Goal: Task Accomplishment & Management: Manage account settings

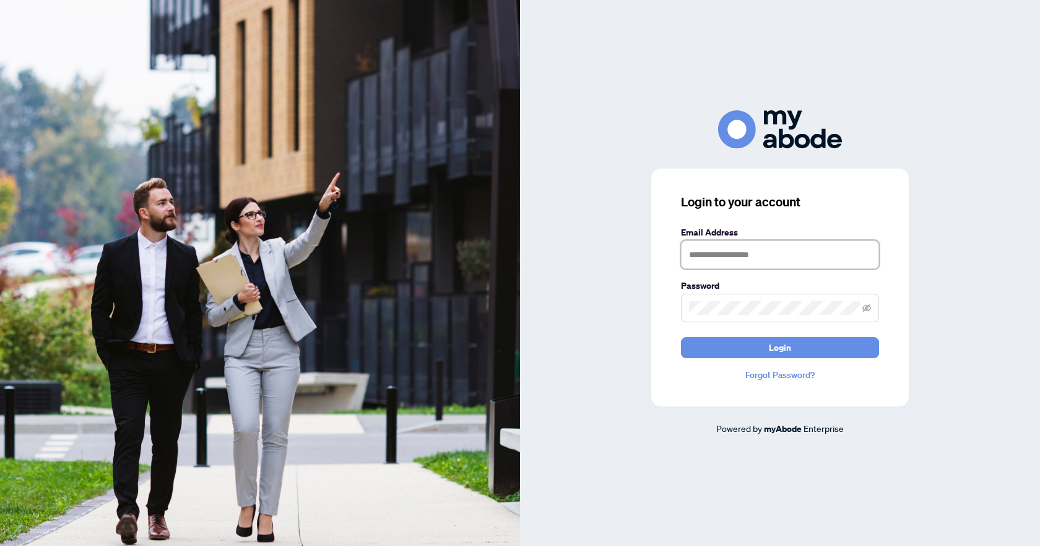
type input "**********"
click at [723, 352] on button "Login" at bounding box center [780, 347] width 198 height 21
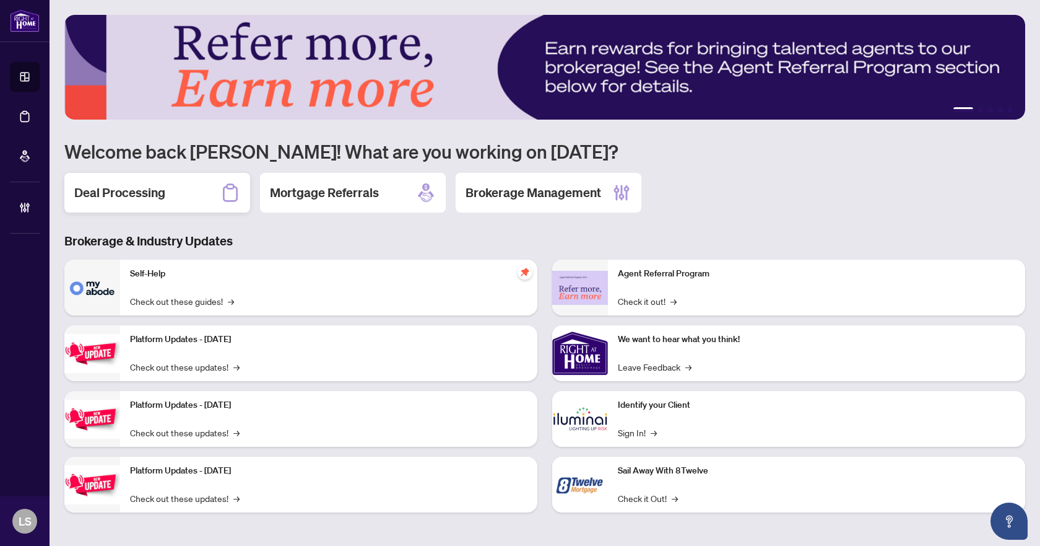
click at [131, 185] on h2 "Deal Processing" at bounding box center [119, 192] width 91 height 17
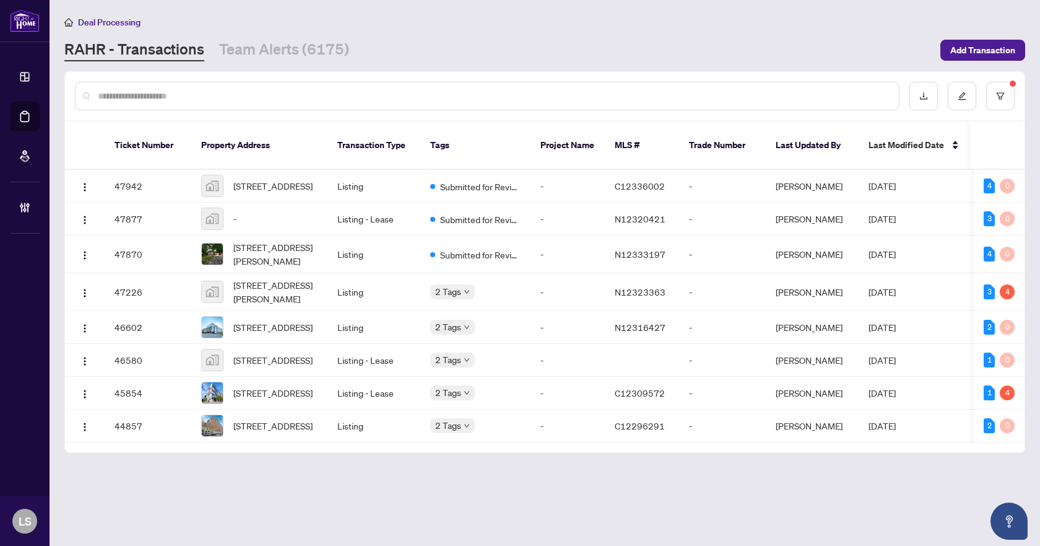
click at [204, 99] on input "text" at bounding box center [493, 96] width 791 height 14
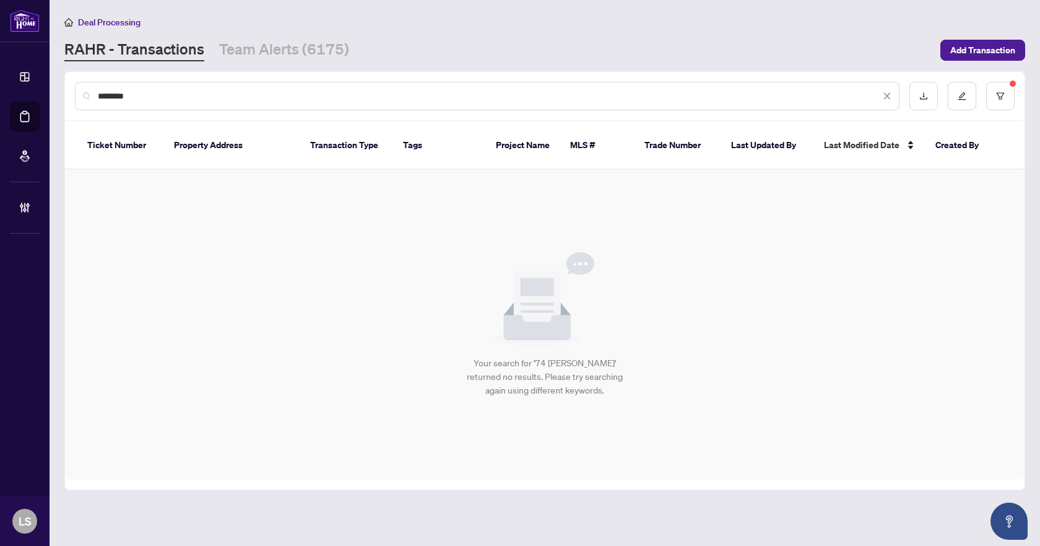
type input "********"
drag, startPoint x: 204, startPoint y: 87, endPoint x: 107, endPoint y: 96, distance: 97.7
click at [107, 96] on div "********" at bounding box center [487, 96] width 825 height 28
drag, startPoint x: 167, startPoint y: 102, endPoint x: 63, endPoint y: 103, distance: 104.7
click at [63, 103] on main "Deal Processing RAHR - Transactions Team Alerts (6175) Add Transaction ********…" at bounding box center [545, 273] width 991 height 546
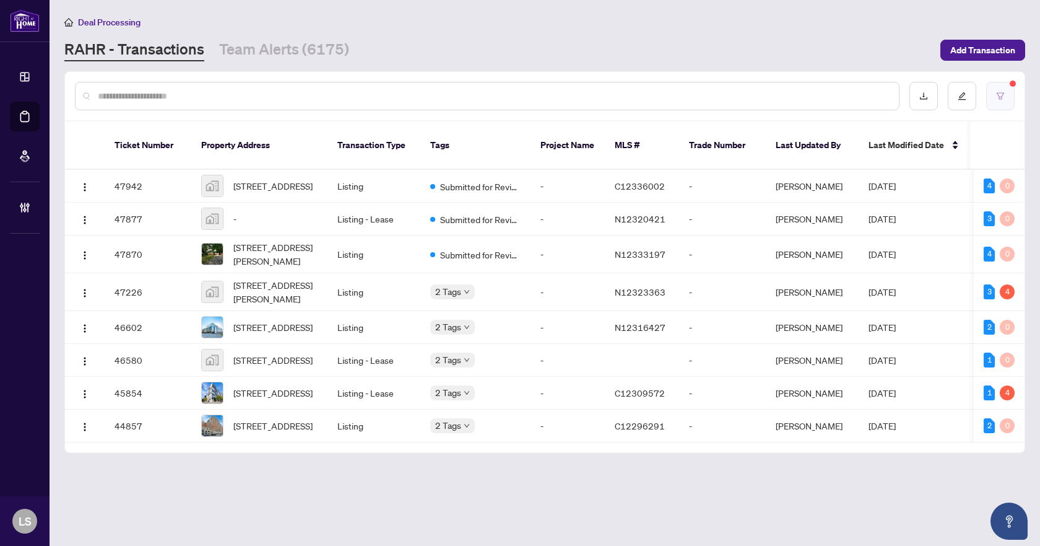
click at [996, 89] on button "button" at bounding box center [1000, 96] width 28 height 28
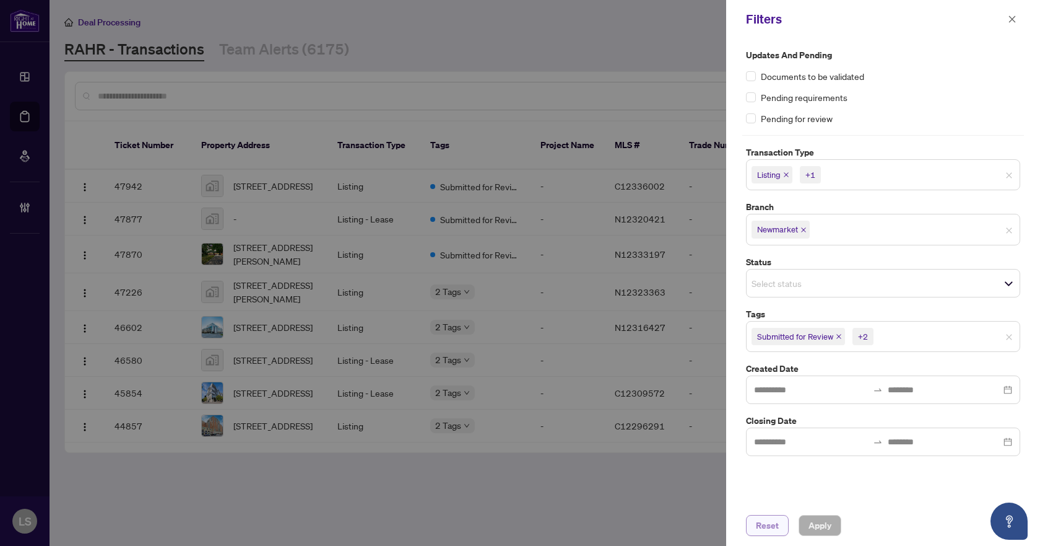
click at [752, 530] on button "Reset" at bounding box center [767, 525] width 43 height 21
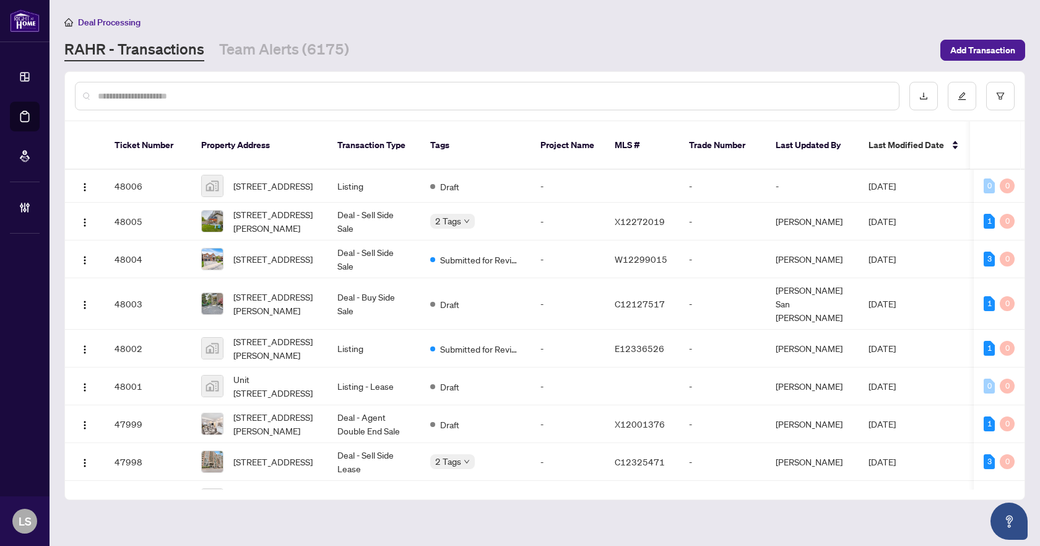
click at [107, 90] on input "text" at bounding box center [493, 96] width 791 height 14
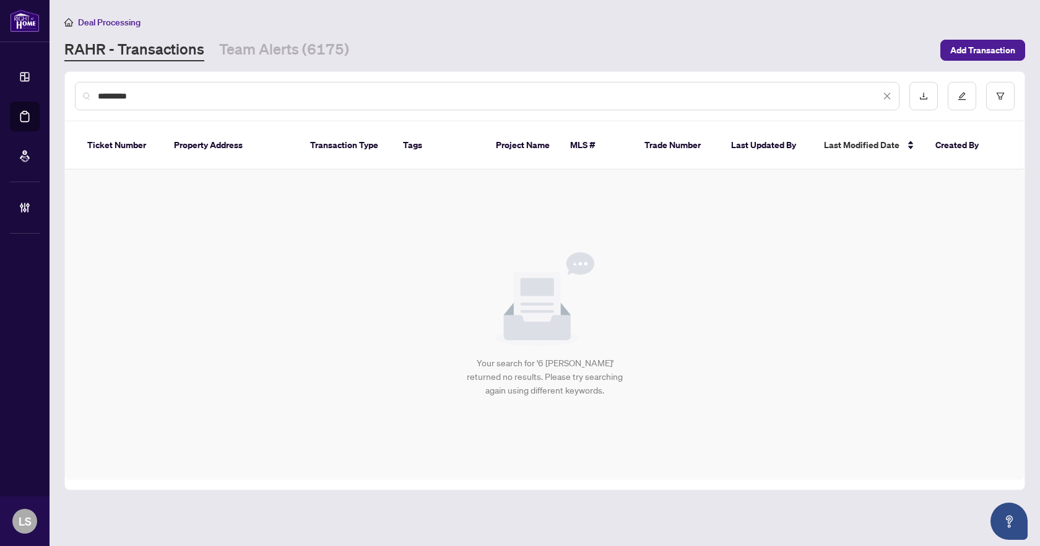
click at [100, 97] on input "*********" at bounding box center [489, 96] width 783 height 14
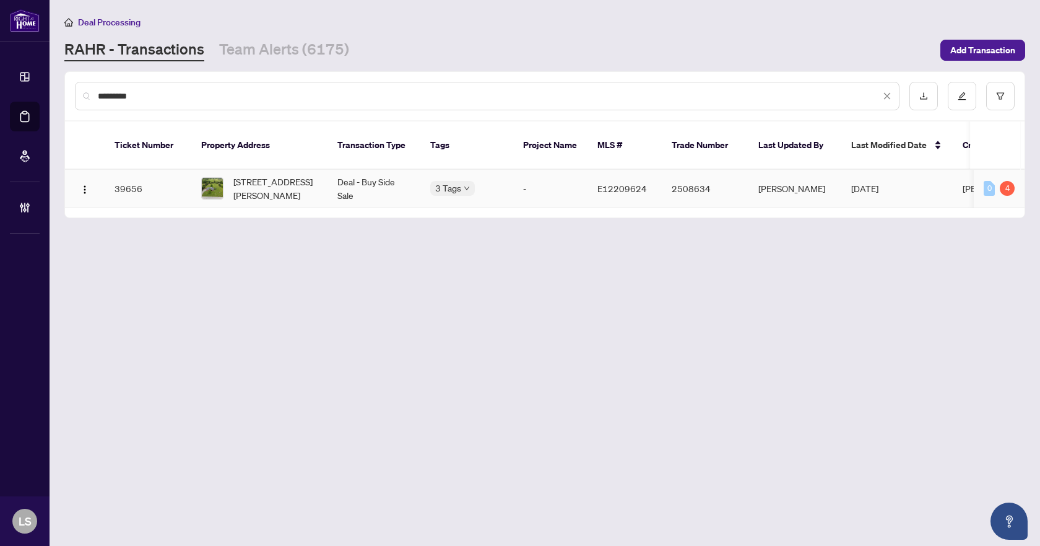
type input "*********"
click at [276, 175] on span "9 Isabella Crt, Scugog, Ontario L0C 1G0, Canada" at bounding box center [275, 188] width 84 height 27
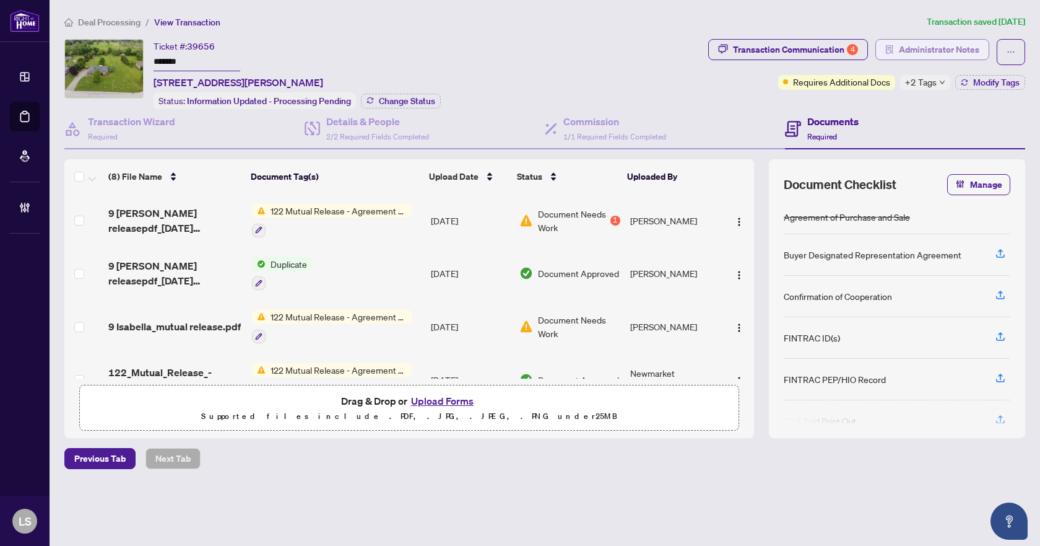
click at [915, 48] on span "Administrator Notes" at bounding box center [939, 50] width 81 height 20
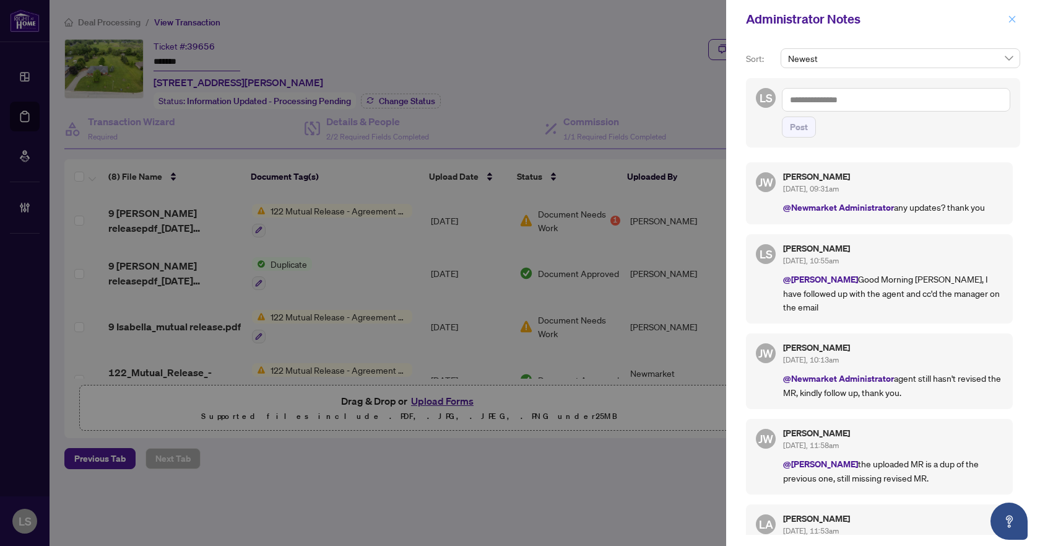
click at [1012, 17] on icon "close" at bounding box center [1012, 19] width 9 height 9
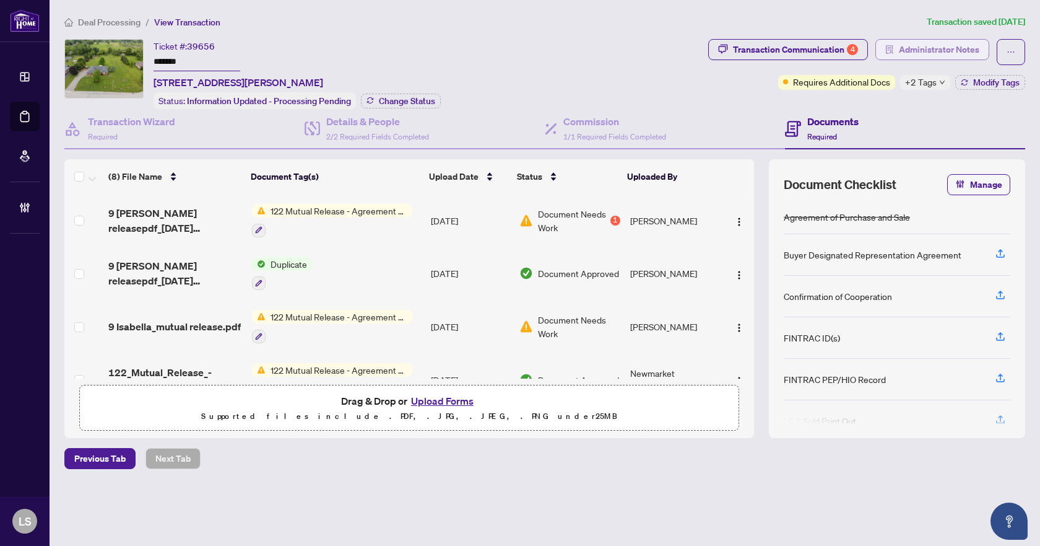
click at [951, 50] on span "Administrator Notes" at bounding box center [939, 50] width 81 height 20
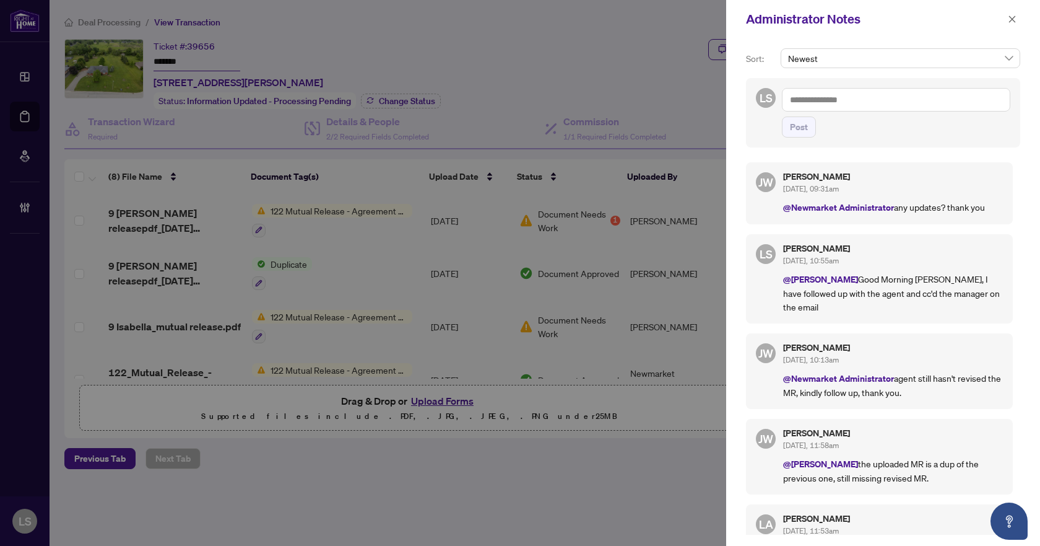
click at [855, 96] on textarea at bounding box center [896, 100] width 228 height 24
click at [844, 111] on b "Jackie" at bounding box center [853, 108] width 67 height 11
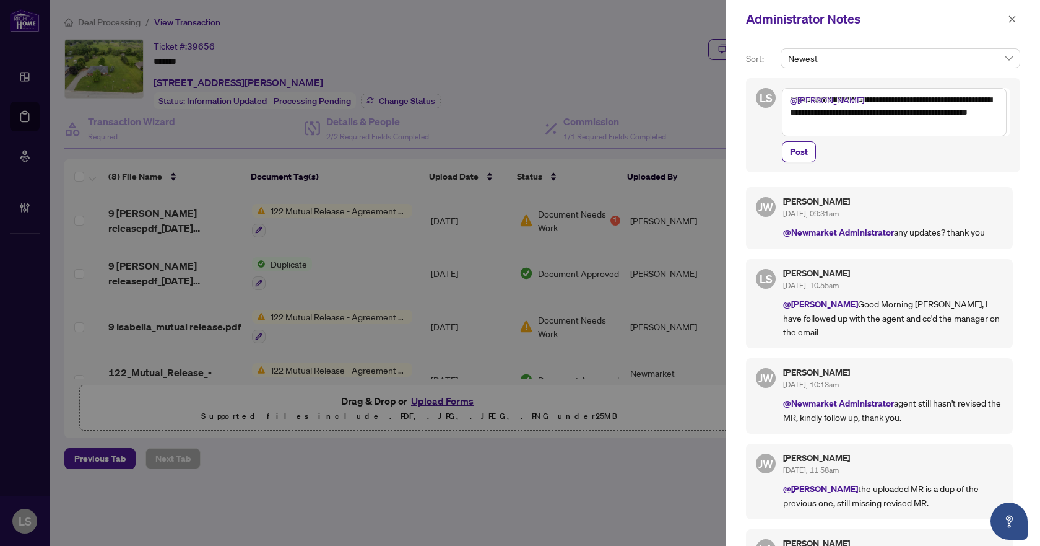
drag, startPoint x: 851, startPoint y: 97, endPoint x: 845, endPoint y: 107, distance: 11.7
click at [845, 107] on textarea "**********" at bounding box center [894, 112] width 225 height 48
click at [856, 98] on textarea "**********" at bounding box center [894, 112] width 225 height 48
click at [947, 112] on textarea "**********" at bounding box center [894, 112] width 225 height 48
type textarea "**********"
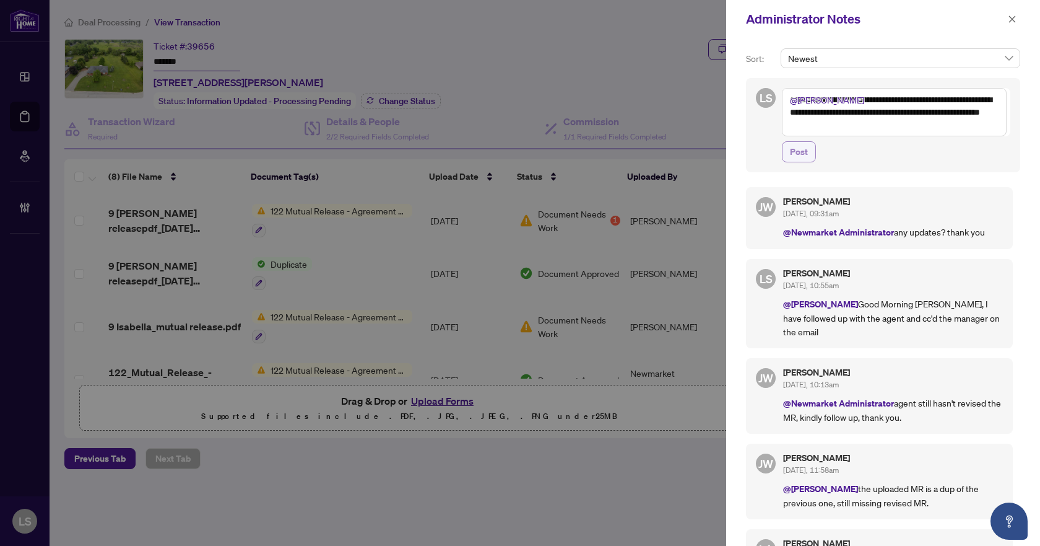
click at [805, 154] on span "Post" at bounding box center [799, 152] width 18 height 20
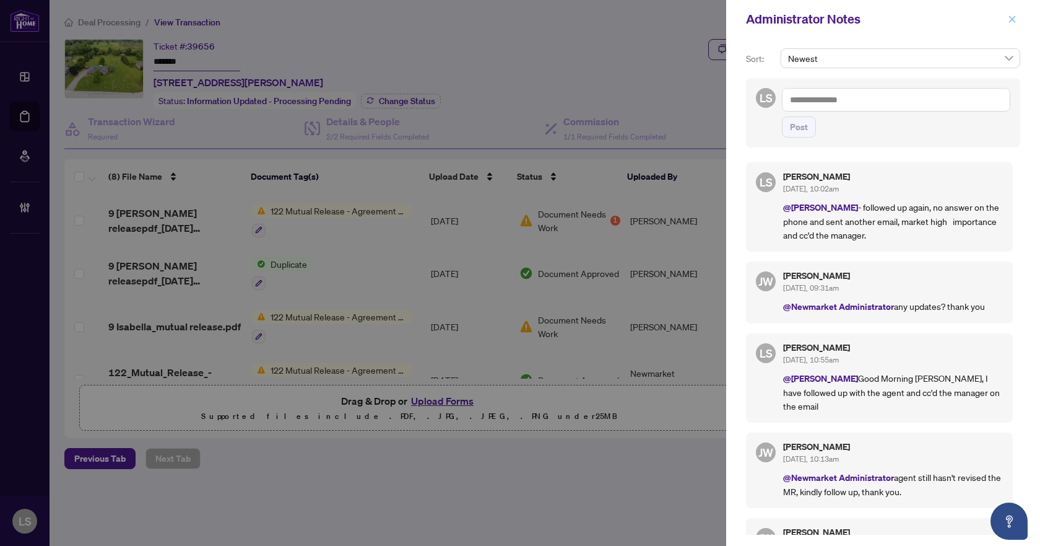
click at [1013, 16] on icon "close" at bounding box center [1012, 19] width 9 height 9
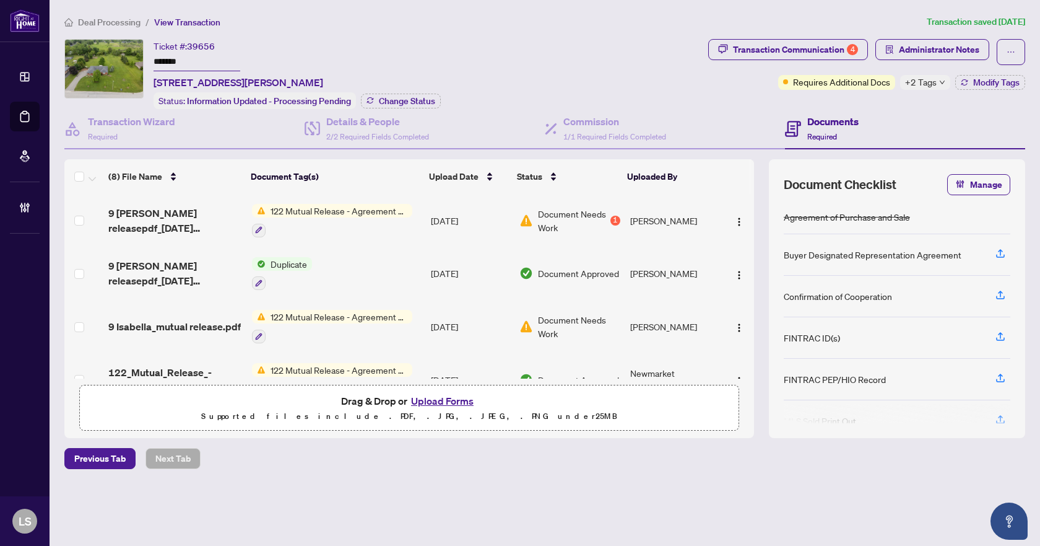
click at [106, 19] on span "Deal Processing" at bounding box center [109, 22] width 63 height 11
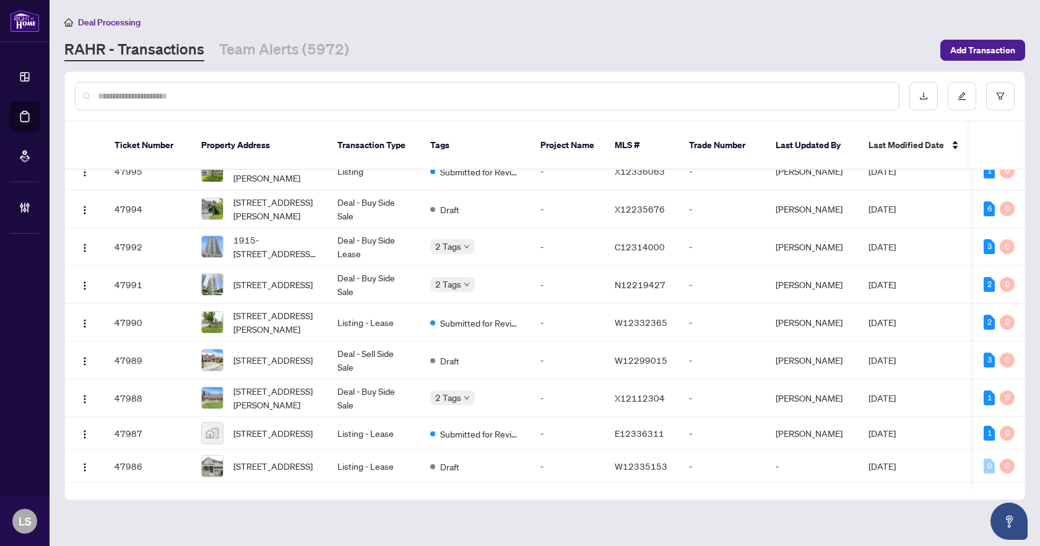
scroll to position [440, 0]
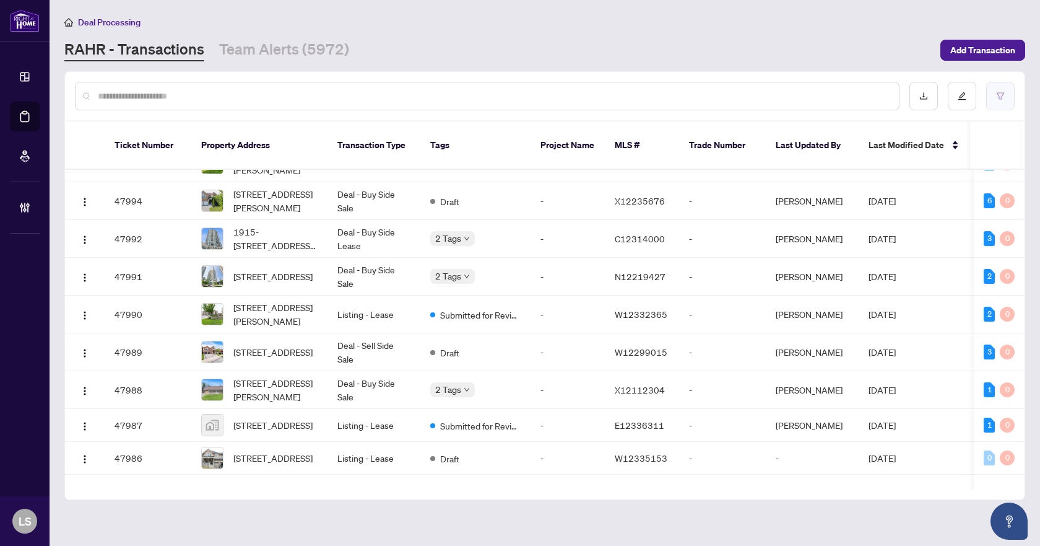
click at [1012, 88] on button "button" at bounding box center [1000, 96] width 28 height 28
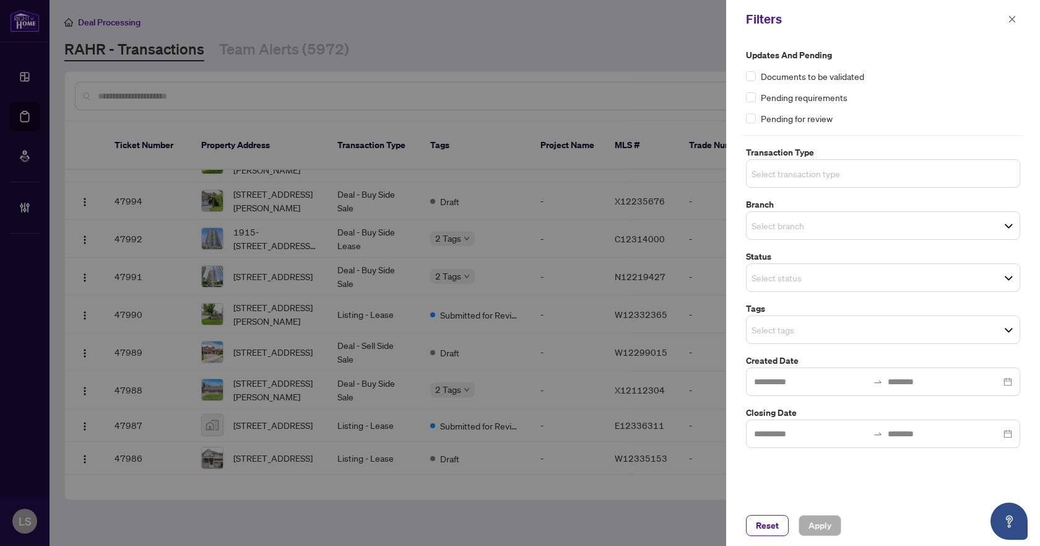
click at [778, 173] on input "search" at bounding box center [795, 173] width 87 height 15
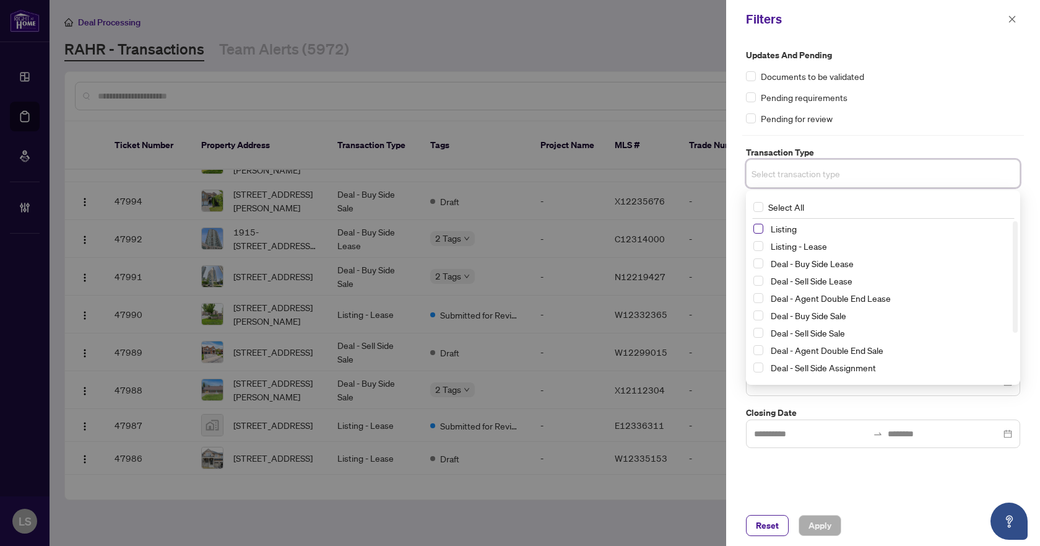
click at [759, 227] on span "Select Listing" at bounding box center [759, 229] width 10 height 10
click at [757, 246] on span "Select Listing - Lease" at bounding box center [759, 248] width 10 height 10
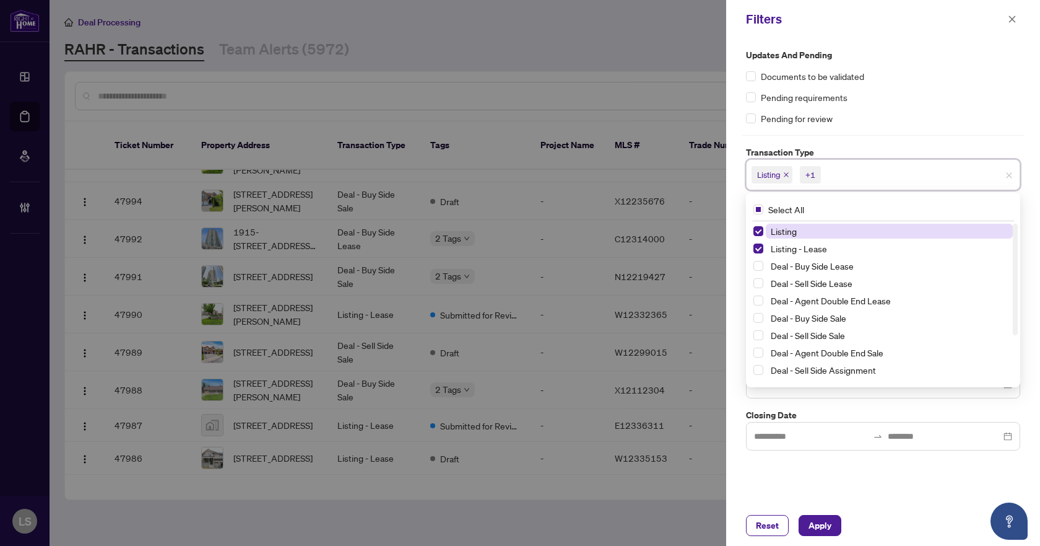
scroll to position [67, 0]
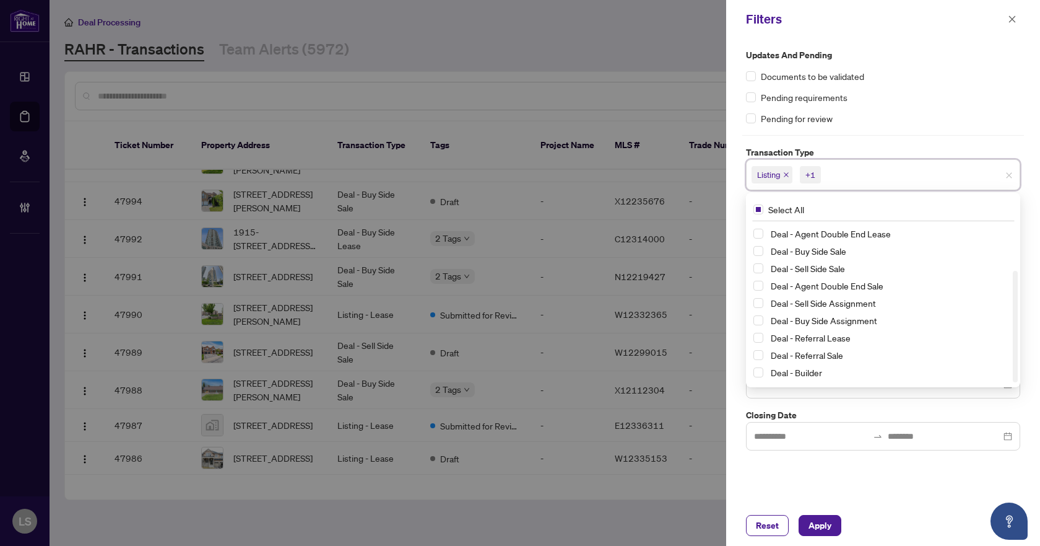
click at [869, 102] on div "Pending requirements" at bounding box center [883, 97] width 274 height 14
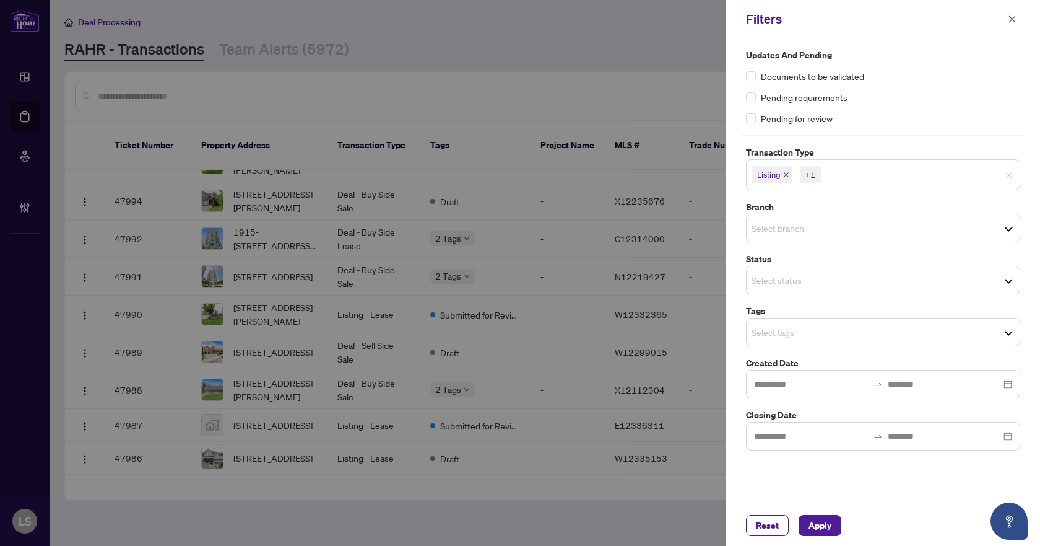
click at [772, 228] on input "search" at bounding box center [795, 227] width 87 height 15
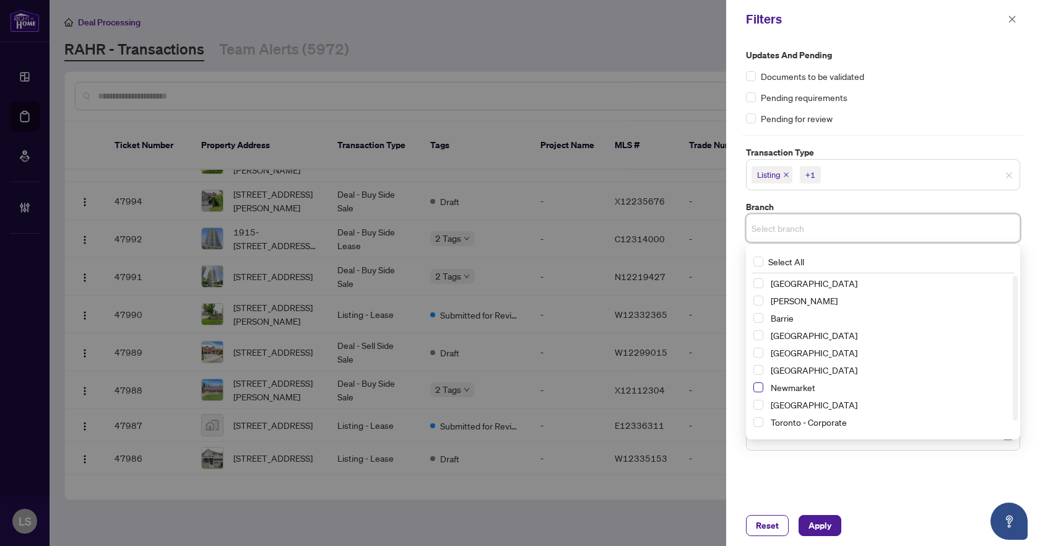
click at [762, 391] on span "Select Newmarket" at bounding box center [759, 387] width 10 height 10
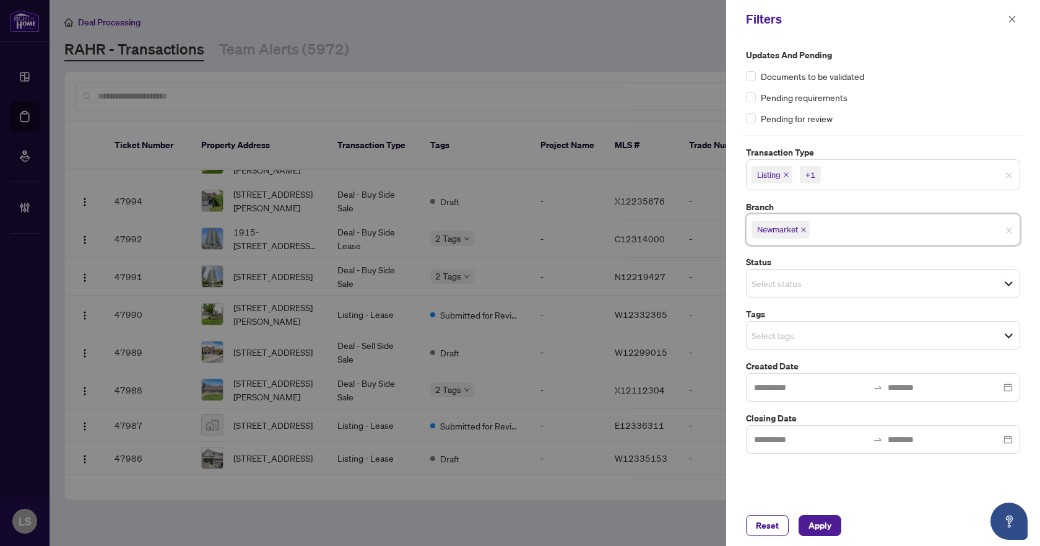
click at [893, 112] on div "Pending for review" at bounding box center [883, 118] width 274 height 14
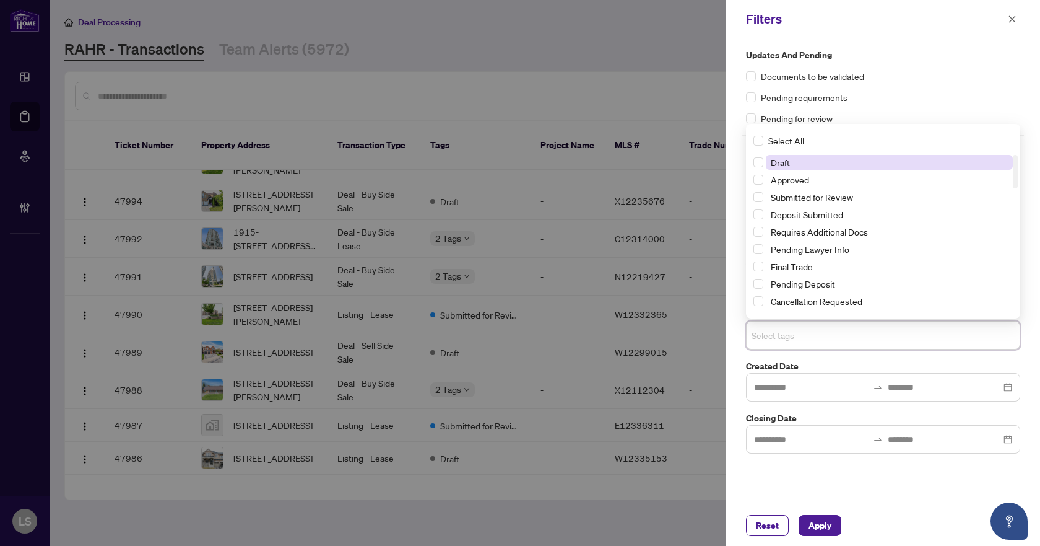
drag, startPoint x: 779, startPoint y: 331, endPoint x: 781, endPoint y: 350, distance: 19.3
click at [778, 332] on input "search" at bounding box center [795, 335] width 87 height 15
click at [756, 198] on span "Select Submitted for Review" at bounding box center [759, 197] width 10 height 10
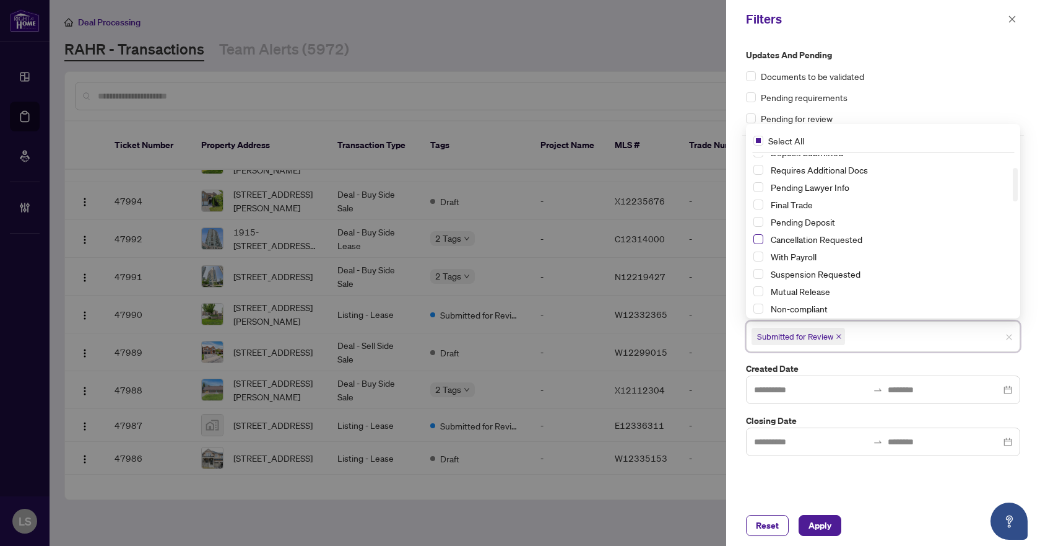
click at [760, 238] on span "Select Cancellation Requested" at bounding box center [759, 239] width 10 height 10
click at [756, 271] on span "Select Suspension Requested" at bounding box center [759, 274] width 10 height 10
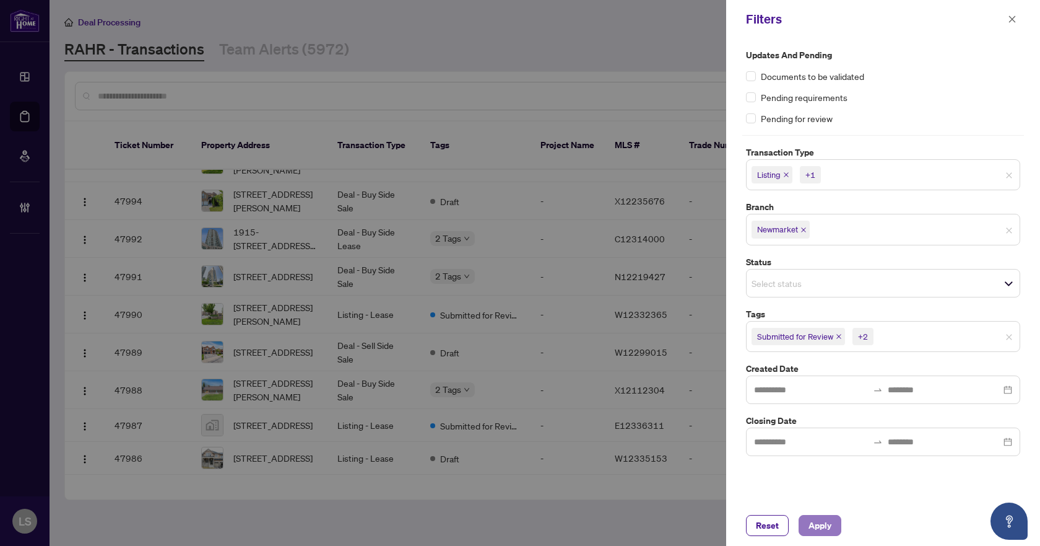
click at [811, 521] on span "Apply" at bounding box center [820, 525] width 23 height 20
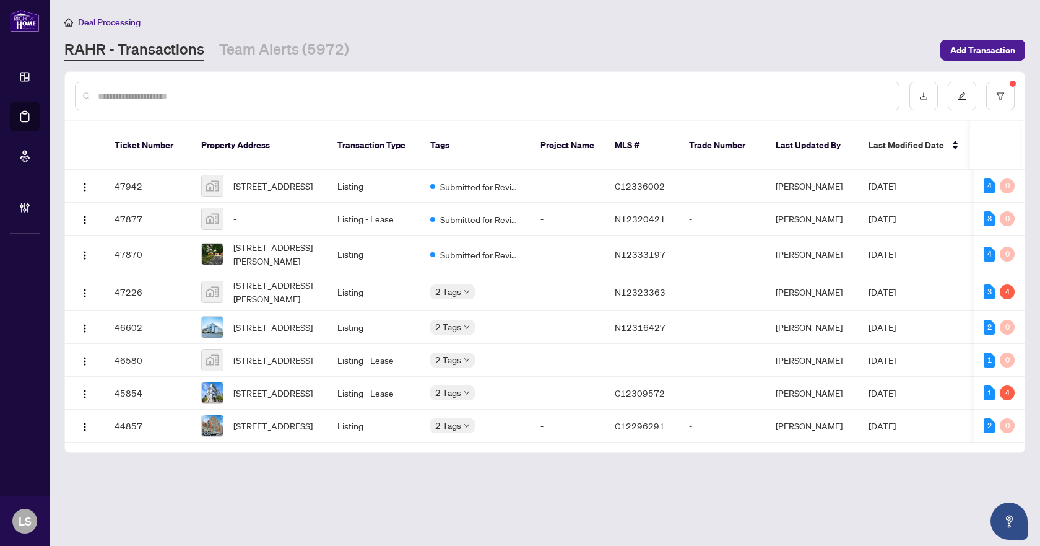
scroll to position [0, 0]
click at [274, 285] on span "386 Bartholomew Drive, Newmarket, ON, Canada" at bounding box center [275, 291] width 84 height 27
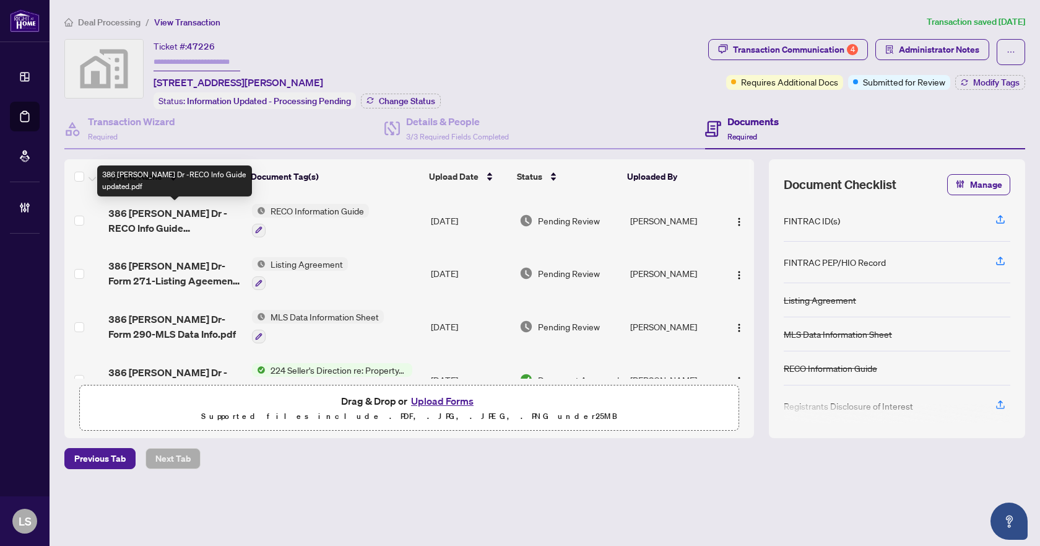
click at [164, 214] on span "386 Bartholomew Dr -RECO Info Guide updated.pdf" at bounding box center [174, 221] width 133 height 30
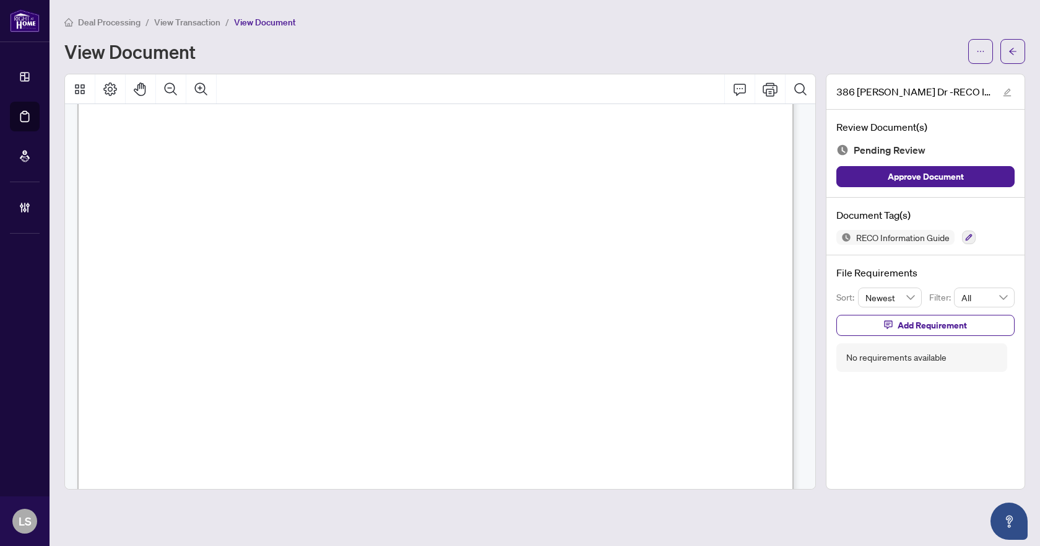
scroll to position [11951, 0]
click at [968, 237] on icon "button" at bounding box center [968, 236] width 7 height 7
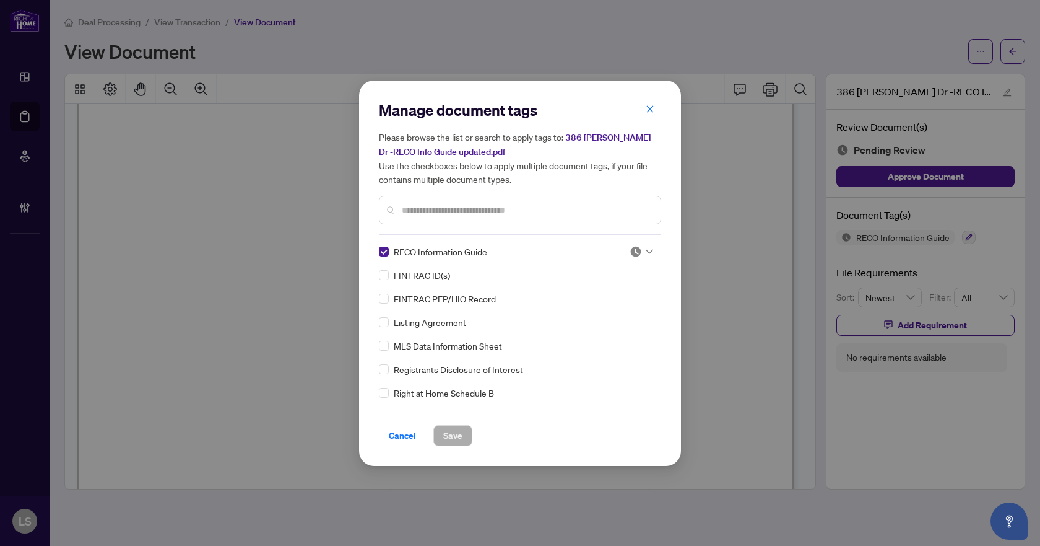
click at [647, 250] on icon at bounding box center [649, 251] width 7 height 5
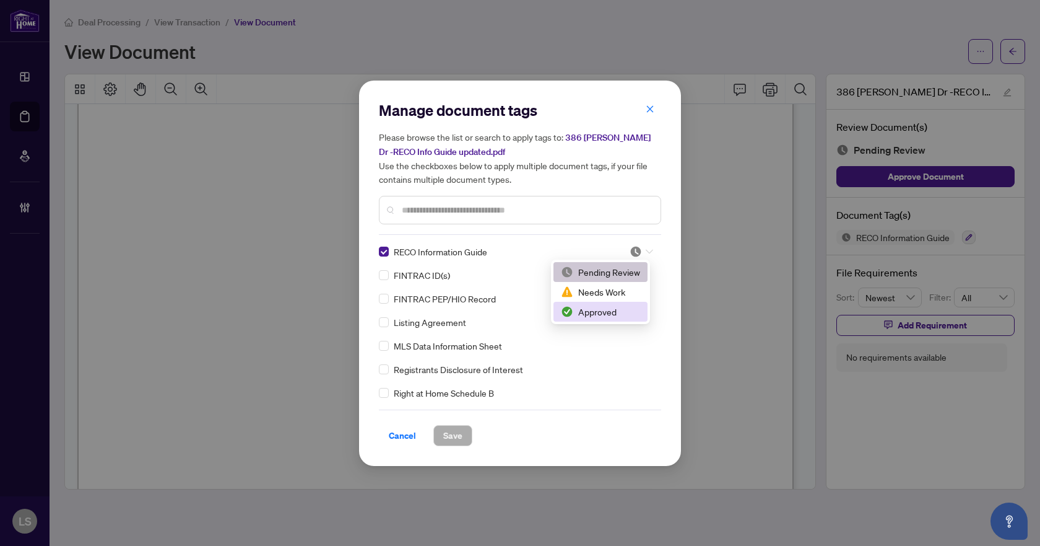
click at [594, 312] on div "Approved" at bounding box center [600, 312] width 79 height 14
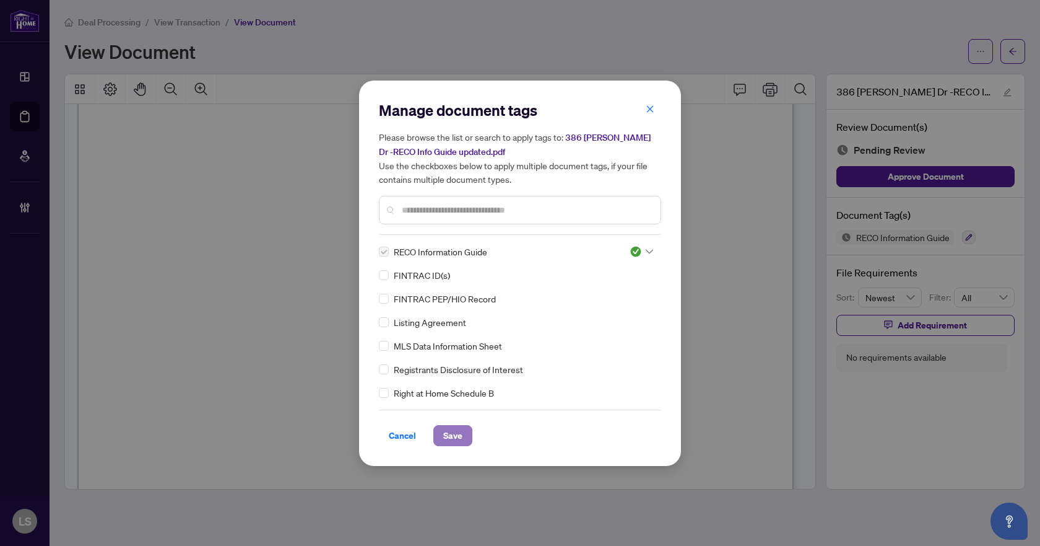
click at [453, 434] on span "Save" at bounding box center [452, 435] width 19 height 20
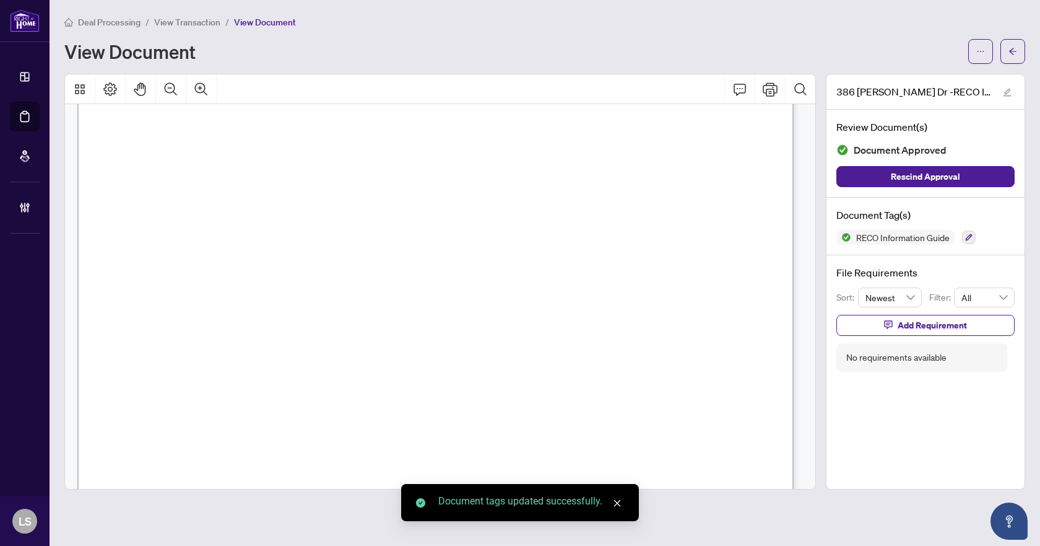
click at [1012, 48] on icon "arrow-left" at bounding box center [1013, 51] width 9 height 9
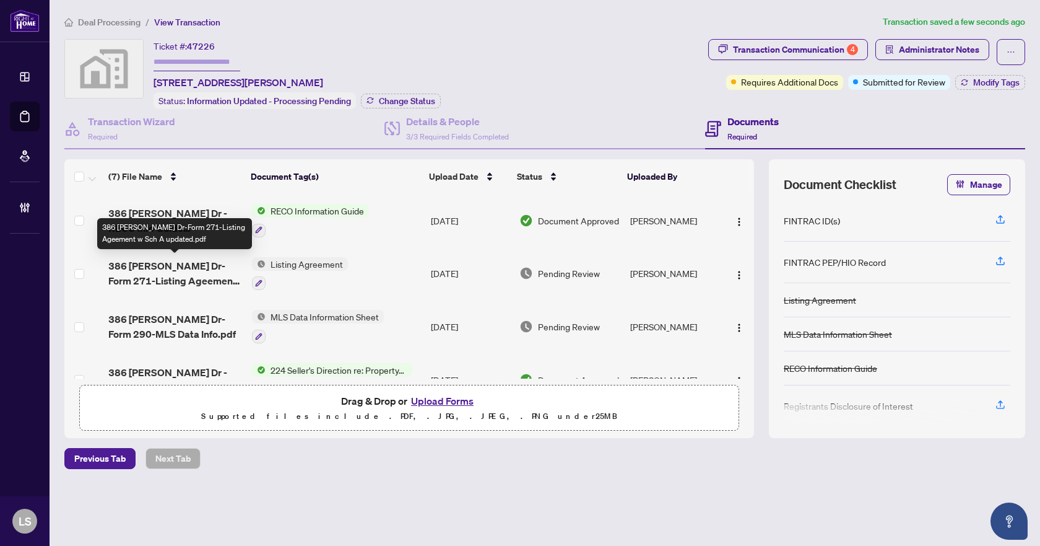
click at [180, 271] on span "386 Bartholomew Dr-Form 271-Listing Ageement w Sch A updated.pdf" at bounding box center [174, 273] width 133 height 30
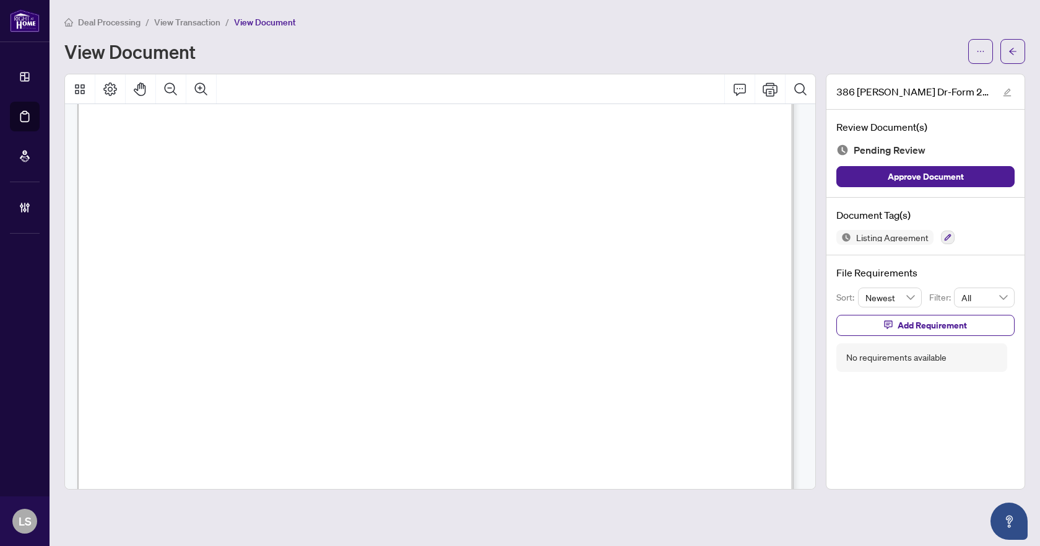
scroll to position [248, 0]
click at [949, 238] on icon "button" at bounding box center [947, 236] width 7 height 7
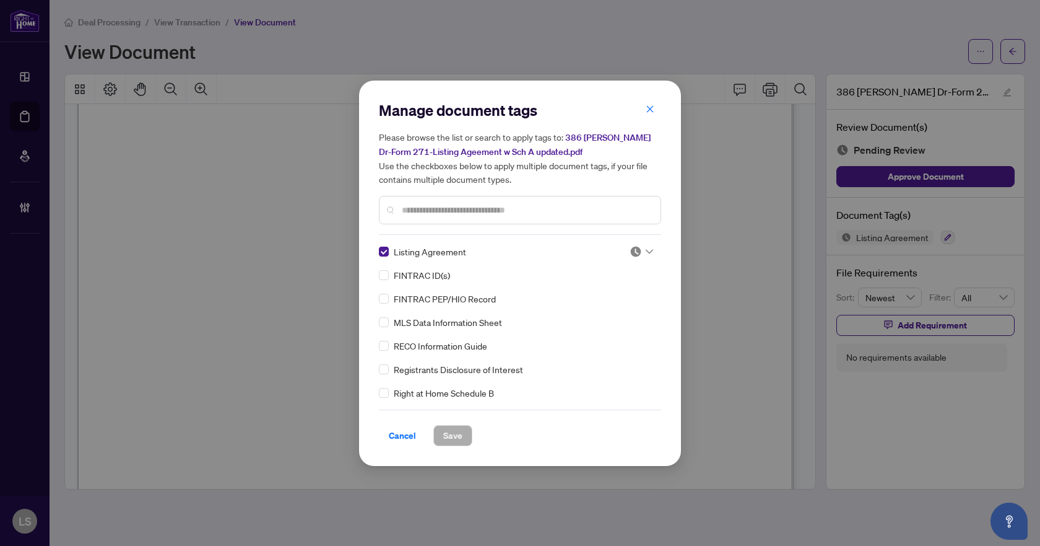
click at [647, 250] on icon at bounding box center [649, 251] width 7 height 5
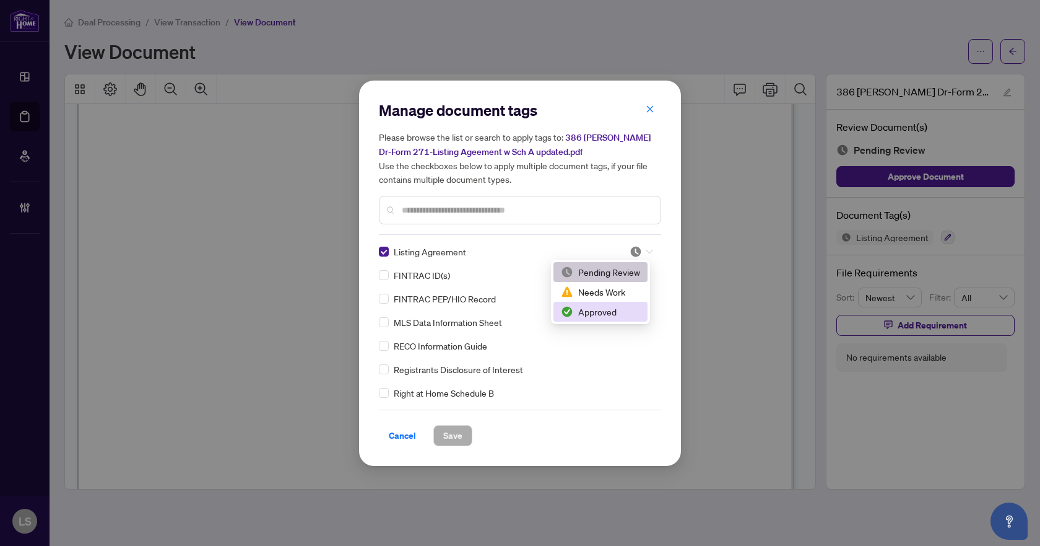
click at [599, 311] on div "Approved" at bounding box center [600, 312] width 79 height 14
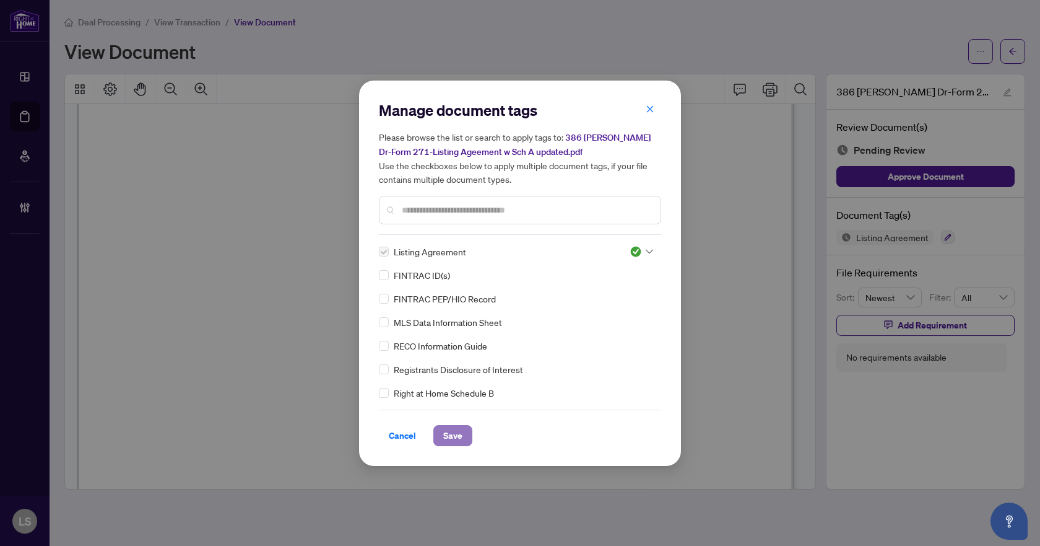
click at [444, 436] on span "Save" at bounding box center [452, 435] width 19 height 20
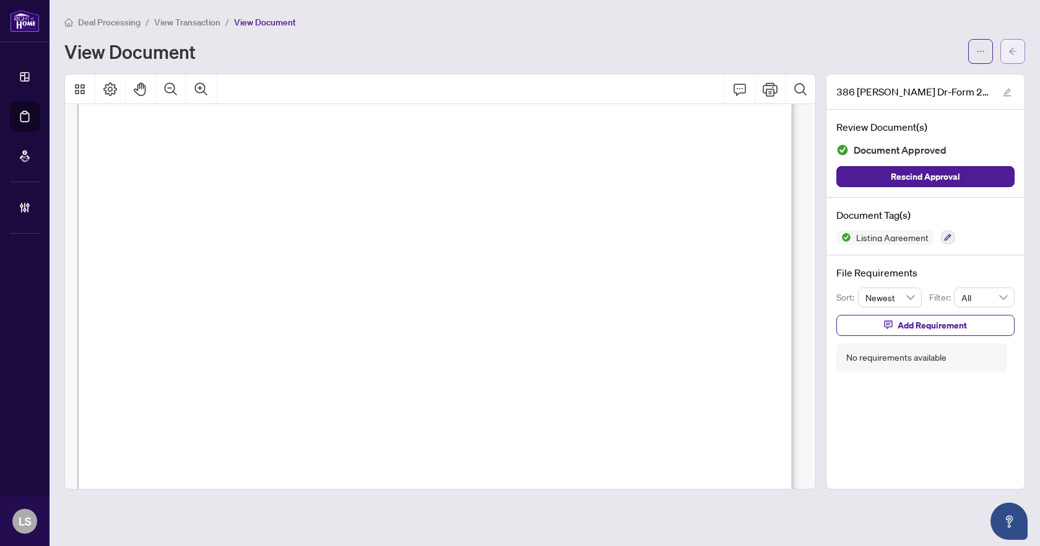
click at [1011, 50] on icon "arrow-left" at bounding box center [1013, 51] width 9 height 9
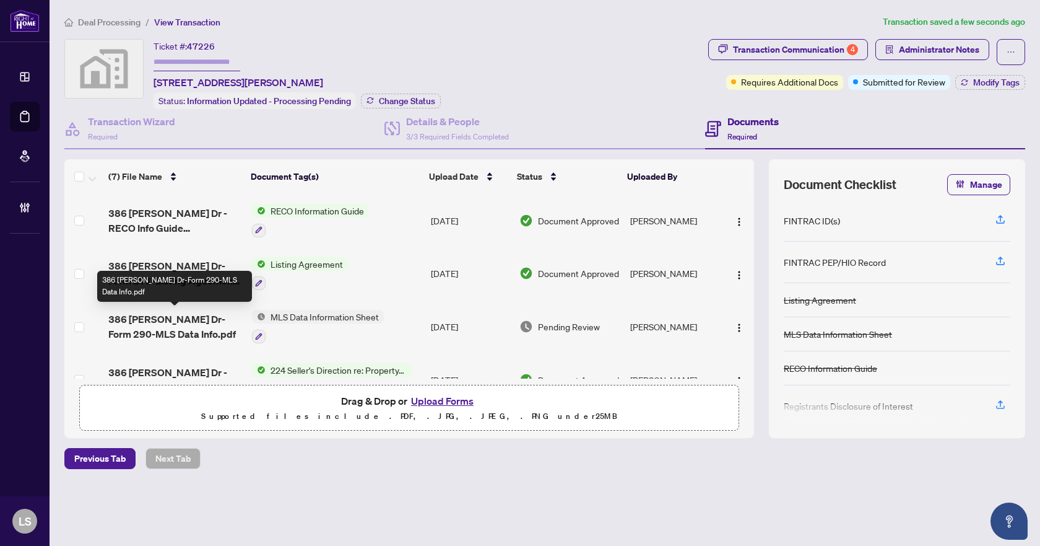
click at [176, 318] on span "386 Bartholomew Dr-Form 290-MLS Data Info.pdf" at bounding box center [174, 326] width 133 height 30
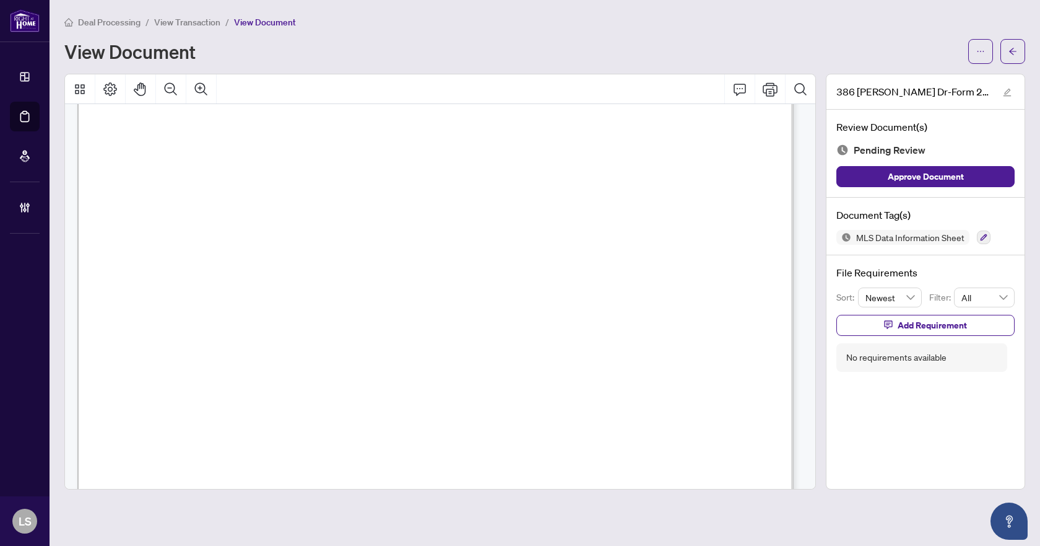
scroll to position [10147, 0]
click at [985, 237] on icon "button" at bounding box center [983, 236] width 7 height 7
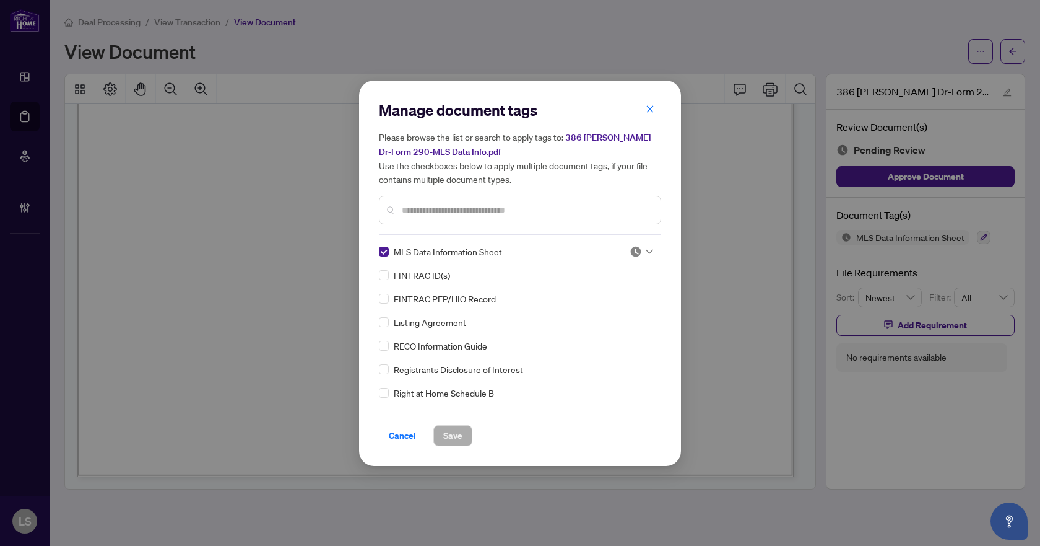
click at [647, 253] on div at bounding box center [642, 251] width 24 height 12
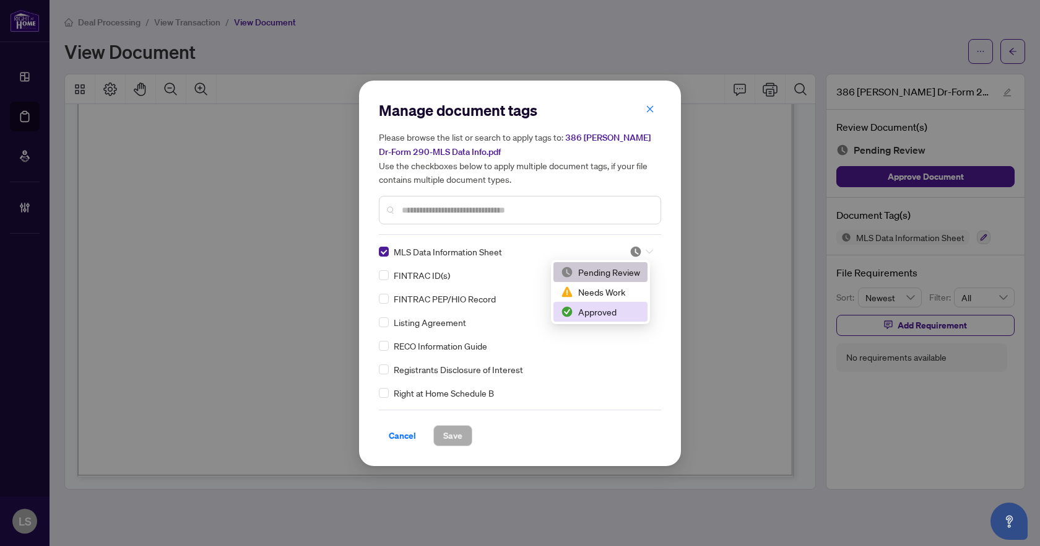
click at [609, 311] on div "Approved" at bounding box center [600, 312] width 79 height 14
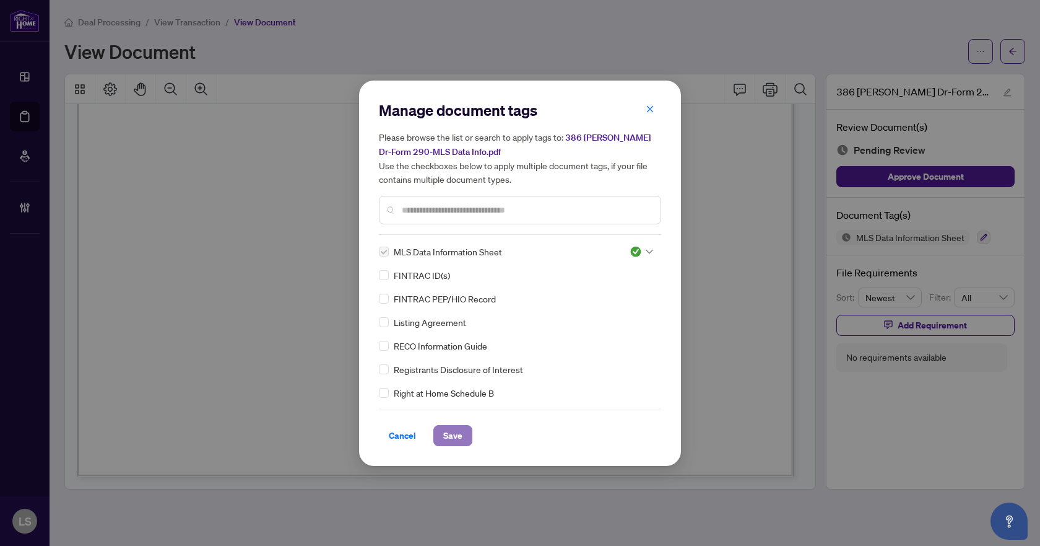
click at [447, 442] on span "Save" at bounding box center [452, 435] width 19 height 20
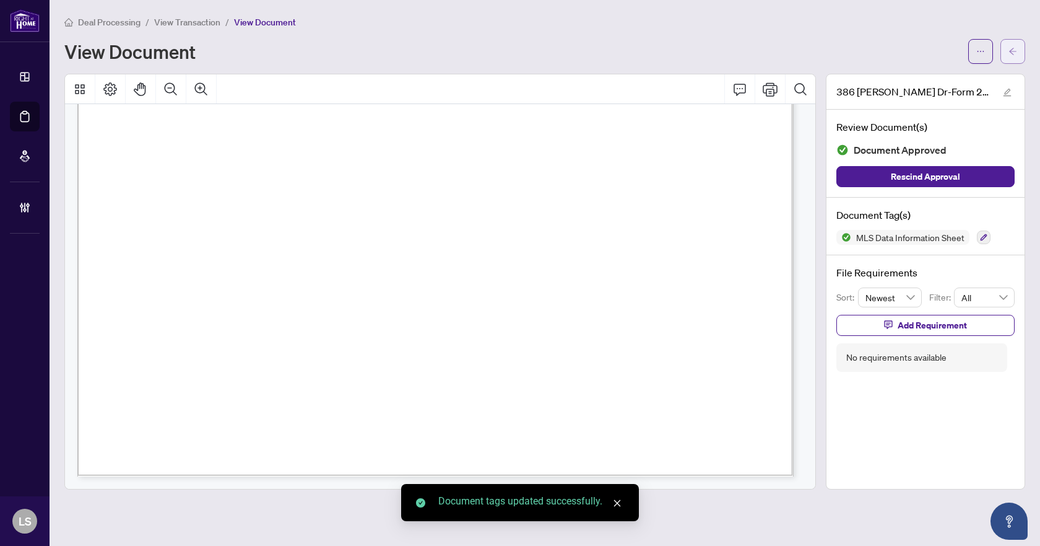
click at [1011, 45] on span "button" at bounding box center [1013, 51] width 9 height 20
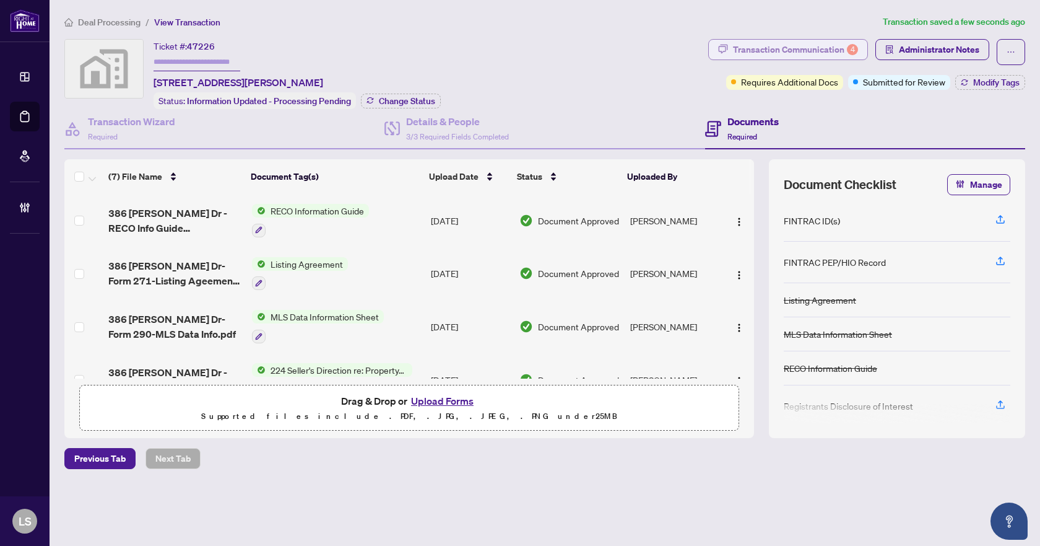
click at [813, 50] on div "Transaction Communication 4" at bounding box center [795, 50] width 125 height 20
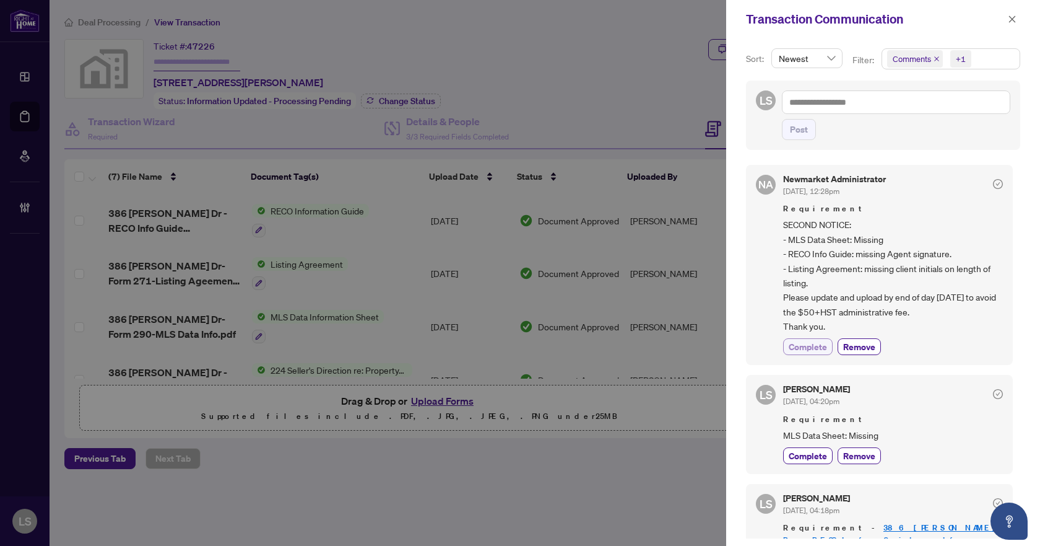
click at [800, 342] on span "Complete" at bounding box center [808, 346] width 38 height 13
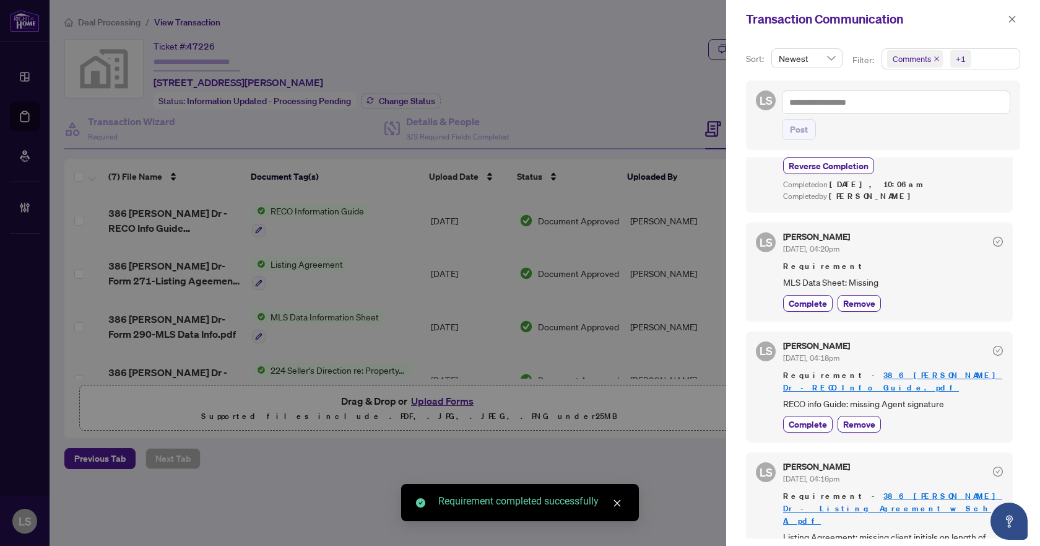
scroll to position [186, 0]
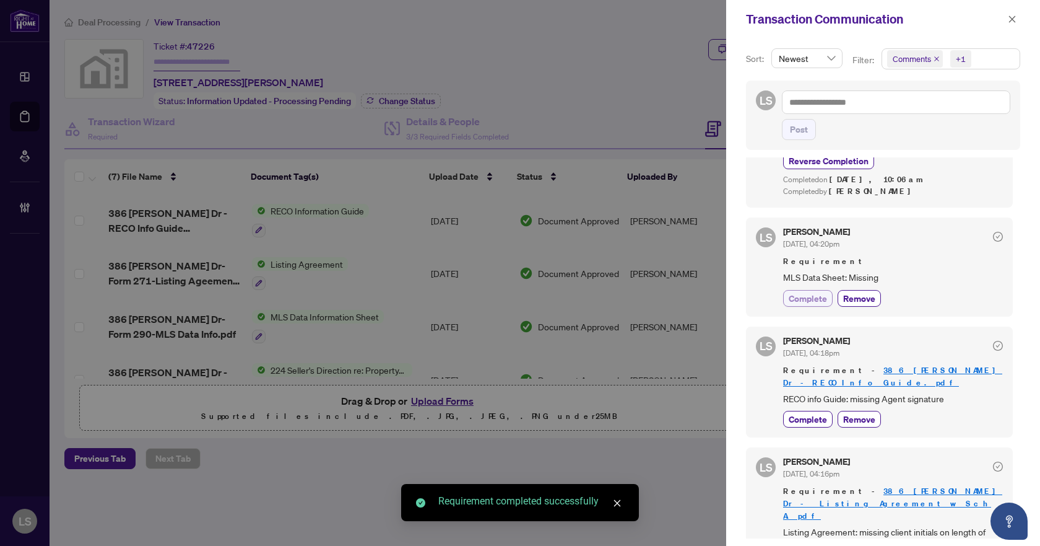
click at [809, 297] on span "Complete" at bounding box center [808, 298] width 38 height 13
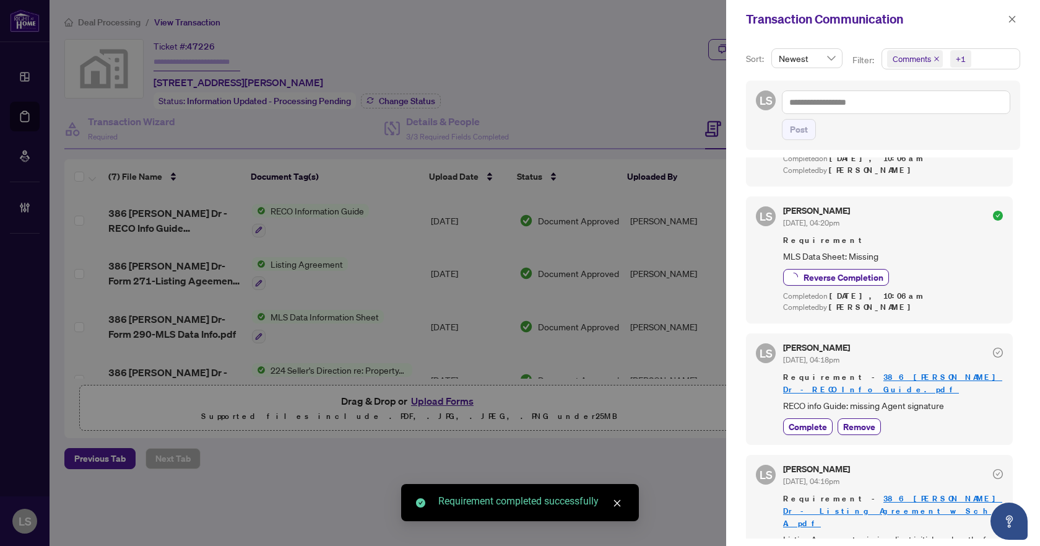
scroll to position [208, 0]
click at [803, 419] on span "Complete" at bounding box center [808, 425] width 38 height 13
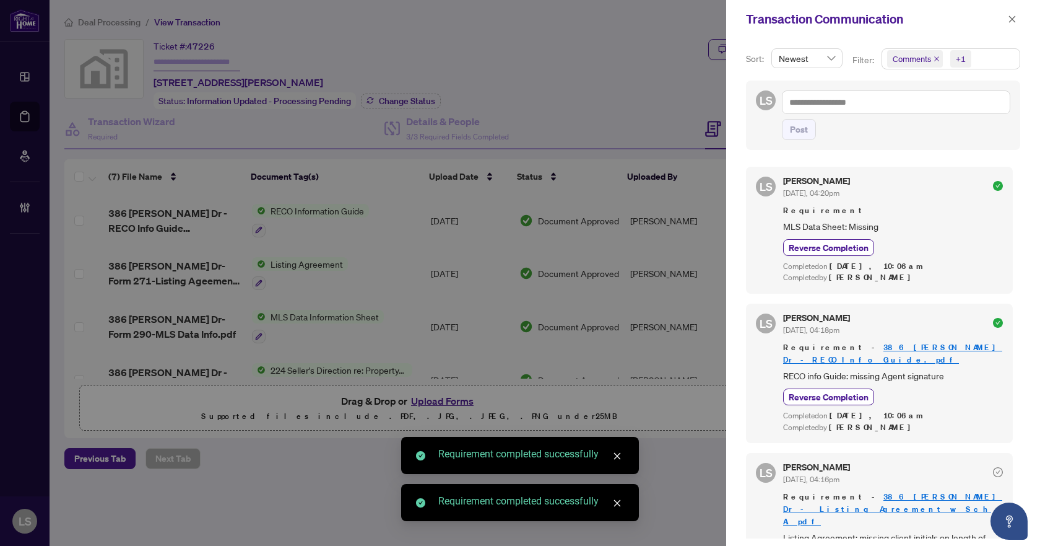
scroll to position [264, 0]
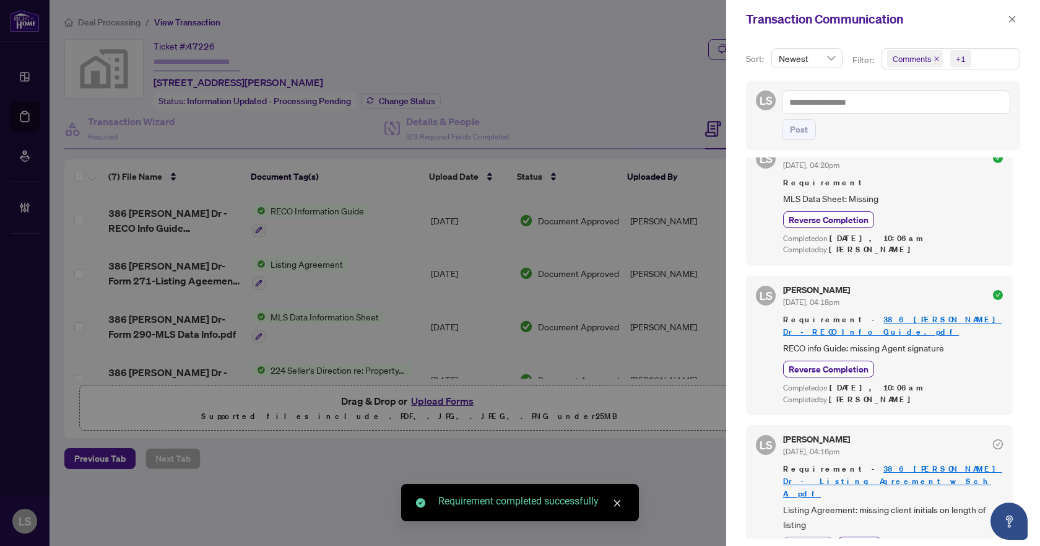
click at [820, 538] on span "Complete" at bounding box center [808, 544] width 38 height 13
click at [1012, 20] on icon "close" at bounding box center [1012, 18] width 7 height 7
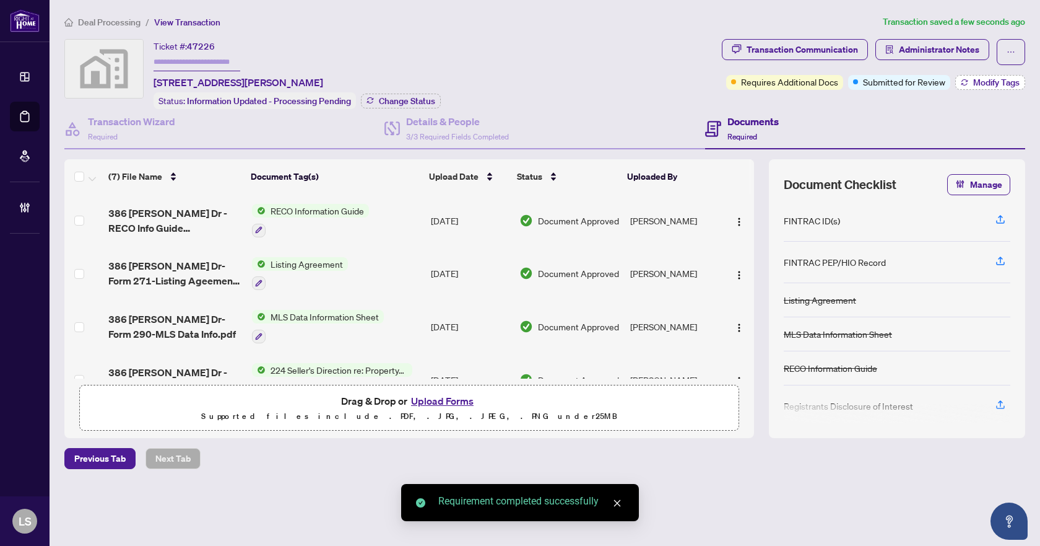
click at [982, 82] on span "Modify Tags" at bounding box center [996, 82] width 46 height 9
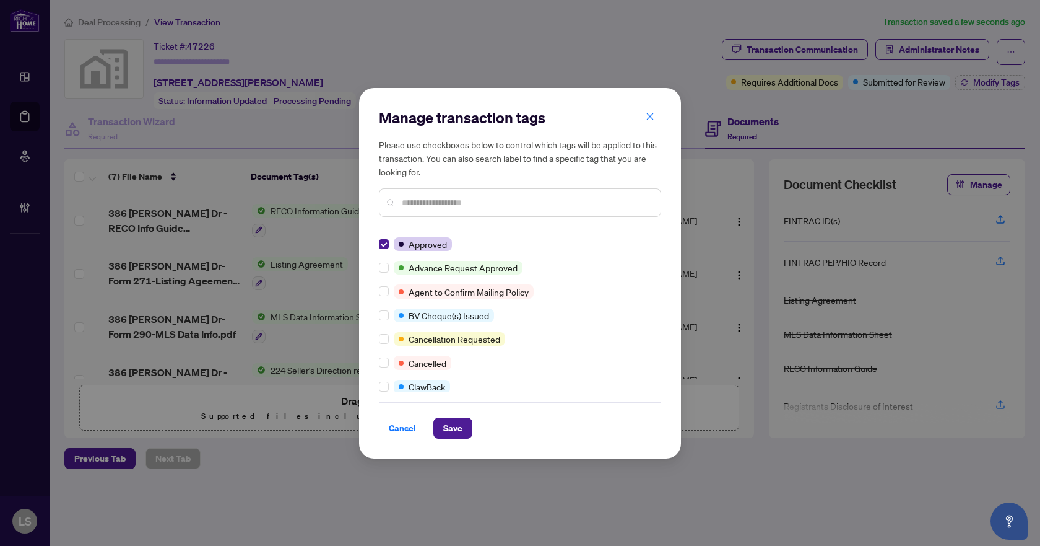
scroll to position [0, 0]
drag, startPoint x: 459, startPoint y: 422, endPoint x: 463, endPoint y: 412, distance: 11.2
click at [458, 424] on span "Save" at bounding box center [452, 428] width 19 height 20
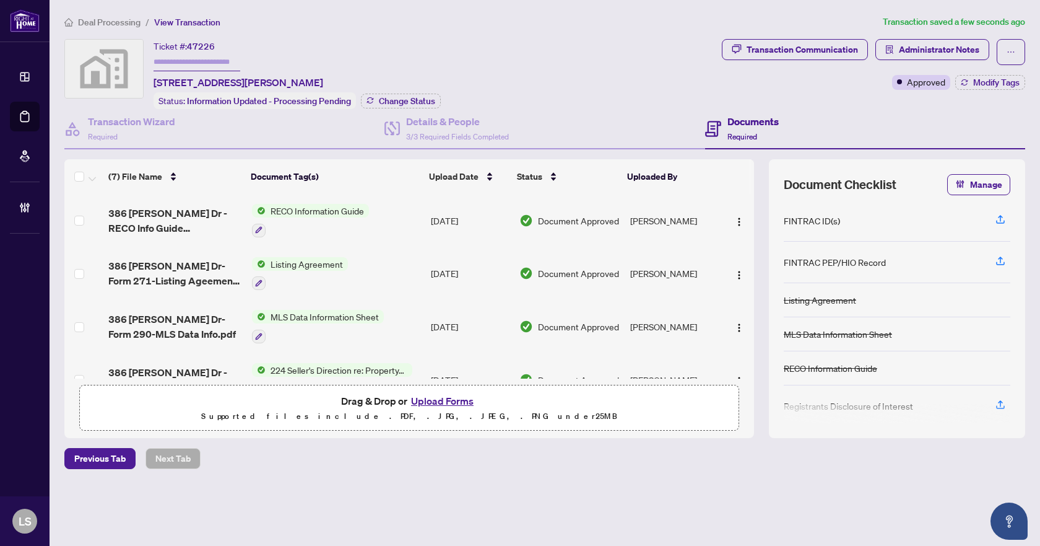
click at [126, 25] on span "Deal Processing" at bounding box center [109, 22] width 63 height 11
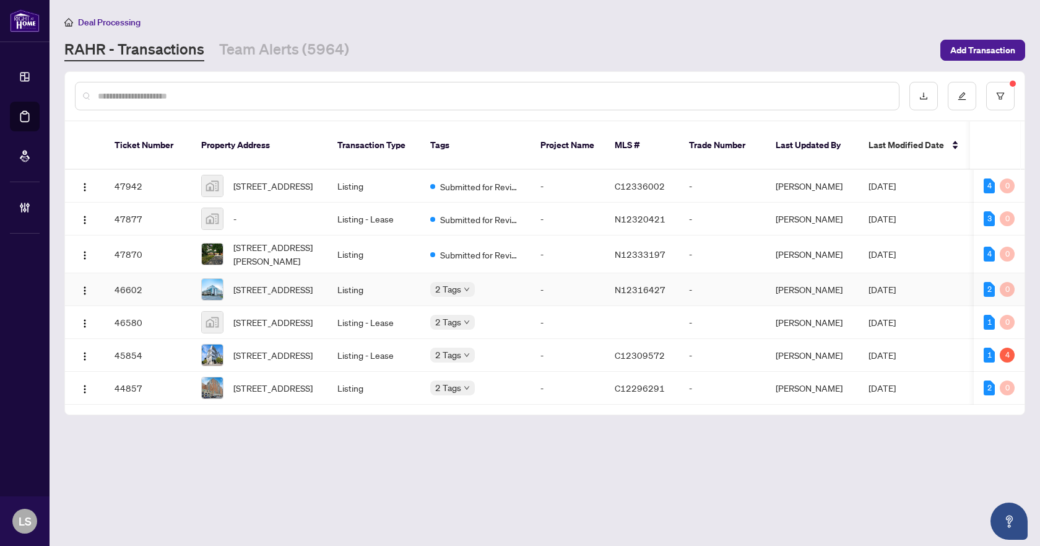
click at [266, 295] on span "409D-333 Sea Ray Ave, Innisfil, Ontario L9S 0M3, Canada" at bounding box center [272, 289] width 79 height 14
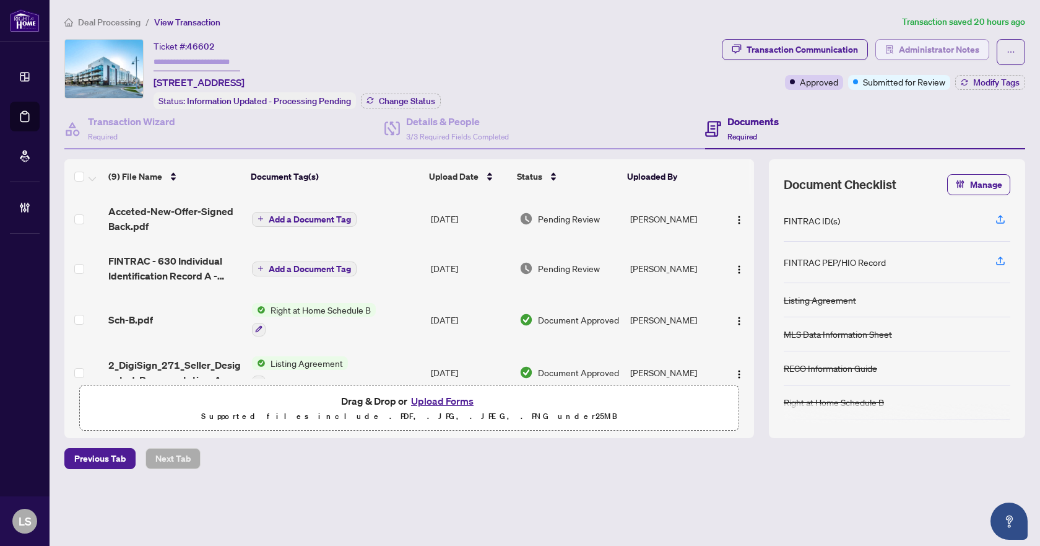
click at [911, 45] on span "Administrator Notes" at bounding box center [939, 50] width 81 height 20
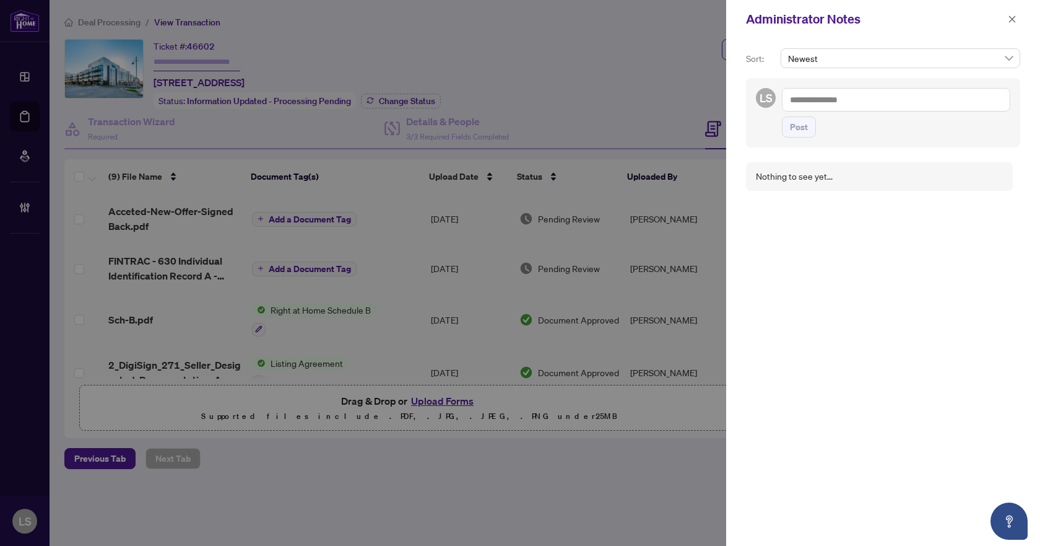
click at [830, 103] on textarea at bounding box center [896, 100] width 228 height 24
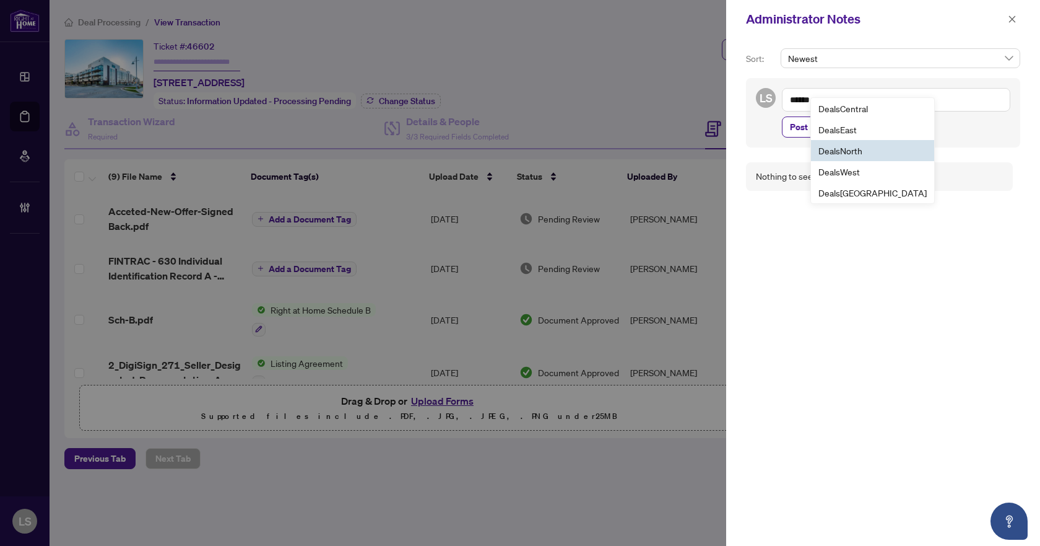
click at [832, 151] on b "Deals" at bounding box center [830, 150] width 22 height 11
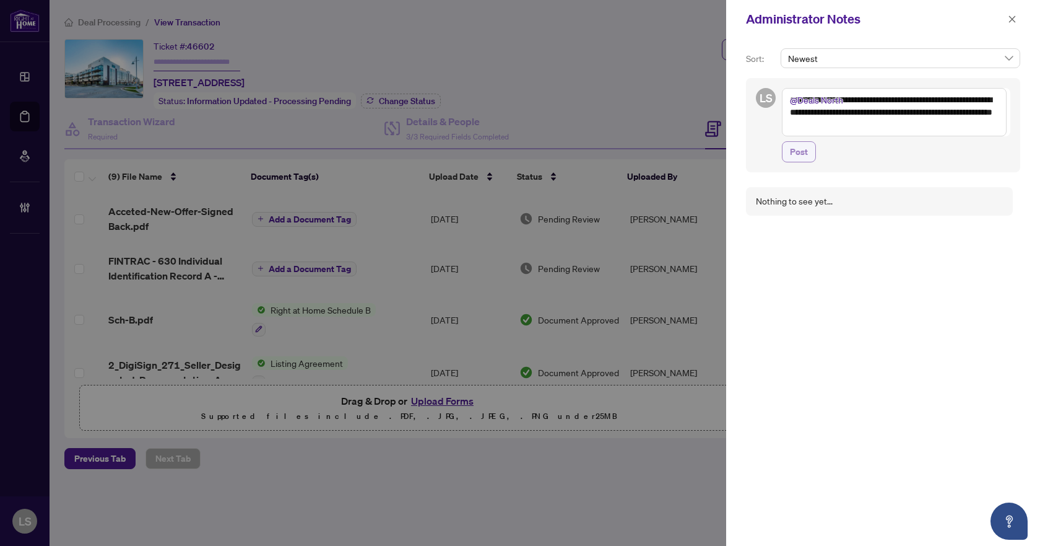
type textarea "**********"
click at [790, 146] on span "Post" at bounding box center [799, 152] width 18 height 20
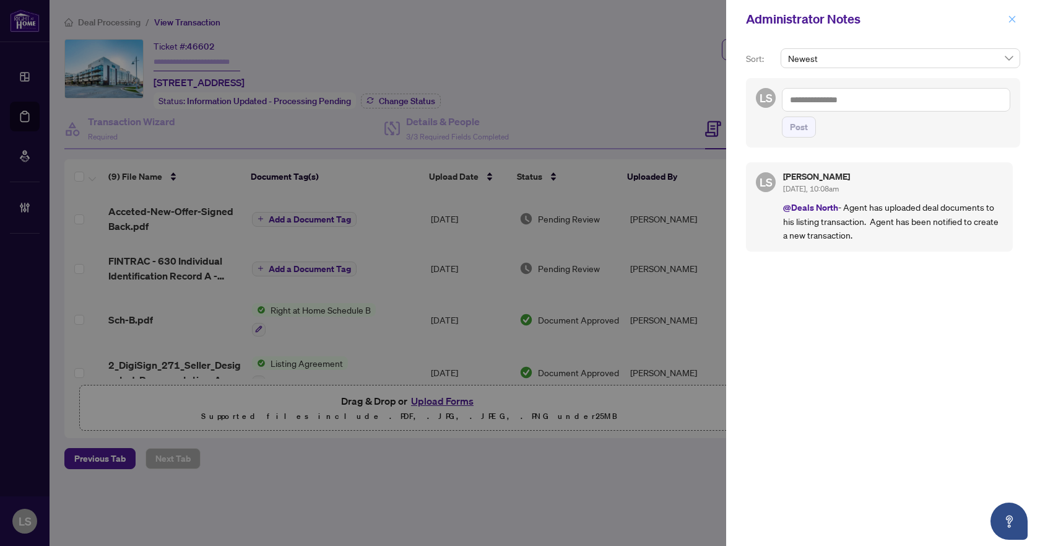
click at [1016, 22] on icon "close" at bounding box center [1012, 19] width 9 height 9
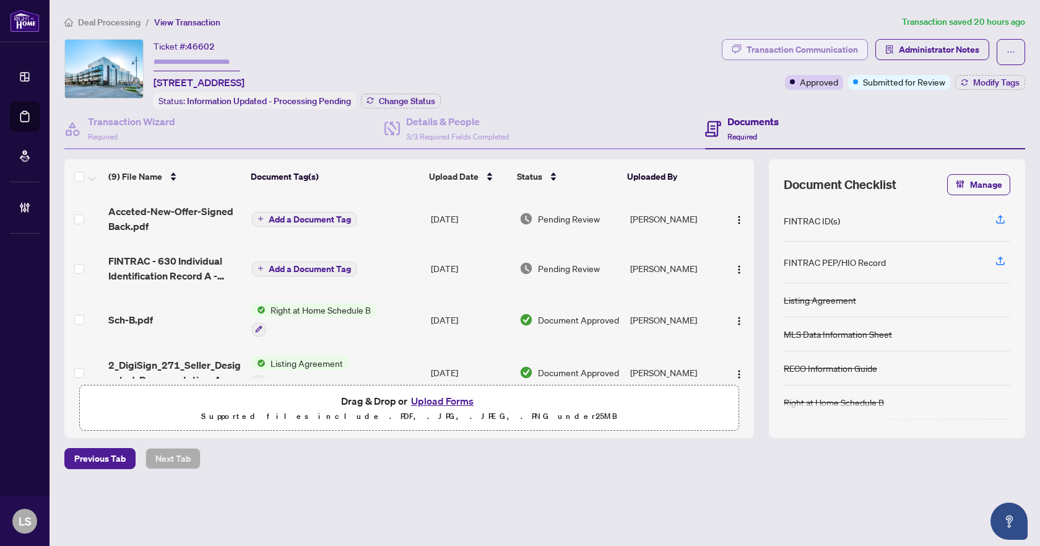
click at [832, 49] on div "Transaction Communication" at bounding box center [802, 50] width 111 height 20
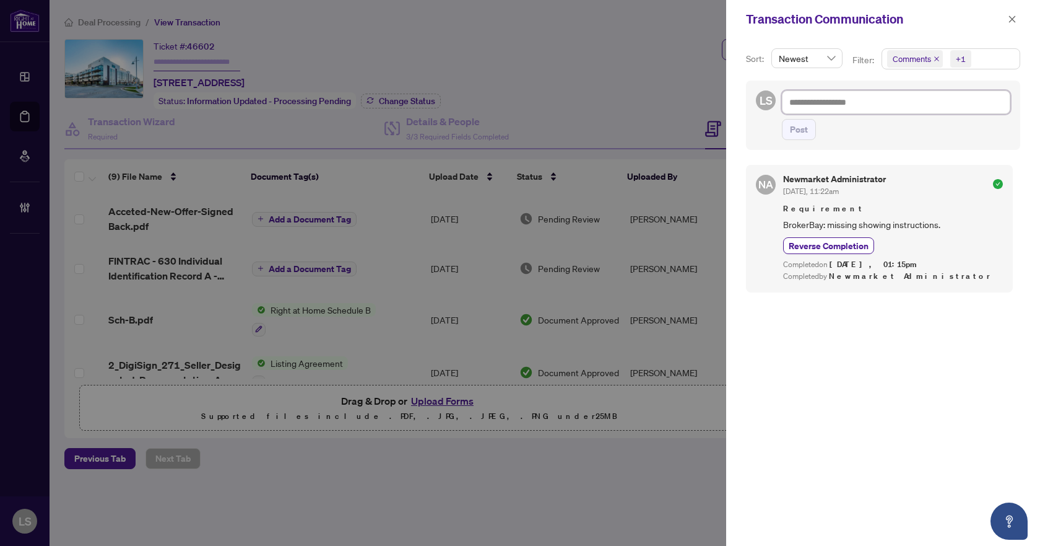
click at [817, 105] on textarea at bounding box center [896, 102] width 228 height 24
type textarea "*"
type textarea "**"
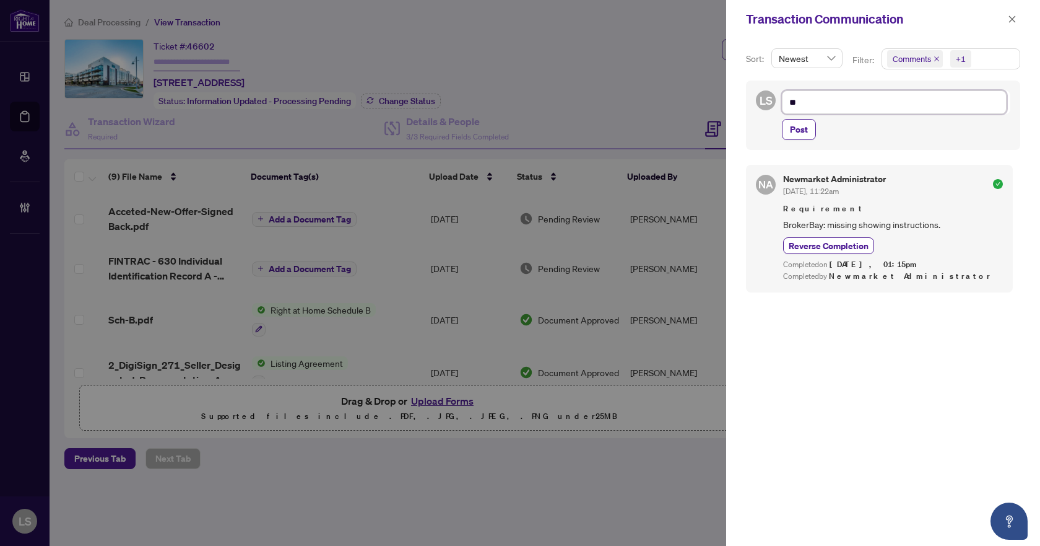
type textarea "**"
type textarea "****"
type textarea "*****"
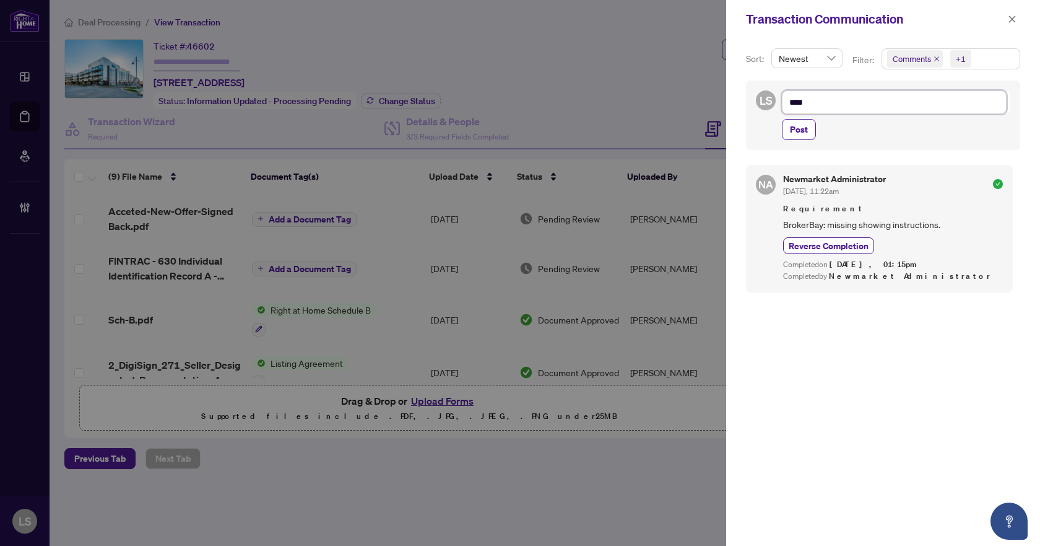
type textarea "*****"
type textarea "******"
type textarea "*******"
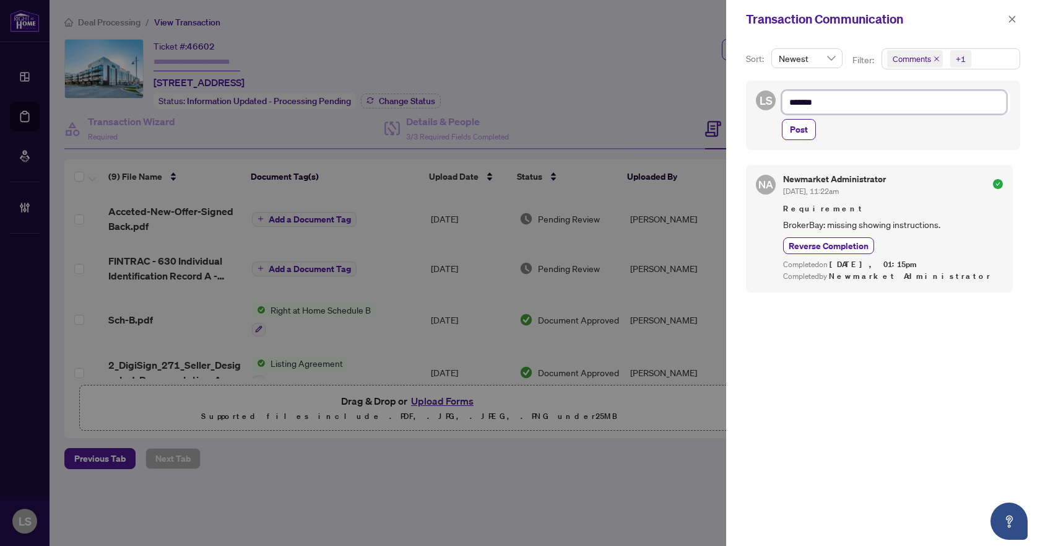
type textarea "********"
type textarea "**********"
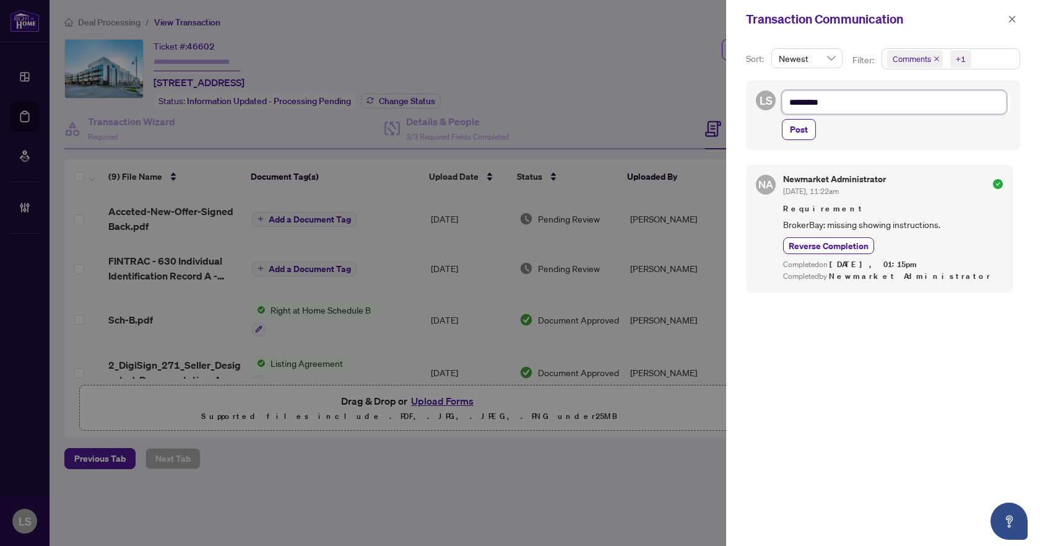
type textarea "**********"
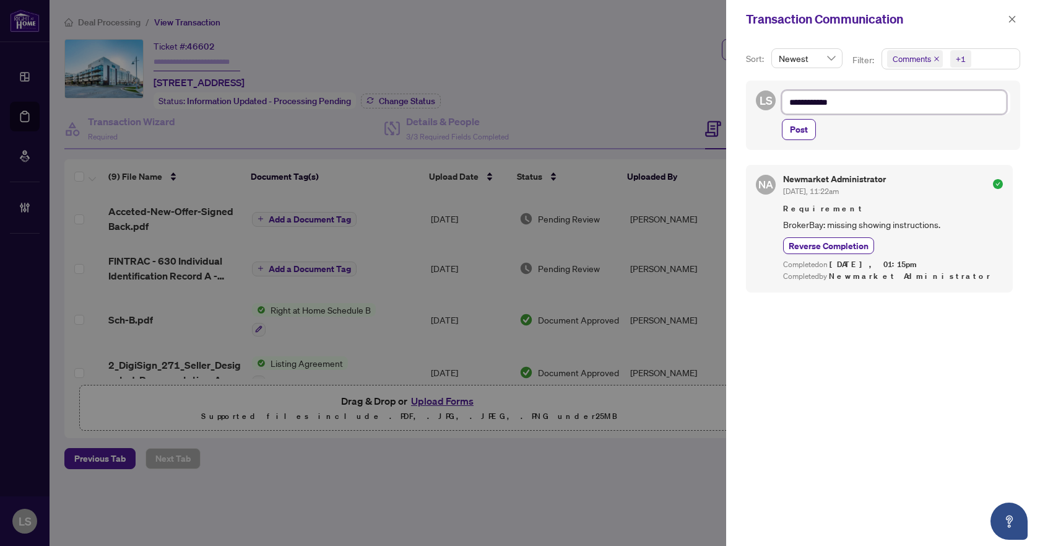
type textarea "**********"
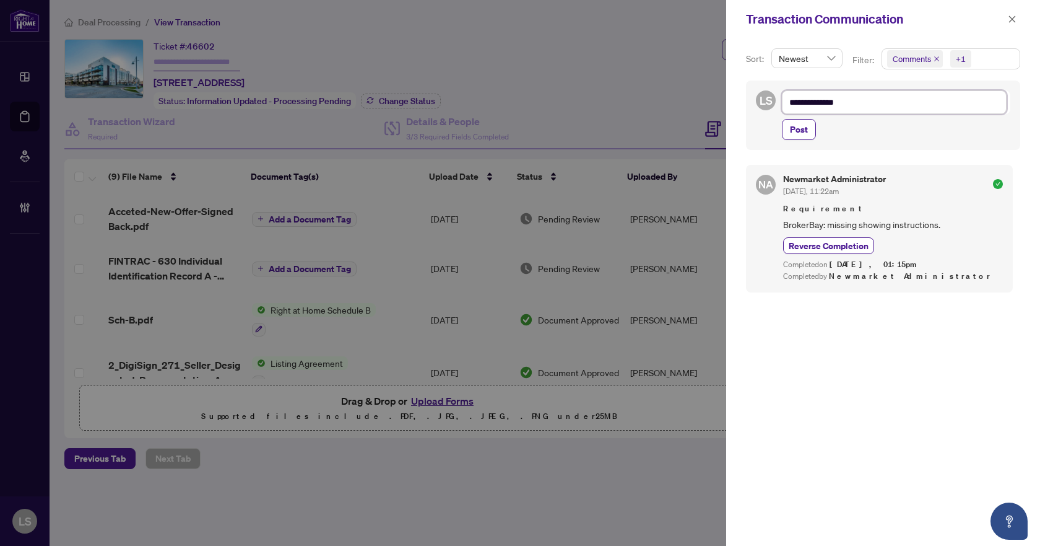
type textarea "**********"
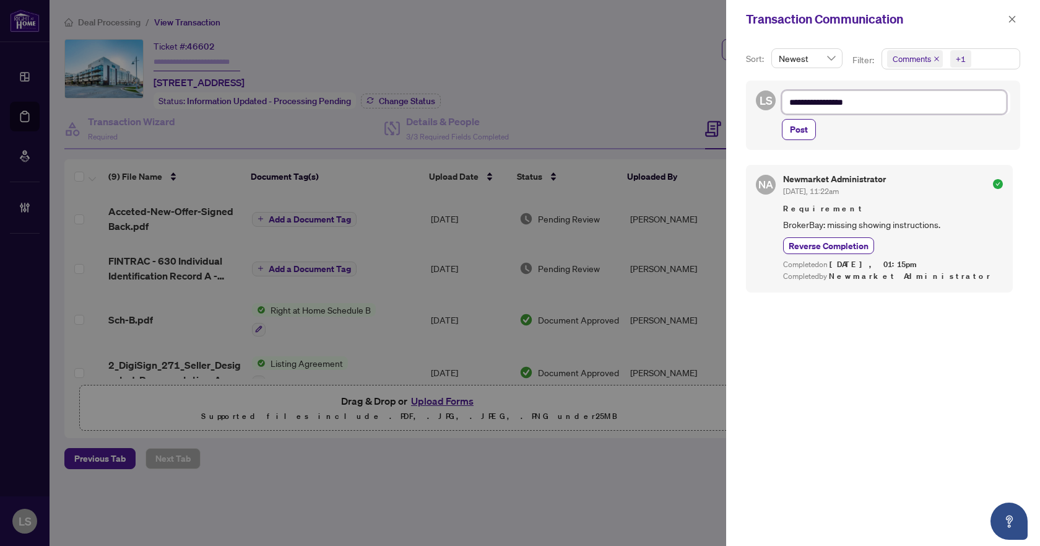
type textarea "**********"
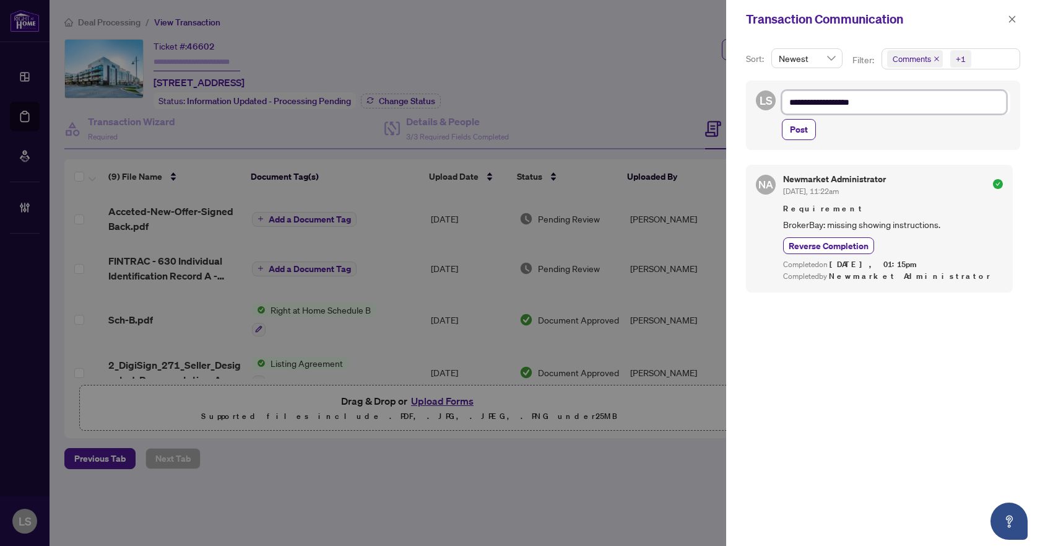
type textarea "**********"
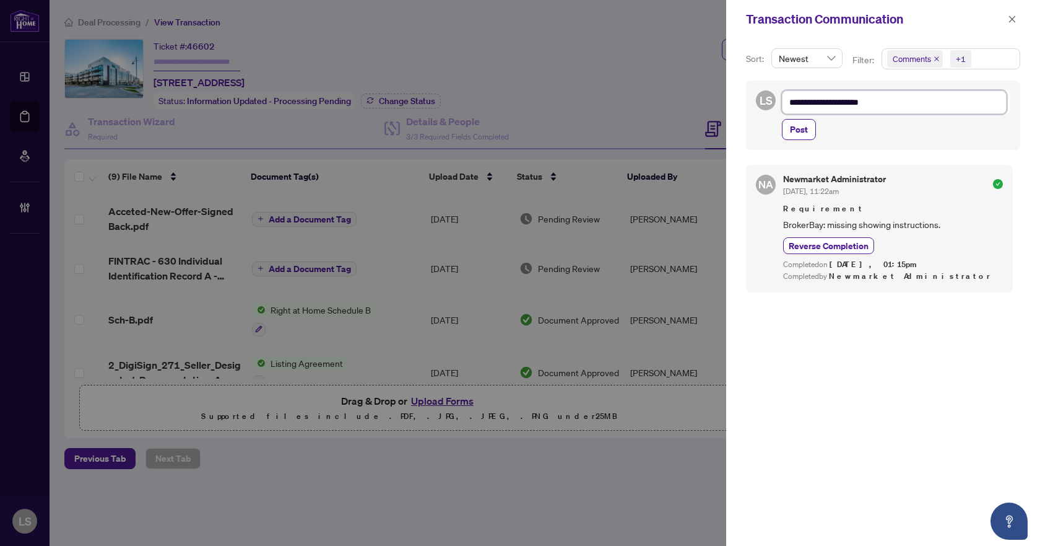
type textarea "**********"
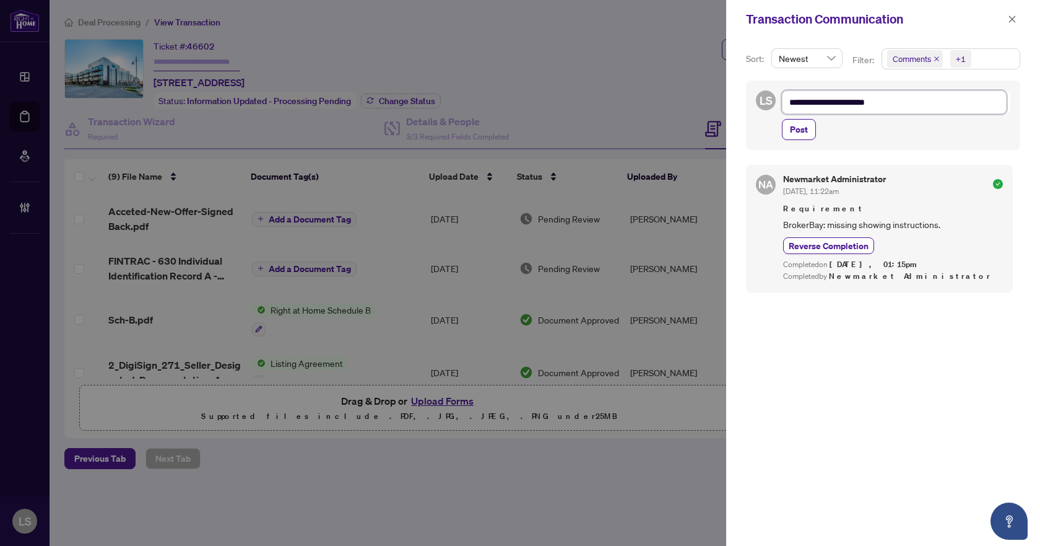
type textarea "**********"
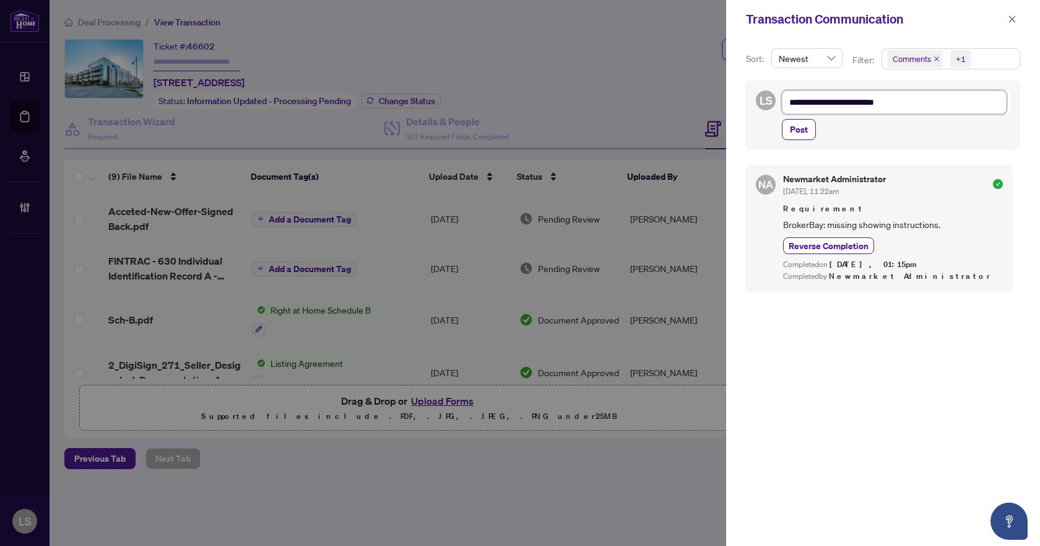
type textarea "**********"
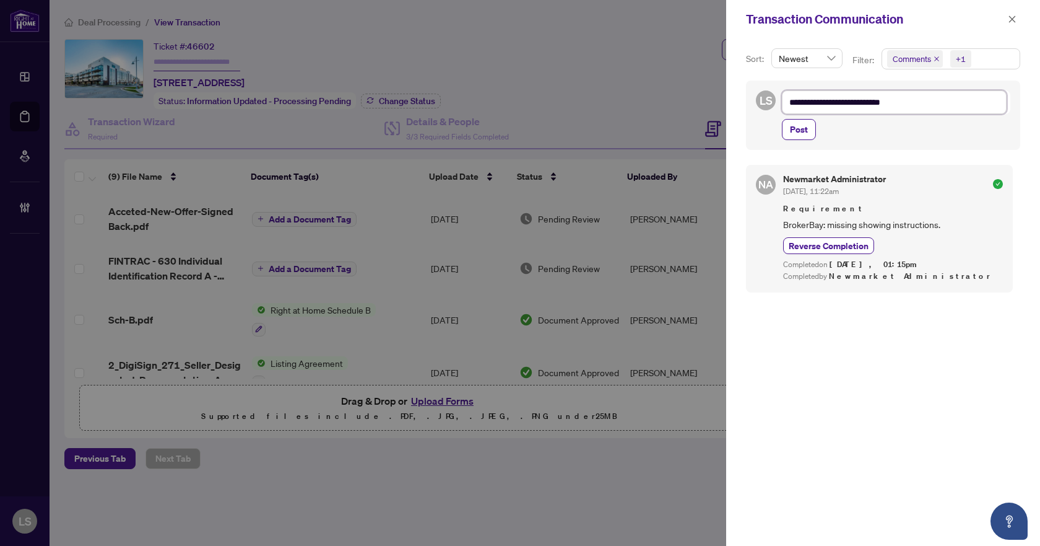
type textarea "**********"
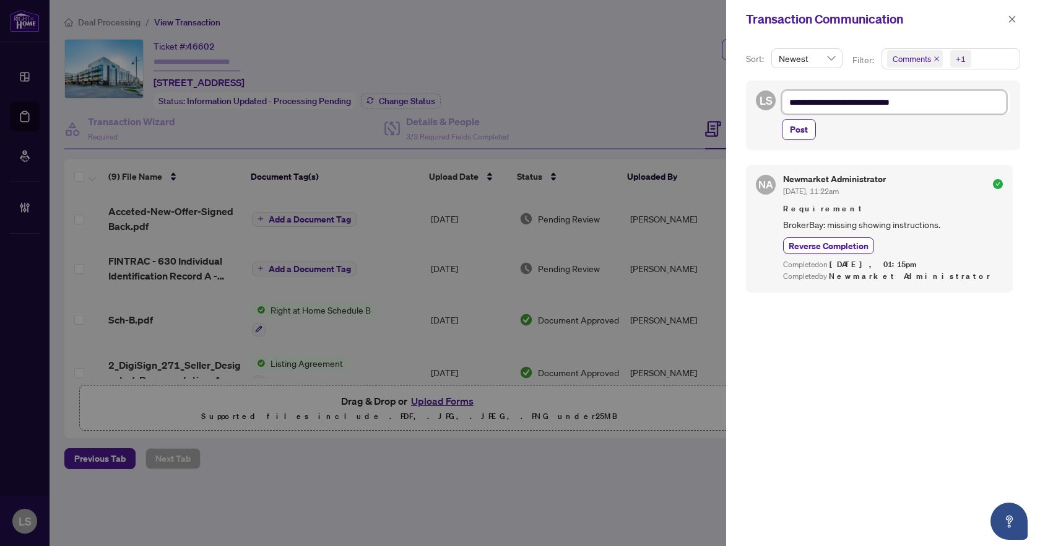
type textarea "**********"
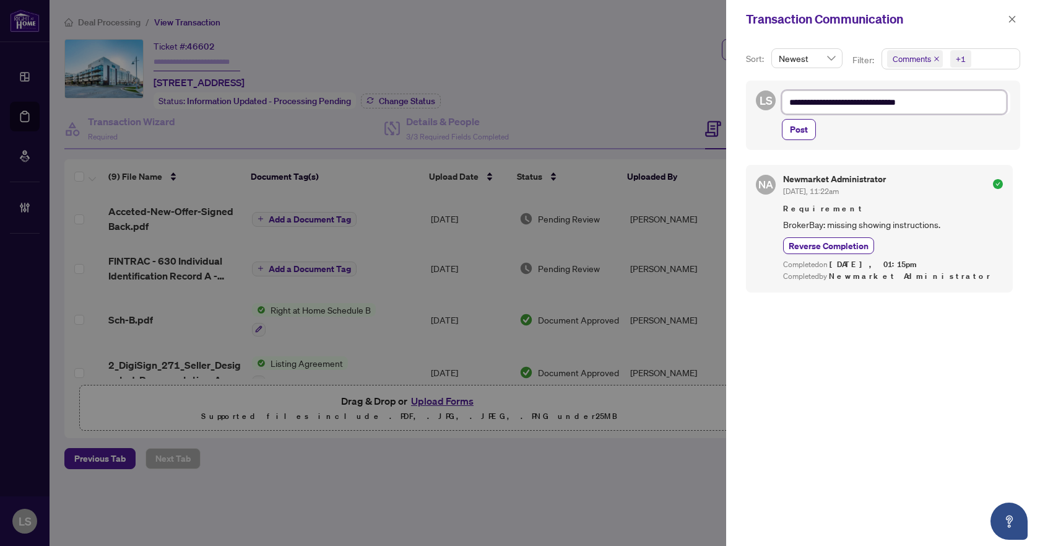
type textarea "**********"
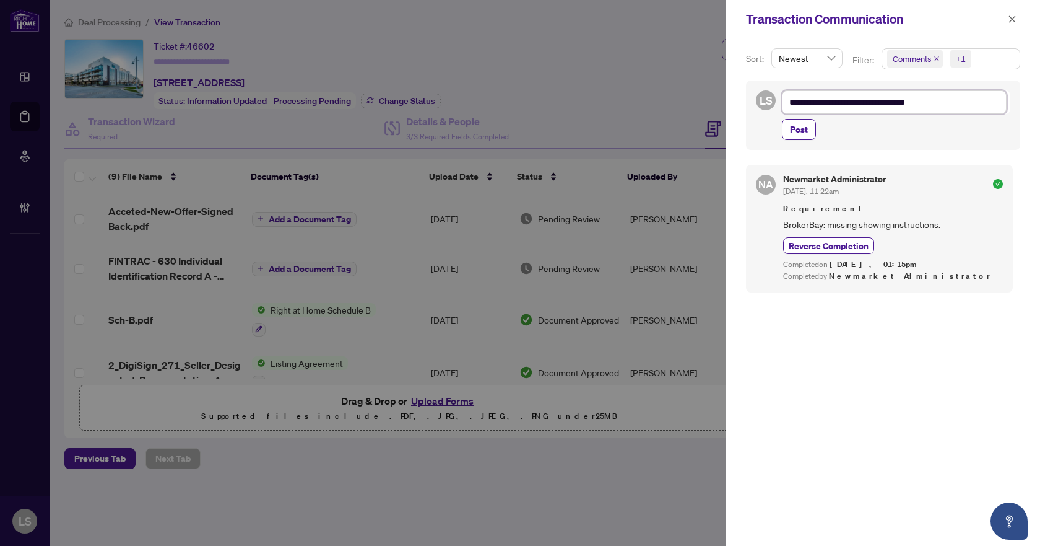
type textarea "**********"
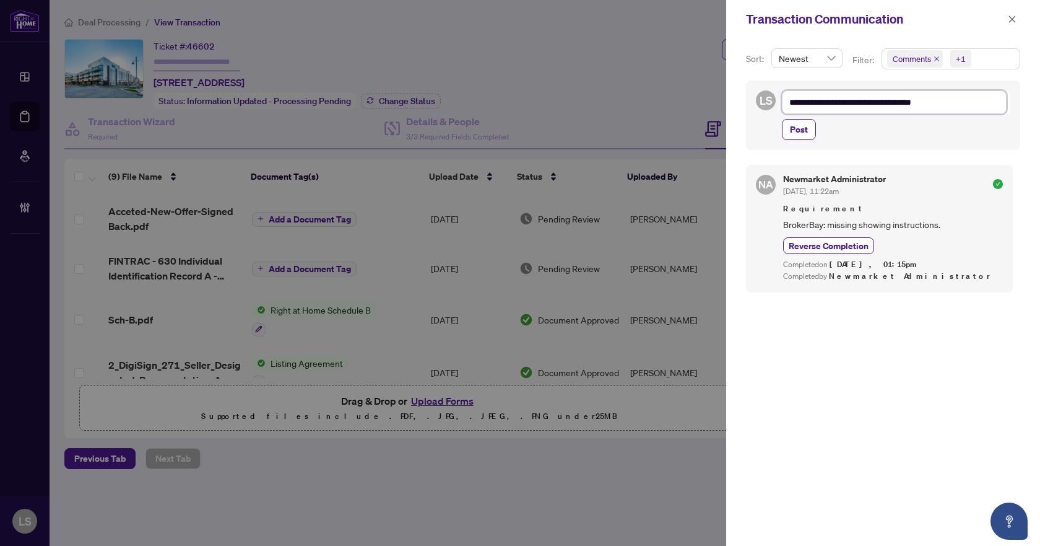
type textarea "**********"
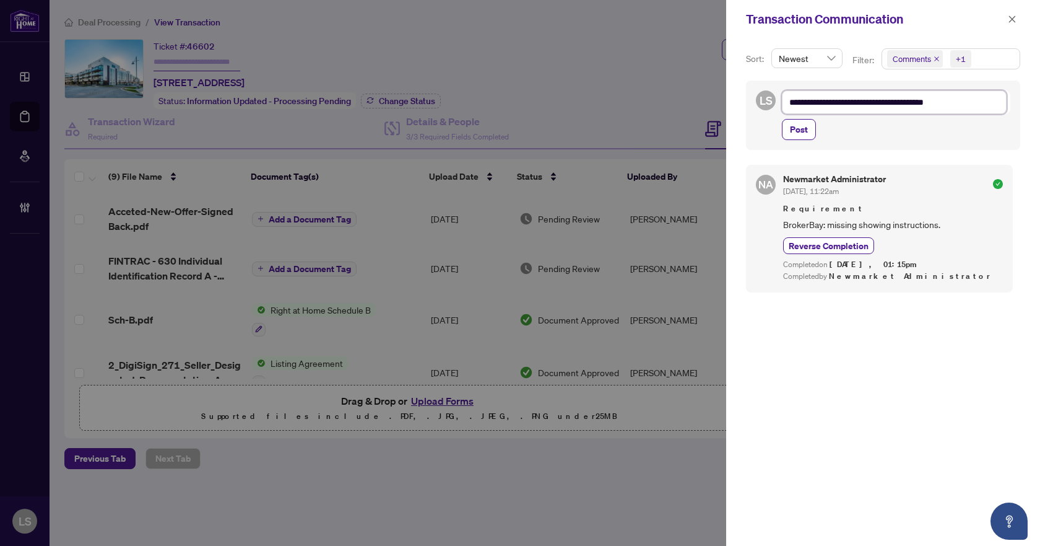
type textarea "**********"
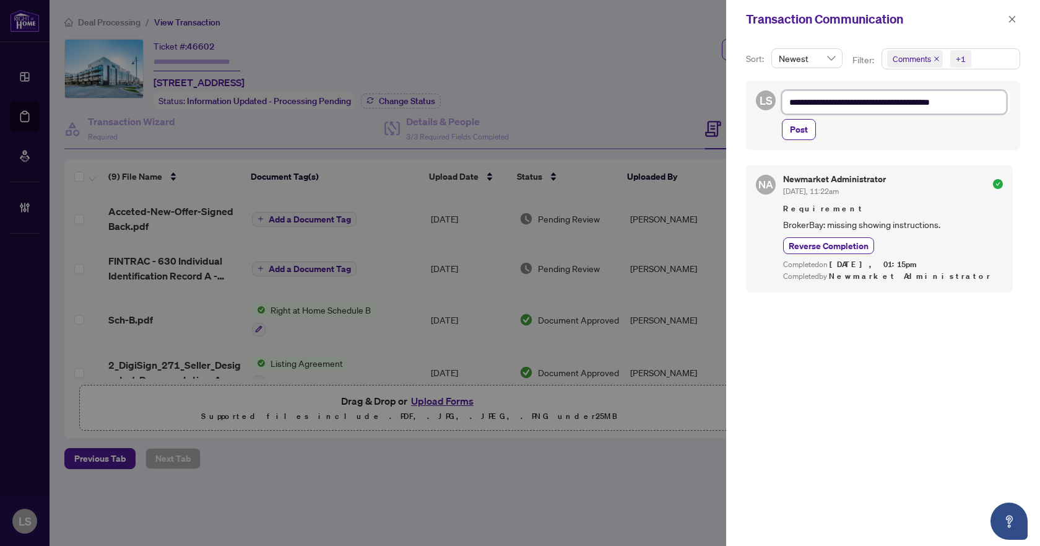
type textarea "**********"
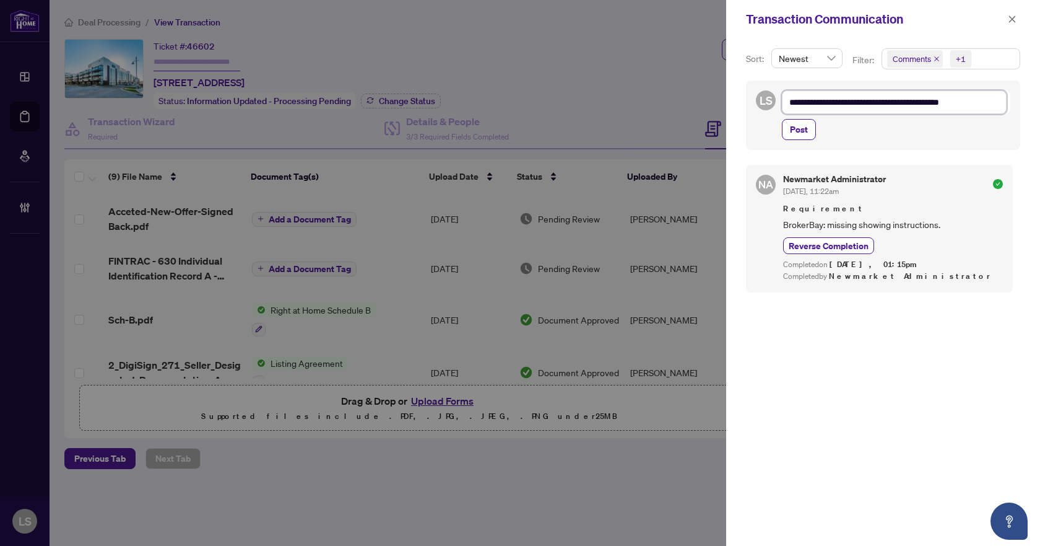
type textarea "**********"
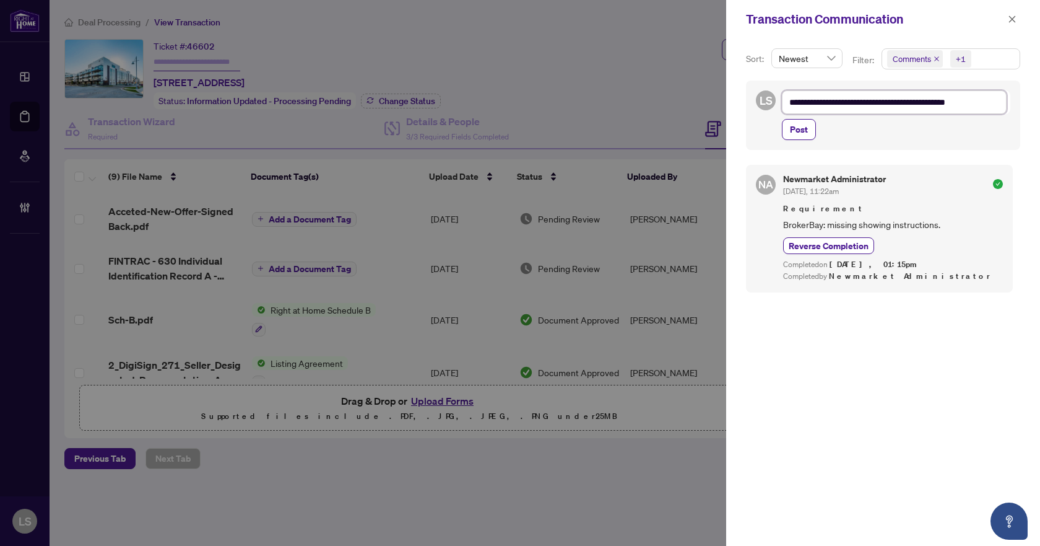
type textarea "**********"
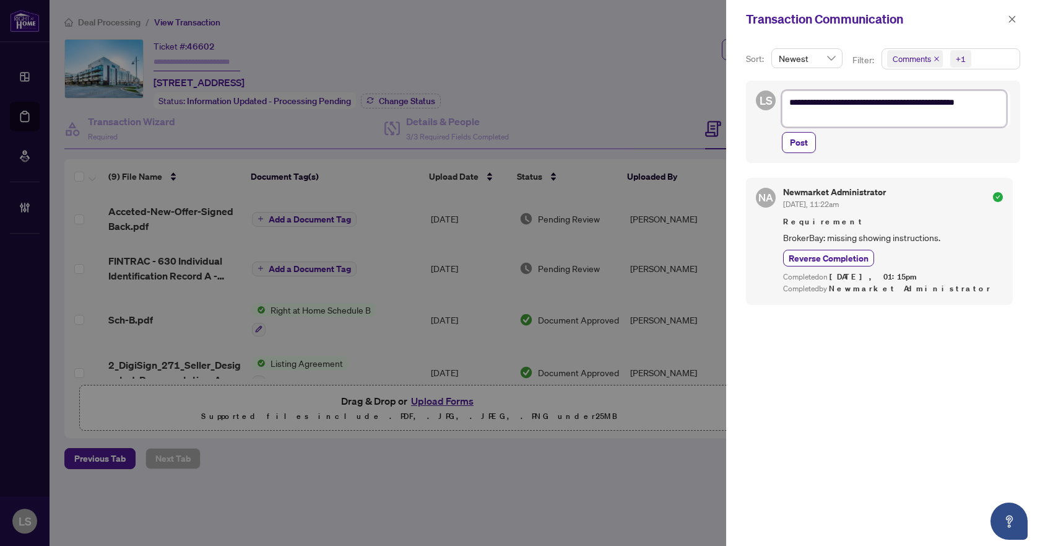
scroll to position [1, 0]
type textarea "**********"
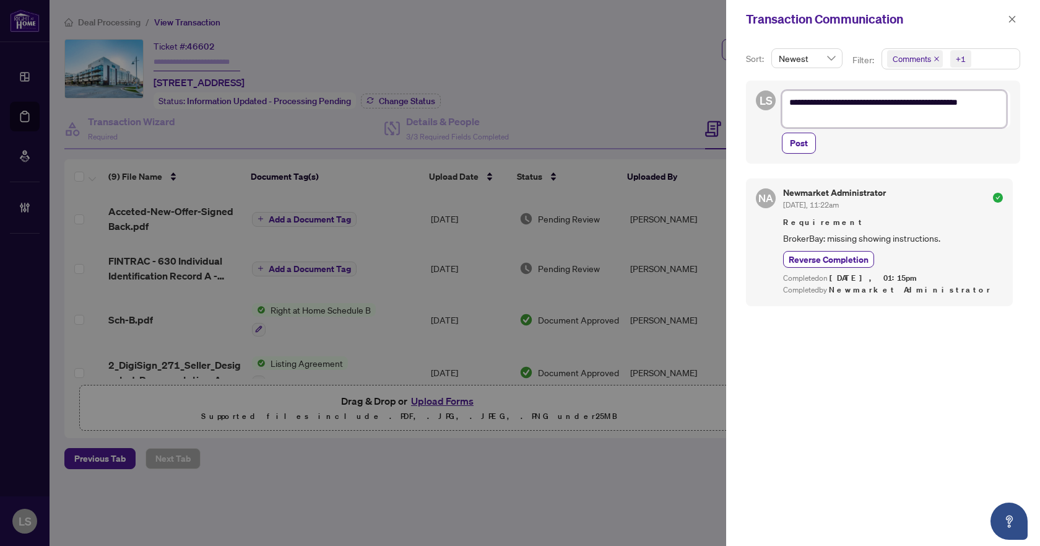
type textarea "**********"
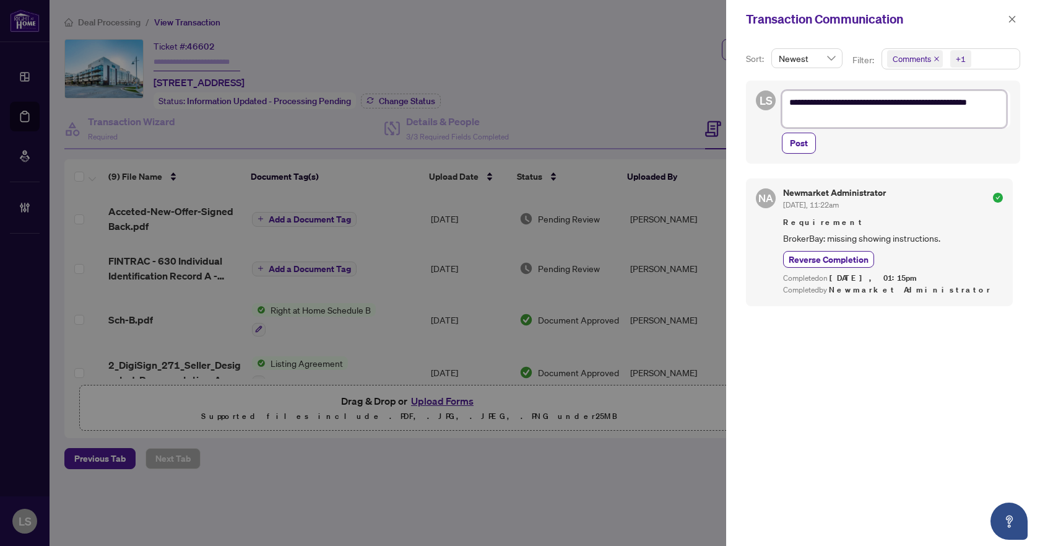
type textarea "**********"
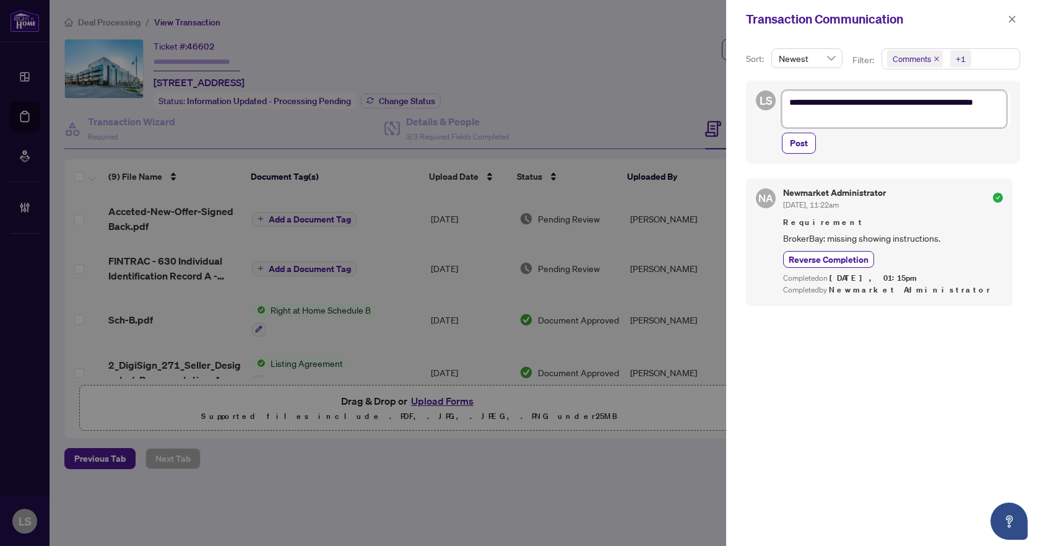
type textarea "**********"
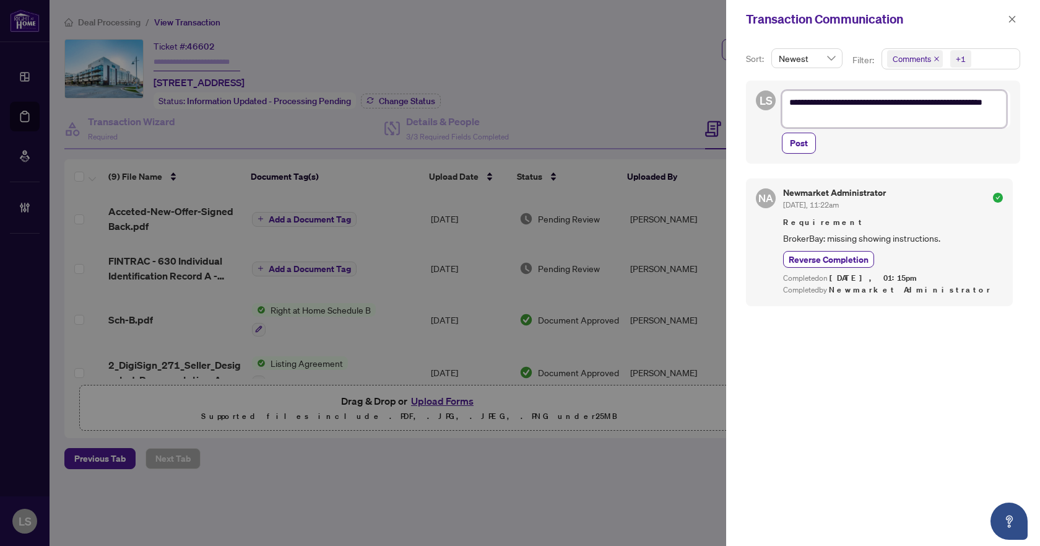
type textarea "**********"
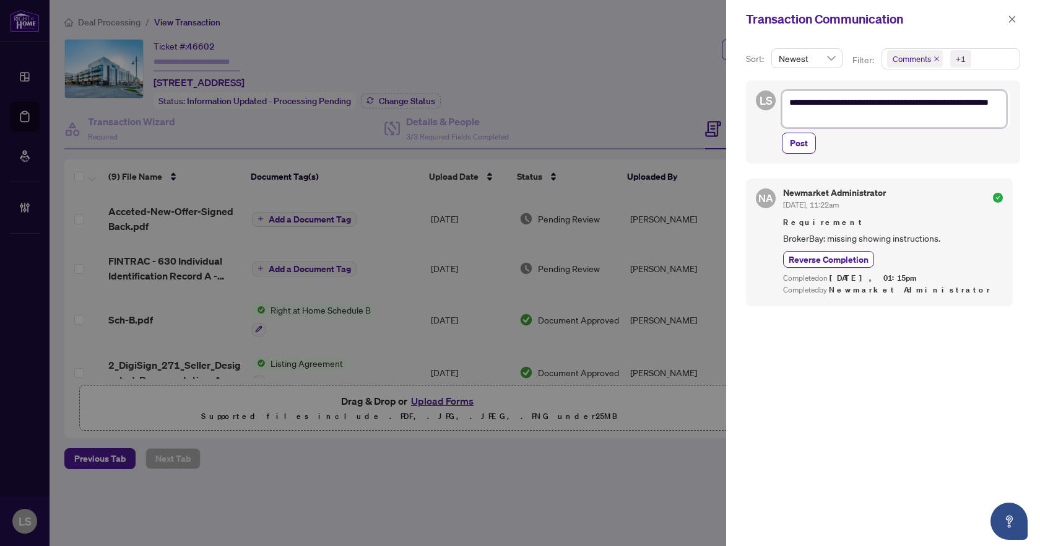
type textarea "**********"
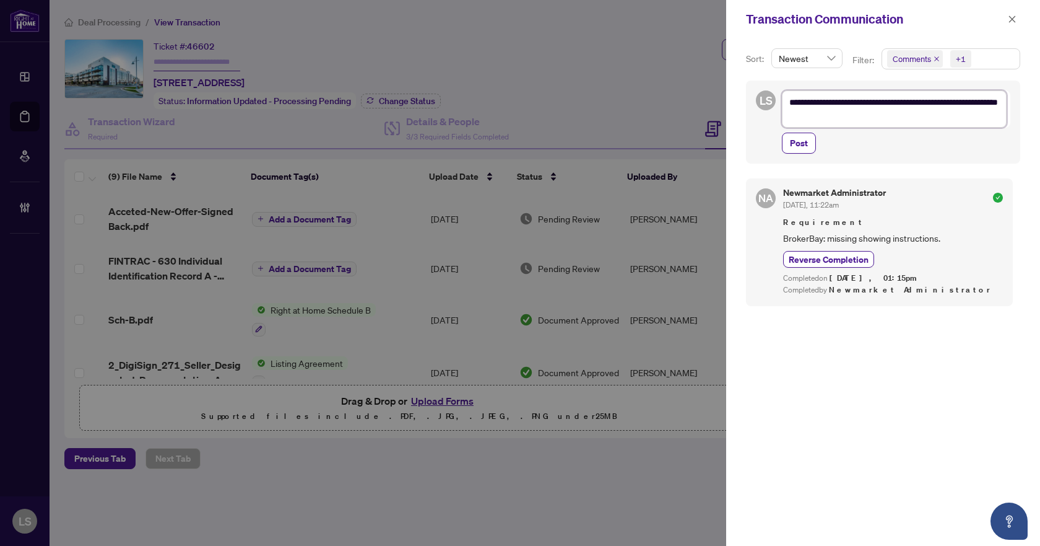
type textarea "**********"
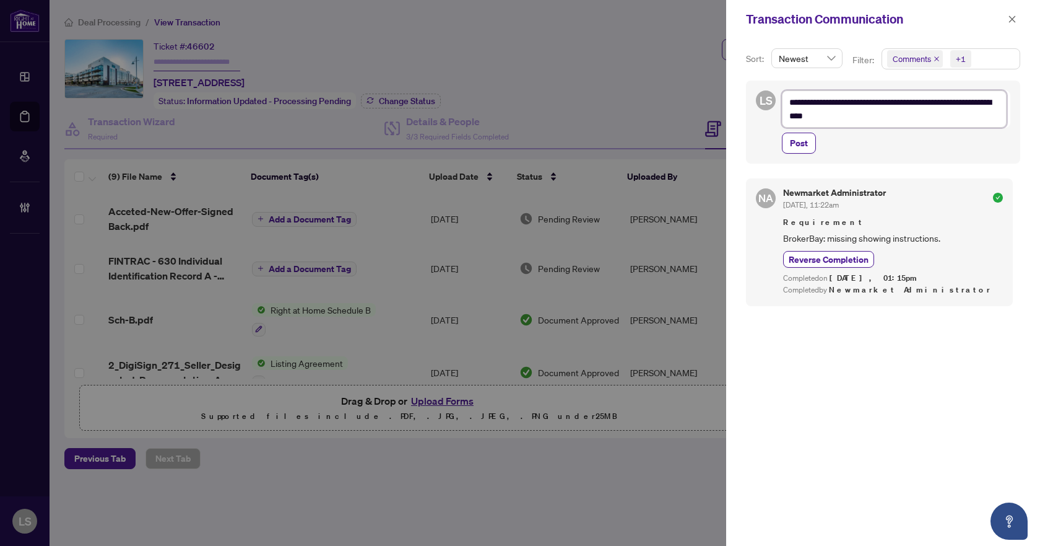
type textarea "**********"
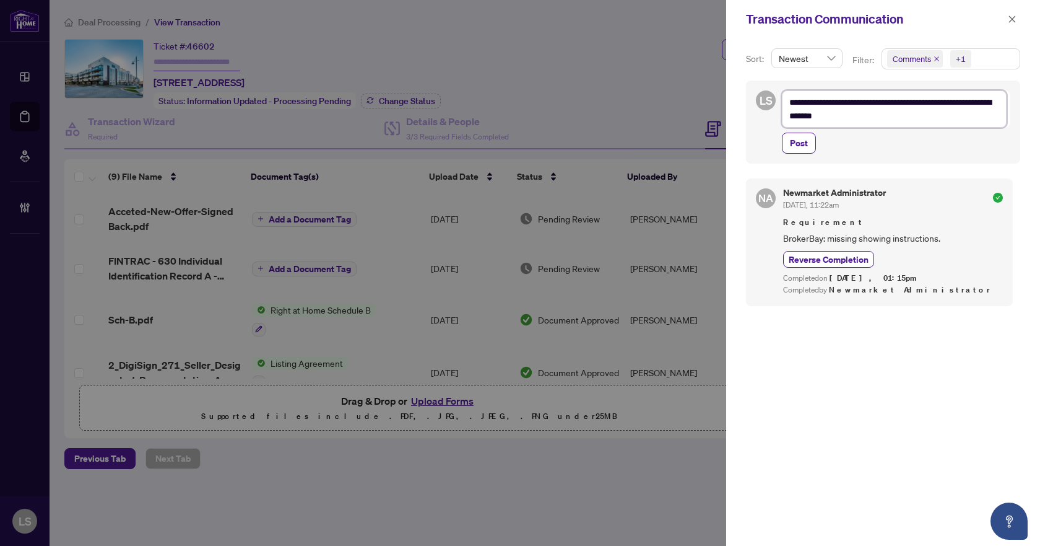
type textarea "**********"
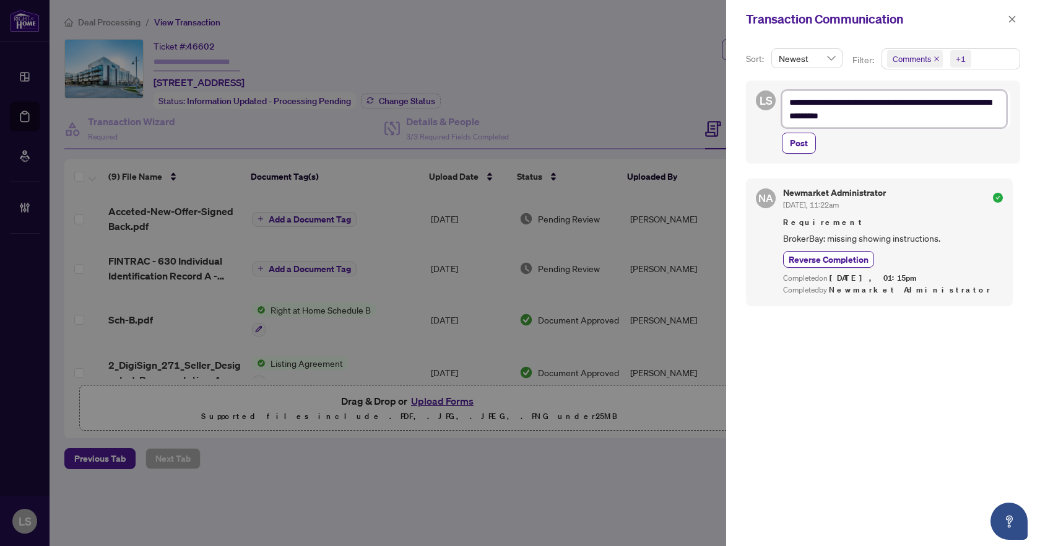
type textarea "**********"
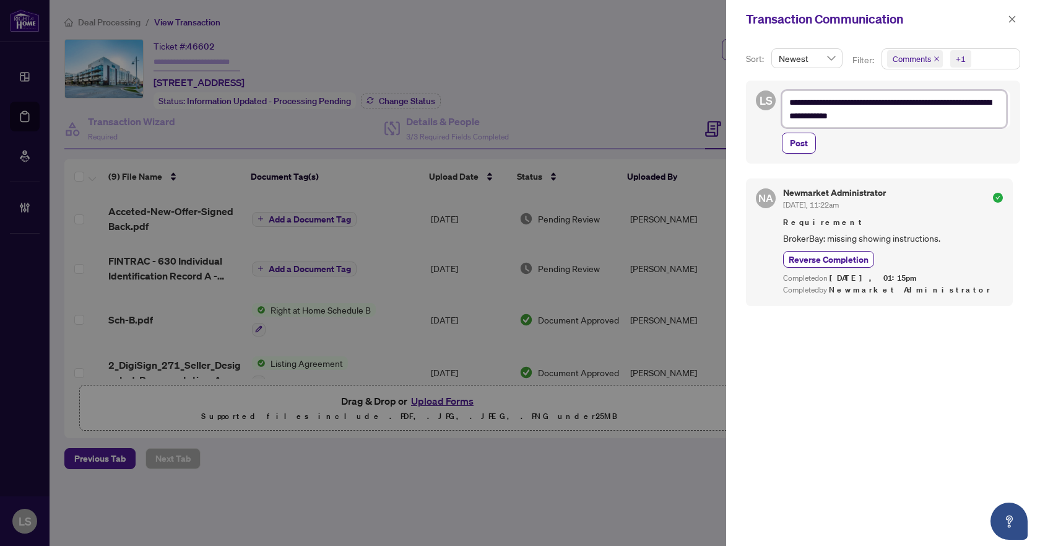
type textarea "**********"
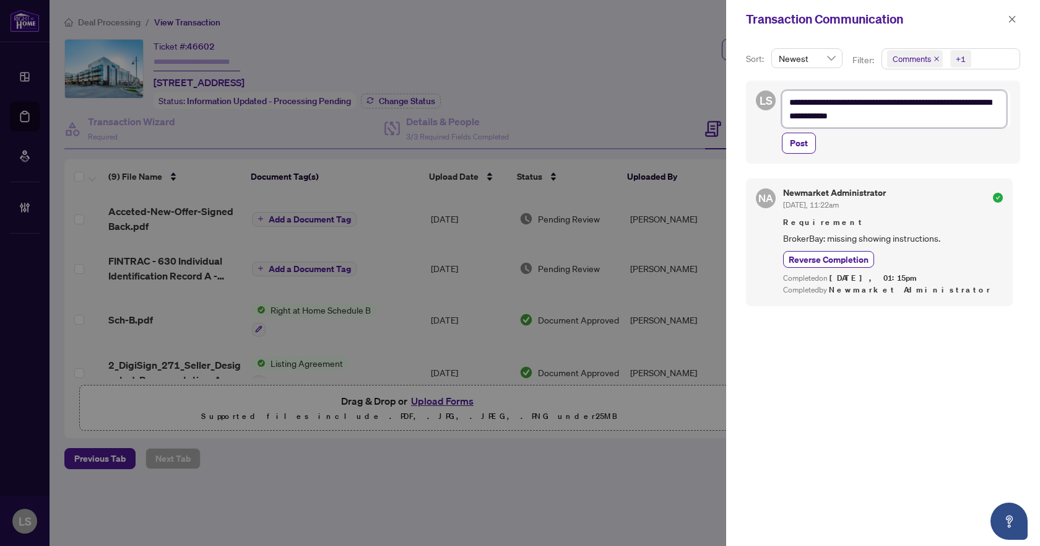
type textarea "**********"
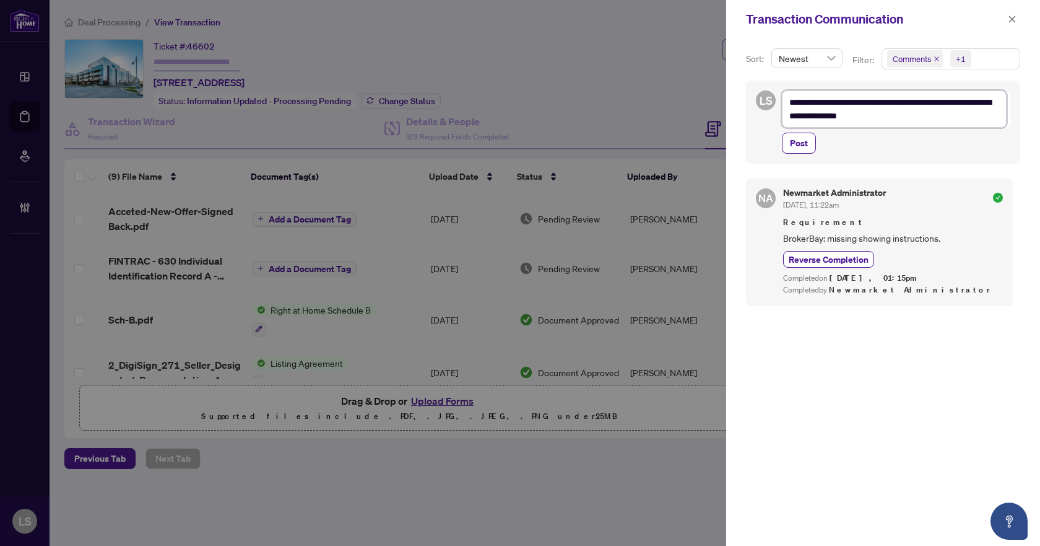
type textarea "**********"
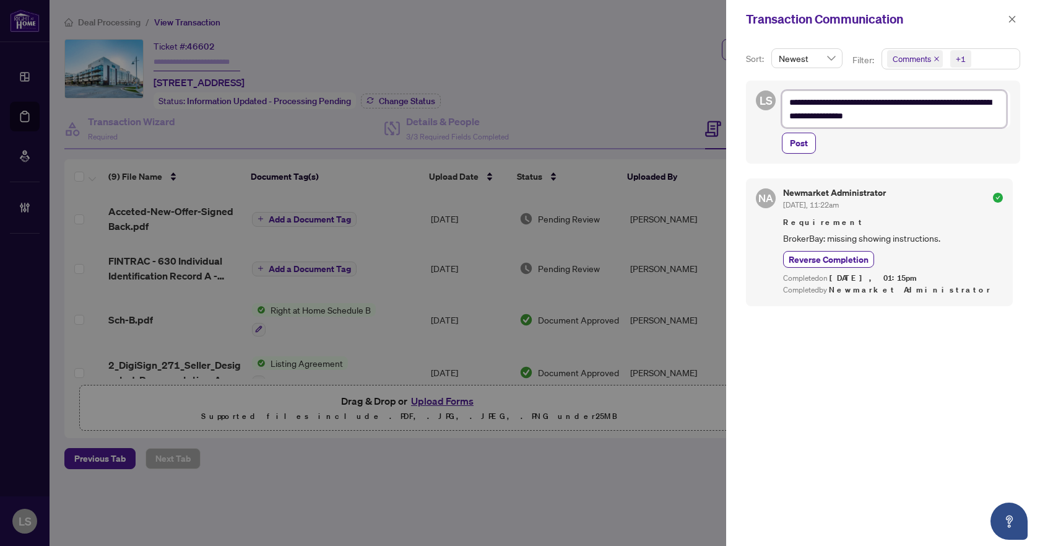
type textarea "**********"
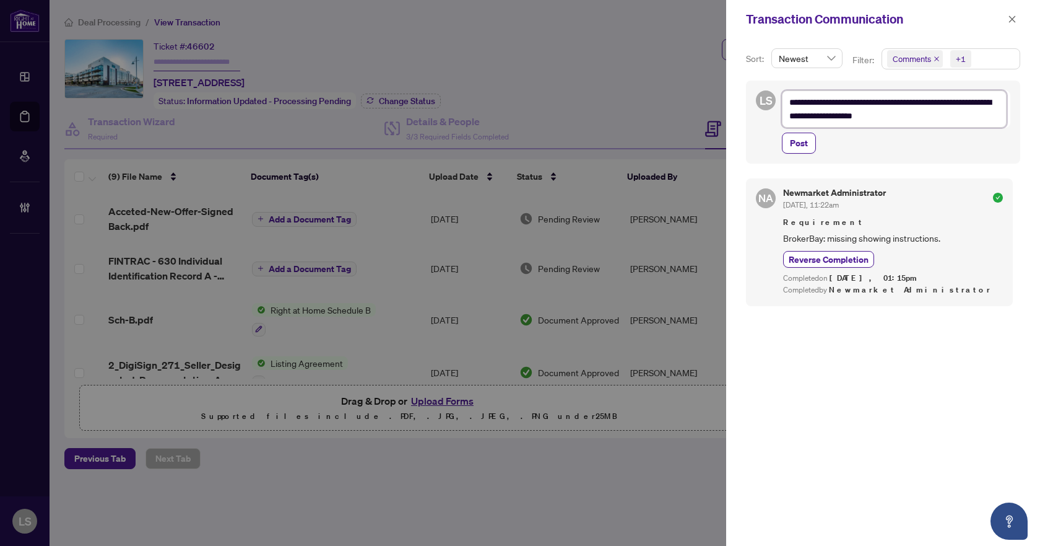
type textarea "**********"
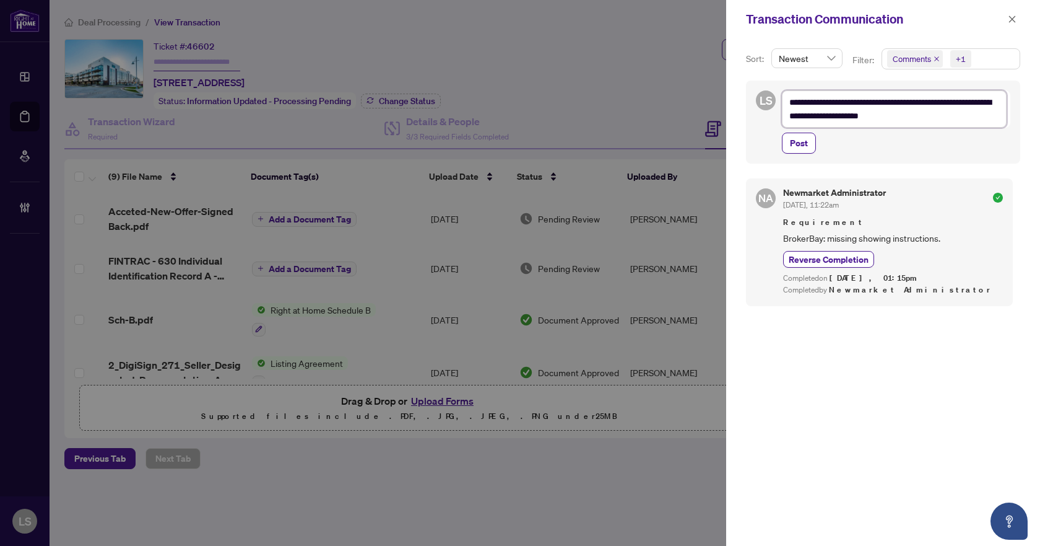
type textarea "**********"
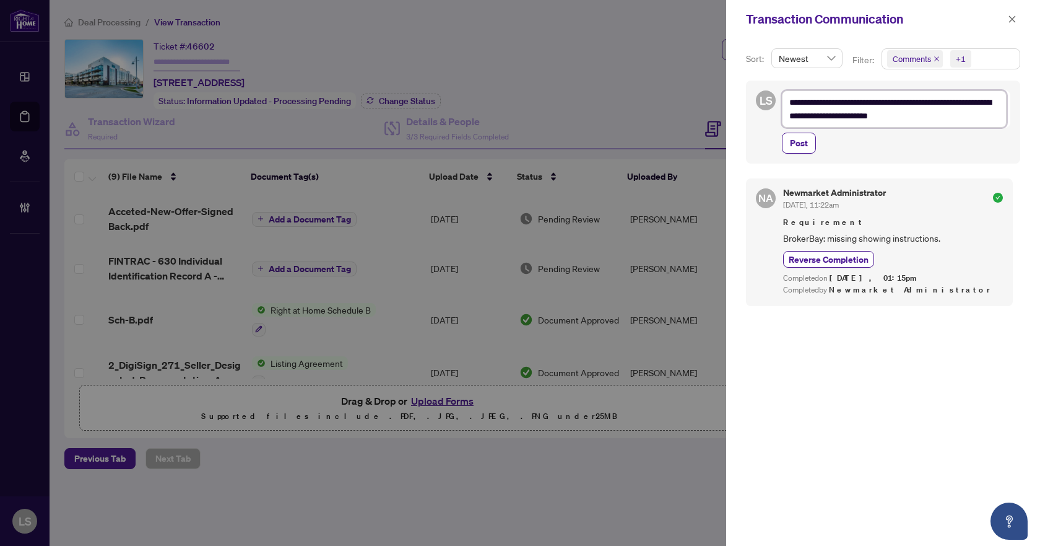
type textarea "**********"
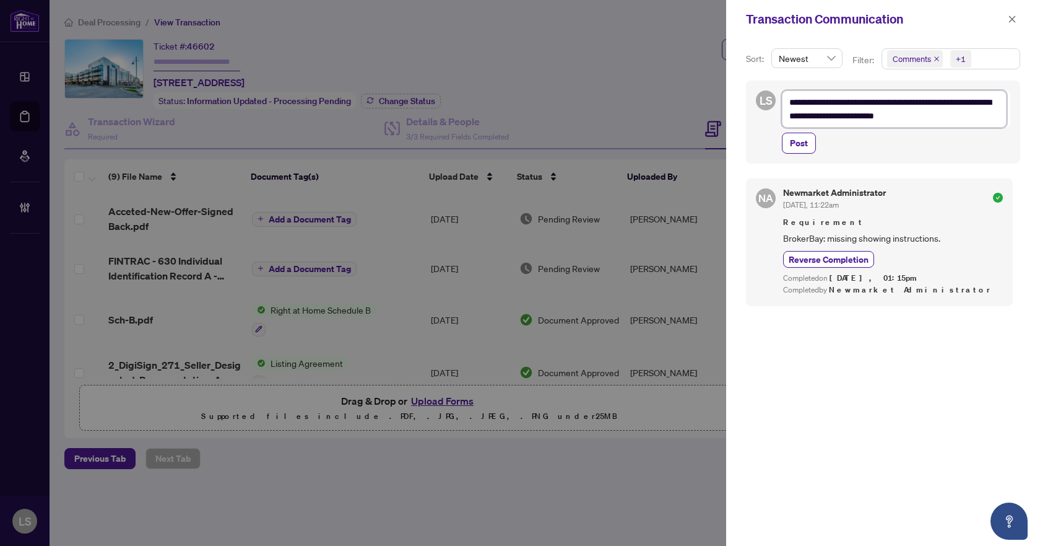
type textarea "**********"
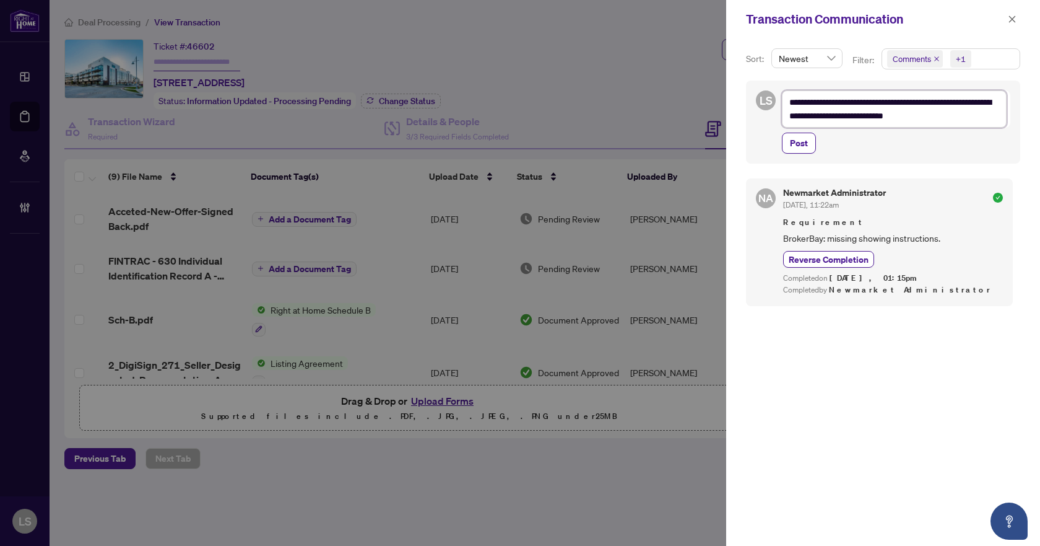
type textarea "**********"
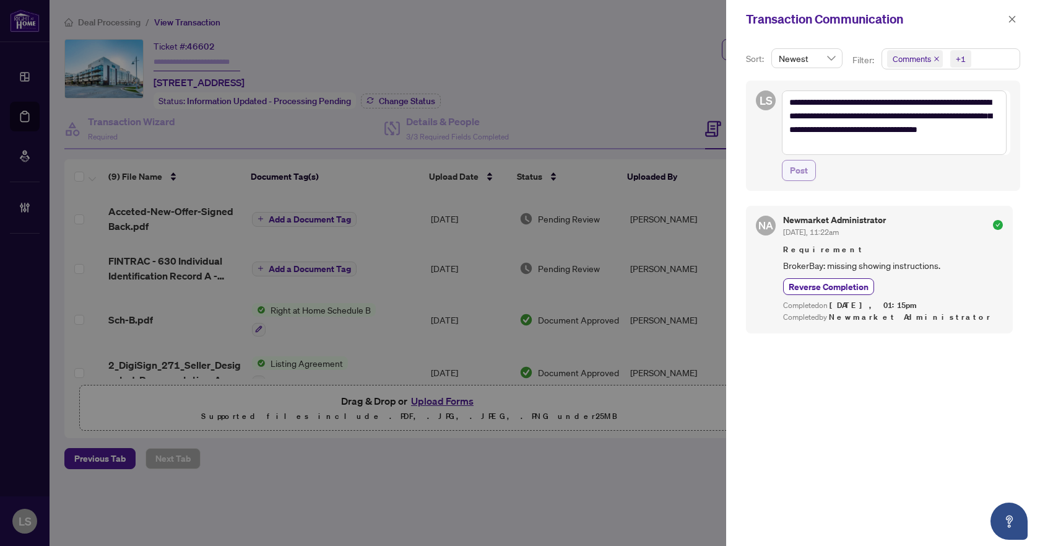
click at [806, 172] on span "Post" at bounding box center [799, 170] width 18 height 20
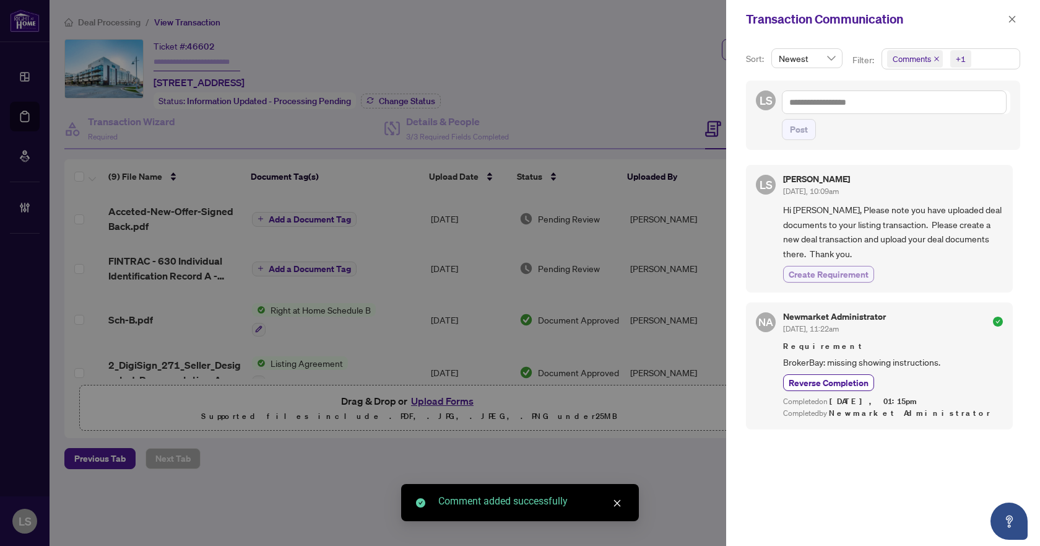
click at [859, 272] on span "Create Requirement" at bounding box center [829, 274] width 80 height 13
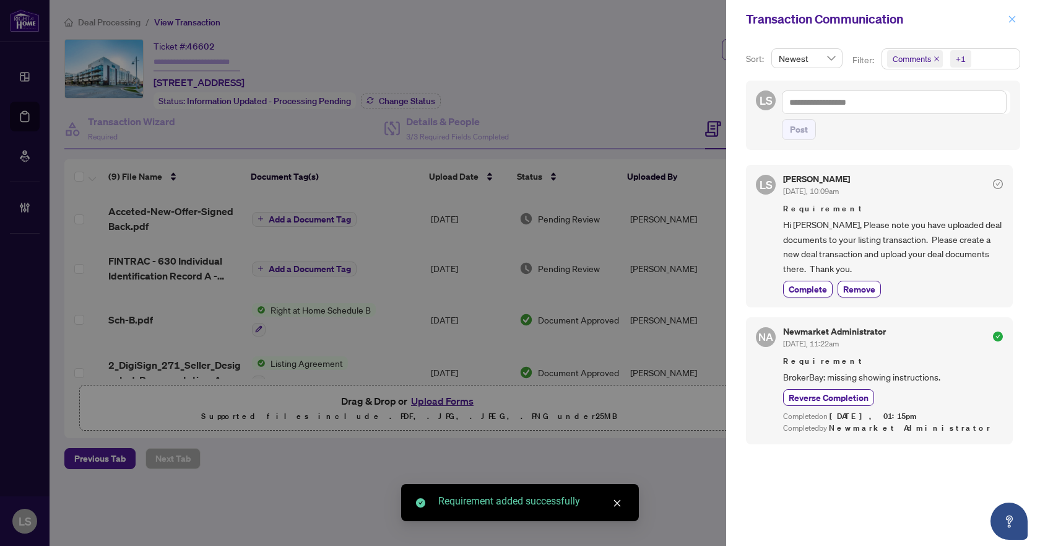
click at [1015, 20] on icon "close" at bounding box center [1012, 19] width 9 height 9
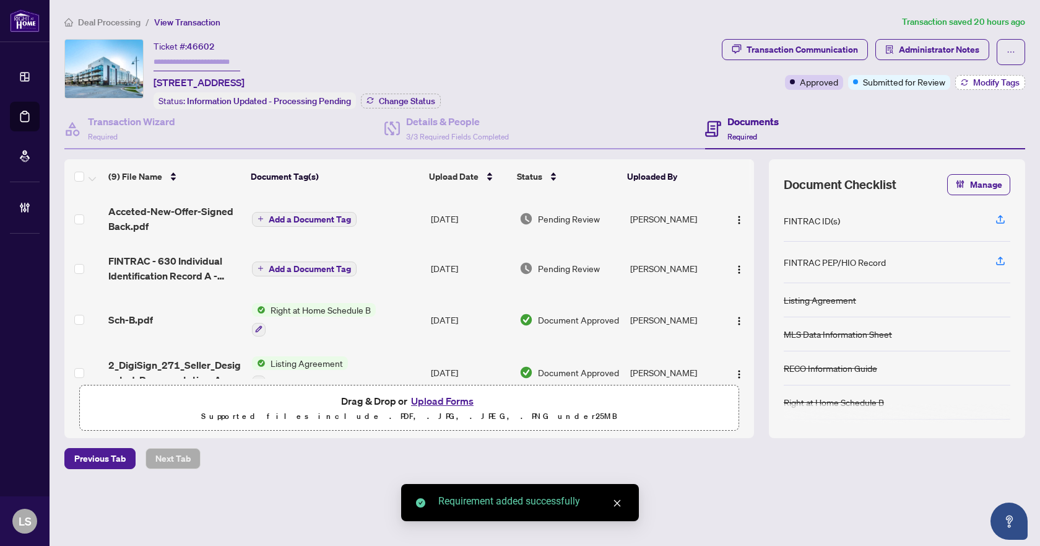
click at [1001, 82] on span "Modify Tags" at bounding box center [996, 82] width 46 height 9
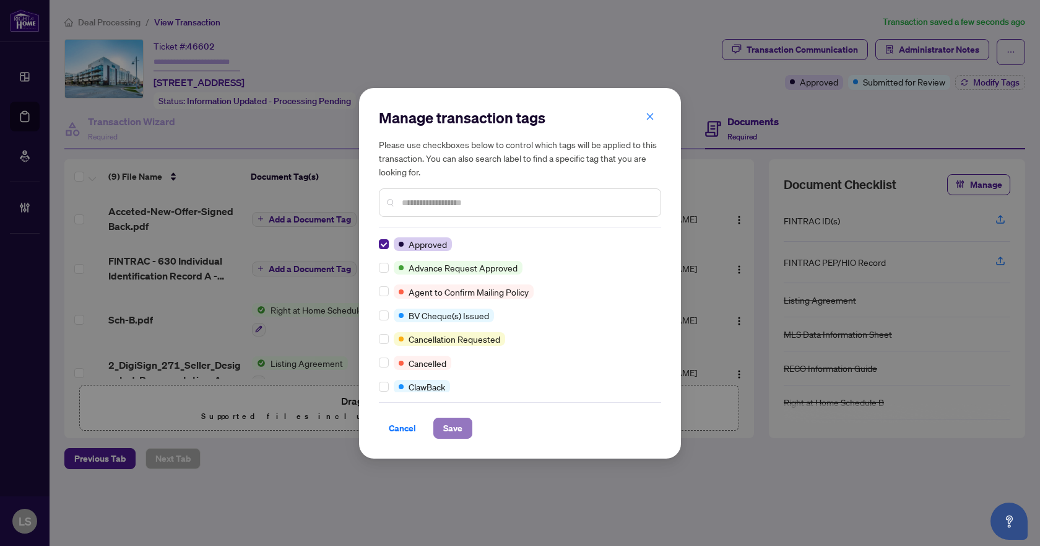
click at [446, 430] on span "Save" at bounding box center [452, 428] width 19 height 20
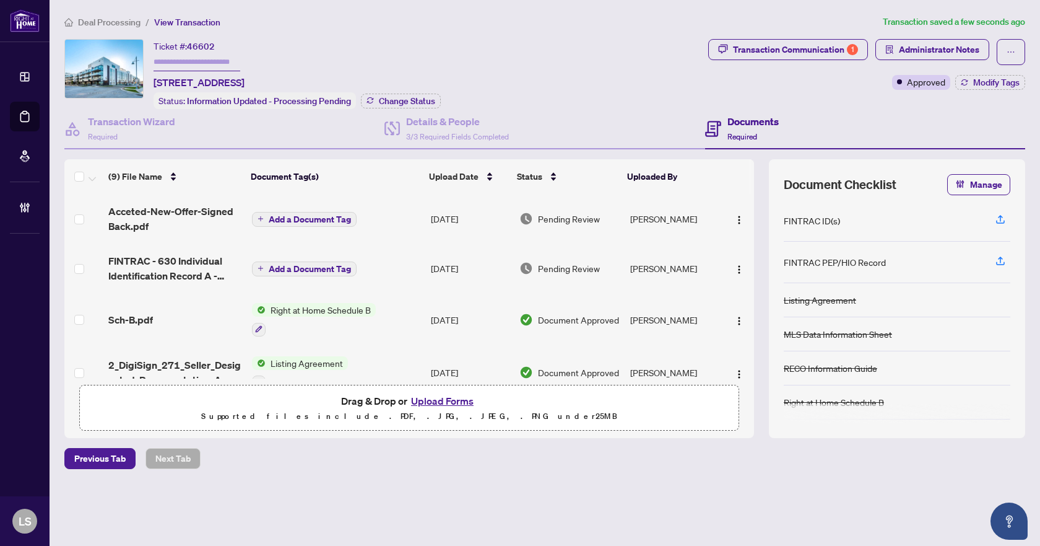
click at [107, 22] on span "Deal Processing" at bounding box center [109, 22] width 63 height 11
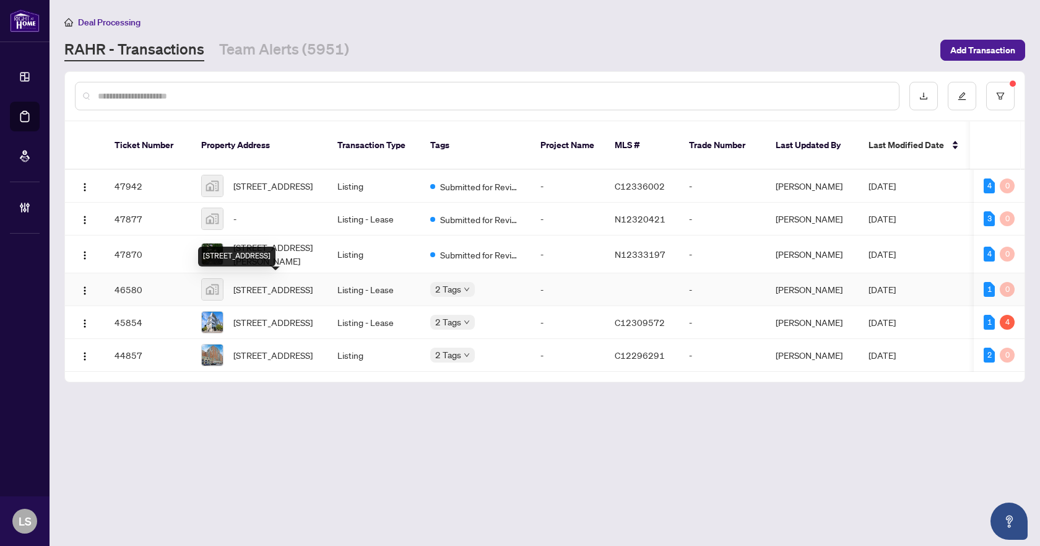
click at [284, 292] on span "713-1050 Eastern Avenue, Toronto, ON, Canada" at bounding box center [272, 289] width 79 height 14
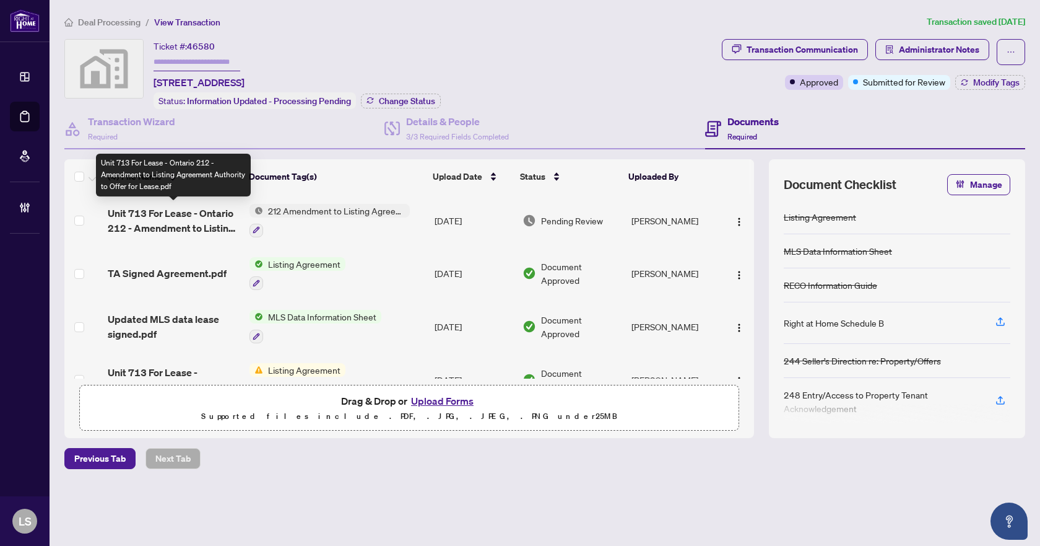
click at [169, 224] on span "Unit 713 For Lease - Ontario 212 - Amendment to Listing Agreement Authority to …" at bounding box center [174, 221] width 132 height 30
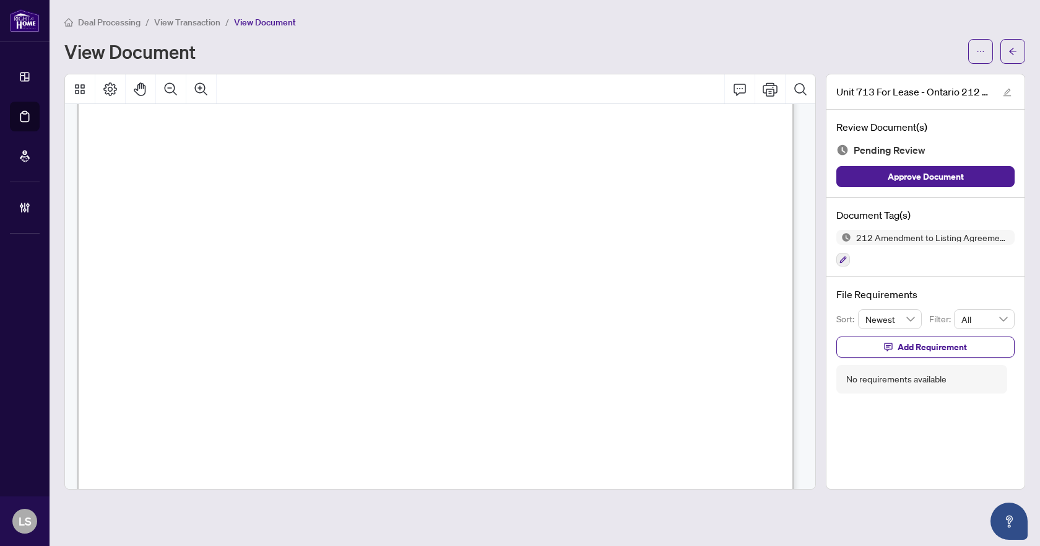
scroll to position [124, 0]
click at [848, 263] on button "button" at bounding box center [844, 260] width 14 height 14
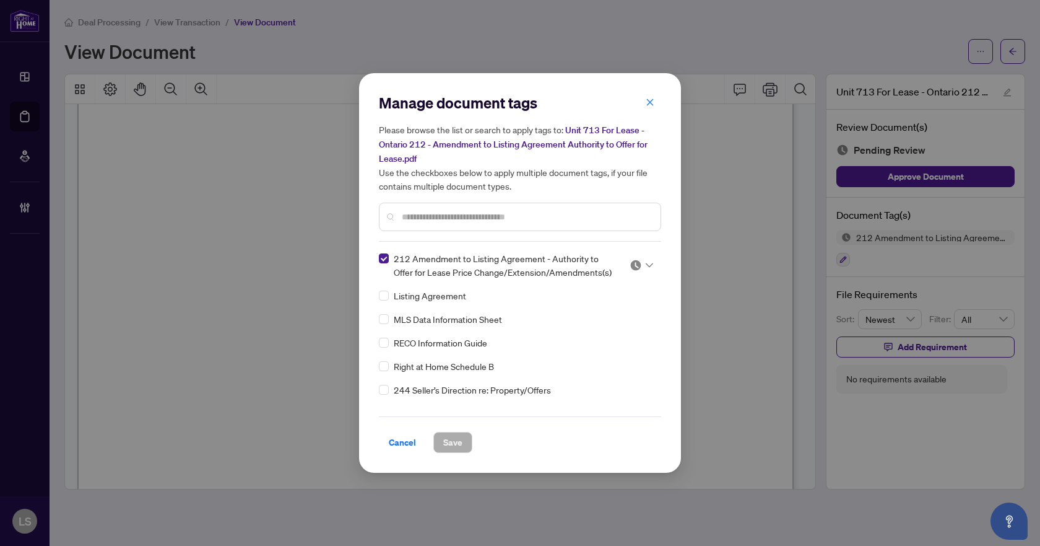
click at [647, 263] on icon at bounding box center [649, 265] width 7 height 5
click at [611, 324] on div "Approved" at bounding box center [600, 325] width 79 height 14
click at [445, 439] on span "Save" at bounding box center [452, 442] width 19 height 20
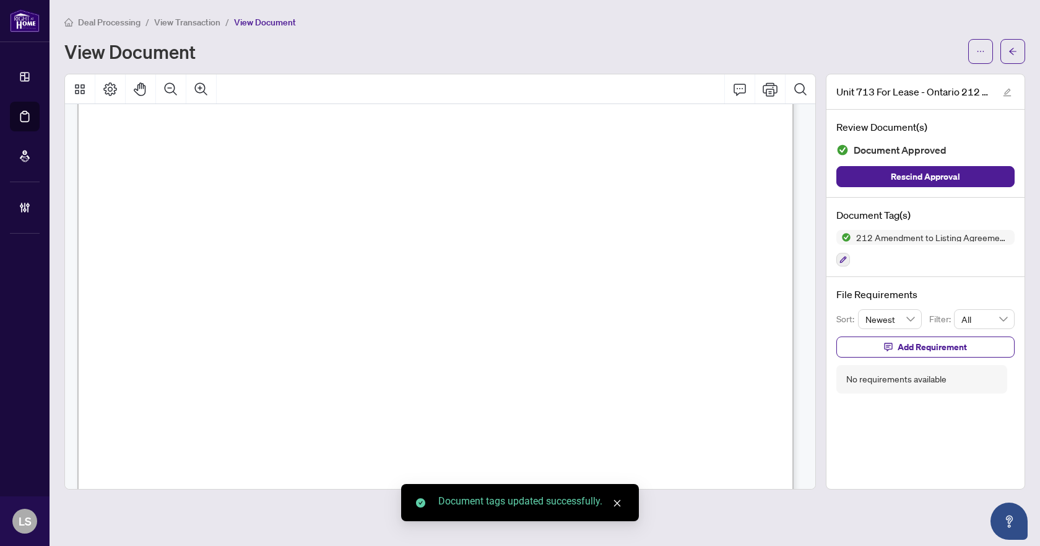
click at [1014, 54] on icon "arrow-left" at bounding box center [1012, 51] width 7 height 7
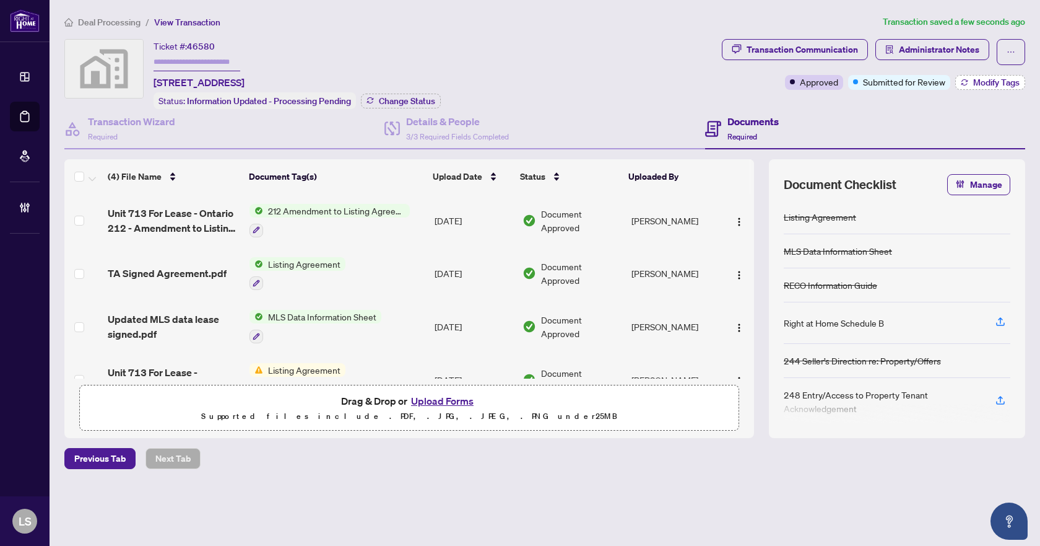
click at [997, 84] on span "Modify Tags" at bounding box center [996, 82] width 46 height 9
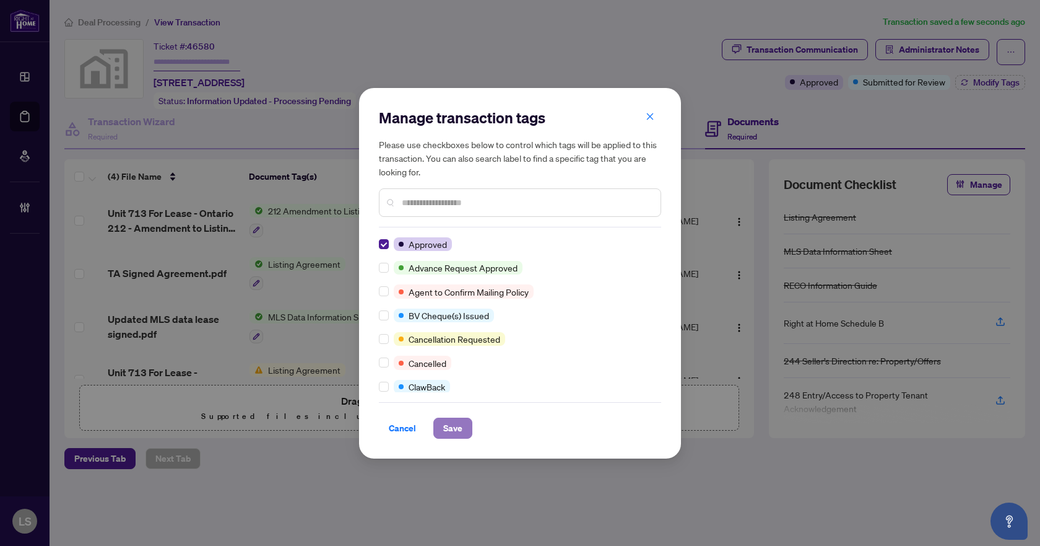
click at [447, 424] on span "Save" at bounding box center [452, 428] width 19 height 20
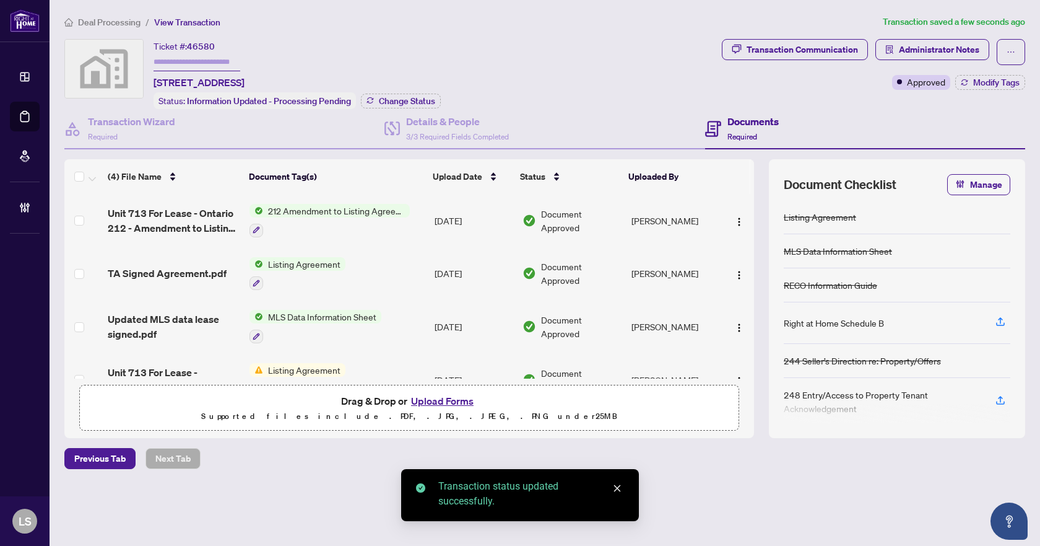
click at [102, 23] on span "Deal Processing" at bounding box center [109, 22] width 63 height 11
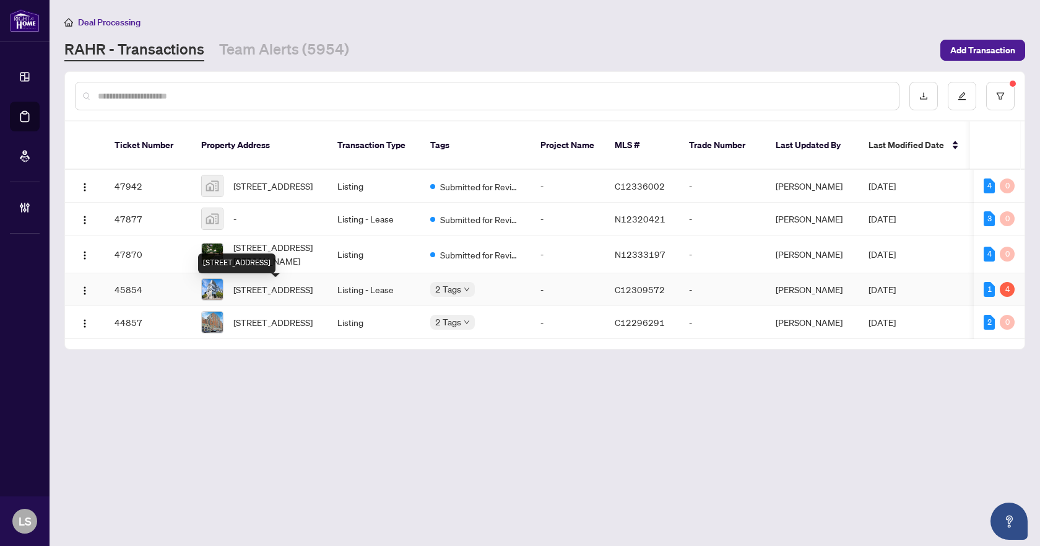
click at [265, 296] on span "[STREET_ADDRESS]" at bounding box center [272, 289] width 79 height 14
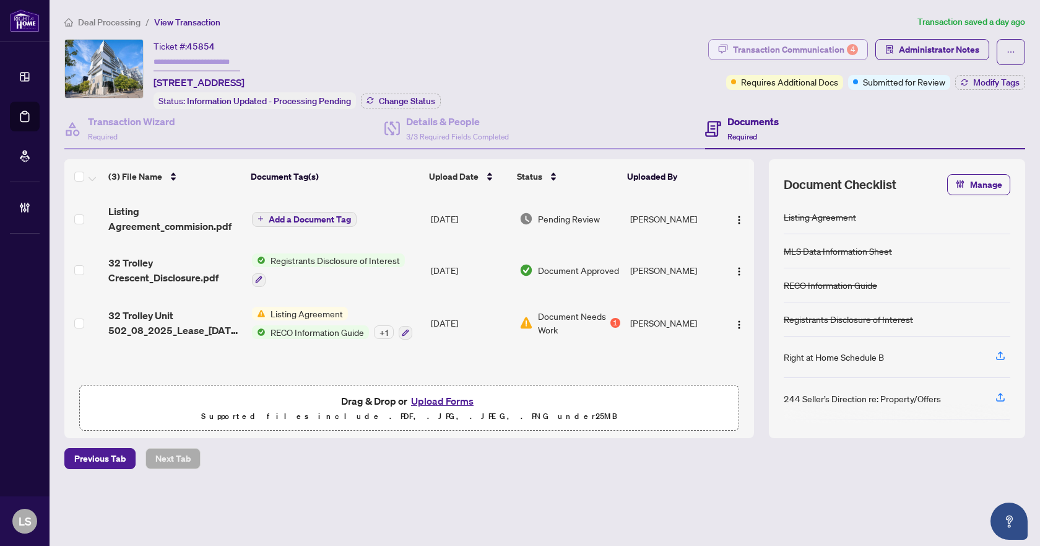
click at [828, 49] on div "Transaction Communication 4" at bounding box center [795, 50] width 125 height 20
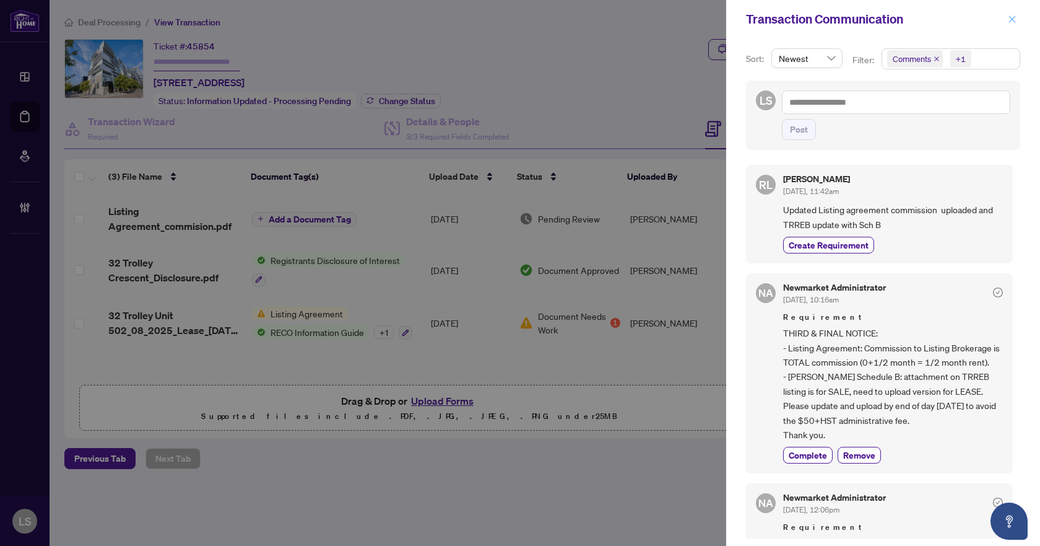
click at [1012, 18] on icon "close" at bounding box center [1012, 19] width 9 height 9
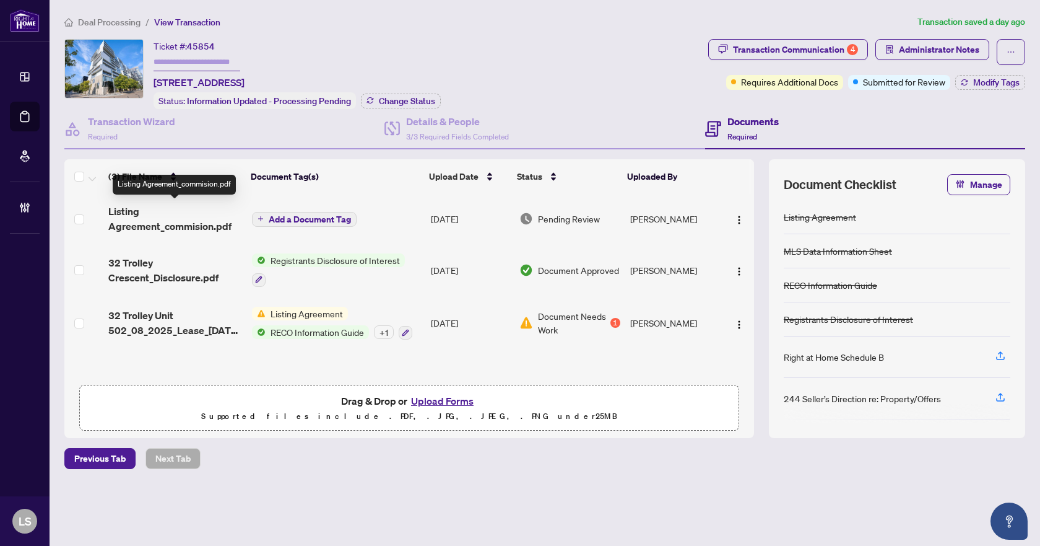
click at [192, 218] on span "Listing Agreement_commision.pdf" at bounding box center [174, 219] width 133 height 30
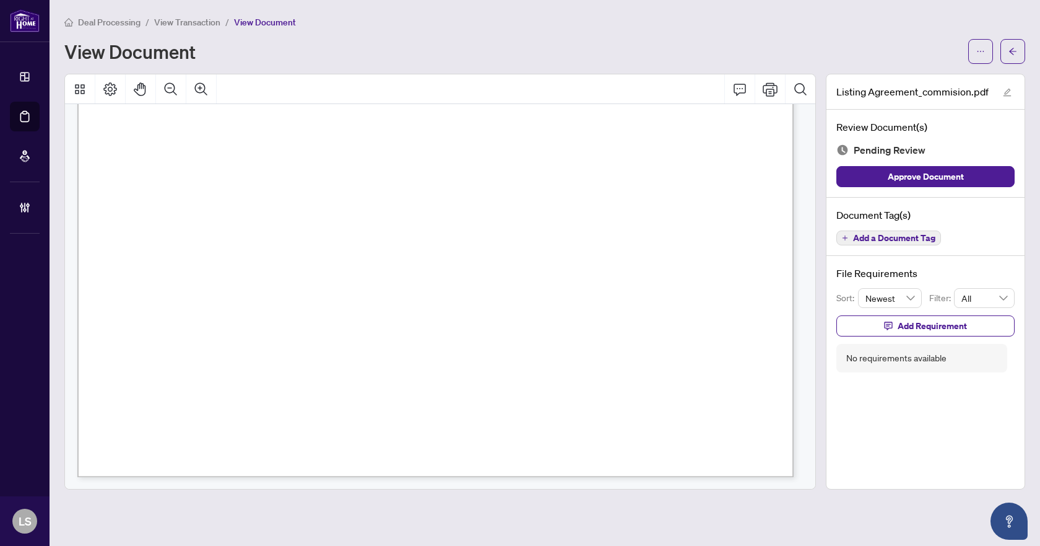
scroll to position [567, 0]
click at [886, 240] on span "Add a Document Tag" at bounding box center [894, 237] width 82 height 9
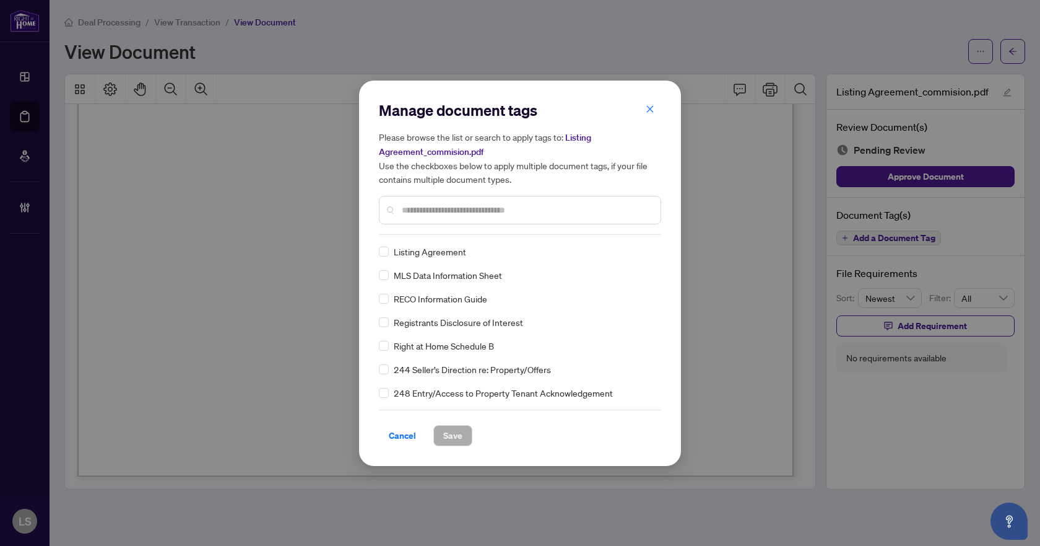
click at [430, 211] on input "text" at bounding box center [526, 210] width 249 height 14
click at [632, 246] on img at bounding box center [636, 251] width 12 height 12
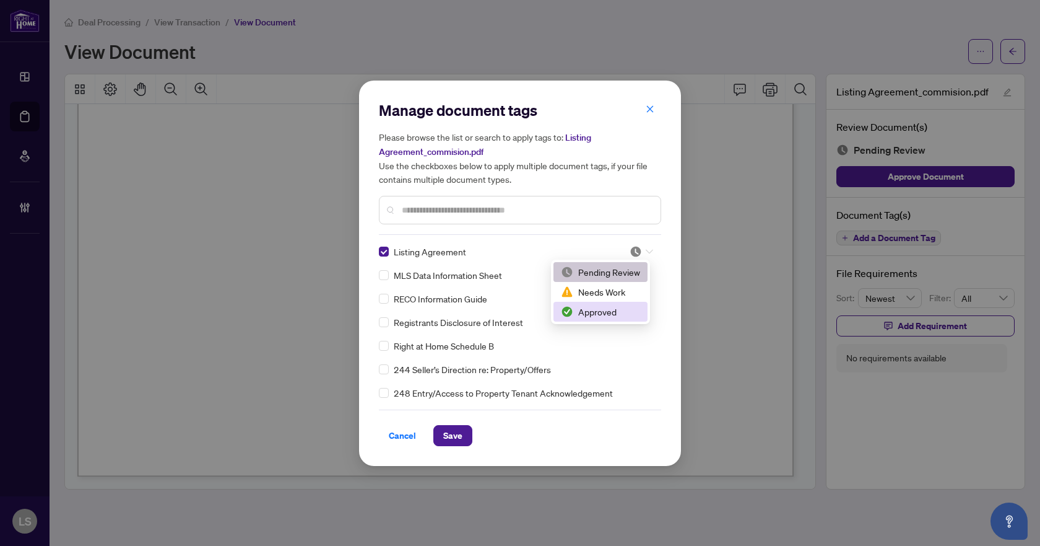
click at [600, 314] on div "Approved" at bounding box center [600, 312] width 79 height 14
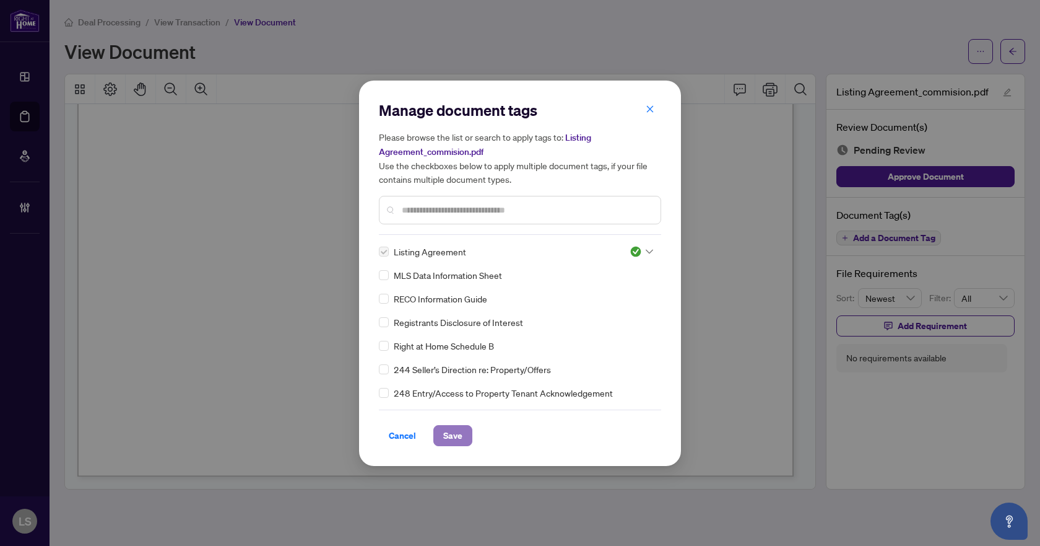
click at [451, 436] on span "Save" at bounding box center [452, 435] width 19 height 20
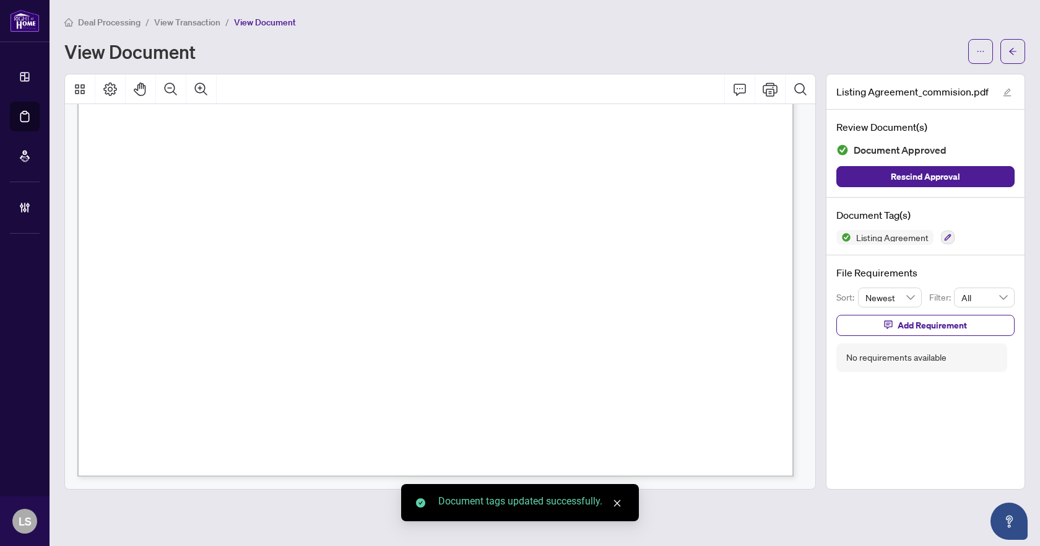
click at [1008, 48] on button "button" at bounding box center [1013, 51] width 25 height 25
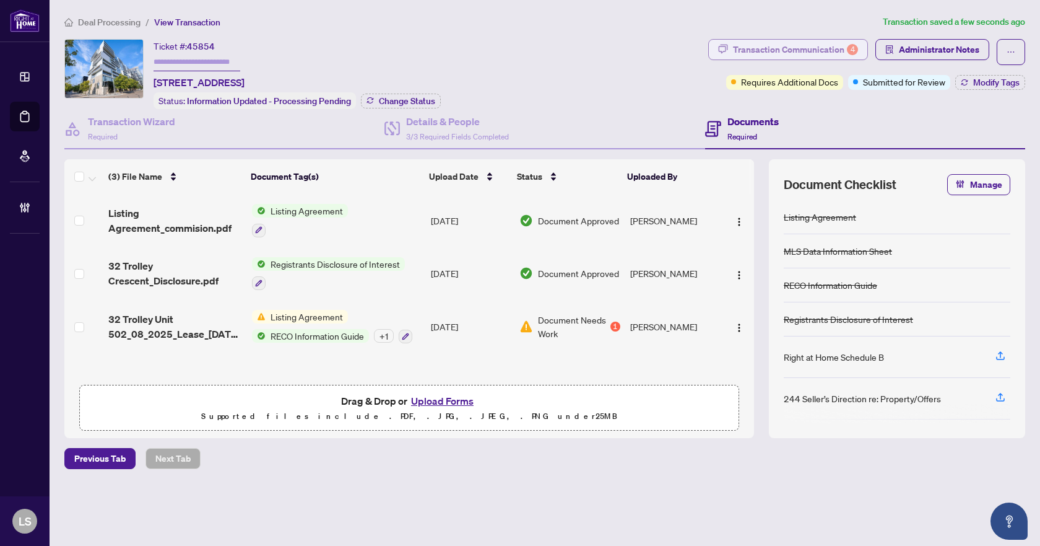
click at [798, 49] on div "Transaction Communication 4" at bounding box center [795, 50] width 125 height 20
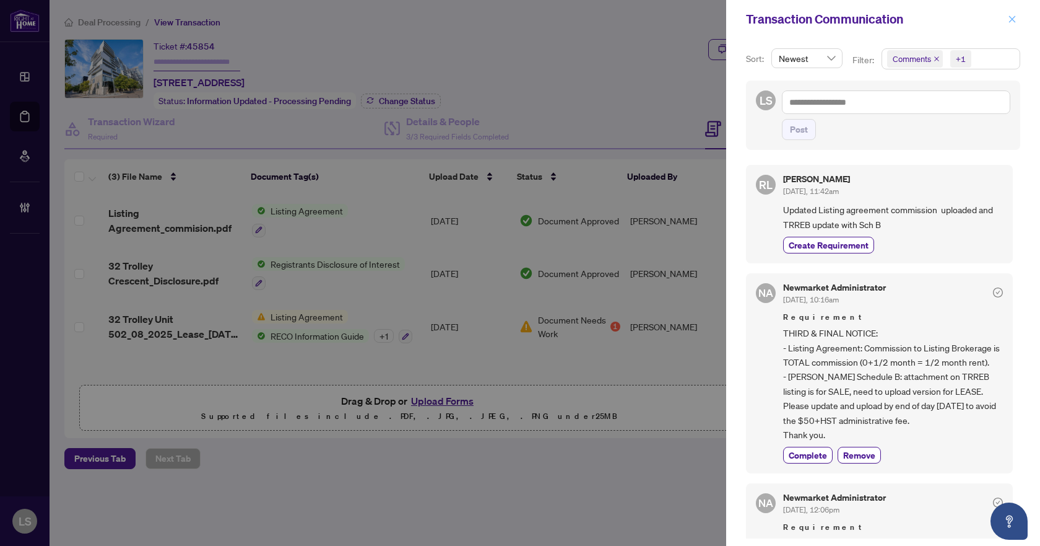
click at [1012, 28] on span "button" at bounding box center [1012, 19] width 9 height 20
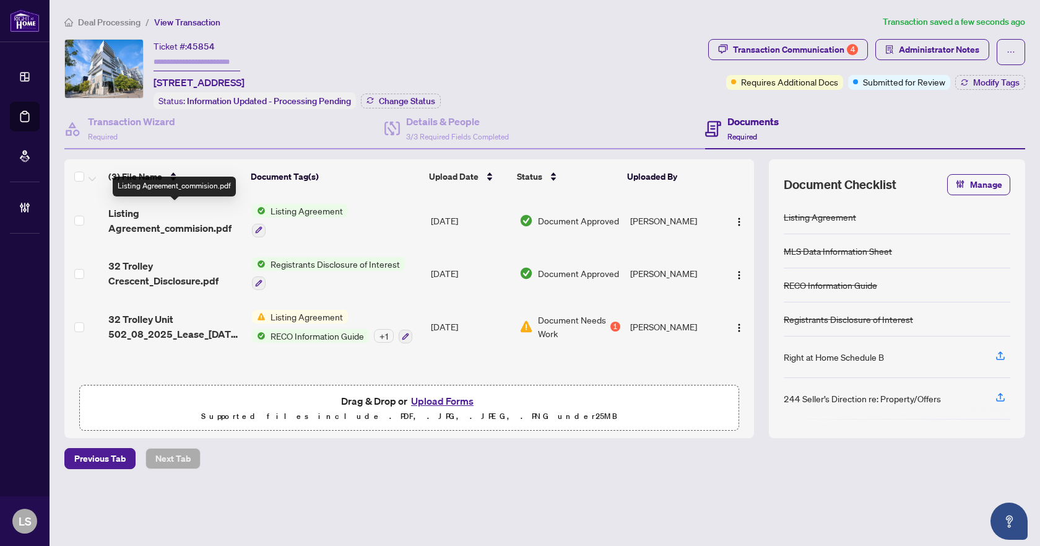
click at [149, 223] on span "Listing Agreement_commision.pdf" at bounding box center [174, 221] width 133 height 30
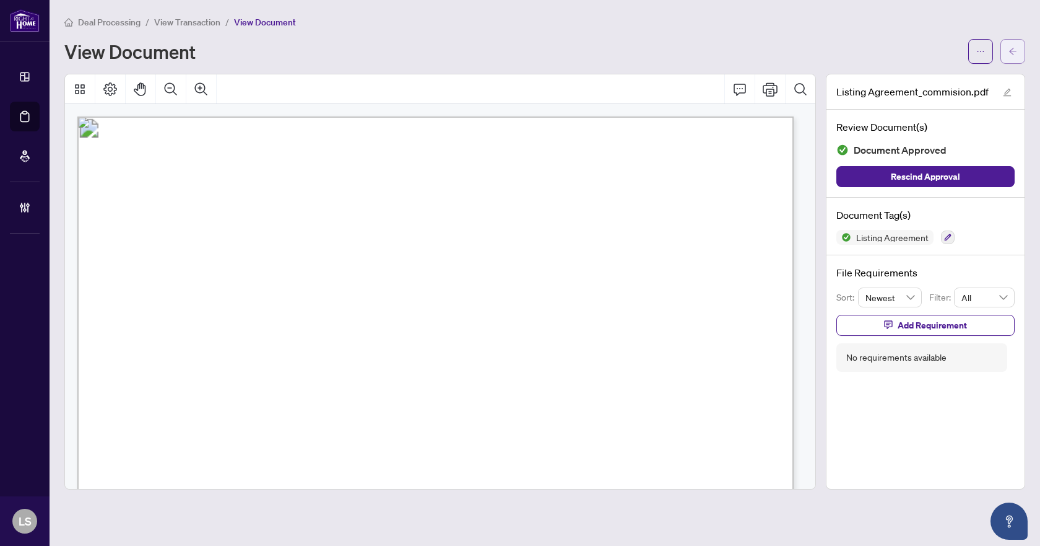
click at [1011, 53] on icon "arrow-left" at bounding box center [1013, 51] width 9 height 9
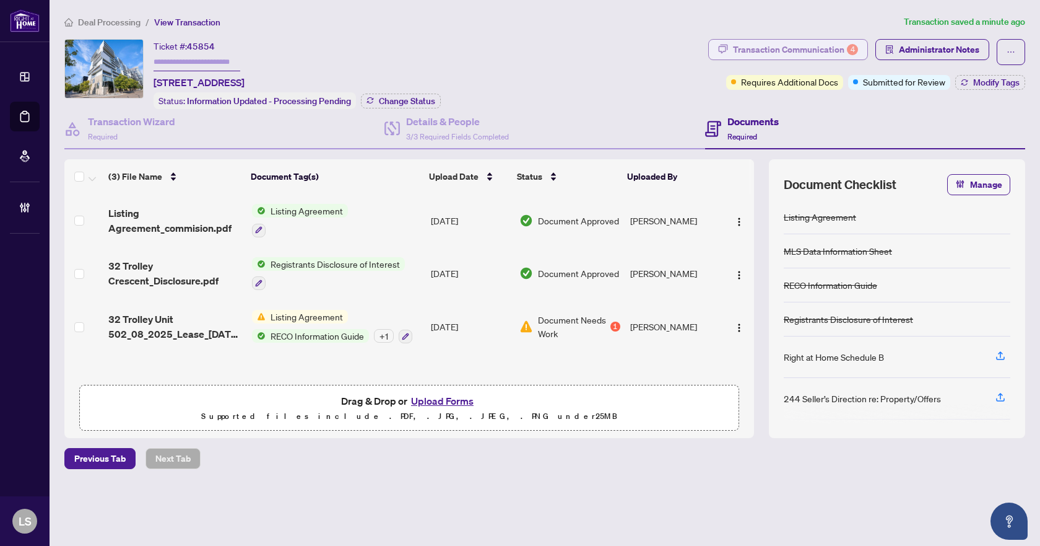
click at [775, 51] on div "Transaction Communication 4" at bounding box center [795, 50] width 125 height 20
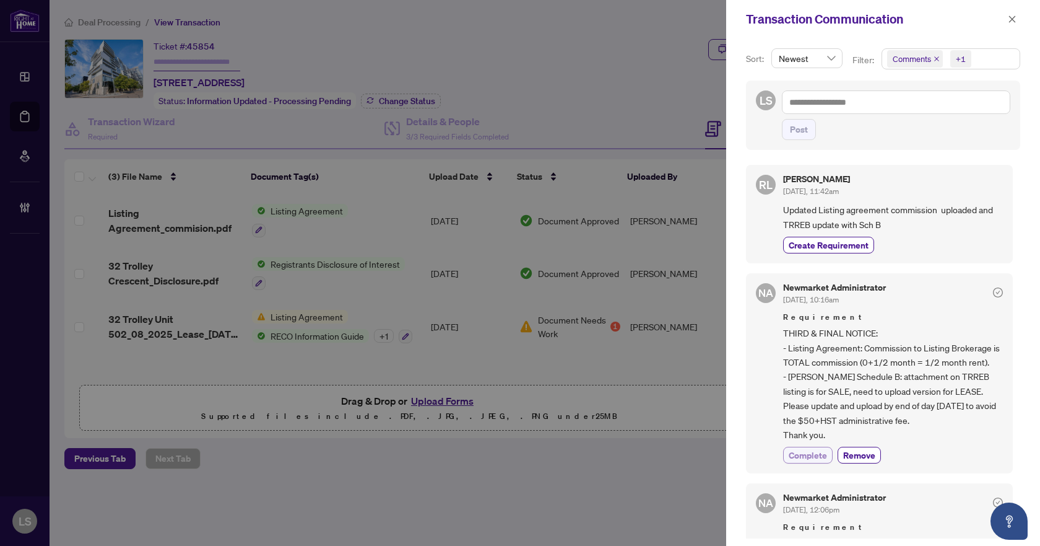
click at [804, 461] on span "Complete" at bounding box center [808, 454] width 38 height 13
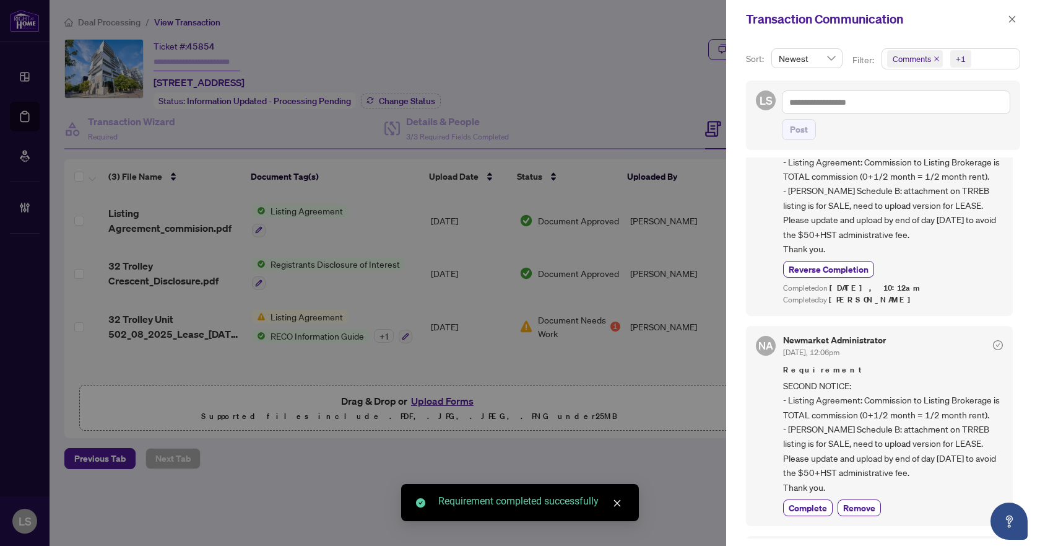
scroll to position [372, 0]
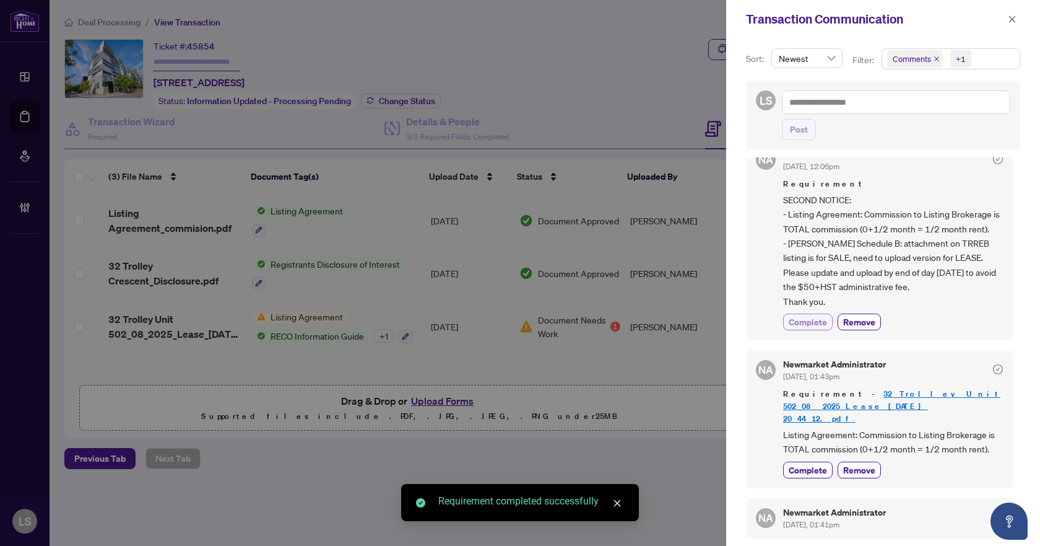
drag, startPoint x: 822, startPoint y: 338, endPoint x: 818, endPoint y: 344, distance: 6.7
click at [822, 328] on span "Complete" at bounding box center [808, 321] width 38 height 13
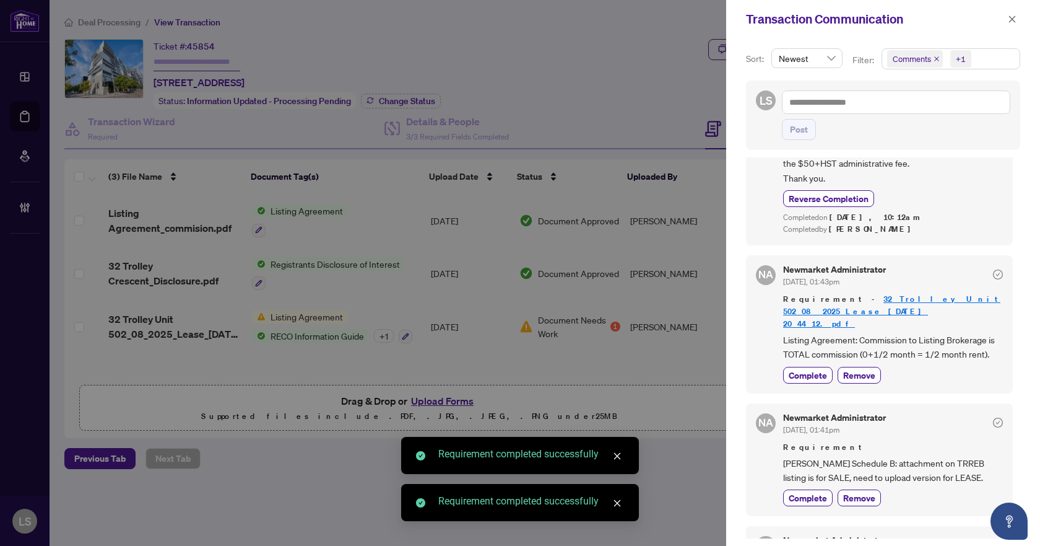
scroll to position [495, 0]
click at [812, 376] on span "Complete" at bounding box center [808, 374] width 38 height 13
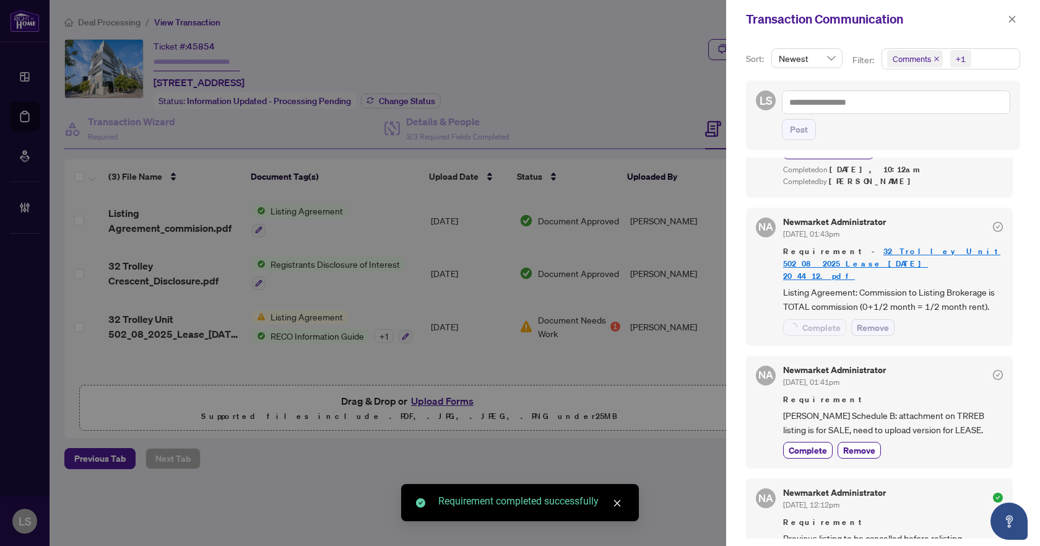
scroll to position [612, 0]
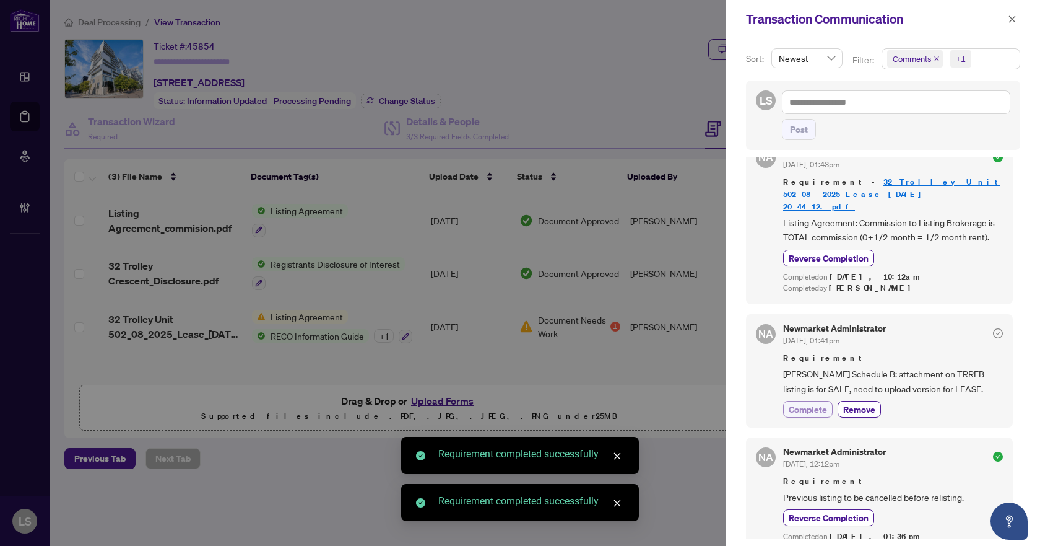
click at [819, 411] on span "Complete" at bounding box center [808, 409] width 38 height 13
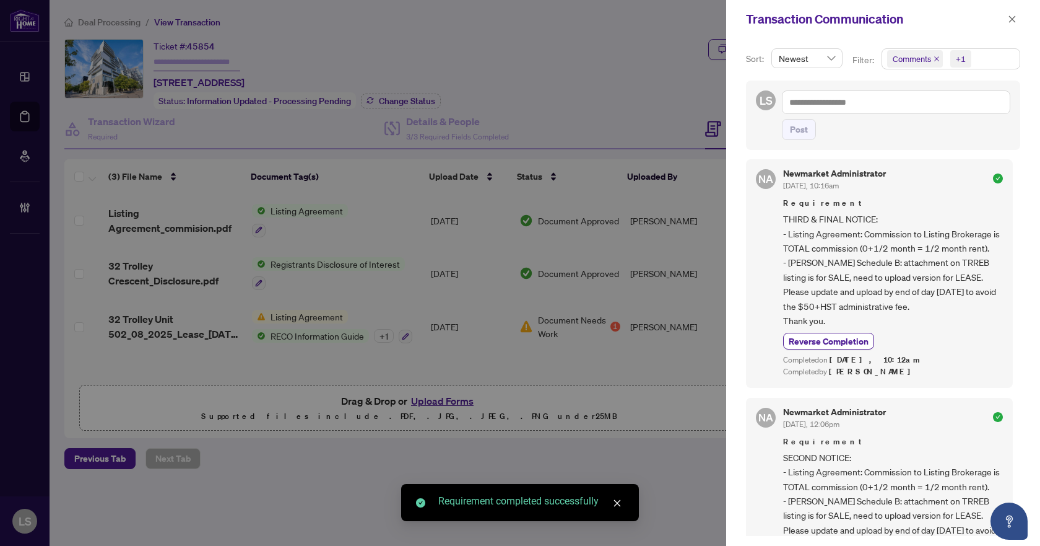
scroll to position [111, 0]
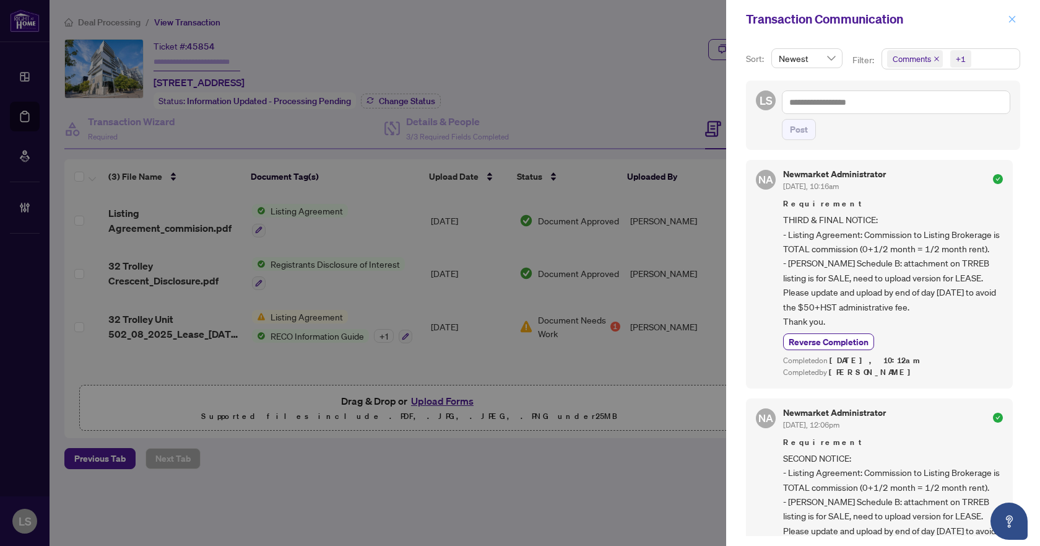
click at [1012, 20] on icon "close" at bounding box center [1012, 18] width 7 height 7
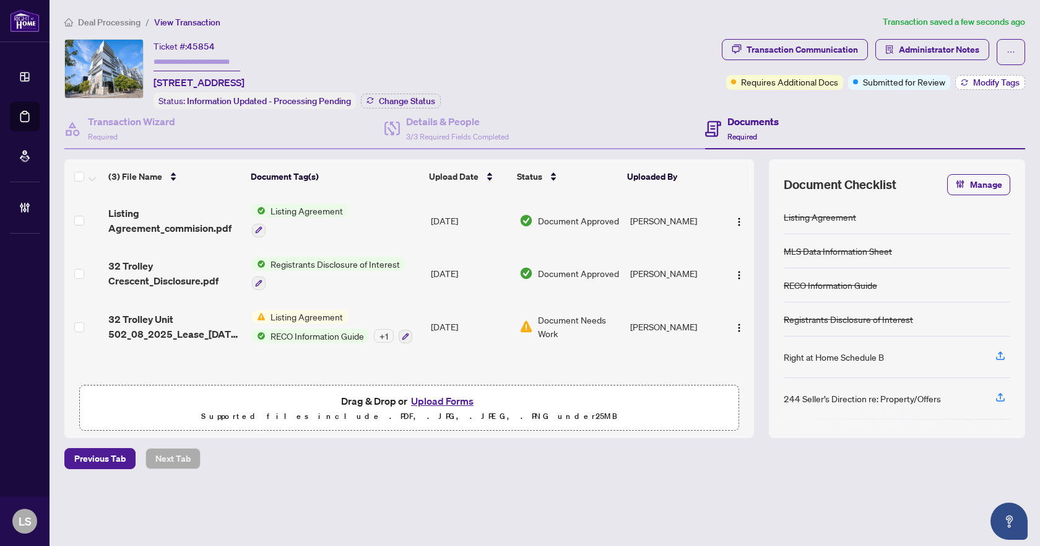
click at [983, 79] on span "Modify Tags" at bounding box center [996, 82] width 46 height 9
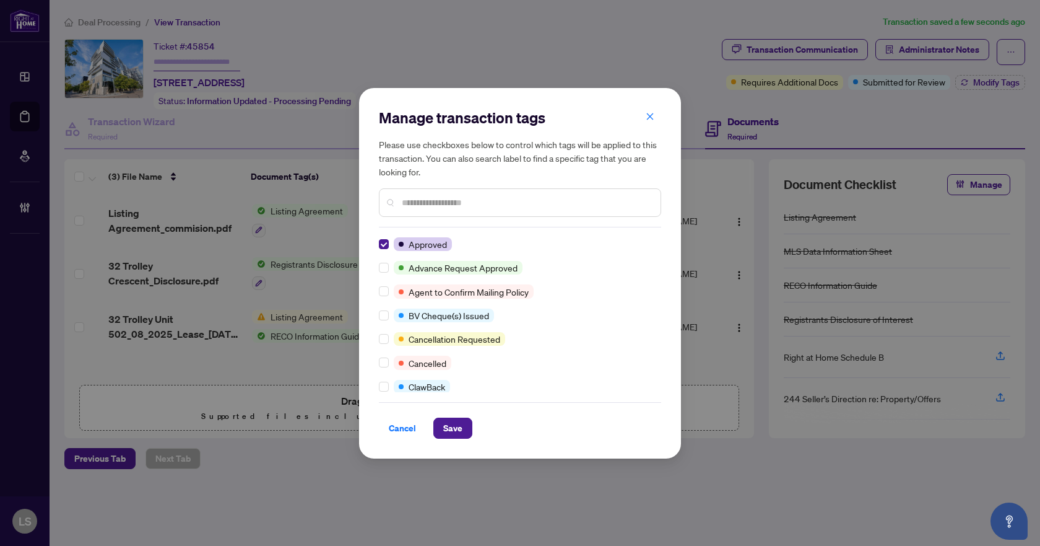
scroll to position [0, 0]
click at [445, 428] on span "Save" at bounding box center [452, 428] width 19 height 20
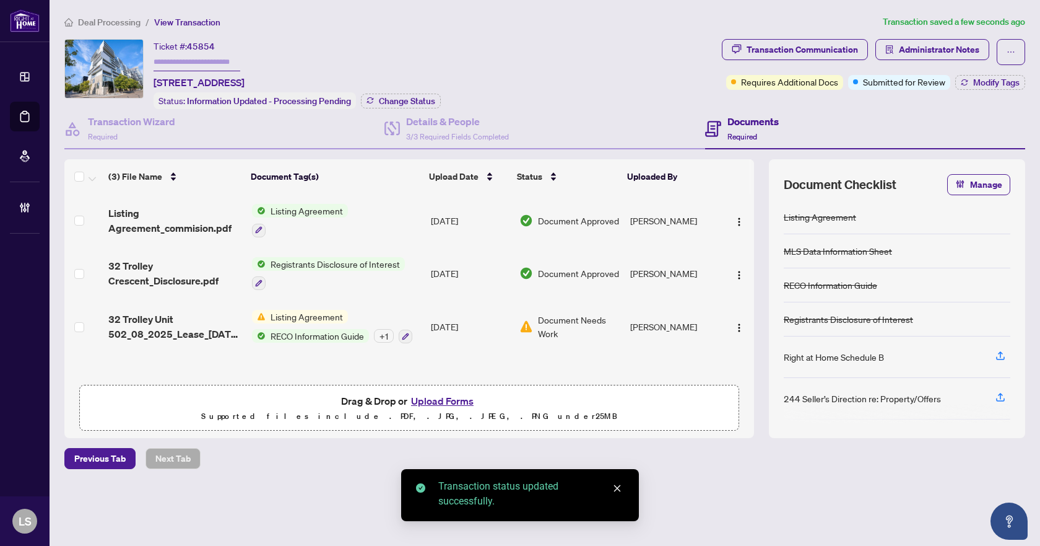
click at [120, 24] on span "Deal Processing" at bounding box center [109, 22] width 63 height 11
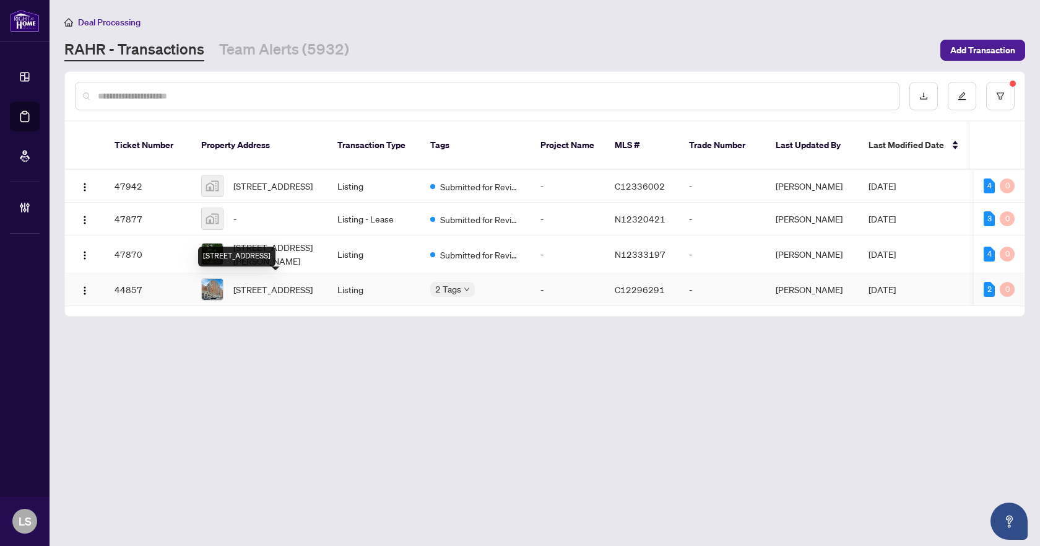
click at [267, 293] on span "1253-313 Richmond St, Toronto, Ontario M5A 4S7, Canada" at bounding box center [272, 289] width 79 height 14
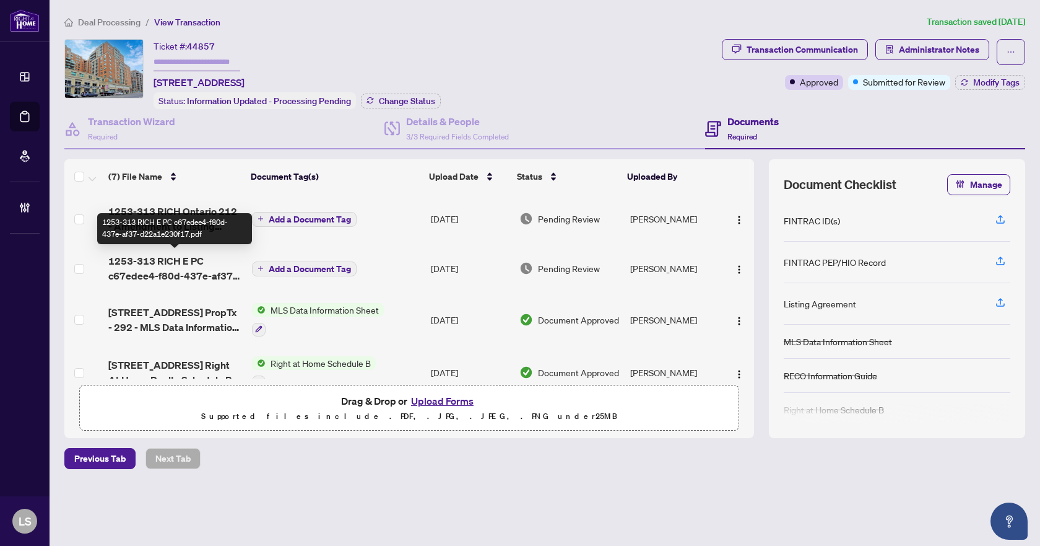
click at [195, 269] on span "1253-313 RICH E PC c67edee4-f80d-437e-af37-d22a1e230f17.pdf" at bounding box center [174, 268] width 133 height 30
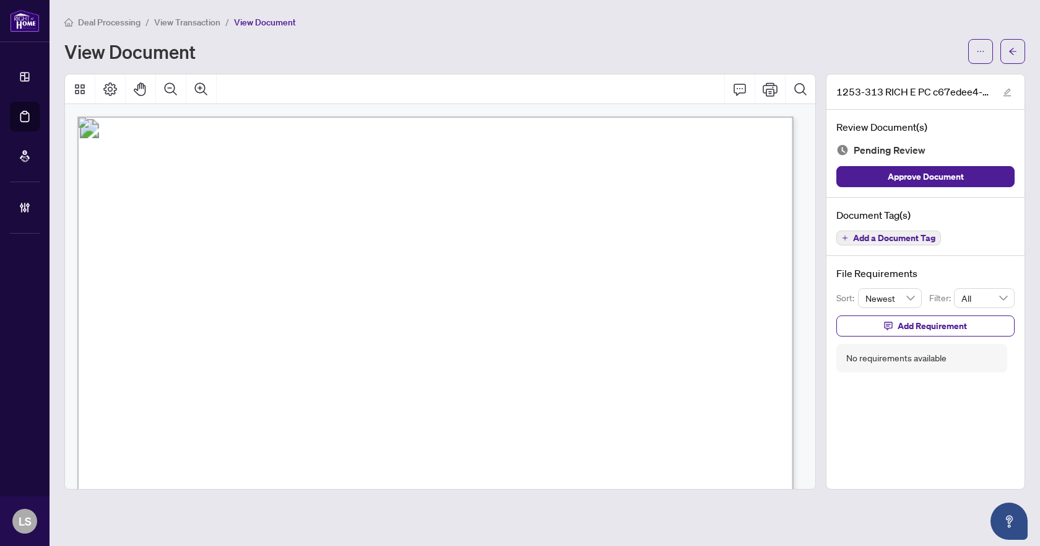
click at [914, 238] on span "Add a Document Tag" at bounding box center [894, 237] width 82 height 9
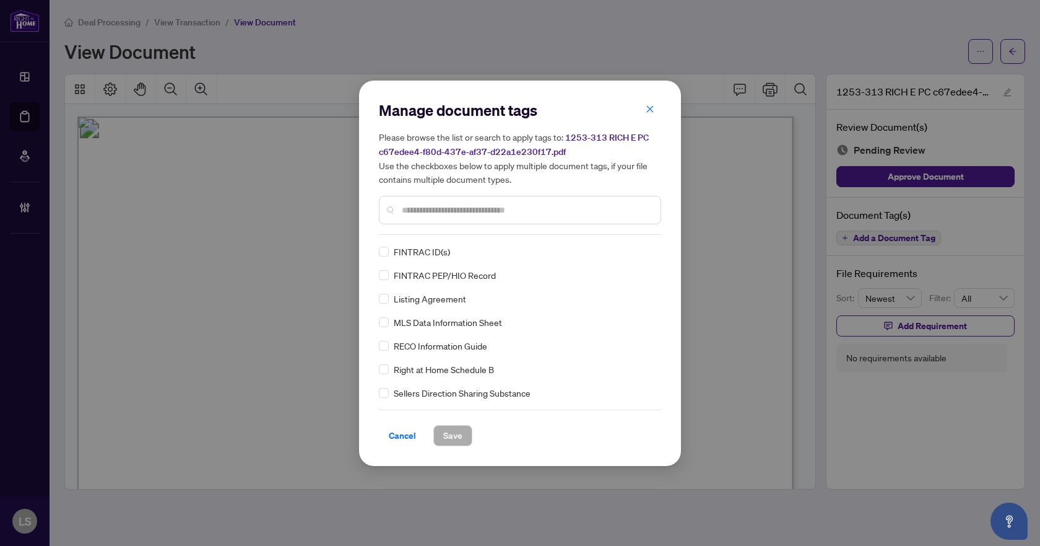
click at [424, 213] on input "text" at bounding box center [526, 210] width 249 height 14
type input "*"
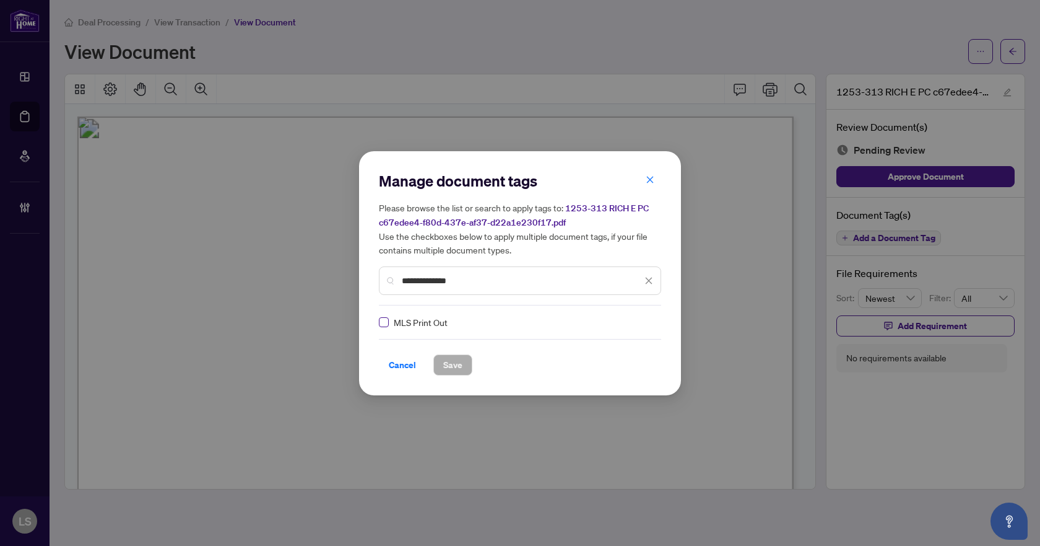
type input "**********"
click at [646, 322] on icon at bounding box center [649, 322] width 7 height 5
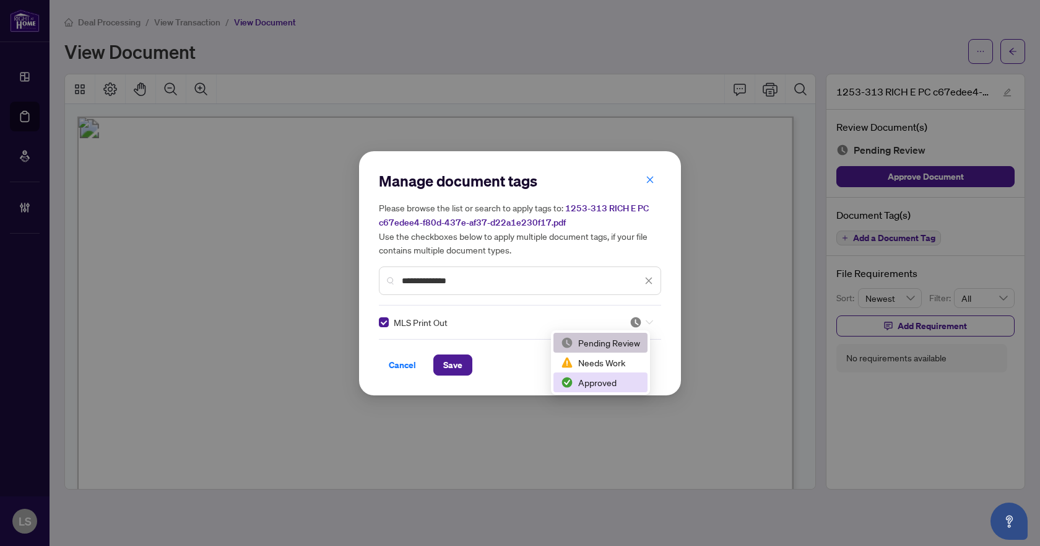
click at [610, 380] on div "Approved" at bounding box center [600, 382] width 79 height 14
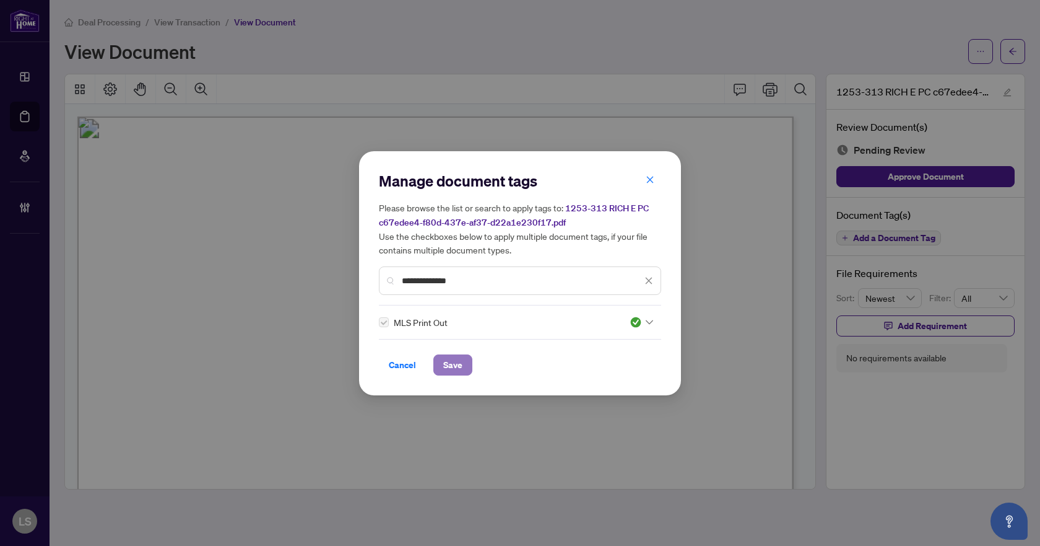
click at [466, 368] on button "Save" at bounding box center [452, 364] width 39 height 21
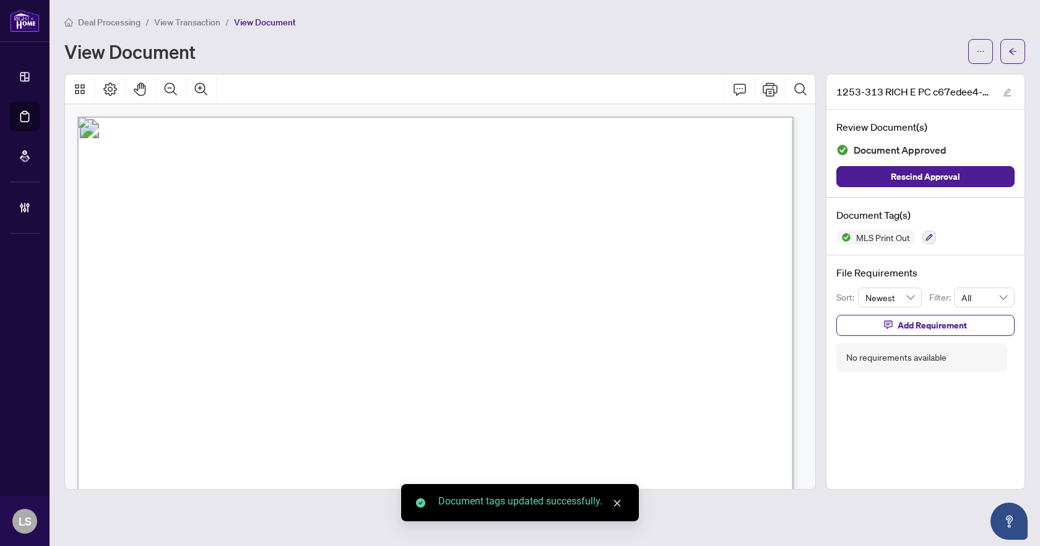
click at [1013, 53] on icon "arrow-left" at bounding box center [1013, 51] width 9 height 9
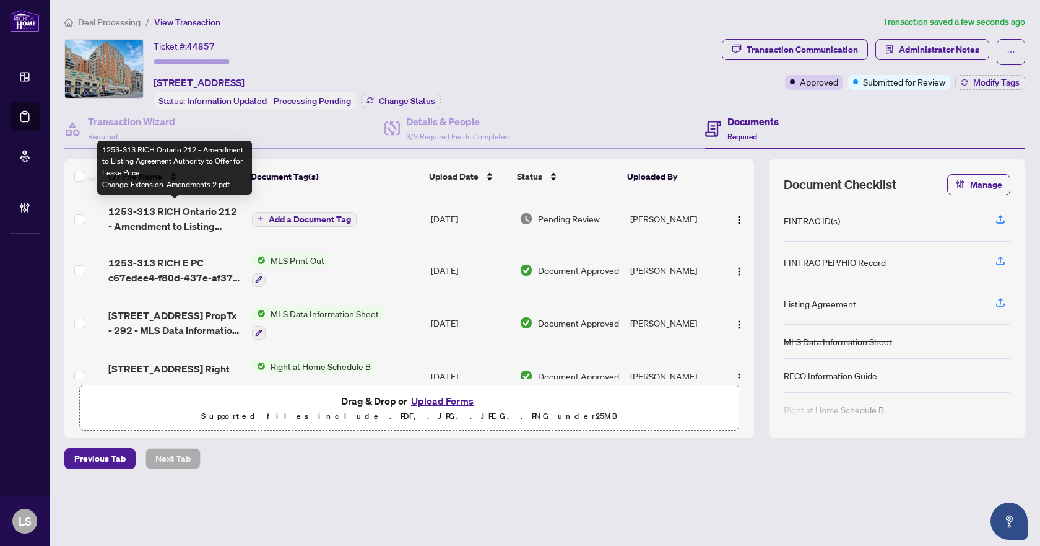
click at [140, 211] on span "1253-313 RICH Ontario 212 - Amendment to Listing Agreement Authority to Offer f…" at bounding box center [174, 219] width 133 height 30
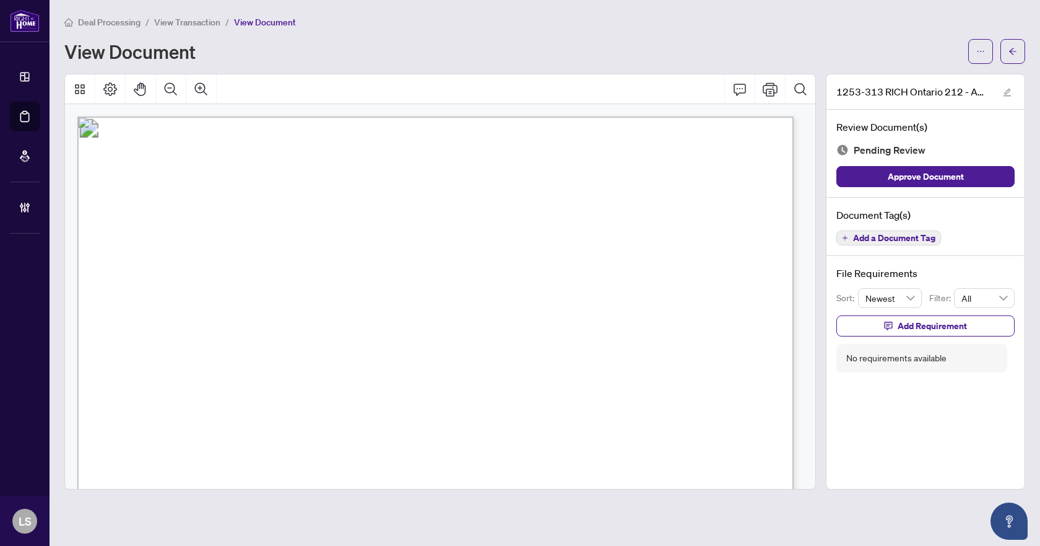
click at [871, 233] on span "Add a Document Tag" at bounding box center [894, 237] width 82 height 9
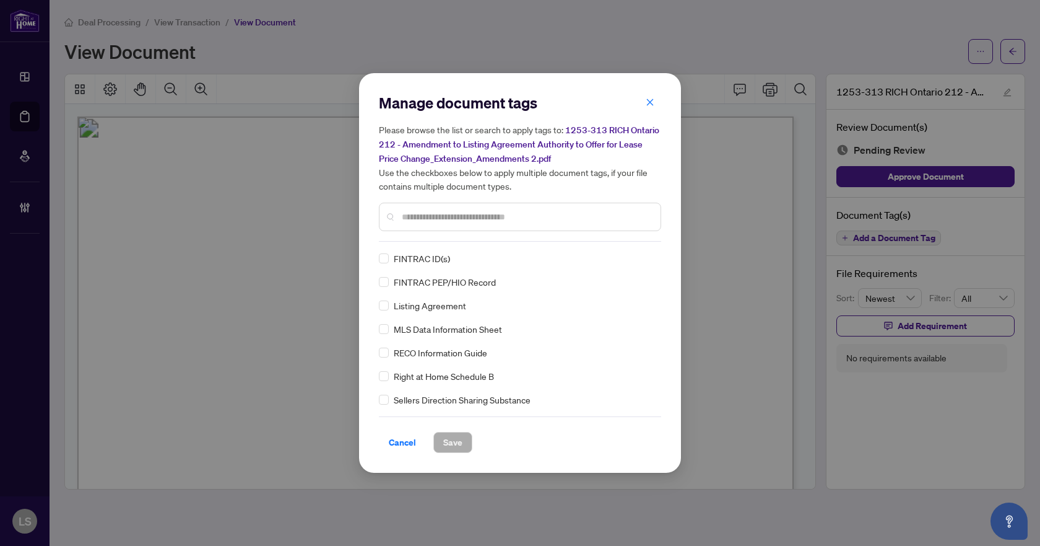
click at [437, 215] on input "text" at bounding box center [526, 217] width 249 height 14
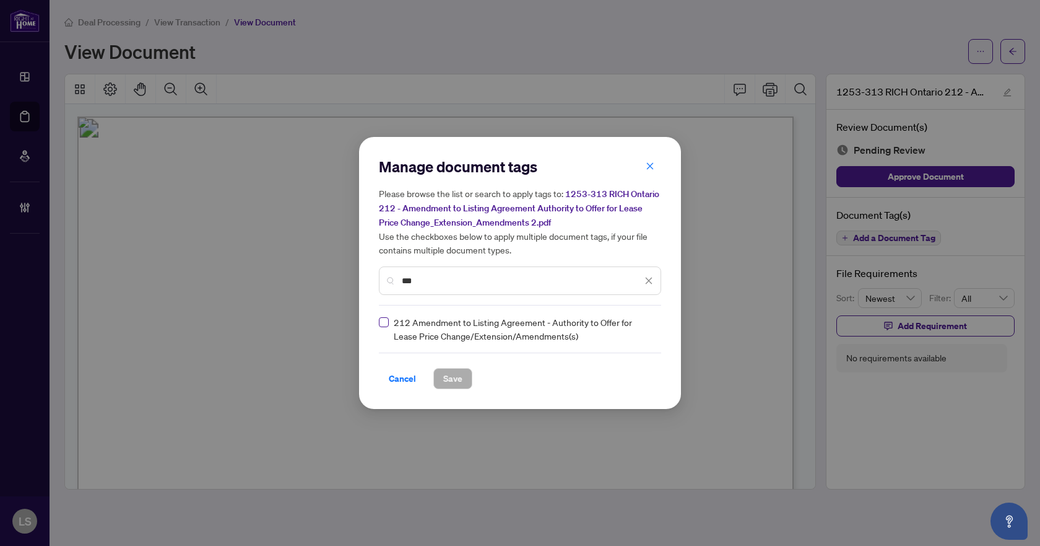
type input "***"
click at [647, 327] on icon at bounding box center [649, 329] width 7 height 4
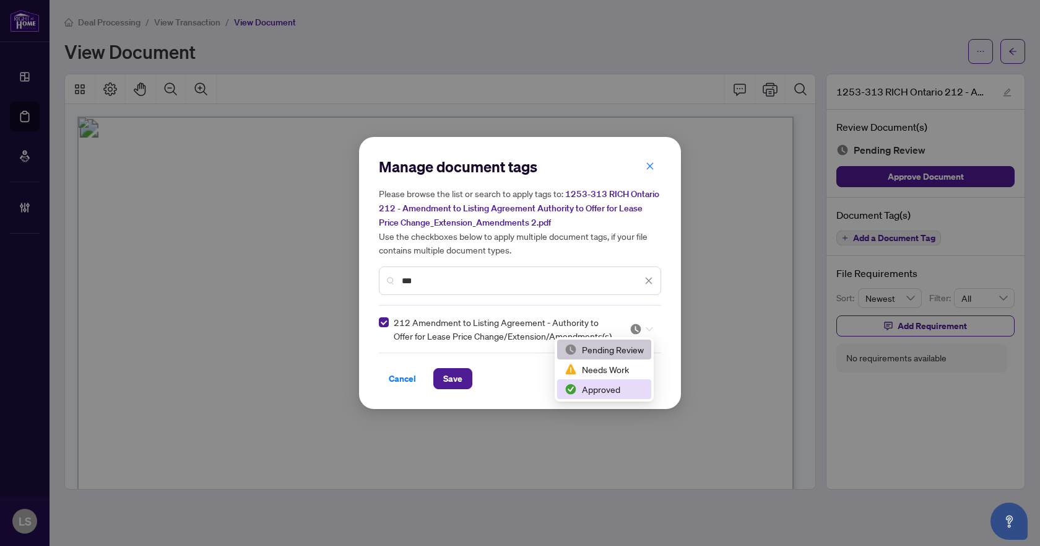
drag, startPoint x: 613, startPoint y: 391, endPoint x: 603, endPoint y: 392, distance: 9.9
click at [612, 391] on div "Approved" at bounding box center [604, 389] width 79 height 14
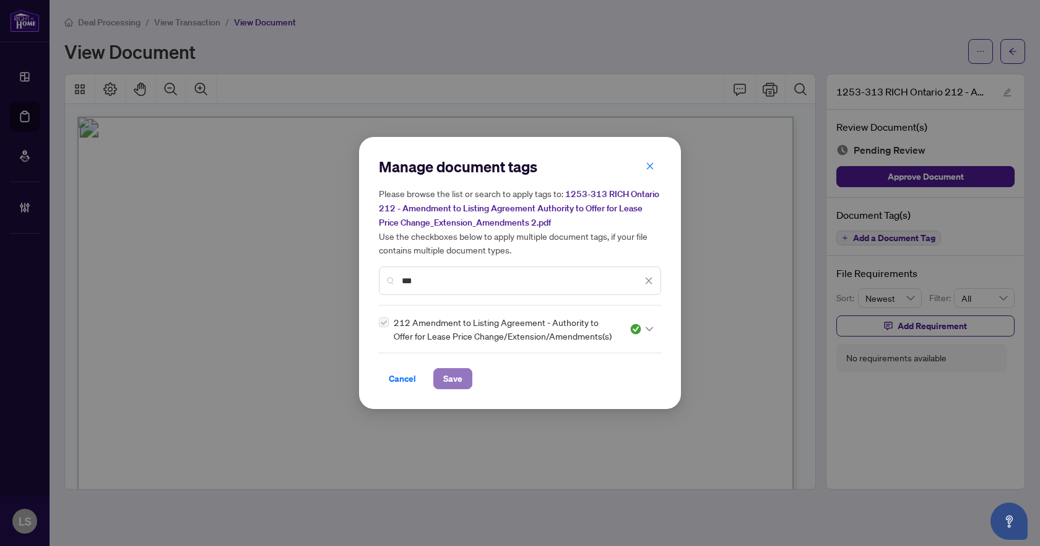
click at [452, 379] on span "Save" at bounding box center [452, 378] width 19 height 20
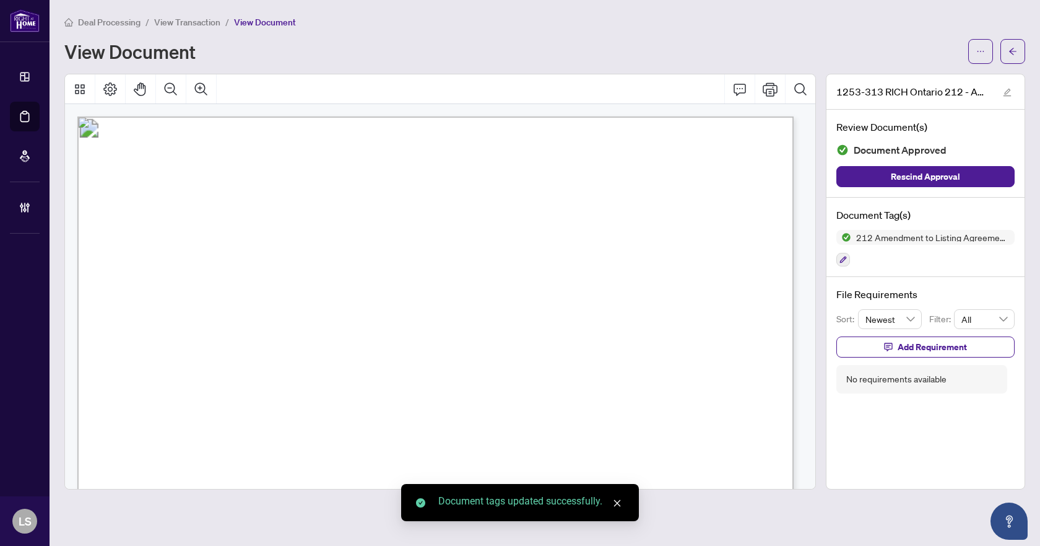
click at [1013, 52] on icon "arrow-left" at bounding box center [1013, 51] width 9 height 9
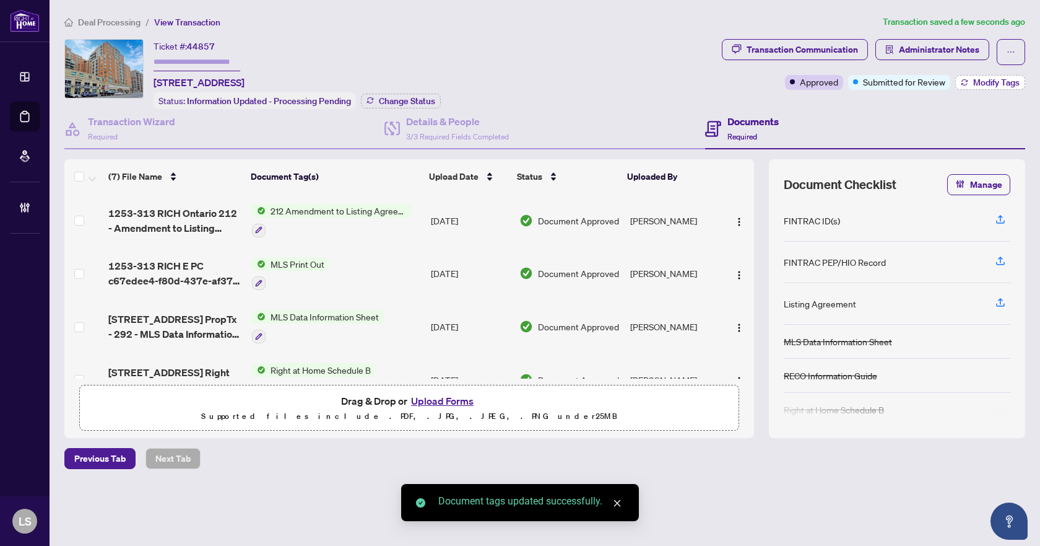
click at [977, 84] on span "Modify Tags" at bounding box center [996, 82] width 46 height 9
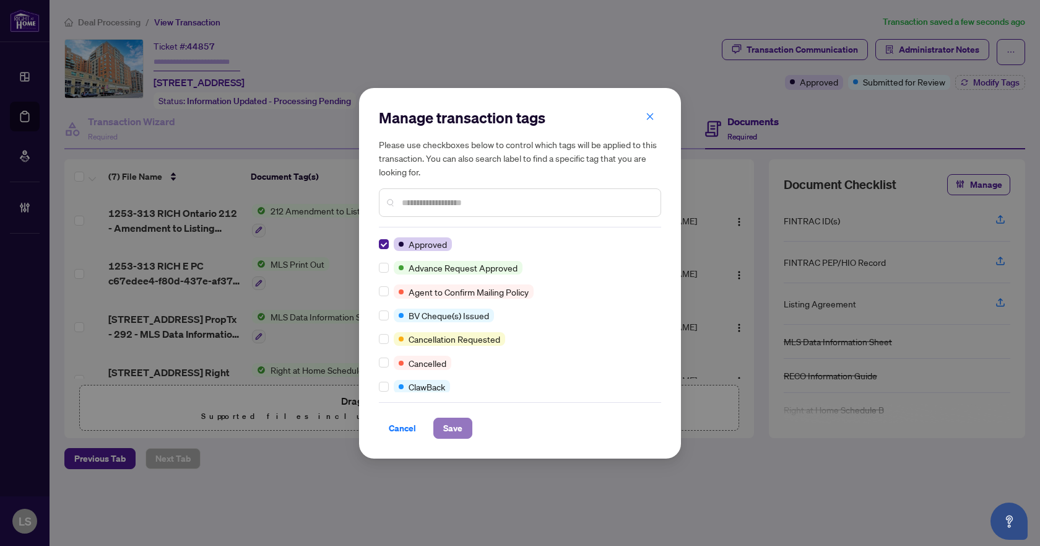
click at [443, 431] on span "Save" at bounding box center [452, 428] width 19 height 20
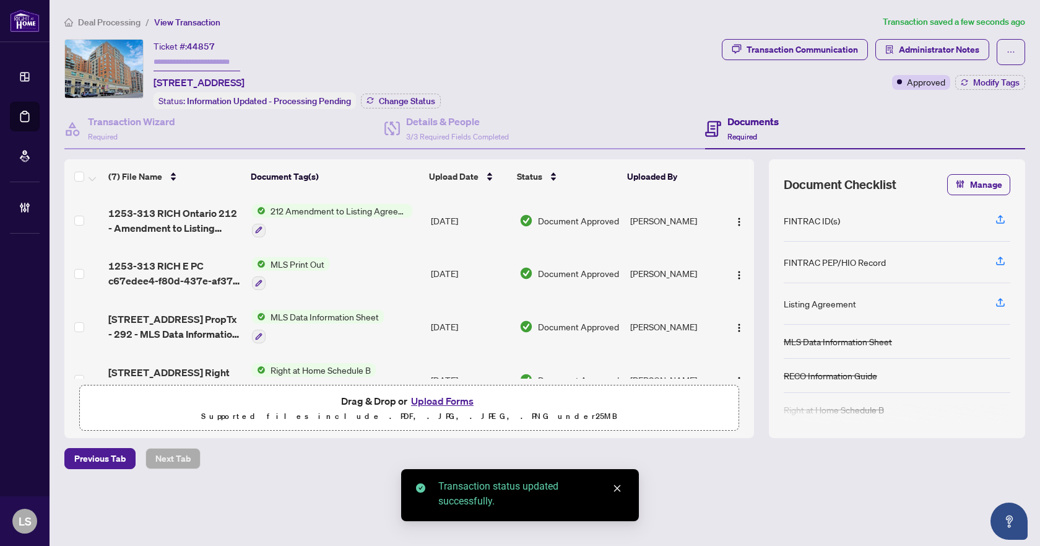
click at [97, 18] on span "Deal Processing" at bounding box center [109, 22] width 63 height 11
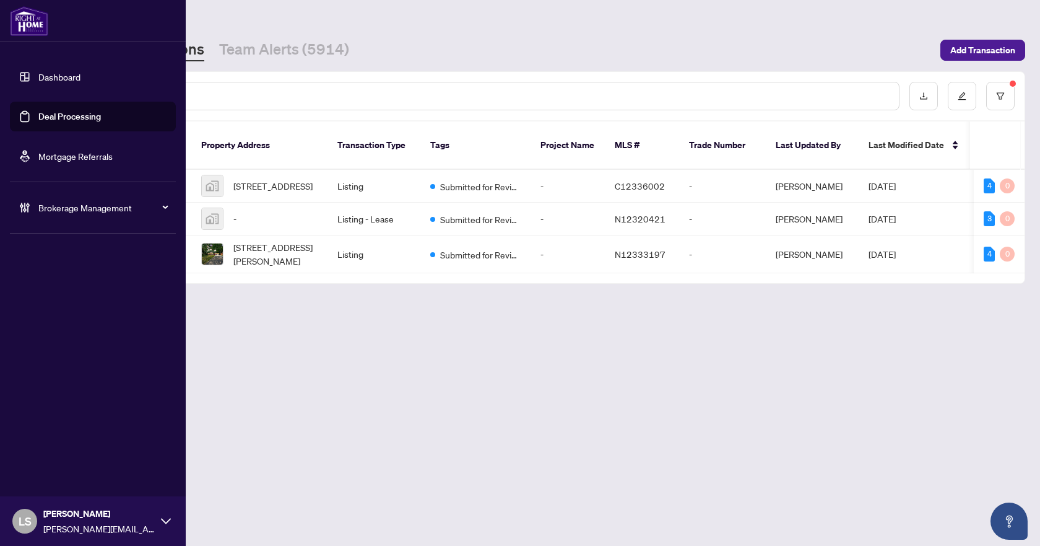
click at [70, 204] on span "Brokerage Management" at bounding box center [102, 208] width 129 height 14
click at [61, 299] on link "Manage Agents" at bounding box center [56, 296] width 61 height 11
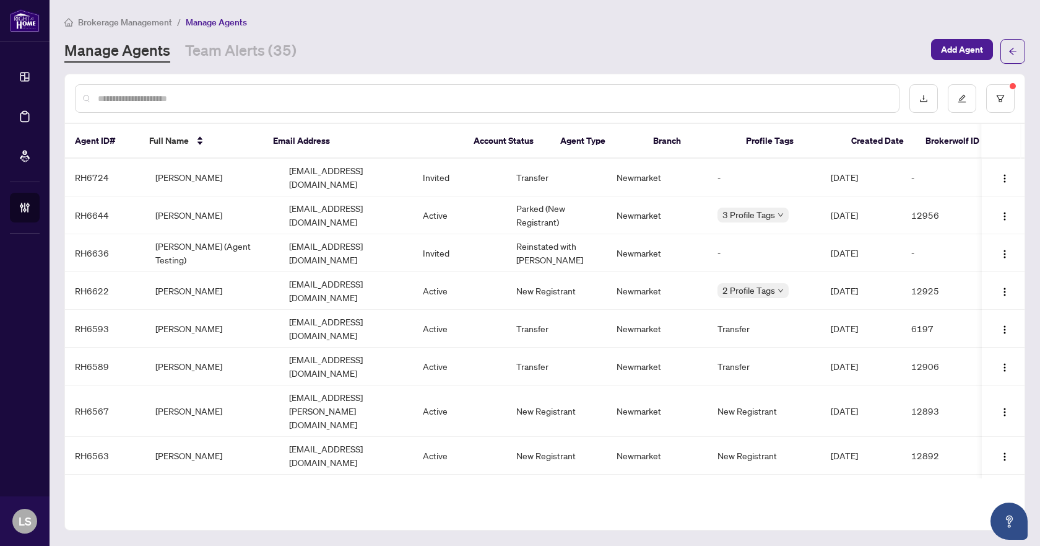
click at [224, 98] on input "text" at bounding box center [493, 99] width 791 height 14
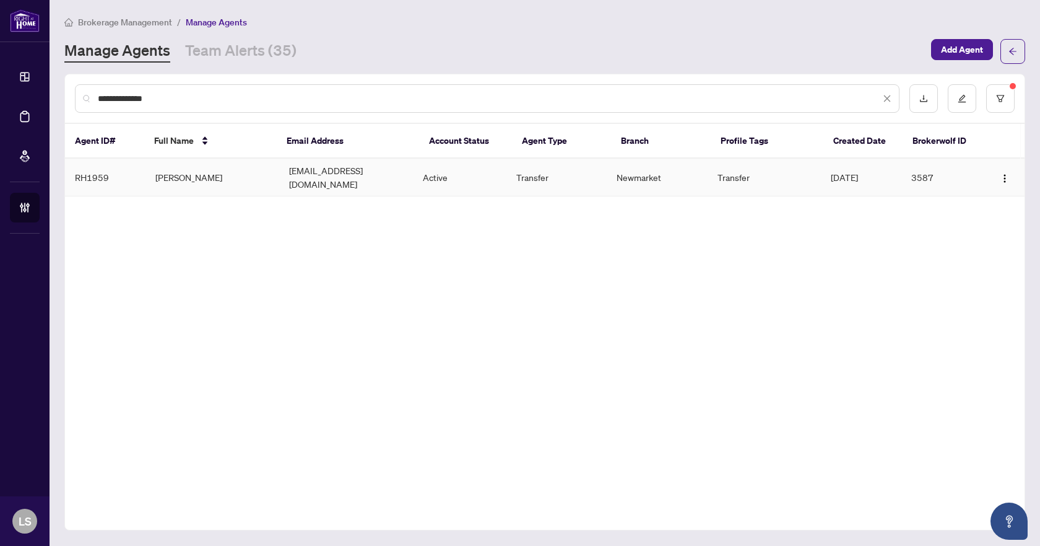
type input "**********"
click at [228, 175] on td "Angela Georgopoulos" at bounding box center [213, 178] width 134 height 38
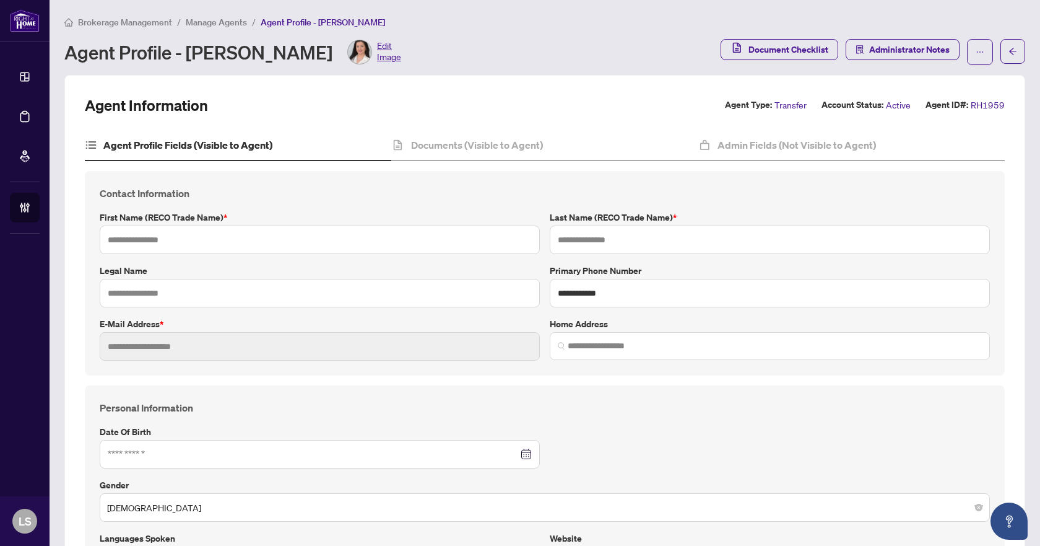
type input "******"
type input "**********"
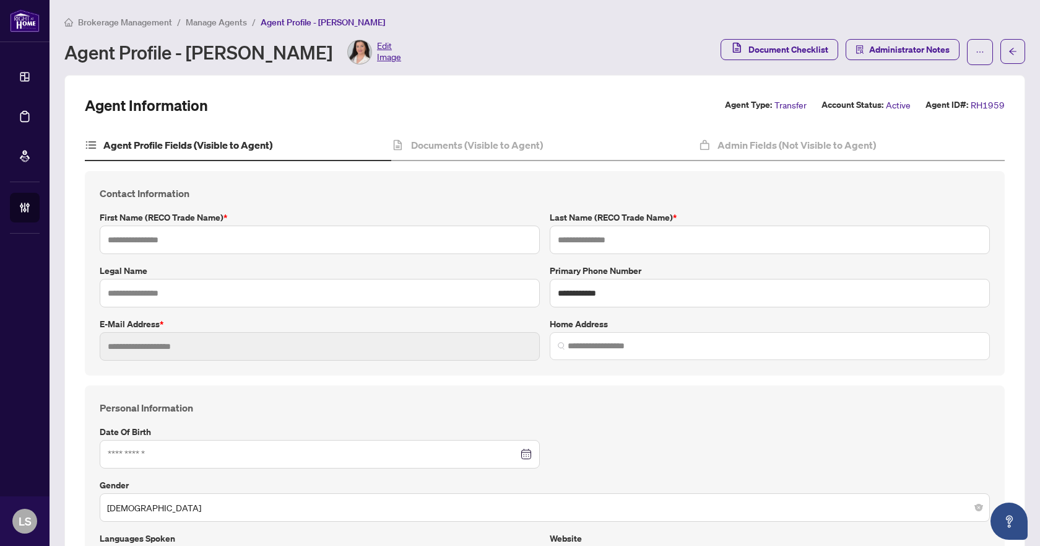
type input "**********"
type input "*********"
type input "**********"
type input "******"
type input "**********"
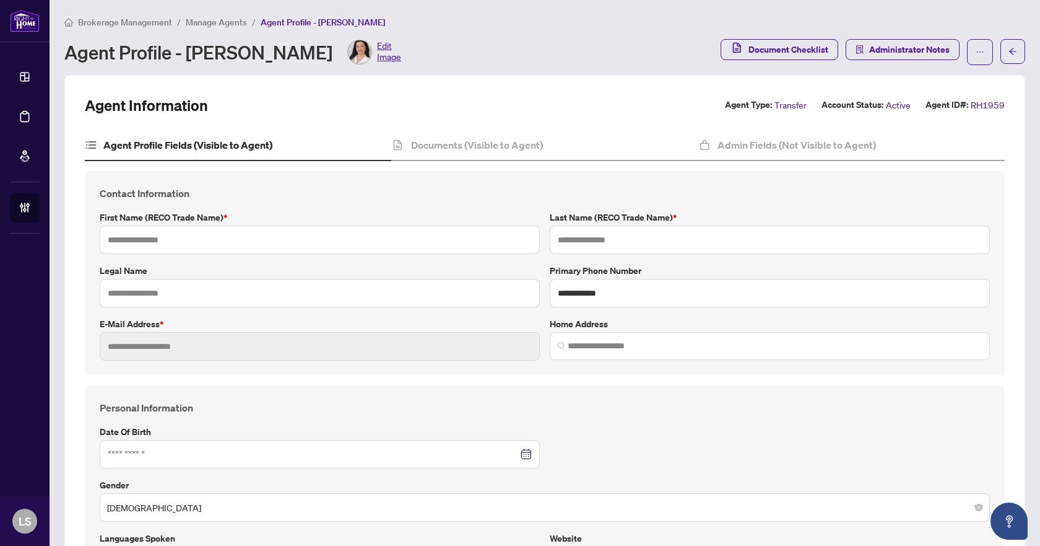
type input "*"
type input "******"
type input "*"
type input "*******"
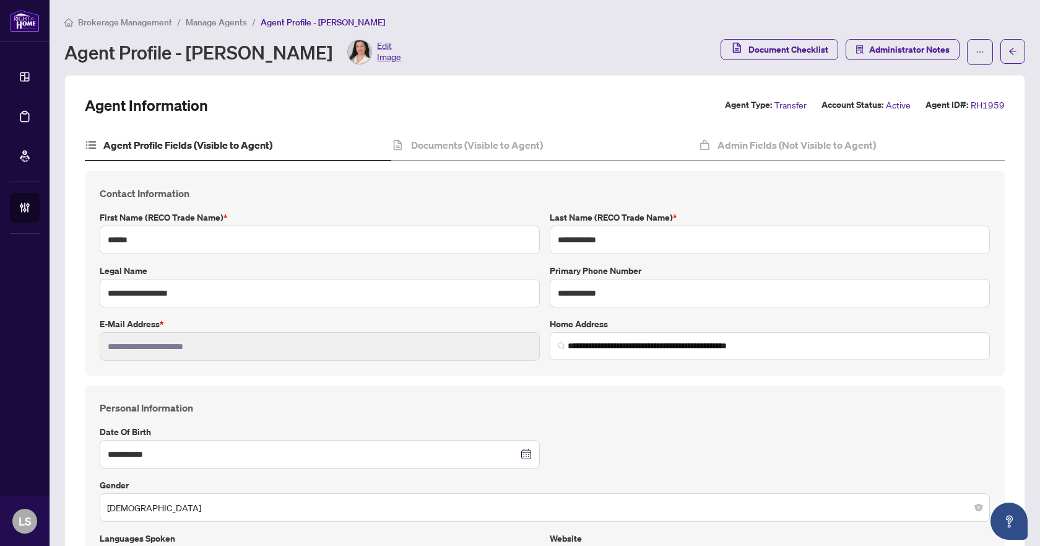
type input "**********"
type input "****"
type input "**********"
click at [154, 22] on span "Brokerage Management" at bounding box center [125, 22] width 94 height 11
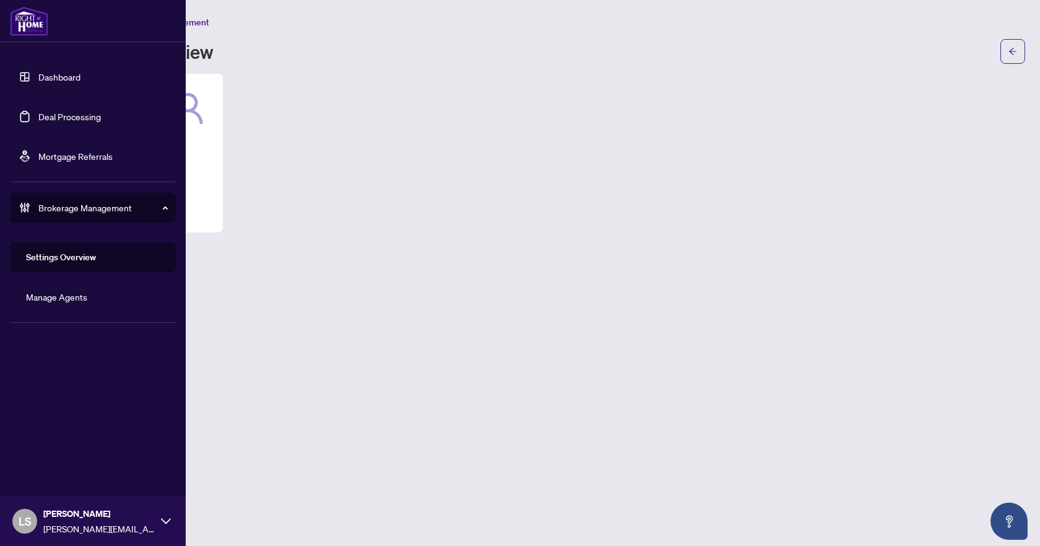
click at [69, 79] on link "Dashboard" at bounding box center [59, 76] width 42 height 11
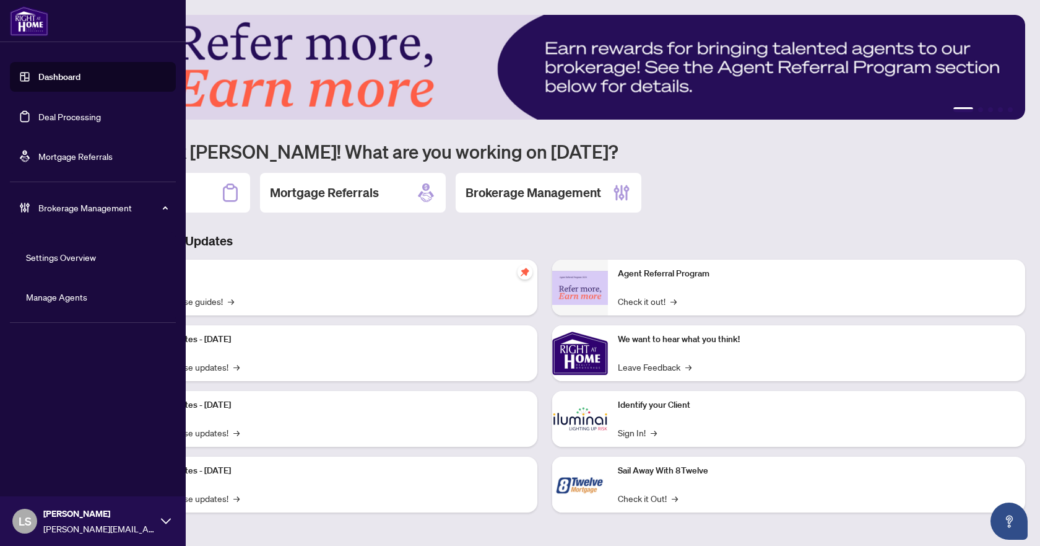
click at [60, 115] on link "Deal Processing" at bounding box center [69, 116] width 63 height 11
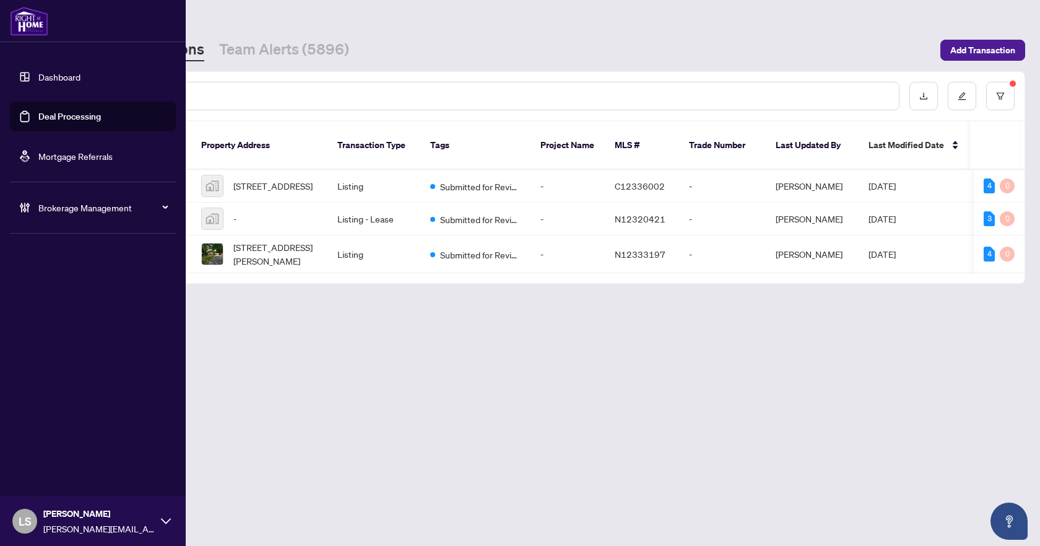
click at [77, 206] on span "Brokerage Management" at bounding box center [102, 208] width 129 height 14
click at [74, 295] on link "Manage Agents" at bounding box center [56, 296] width 61 height 11
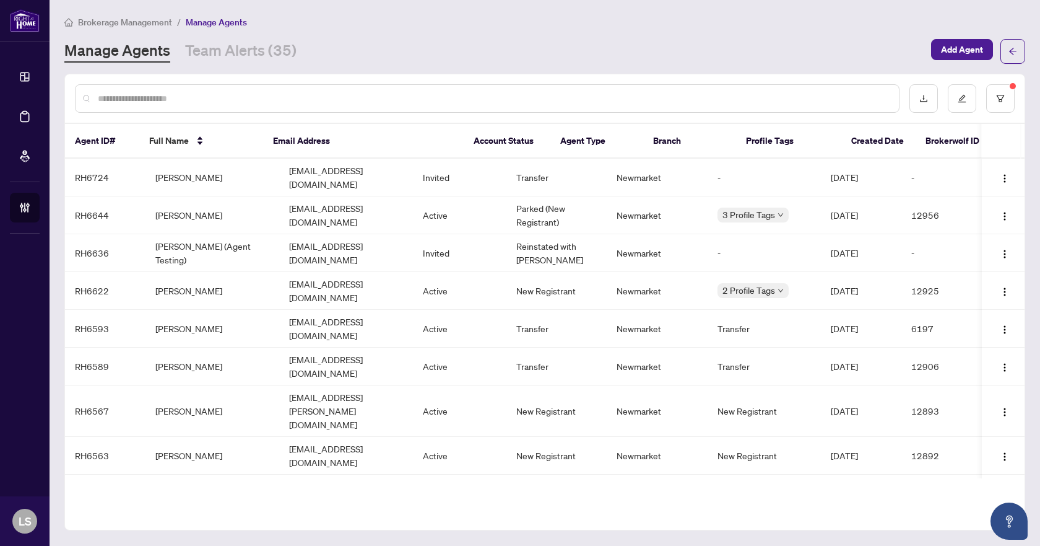
click at [170, 94] on input "text" at bounding box center [493, 99] width 791 height 14
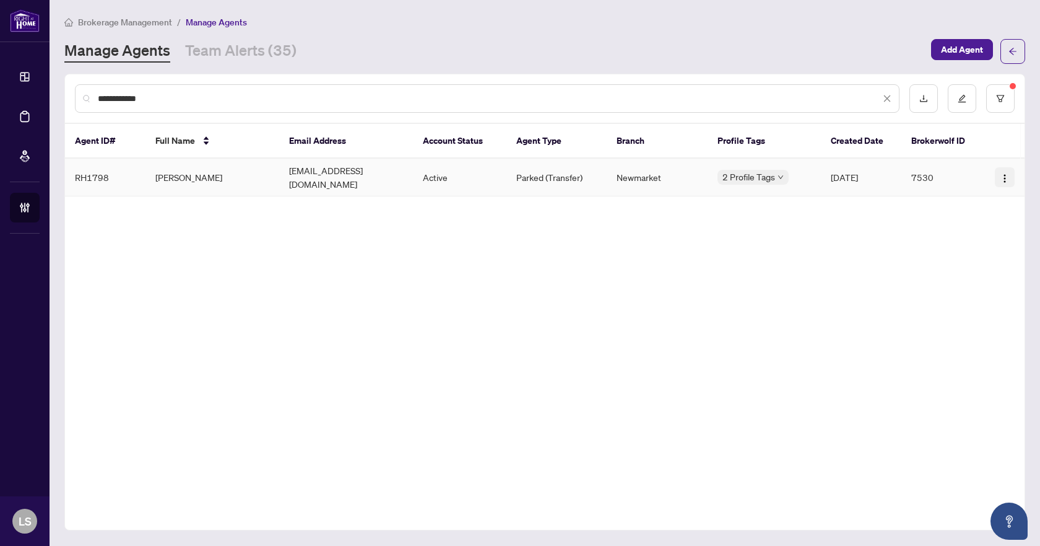
type input "**********"
click at [1004, 175] on img "button" at bounding box center [1005, 178] width 10 height 10
click at [170, 172] on td "[PERSON_NAME]" at bounding box center [213, 178] width 134 height 38
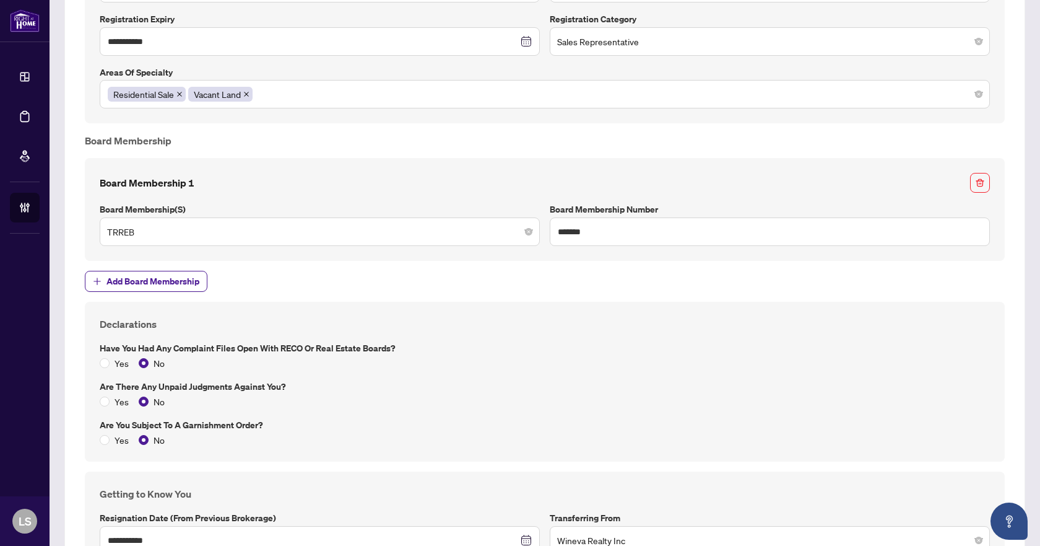
scroll to position [1475, 0]
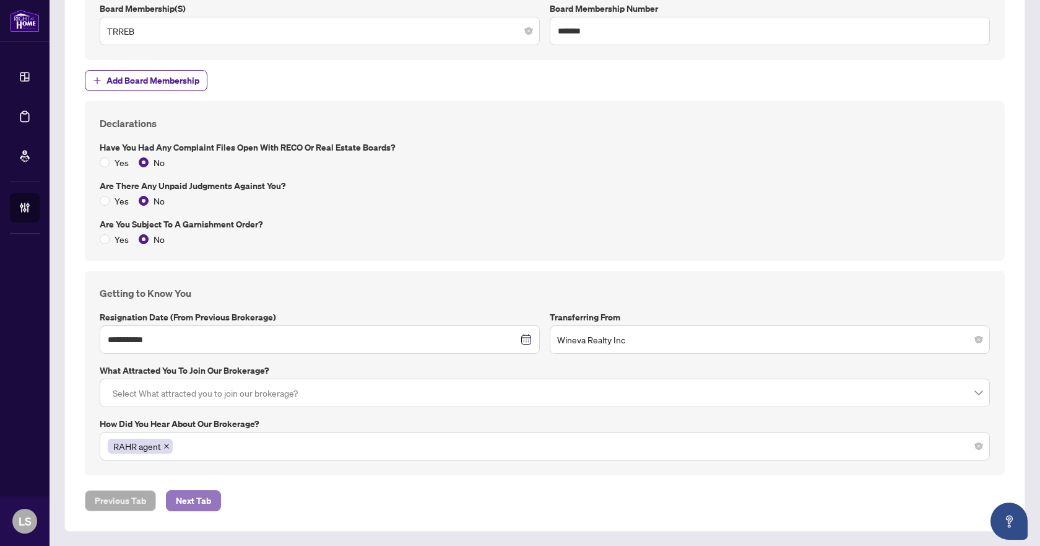
click at [206, 499] on span "Next Tab" at bounding box center [193, 500] width 35 height 20
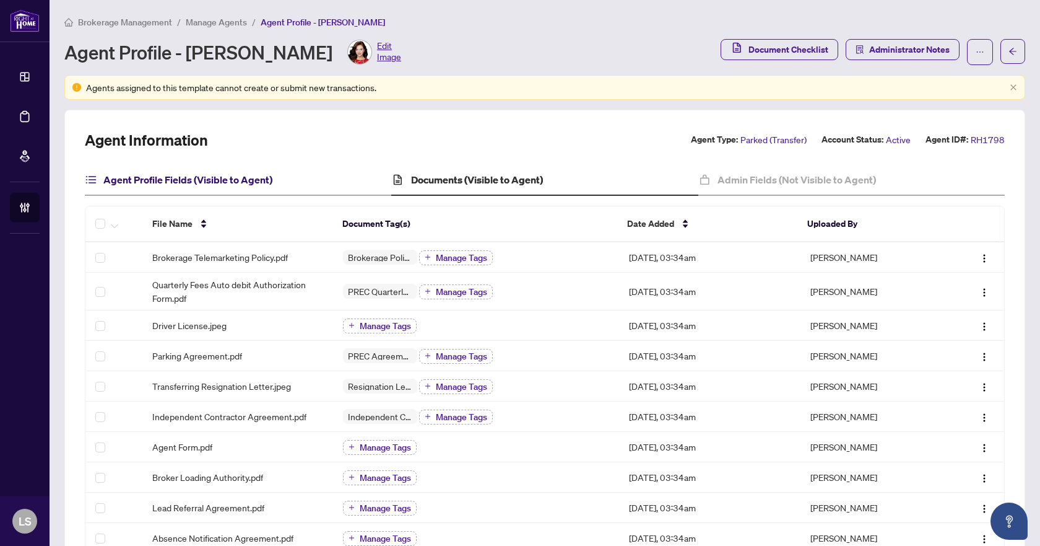
click at [214, 184] on h4 "Agent Profile Fields (Visible to Agent)" at bounding box center [187, 179] width 169 height 15
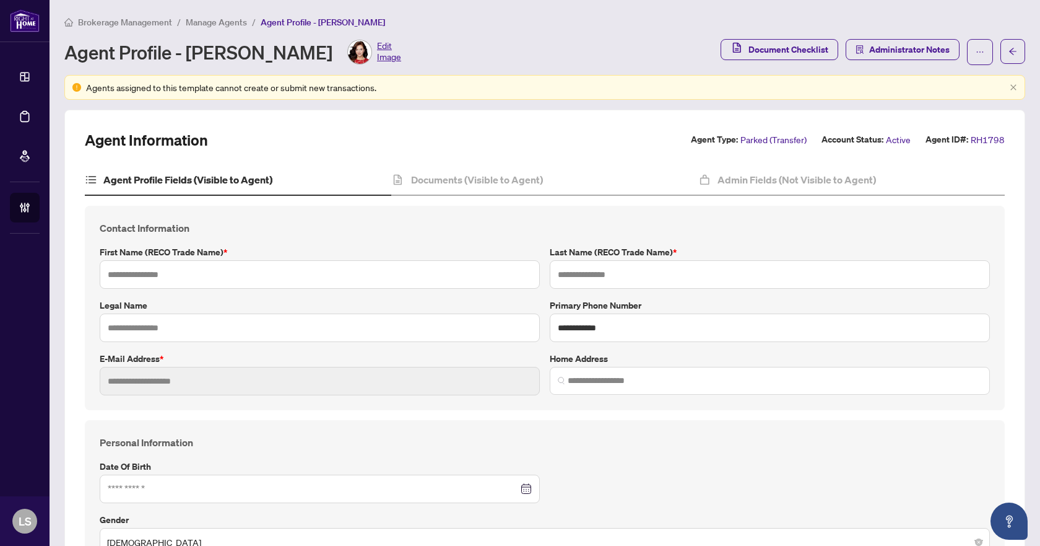
type input "*****"
type input "******"
type input "**********"
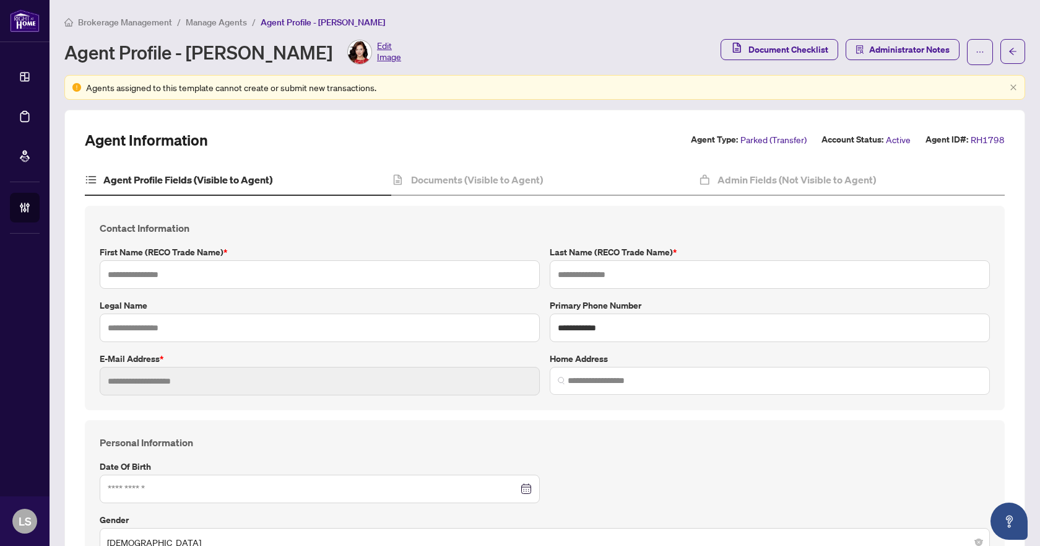
type input "*********"
type input "**********"
type input "******"
type input "**********"
type input "*"
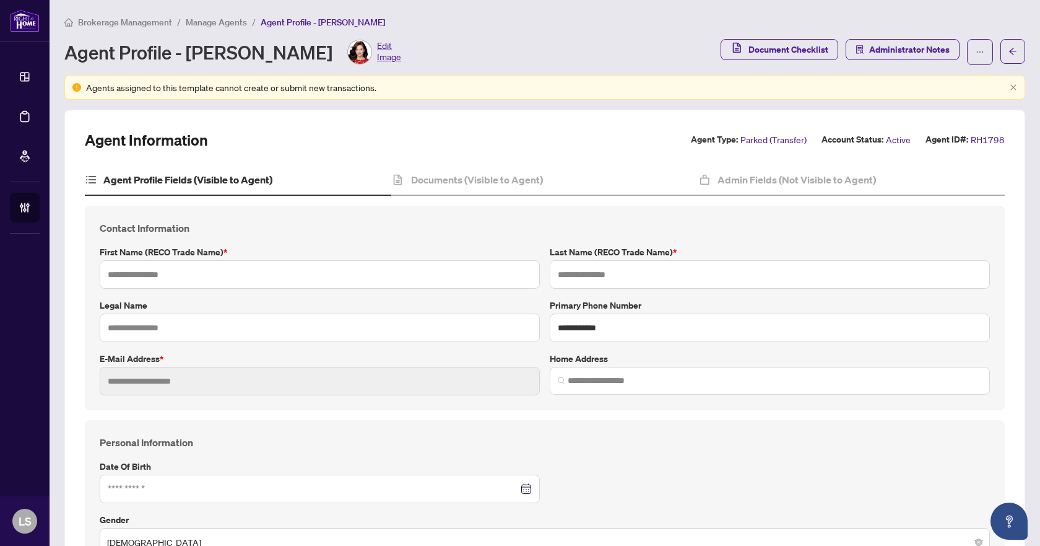
type input "*"
type input "*******"
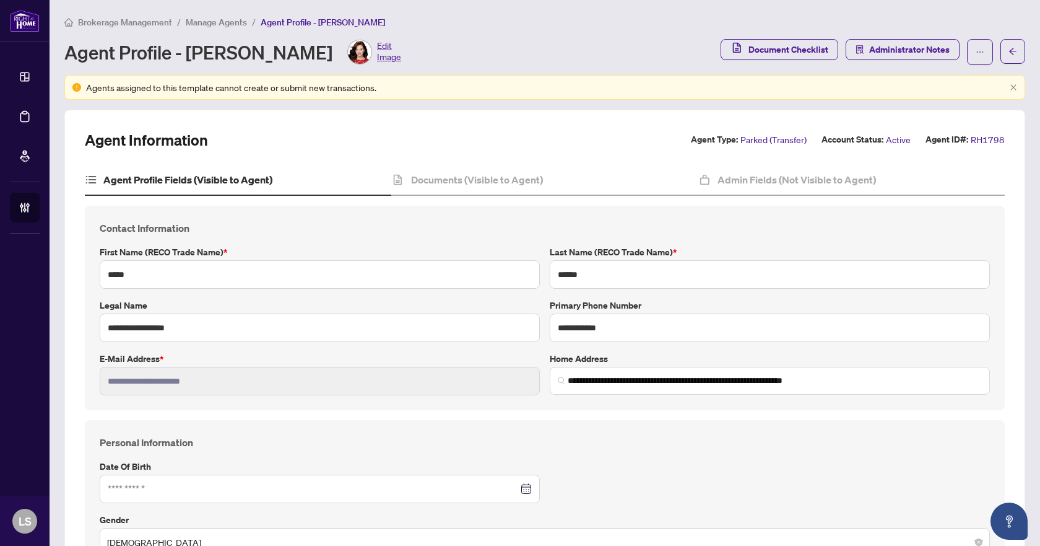
type input "**********"
type input "****"
type input "**********"
click at [976, 54] on icon "ellipsis" at bounding box center [980, 52] width 9 height 9
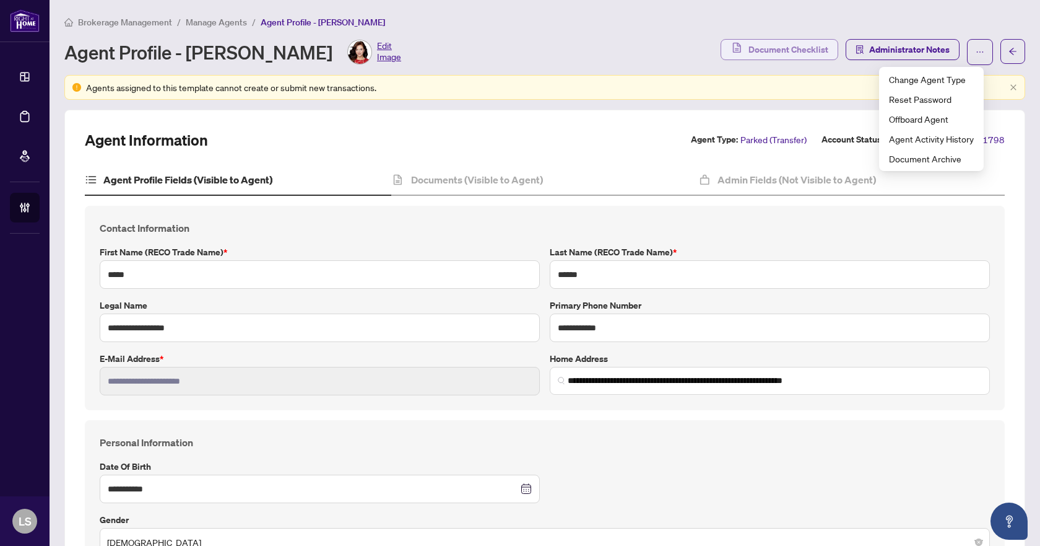
click at [771, 48] on span "Document Checklist" at bounding box center [789, 50] width 80 height 20
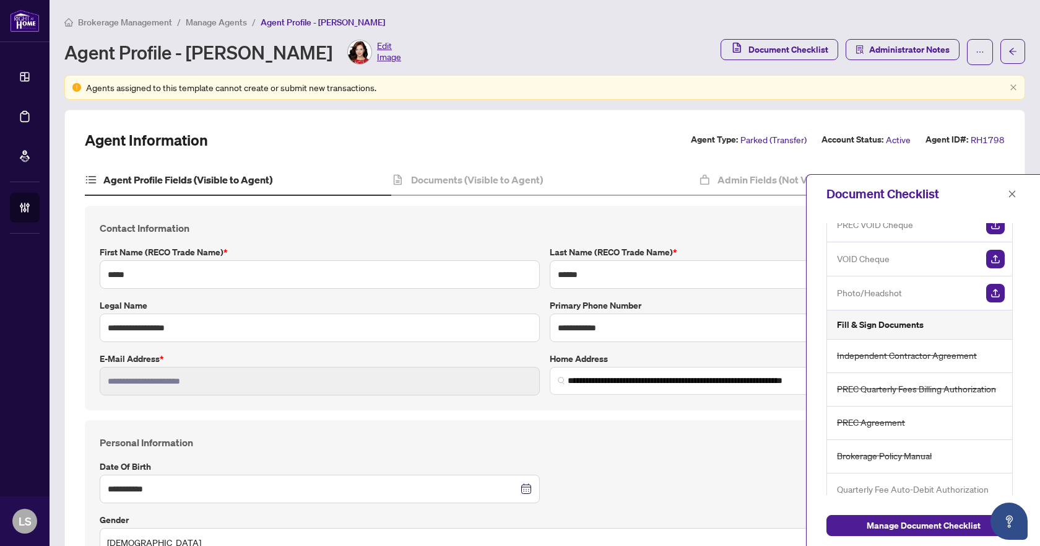
scroll to position [224, 0]
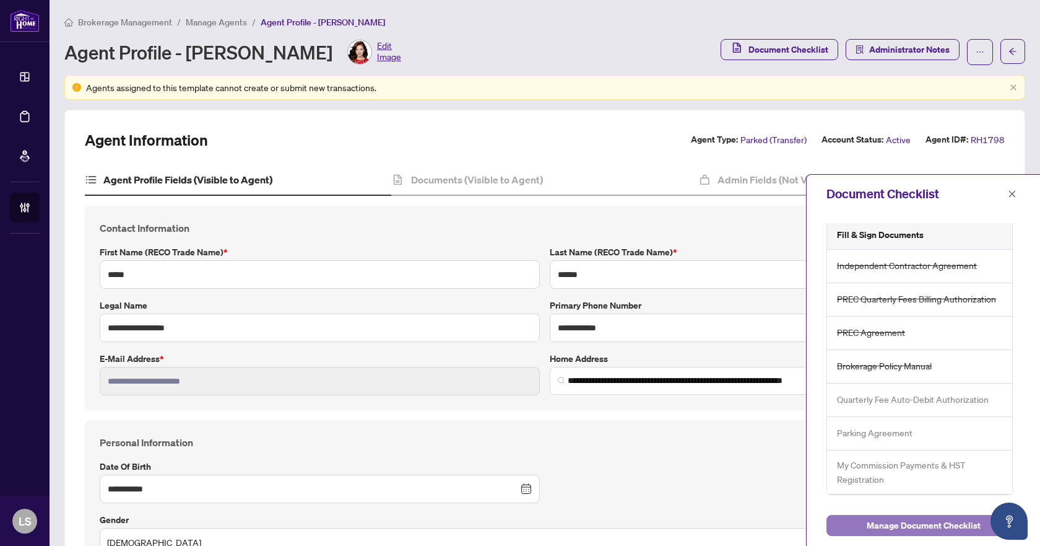
click at [918, 528] on span "Manage Document Checklist" at bounding box center [924, 525] width 114 height 20
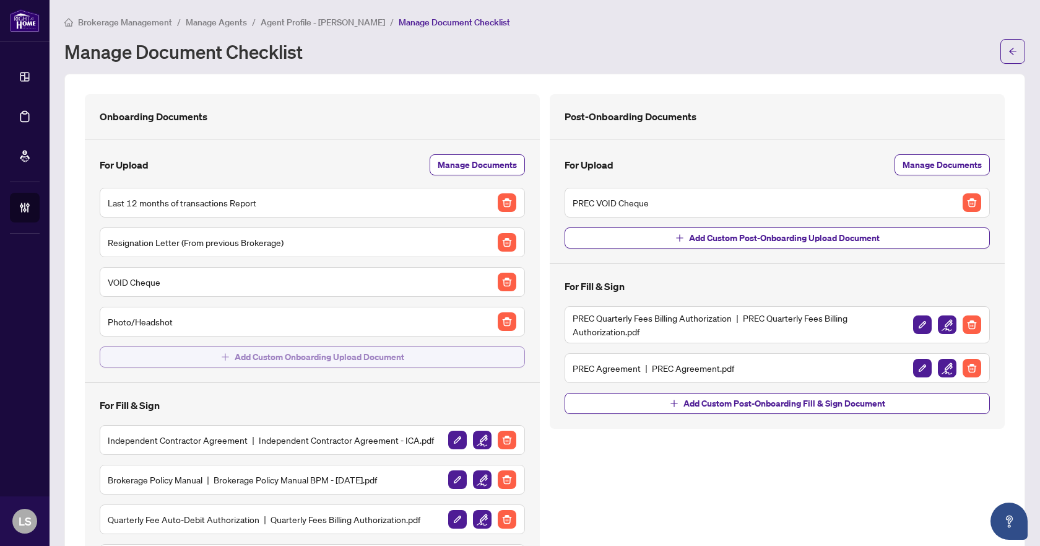
click at [326, 358] on span "Add Custom Onboarding Upload Document" at bounding box center [320, 357] width 170 height 20
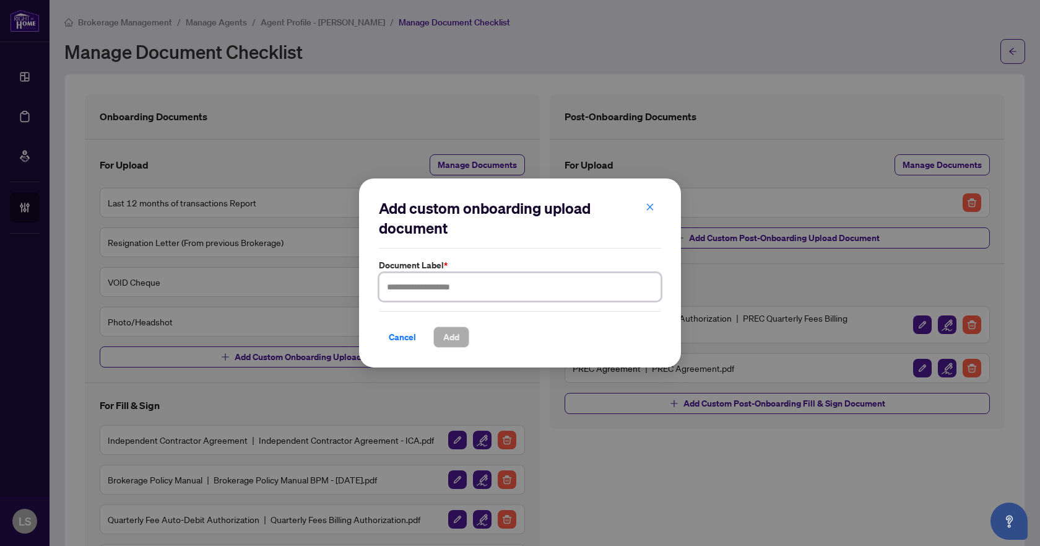
click at [522, 289] on input "text" at bounding box center [520, 286] width 282 height 28
type input "**********"
click at [451, 329] on span "Add" at bounding box center [451, 337] width 16 height 20
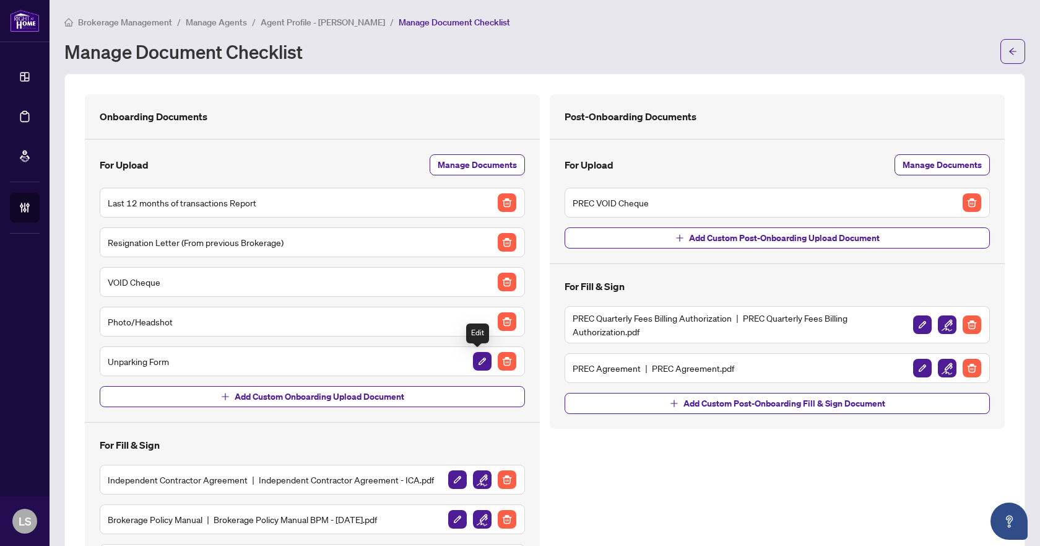
click at [476, 357] on img "button" at bounding box center [482, 361] width 19 height 19
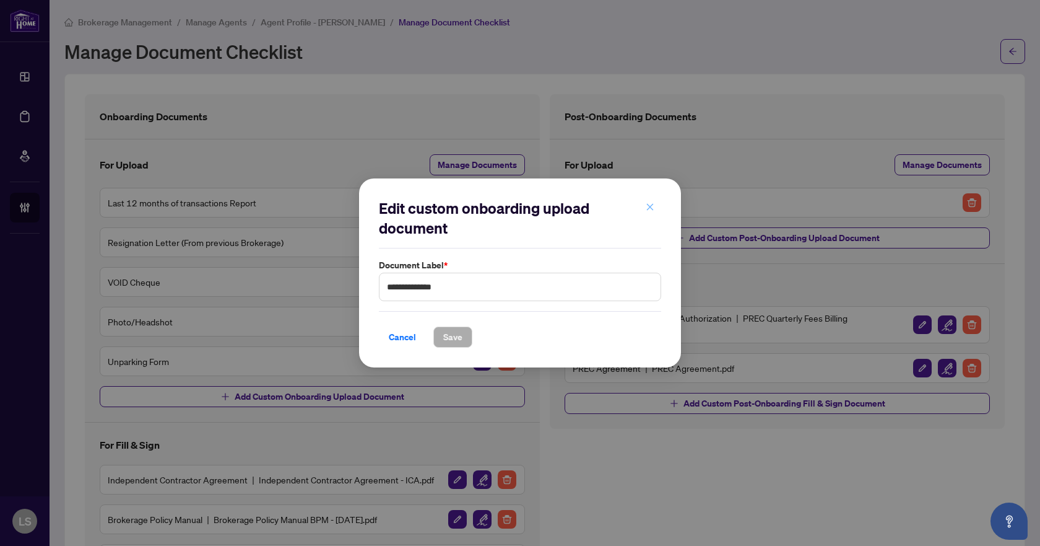
click at [653, 209] on icon "close" at bounding box center [650, 206] width 9 height 9
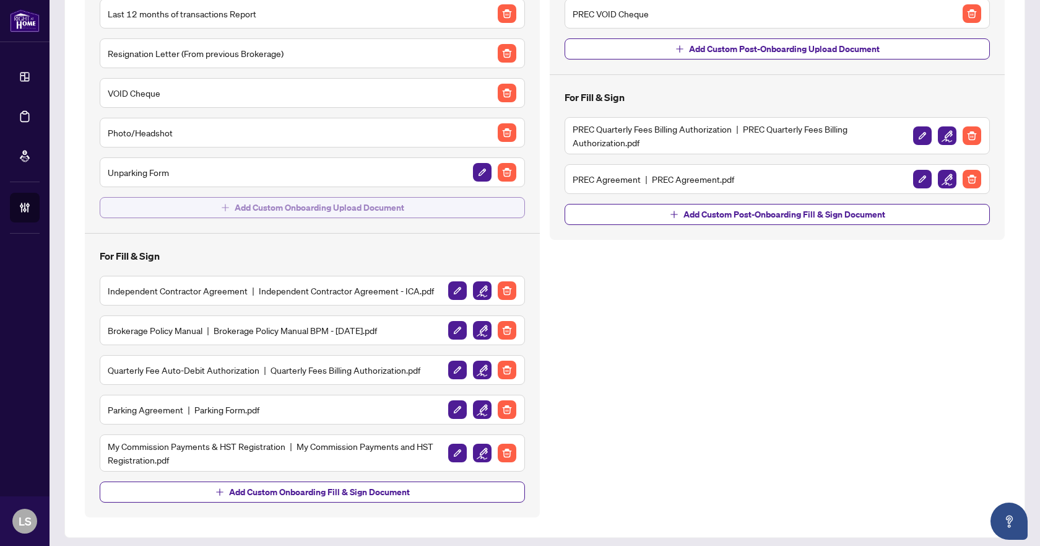
scroll to position [195, 0]
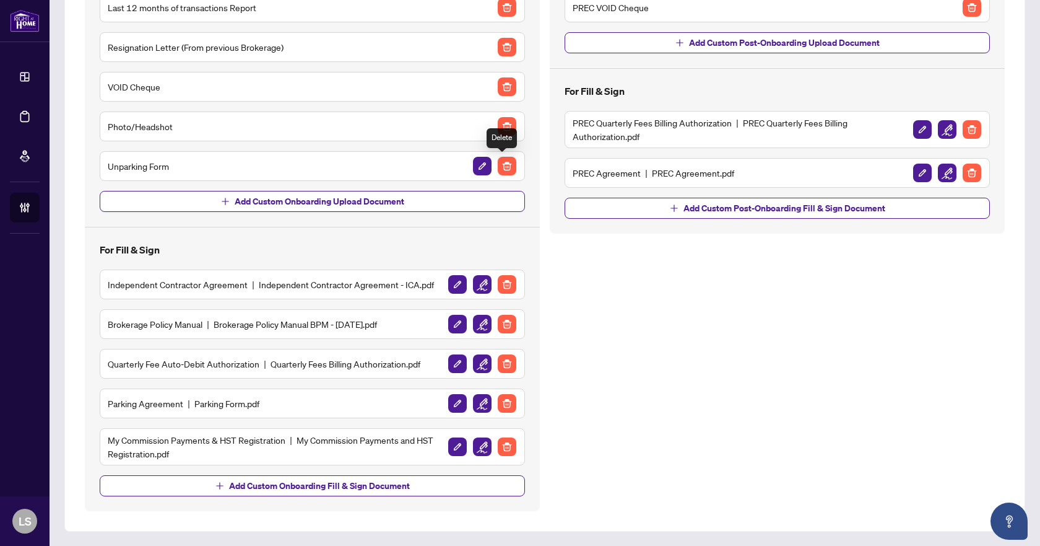
click at [503, 159] on img "button" at bounding box center [507, 166] width 19 height 19
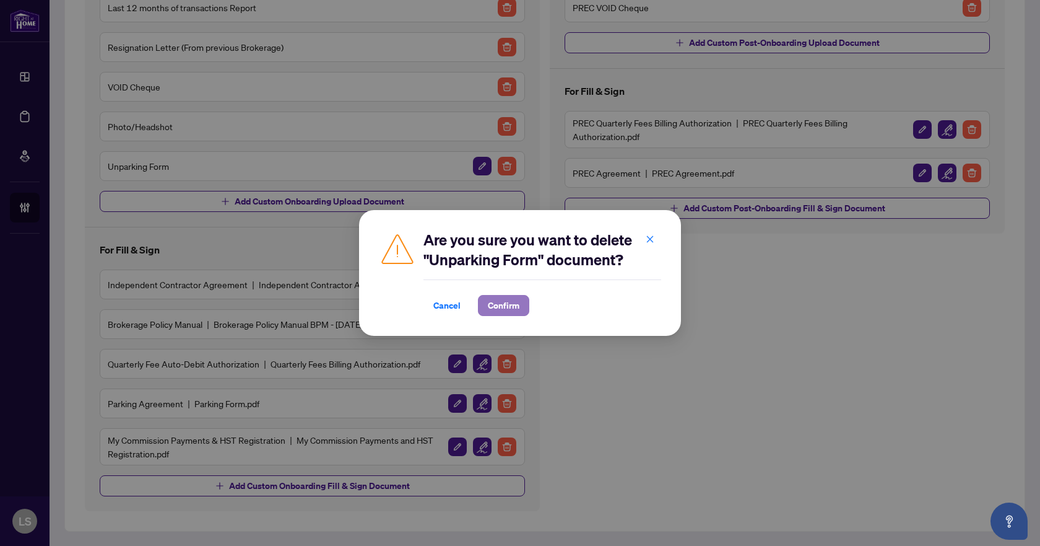
click at [500, 306] on span "Confirm" at bounding box center [504, 305] width 32 height 20
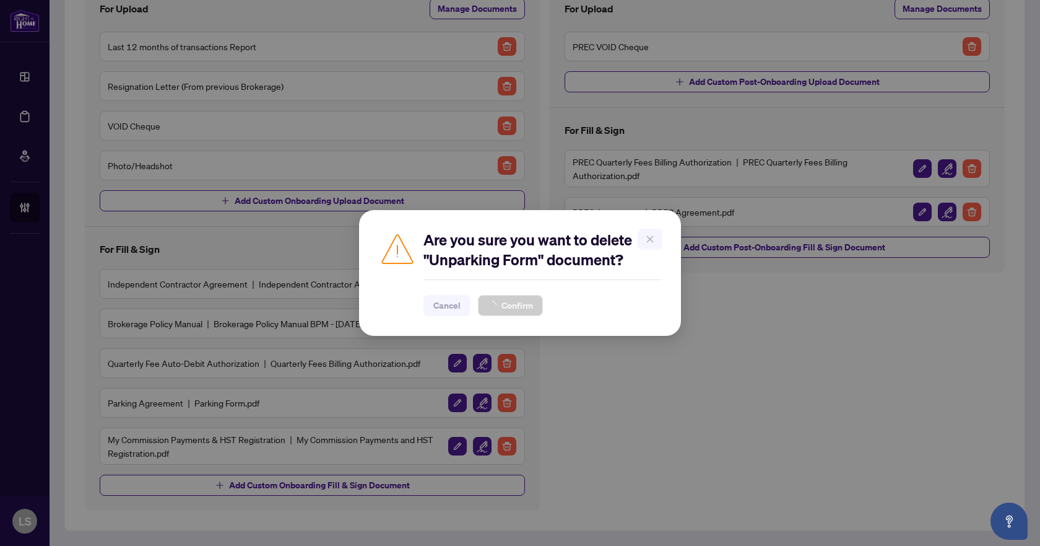
scroll to position [155, 0]
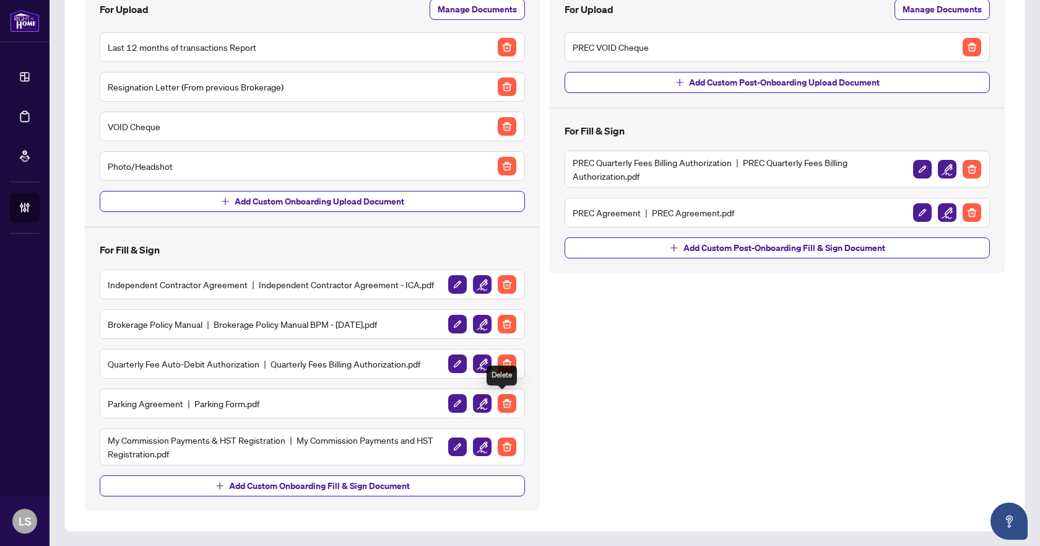
click at [505, 399] on img "button" at bounding box center [507, 403] width 19 height 19
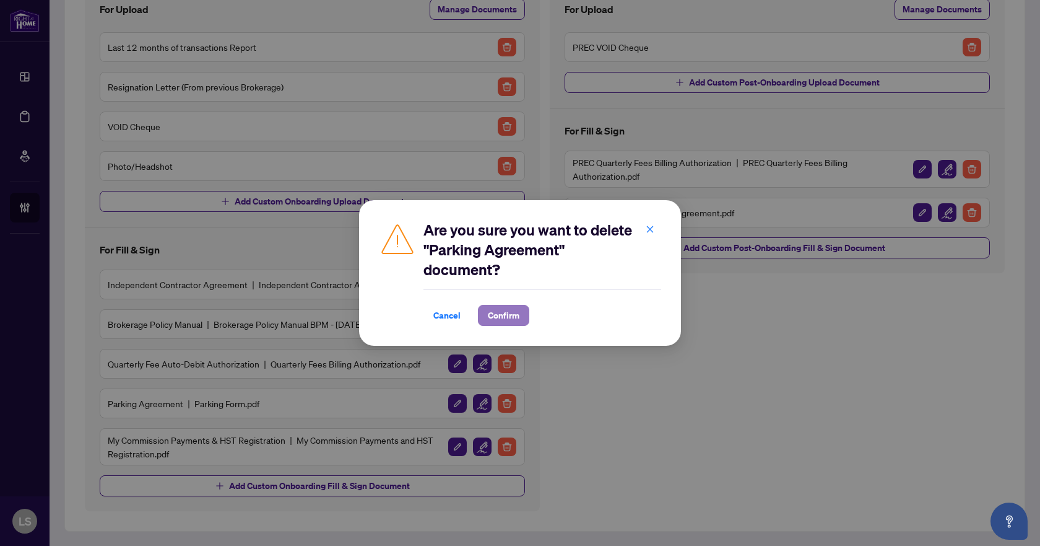
click at [510, 314] on span "Confirm" at bounding box center [504, 315] width 32 height 20
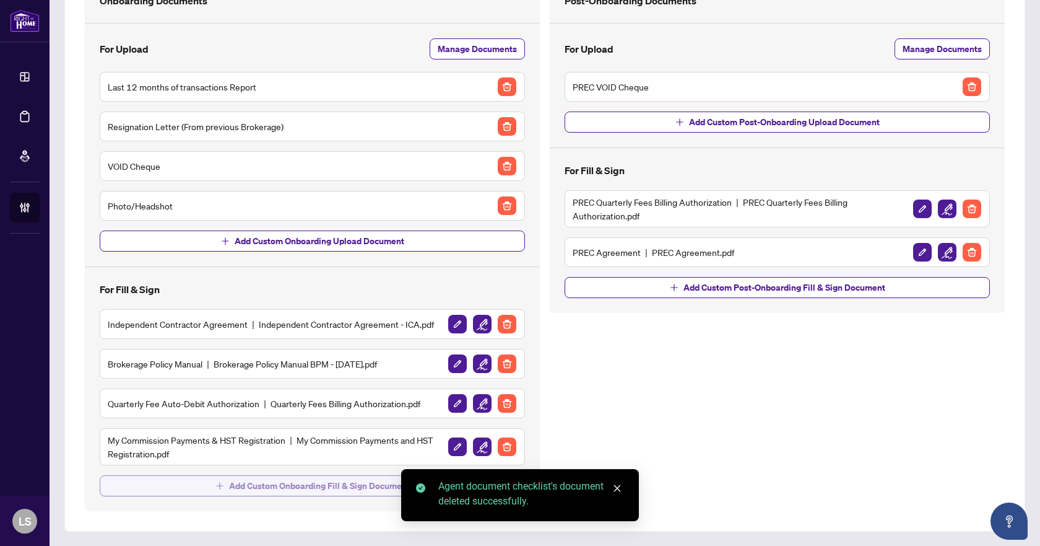
click at [301, 485] on span "Add Custom Onboarding Fill & Sign Document" at bounding box center [319, 486] width 181 height 20
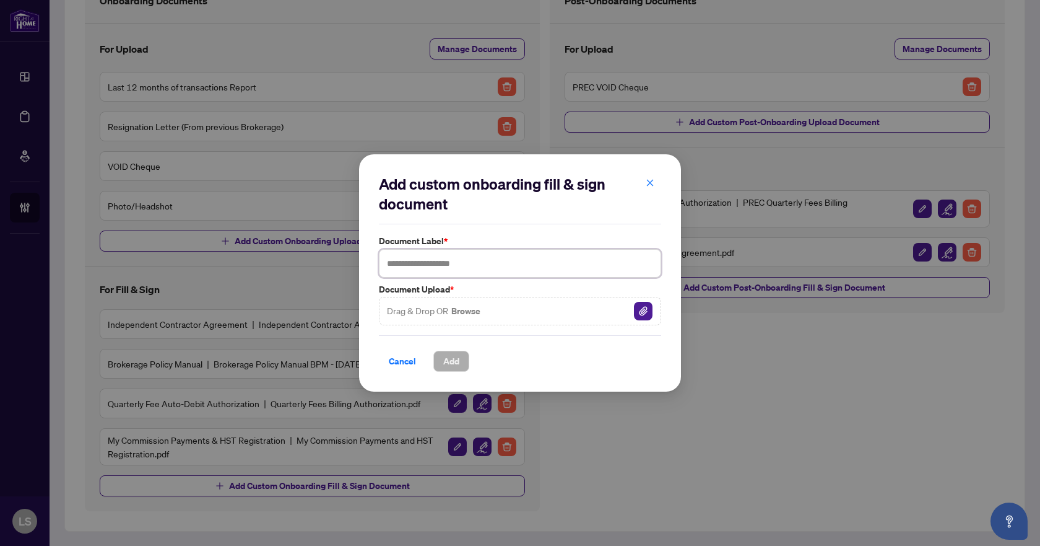
click at [413, 259] on input "text" at bounding box center [520, 263] width 282 height 28
type input "**********"
click at [463, 361] on button "Add" at bounding box center [451, 360] width 36 height 21
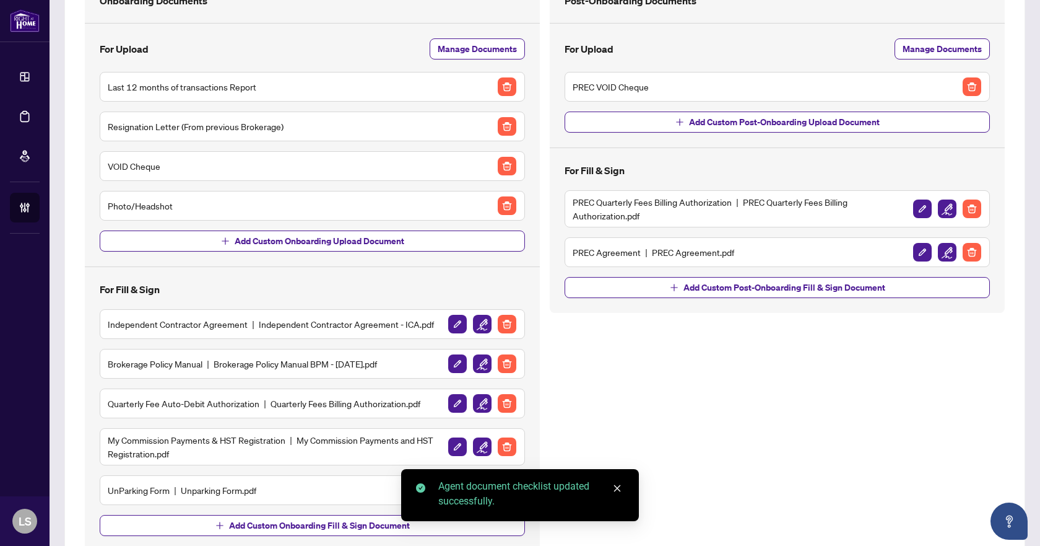
scroll to position [155, 0]
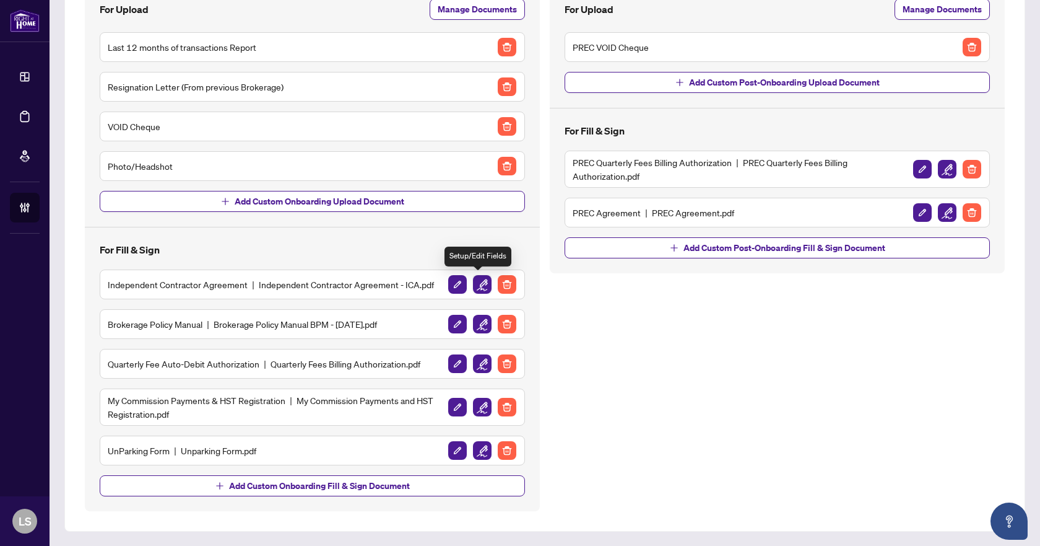
click at [479, 279] on img "button" at bounding box center [482, 284] width 19 height 19
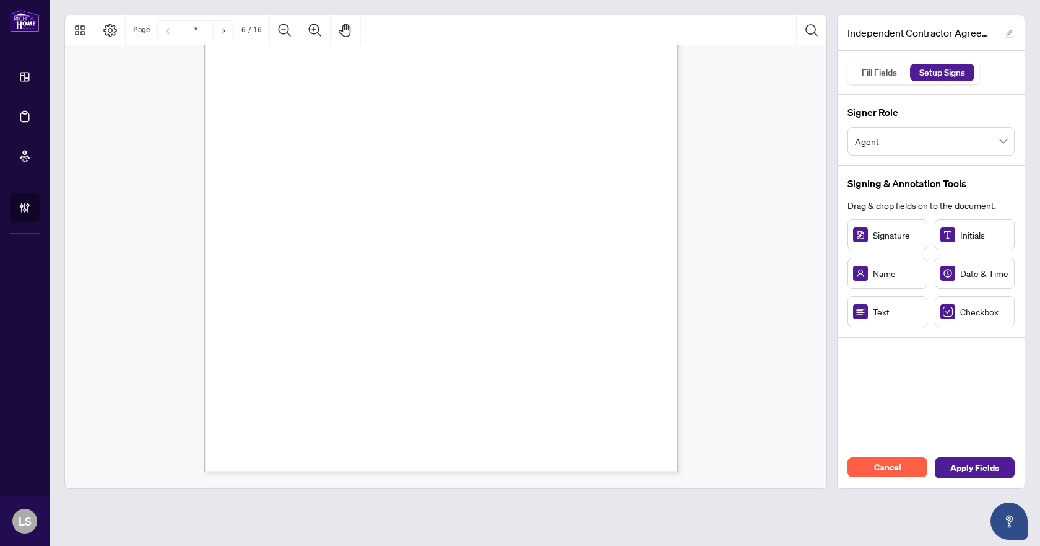
scroll to position [3530, 0]
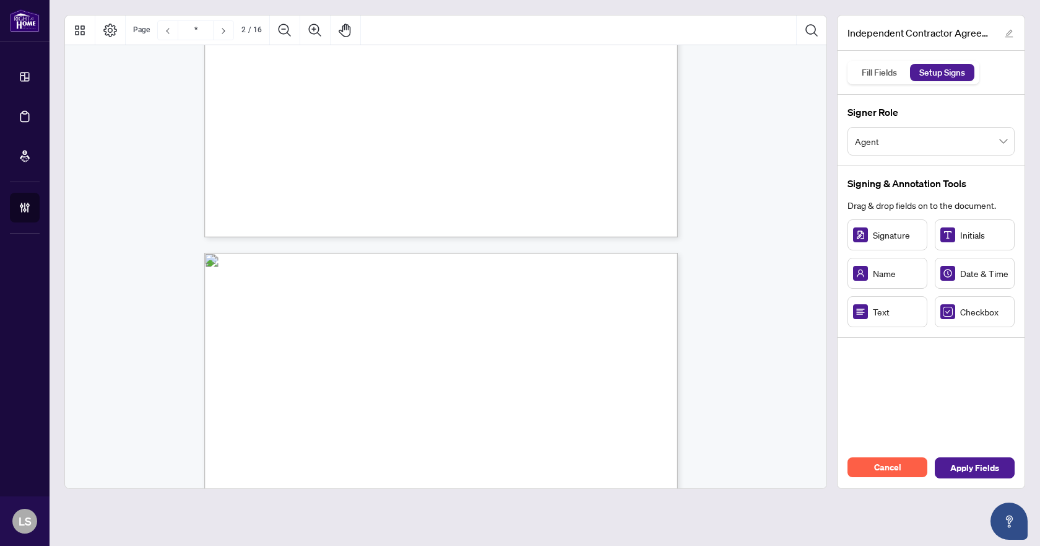
type input "*"
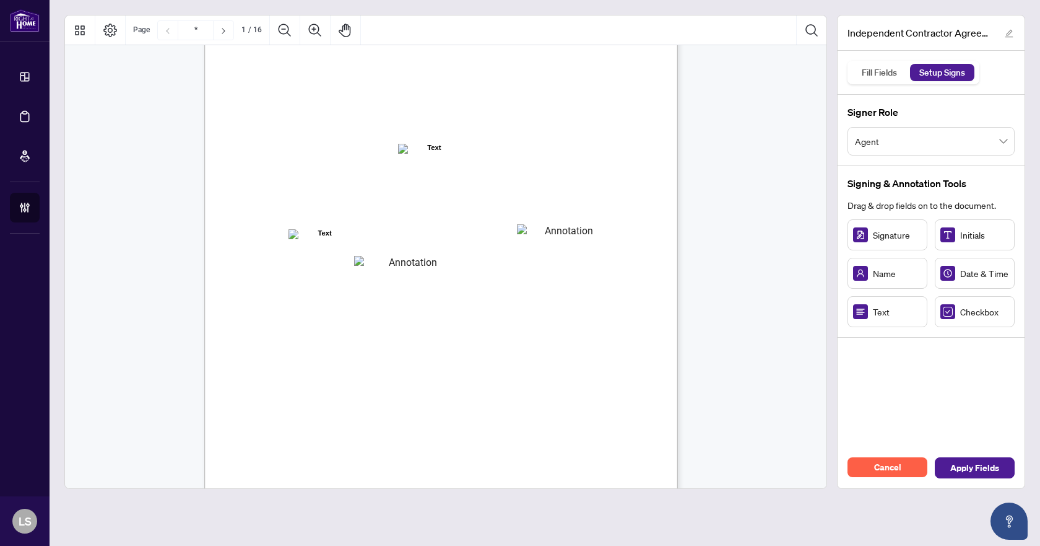
scroll to position [0, 0]
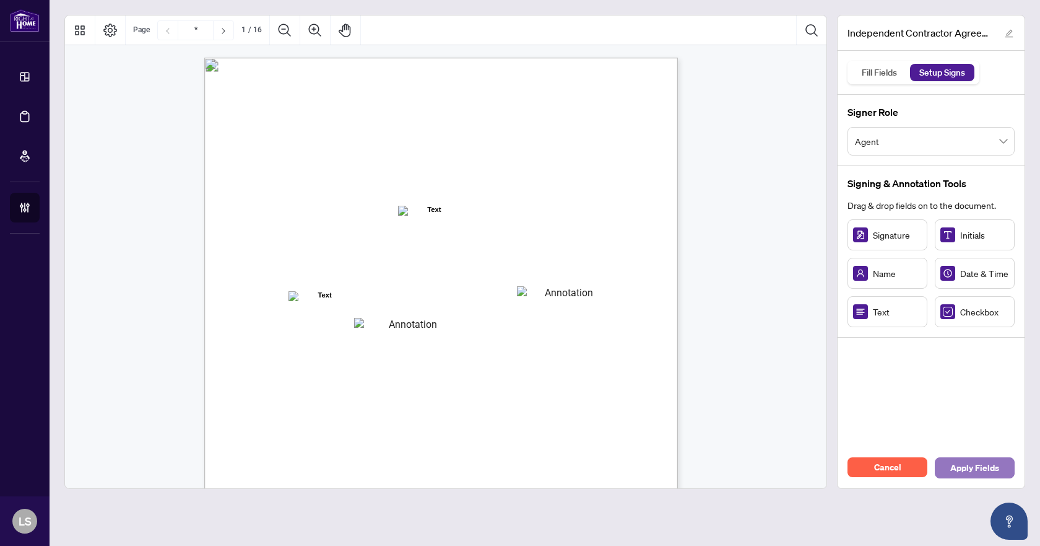
click at [984, 466] on span "Apply Fields" at bounding box center [975, 468] width 49 height 20
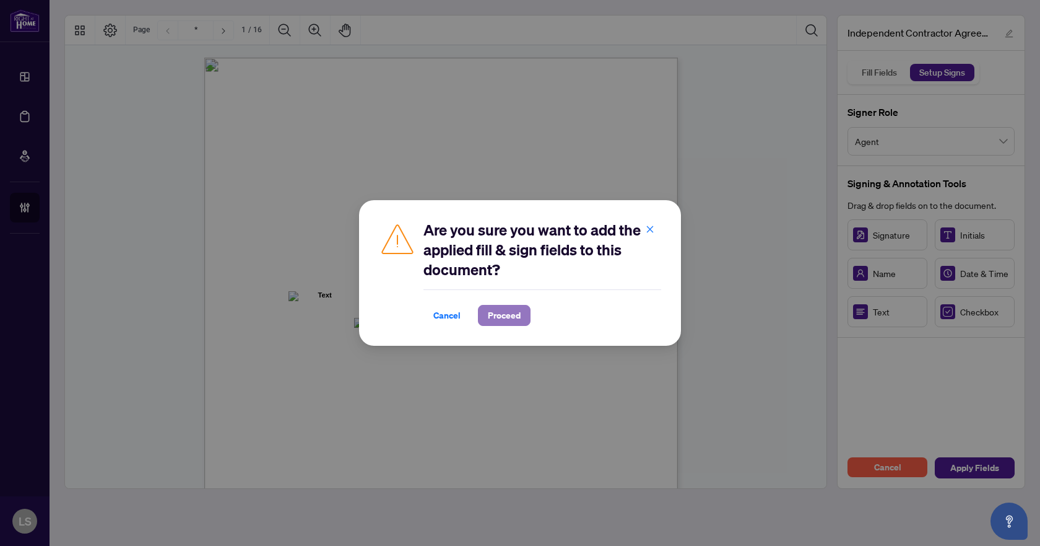
click at [510, 318] on span "Proceed" at bounding box center [504, 315] width 33 height 20
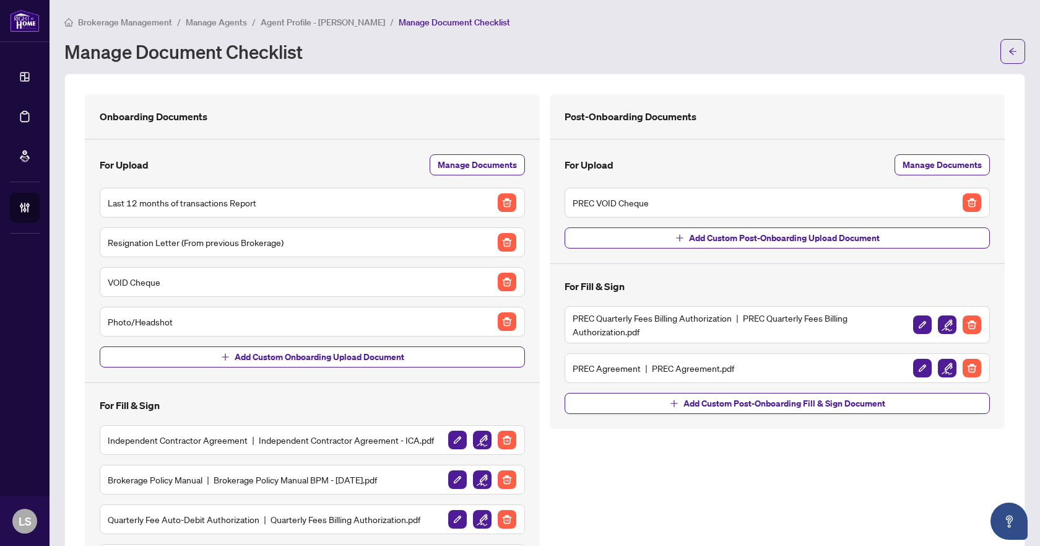
click at [321, 20] on span "Agent Profile - [PERSON_NAME]" at bounding box center [323, 22] width 124 height 11
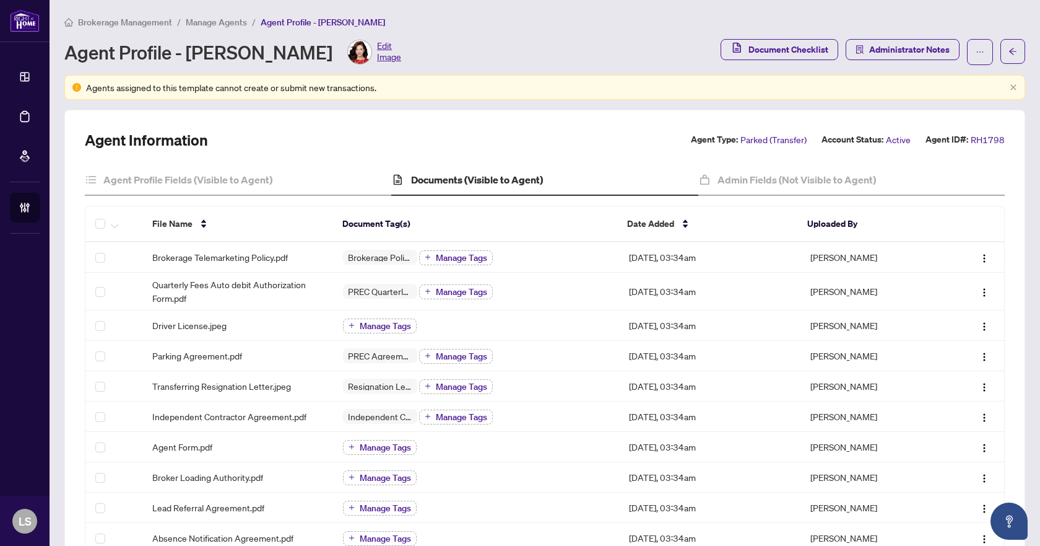
click at [157, 57] on div "Agent Profile - Suzie Miller Edit Image" at bounding box center [232, 52] width 337 height 25
click at [170, 180] on h4 "Agent Profile Fields (Visible to Agent)" at bounding box center [187, 179] width 169 height 15
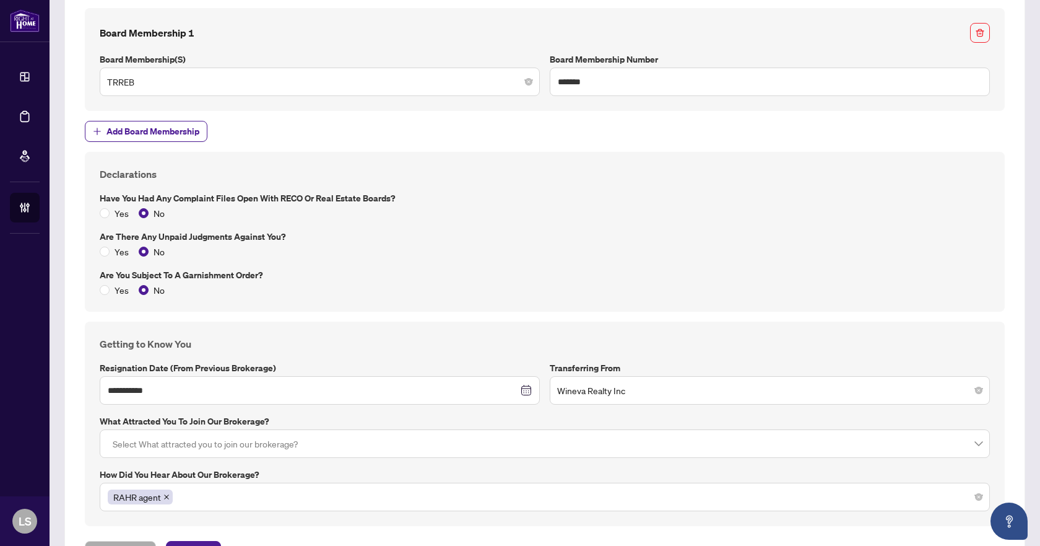
scroll to position [1475, 0]
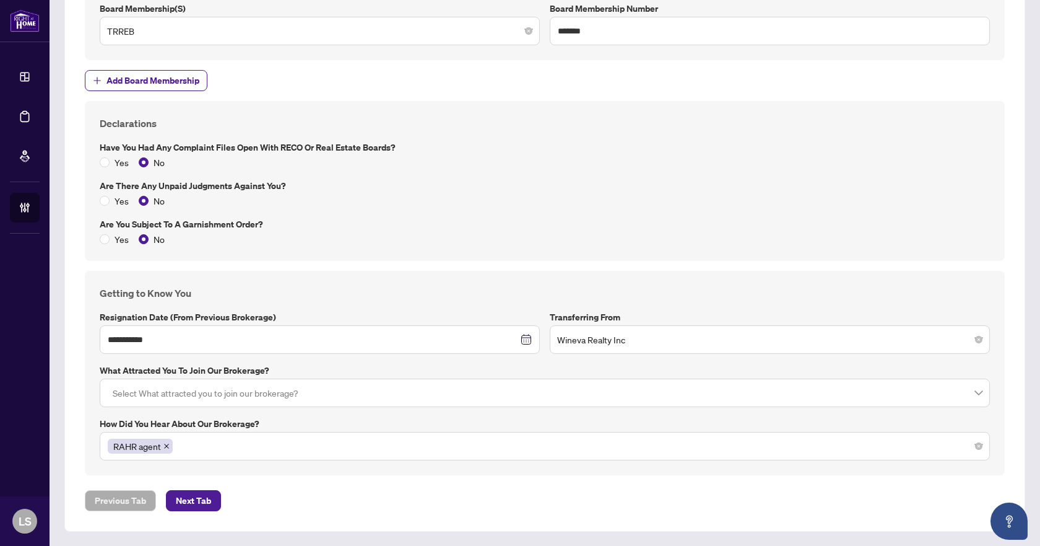
click at [193, 501] on span "Next Tab" at bounding box center [193, 500] width 35 height 20
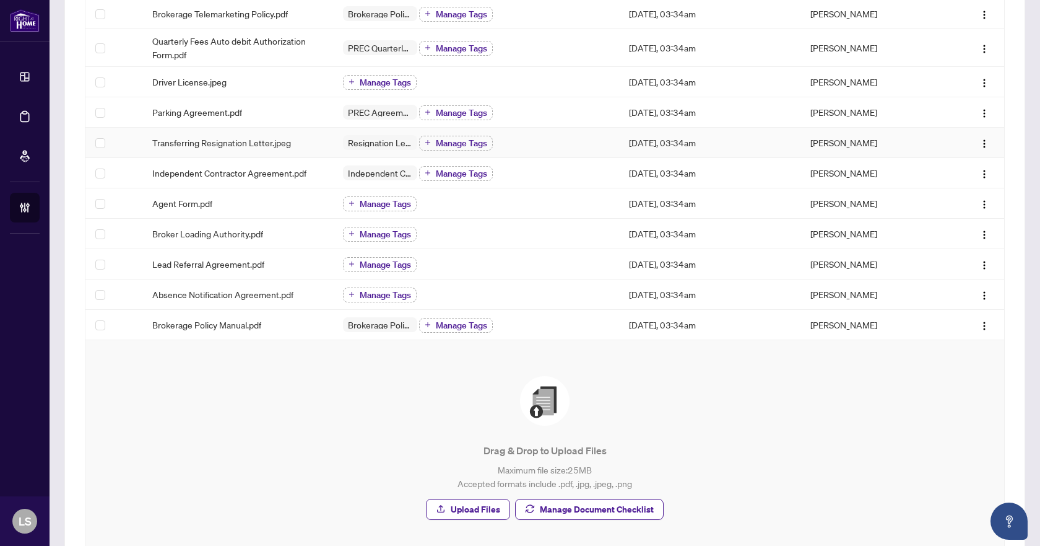
scroll to position [248, 0]
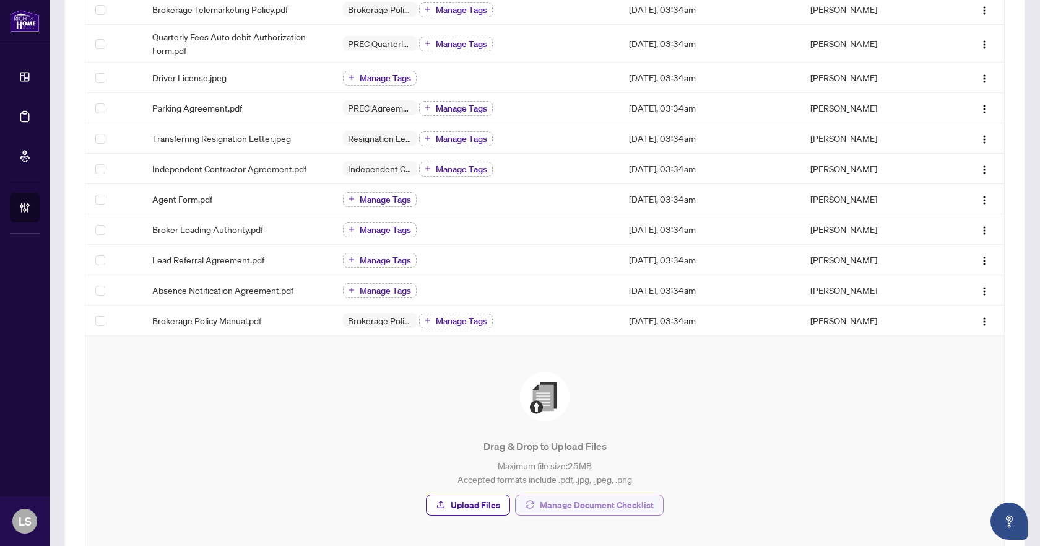
click at [624, 503] on span "Manage Document Checklist" at bounding box center [597, 505] width 114 height 20
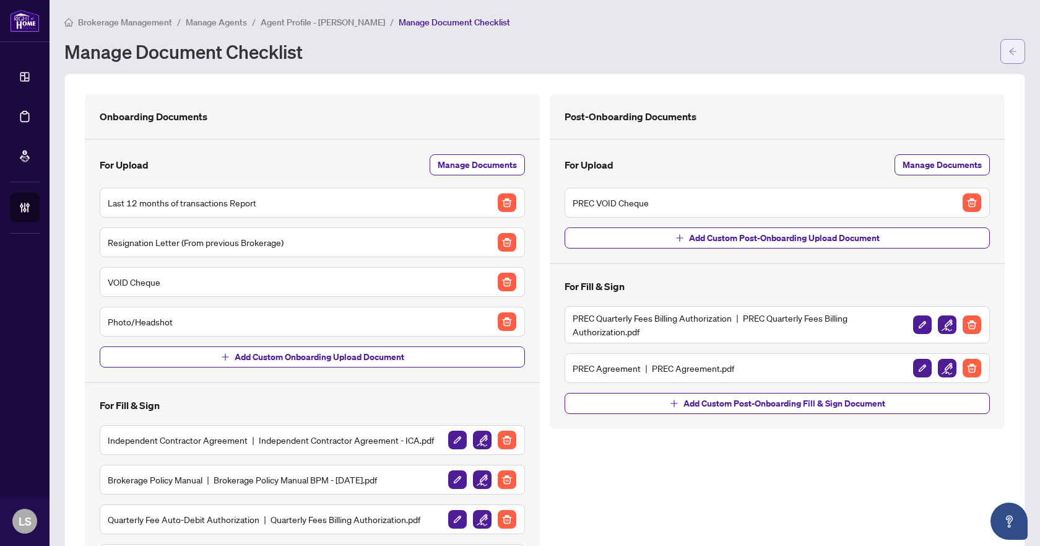
click at [1008, 46] on button "button" at bounding box center [1013, 51] width 25 height 25
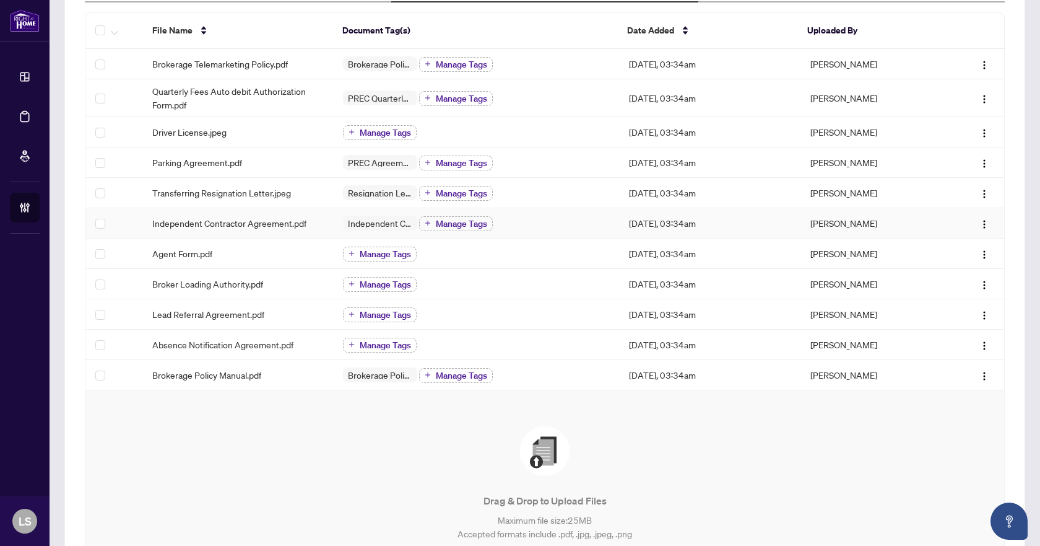
scroll to position [310, 0]
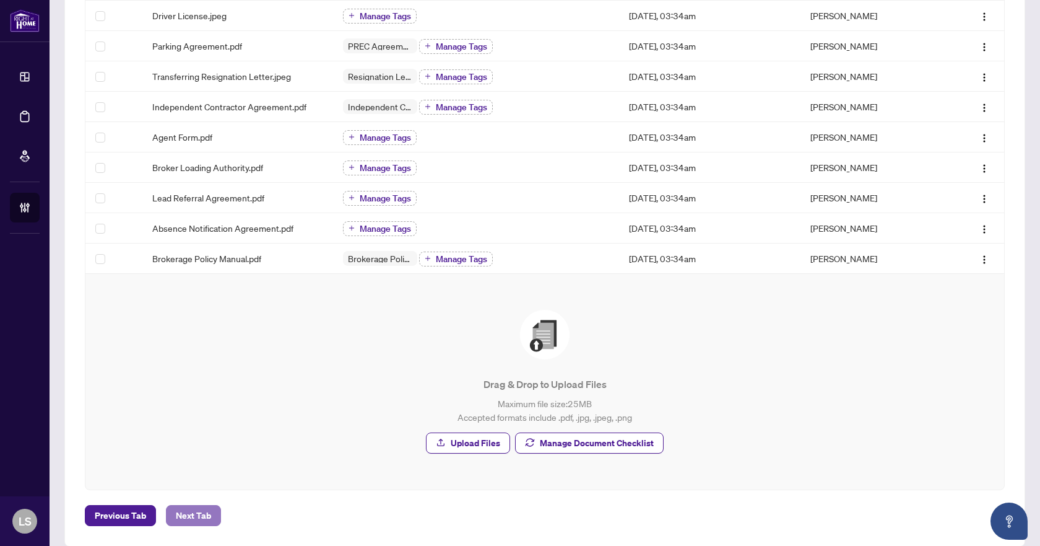
click at [199, 508] on span "Next Tab" at bounding box center [193, 515] width 35 height 20
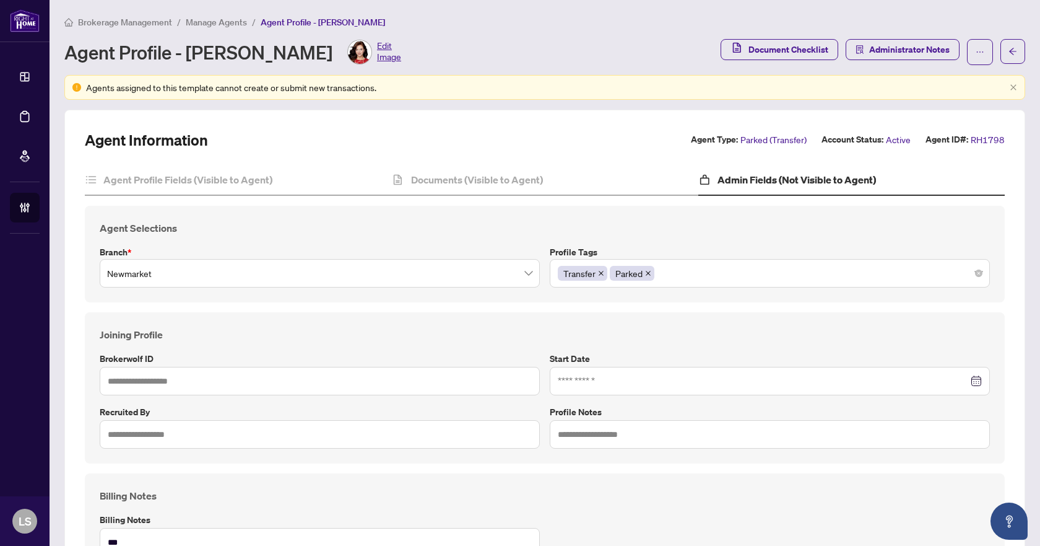
type input "****"
type input "**********"
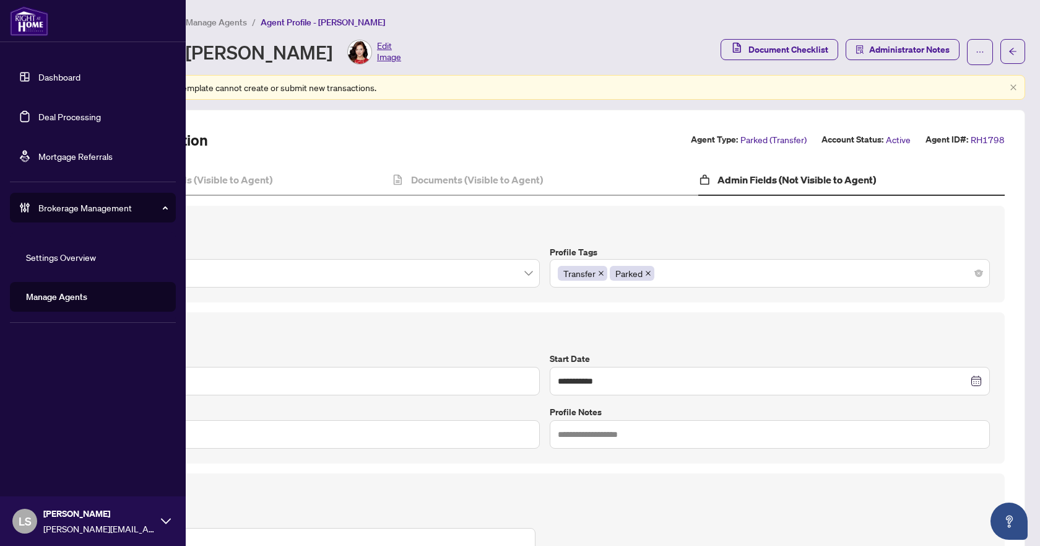
click at [74, 207] on span "Brokerage Management" at bounding box center [102, 208] width 129 height 14
click at [74, 206] on span "Brokerage Management" at bounding box center [102, 208] width 129 height 14
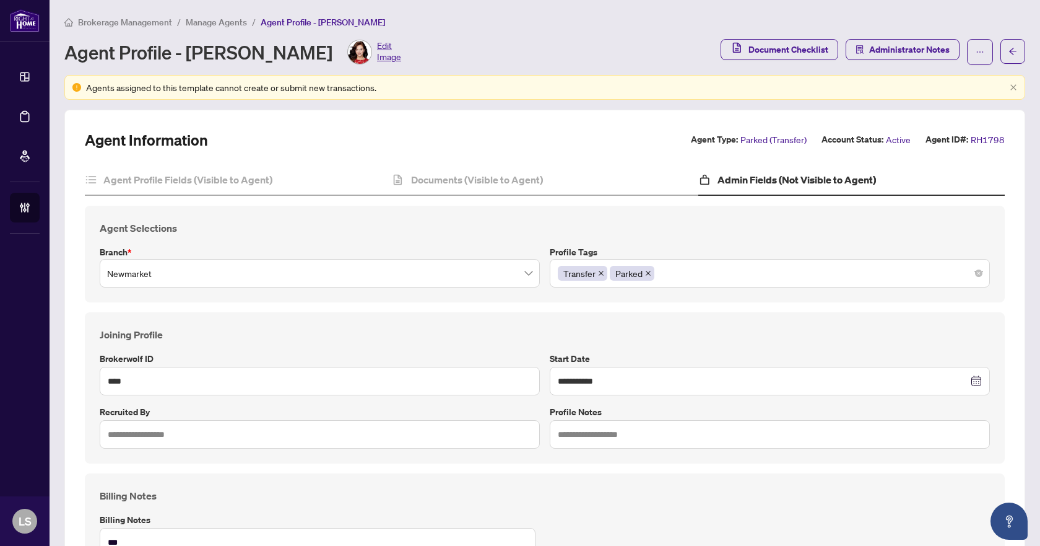
click at [503, 43] on div "Agent Profile - Suzie Miller Edit Image" at bounding box center [388, 52] width 649 height 25
click at [232, 21] on span "Manage Agents" at bounding box center [216, 22] width 61 height 11
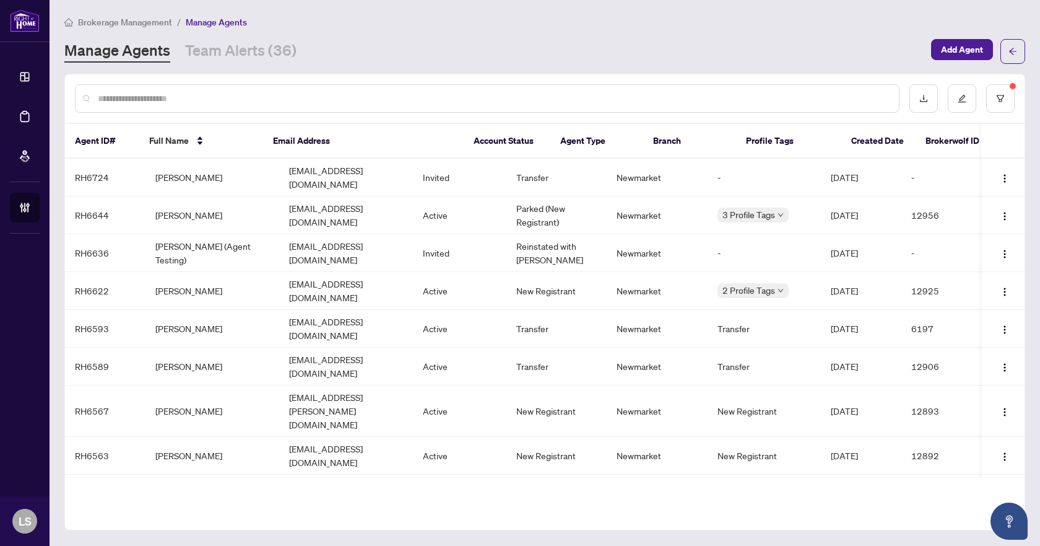
click at [152, 97] on input "text" at bounding box center [493, 99] width 791 height 14
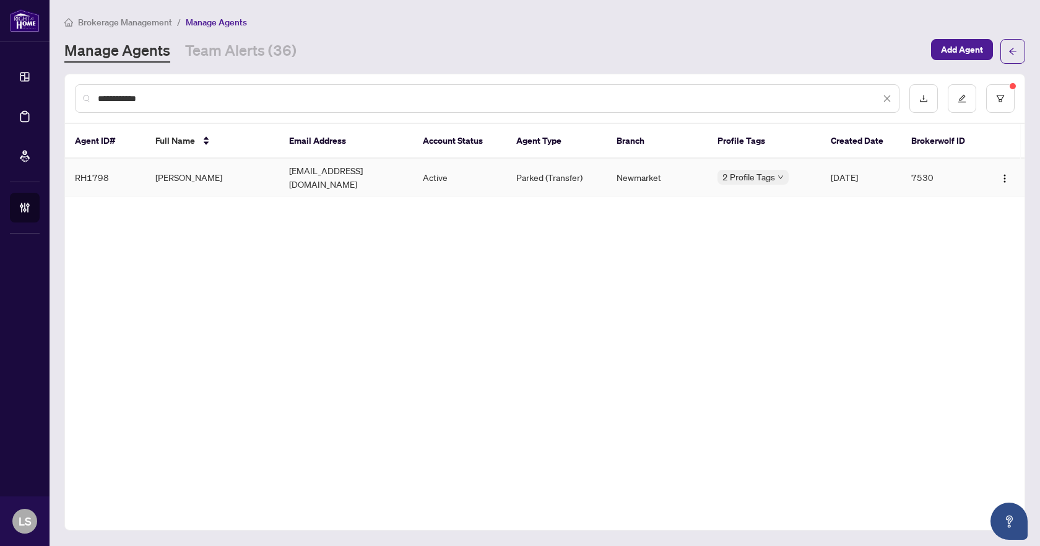
type input "**********"
click at [176, 170] on td "[PERSON_NAME]" at bounding box center [213, 178] width 134 height 38
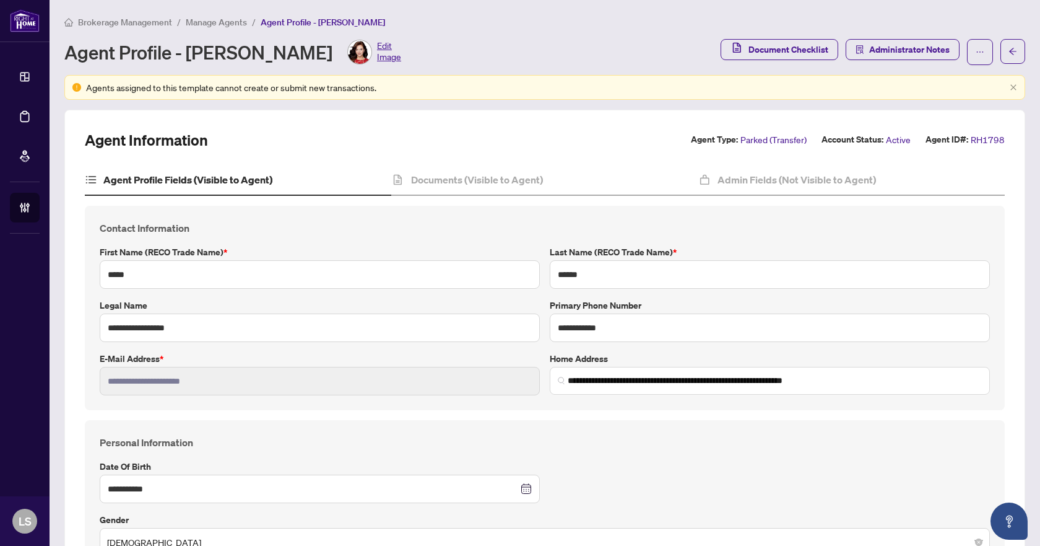
click at [196, 177] on h4 "Agent Profile Fields (Visible to Agent)" at bounding box center [187, 179] width 169 height 15
click at [492, 180] on h4 "Documents (Visible to Agent)" at bounding box center [477, 179] width 132 height 15
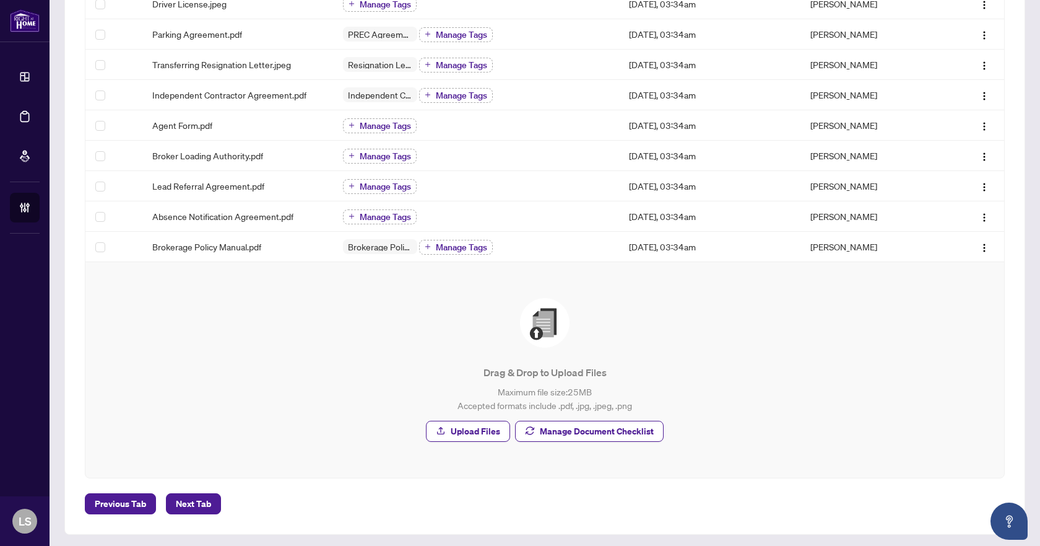
scroll to position [324, 0]
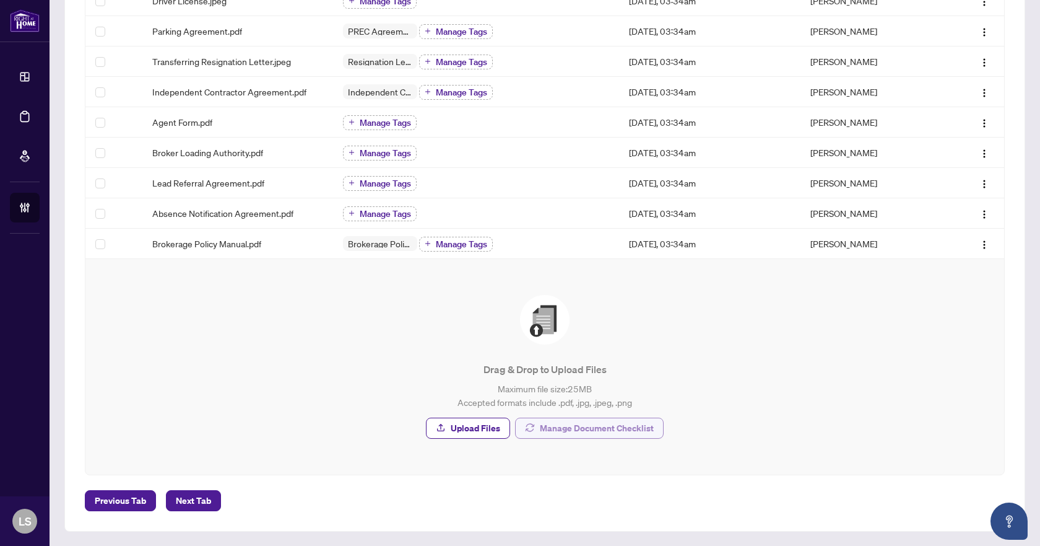
click at [558, 429] on span "Manage Document Checklist" at bounding box center [597, 428] width 114 height 20
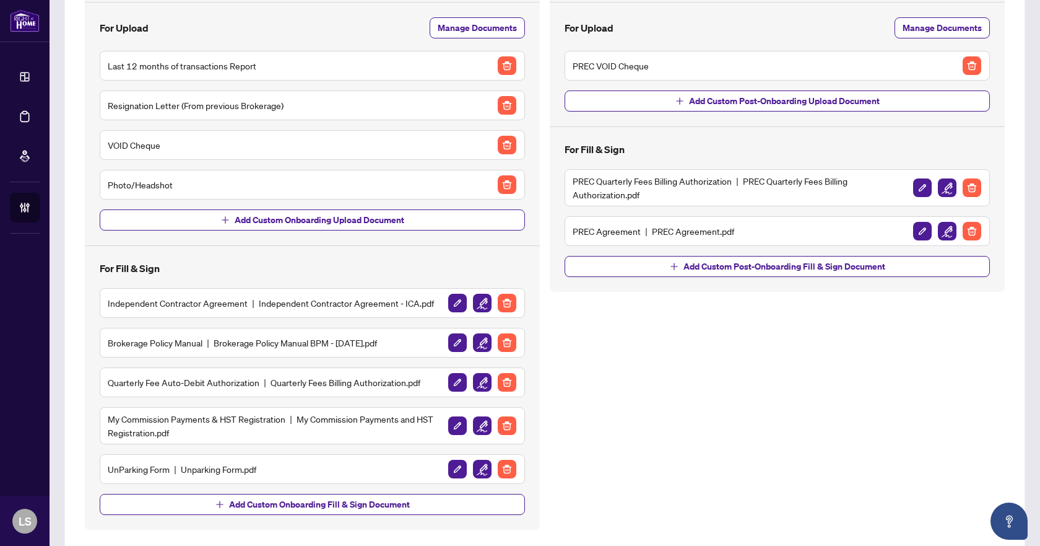
scroll to position [155, 0]
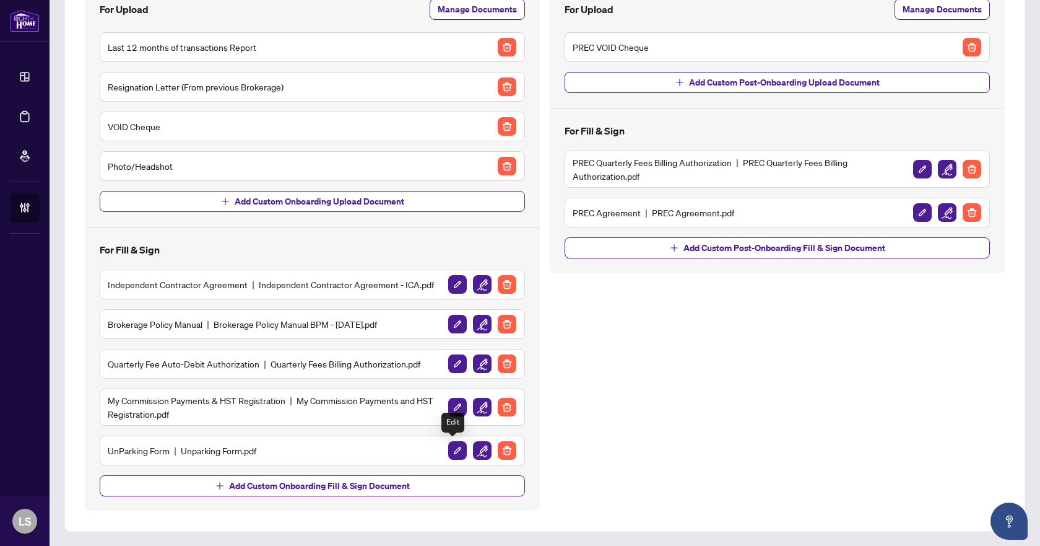
click at [457, 450] on img "button" at bounding box center [457, 450] width 19 height 19
type input "**********"
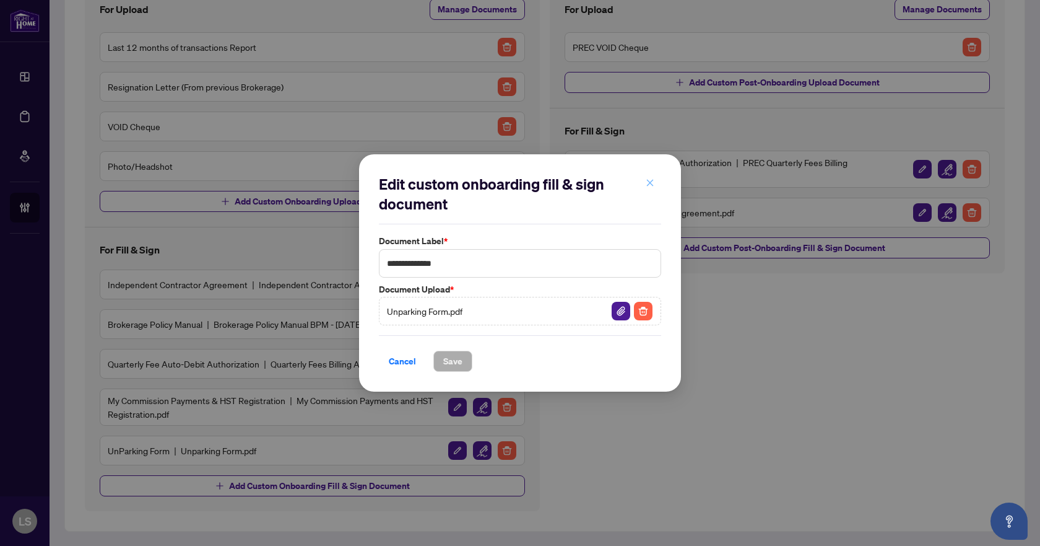
click at [650, 186] on icon "close" at bounding box center [650, 182] width 9 height 9
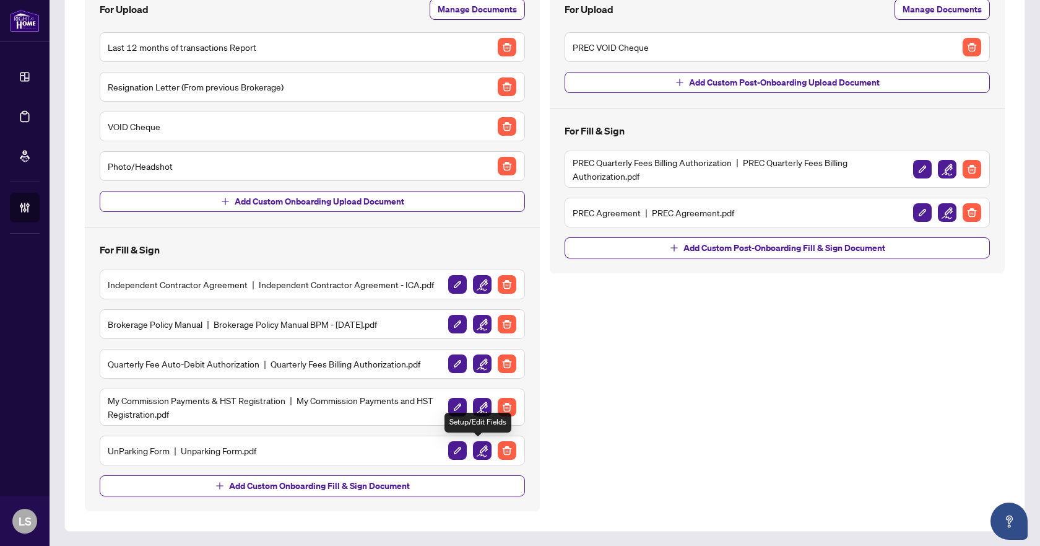
click at [478, 450] on img "button" at bounding box center [482, 450] width 19 height 19
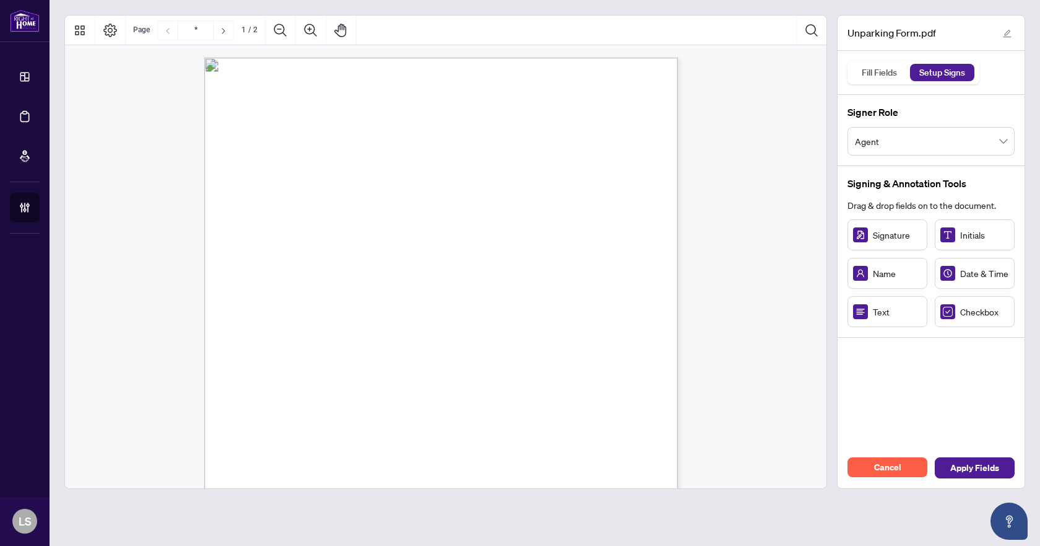
scroll to position [124, 0]
drag, startPoint x: 298, startPoint y: 118, endPoint x: 285, endPoint y: 117, distance: 12.4
click at [285, 117] on circle "Resize, Top, Right" at bounding box center [288, 118] width 8 height 8
click at [279, 139] on rect "Page 1" at bounding box center [270, 136] width 45 height 33
click at [959, 247] on div "Initials" at bounding box center [975, 234] width 80 height 31
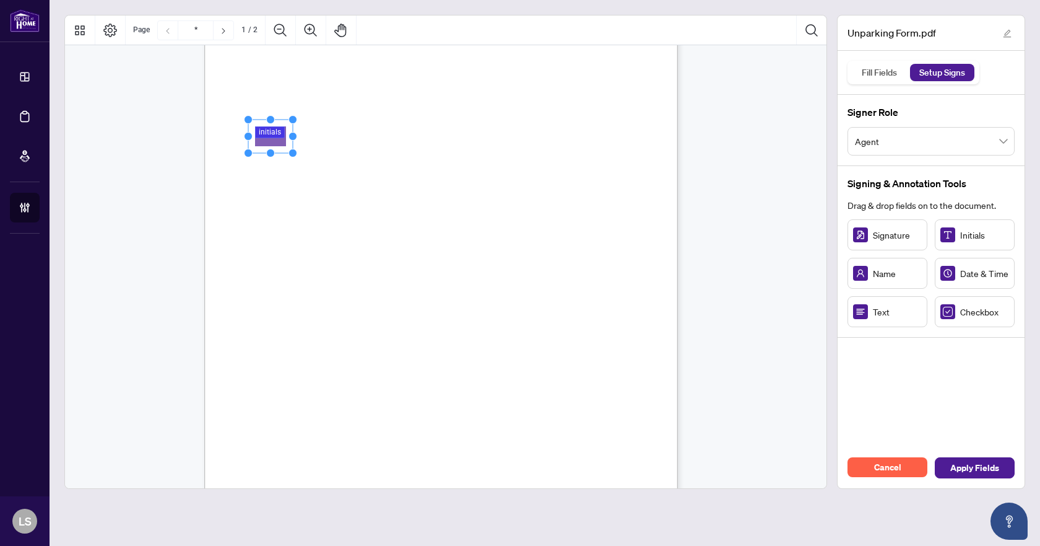
click at [967, 233] on span "Initials" at bounding box center [984, 235] width 49 height 14
click at [271, 161] on figure "Page 1" at bounding box center [272, 166] width 27 height 24
click at [272, 168] on figure "Page 1" at bounding box center [272, 166] width 27 height 24
click at [958, 242] on div "Initials" at bounding box center [975, 234] width 80 height 31
click at [269, 162] on figure "Page 1" at bounding box center [272, 166] width 27 height 24
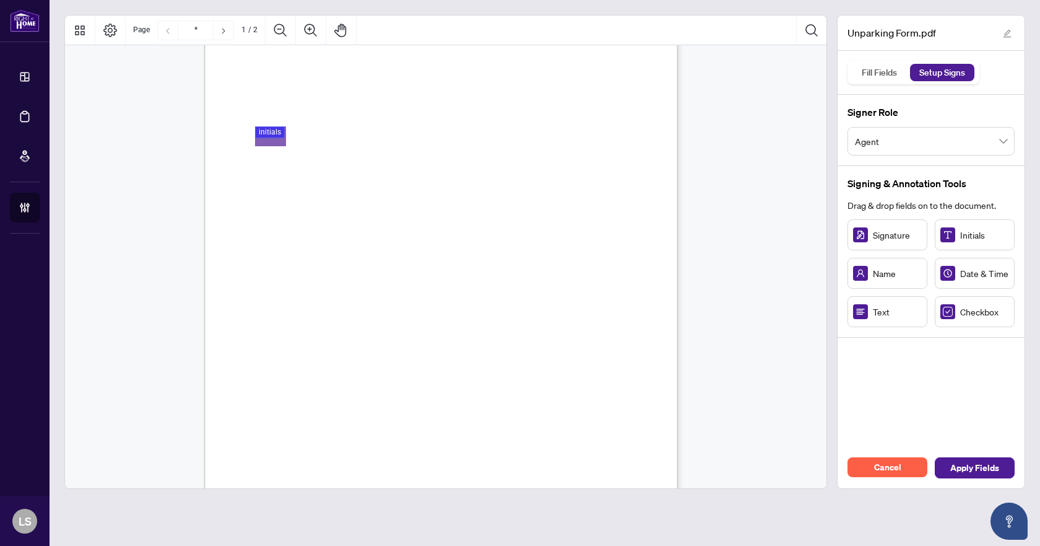
click at [969, 234] on span "Initials" at bounding box center [984, 235] width 49 height 14
click at [951, 233] on rect at bounding box center [948, 234] width 15 height 15
click at [277, 160] on figure "Page 1" at bounding box center [272, 166] width 27 height 24
drag, startPoint x: 277, startPoint y: 134, endPoint x: 277, endPoint y: 170, distance: 35.3
click at [276, 170] on rect "Page 1" at bounding box center [271, 171] width 45 height 33
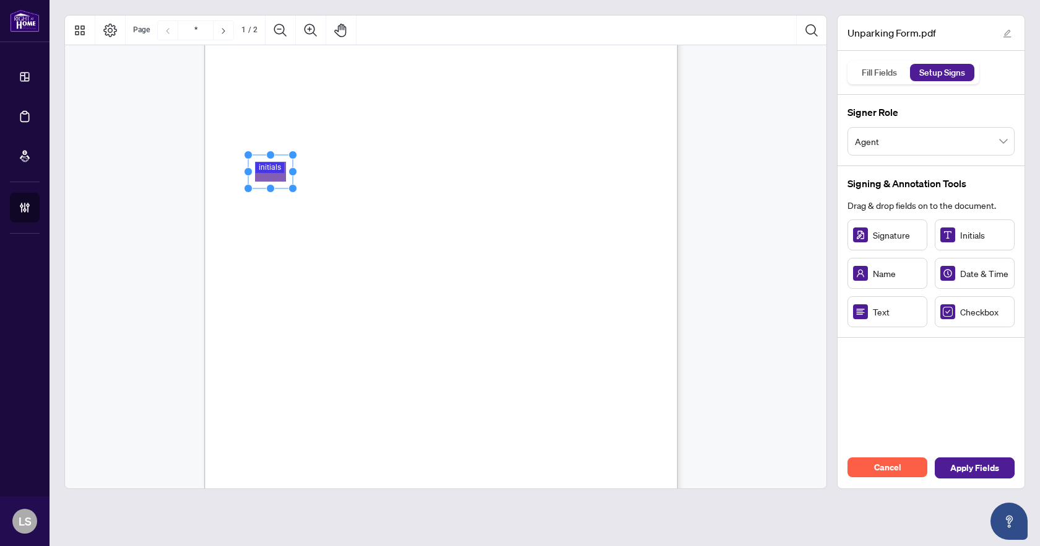
click at [278, 166] on rect "Page 1" at bounding box center [270, 171] width 45 height 33
drag, startPoint x: 263, startPoint y: 170, endPoint x: 265, endPoint y: 131, distance: 38.4
click at [265, 131] on rect "Page 1" at bounding box center [272, 132] width 45 height 33
click at [982, 239] on span "Initials" at bounding box center [984, 235] width 49 height 14
click at [274, 162] on figure "Page 1" at bounding box center [272, 166] width 27 height 24
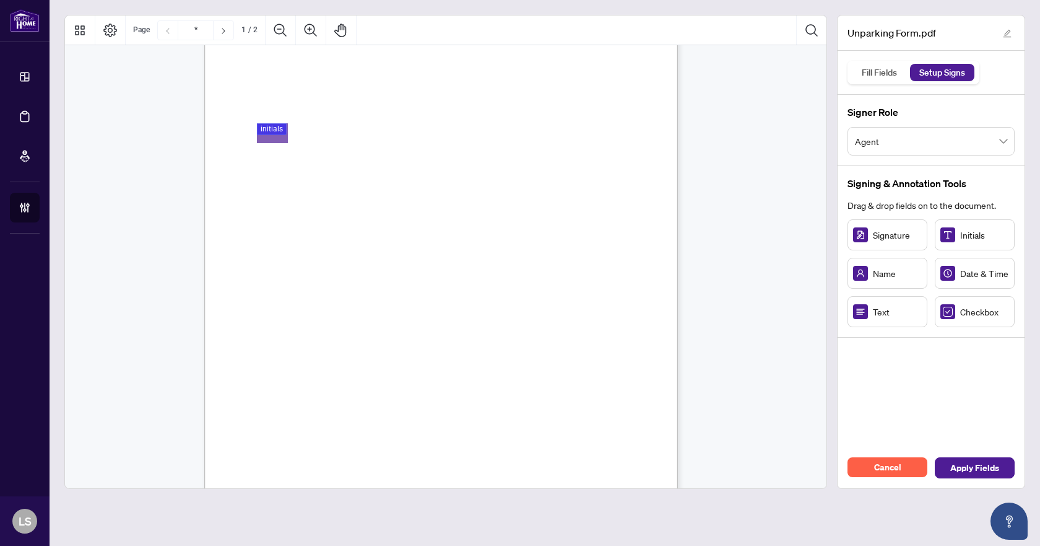
click at [274, 162] on figure "Page 1" at bounding box center [272, 166] width 27 height 24
click at [964, 232] on span "Initials" at bounding box center [984, 235] width 49 height 14
drag, startPoint x: 964, startPoint y: 232, endPoint x: 269, endPoint y: 166, distance: 697.9
click at [269, 166] on div "Unparking Form.pdf Fill Fields Setup Signs Signer Role Agent Signing & Annotati…" at bounding box center [544, 252] width 971 height 474
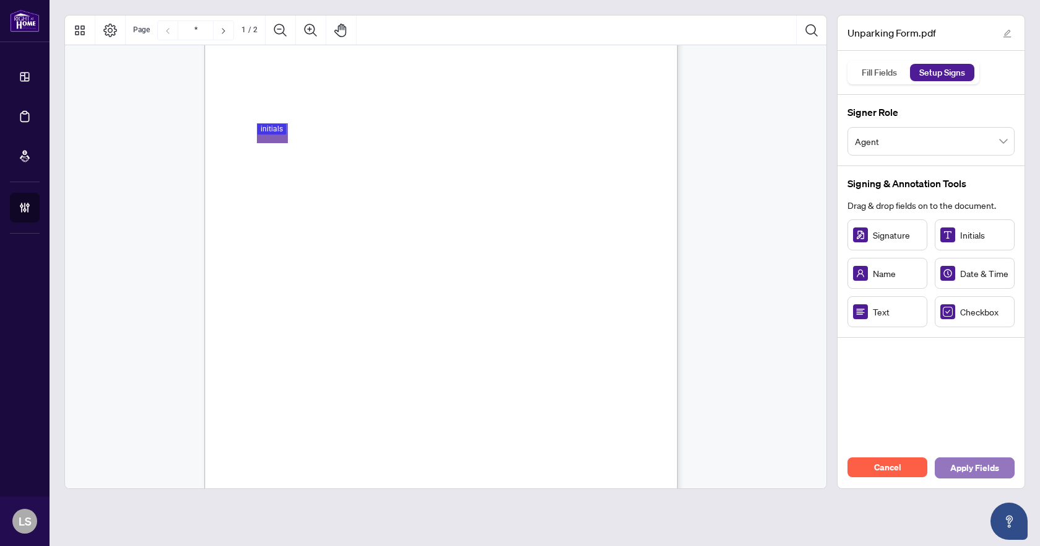
click at [1001, 461] on button "Apply Fields" at bounding box center [975, 467] width 80 height 21
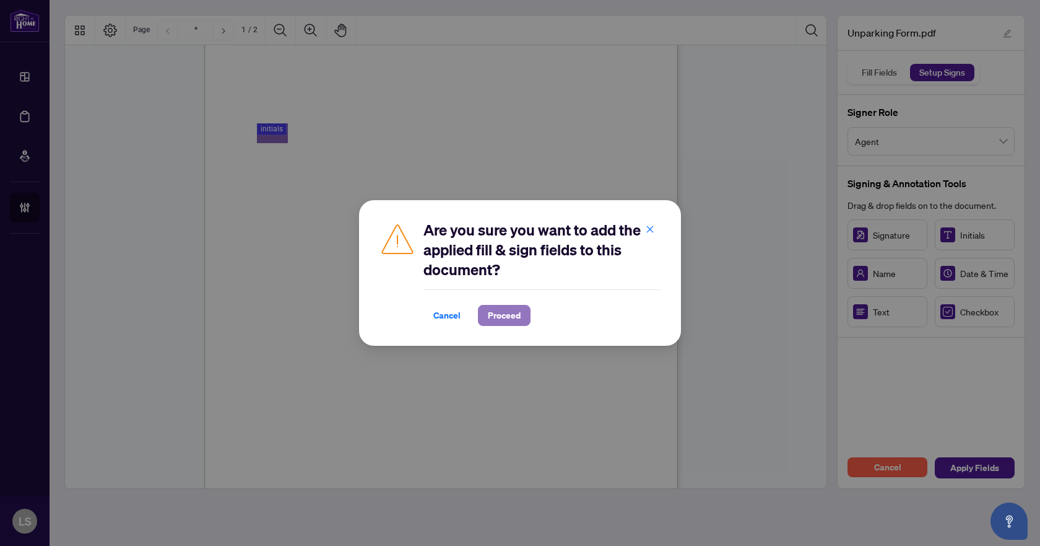
click at [499, 311] on span "Proceed" at bounding box center [504, 315] width 33 height 20
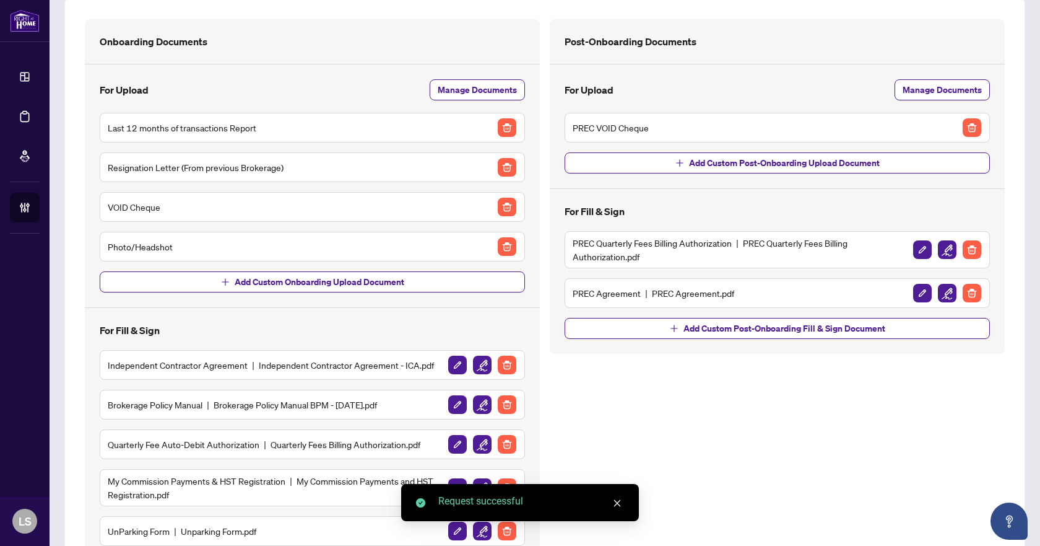
scroll to position [155, 0]
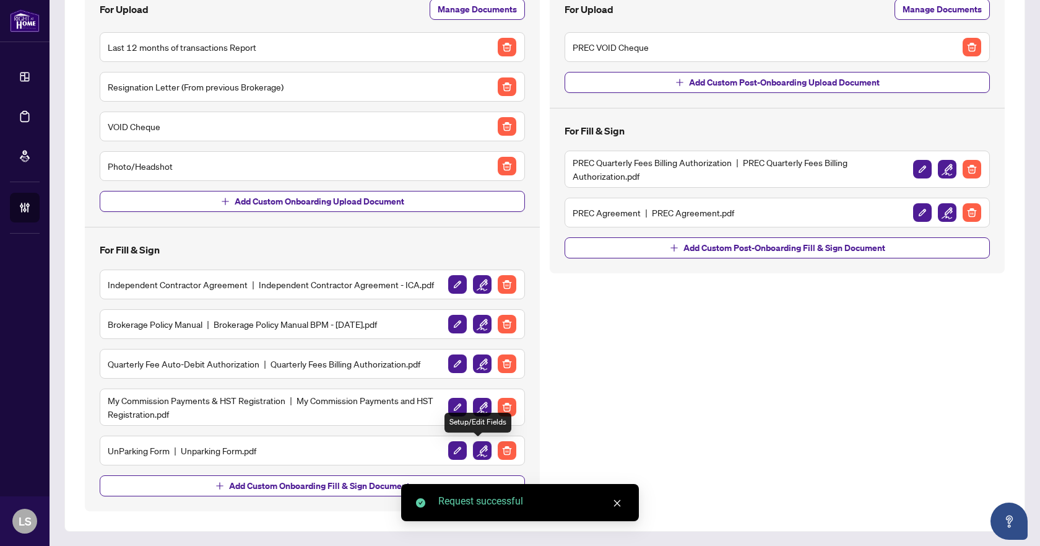
click at [475, 450] on img "button" at bounding box center [482, 450] width 19 height 19
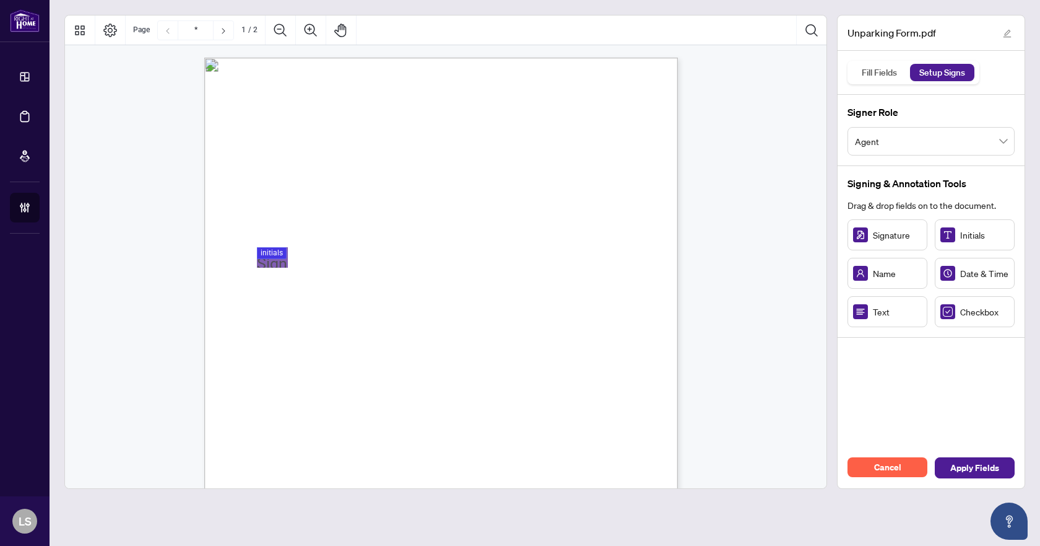
click at [269, 287] on figure "Page 1" at bounding box center [272, 289] width 27 height 24
drag, startPoint x: 963, startPoint y: 237, endPoint x: 272, endPoint y: 290, distance: 693.1
drag, startPoint x: 988, startPoint y: 235, endPoint x: 271, endPoint y: 320, distance: 722.1
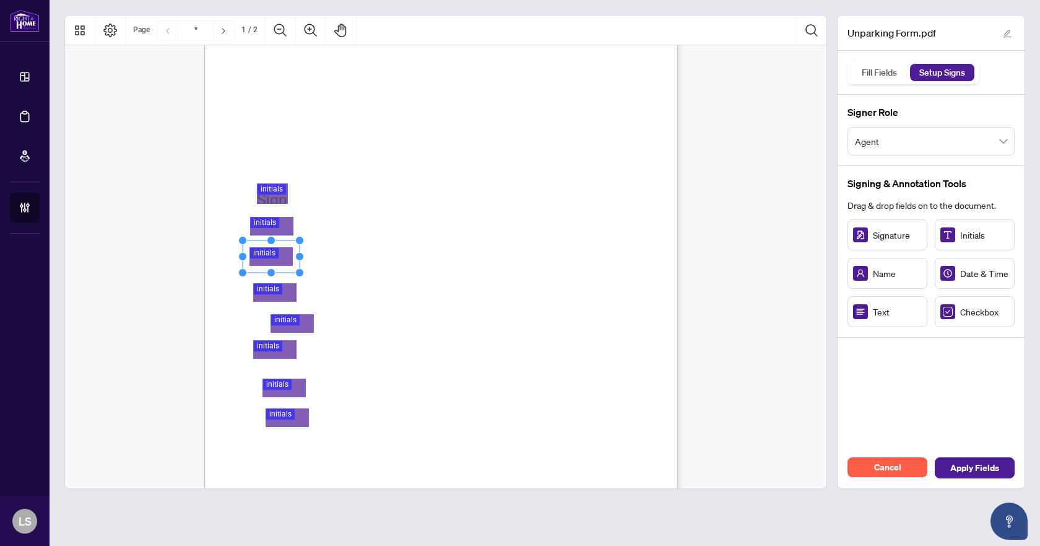
scroll to position [62, 0]
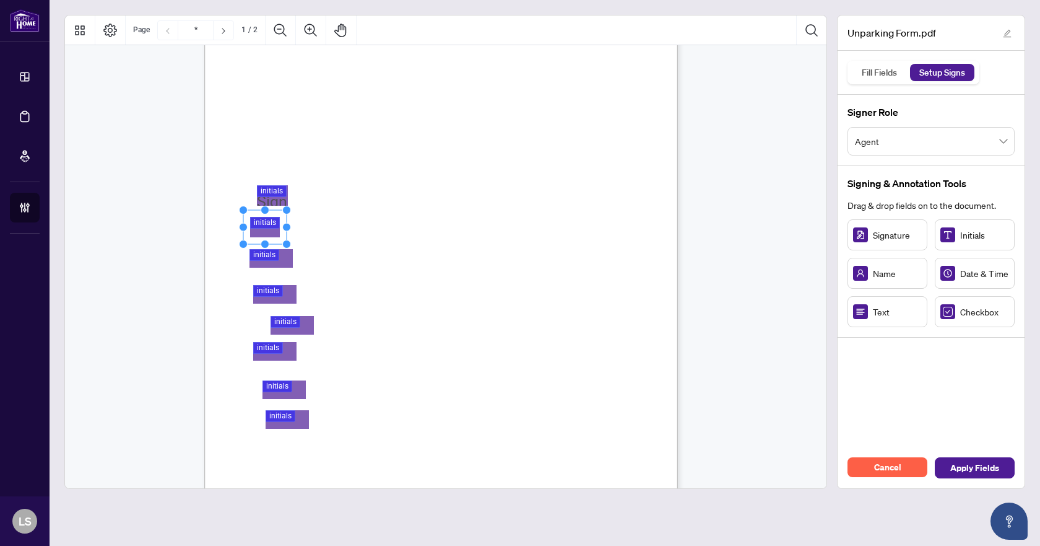
drag, startPoint x: 302, startPoint y: 210, endPoint x: 289, endPoint y: 208, distance: 13.7
click at [289, 208] on circle "Resize, Top, Right" at bounding box center [287, 210] width 8 height 8
drag, startPoint x: 268, startPoint y: 224, endPoint x: 275, endPoint y: 222, distance: 7.1
click at [275, 222] on rect "Page 1" at bounding box center [271, 225] width 43 height 34
click at [291, 177] on circle "Resize, Top, Right" at bounding box center [293, 177] width 8 height 8
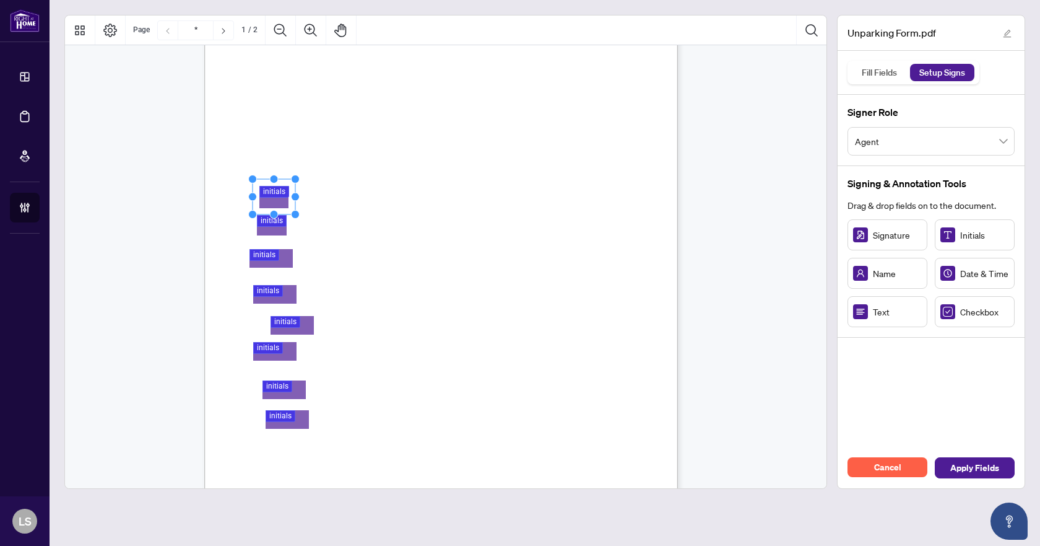
click at [279, 196] on rect "Page 1" at bounding box center [274, 196] width 43 height 35
drag, startPoint x: 299, startPoint y: 240, endPoint x: 290, endPoint y: 233, distance: 11.9
click at [290, 233] on circle "Resize, Top, Right" at bounding box center [291, 235] width 8 height 8
drag, startPoint x: 272, startPoint y: 255, endPoint x: 277, endPoint y: 263, distance: 9.1
click at [277, 263] on rect "Page 1" at bounding box center [271, 263] width 48 height 40
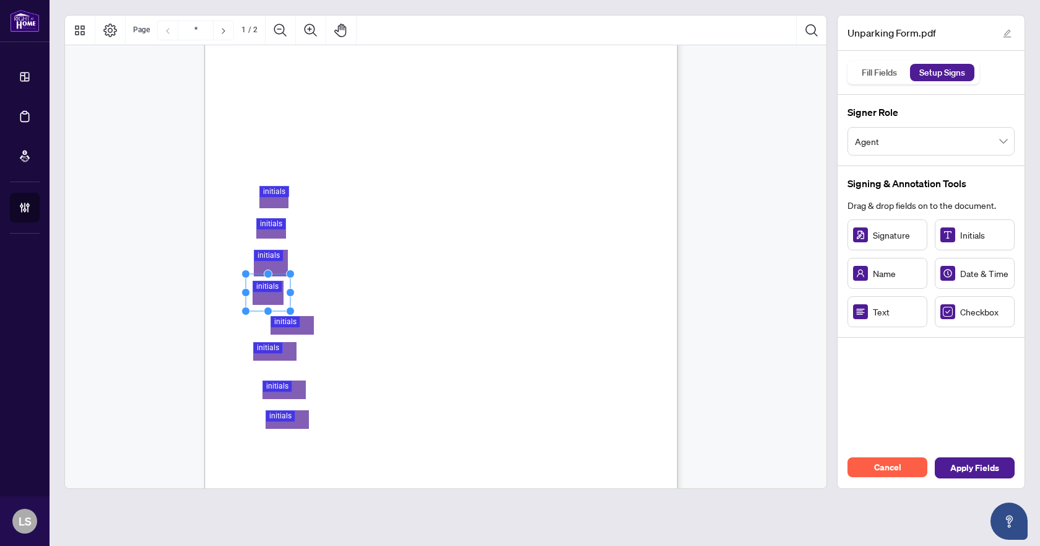
drag, startPoint x: 305, startPoint y: 277, endPoint x: 292, endPoint y: 272, distance: 13.3
click at [292, 272] on circle "Resize, Top, Right" at bounding box center [291, 274] width 8 height 8
click at [273, 288] on rect "Page 1" at bounding box center [272, 295] width 45 height 37
drag, startPoint x: 292, startPoint y: 325, endPoint x: 276, endPoint y: 325, distance: 16.1
drag, startPoint x: 304, startPoint y: 308, endPoint x: 293, endPoint y: 304, distance: 12.0
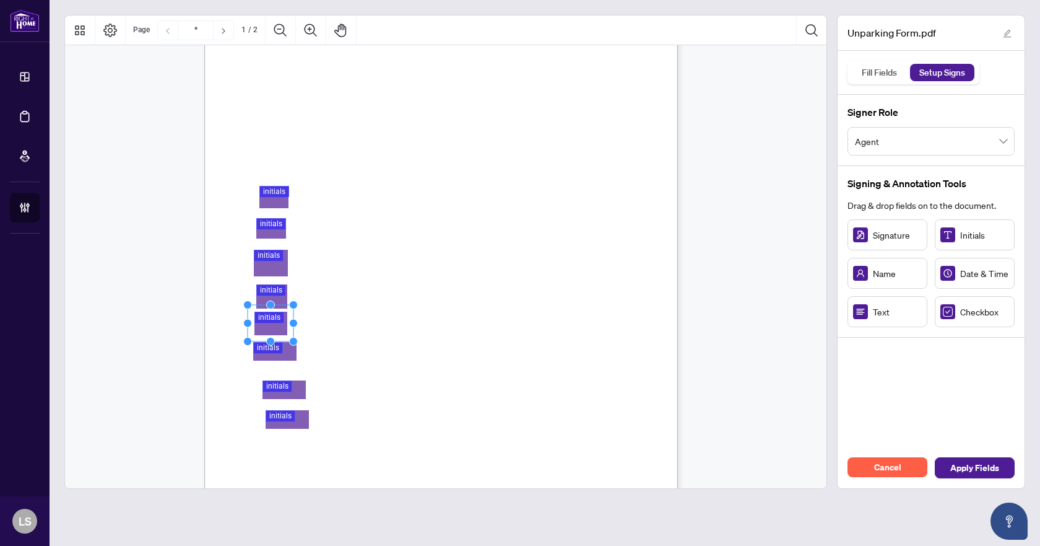
click at [293, 304] on circle "Resize, Top, Right" at bounding box center [294, 305] width 8 height 8
drag, startPoint x: 303, startPoint y: 334, endPoint x: 292, endPoint y: 327, distance: 13.4
click at [292, 327] on circle "Resize, Top, Right" at bounding box center [293, 328] width 8 height 8
drag, startPoint x: 266, startPoint y: 346, endPoint x: 268, endPoint y: 352, distance: 6.5
click at [268, 352] on rect "Page 1" at bounding box center [271, 354] width 46 height 40
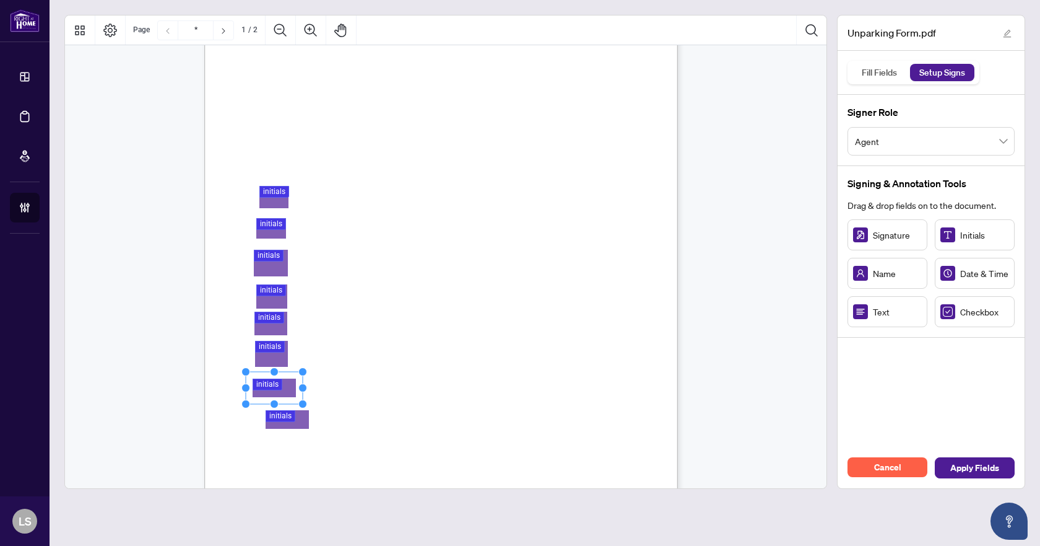
drag, startPoint x: 284, startPoint y: 390, endPoint x: 274, endPoint y: 388, distance: 10.1
drag, startPoint x: 302, startPoint y: 372, endPoint x: 288, endPoint y: 367, distance: 15.3
click at [288, 367] on circle "Resize, Top, Right" at bounding box center [289, 366] width 8 height 8
click at [276, 384] on rect "Page 1" at bounding box center [271, 389] width 43 height 38
drag, startPoint x: 289, startPoint y: 416, endPoint x: 271, endPoint y: 422, distance: 19.0
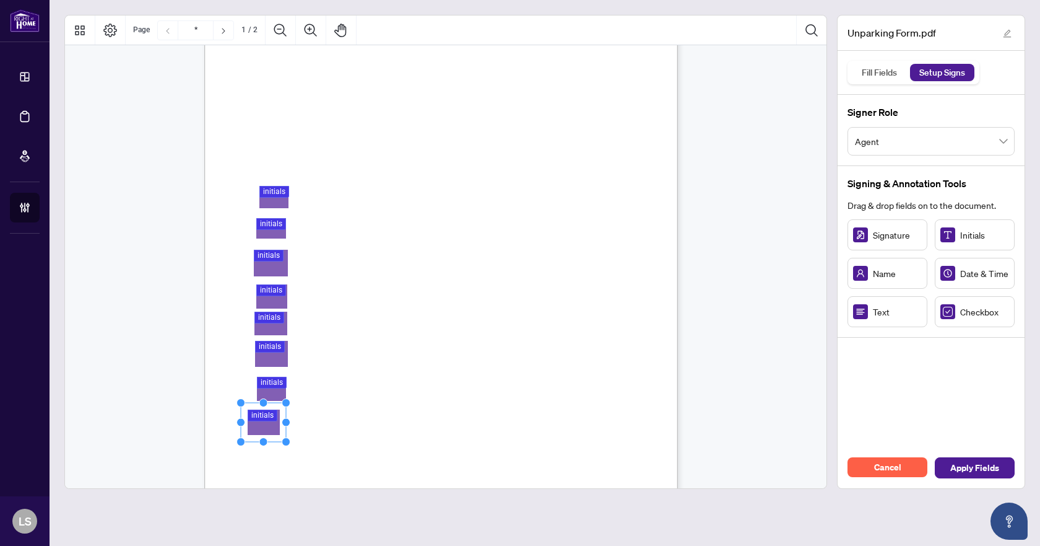
drag, startPoint x: 296, startPoint y: 409, endPoint x: 284, endPoint y: 402, distance: 13.6
click at [284, 402] on circle "Resize, Top, Right" at bounding box center [286, 403] width 8 height 8
drag, startPoint x: 260, startPoint y: 417, endPoint x: 268, endPoint y: 418, distance: 7.5
click at [268, 418] on rect "Page 1" at bounding box center [270, 422] width 45 height 39
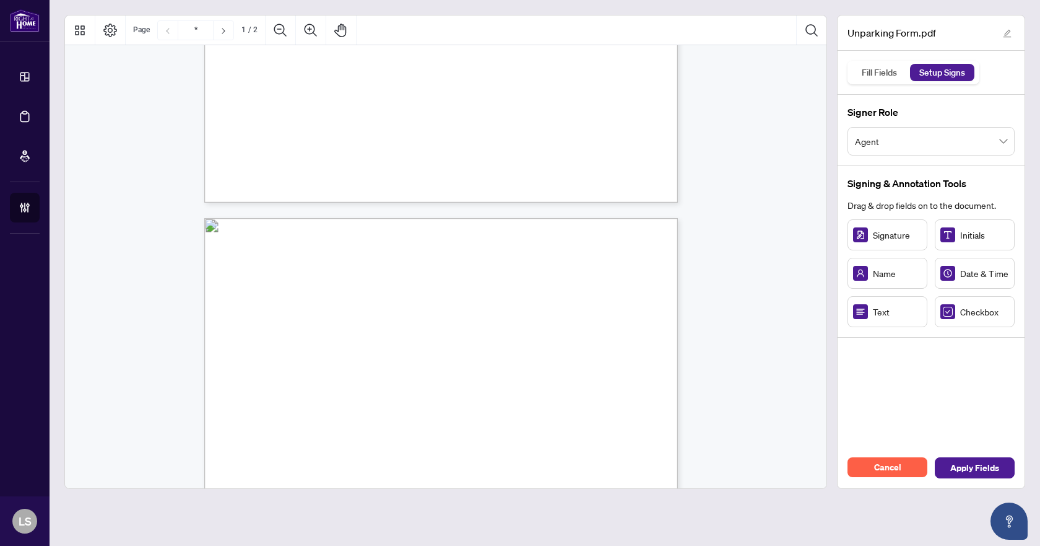
type input "*"
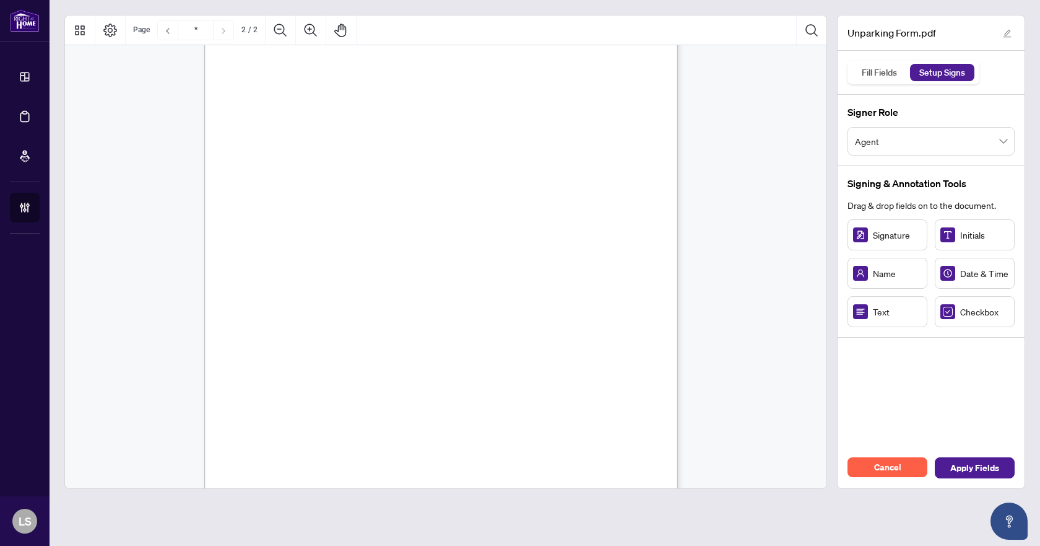
scroll to position [743, 0]
drag, startPoint x: 407, startPoint y: 166, endPoint x: 428, endPoint y: 169, distance: 20.7
click at [428, 169] on circle "Resize, Right" at bounding box center [429, 166] width 8 height 8
drag, startPoint x: 271, startPoint y: 212, endPoint x: 261, endPoint y: 213, distance: 10.6
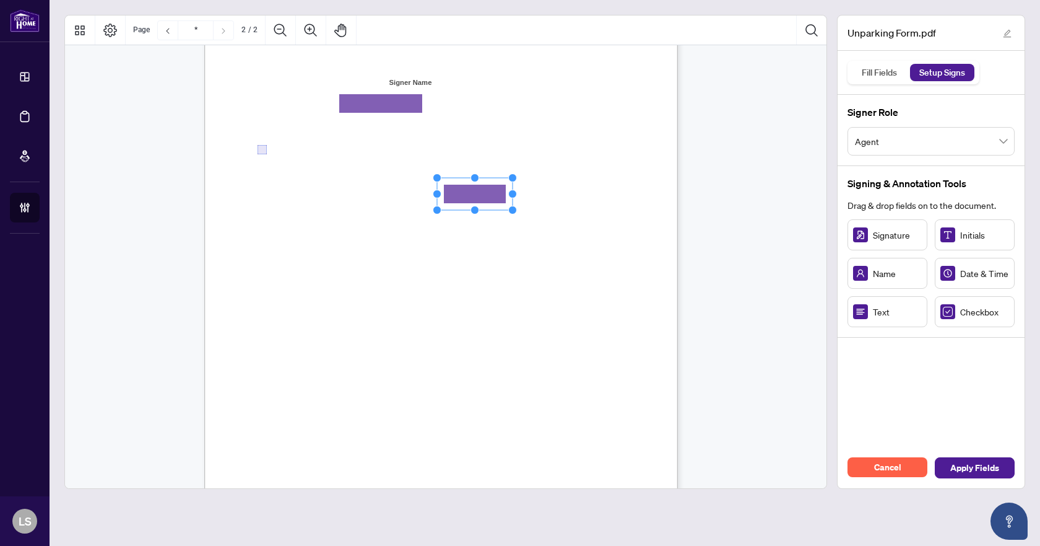
drag, startPoint x: 484, startPoint y: 198, endPoint x: 473, endPoint y: 193, distance: 11.9
drag, startPoint x: 333, startPoint y: 277, endPoint x: 347, endPoint y: 277, distance: 13.6
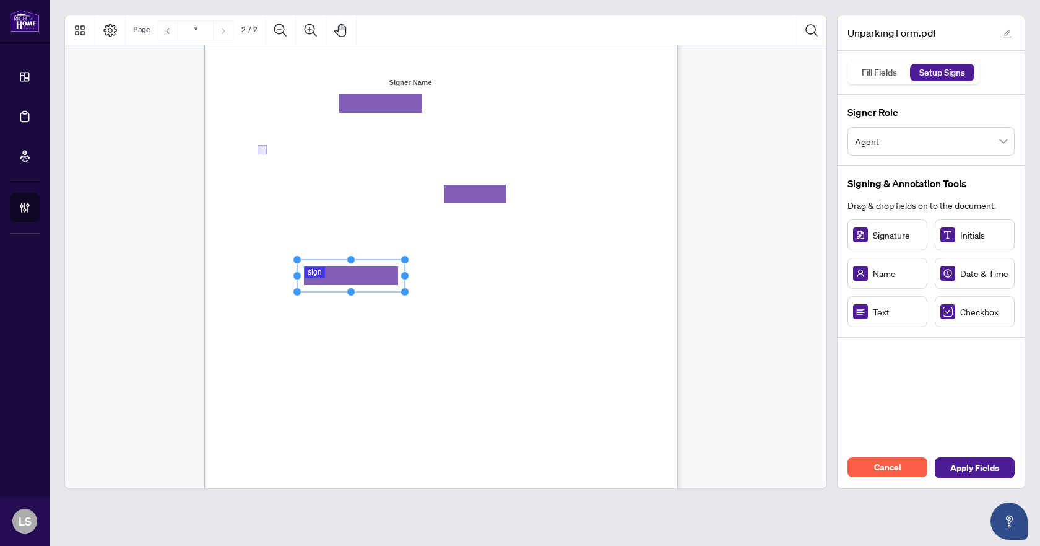
drag, startPoint x: 354, startPoint y: 274, endPoint x: 404, endPoint y: 282, distance: 51.4
click at [404, 282] on icon "Resize, Top Resize, Top, Right Resize, Right Resize, Bottom, Right Resize, Bott…" at bounding box center [351, 275] width 116 height 41
drag, startPoint x: 344, startPoint y: 270, endPoint x: 327, endPoint y: 270, distance: 16.7
click at [327, 270] on rect "Page 2" at bounding box center [335, 275] width 108 height 32
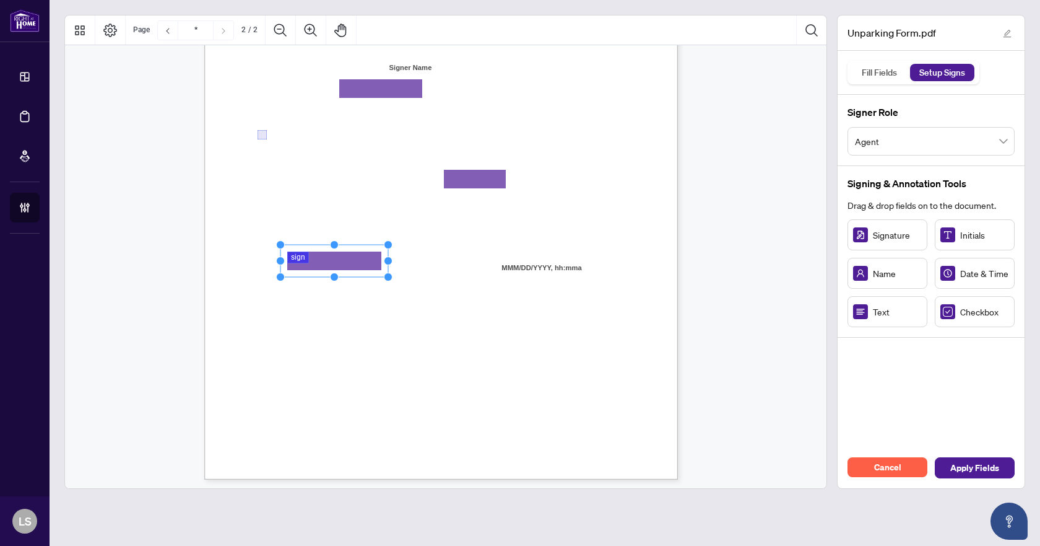
scroll to position [824, 0]
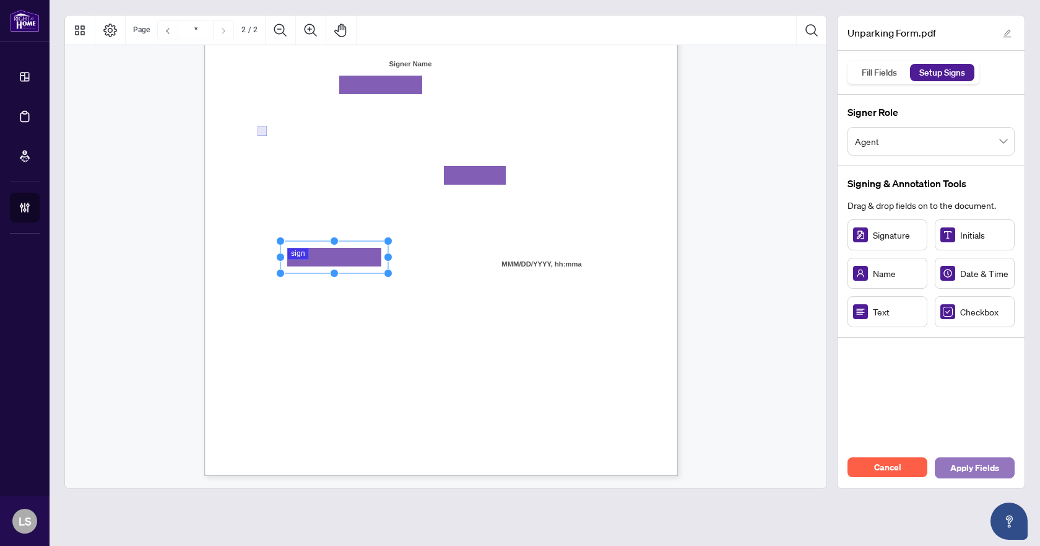
click at [986, 463] on span "Apply Fields" at bounding box center [975, 468] width 49 height 20
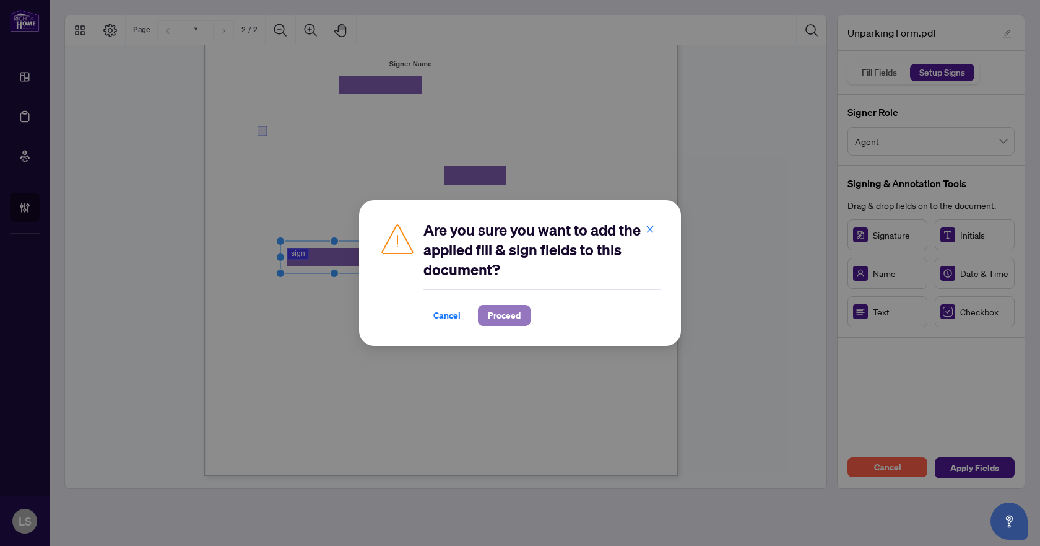
click at [503, 315] on span "Proceed" at bounding box center [504, 315] width 33 height 20
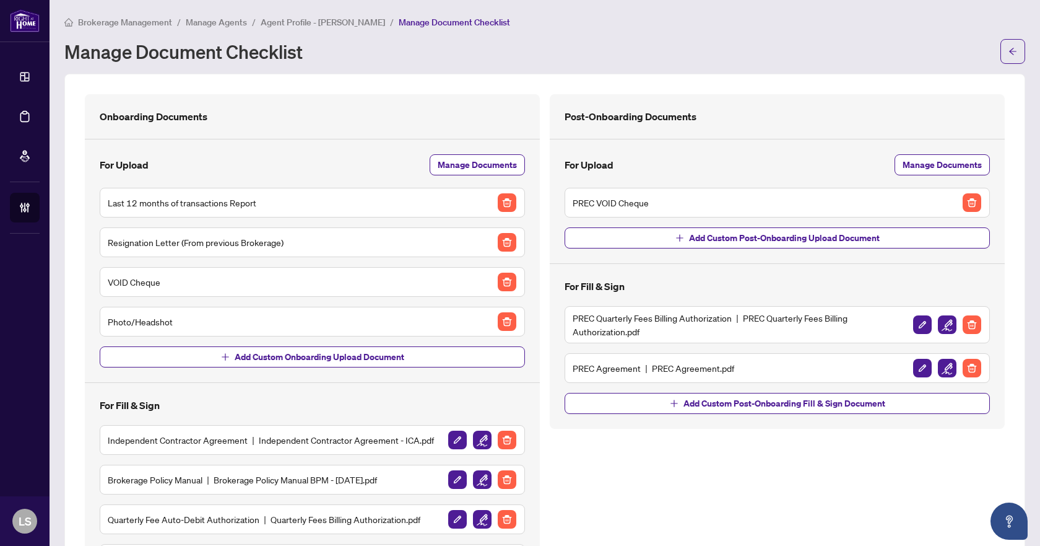
click at [136, 21] on span "Brokerage Management" at bounding box center [125, 22] width 94 height 11
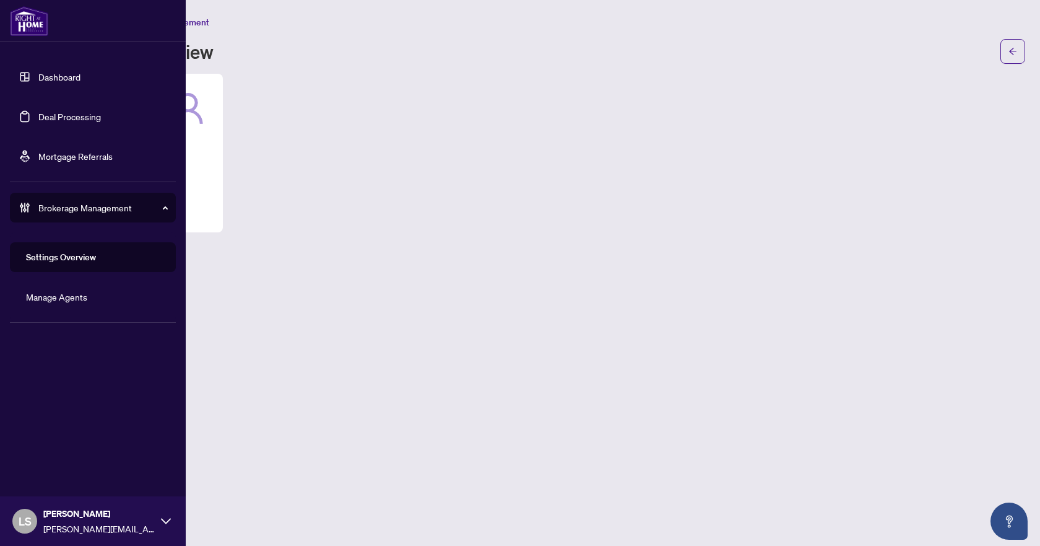
click at [43, 118] on link "Deal Processing" at bounding box center [69, 116] width 63 height 11
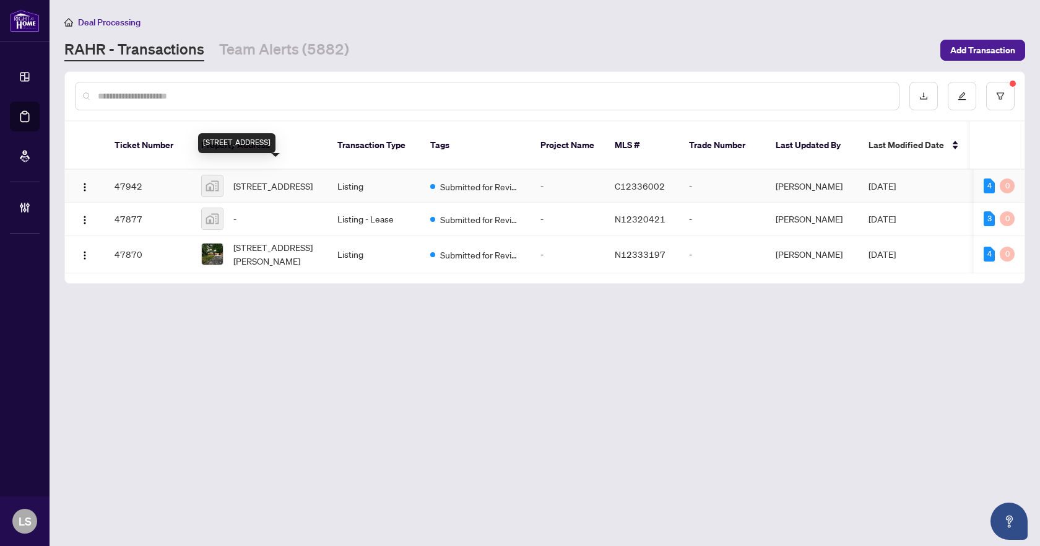
click at [307, 179] on span "205 The Donway West #702, North York, ON, Canada" at bounding box center [272, 186] width 79 height 14
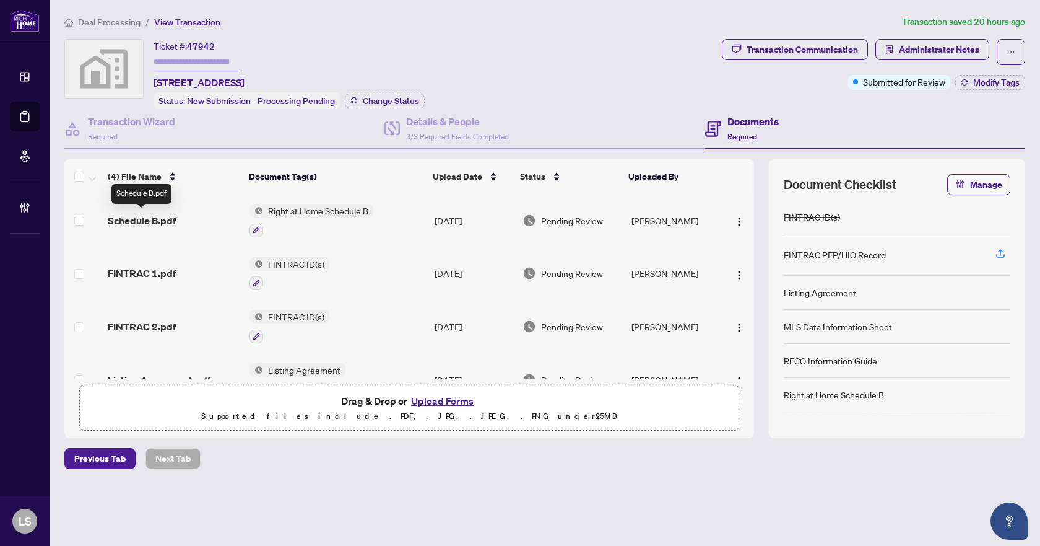
click at [153, 215] on span "Schedule B.pdf" at bounding box center [142, 220] width 68 height 15
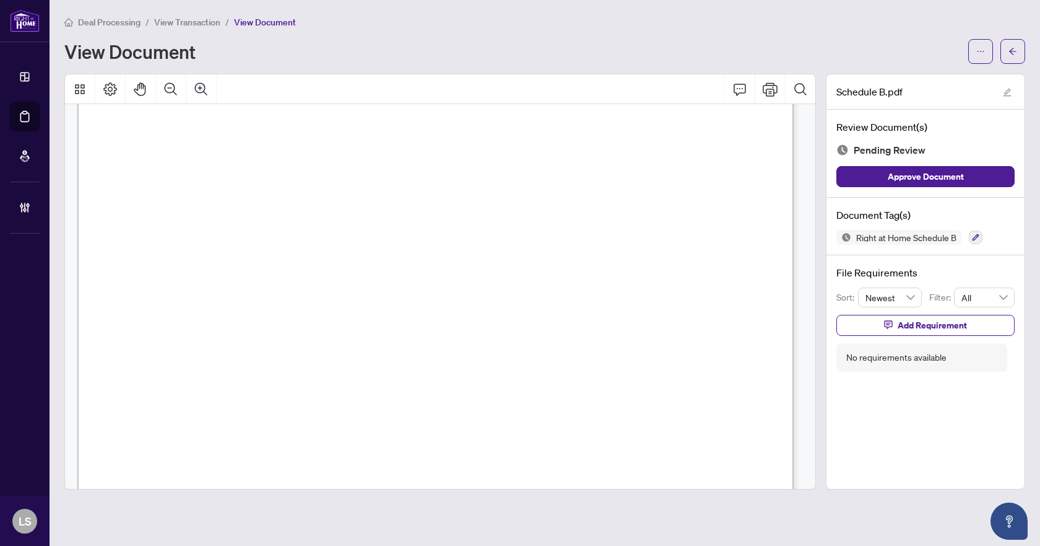
scroll to position [258, 0]
click at [974, 236] on icon "button" at bounding box center [975, 236] width 7 height 7
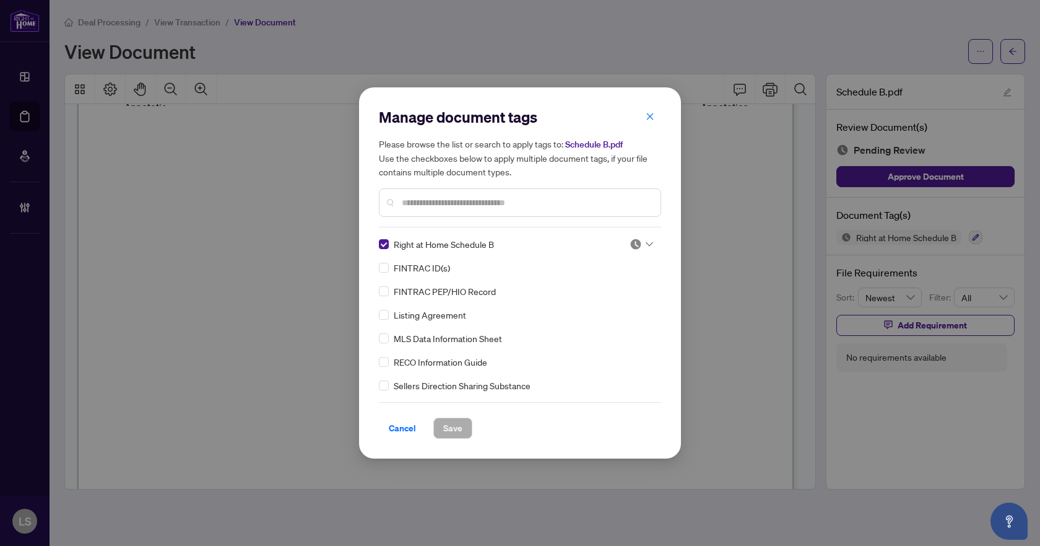
click at [648, 245] on icon at bounding box center [649, 244] width 7 height 5
click at [609, 300] on div "Approved" at bounding box center [600, 305] width 79 height 14
drag, startPoint x: 461, startPoint y: 427, endPoint x: 644, endPoint y: 211, distance: 283.4
click at [461, 429] on span "Save" at bounding box center [452, 428] width 19 height 20
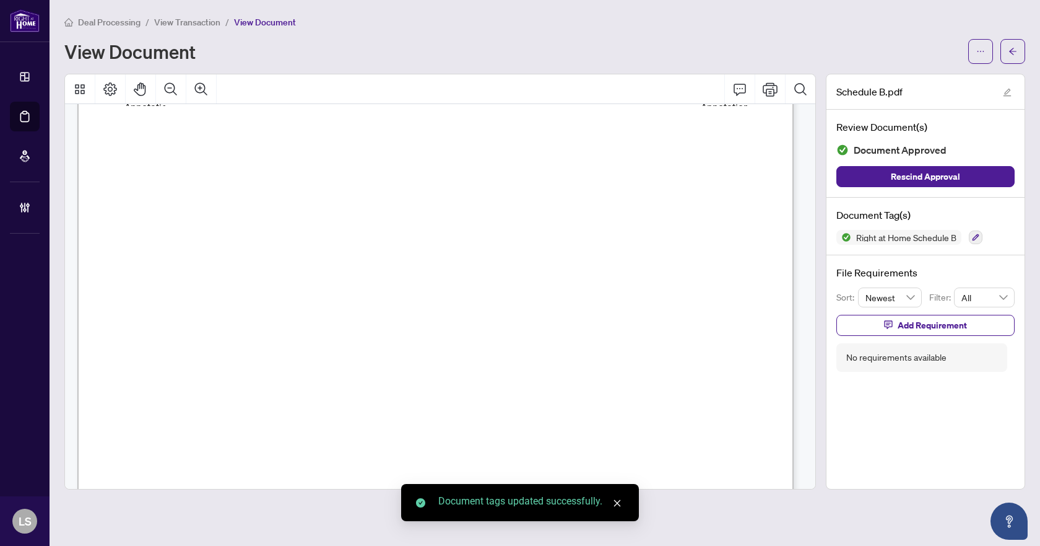
click at [1009, 56] on span "button" at bounding box center [1013, 51] width 9 height 20
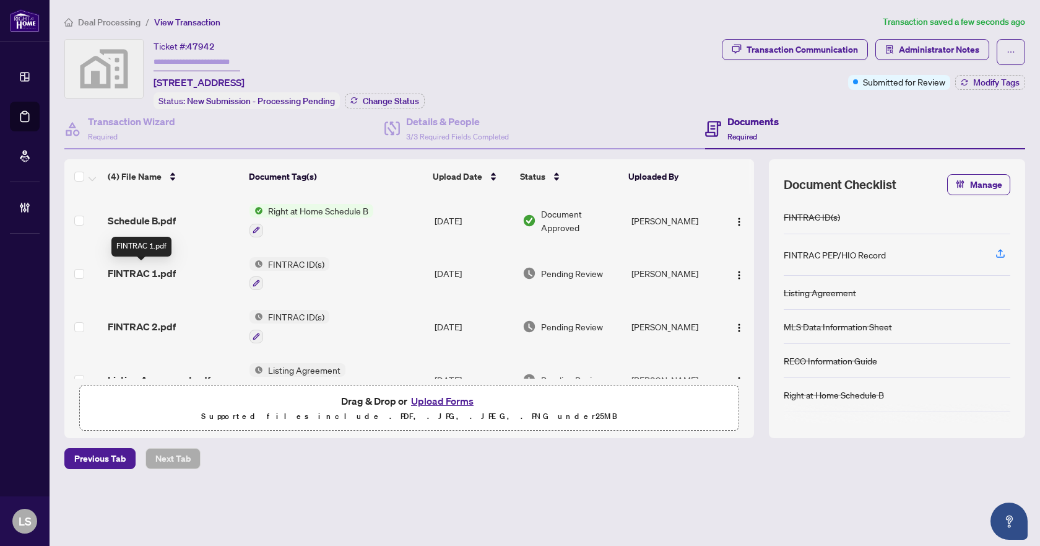
click at [137, 271] on span "FINTRAC 1.pdf" at bounding box center [142, 273] width 68 height 15
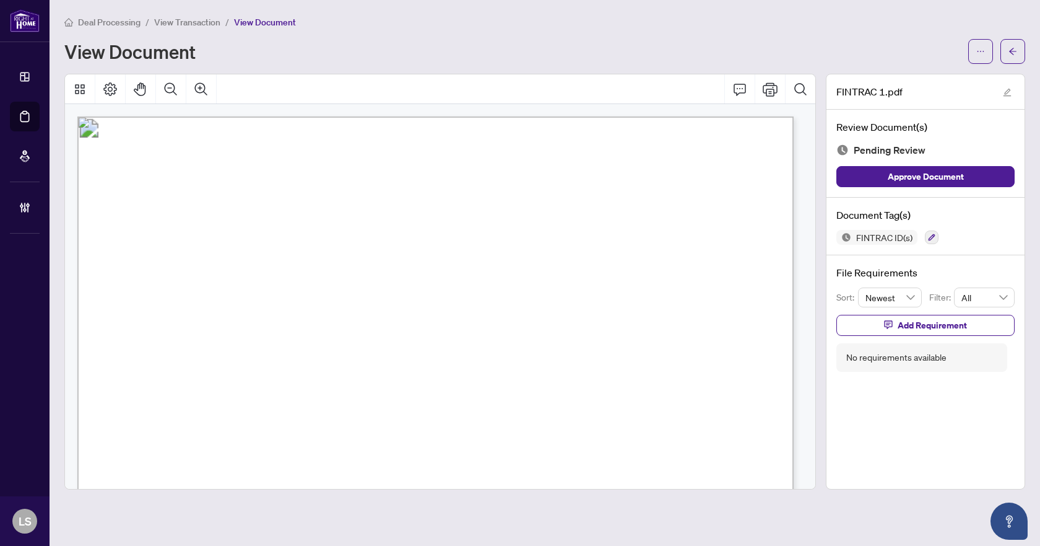
click at [923, 233] on div "FINTRAC ID(s)" at bounding box center [926, 237] width 178 height 15
click at [928, 233] on icon "button" at bounding box center [931, 236] width 7 height 7
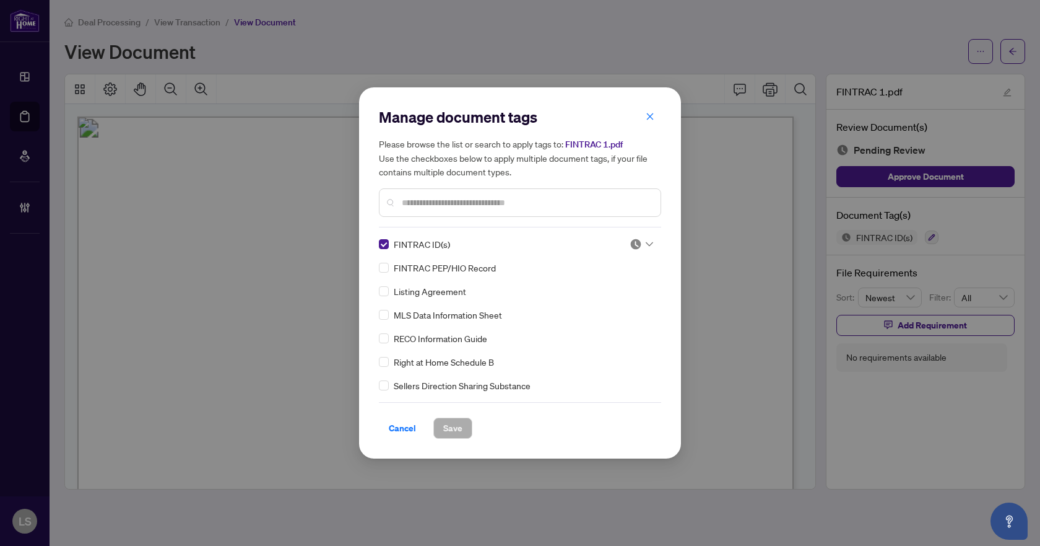
click at [651, 239] on div "FINTRAC ID(s) FINTRAC PEP/HIO Record Listing Agreement MLS Data Information She…" at bounding box center [520, 314] width 282 height 155
click at [643, 250] on span at bounding box center [642, 244] width 24 height 19
click at [615, 304] on div "Approved" at bounding box center [600, 305] width 79 height 14
drag, startPoint x: 453, startPoint y: 432, endPoint x: 580, endPoint y: 356, distance: 148.0
click at [454, 432] on span "Save" at bounding box center [452, 428] width 19 height 20
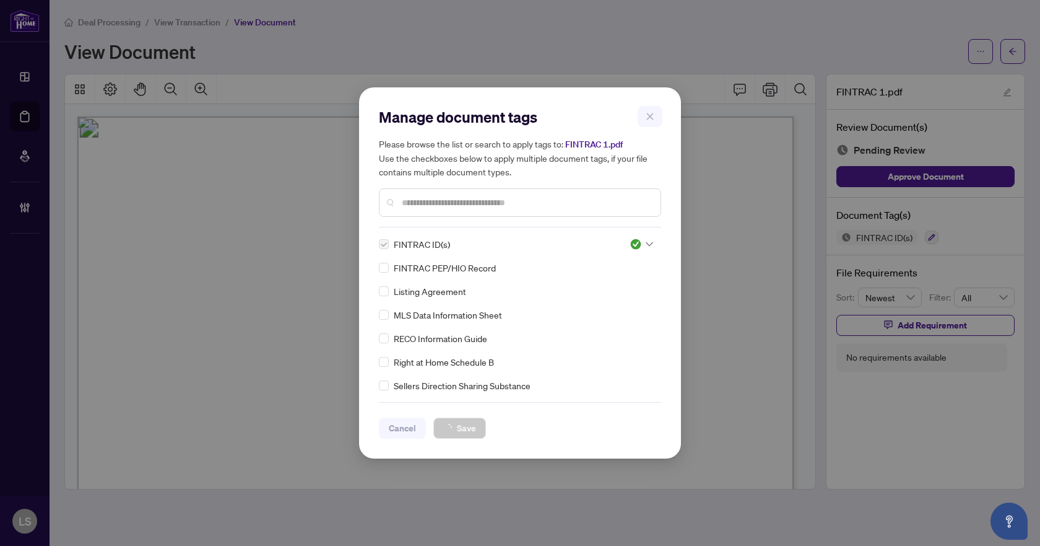
click at [1014, 45] on div "Manage document tags Please browse the list or search to apply tags to: FINTRAC…" at bounding box center [520, 273] width 1040 height 546
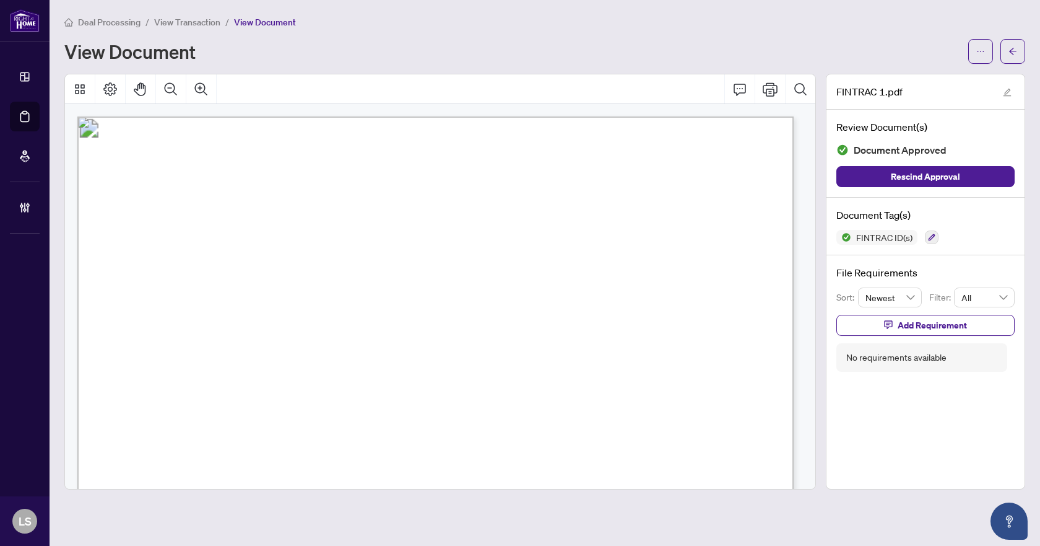
click at [1015, 51] on icon "arrow-left" at bounding box center [1013, 51] width 9 height 9
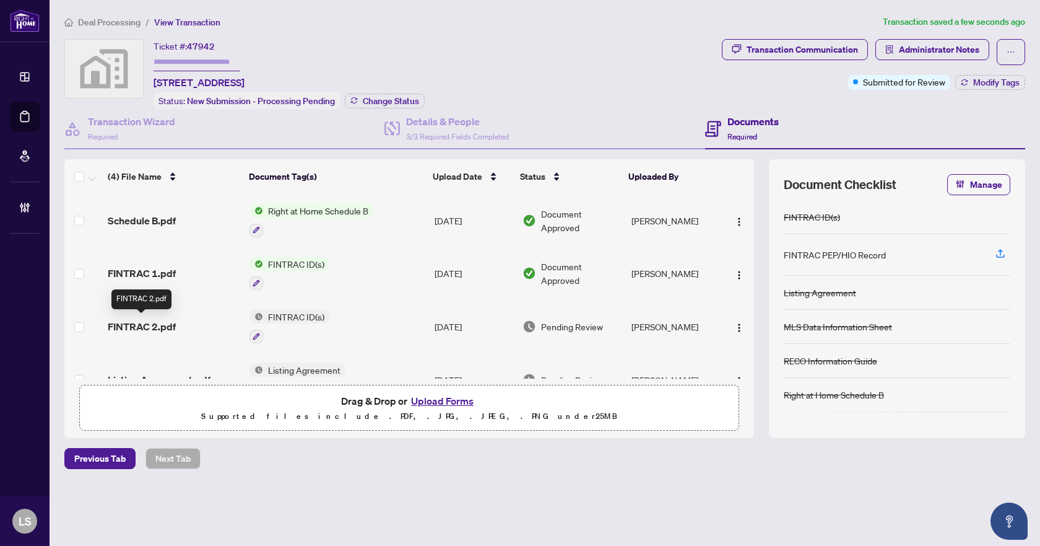
click at [134, 322] on span "FINTRAC 2.pdf" at bounding box center [142, 326] width 68 height 15
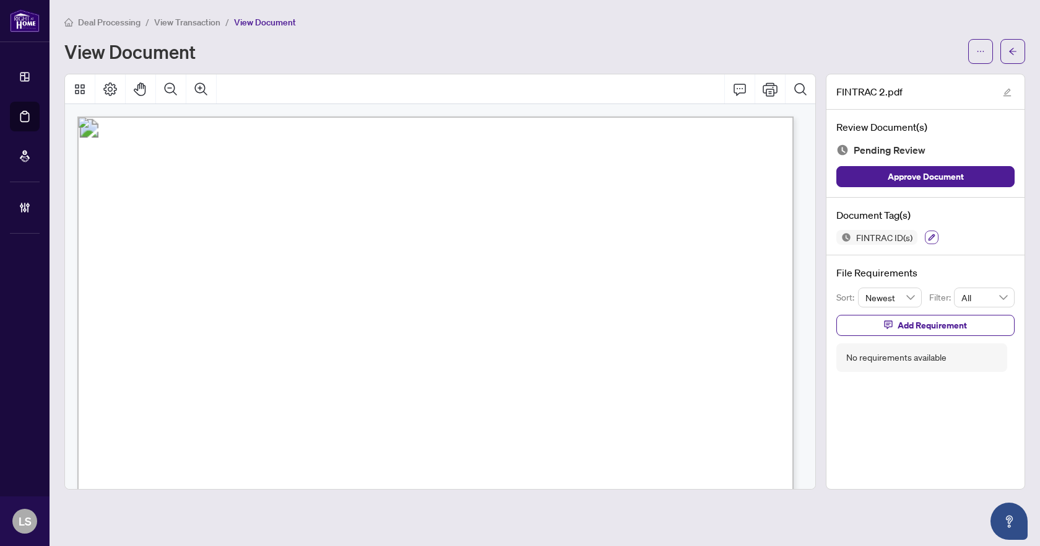
click at [929, 240] on icon "button" at bounding box center [932, 237] width 7 height 7
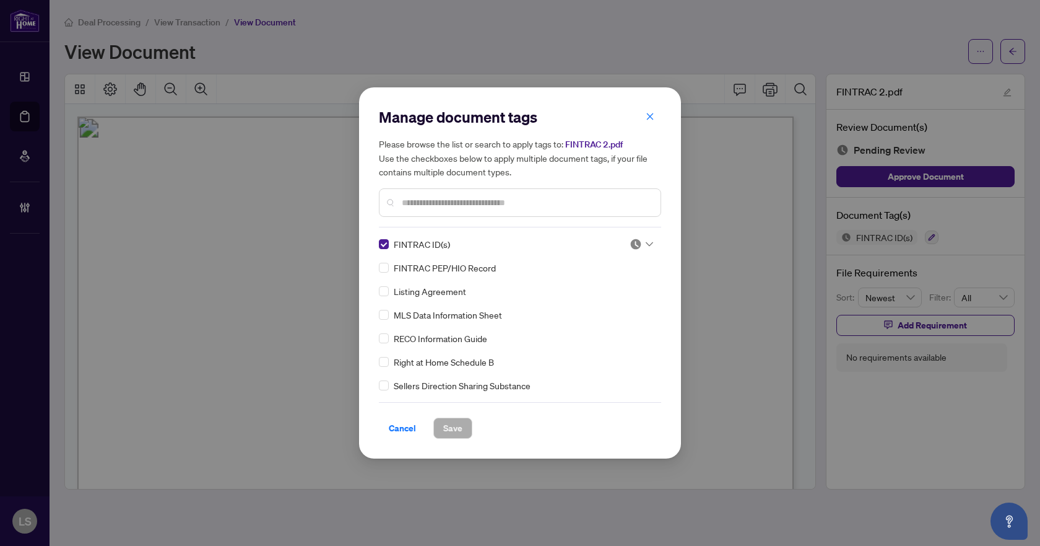
click at [646, 249] on div at bounding box center [642, 244] width 24 height 12
click at [620, 308] on div "Approved" at bounding box center [600, 305] width 79 height 14
click at [448, 425] on span "Save" at bounding box center [452, 428] width 19 height 20
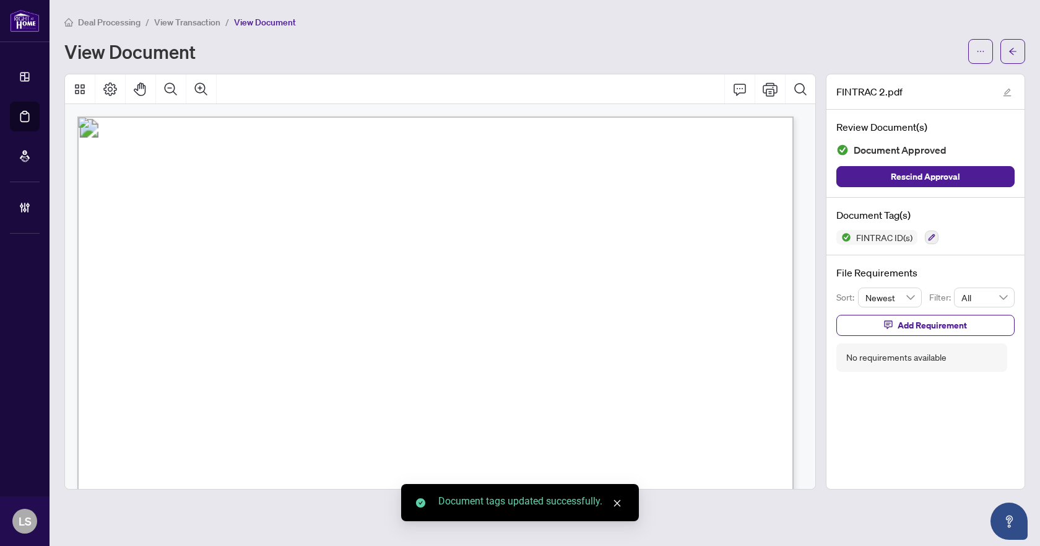
click at [1019, 58] on button "button" at bounding box center [1013, 51] width 25 height 25
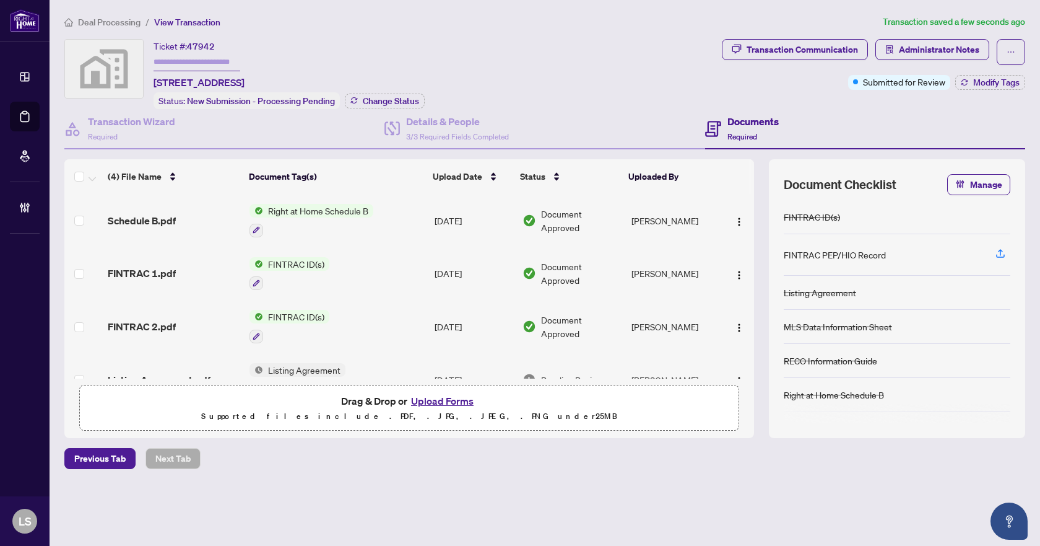
scroll to position [31, 0]
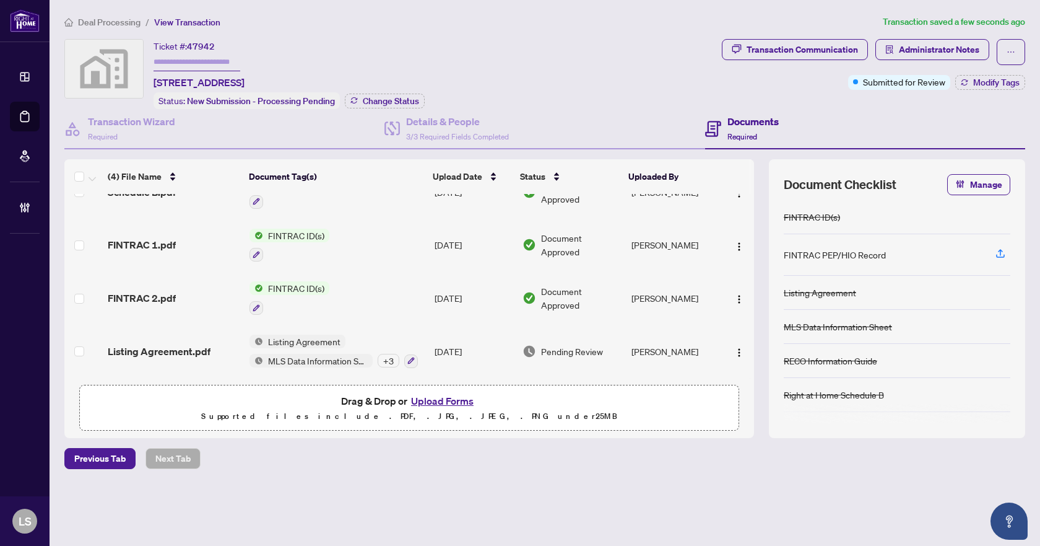
click at [172, 349] on span "Listing Agreement.pdf" at bounding box center [159, 351] width 103 height 15
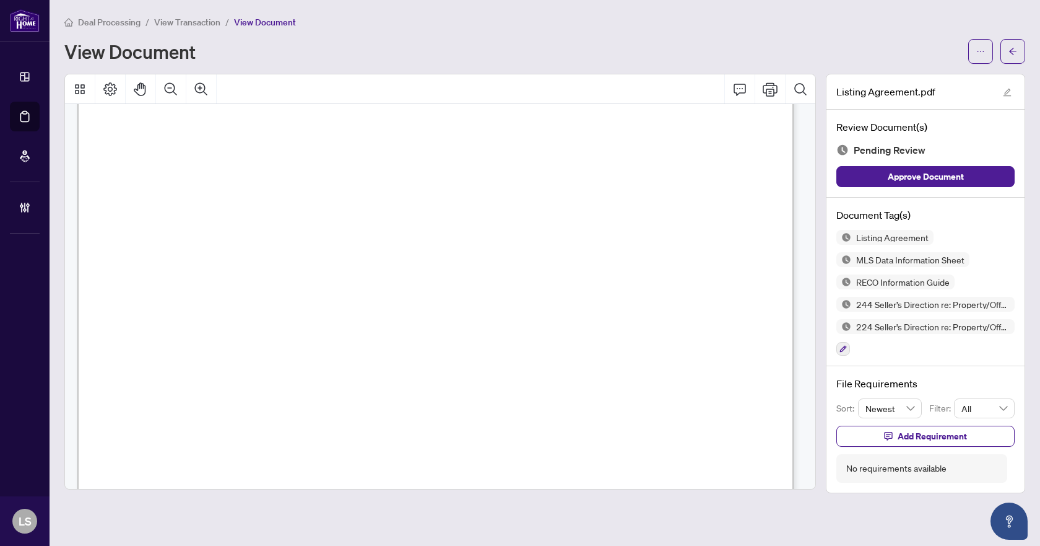
scroll to position [30986, 0]
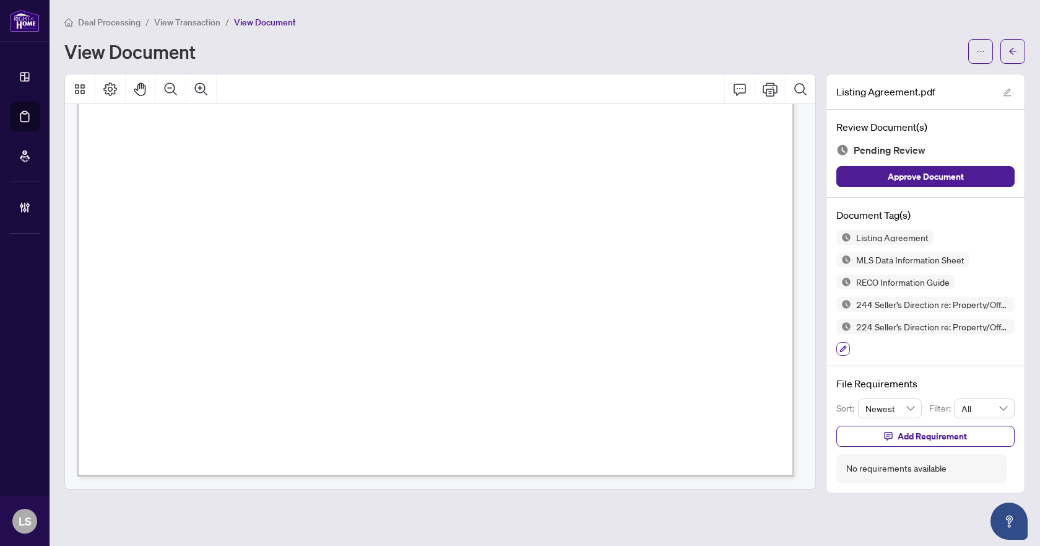
click at [847, 350] on button "button" at bounding box center [844, 349] width 14 height 14
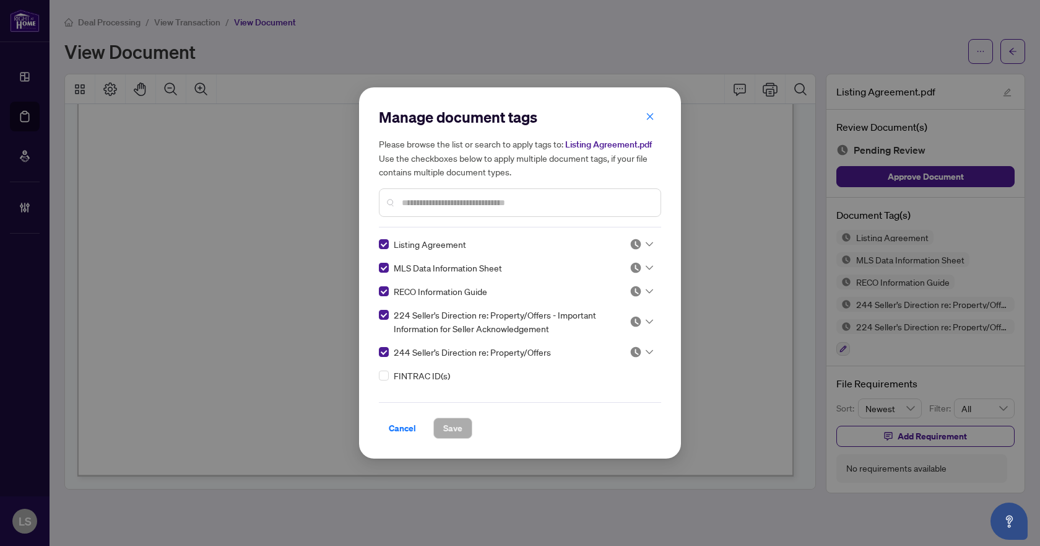
click at [646, 245] on icon at bounding box center [649, 244] width 7 height 5
click at [617, 302] on div "Approved" at bounding box center [600, 305] width 79 height 14
click at [646, 266] on icon at bounding box center [649, 268] width 7 height 4
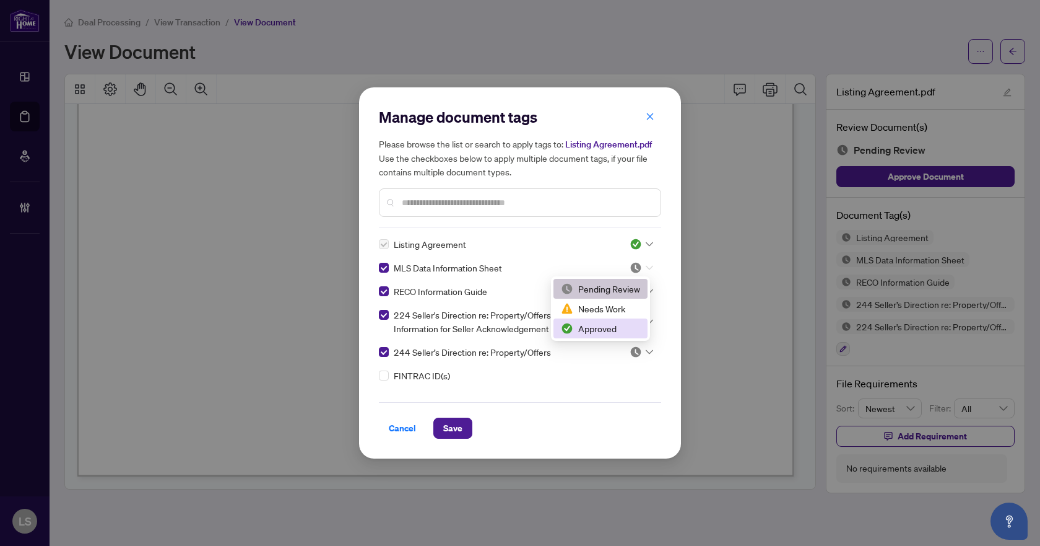
click at [623, 328] on div "Approved" at bounding box center [600, 328] width 79 height 14
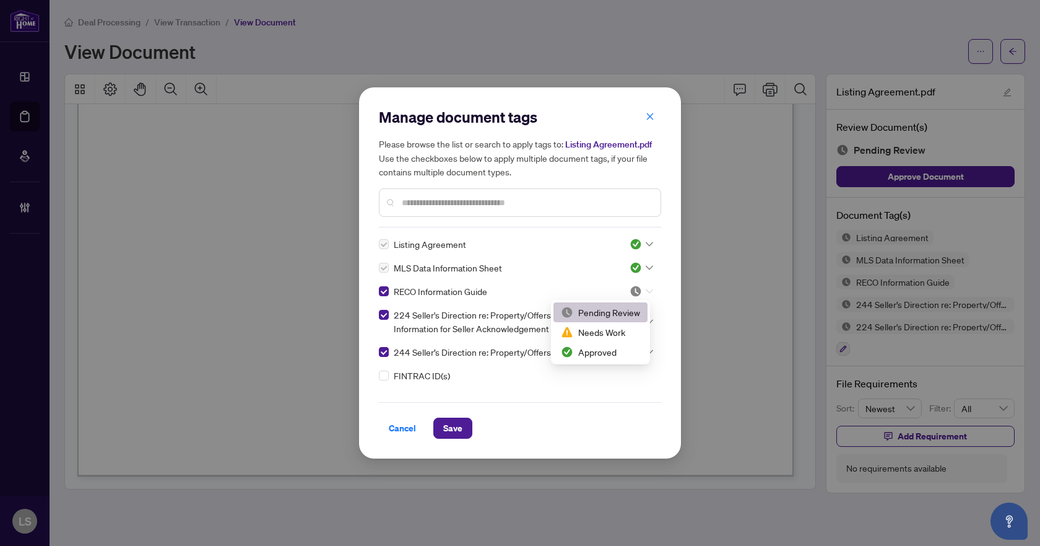
click at [646, 289] on icon at bounding box center [649, 291] width 7 height 5
click at [628, 354] on div "Approved" at bounding box center [600, 352] width 79 height 14
click at [646, 319] on icon at bounding box center [649, 321] width 7 height 5
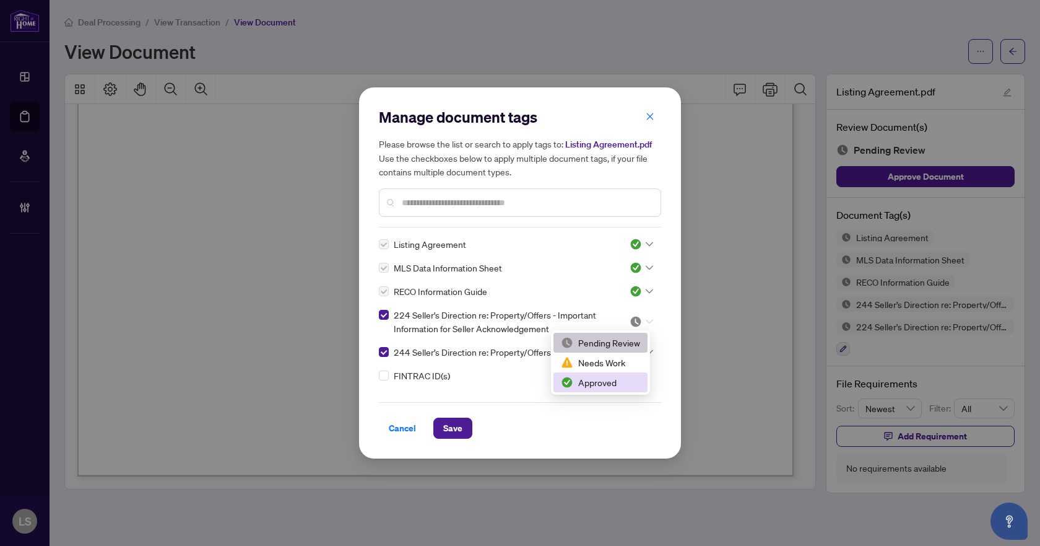
click at [625, 384] on div "Approved" at bounding box center [600, 382] width 79 height 14
click at [646, 350] on icon at bounding box center [649, 351] width 7 height 5
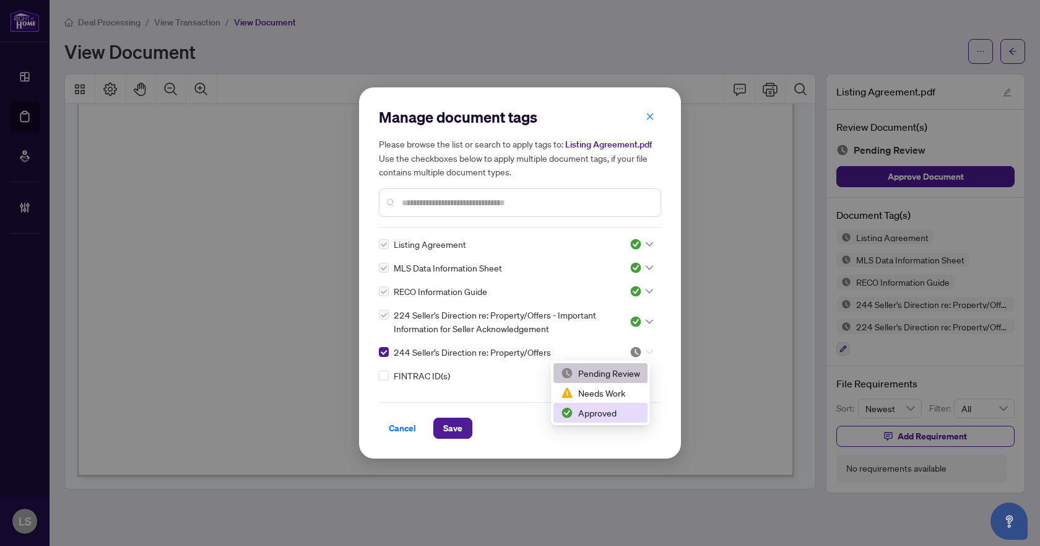
click at [609, 413] on div "Approved" at bounding box center [600, 413] width 79 height 14
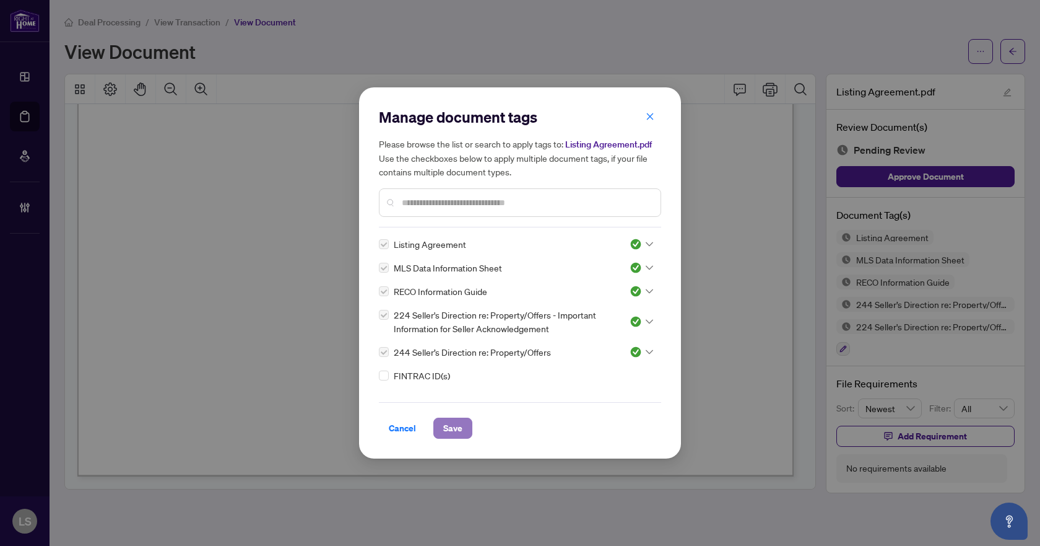
click at [446, 428] on span "Save" at bounding box center [452, 428] width 19 height 20
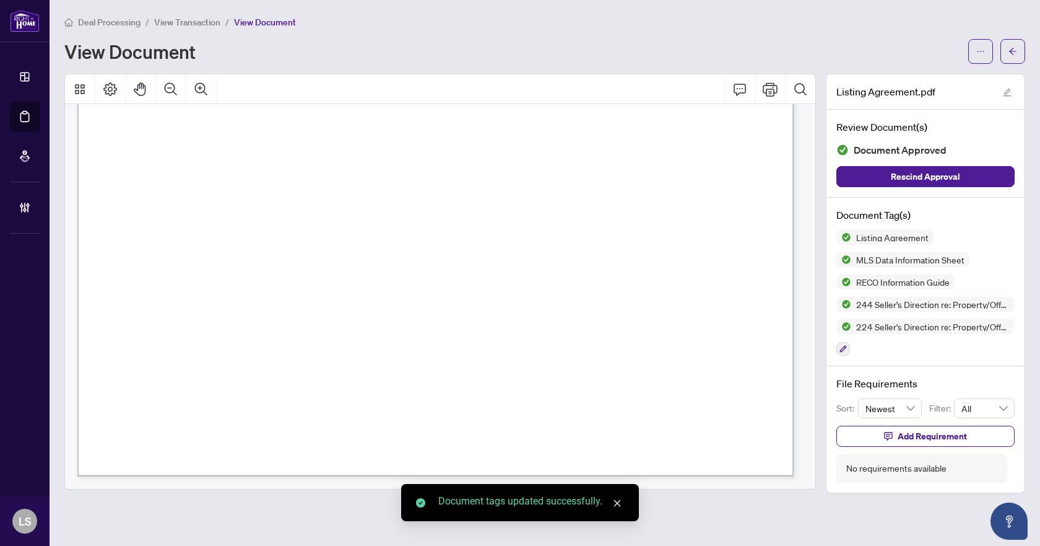
click at [1016, 48] on icon "arrow-left" at bounding box center [1013, 51] width 9 height 9
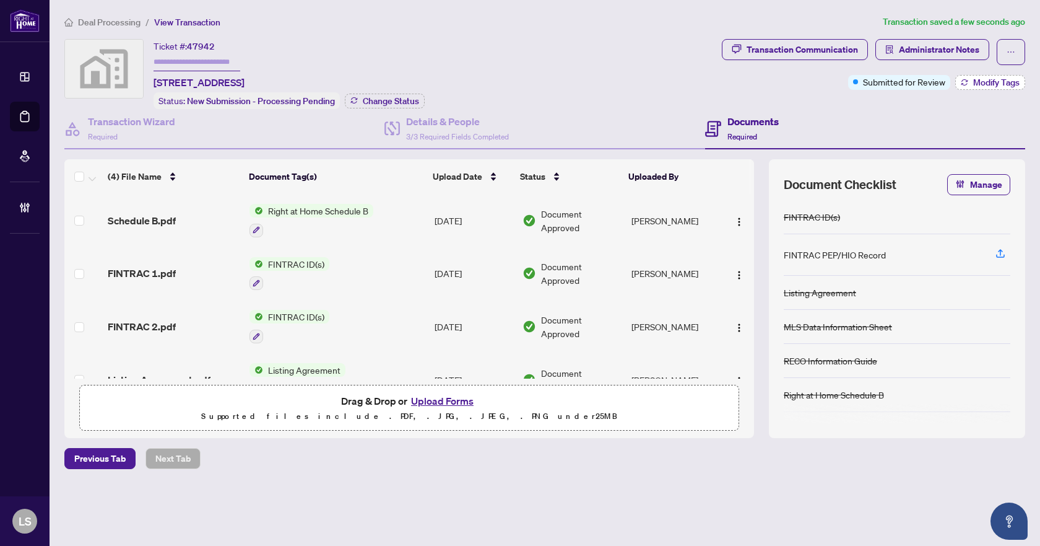
click at [986, 81] on span "Modify Tags" at bounding box center [996, 82] width 46 height 9
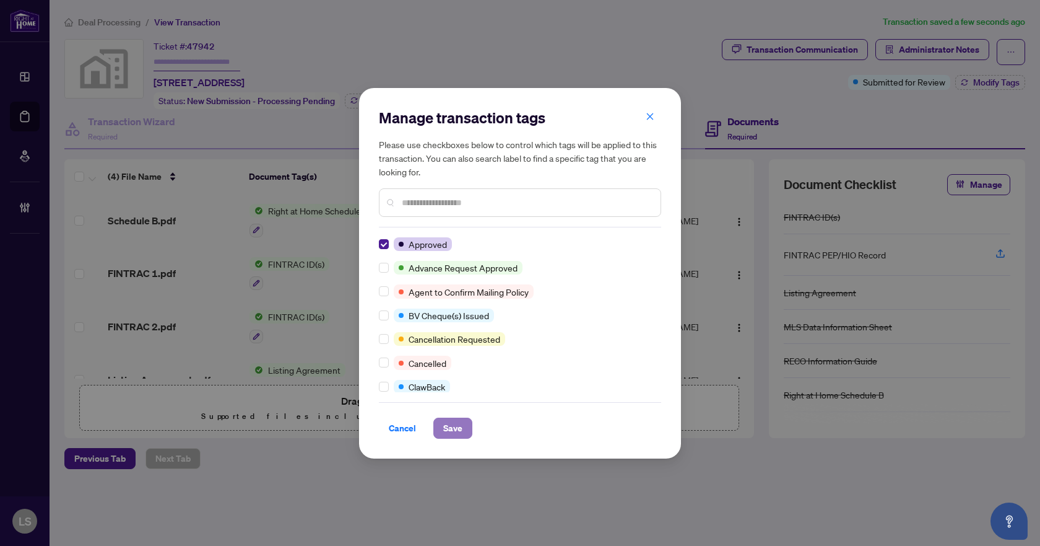
click at [447, 421] on span "Save" at bounding box center [452, 428] width 19 height 20
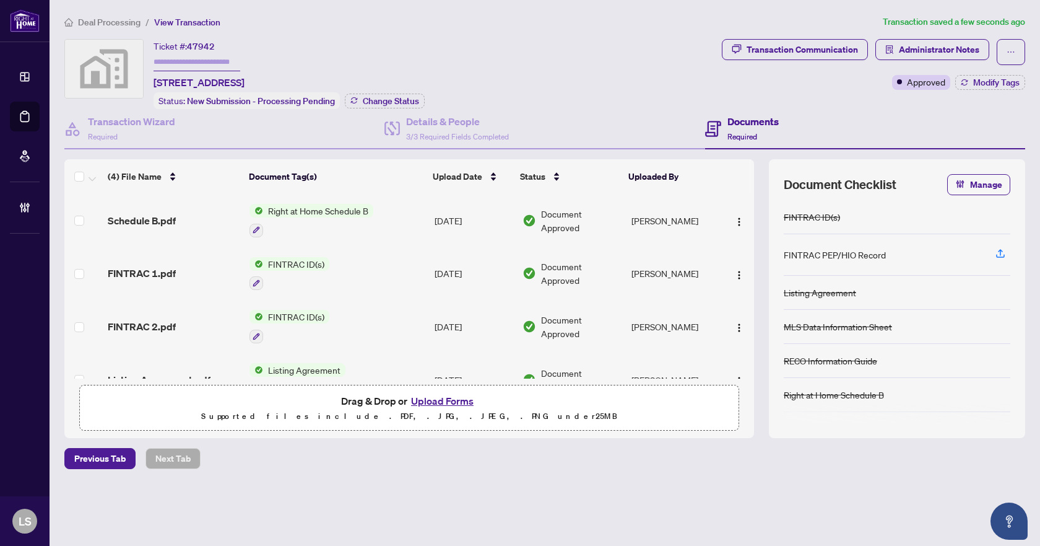
click at [130, 22] on span "Deal Processing" at bounding box center [109, 22] width 63 height 11
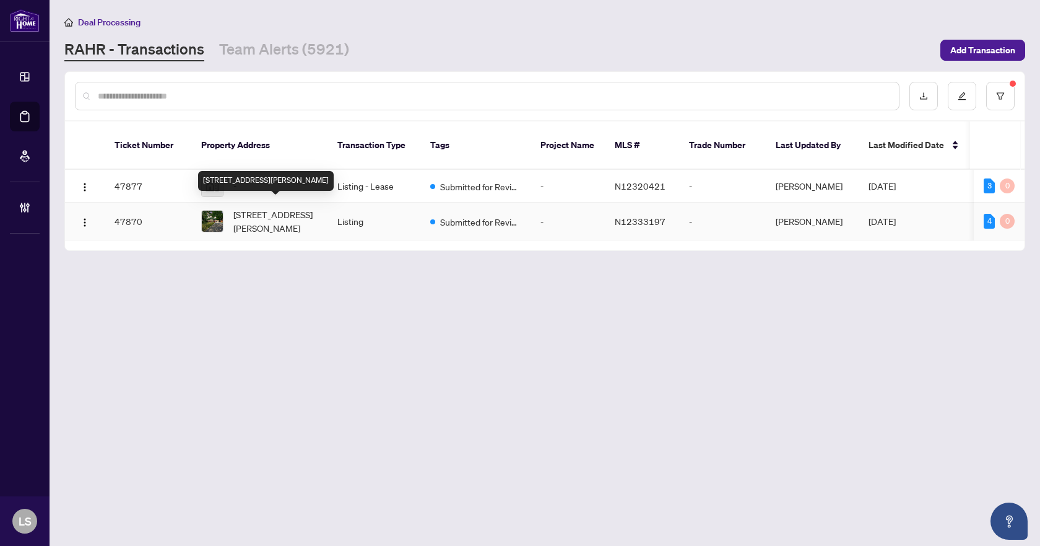
click at [273, 212] on span "8 Farr Ave, East Gwillimbury, Ontario L0G 1V0, Canada" at bounding box center [275, 220] width 84 height 27
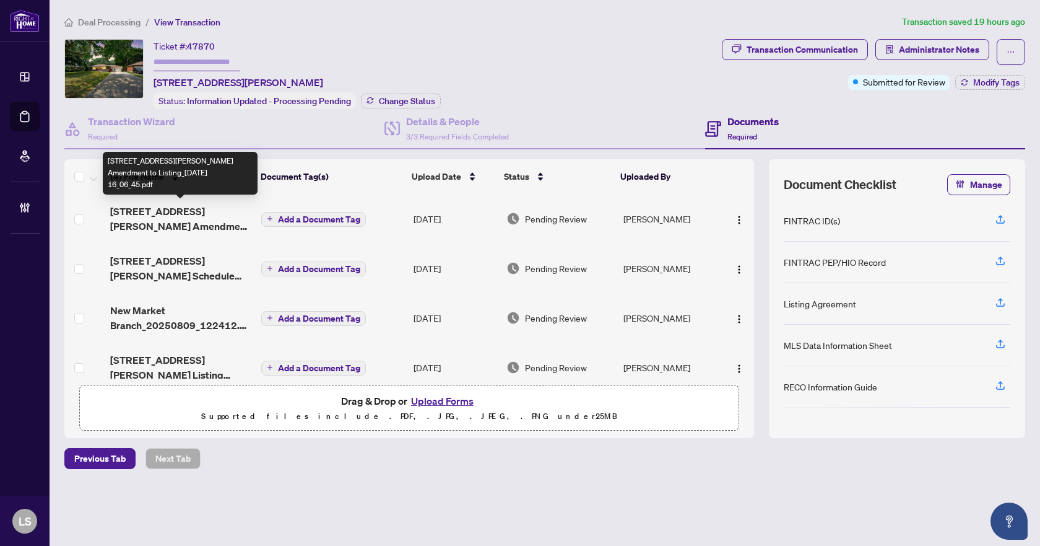
click at [196, 219] on span "8 Farr Avenue Amendment to Listing_2025-08-10 16_06_45.pdf" at bounding box center [180, 219] width 141 height 30
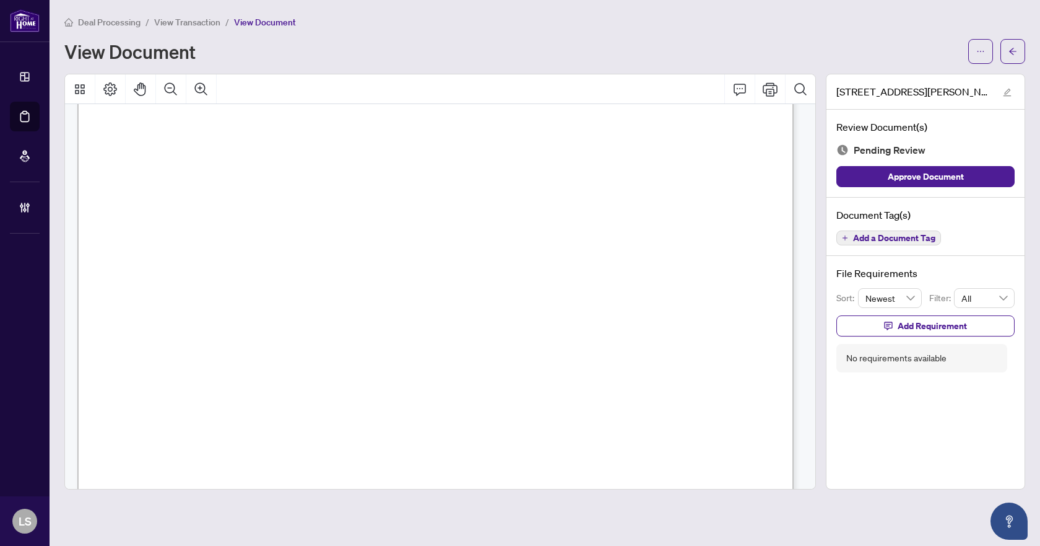
scroll to position [557, 0]
click at [890, 237] on span "Add a Document Tag" at bounding box center [894, 237] width 82 height 9
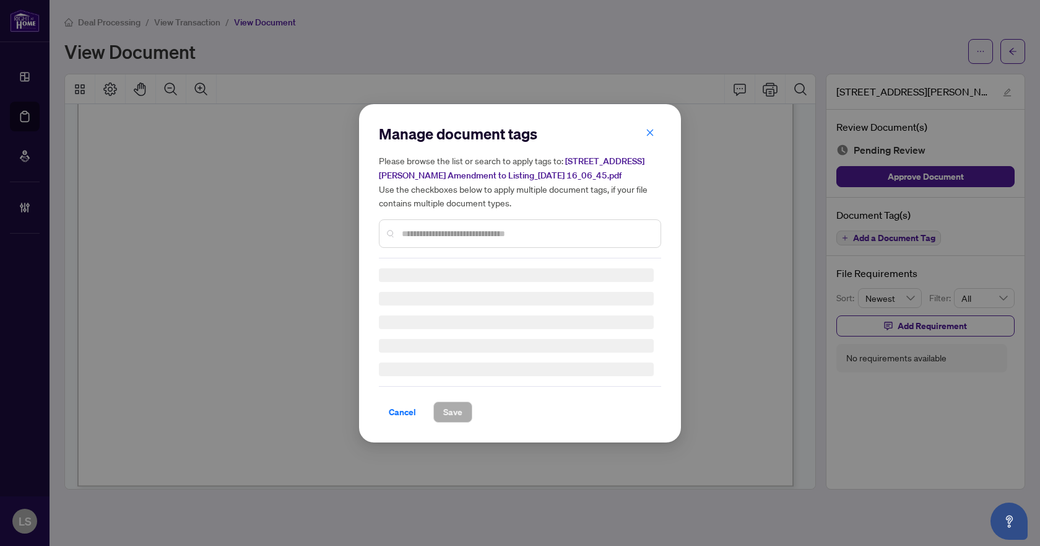
click at [459, 233] on div "Manage document tags Please browse the list or search to apply tags to: 8 Farr …" at bounding box center [520, 191] width 282 height 134
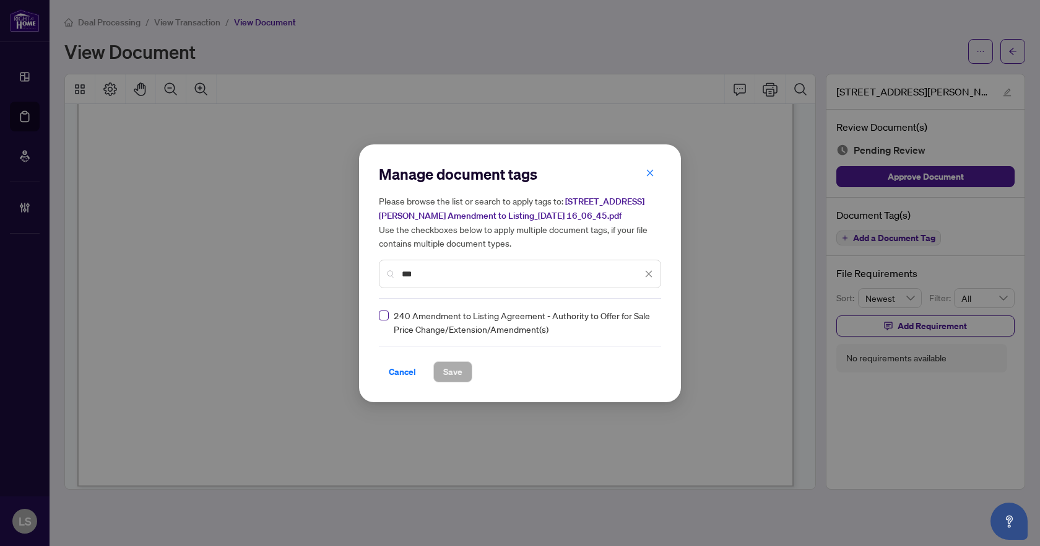
type input "***"
click at [635, 321] on img at bounding box center [636, 322] width 12 height 12
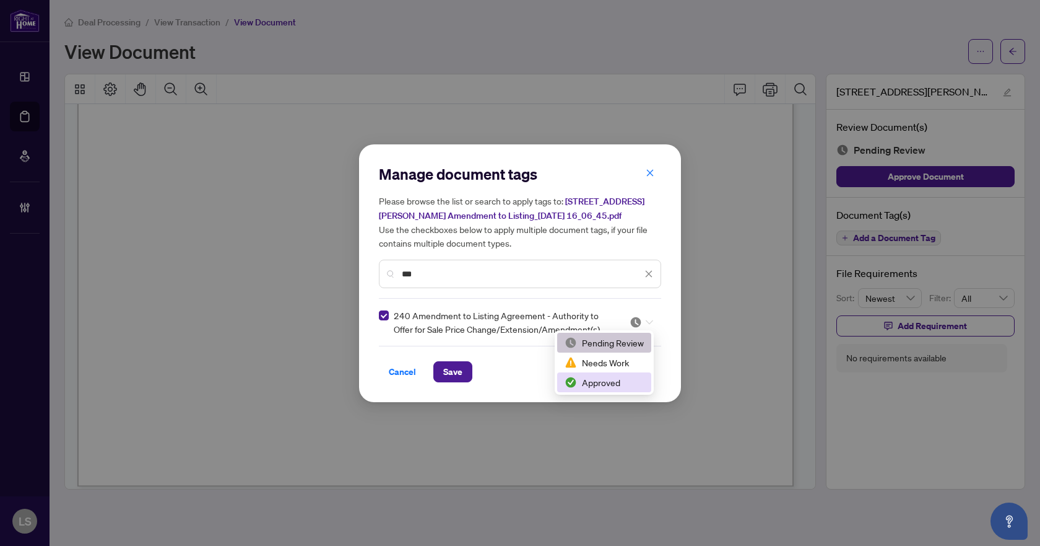
click at [604, 384] on div "Approved" at bounding box center [604, 382] width 79 height 14
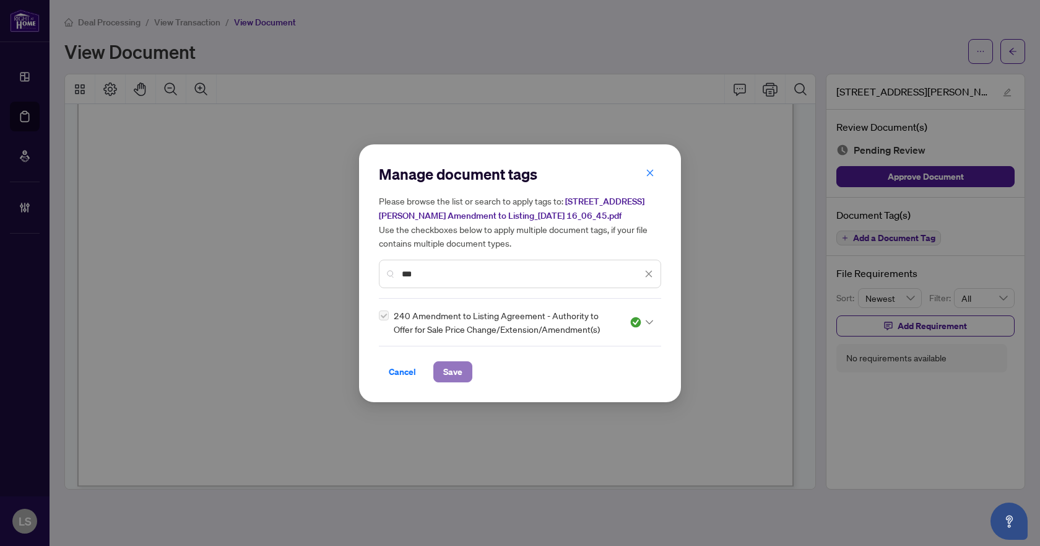
click at [464, 370] on button "Save" at bounding box center [452, 371] width 39 height 21
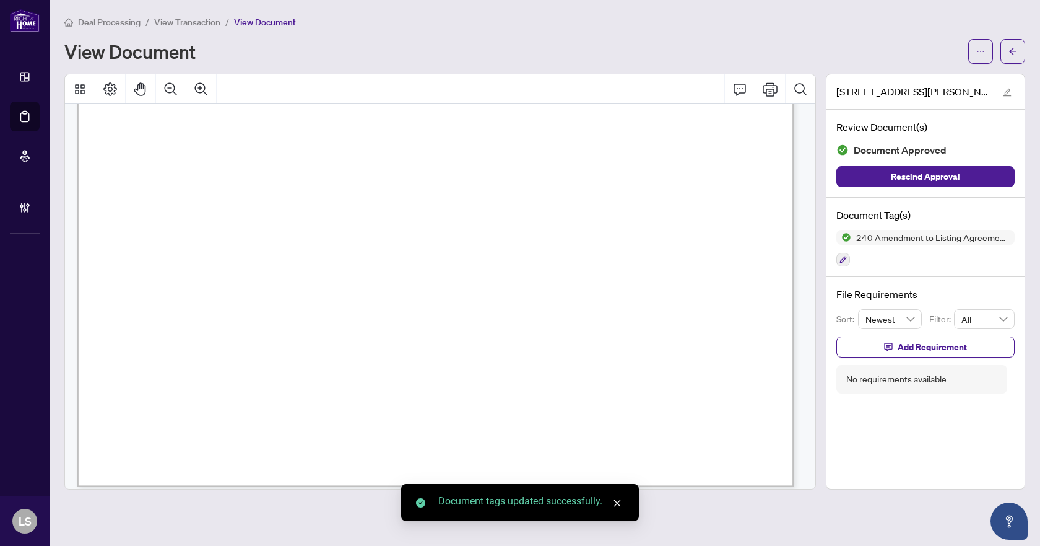
click at [1016, 48] on icon "arrow-left" at bounding box center [1013, 51] width 9 height 9
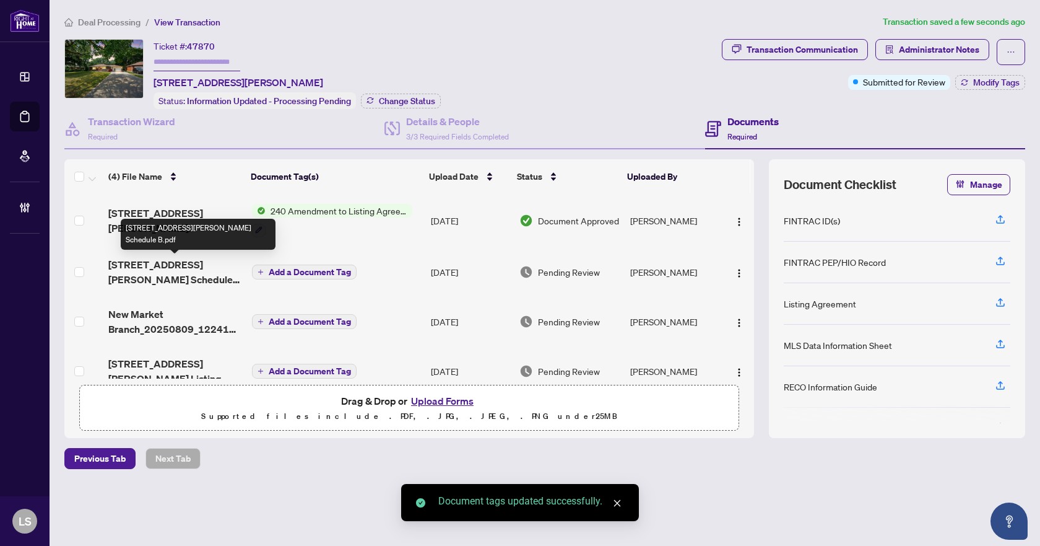
click at [160, 266] on span "8 Farr Avenue Schedule B.pdf" at bounding box center [174, 272] width 133 height 30
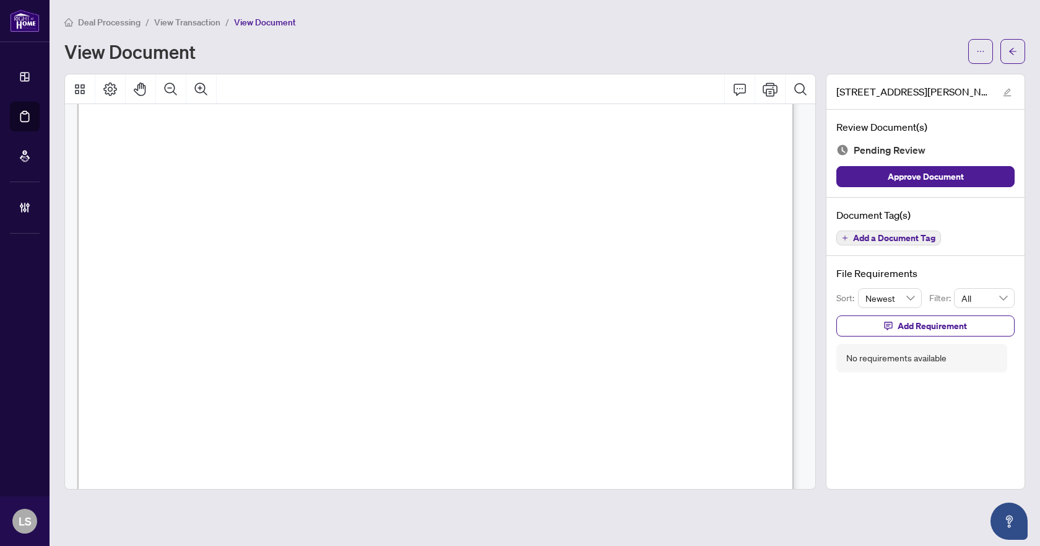
scroll to position [567, 0]
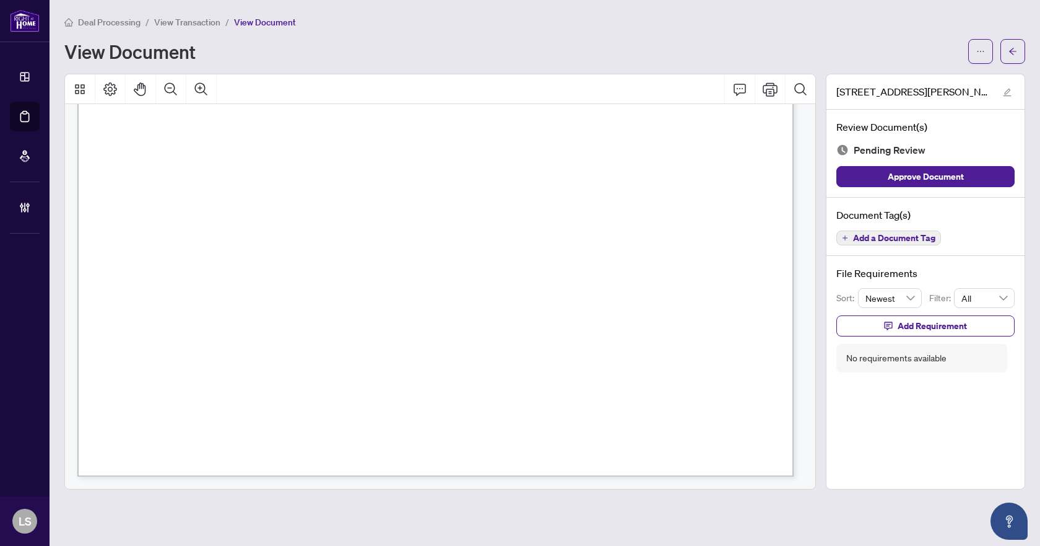
click at [921, 233] on span "Add a Document Tag" at bounding box center [894, 237] width 82 height 9
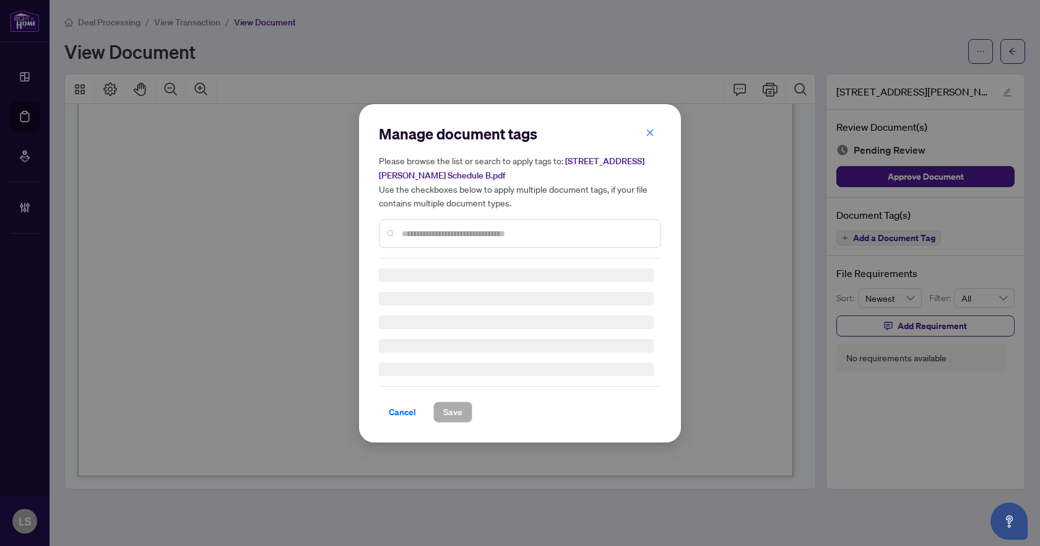
click at [516, 231] on input "text" at bounding box center [526, 234] width 249 height 14
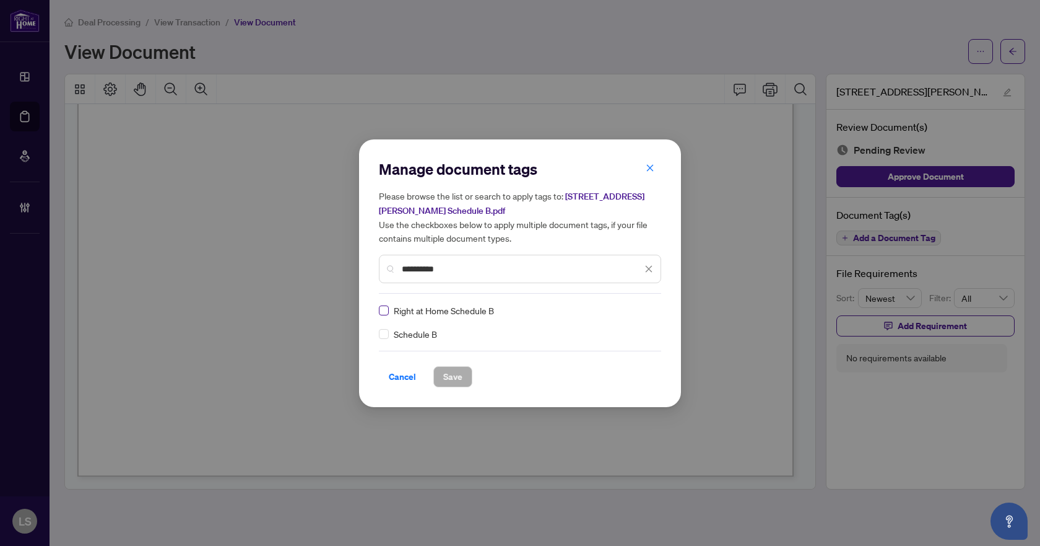
type input "**********"
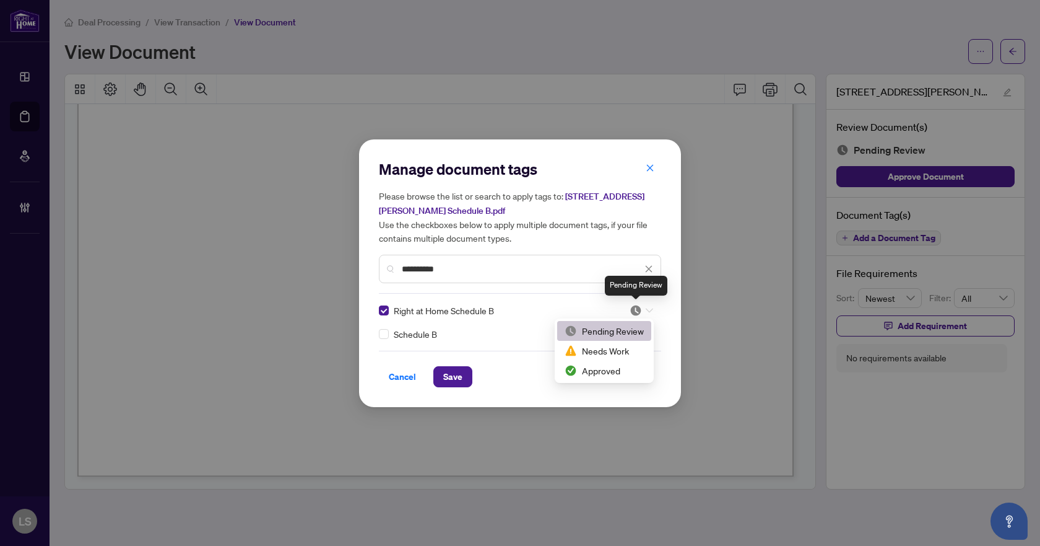
click at [635, 311] on img at bounding box center [636, 310] width 12 height 12
drag, startPoint x: 608, startPoint y: 367, endPoint x: 592, endPoint y: 367, distance: 16.1
click at [608, 367] on div "Approved" at bounding box center [604, 370] width 79 height 14
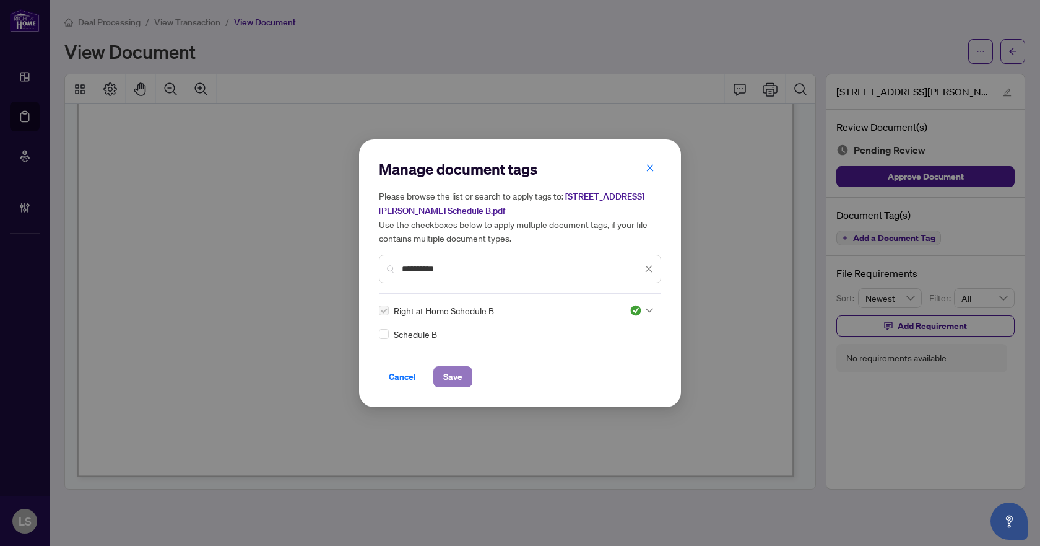
click at [452, 372] on span "Save" at bounding box center [452, 377] width 19 height 20
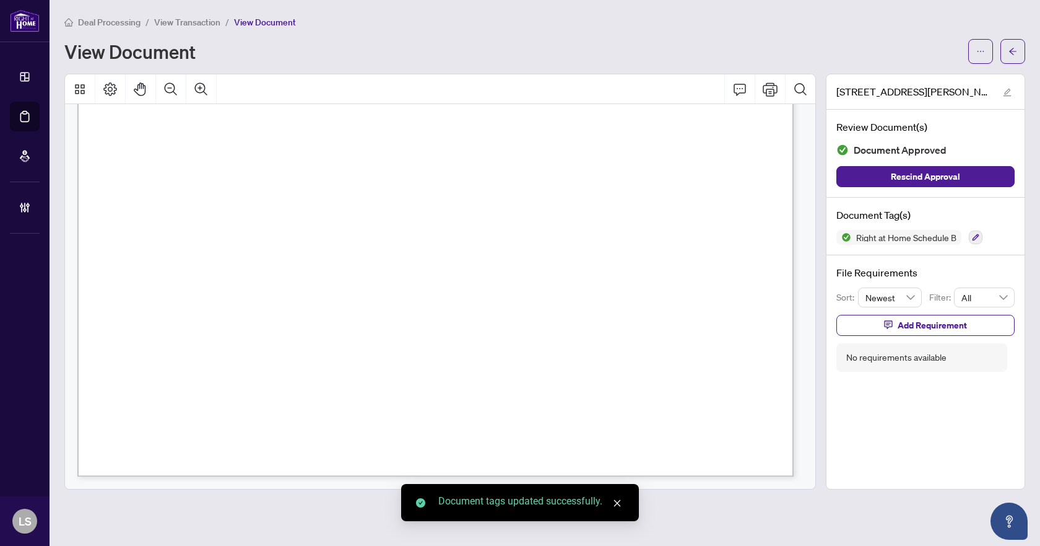
click at [1014, 51] on icon "arrow-left" at bounding box center [1013, 51] width 9 height 9
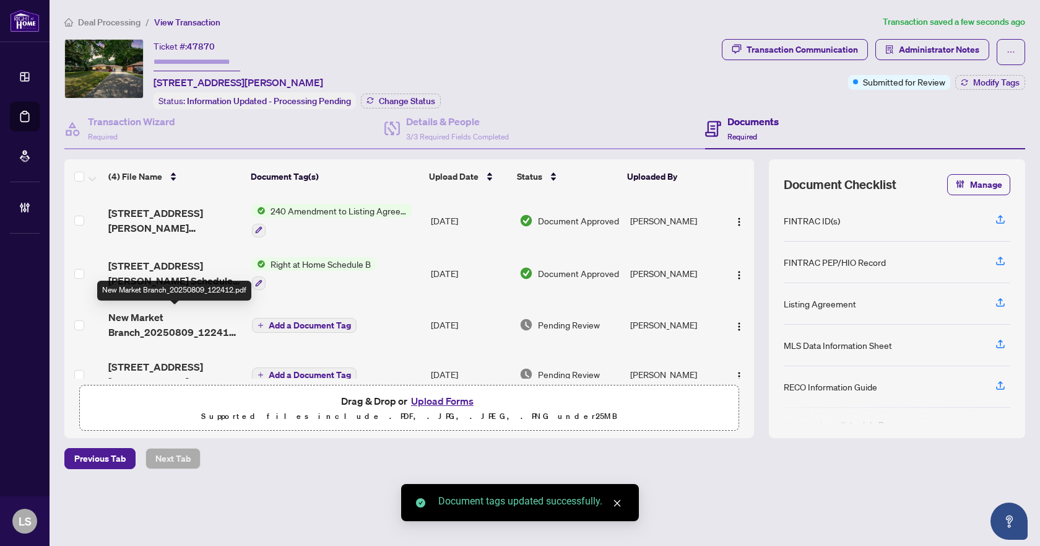
click at [142, 331] on span "New Market Branch_20250809_122412.pdf" at bounding box center [174, 325] width 133 height 30
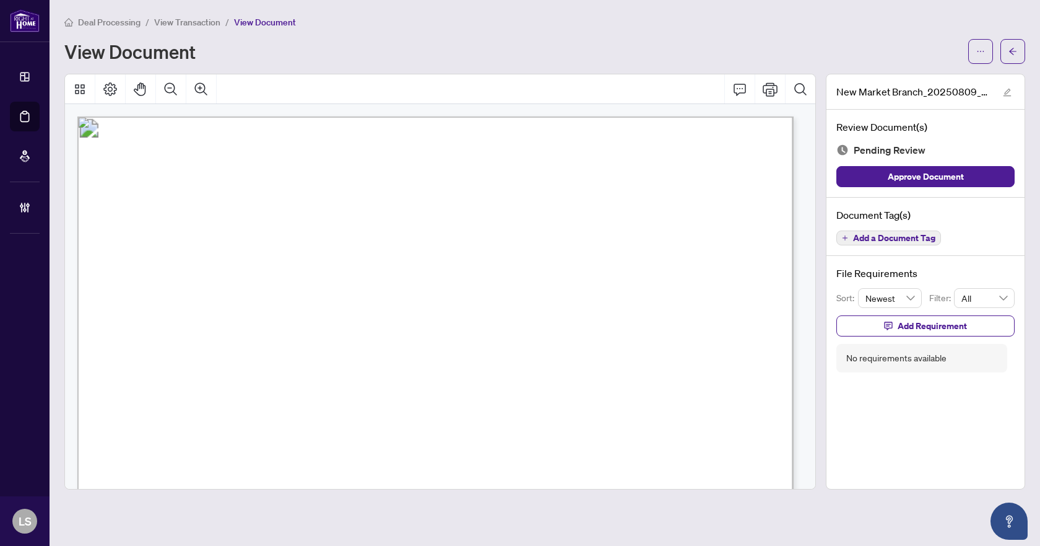
click at [891, 235] on span "Add a Document Tag" at bounding box center [894, 237] width 82 height 9
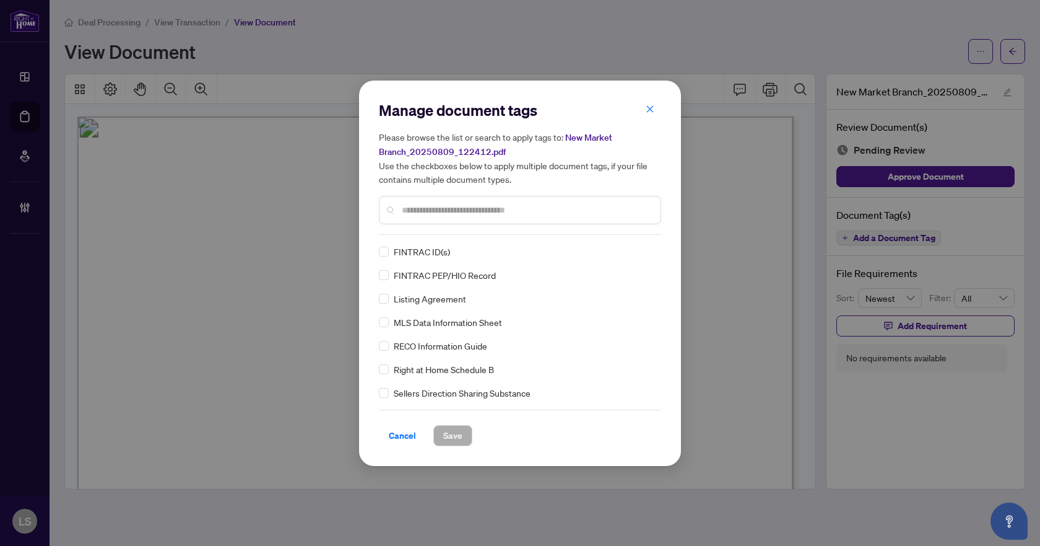
click at [483, 216] on div at bounding box center [520, 210] width 282 height 28
click at [485, 211] on input "text" at bounding box center [526, 210] width 249 height 14
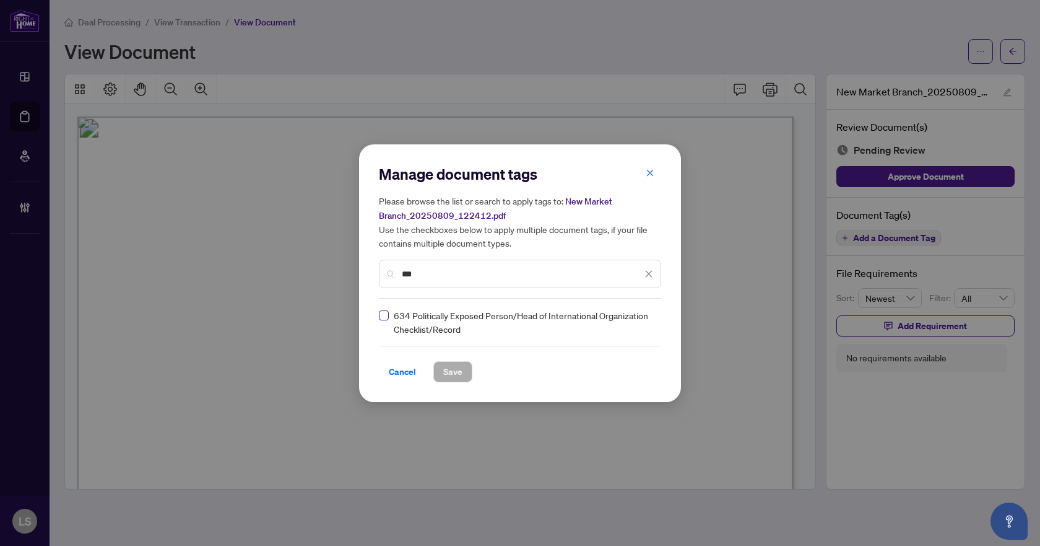
type input "***"
click at [386, 319] on label at bounding box center [384, 315] width 10 height 14
click at [645, 324] on div at bounding box center [642, 322] width 24 height 12
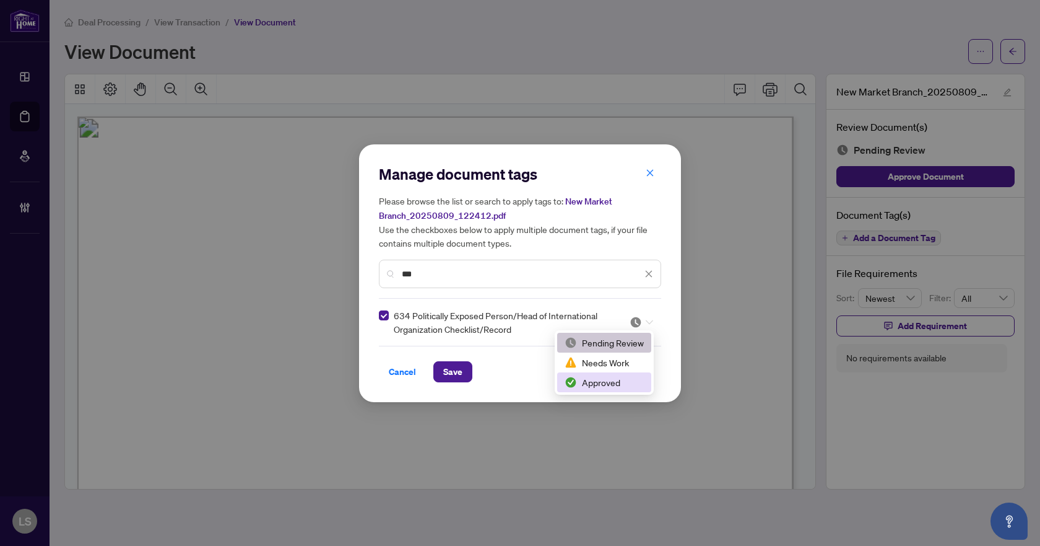
click at [614, 381] on div "Approved" at bounding box center [604, 382] width 79 height 14
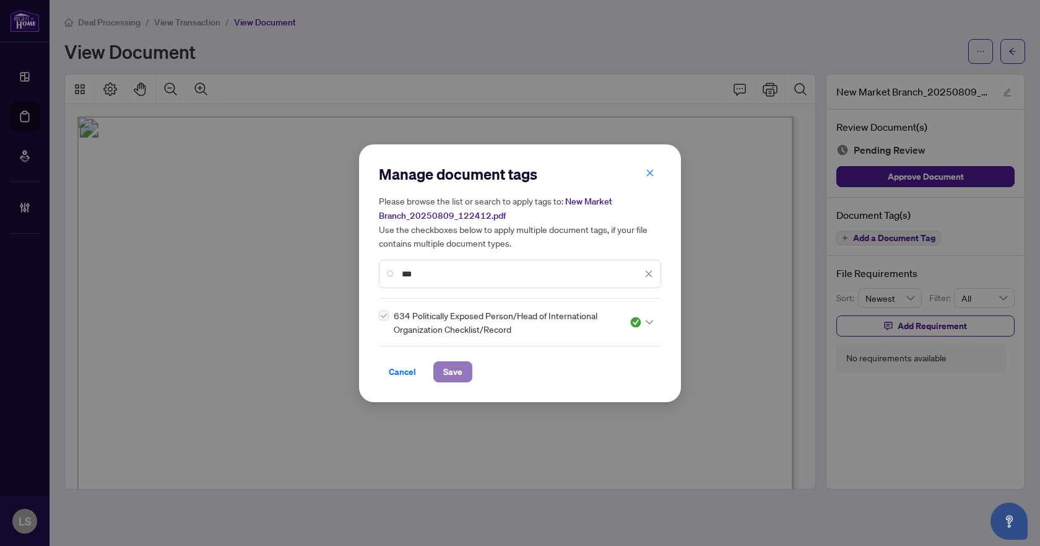
click at [451, 366] on span "Save" at bounding box center [452, 372] width 19 height 20
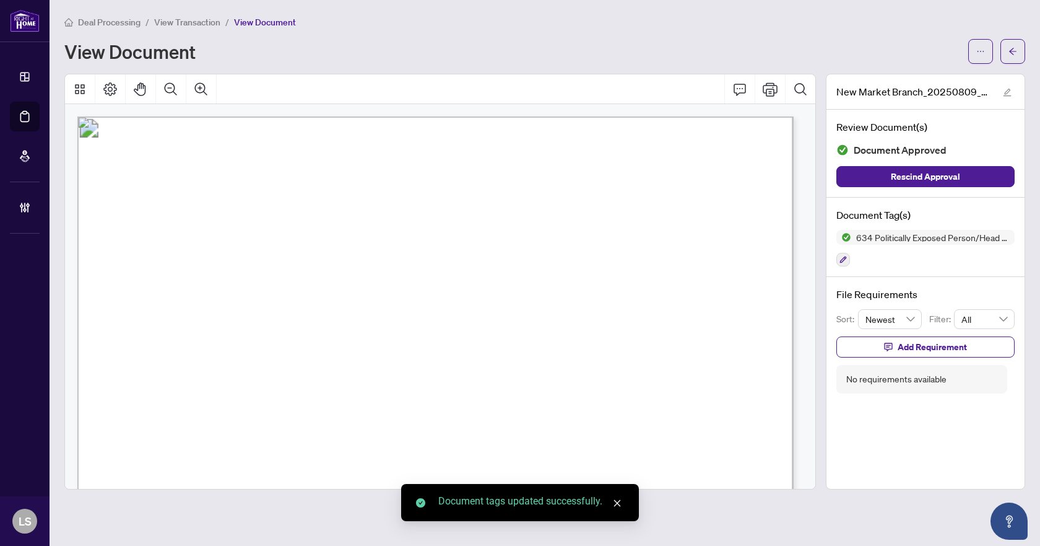
click at [1012, 49] on icon "arrow-left" at bounding box center [1013, 51] width 9 height 9
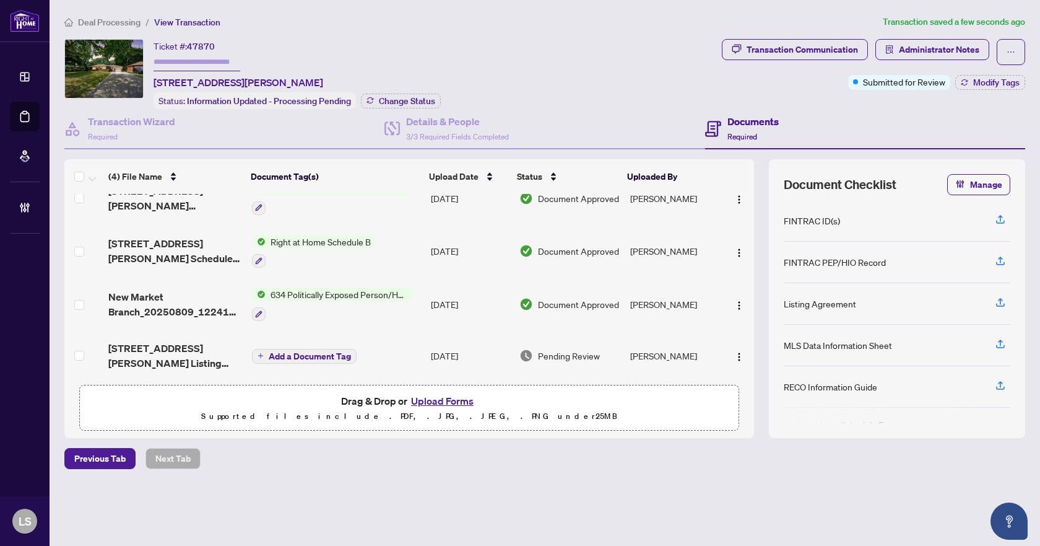
scroll to position [28, 0]
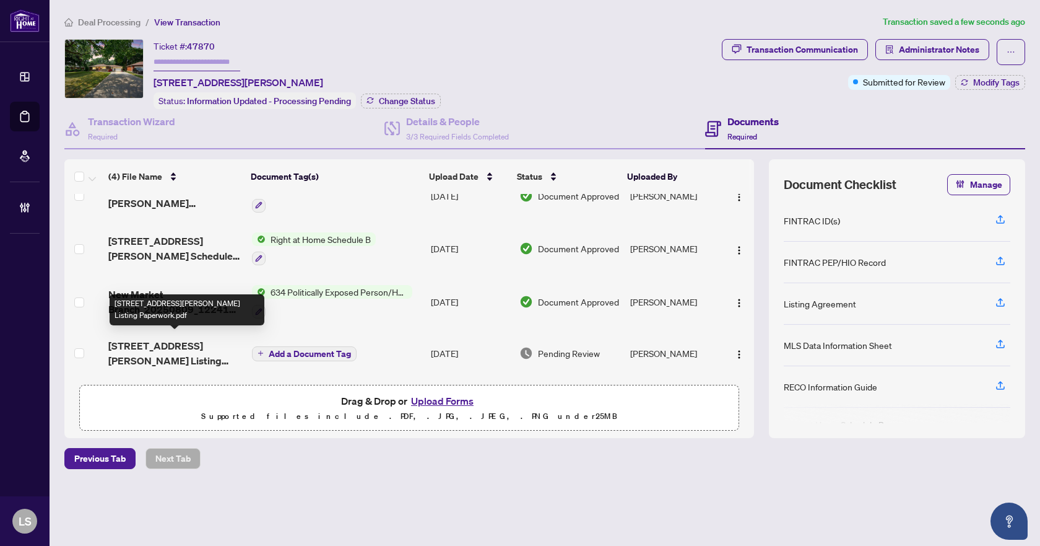
click at [149, 347] on span "8 Farr Avenue Listing Paperwork.pdf" at bounding box center [174, 353] width 133 height 30
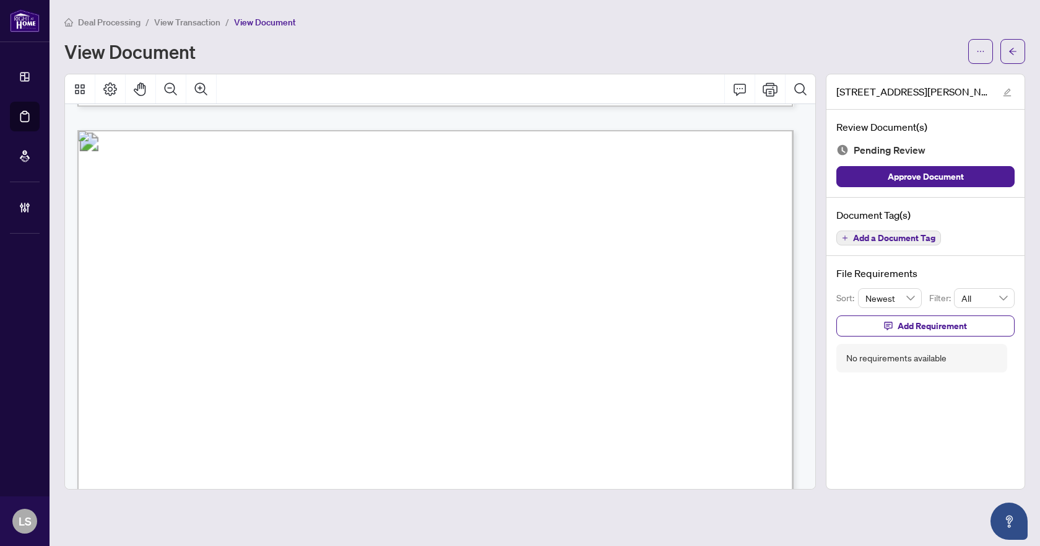
scroll to position [929, 0]
click at [736, 88] on icon "Comment" at bounding box center [740, 89] width 15 height 15
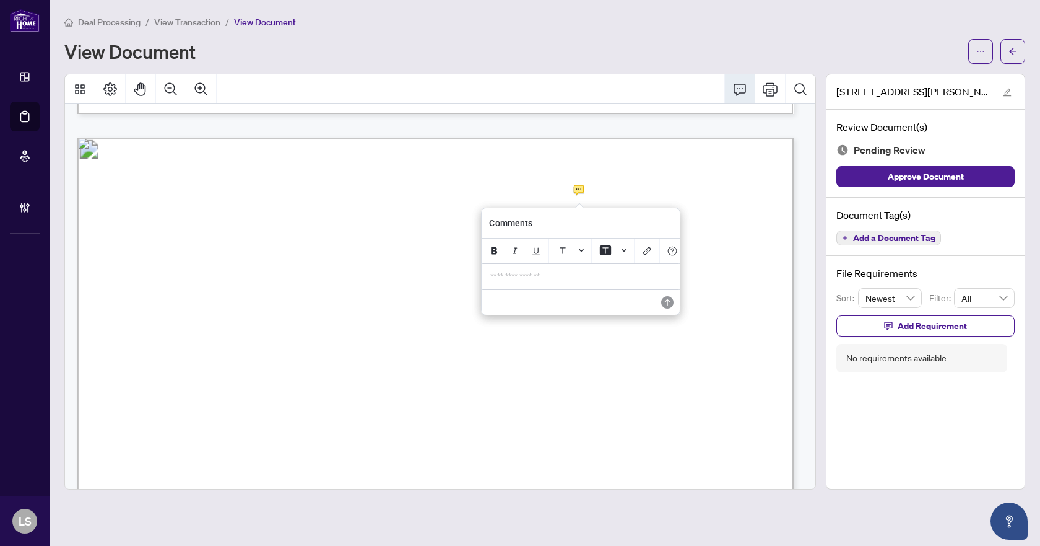
click at [522, 282] on p "**********" at bounding box center [580, 276] width 181 height 11
click at [671, 307] on icon "Save" at bounding box center [666, 302] width 12 height 12
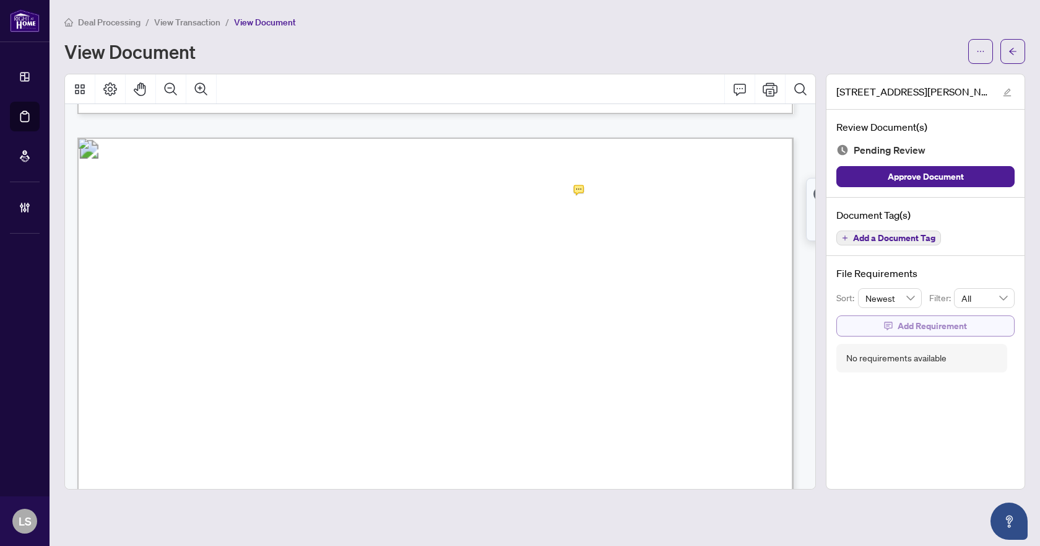
click at [881, 324] on button "Add Requirement" at bounding box center [926, 325] width 178 height 21
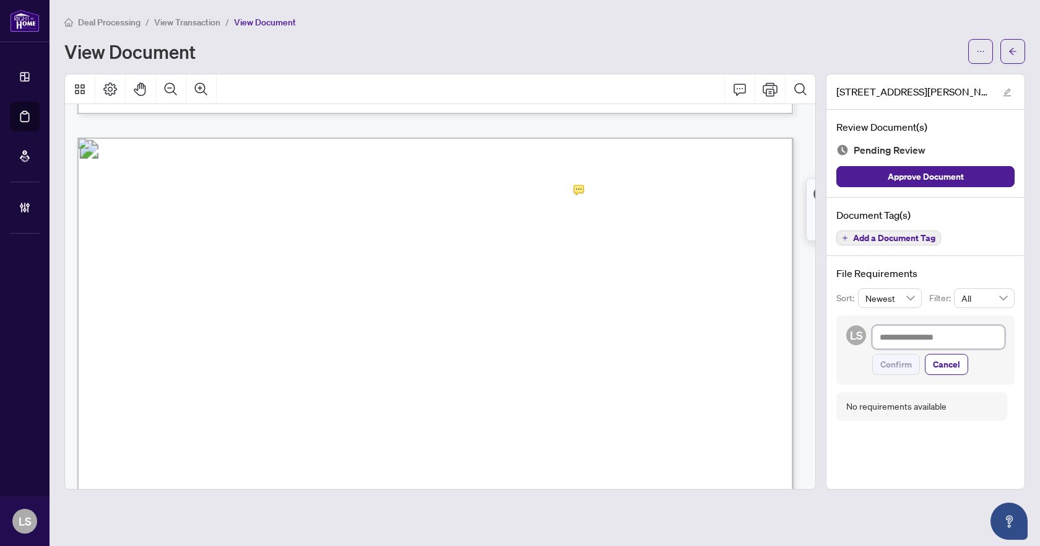
click at [892, 337] on textarea at bounding box center [938, 337] width 133 height 24
type textarea "*"
type textarea "**"
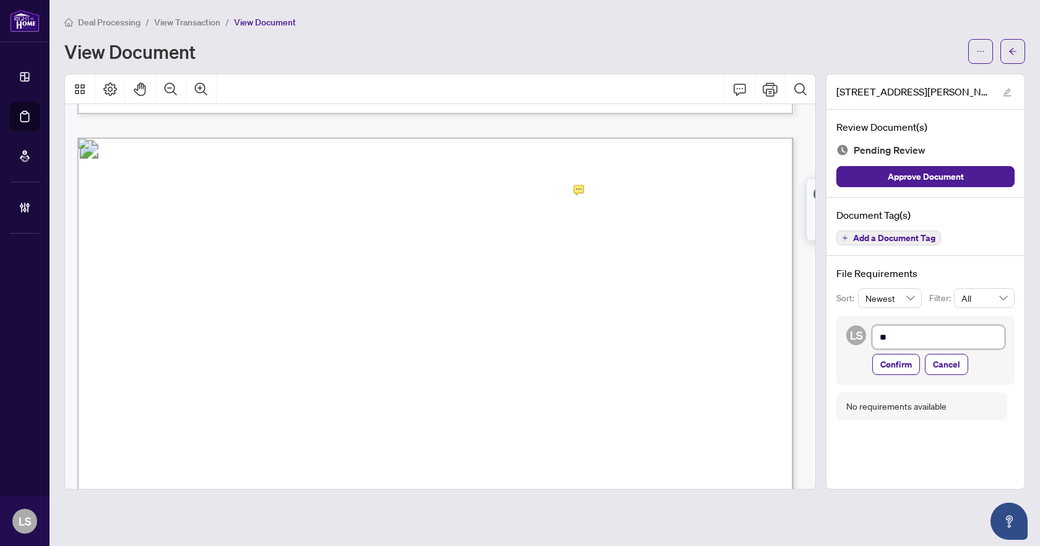
type textarea "***"
type textarea "****"
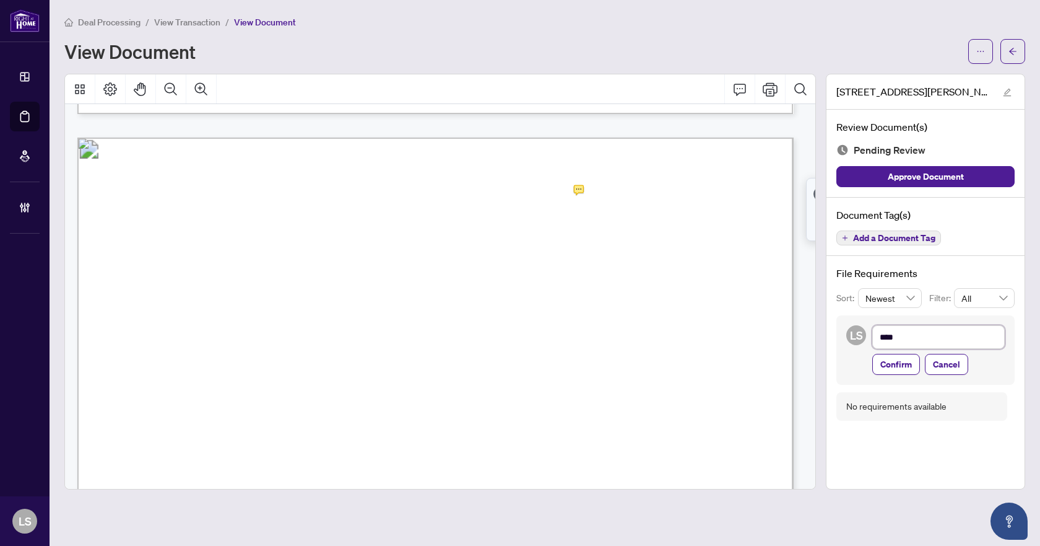
type textarea "****"
type textarea "******"
type textarea "*******"
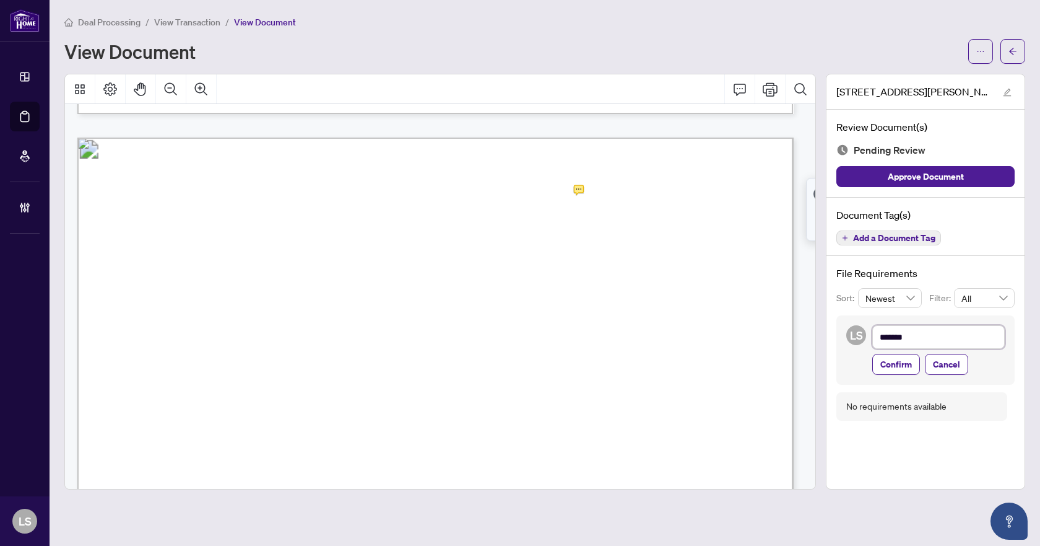
type textarea "********"
type textarea "*********"
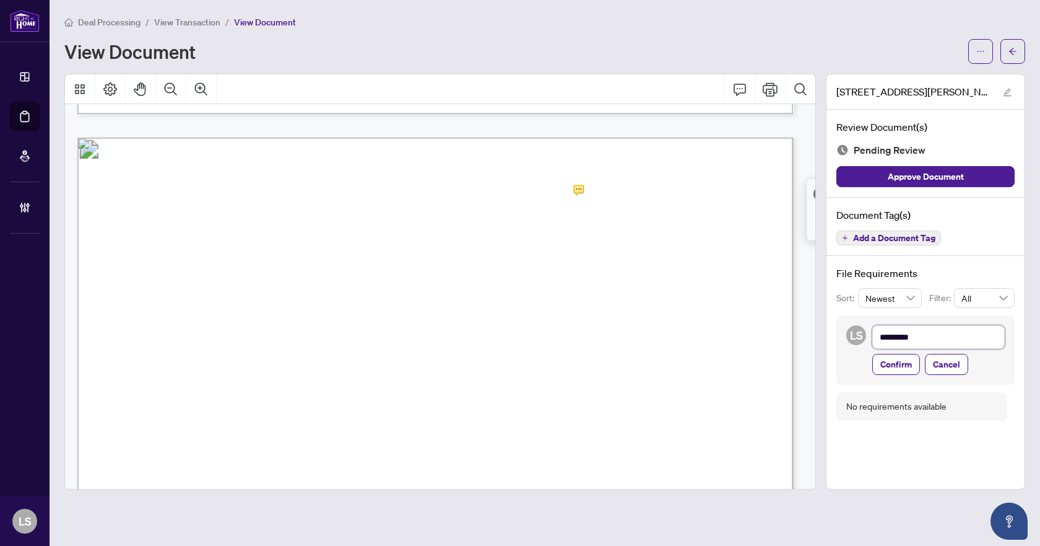
type textarea "*********"
type textarea "**********"
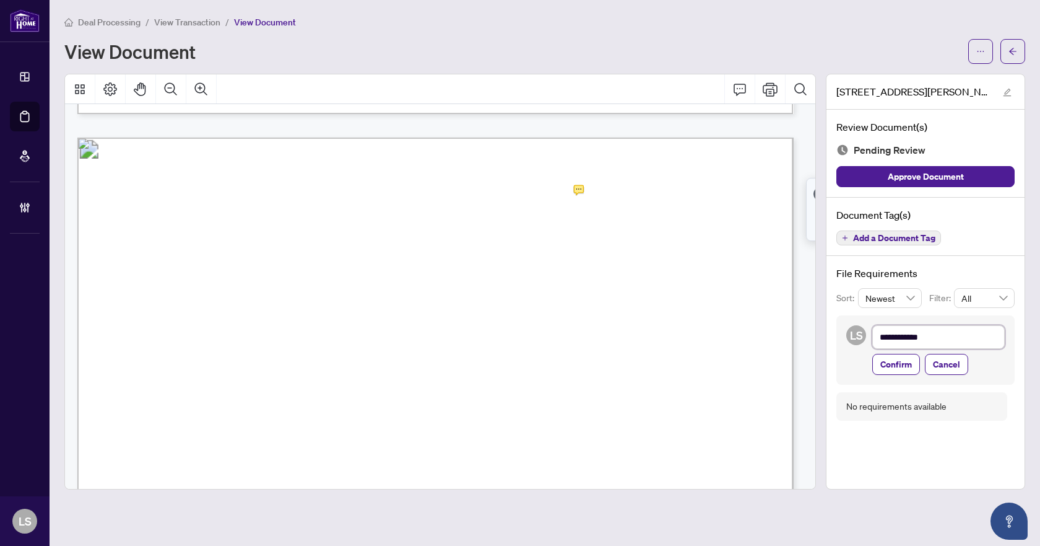
type textarea "**********"
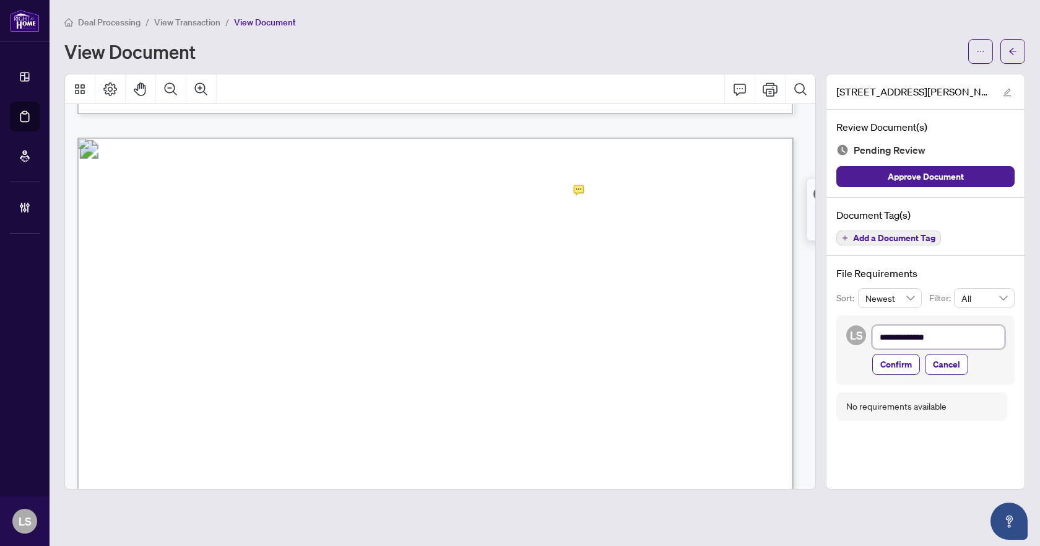
type textarea "**********"
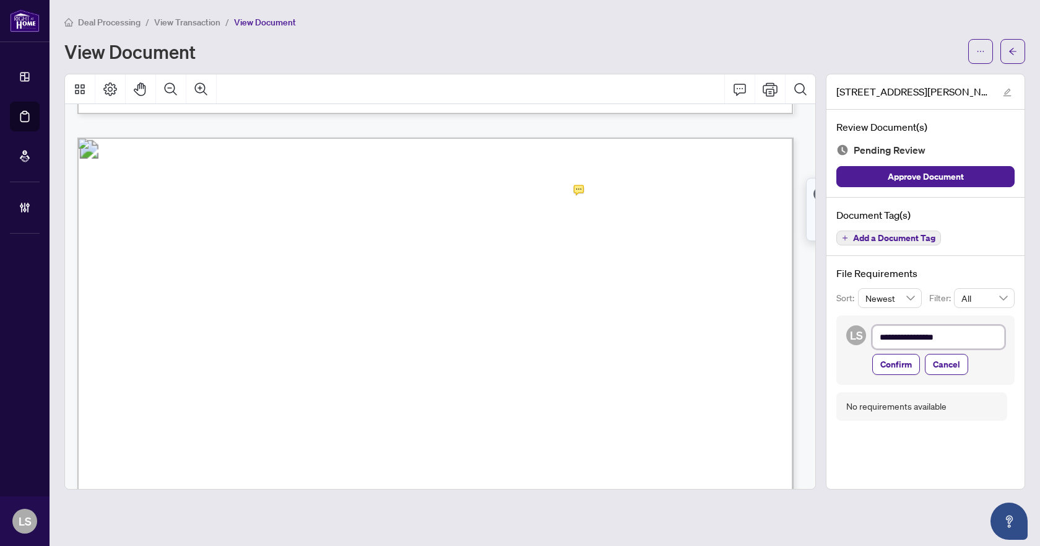
type textarea "**********"
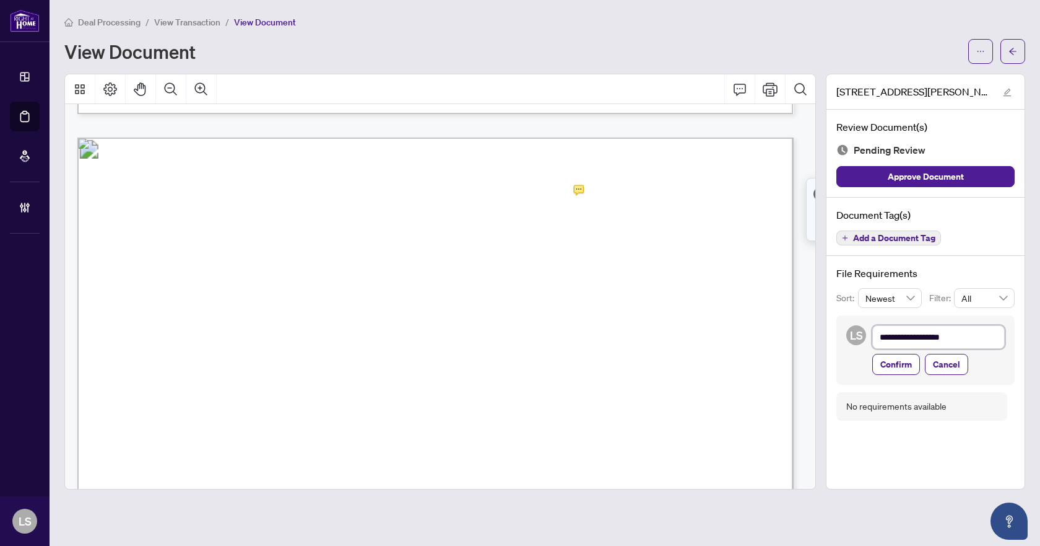
type textarea "**********"
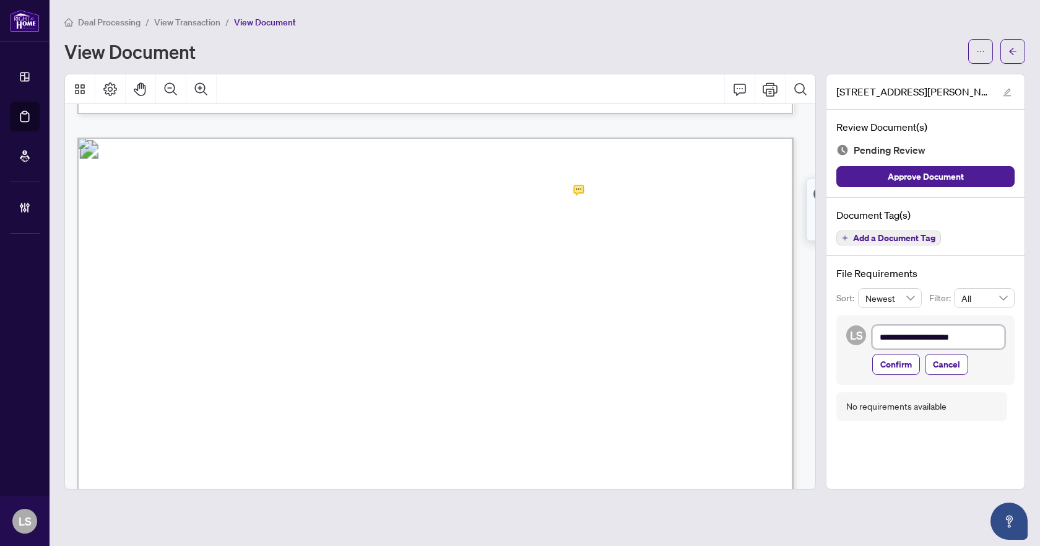
type textarea "**********"
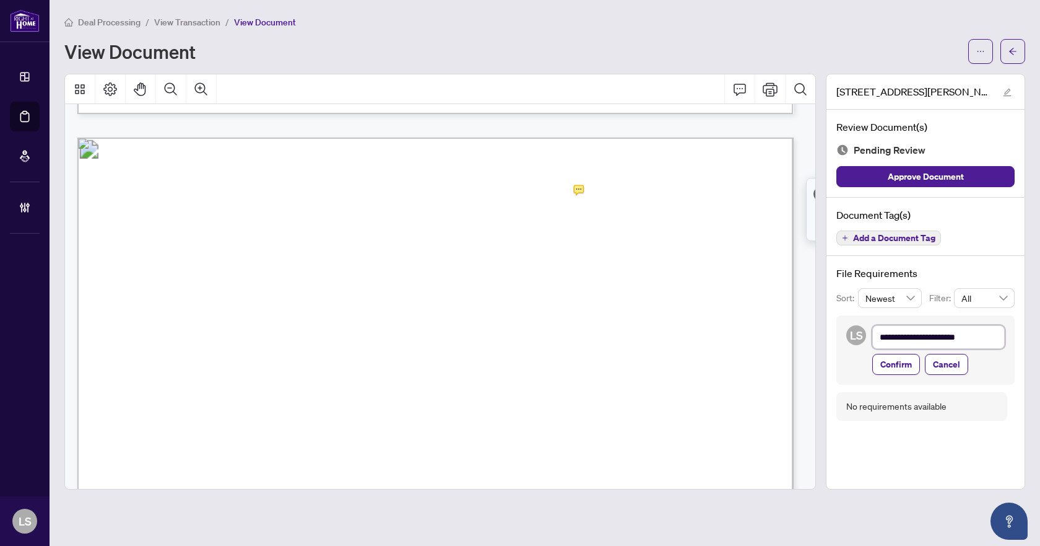
type textarea "**********"
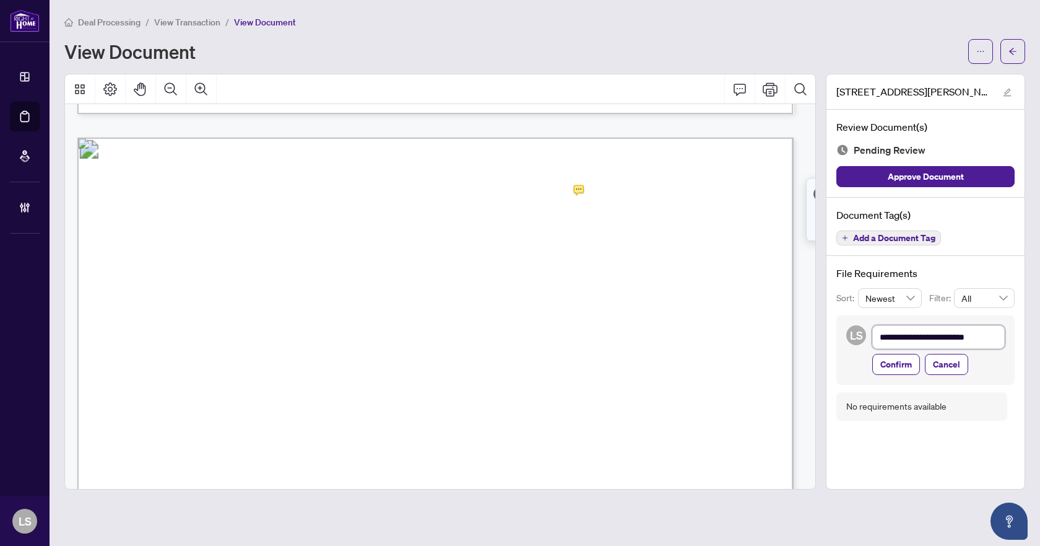
type textarea "**********"
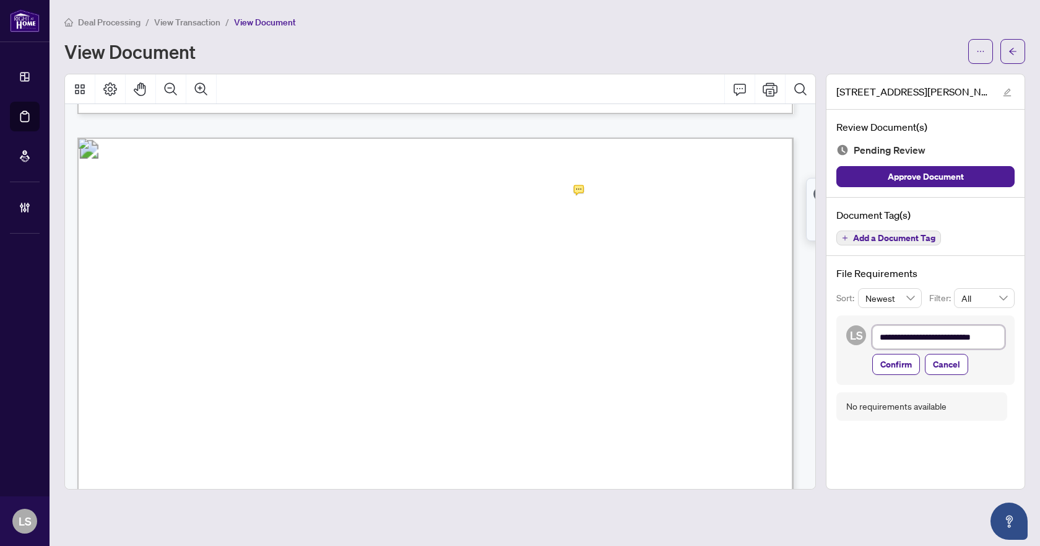
type textarea "**********"
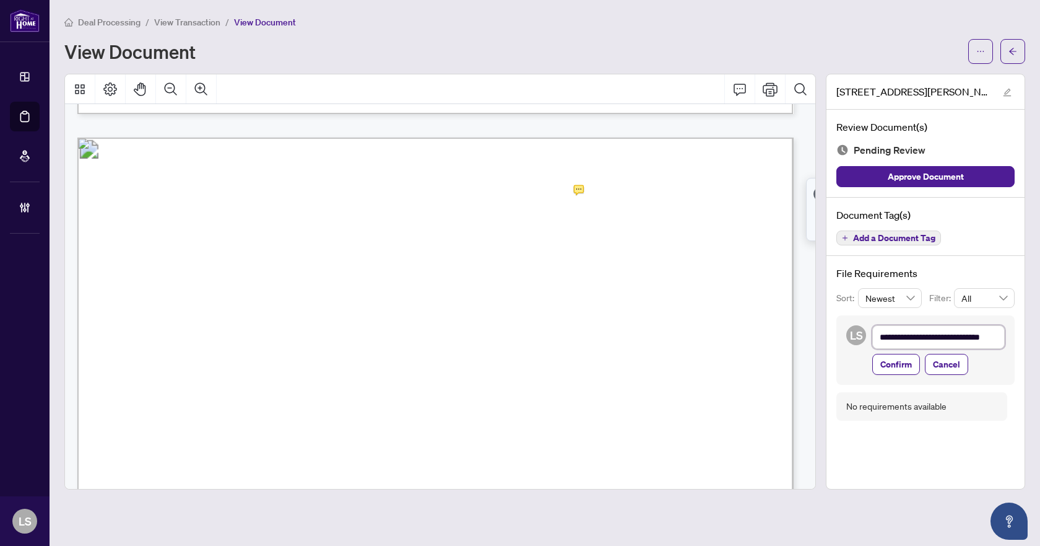
scroll to position [1, 0]
type textarea "**********"
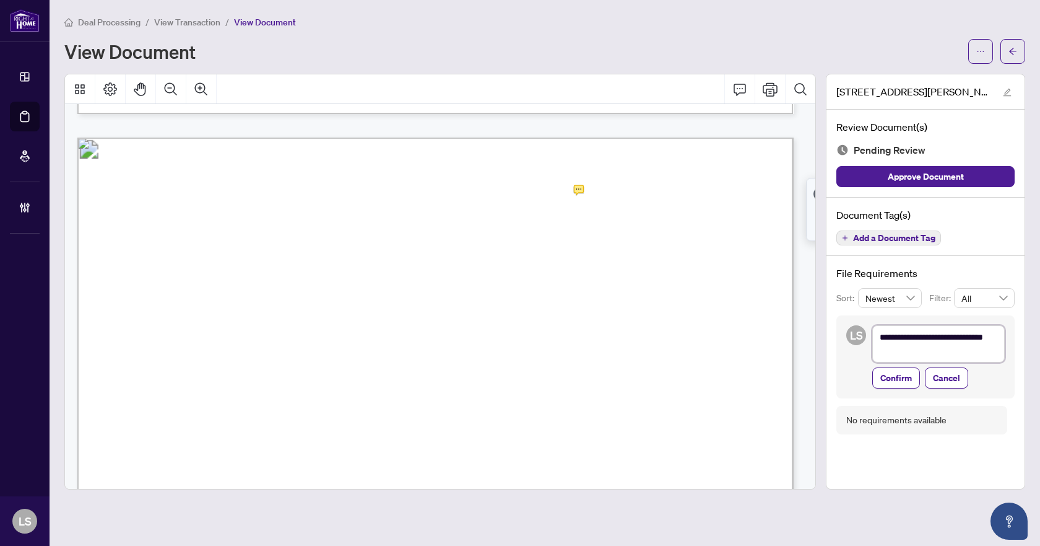
type textarea "**********"
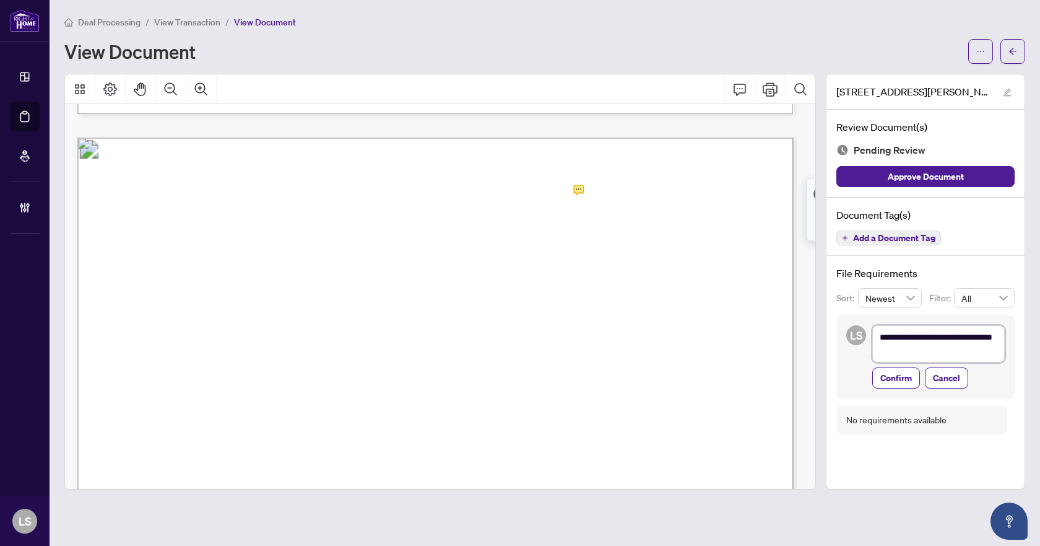
type textarea "**********"
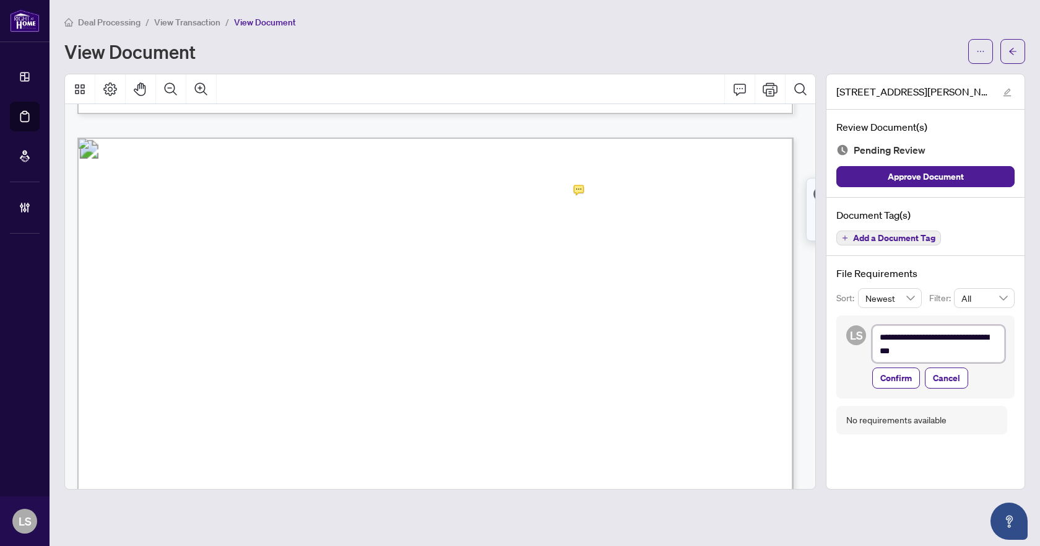
type textarea "**********"
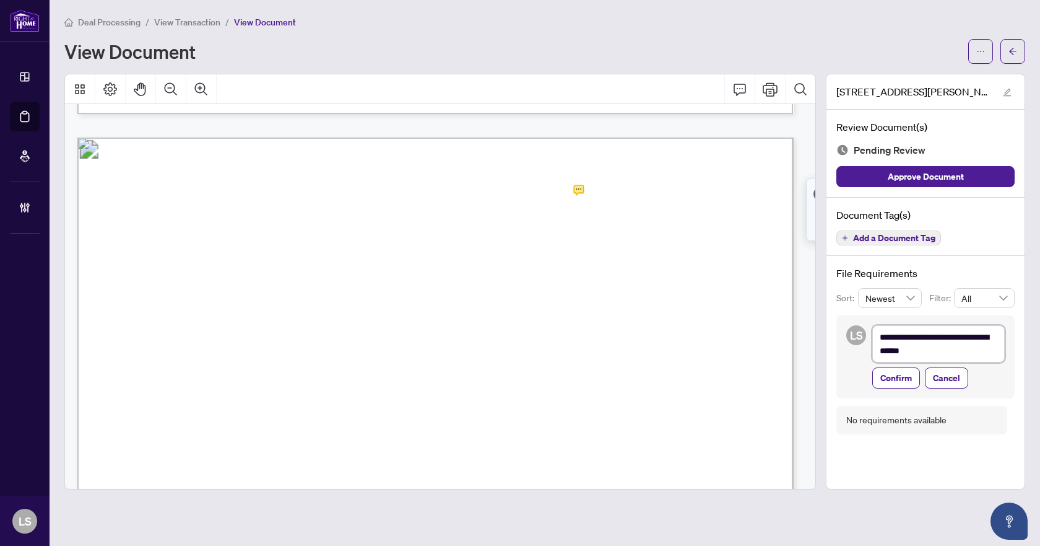
type textarea "**********"
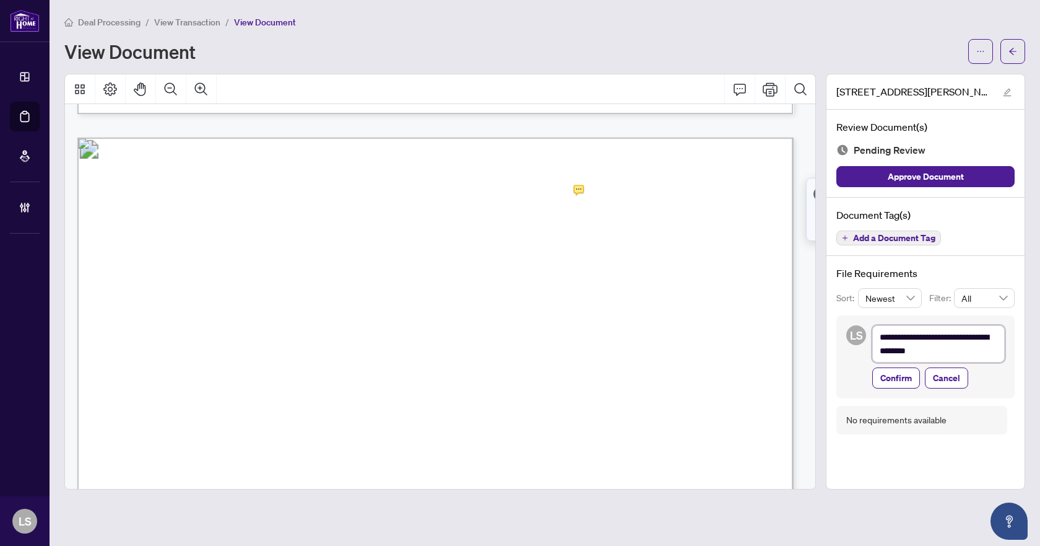
type textarea "**********"
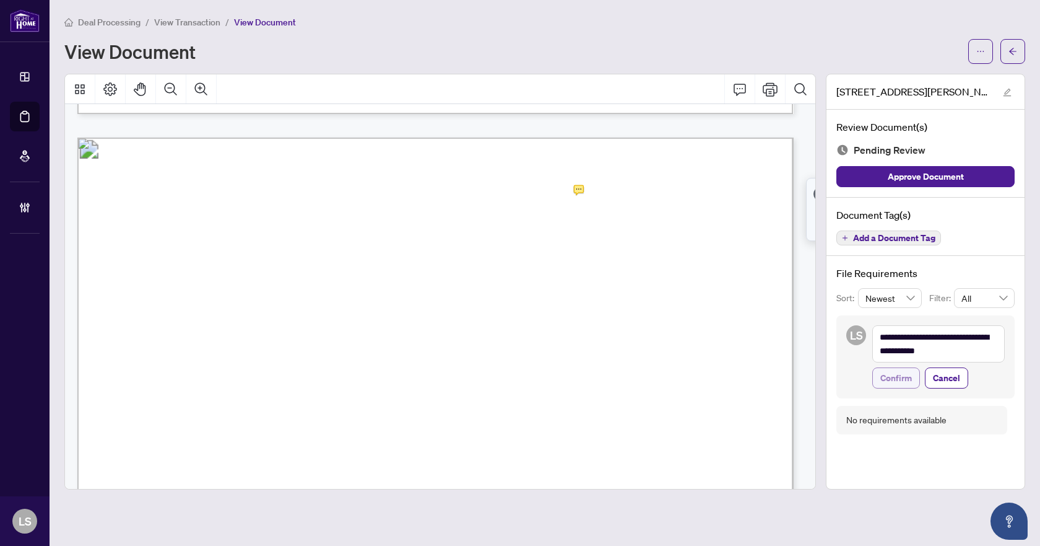
click at [878, 373] on button "Confirm" at bounding box center [896, 377] width 48 height 21
type textarea "**********"
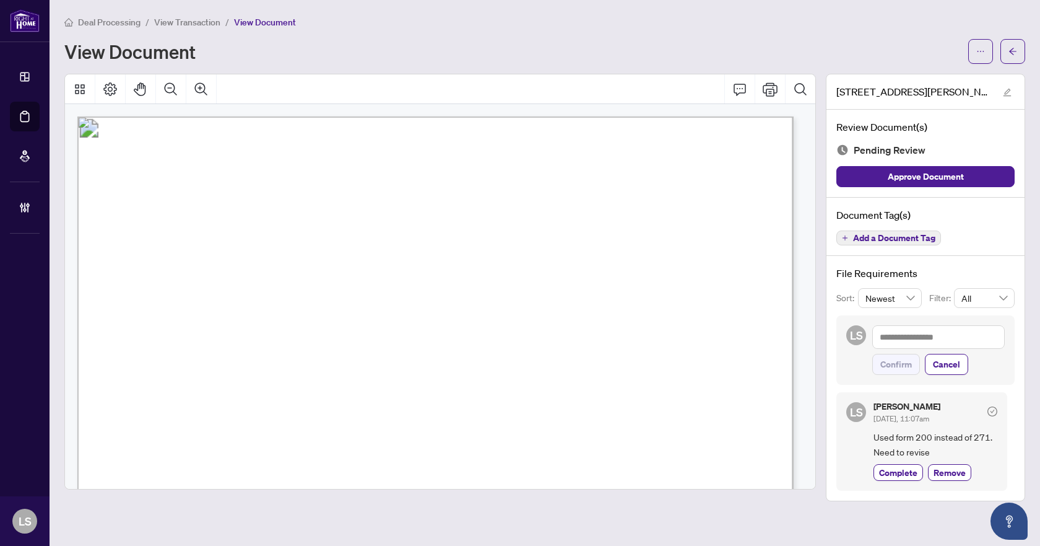
click at [851, 236] on button "Add a Document Tag" at bounding box center [889, 237] width 105 height 15
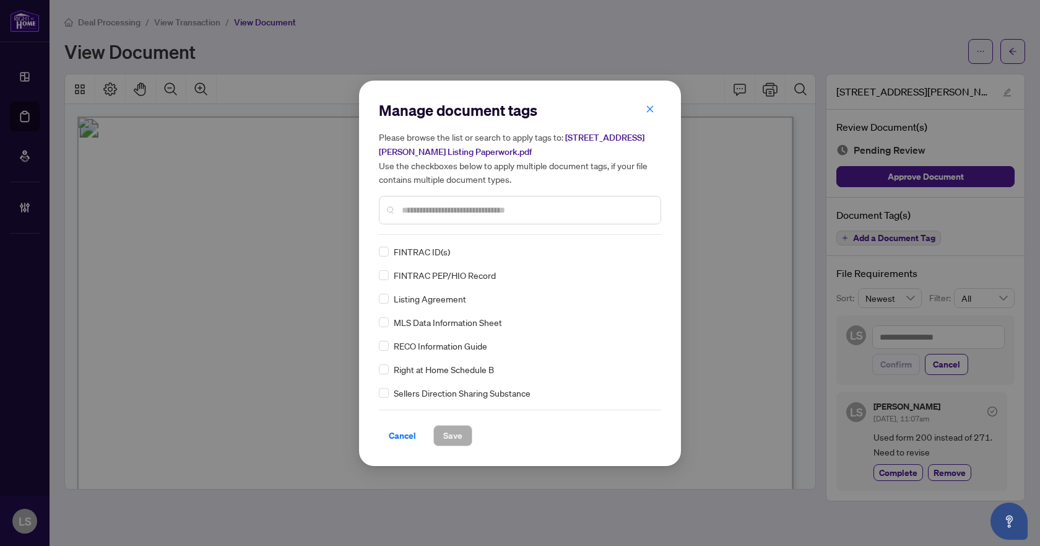
click at [477, 214] on input "text" at bounding box center [526, 210] width 249 height 14
click at [477, 213] on input "text" at bounding box center [526, 210] width 249 height 14
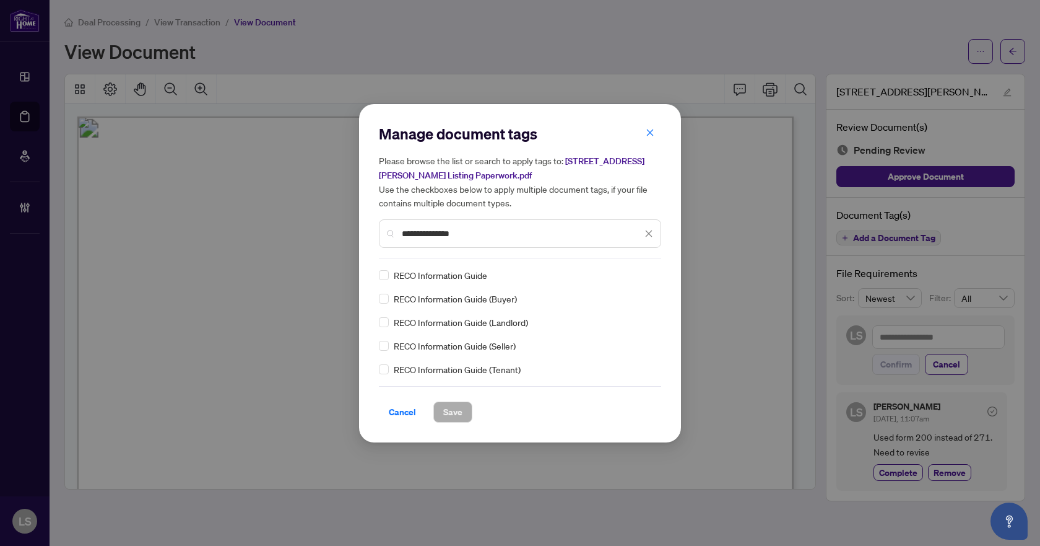
type input "**********"
drag, startPoint x: 555, startPoint y: 227, endPoint x: 377, endPoint y: 226, distance: 178.3
click at [377, 226] on div "**********" at bounding box center [520, 273] width 322 height 338
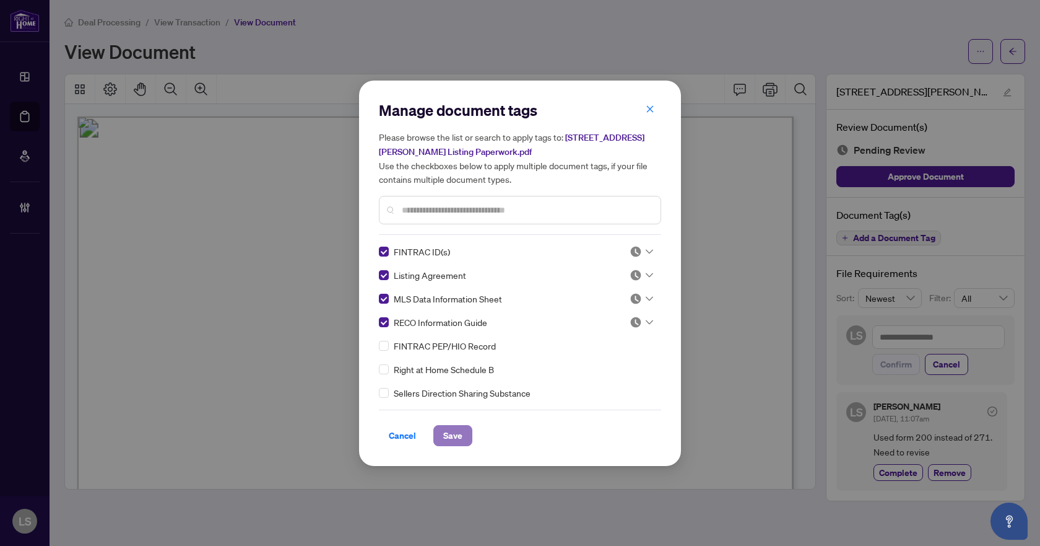
click at [457, 439] on span "Save" at bounding box center [452, 435] width 19 height 20
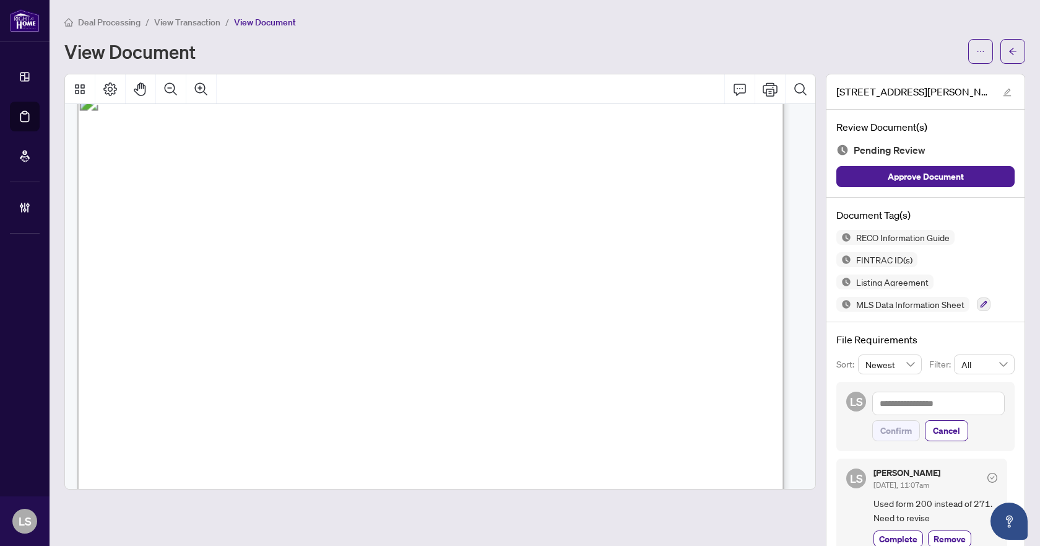
scroll to position [19877, 0]
click at [981, 303] on icon "button" at bounding box center [984, 304] width 7 height 7
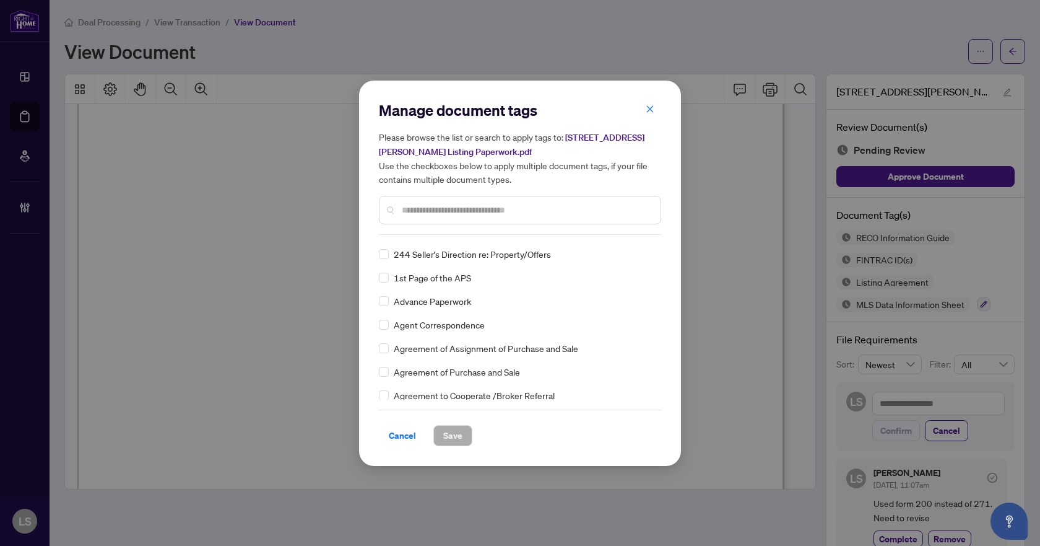
scroll to position [0, 0]
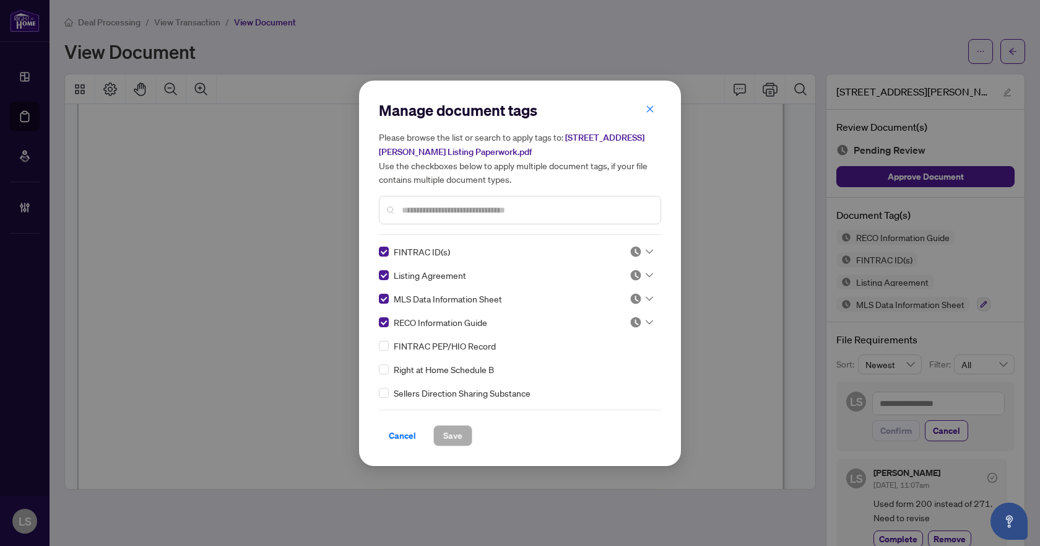
click at [433, 203] on input "text" at bounding box center [526, 210] width 249 height 14
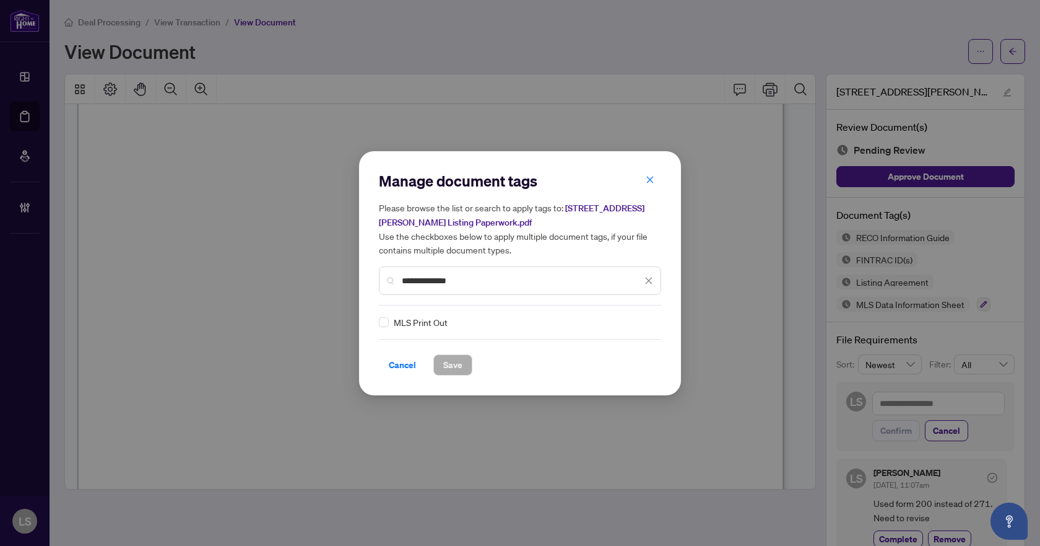
type input "**********"
click at [638, 316] on img at bounding box center [636, 322] width 12 height 12
click at [635, 320] on img at bounding box center [636, 322] width 12 height 12
click at [650, 282] on icon "close" at bounding box center [649, 280] width 9 height 9
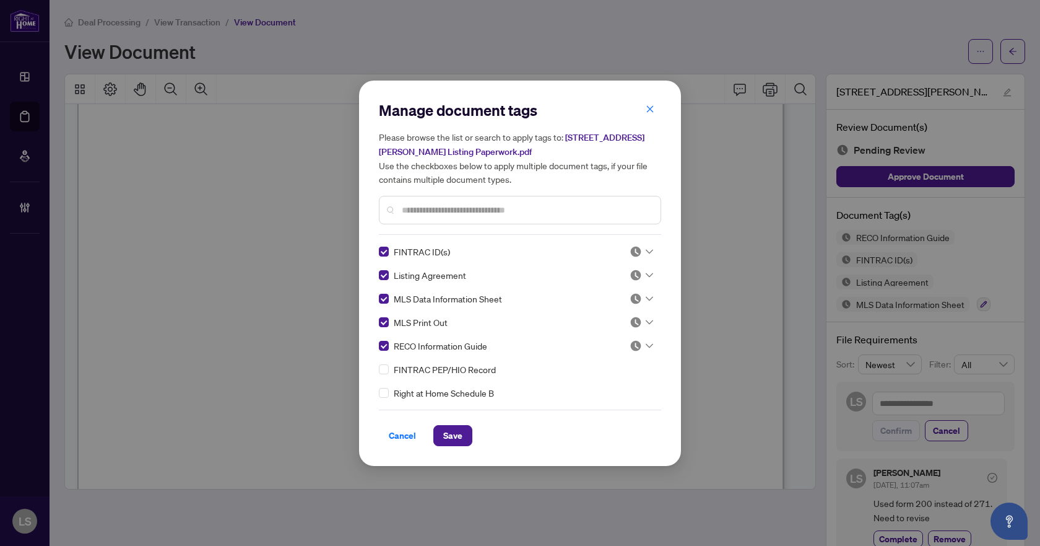
click at [646, 250] on icon at bounding box center [649, 251] width 7 height 5
click at [596, 313] on div "Approved" at bounding box center [600, 312] width 79 height 14
click at [646, 276] on icon at bounding box center [649, 274] width 7 height 5
click at [605, 318] on div "Needs Work" at bounding box center [600, 315] width 79 height 14
click at [645, 294] on div at bounding box center [642, 298] width 24 height 12
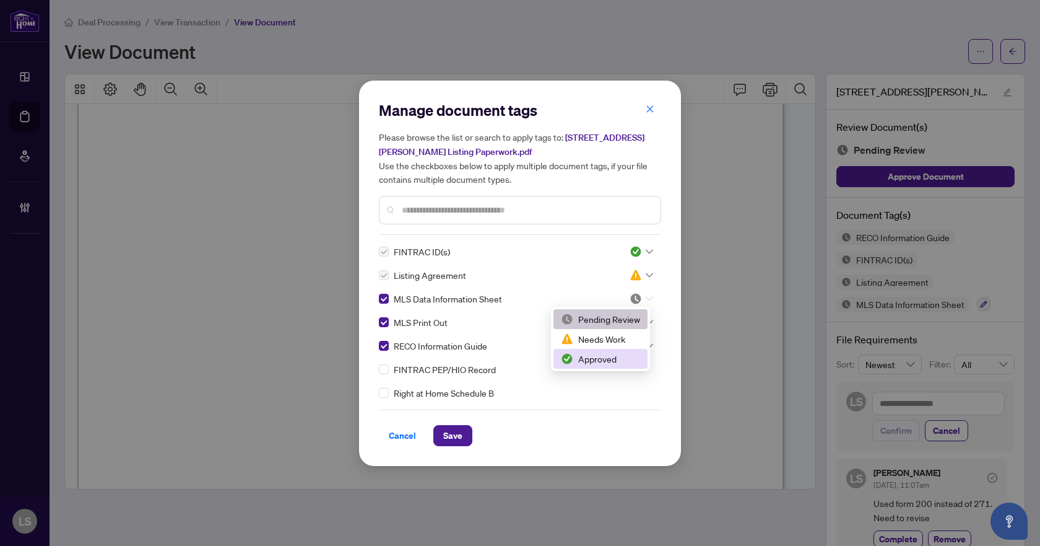
click at [613, 360] on div "Approved" at bounding box center [600, 359] width 79 height 14
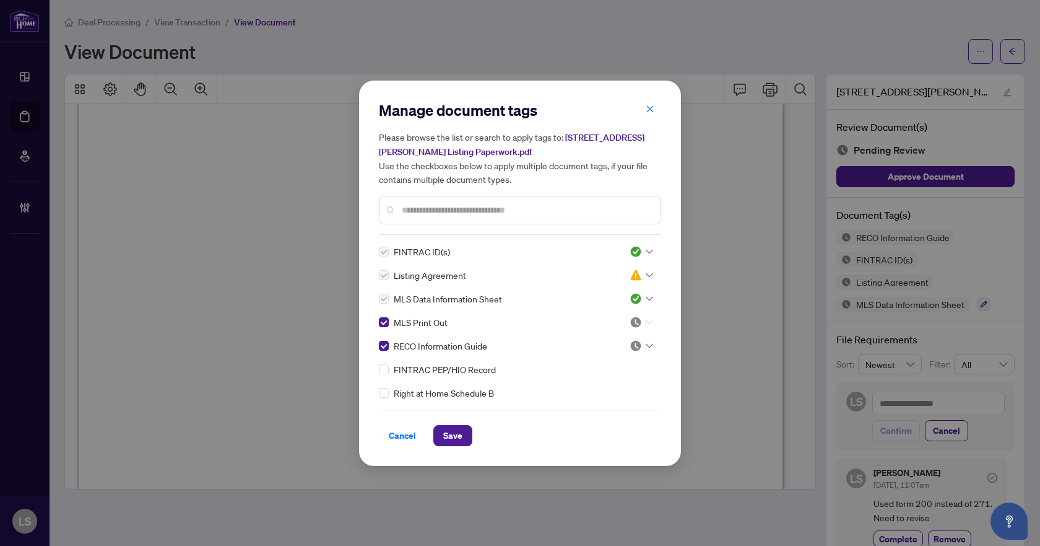
click at [647, 323] on icon at bounding box center [649, 322] width 7 height 5
click at [615, 383] on div "Approved" at bounding box center [600, 382] width 79 height 14
click at [646, 343] on icon at bounding box center [649, 345] width 7 height 5
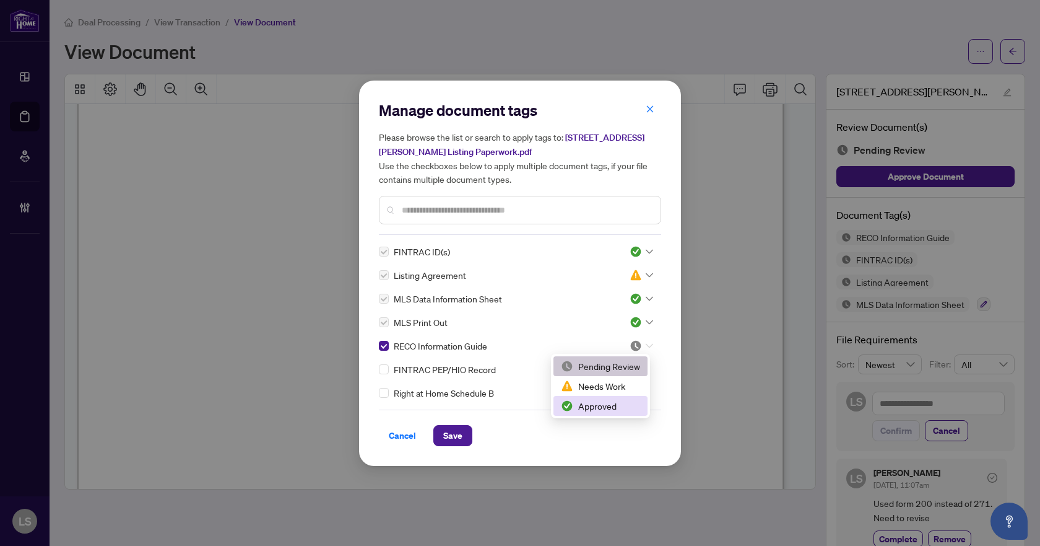
click at [617, 409] on div "Approved" at bounding box center [600, 406] width 79 height 14
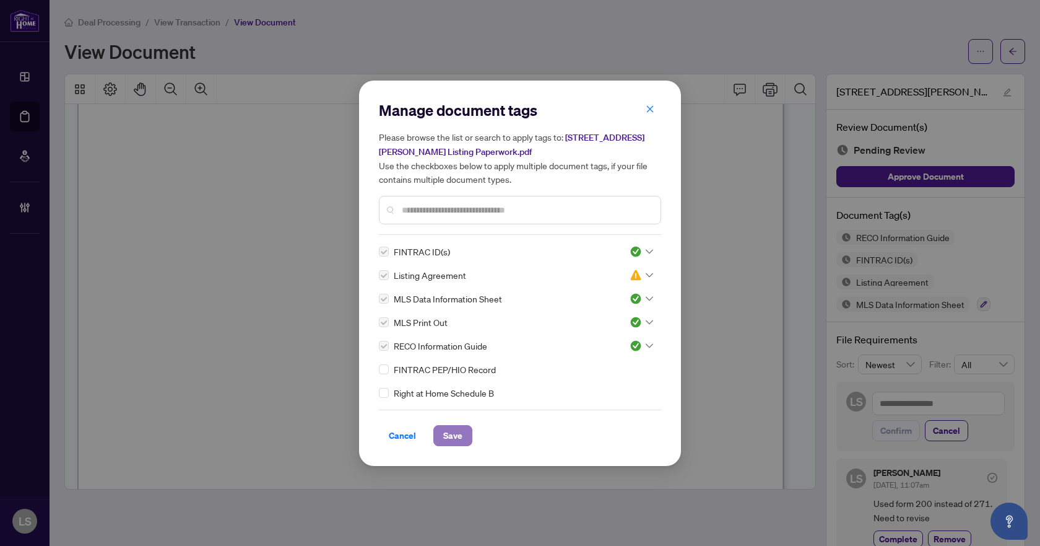
click at [455, 438] on span "Save" at bounding box center [452, 435] width 19 height 20
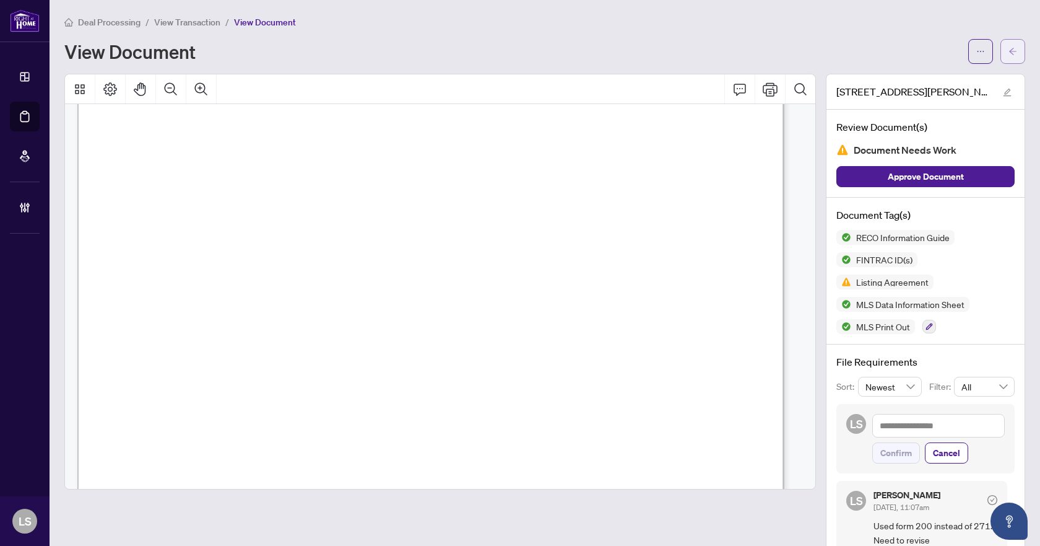
click at [1009, 56] on span "button" at bounding box center [1013, 51] width 9 height 20
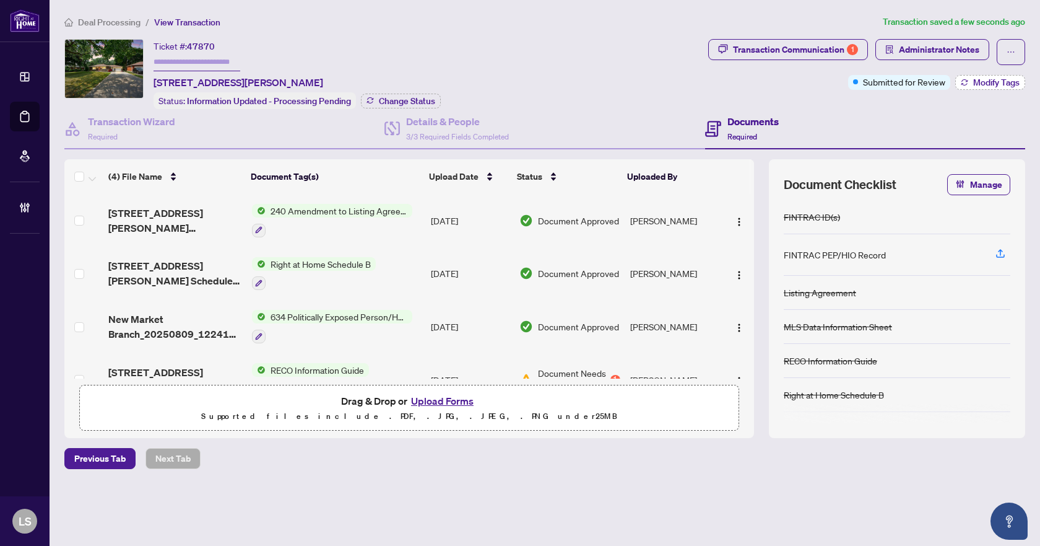
click at [973, 81] on span "Modify Tags" at bounding box center [996, 82] width 46 height 9
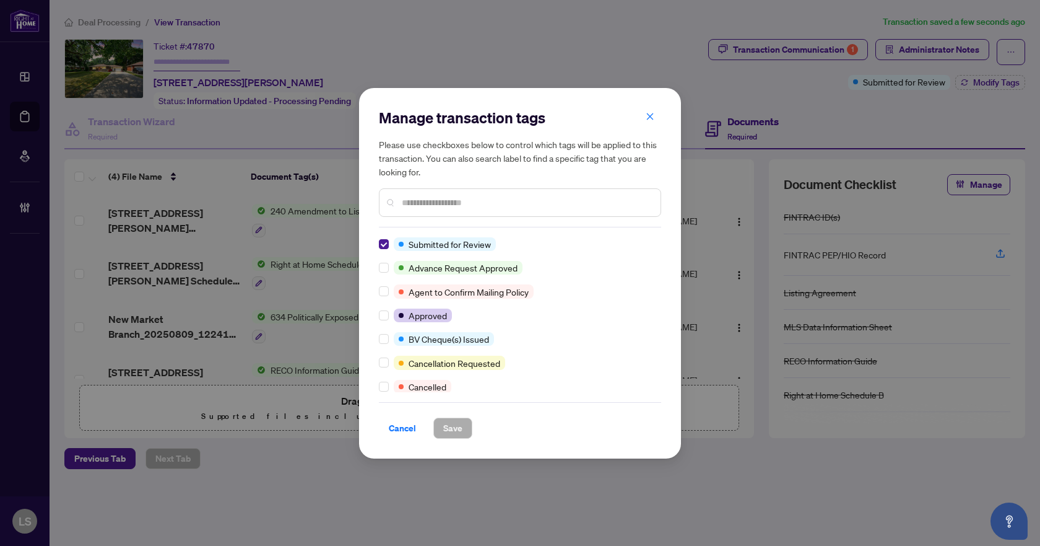
click at [446, 200] on input "text" at bounding box center [526, 203] width 249 height 14
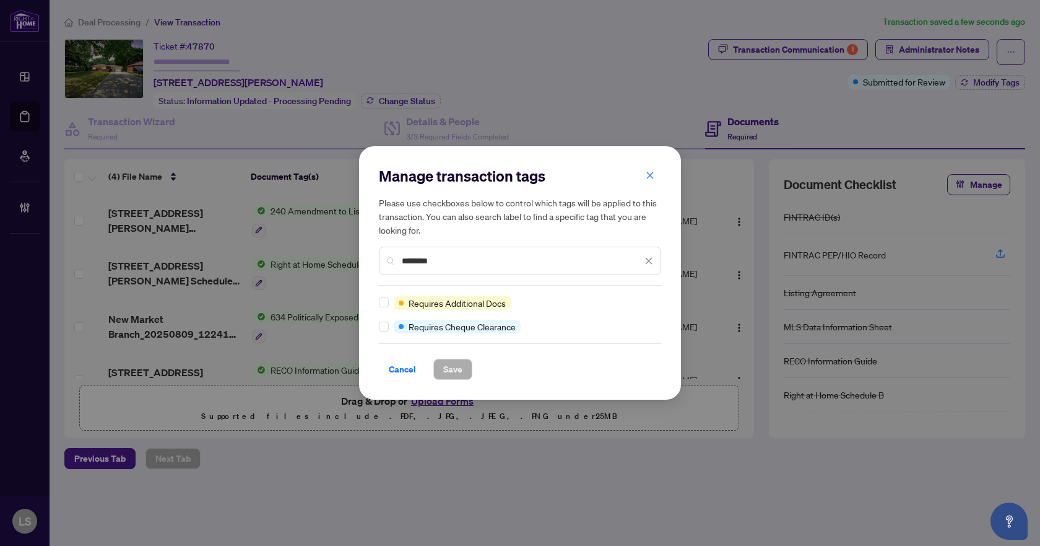
type input "********"
click at [389, 303] on div at bounding box center [386, 302] width 15 height 14
click at [456, 373] on span "Save" at bounding box center [452, 369] width 19 height 20
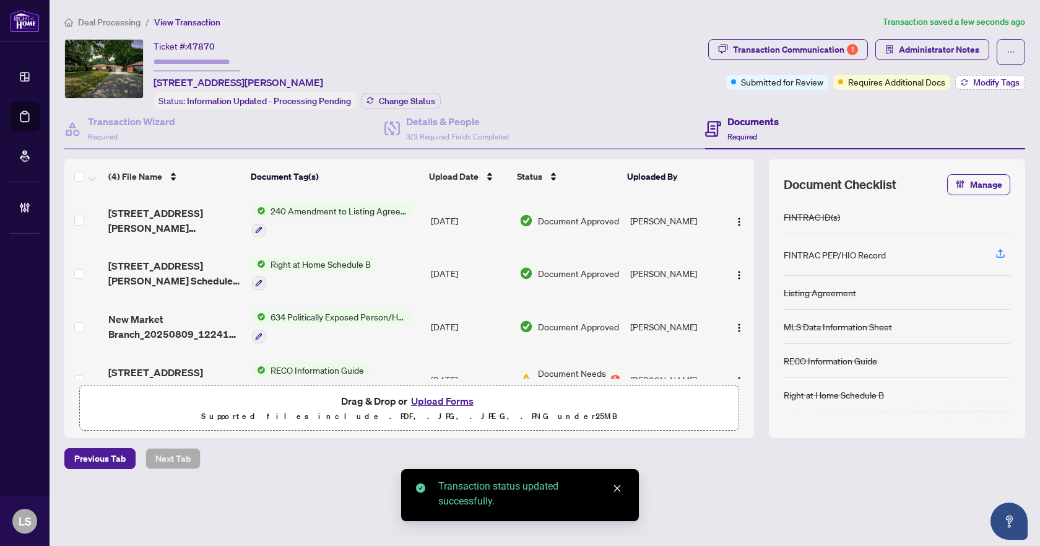
click at [972, 79] on button "Modify Tags" at bounding box center [990, 82] width 70 height 15
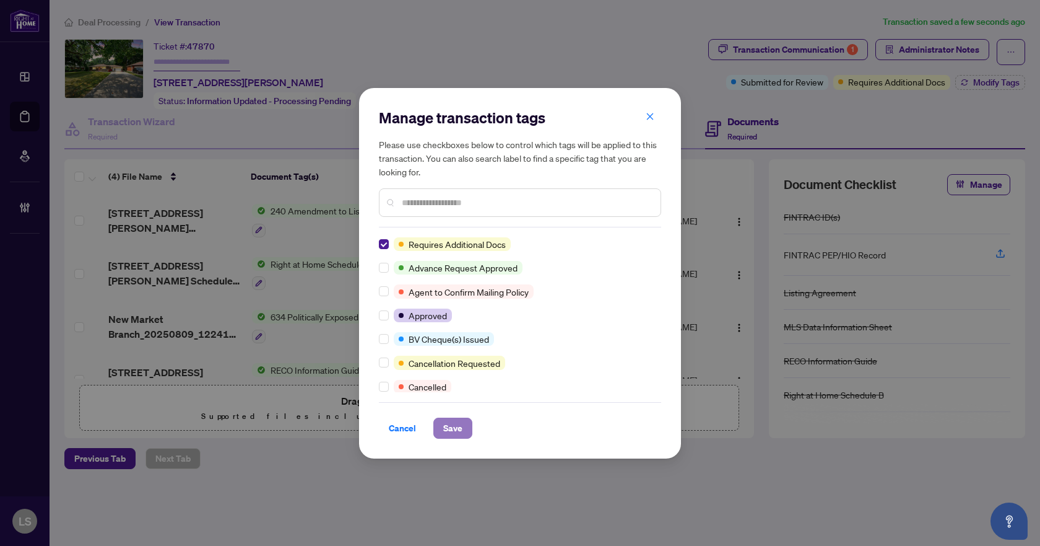
click at [445, 424] on span "Save" at bounding box center [452, 428] width 19 height 20
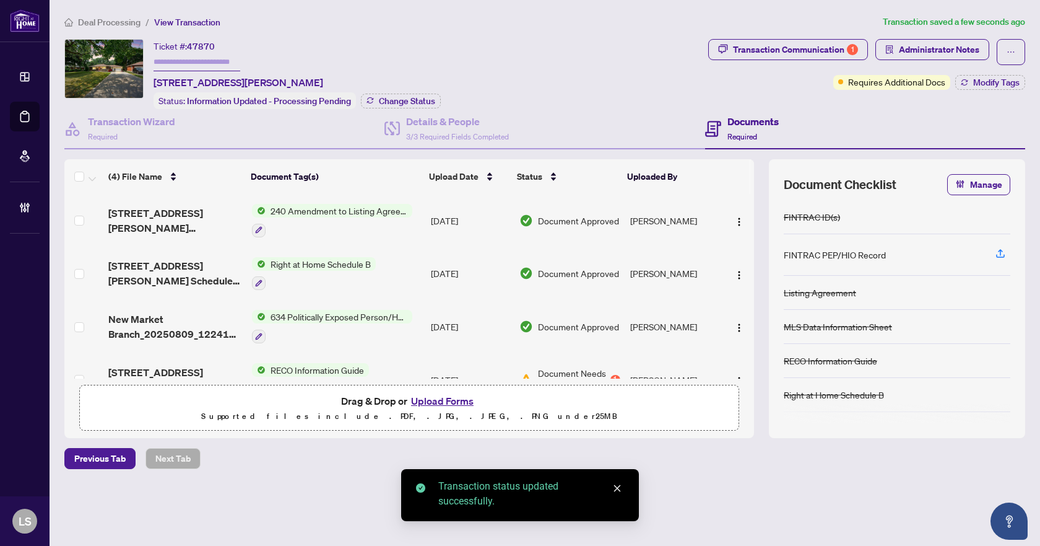
click at [111, 20] on span "Deal Processing" at bounding box center [109, 22] width 63 height 11
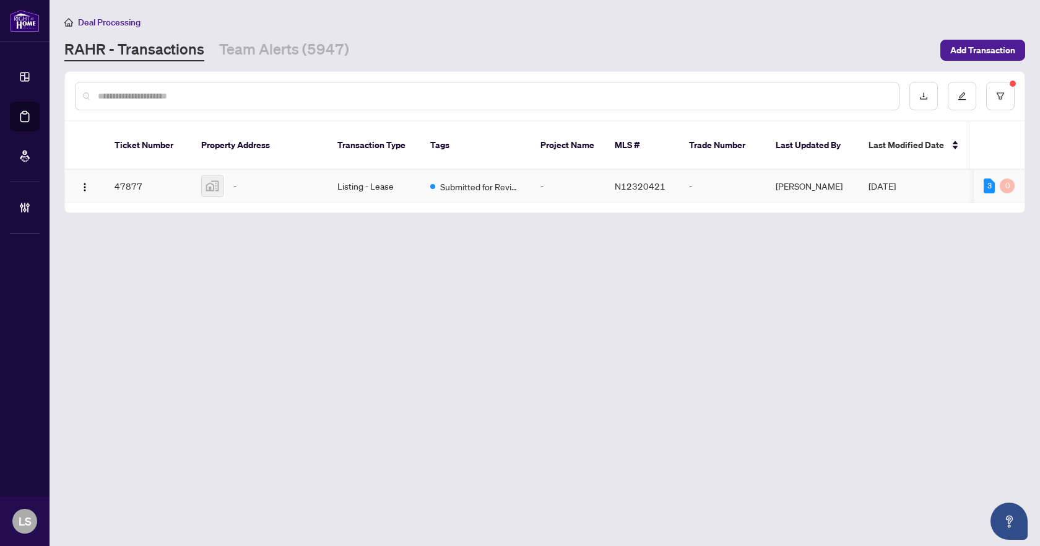
click at [383, 170] on td "Listing - Lease" at bounding box center [374, 186] width 93 height 33
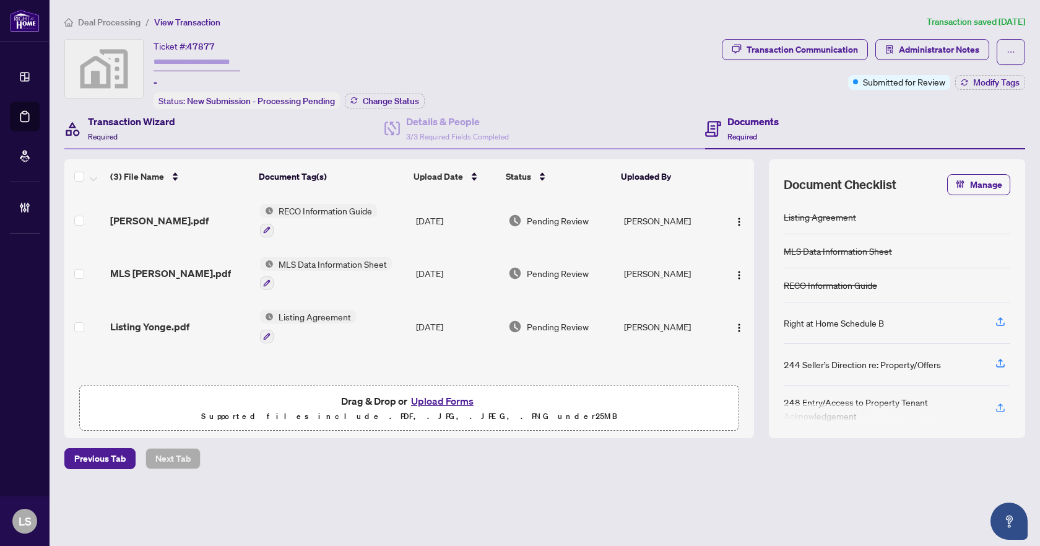
click at [168, 124] on h4 "Transaction Wizard" at bounding box center [131, 121] width 87 height 15
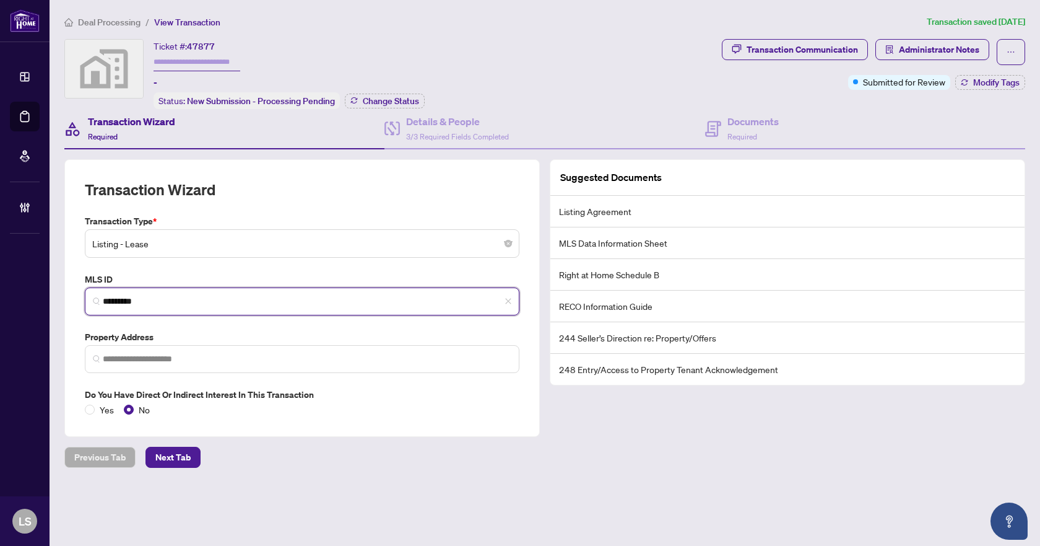
drag, startPoint x: 138, startPoint y: 299, endPoint x: 81, endPoint y: 295, distance: 57.1
click at [81, 295] on div "MLS ID N12320421 *********" at bounding box center [302, 293] width 445 height 43
click at [161, 299] on input "*********" at bounding box center [307, 301] width 409 height 13
drag, startPoint x: 157, startPoint y: 298, endPoint x: 98, endPoint y: 295, distance: 58.9
click at [98, 295] on span "*********" at bounding box center [302, 301] width 435 height 28
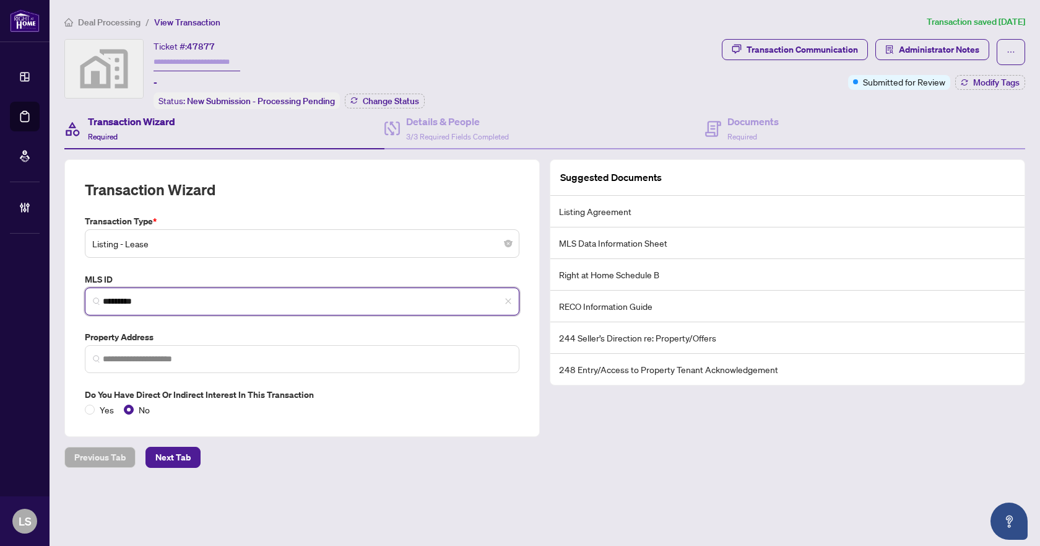
paste input "search"
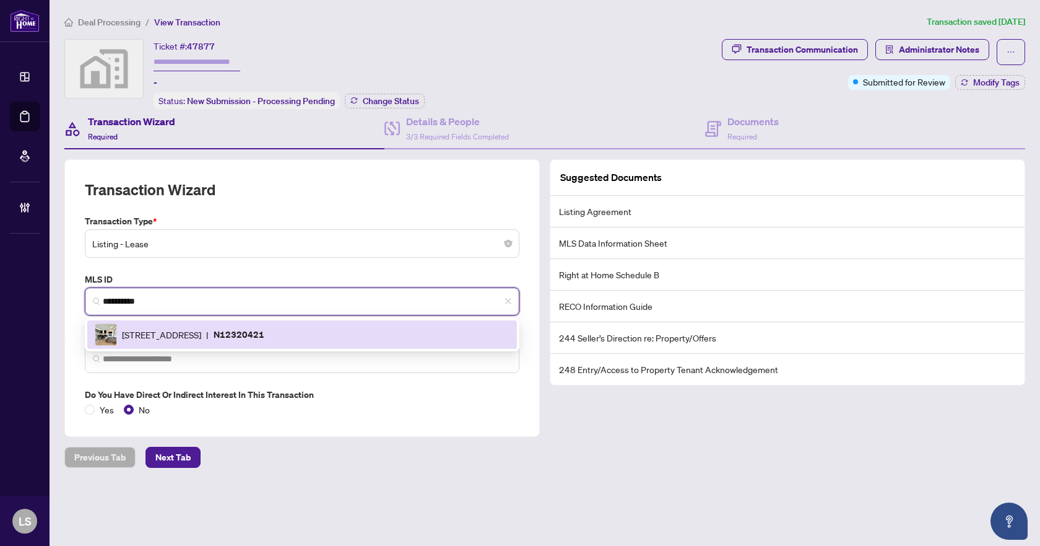
click at [201, 335] on span "12868 Yonge St, Richmond Hill, Ontario L4E 1J4, Canada" at bounding box center [161, 335] width 79 height 14
type input "*********"
type input "**********"
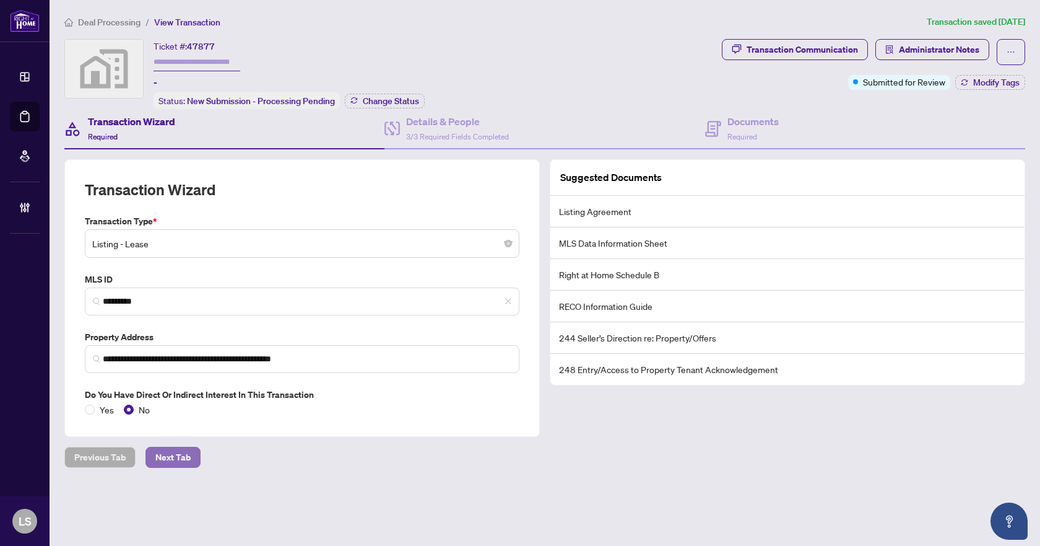
click at [178, 457] on span "Next Tab" at bounding box center [172, 457] width 35 height 20
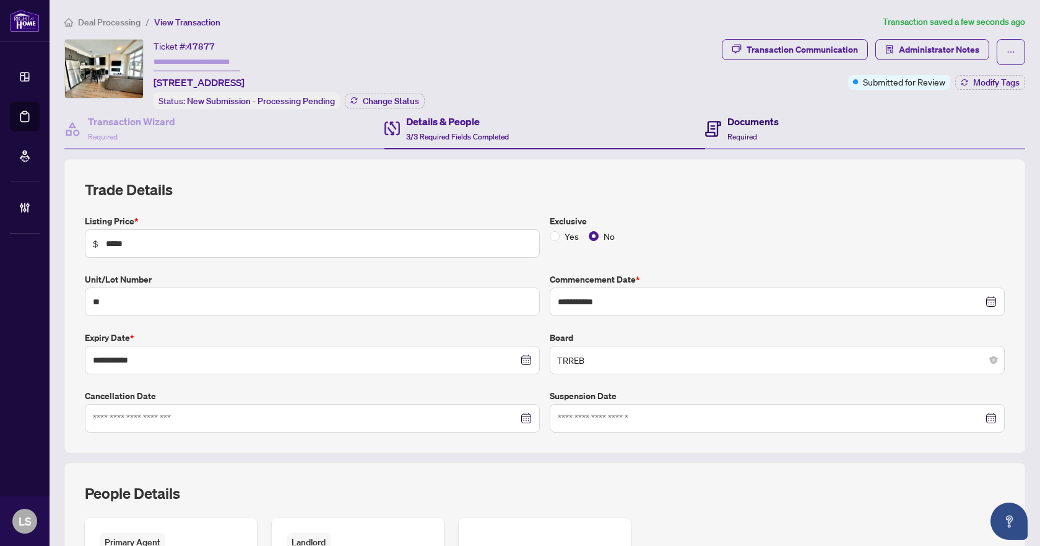
click at [743, 123] on h4 "Documents" at bounding box center [753, 121] width 51 height 15
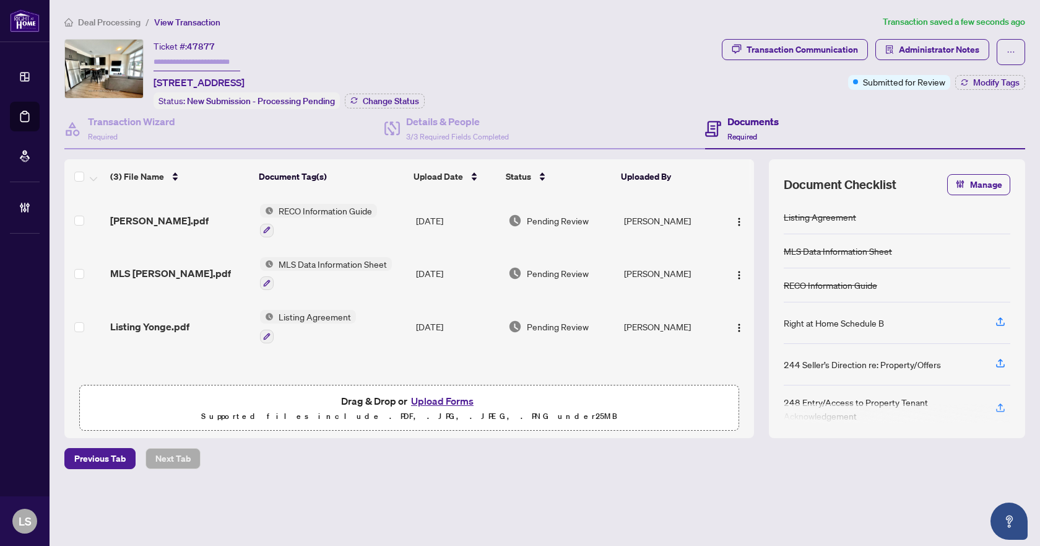
scroll to position [1, 0]
click at [151, 325] on span "Listing Yonge.pdf" at bounding box center [149, 325] width 79 height 15
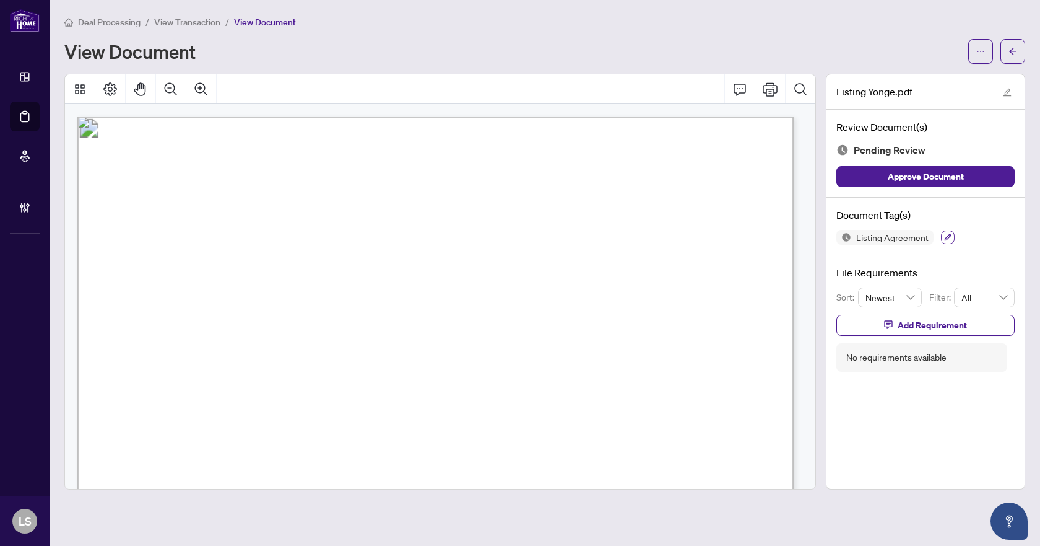
click at [944, 236] on icon "button" at bounding box center [947, 236] width 7 height 7
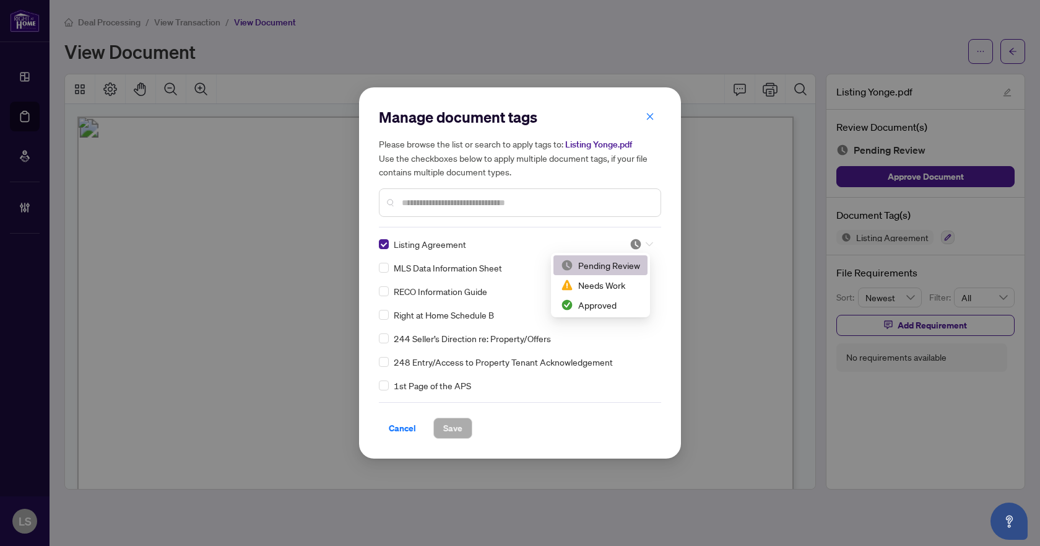
click at [649, 243] on icon at bounding box center [649, 244] width 7 height 4
click at [591, 298] on div "Approved" at bounding box center [600, 305] width 79 height 14
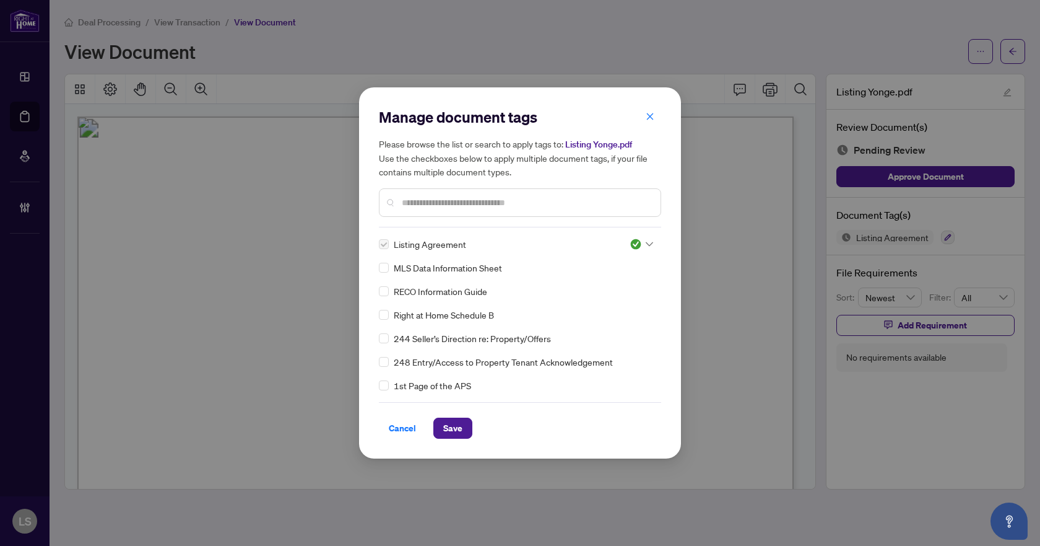
drag, startPoint x: 463, startPoint y: 429, endPoint x: 489, endPoint y: 415, distance: 29.7
click at [463, 430] on button "Save" at bounding box center [452, 427] width 39 height 21
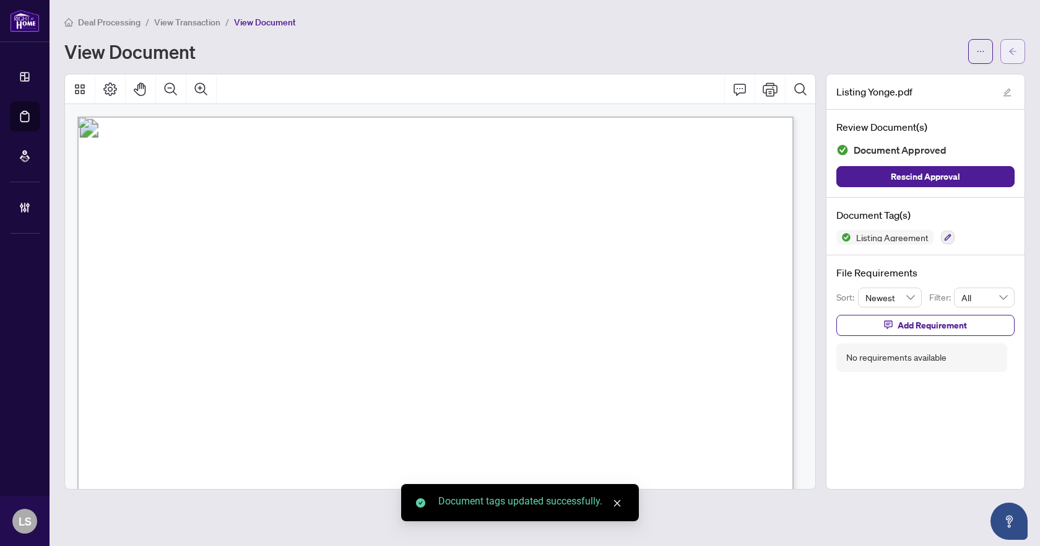
click at [1012, 58] on span "button" at bounding box center [1013, 51] width 9 height 20
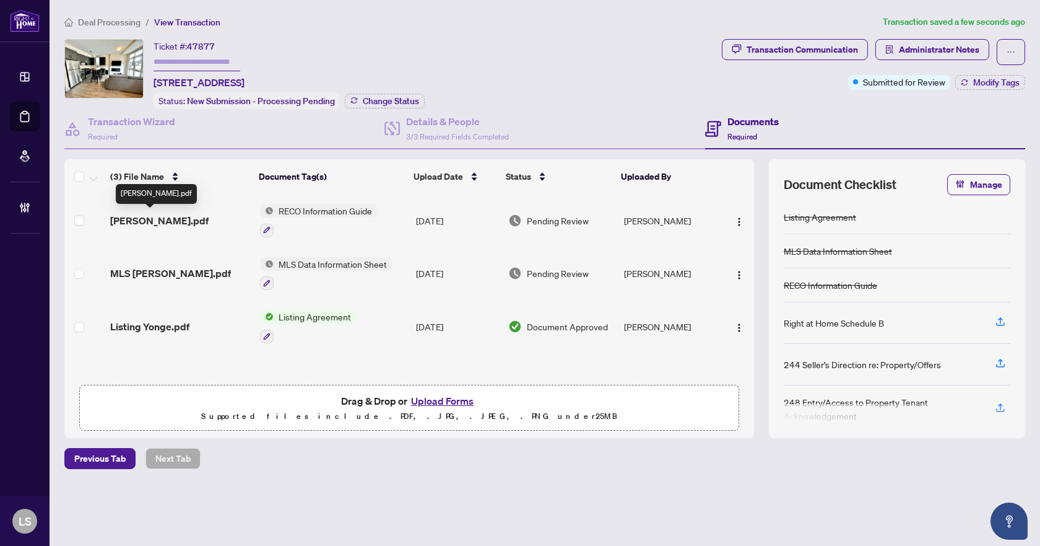
click at [153, 216] on span "REalter yonge.pdf" at bounding box center [159, 220] width 98 height 15
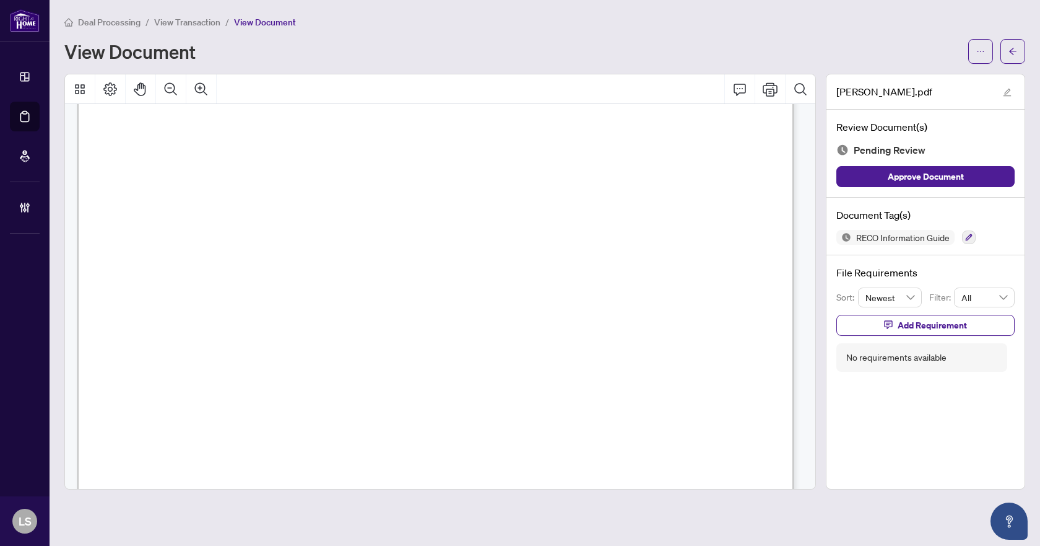
scroll to position [11789, 0]
click at [966, 231] on button "button" at bounding box center [969, 237] width 14 height 14
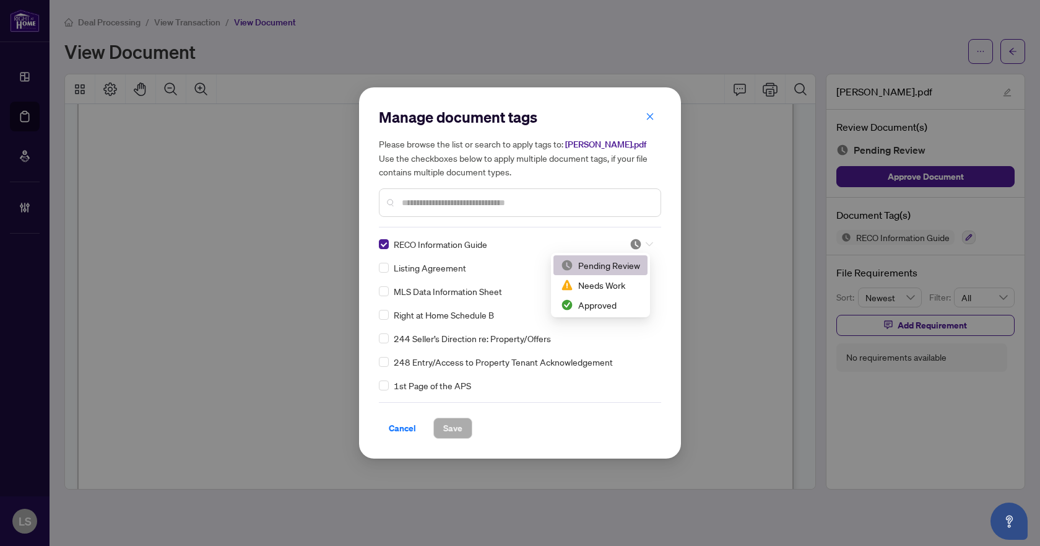
click at [646, 243] on icon at bounding box center [649, 244] width 7 height 5
drag, startPoint x: 608, startPoint y: 306, endPoint x: 600, endPoint y: 336, distance: 30.8
click at [607, 305] on div "Approved" at bounding box center [600, 305] width 79 height 14
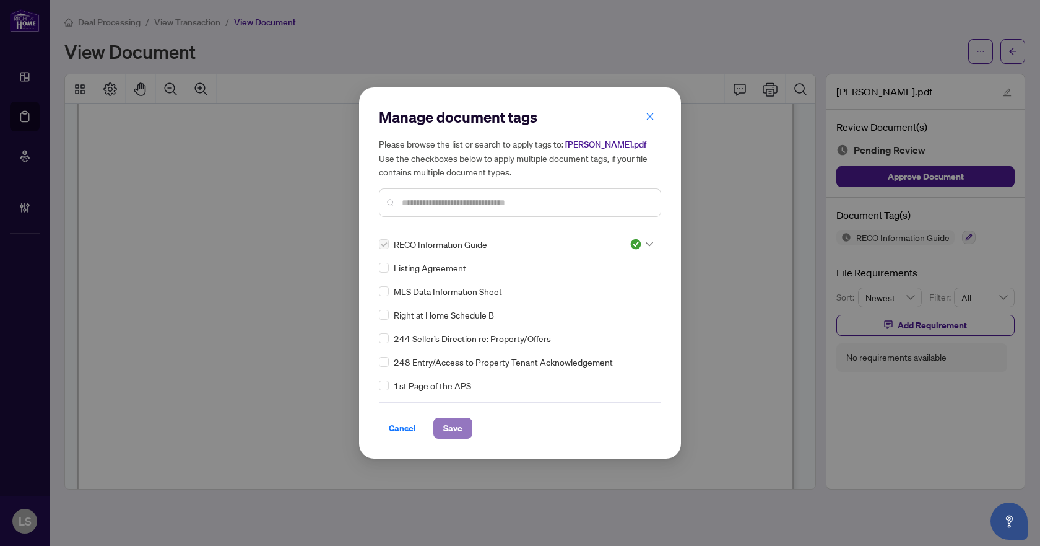
click at [460, 424] on span "Save" at bounding box center [452, 428] width 19 height 20
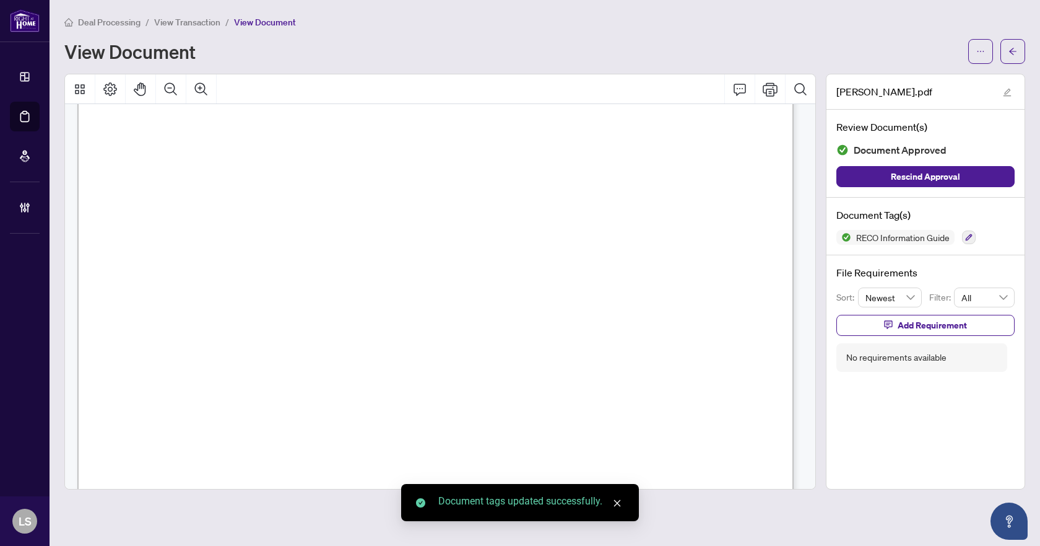
click at [1010, 51] on icon "arrow-left" at bounding box center [1012, 51] width 7 height 7
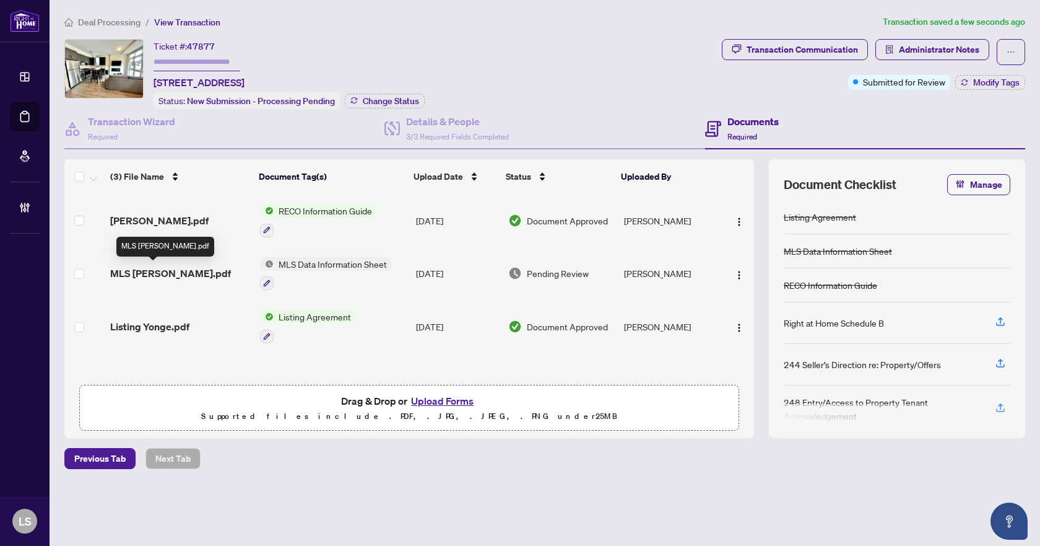
click at [163, 268] on span "MLS doc yonge.pdf" at bounding box center [170, 273] width 121 height 15
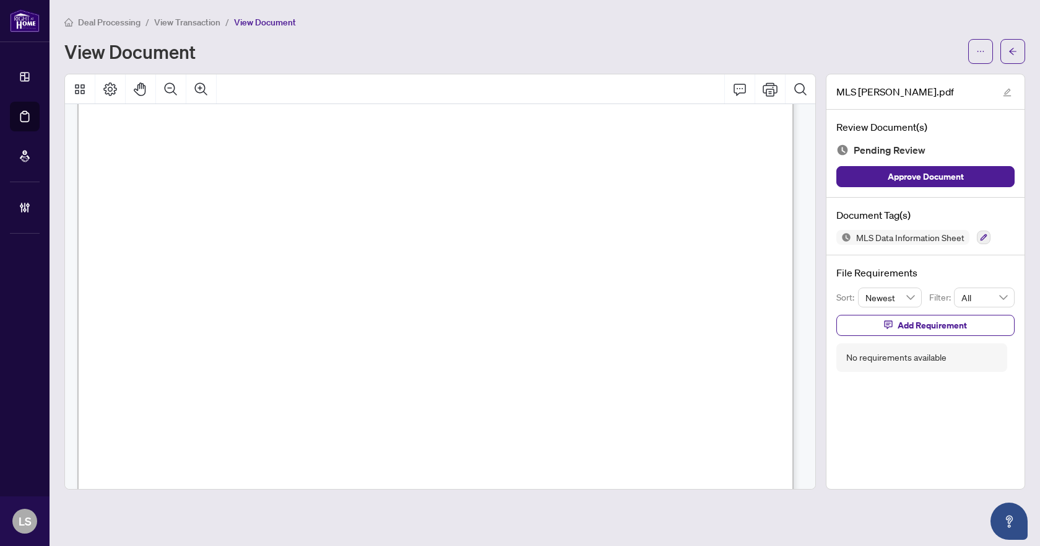
scroll to position [433, 0]
click at [981, 239] on icon "button" at bounding box center [984, 237] width 7 height 7
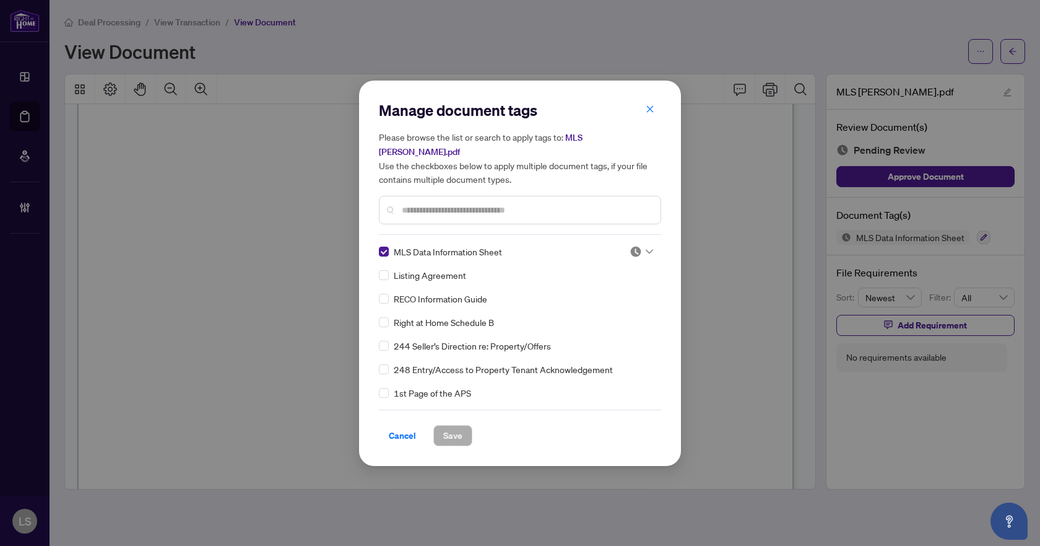
click at [646, 249] on icon at bounding box center [649, 251] width 7 height 4
click at [601, 308] on div "Approved" at bounding box center [600, 305] width 79 height 14
click at [448, 425] on span "Save" at bounding box center [452, 435] width 19 height 20
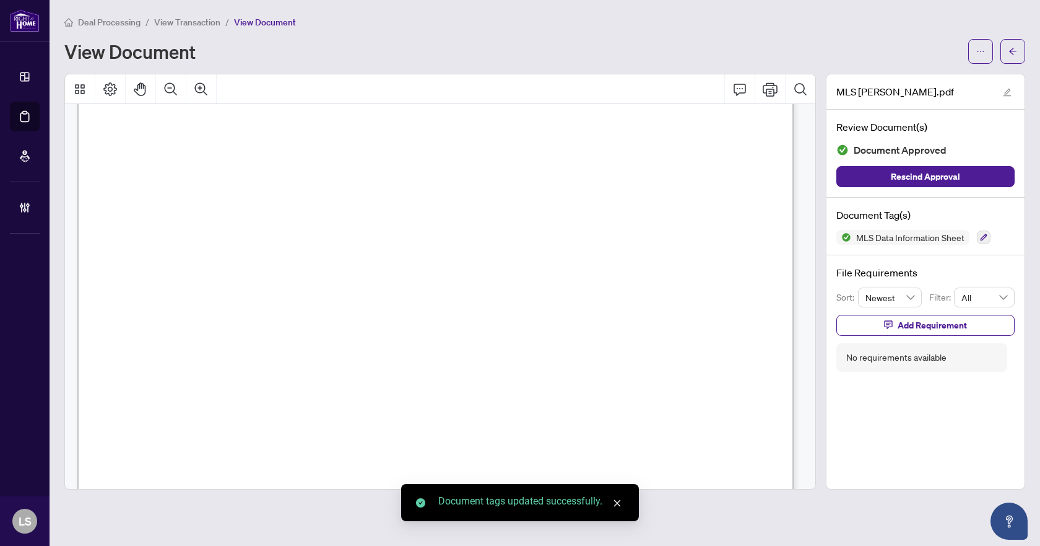
click at [1016, 53] on icon "arrow-left" at bounding box center [1013, 51] width 9 height 9
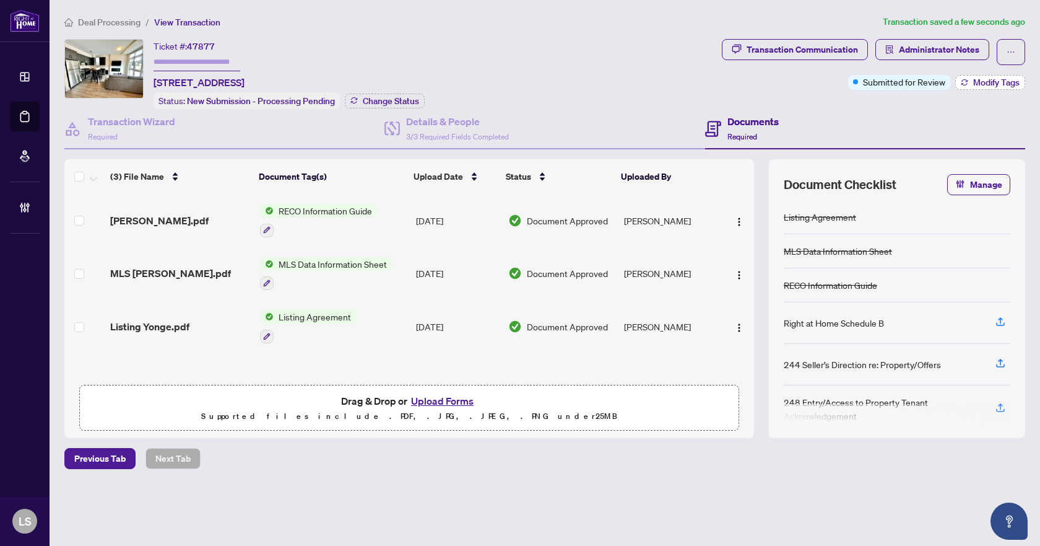
click at [1002, 87] on span "Modify Tags" at bounding box center [996, 82] width 46 height 9
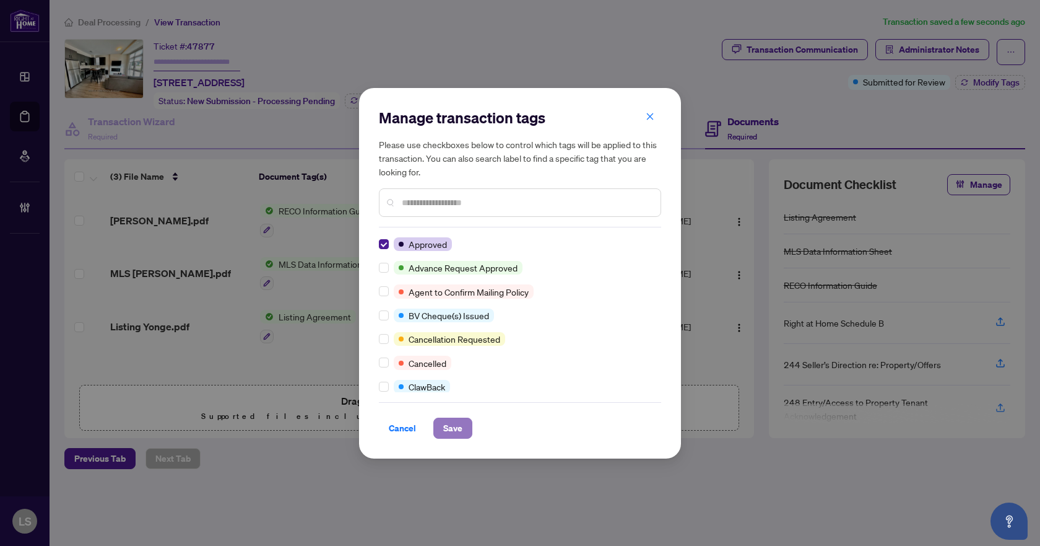
click at [457, 432] on span "Save" at bounding box center [452, 428] width 19 height 20
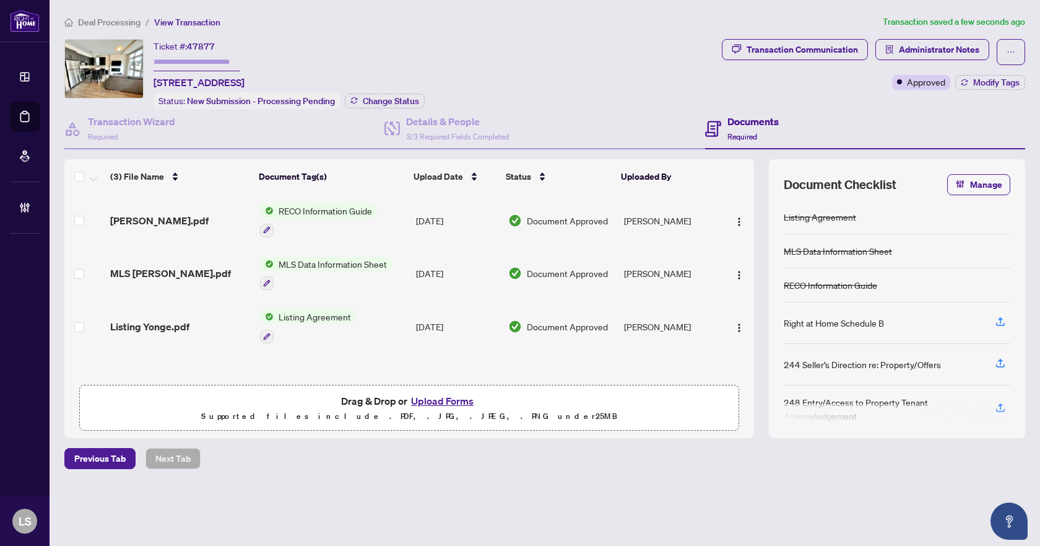
click at [117, 22] on span "Deal Processing" at bounding box center [109, 22] width 63 height 11
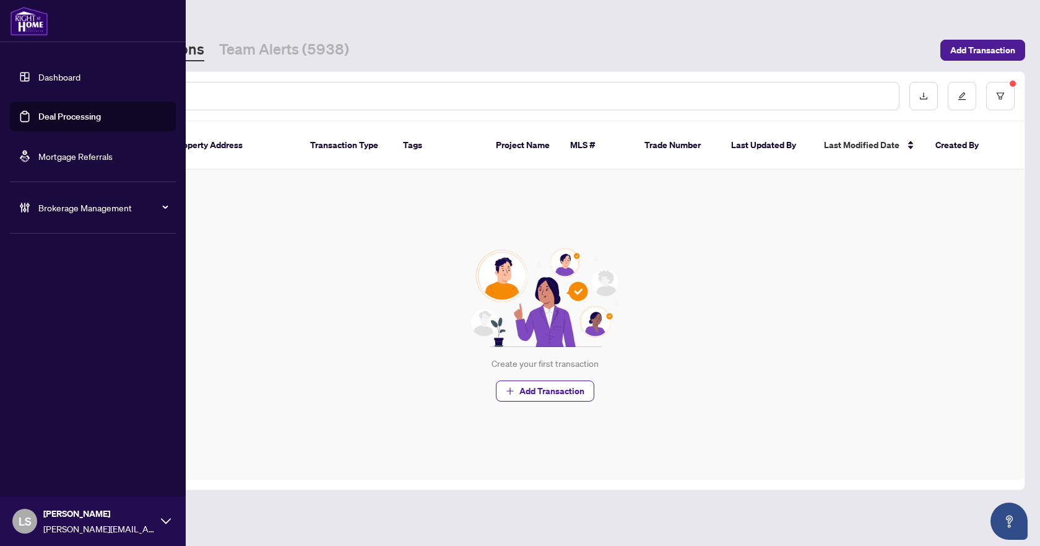
click at [69, 204] on span "Brokerage Management" at bounding box center [102, 208] width 129 height 14
click at [73, 211] on span "Brokerage Management" at bounding box center [102, 208] width 129 height 14
click at [160, 203] on span "Brokerage Management" at bounding box center [102, 208] width 129 height 14
click at [64, 297] on link "Manage Agents" at bounding box center [56, 296] width 61 height 11
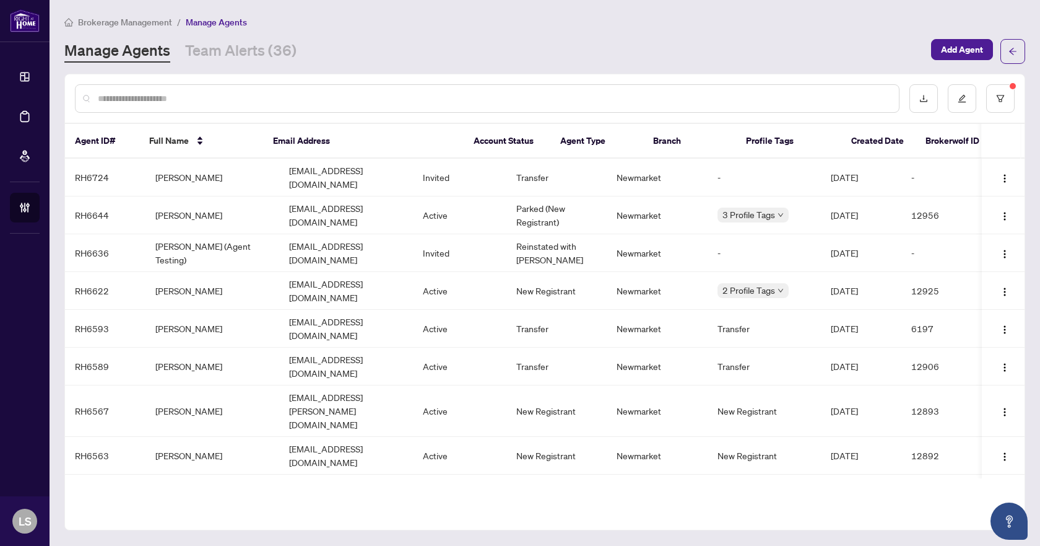
click at [111, 100] on input "text" at bounding box center [493, 99] width 791 height 14
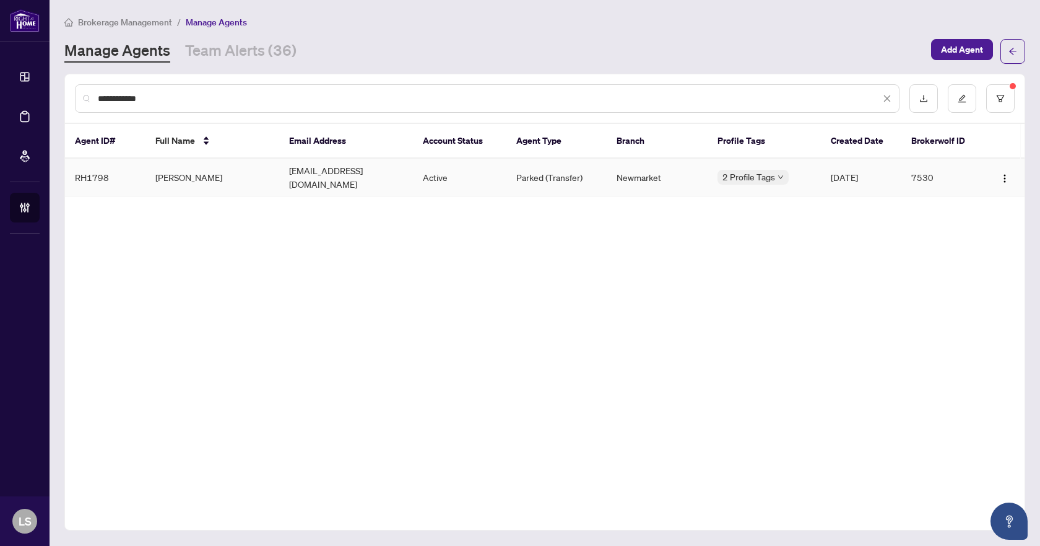
type input "**********"
click at [214, 175] on td "Suzie Miller" at bounding box center [213, 178] width 134 height 38
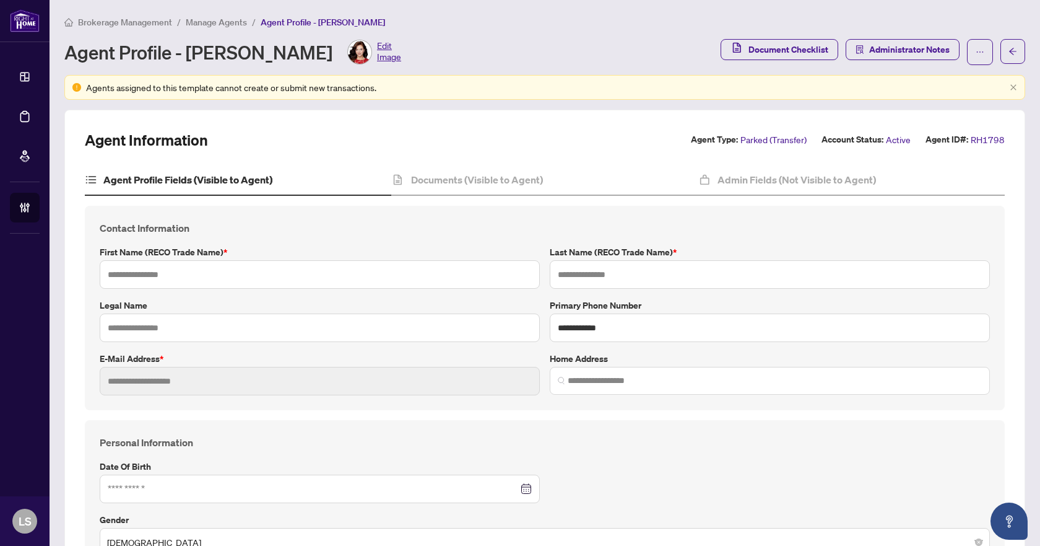
type input "*****"
type input "******"
type input "**********"
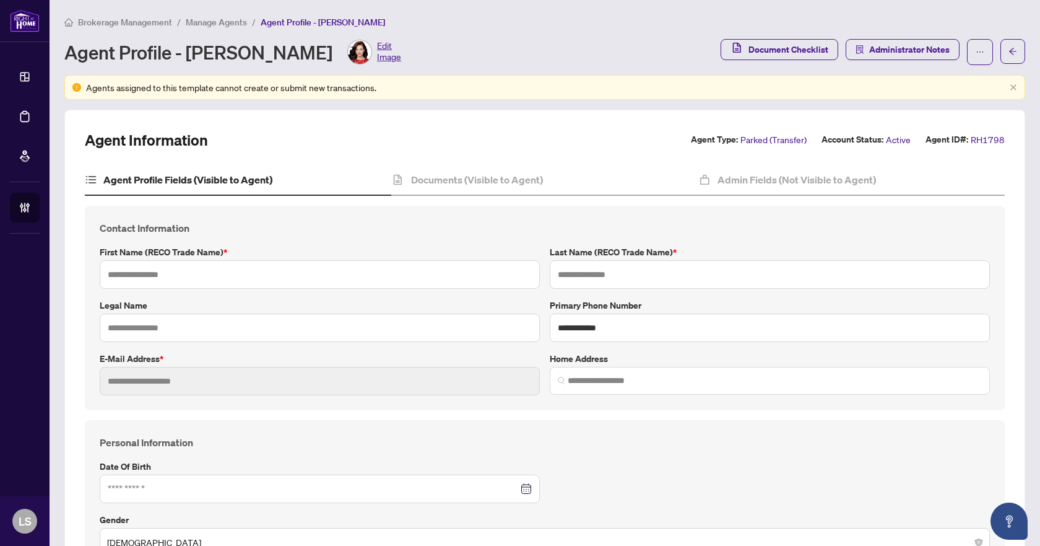
type input "*********"
type input "**********"
type input "******"
type input "**********"
type input "*"
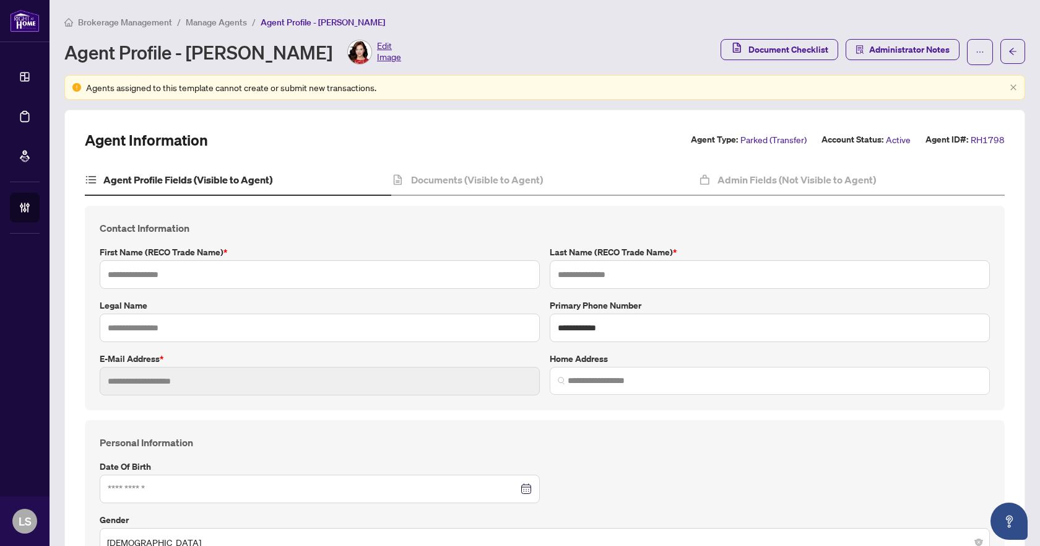
type input "*"
type input "*******"
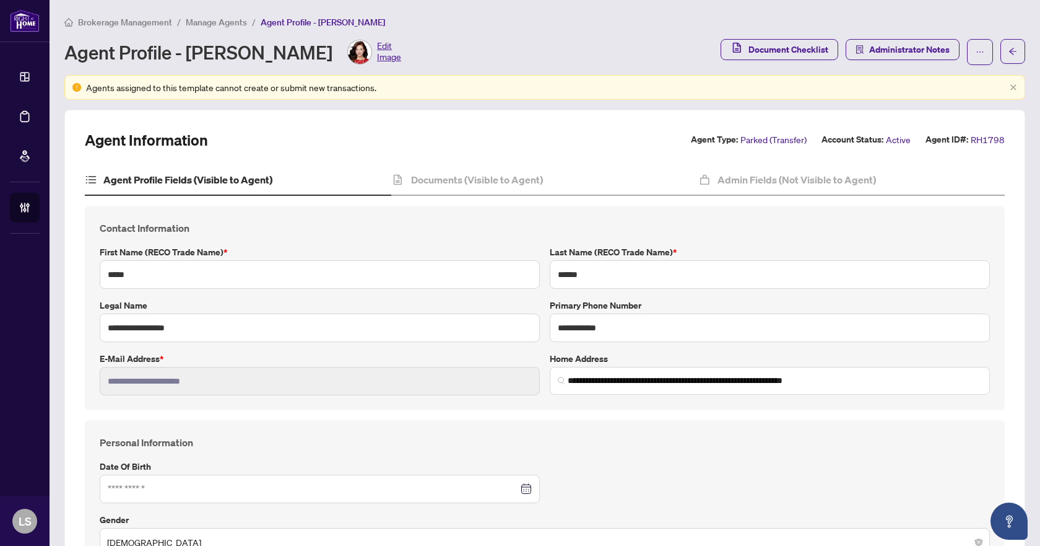
type input "**********"
type input "****"
type input "**********"
click at [514, 185] on h4 "Documents (Visible to Agent)" at bounding box center [477, 179] width 132 height 15
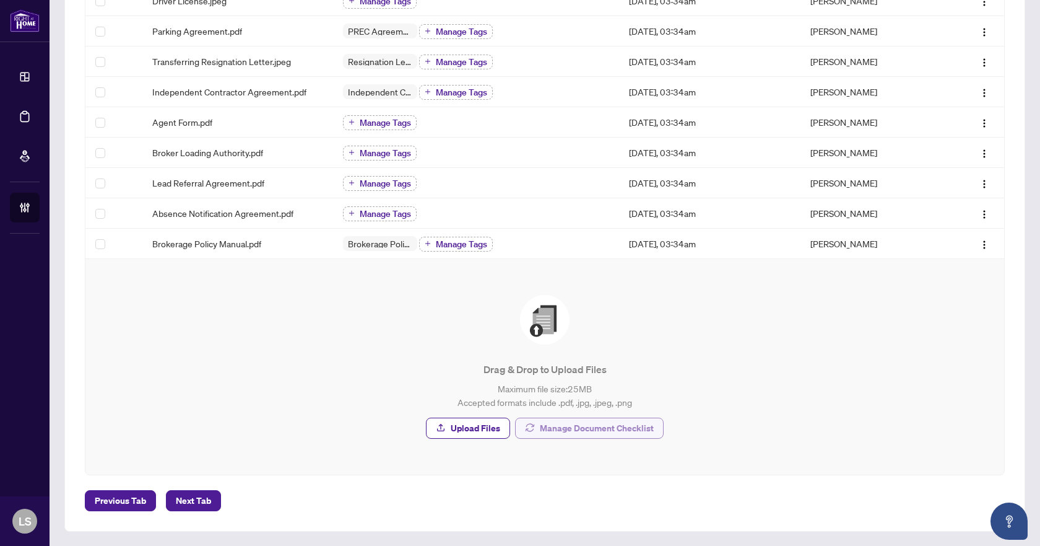
click at [605, 429] on span "Manage Document Checklist" at bounding box center [597, 428] width 114 height 20
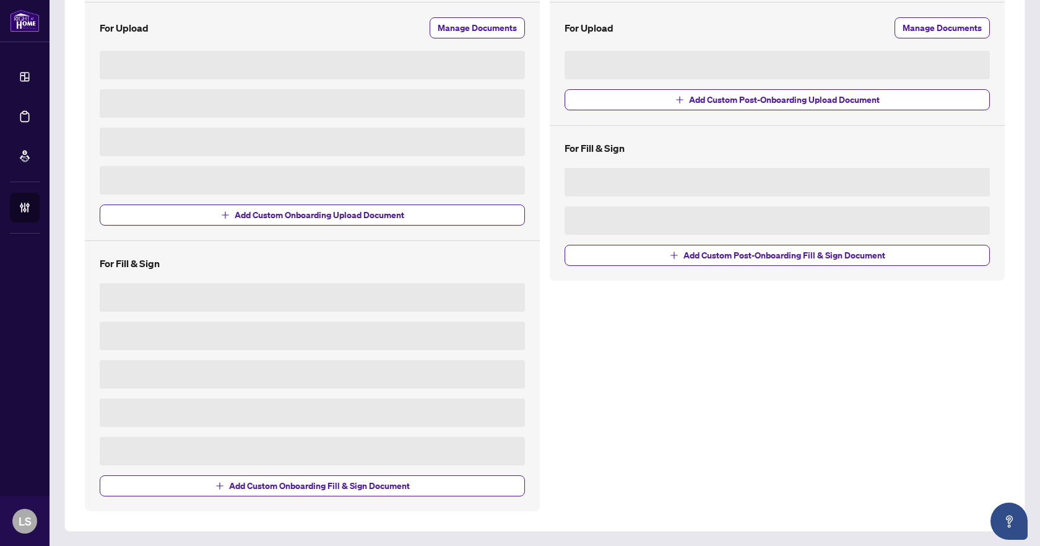
scroll to position [155, 0]
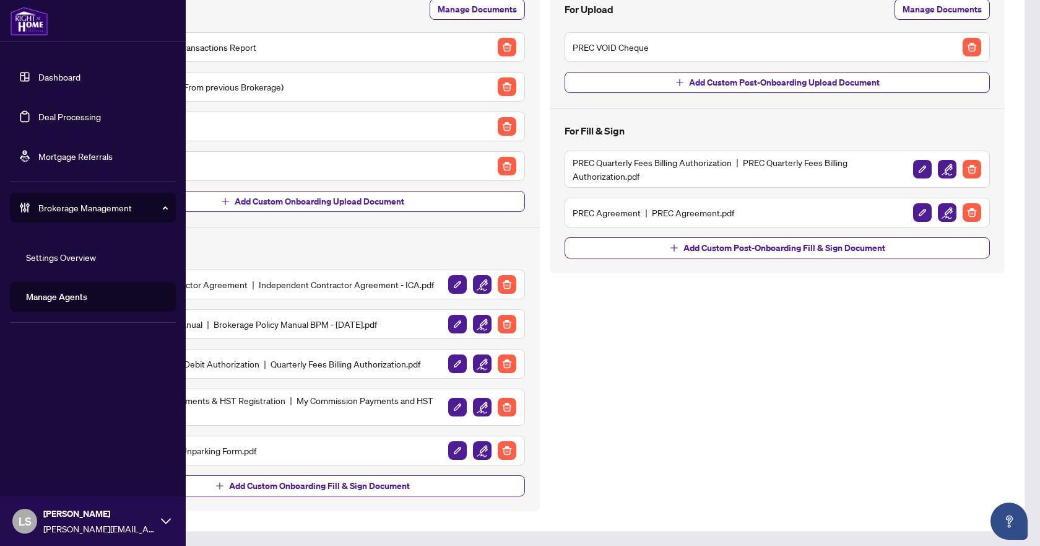
click at [74, 119] on link "Deal Processing" at bounding box center [69, 116] width 63 height 11
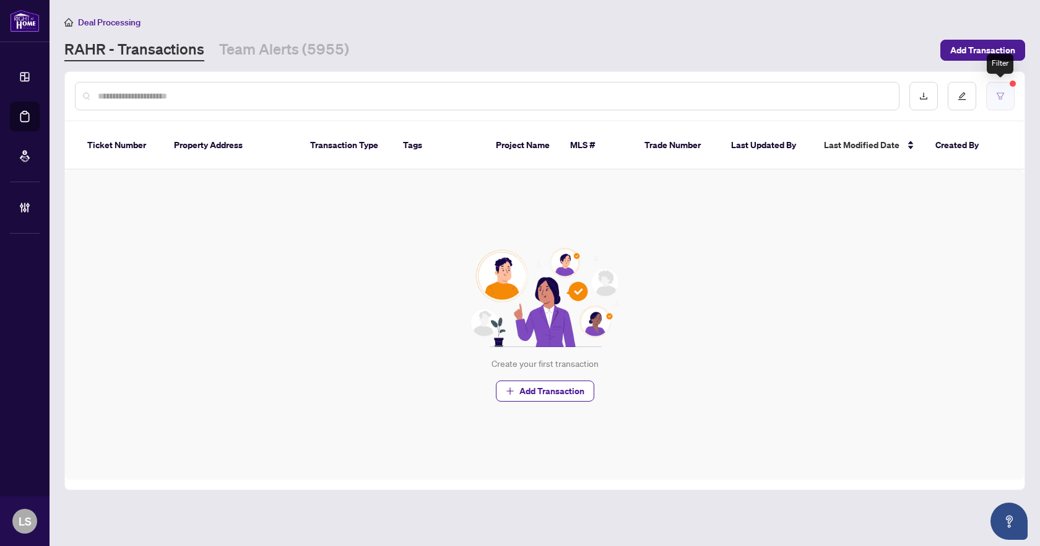
click at [1003, 92] on icon "filter" at bounding box center [1000, 95] width 7 height 7
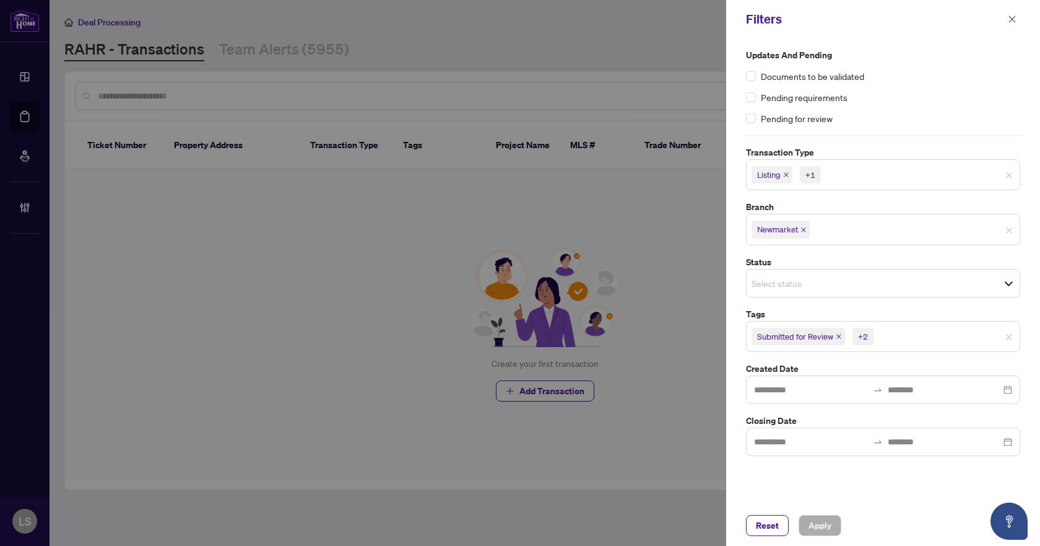
drag, startPoint x: 757, startPoint y: 527, endPoint x: 616, endPoint y: 396, distance: 192.8
click at [758, 526] on span "Reset" at bounding box center [767, 525] width 23 height 20
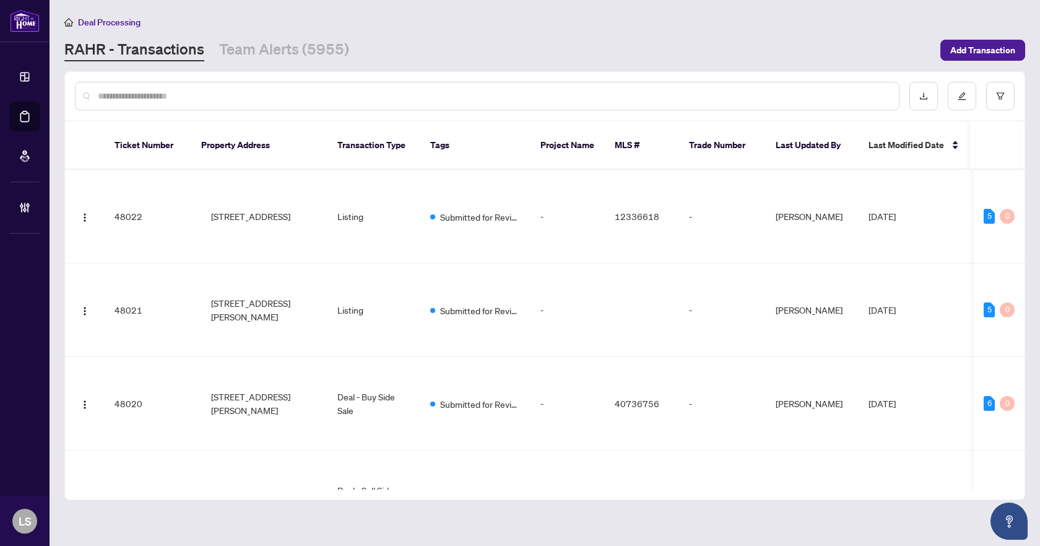
click at [89, 94] on div at bounding box center [487, 96] width 825 height 28
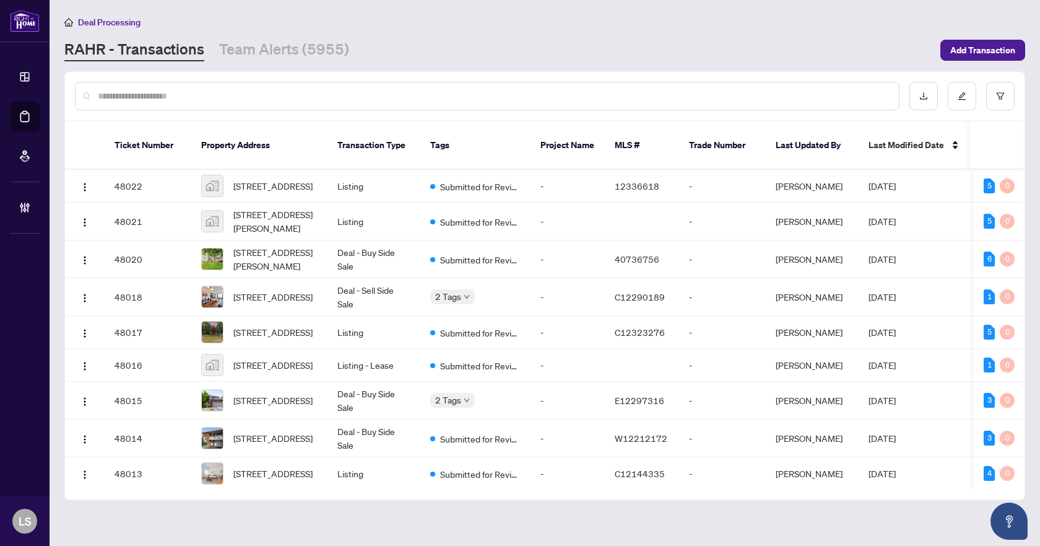
click at [173, 87] on div at bounding box center [487, 96] width 825 height 28
click at [176, 98] on input "text" at bounding box center [493, 96] width 791 height 14
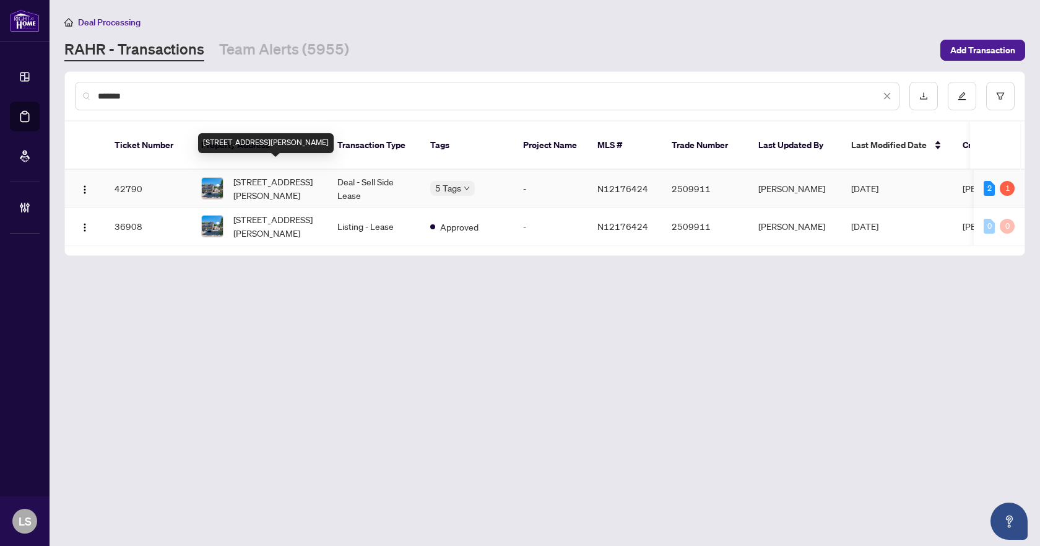
type input "*******"
click at [264, 175] on span "[STREET_ADDRESS][PERSON_NAME]" at bounding box center [275, 188] width 84 height 27
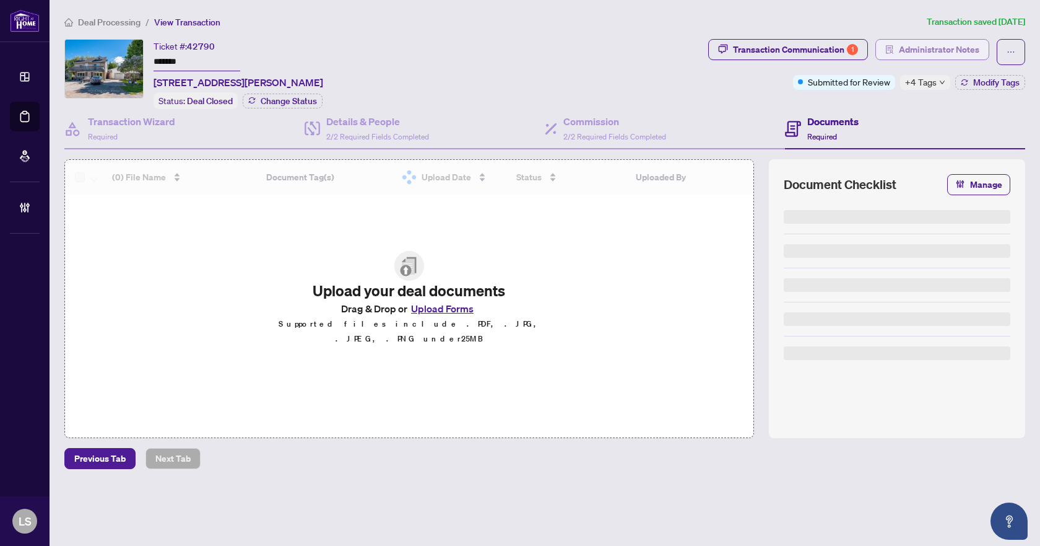
click at [917, 51] on span "Administrator Notes" at bounding box center [939, 50] width 81 height 20
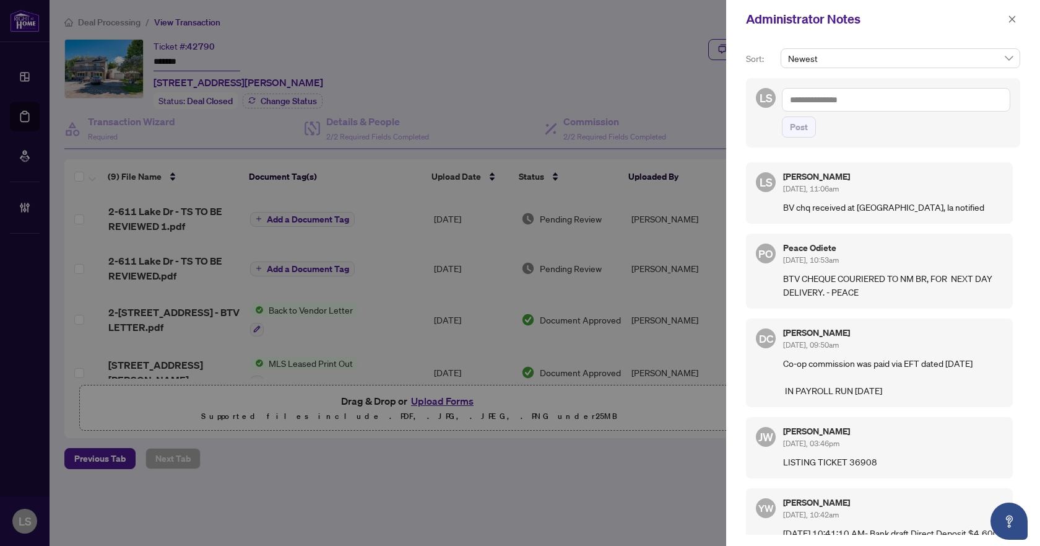
click at [825, 93] on textarea at bounding box center [896, 100] width 228 height 24
type textarea "**********"
click at [790, 131] on span "Post" at bounding box center [799, 127] width 18 height 20
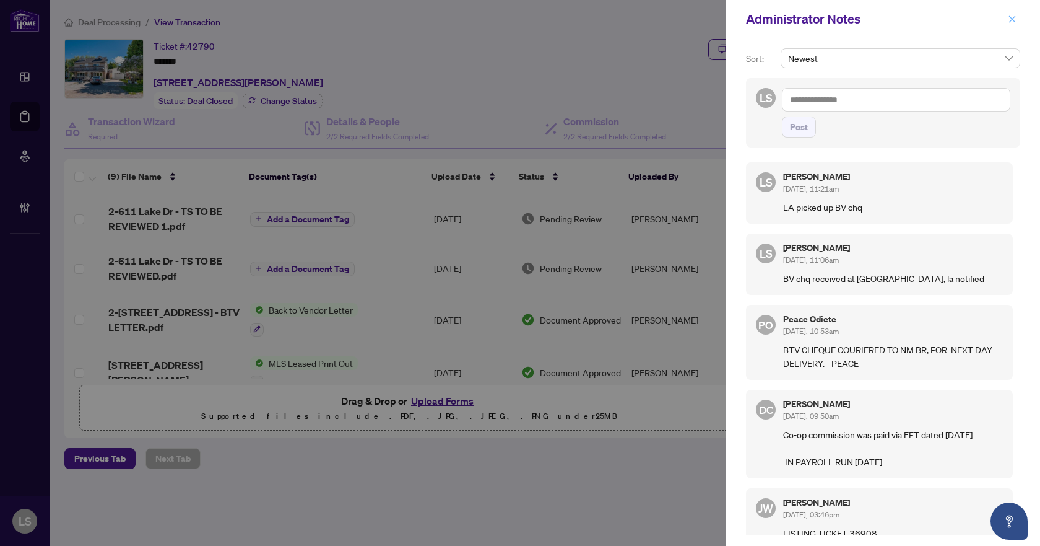
click at [1014, 23] on icon "close" at bounding box center [1012, 19] width 9 height 9
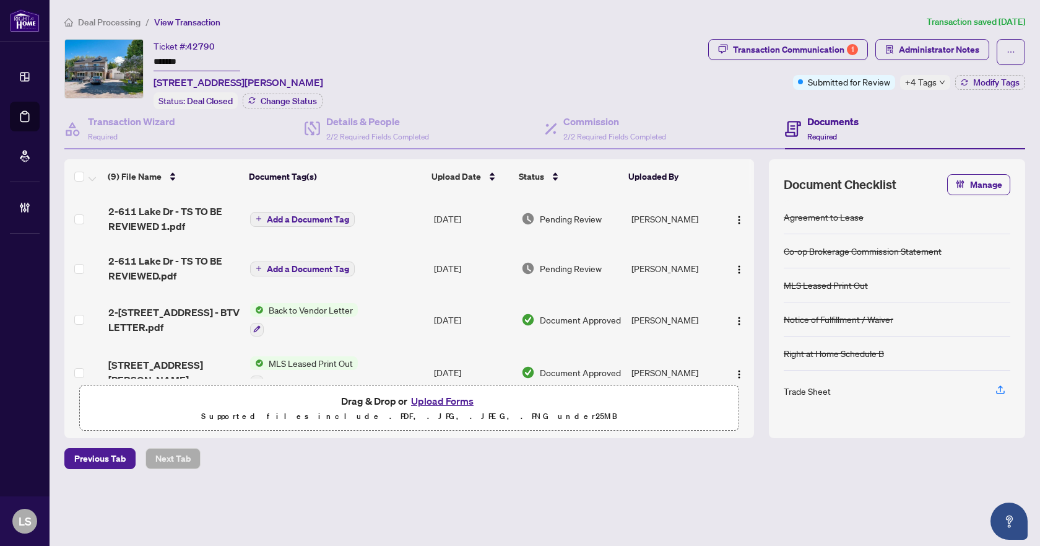
click at [103, 26] on span "Deal Processing" at bounding box center [109, 22] width 63 height 11
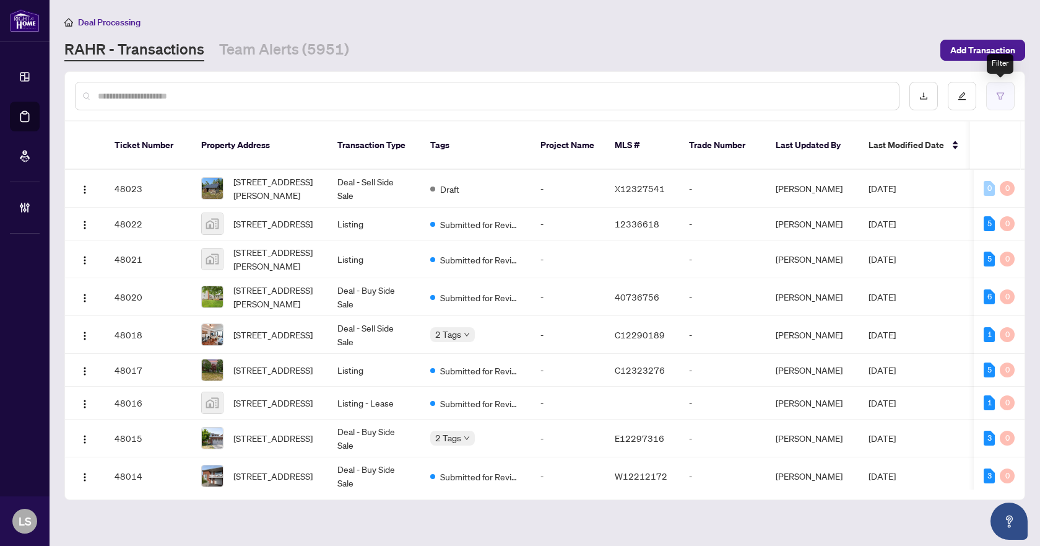
click at [1001, 99] on icon "filter" at bounding box center [1000, 96] width 9 height 9
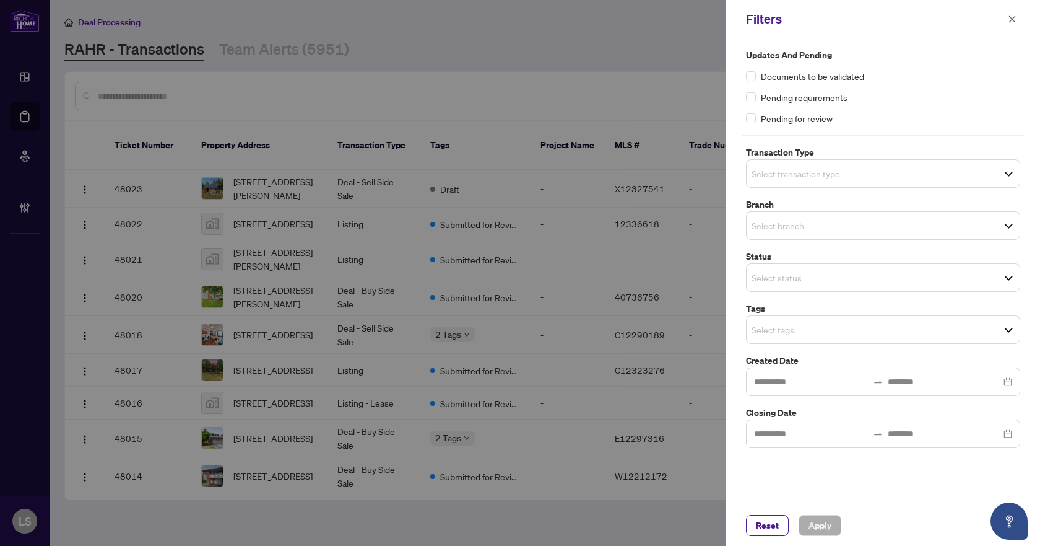
click at [849, 163] on div "Select transaction type" at bounding box center [883, 173] width 274 height 28
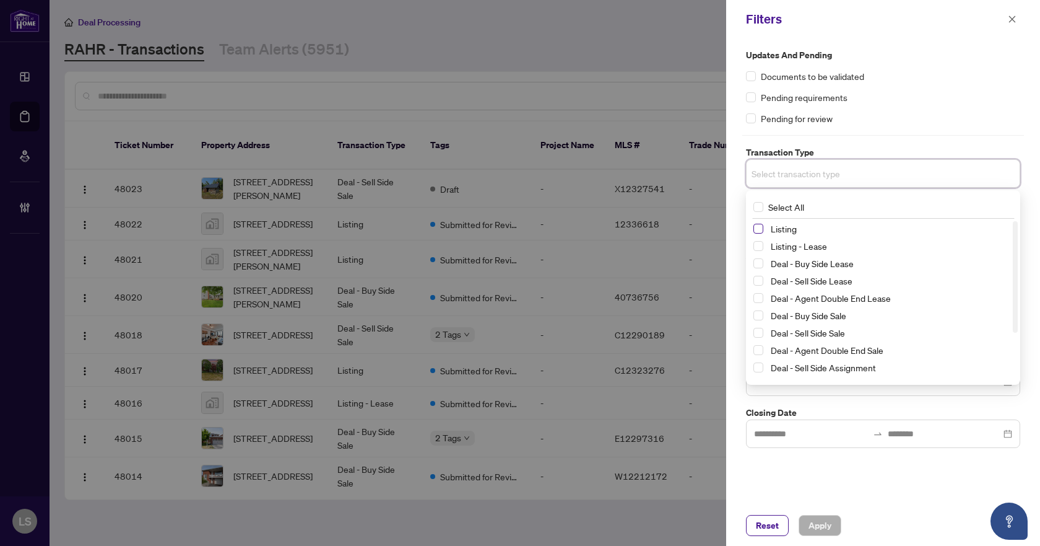
click at [760, 228] on span "Select Listing" at bounding box center [759, 229] width 10 height 10
click at [754, 249] on span "Select Listing - Lease" at bounding box center [759, 248] width 10 height 10
click at [892, 124] on div "Pending for review" at bounding box center [883, 118] width 274 height 14
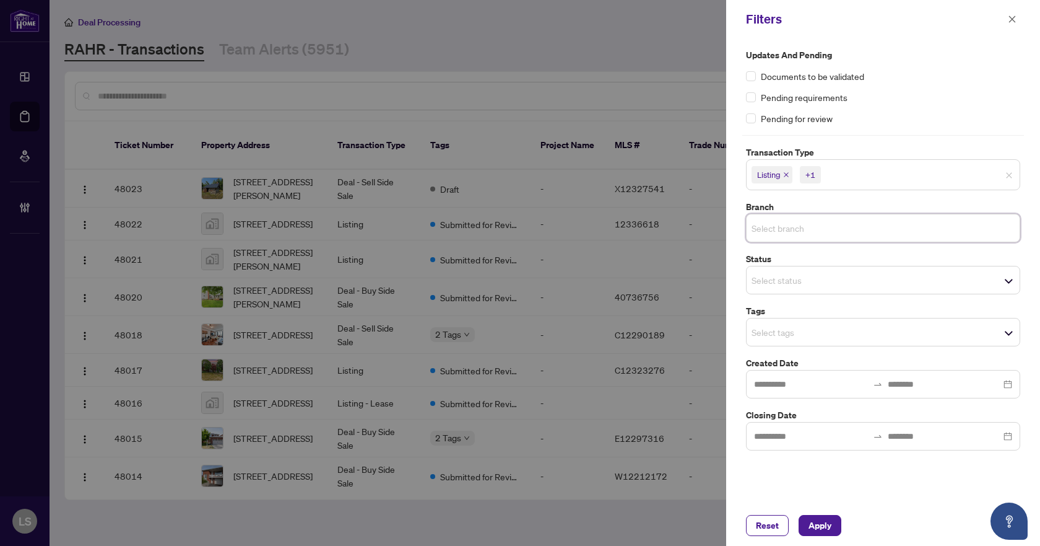
click at [793, 229] on input "search" at bounding box center [795, 227] width 87 height 15
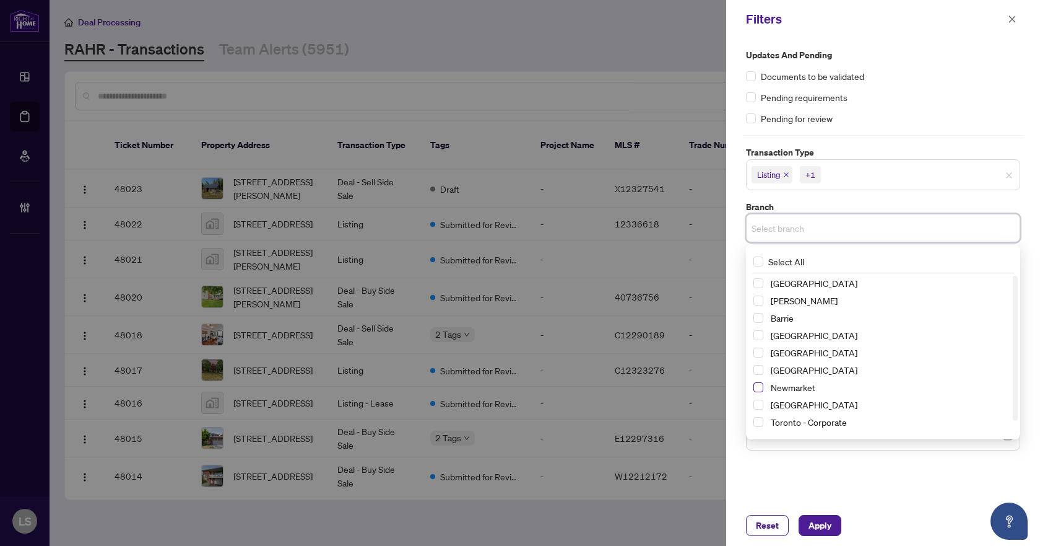
click at [759, 387] on span "Select Newmarket" at bounding box center [759, 387] width 10 height 10
click at [893, 101] on div "Pending requirements" at bounding box center [883, 97] width 274 height 14
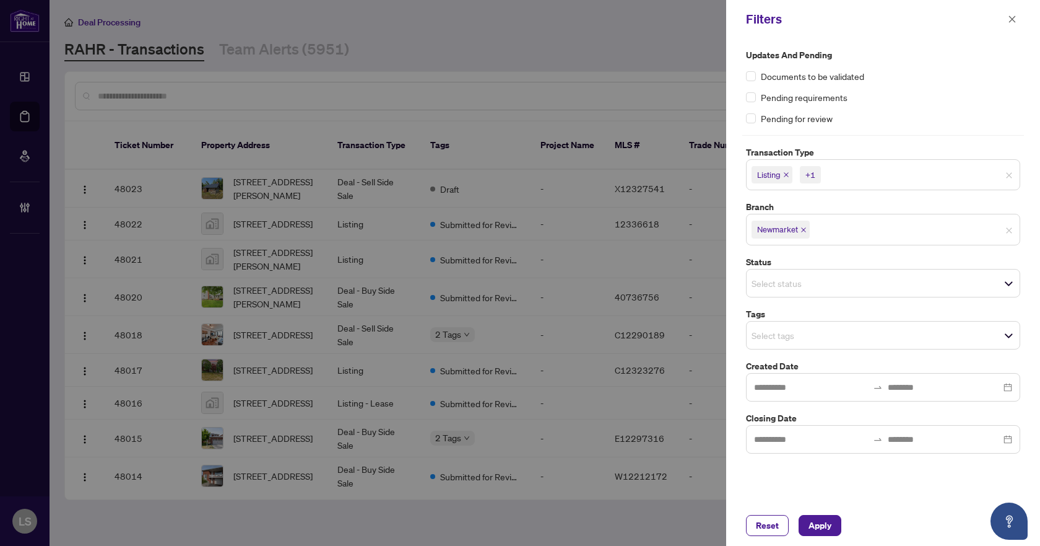
click at [787, 284] on input "search" at bounding box center [795, 283] width 87 height 15
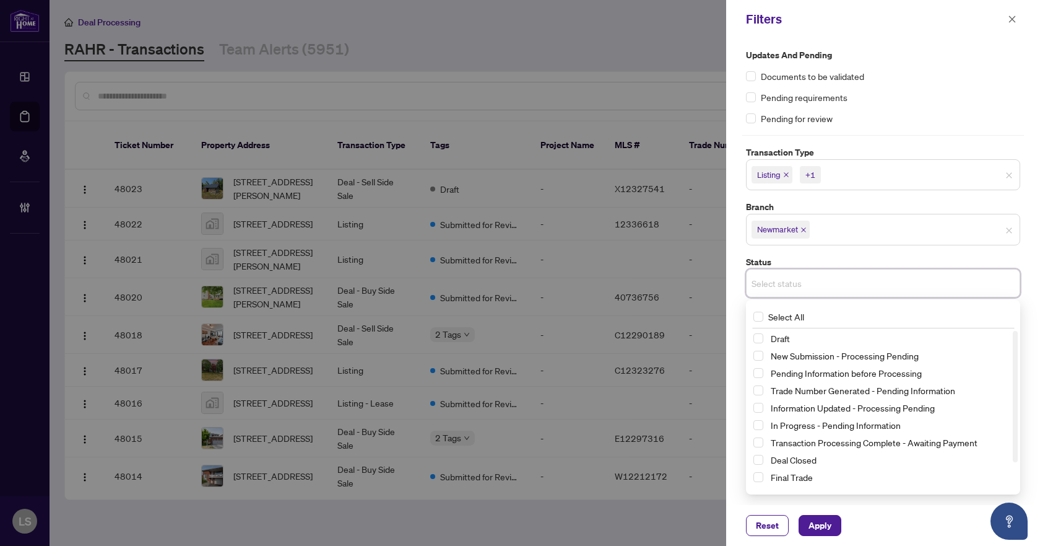
click at [888, 101] on div "Pending requirements" at bounding box center [883, 97] width 274 height 14
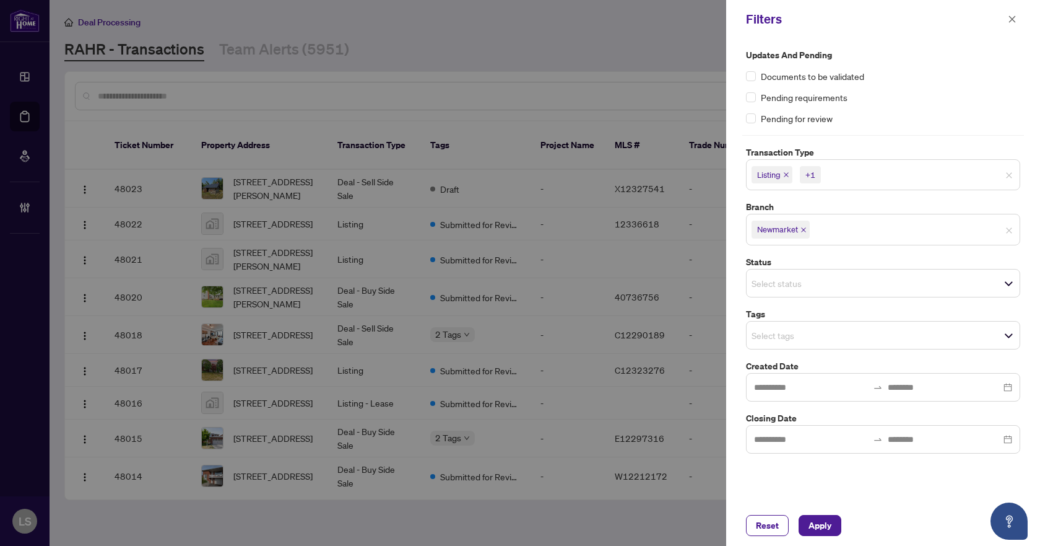
click at [803, 330] on input "search" at bounding box center [795, 335] width 87 height 15
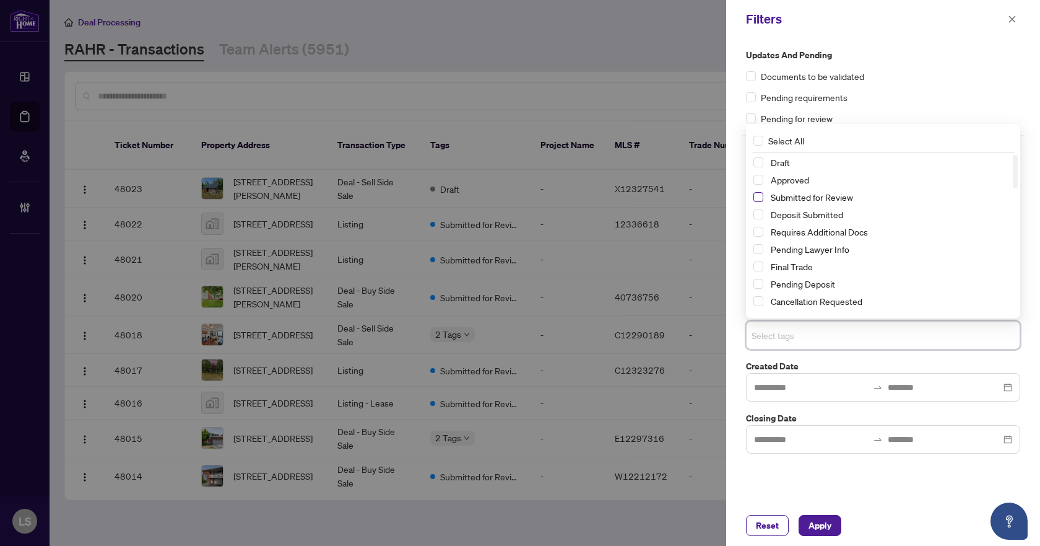
click at [758, 198] on span "Select Submitted for Review" at bounding box center [759, 197] width 10 height 10
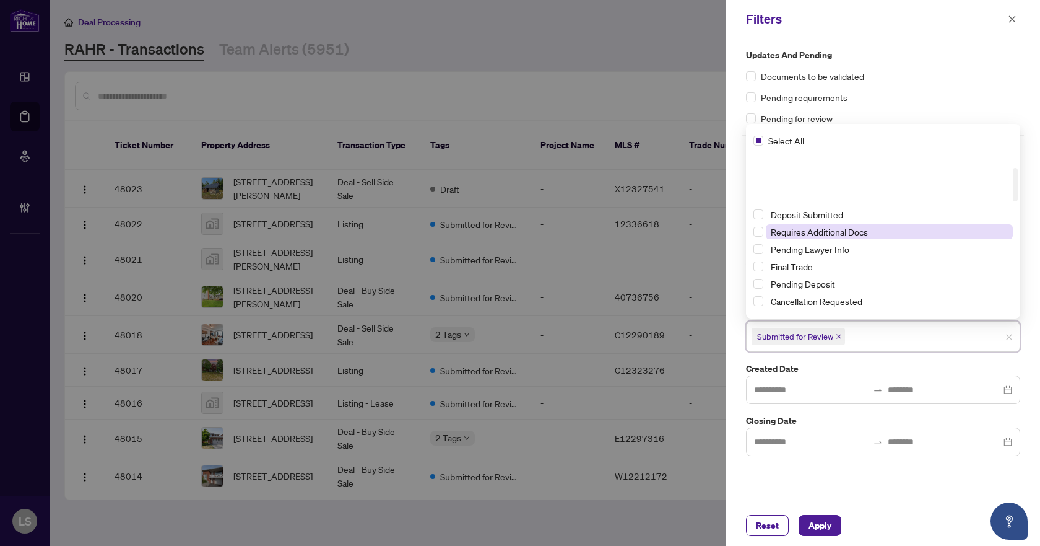
scroll to position [62, 0]
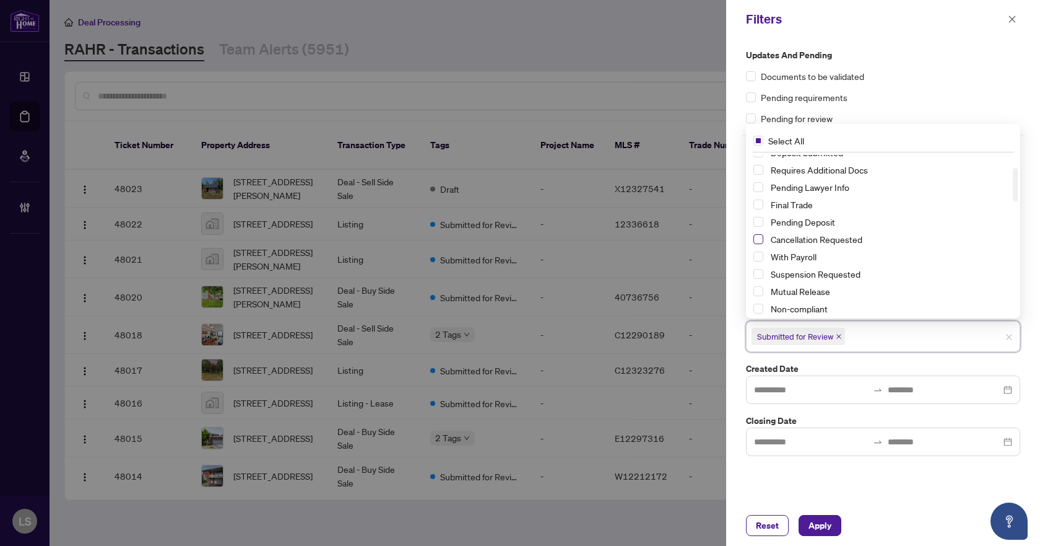
click at [761, 242] on span "Select Cancellation Requested" at bounding box center [759, 239] width 10 height 10
click at [759, 271] on span "Select Suspension Requested" at bounding box center [759, 274] width 10 height 10
click at [828, 531] on span "Apply" at bounding box center [820, 525] width 23 height 20
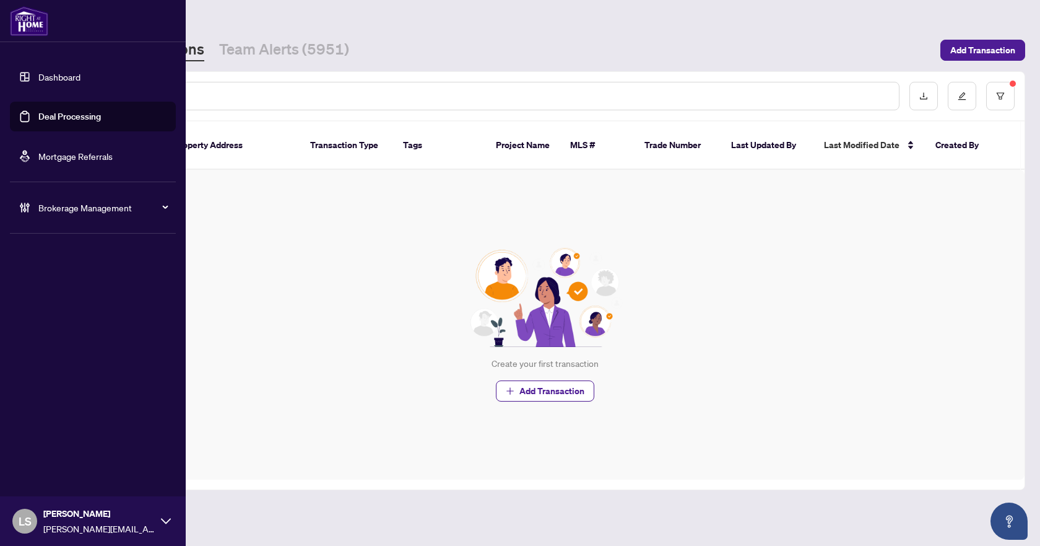
click at [90, 209] on span "Brokerage Management" at bounding box center [102, 208] width 129 height 14
drag, startPoint x: 81, startPoint y: 294, endPoint x: 90, endPoint y: 294, distance: 8.7
click at [81, 294] on link "Manage Agents" at bounding box center [56, 296] width 61 height 11
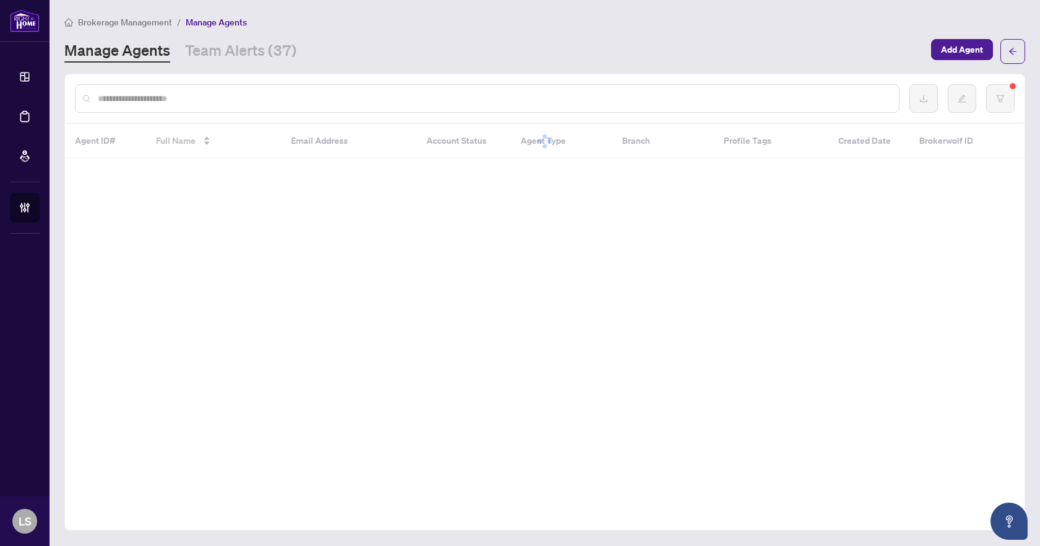
click at [250, 101] on input "text" at bounding box center [493, 99] width 791 height 14
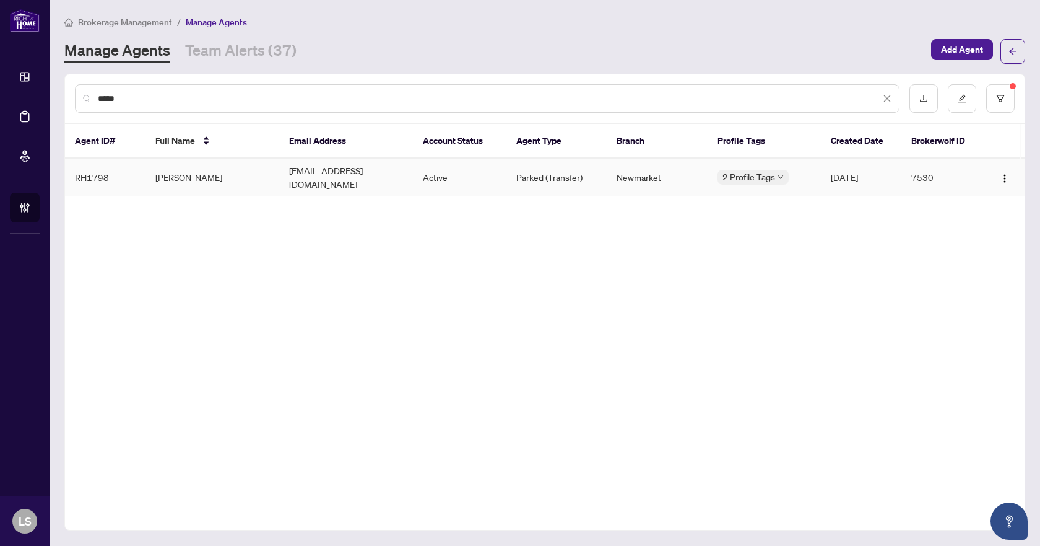
type input "*****"
click at [188, 168] on td "[PERSON_NAME]" at bounding box center [213, 178] width 134 height 38
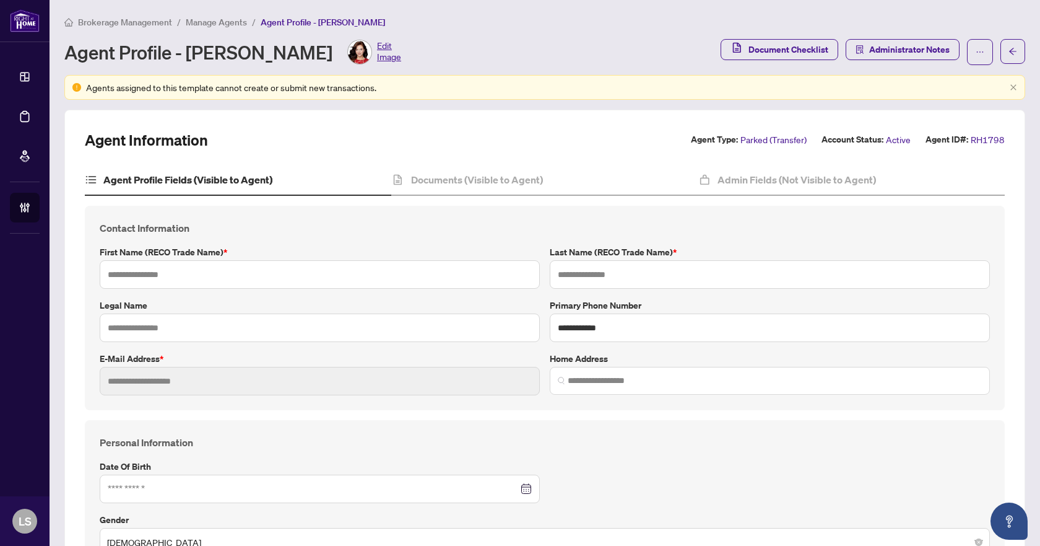
type input "*****"
type input "******"
type input "**********"
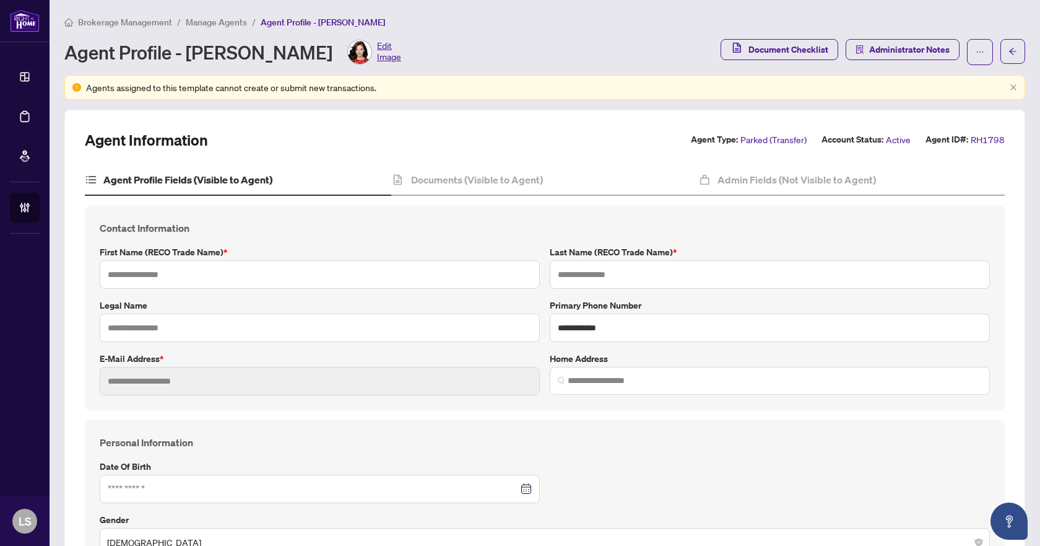
type input "*********"
type input "**********"
type input "******"
type input "**********"
type input "*"
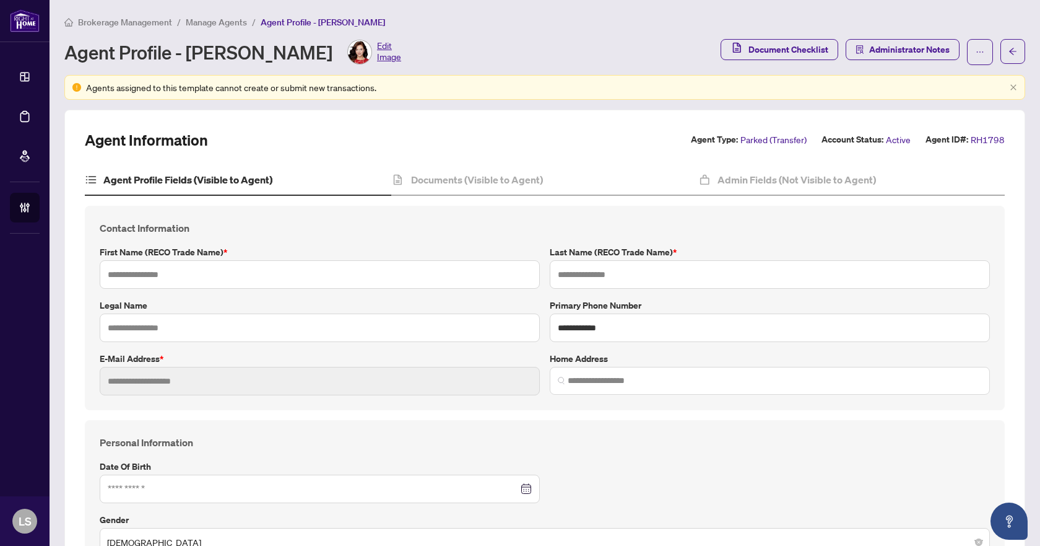
type input "*"
type input "*******"
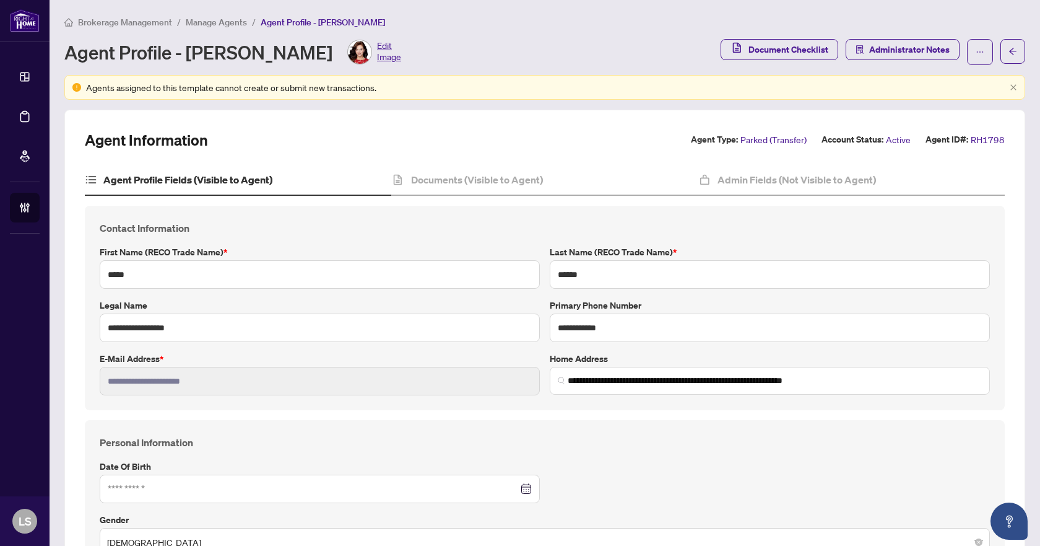
type input "**********"
type input "****"
type input "**********"
click at [482, 178] on h4 "Documents (Visible to Agent)" at bounding box center [477, 179] width 132 height 15
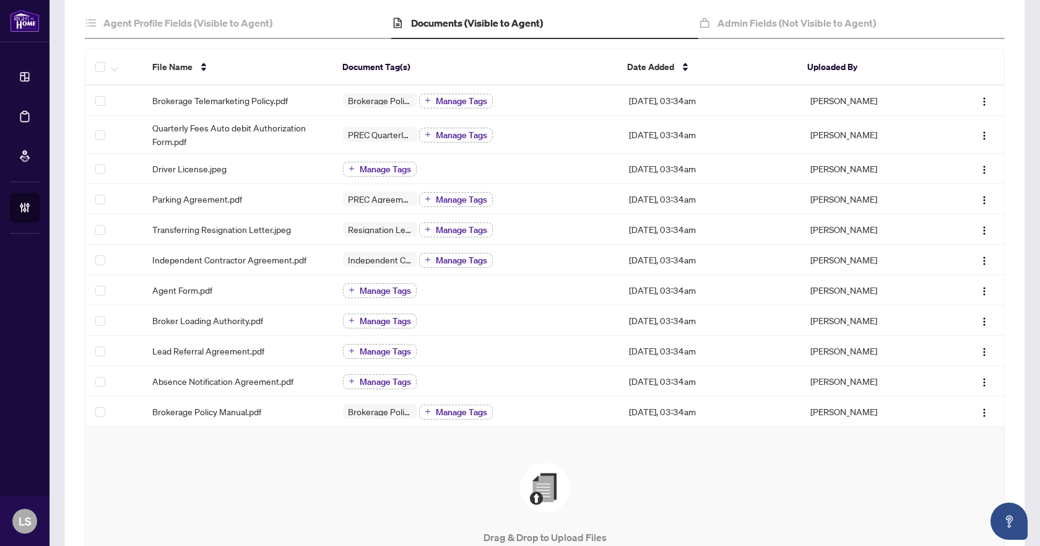
scroll to position [324, 0]
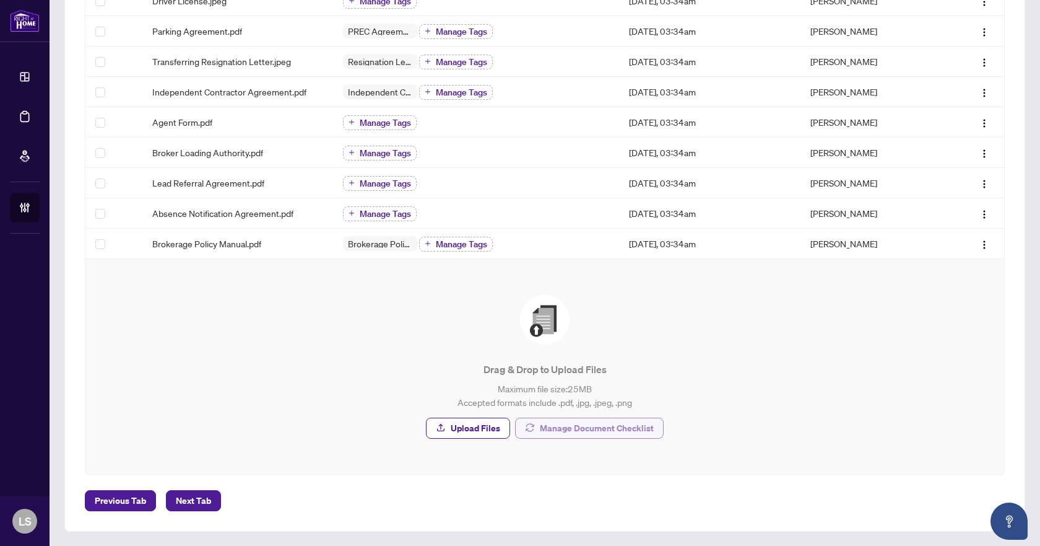
click at [595, 426] on span "Manage Document Checklist" at bounding box center [597, 428] width 114 height 20
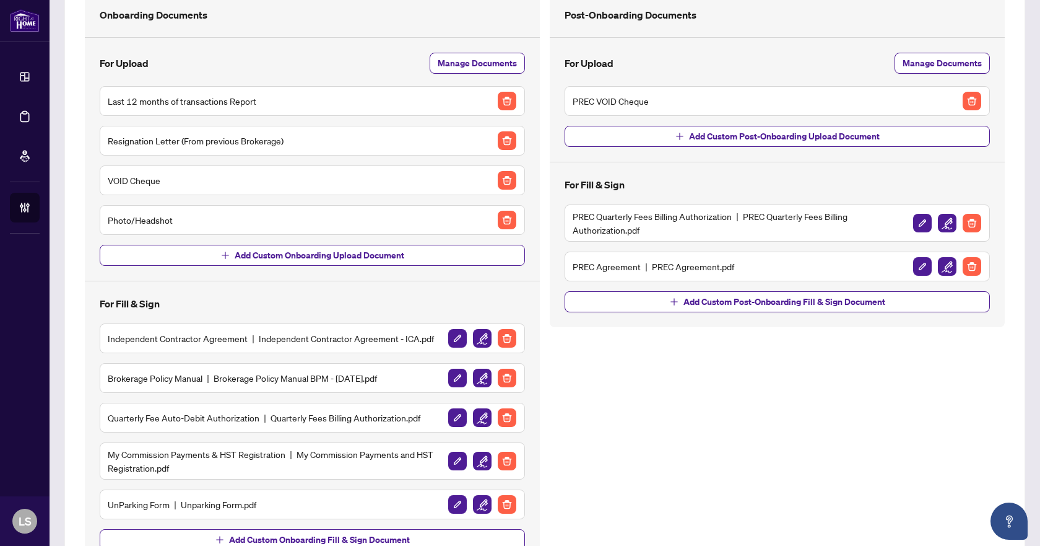
scroll to position [155, 0]
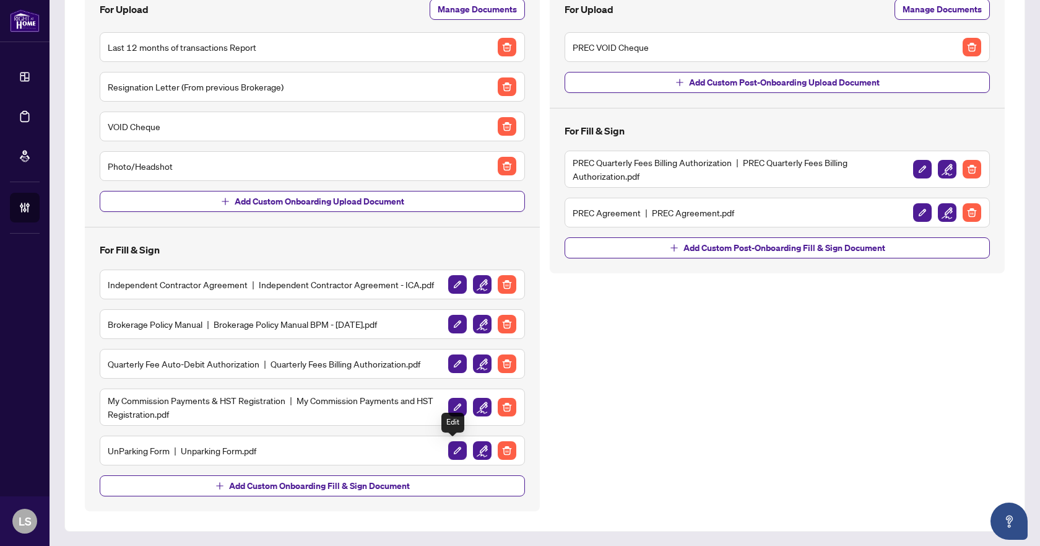
click at [453, 448] on img "button" at bounding box center [457, 450] width 19 height 19
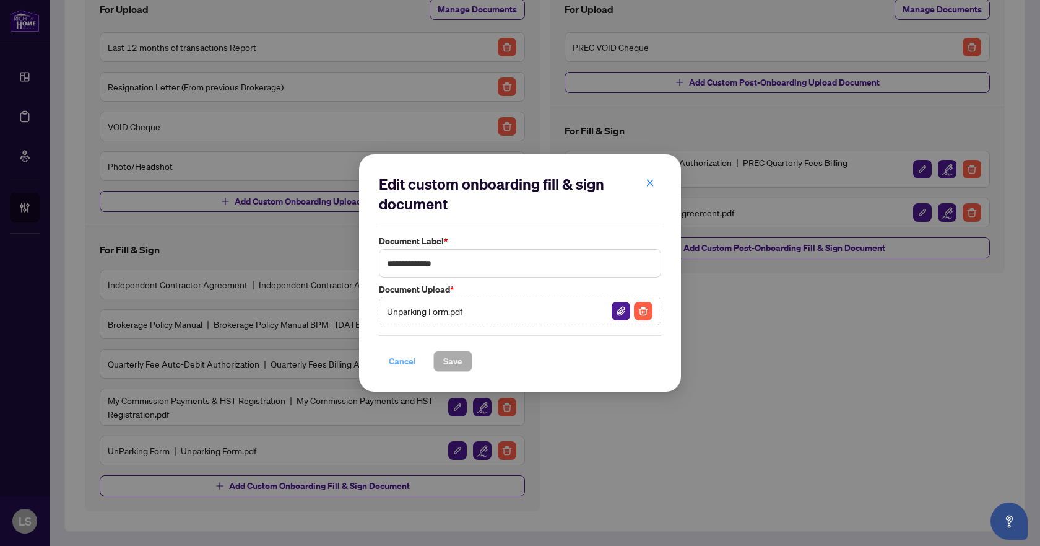
click at [400, 362] on span "Cancel" at bounding box center [402, 361] width 27 height 20
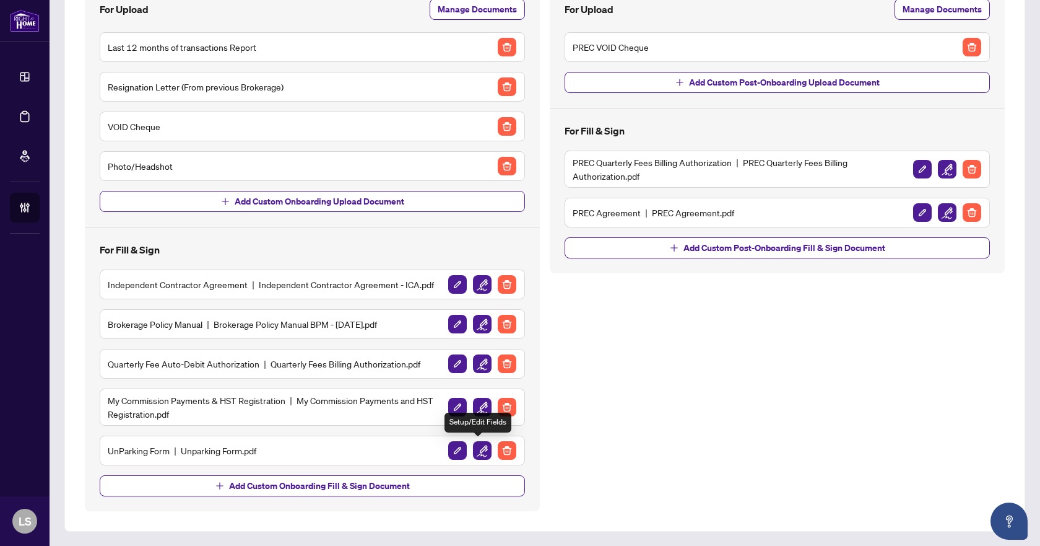
click at [476, 448] on img "button" at bounding box center [482, 450] width 19 height 19
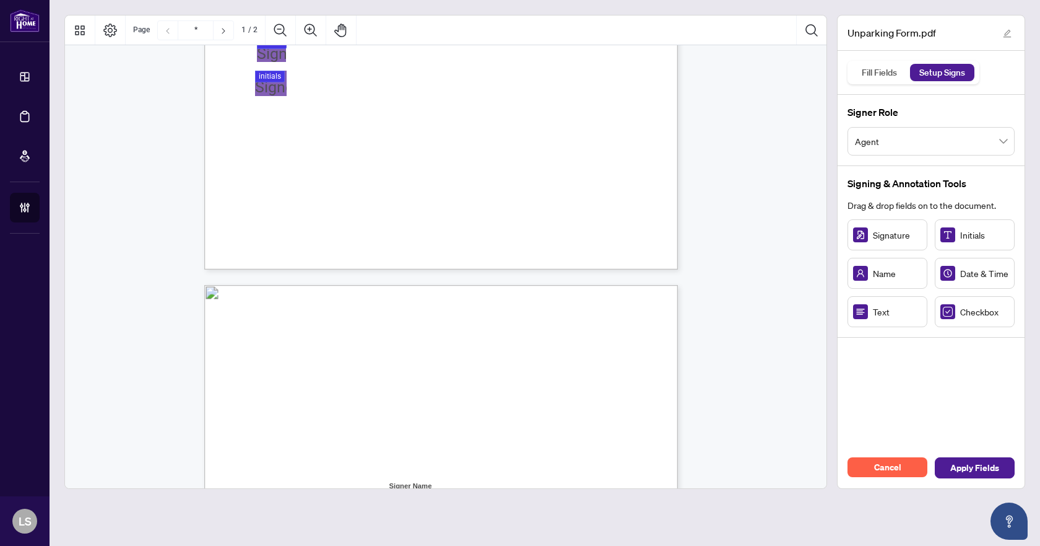
type input "*"
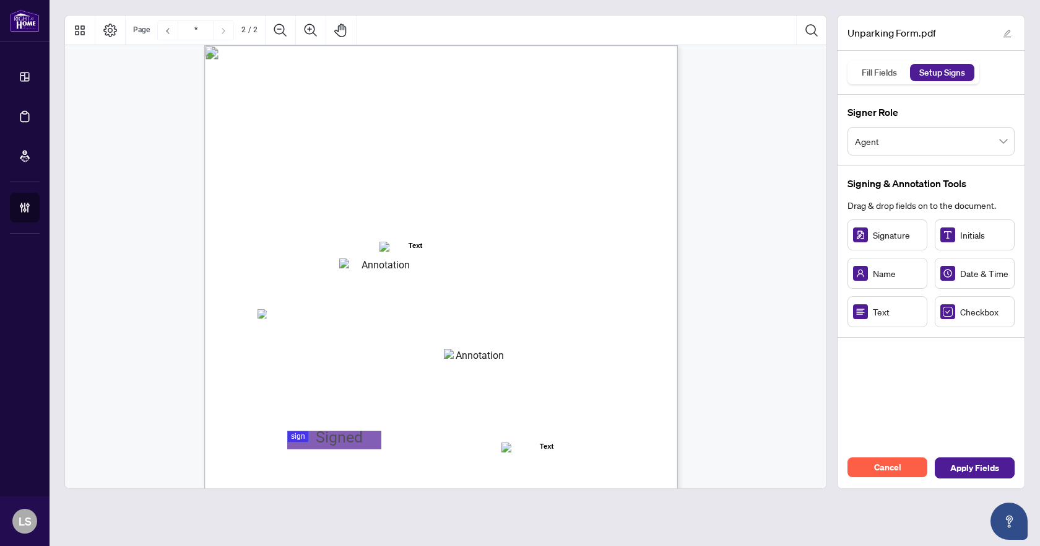
scroll to position [743, 0]
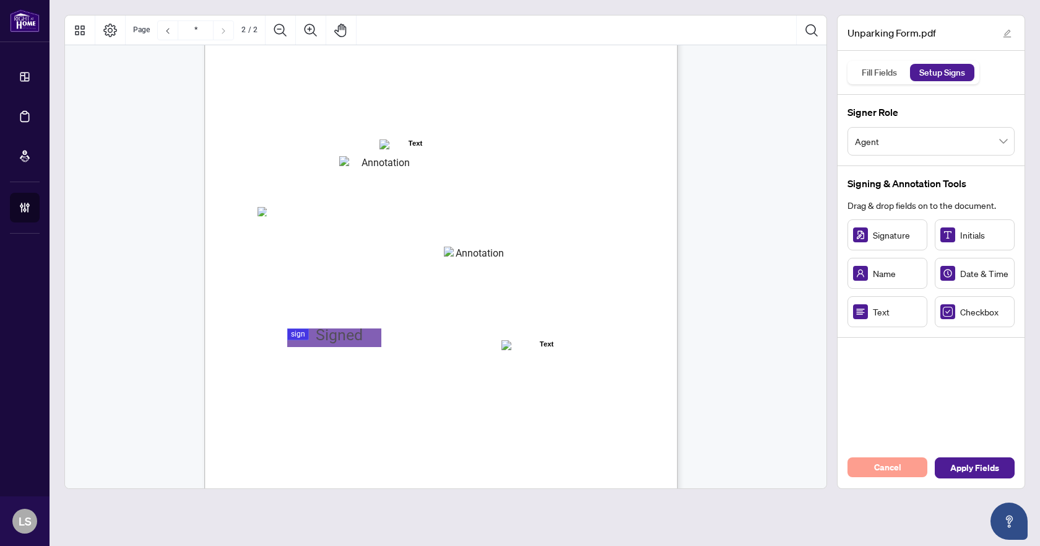
click at [894, 463] on span "Cancel" at bounding box center [887, 467] width 27 height 20
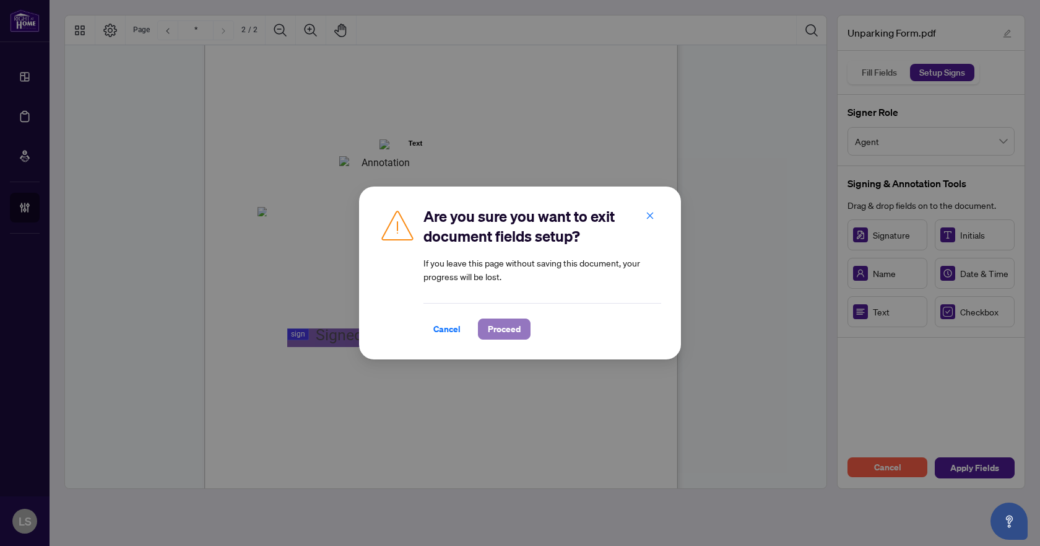
click at [498, 328] on span "Proceed" at bounding box center [504, 329] width 33 height 20
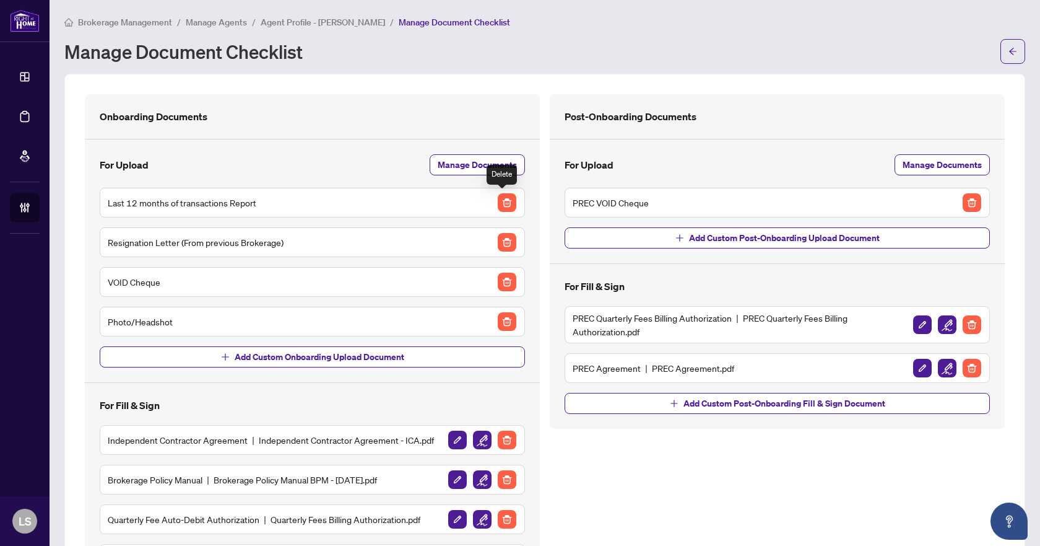
click at [503, 201] on img "button" at bounding box center [507, 202] width 19 height 19
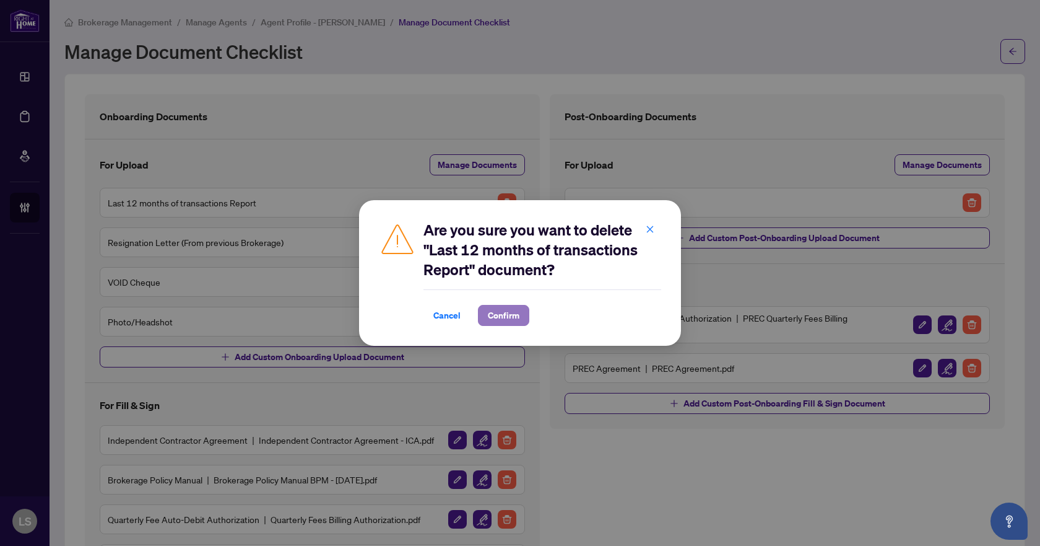
click at [513, 311] on span "Confirm" at bounding box center [504, 315] width 32 height 20
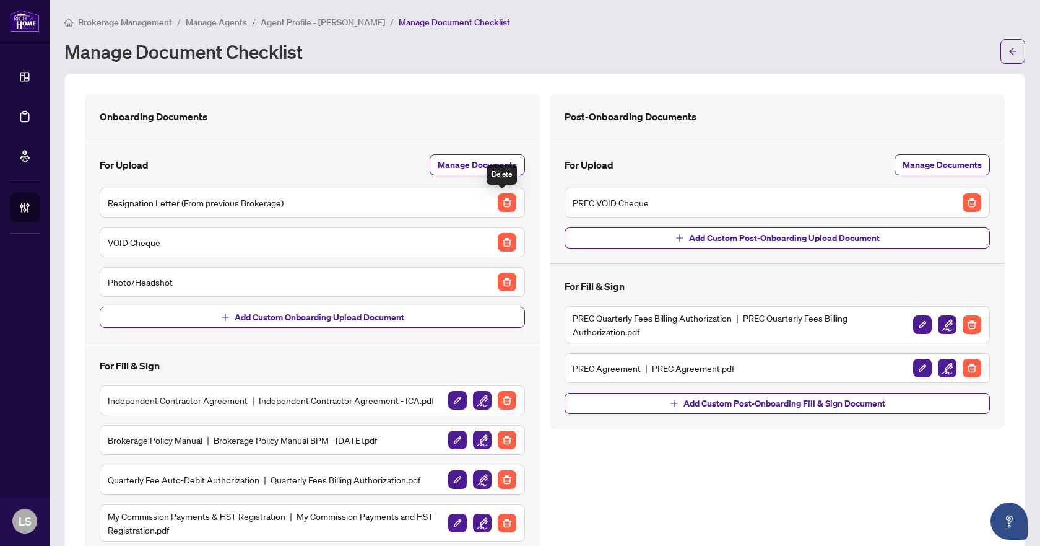
click at [499, 202] on img "button" at bounding box center [507, 202] width 19 height 19
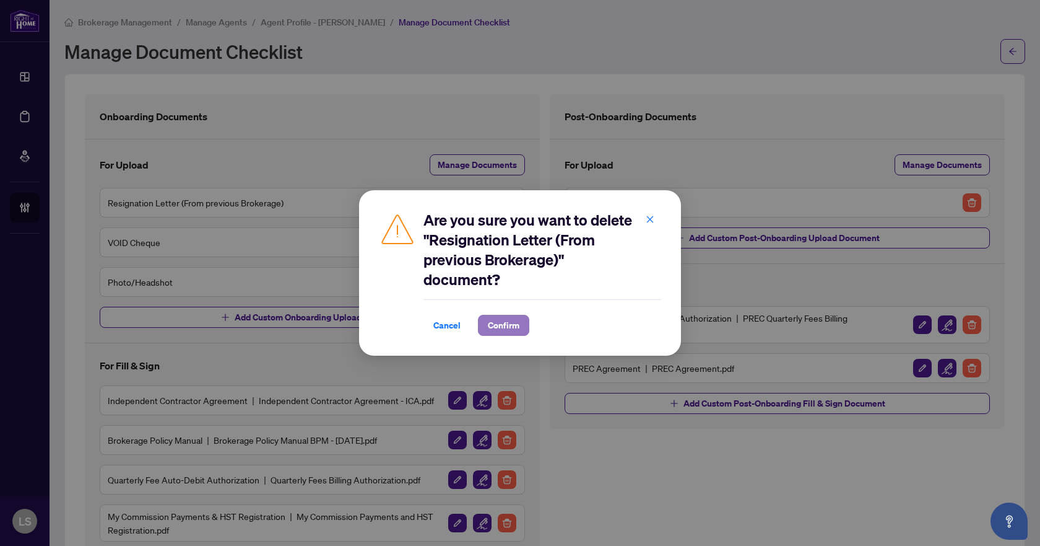
click at [515, 315] on button "Confirm" at bounding box center [503, 325] width 51 height 21
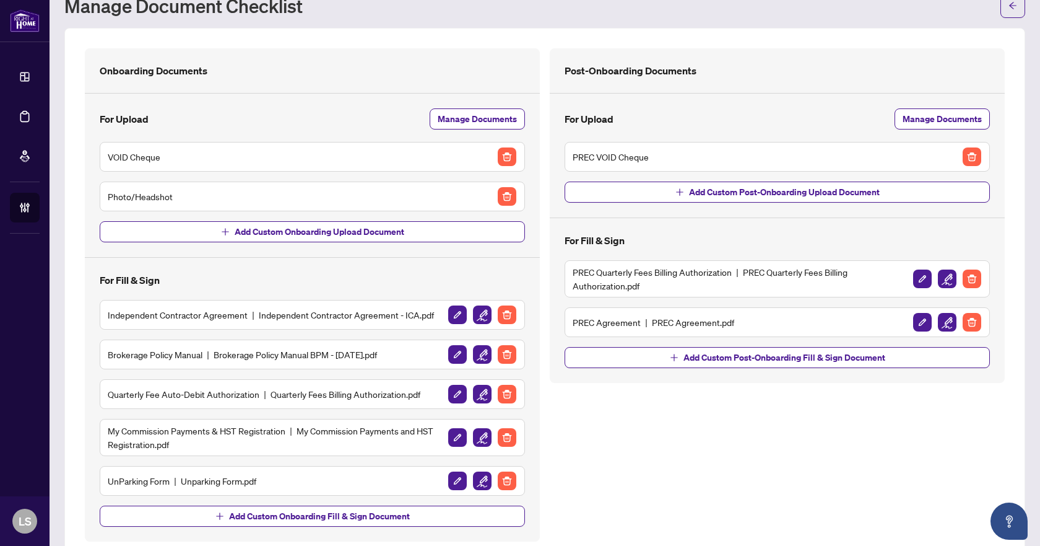
scroll to position [62, 0]
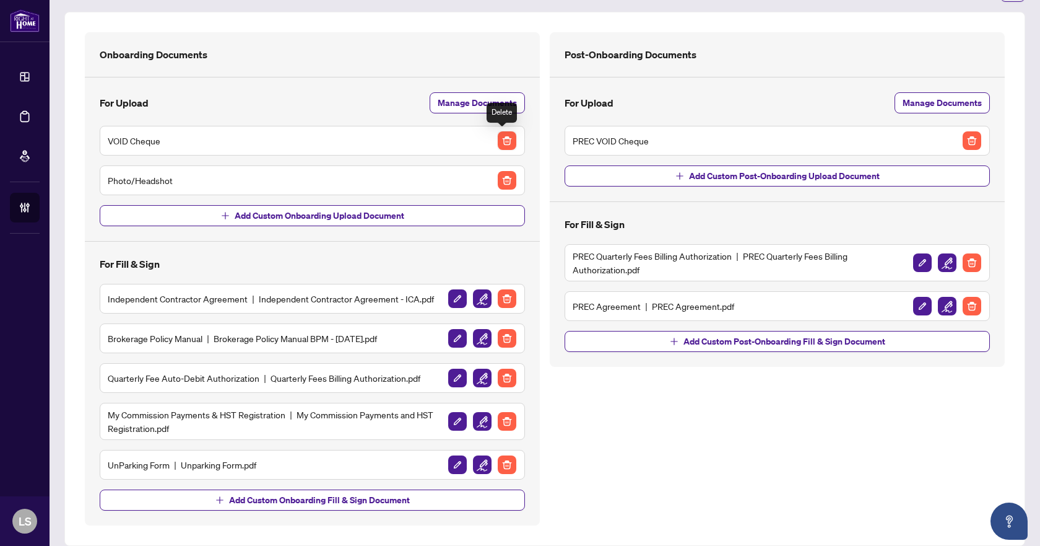
click at [505, 137] on img "button" at bounding box center [507, 140] width 19 height 19
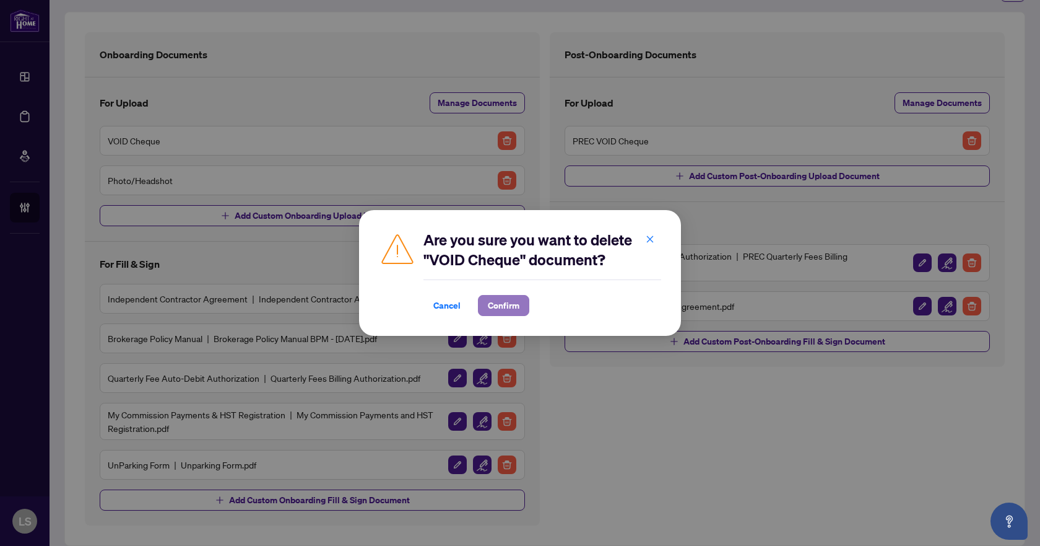
drag, startPoint x: 500, startPoint y: 311, endPoint x: 513, endPoint y: 237, distance: 75.4
click at [500, 310] on span "Confirm" at bounding box center [504, 305] width 32 height 20
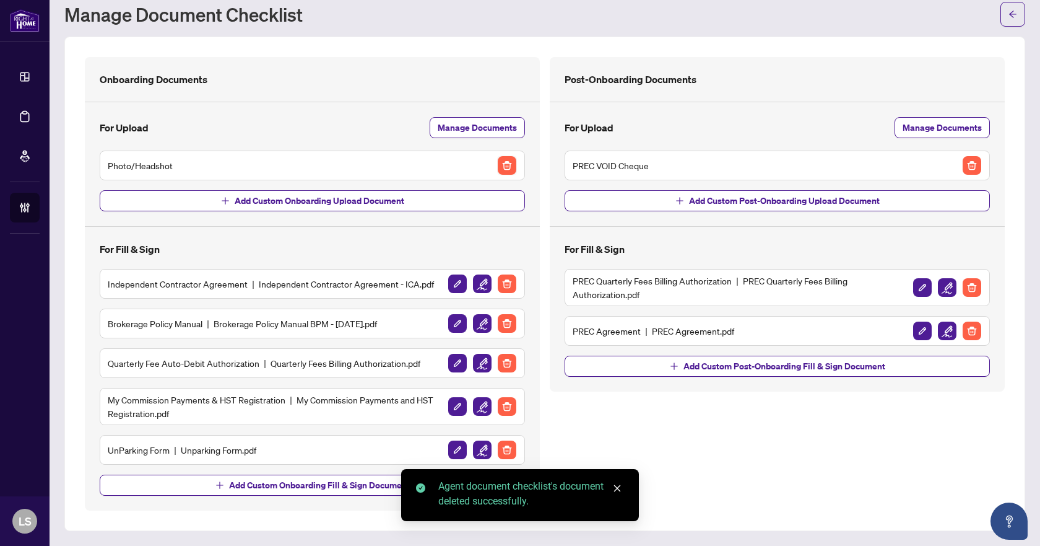
scroll to position [37, 0]
click at [505, 168] on img "button" at bounding box center [507, 166] width 19 height 19
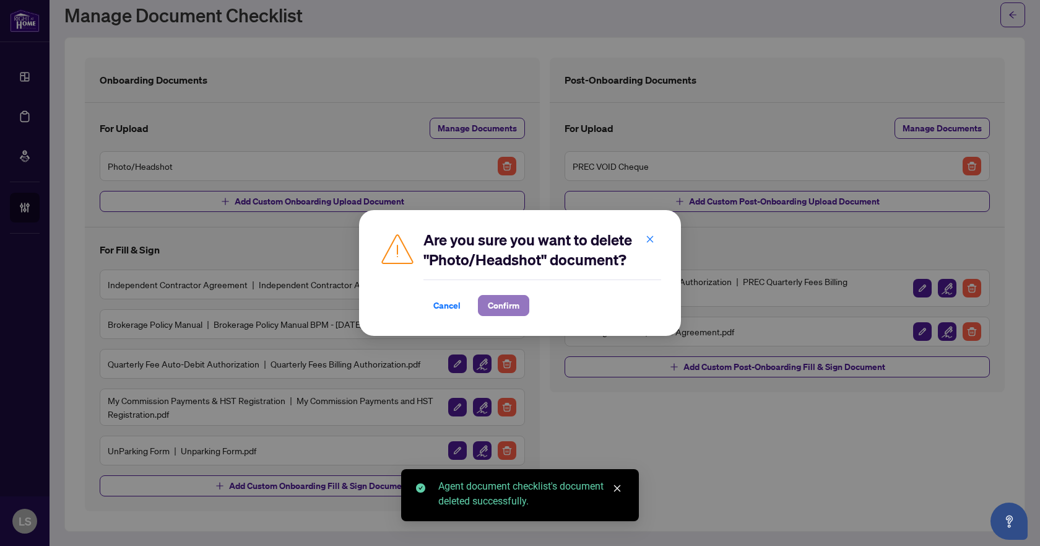
click at [520, 300] on button "Confirm" at bounding box center [503, 305] width 51 height 21
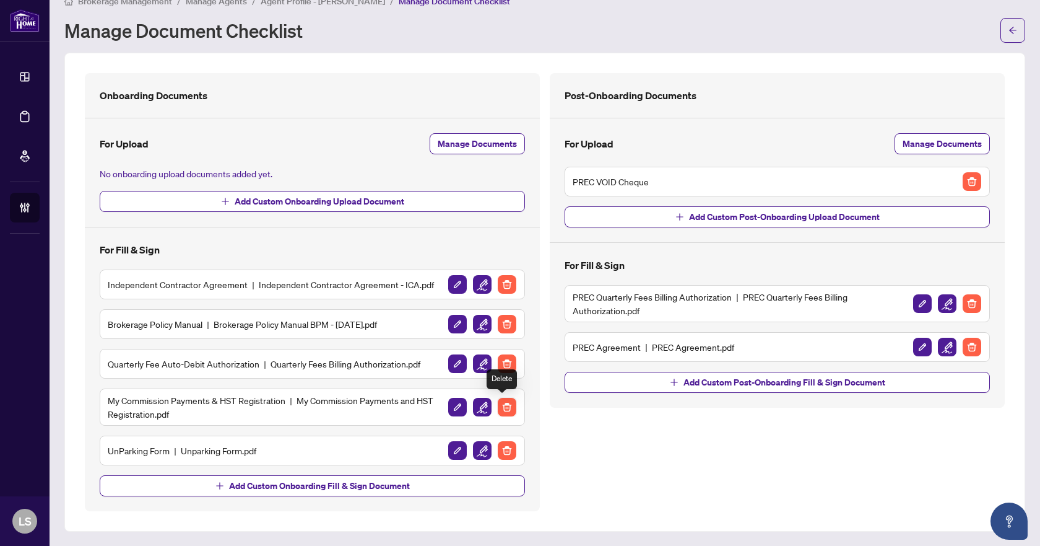
click at [503, 407] on img "button" at bounding box center [507, 407] width 19 height 19
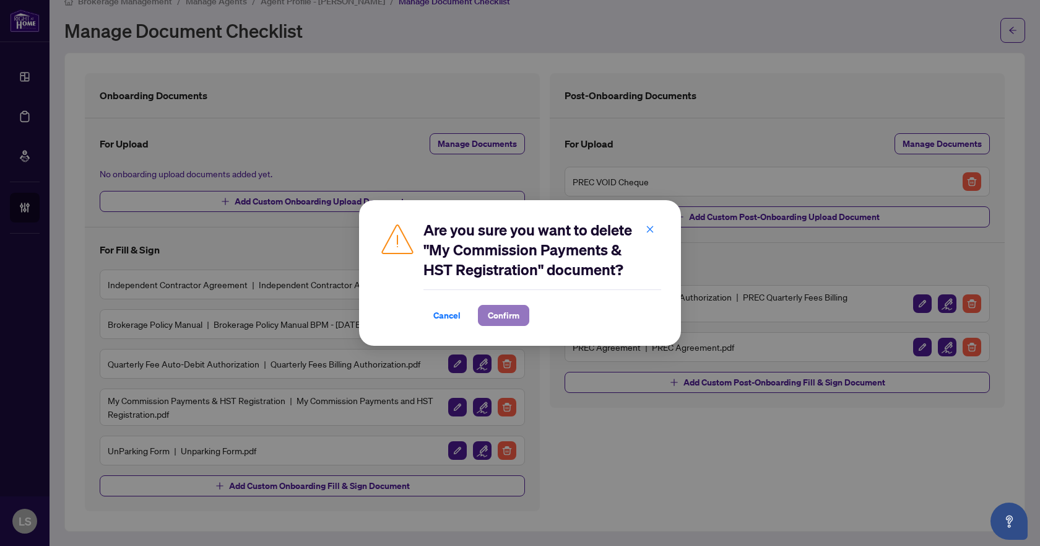
click at [503, 320] on span "Confirm" at bounding box center [504, 315] width 32 height 20
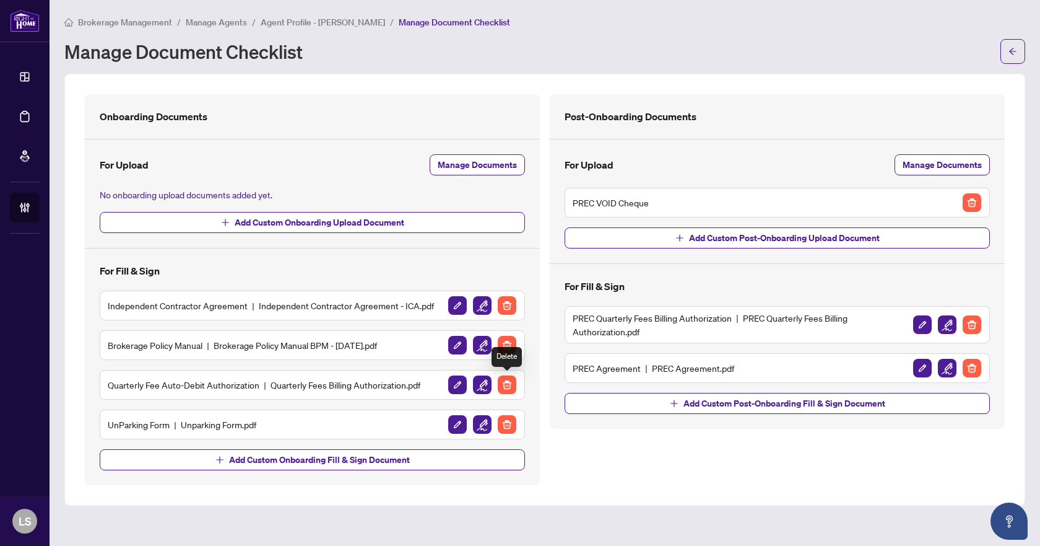
click at [508, 385] on img "button" at bounding box center [507, 384] width 19 height 19
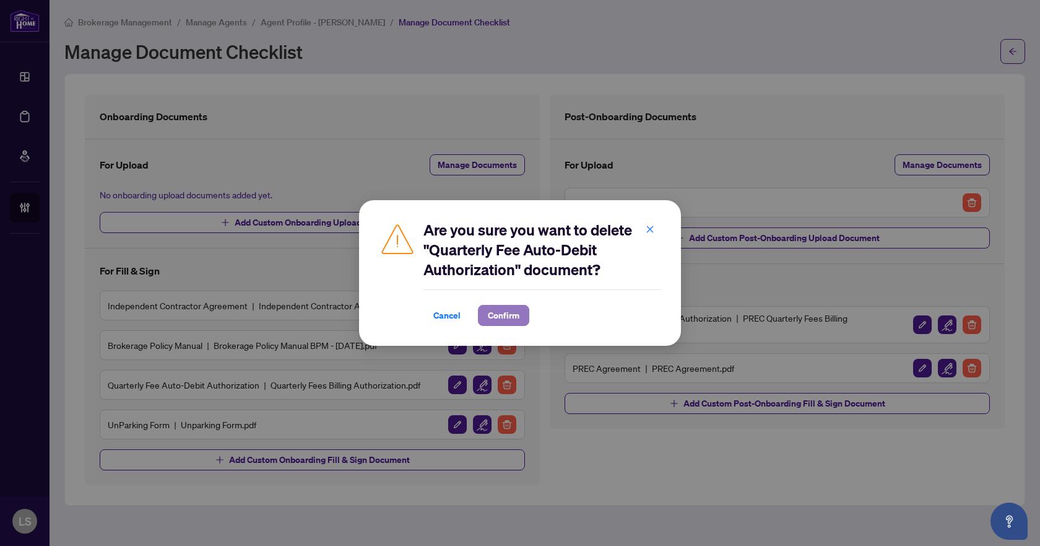
click at [495, 313] on span "Confirm" at bounding box center [504, 315] width 32 height 20
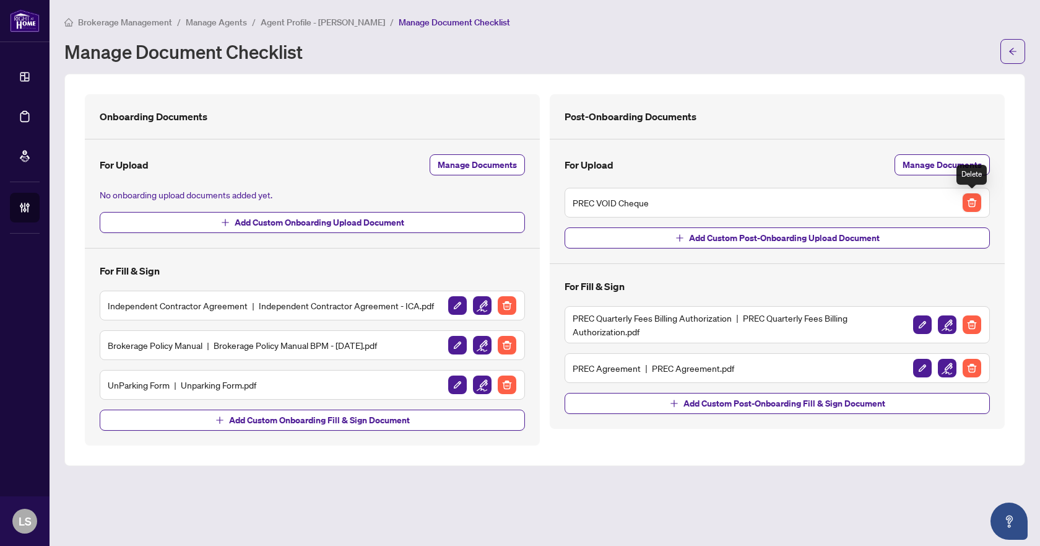
click at [964, 199] on img "button" at bounding box center [972, 202] width 19 height 19
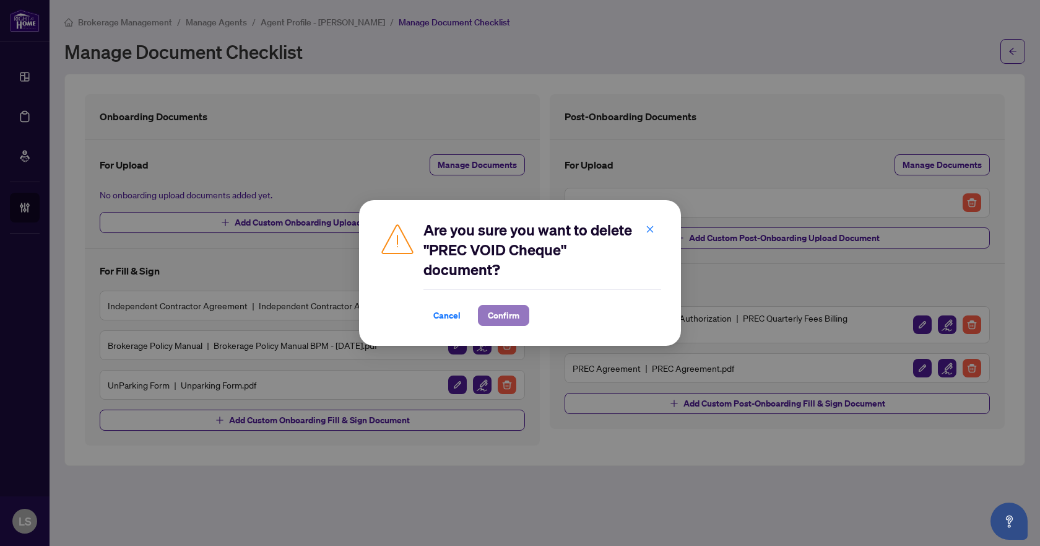
click at [508, 313] on span "Confirm" at bounding box center [504, 315] width 32 height 20
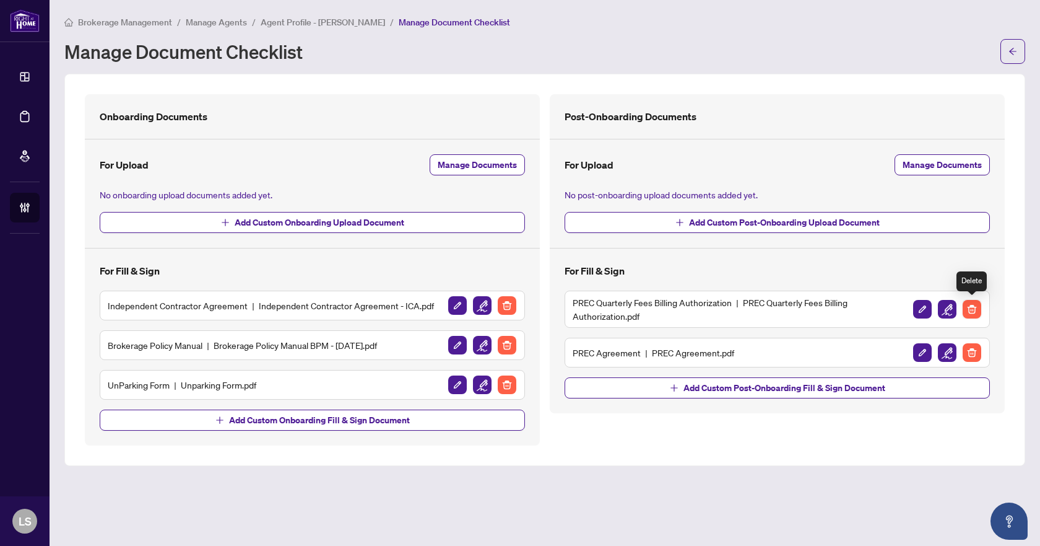
click at [970, 303] on img "button" at bounding box center [972, 309] width 19 height 19
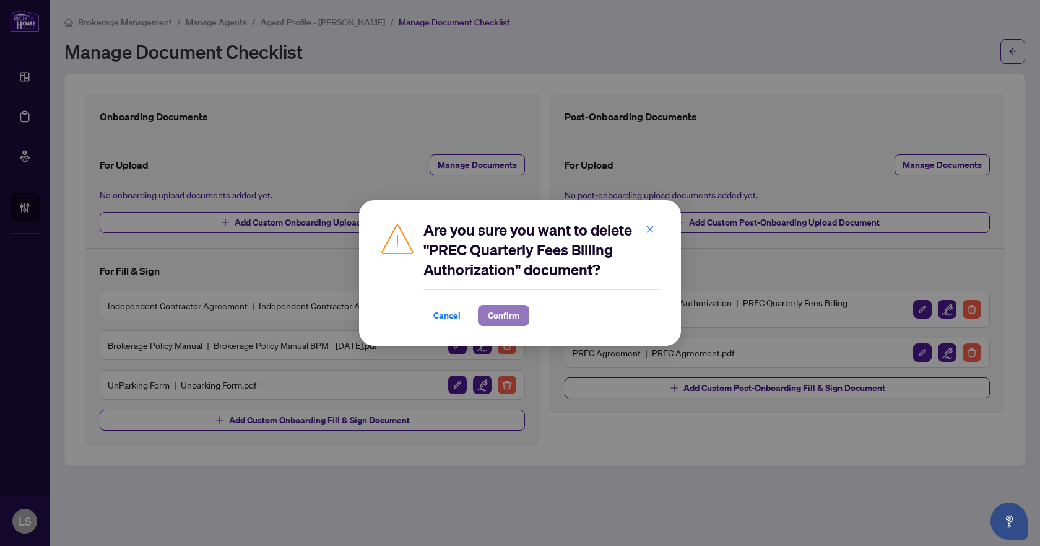
click at [503, 314] on span "Confirm" at bounding box center [504, 315] width 32 height 20
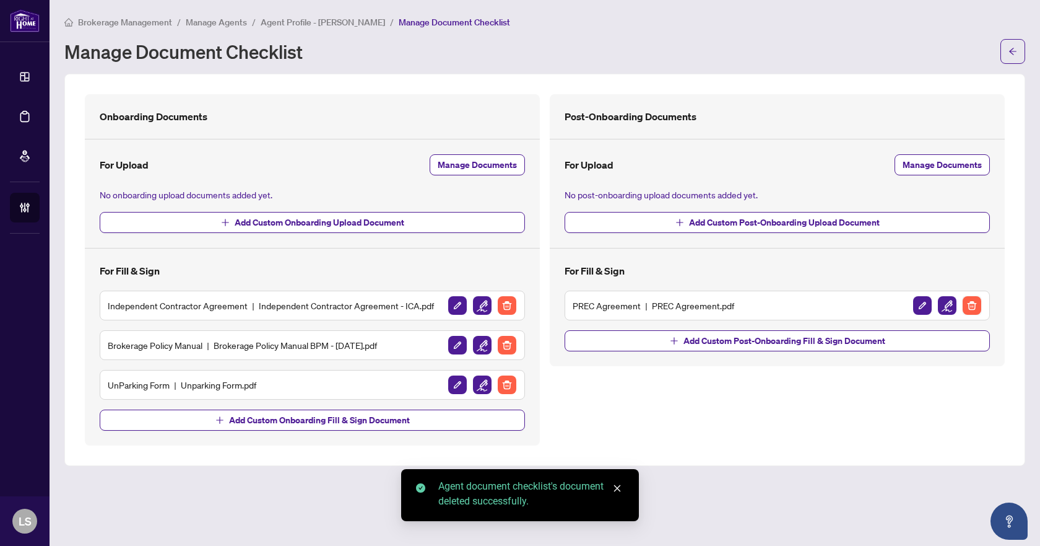
click at [972, 300] on img "button" at bounding box center [972, 305] width 19 height 19
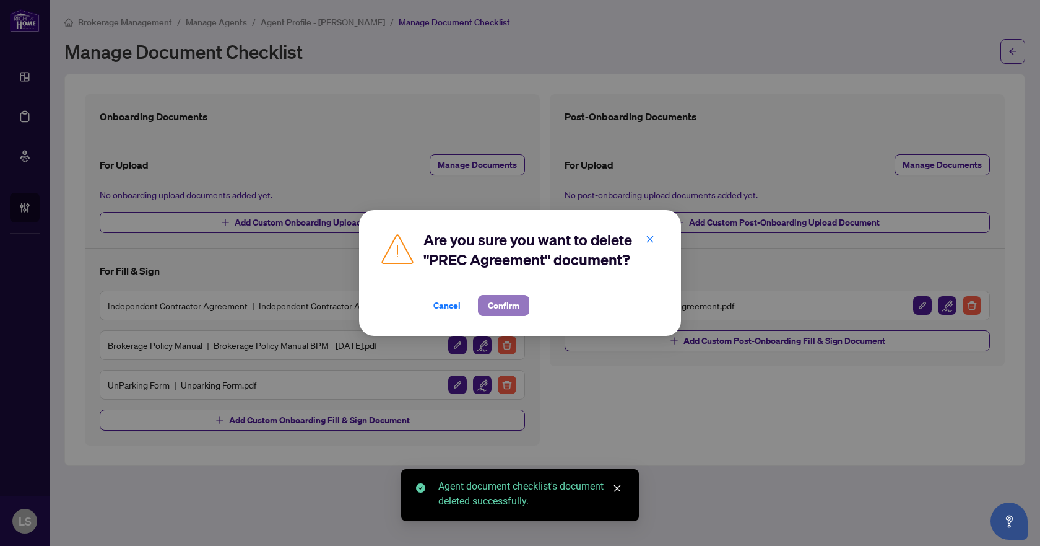
click at [516, 300] on span "Confirm" at bounding box center [504, 305] width 32 height 20
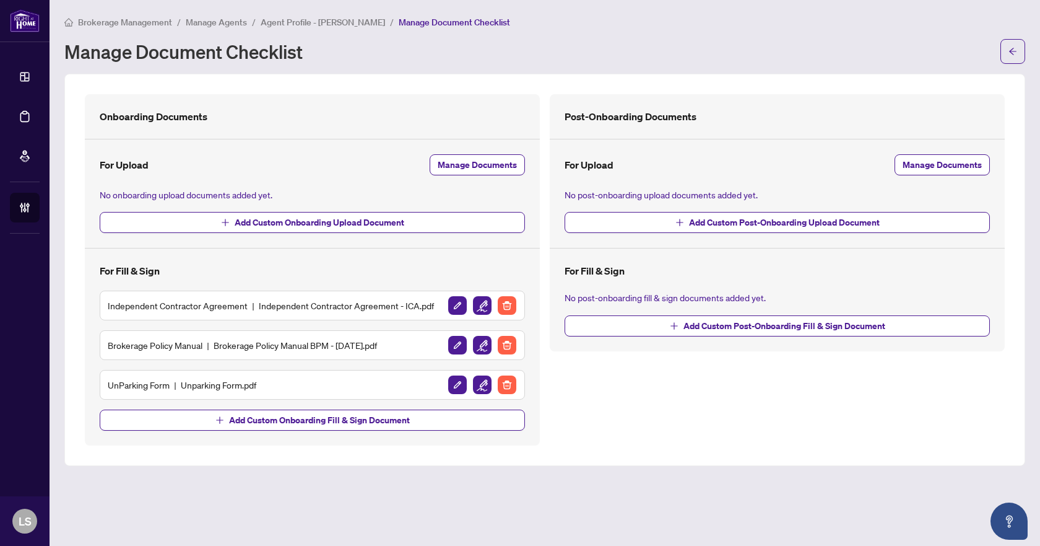
click at [302, 23] on span "Agent Profile - Suzie Miller" at bounding box center [323, 22] width 124 height 11
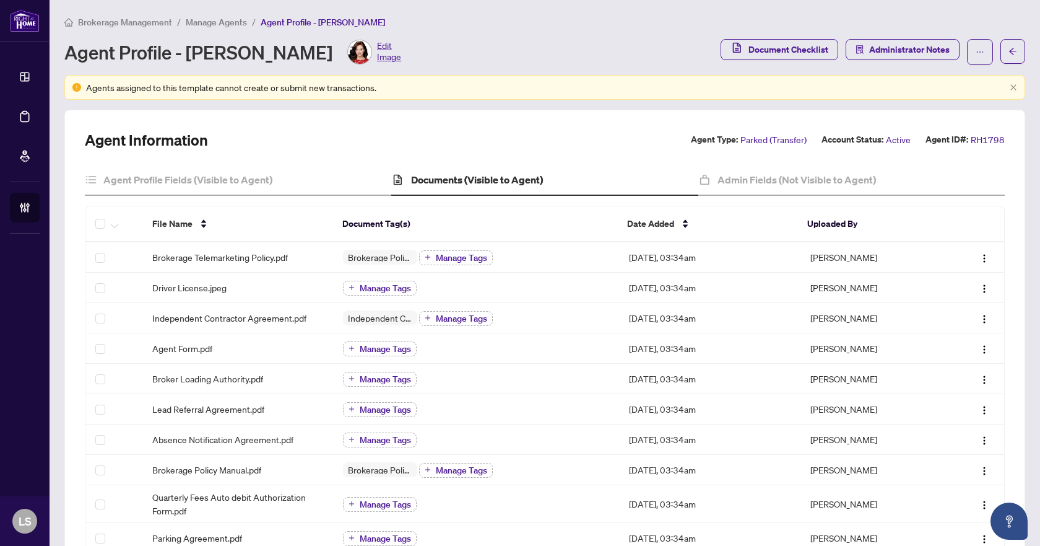
click at [142, 32] on div "Brokerage Management / Manage Agents / Agent Profile - Suzie Miller Agent Profi…" at bounding box center [544, 40] width 961 height 50
click at [147, 25] on span "Brokerage Management" at bounding box center [125, 22] width 94 height 11
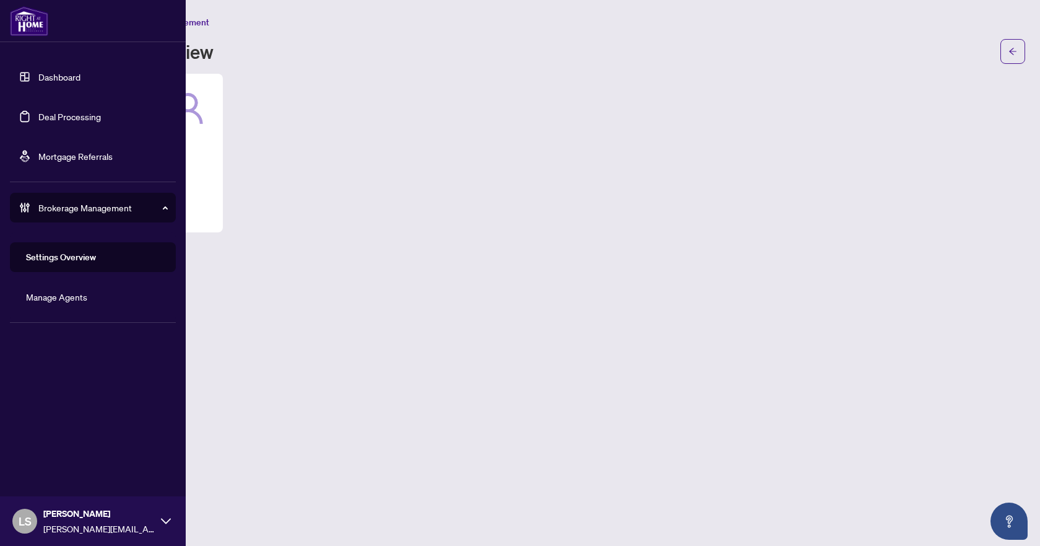
click at [69, 293] on link "Manage Agents" at bounding box center [56, 296] width 61 height 11
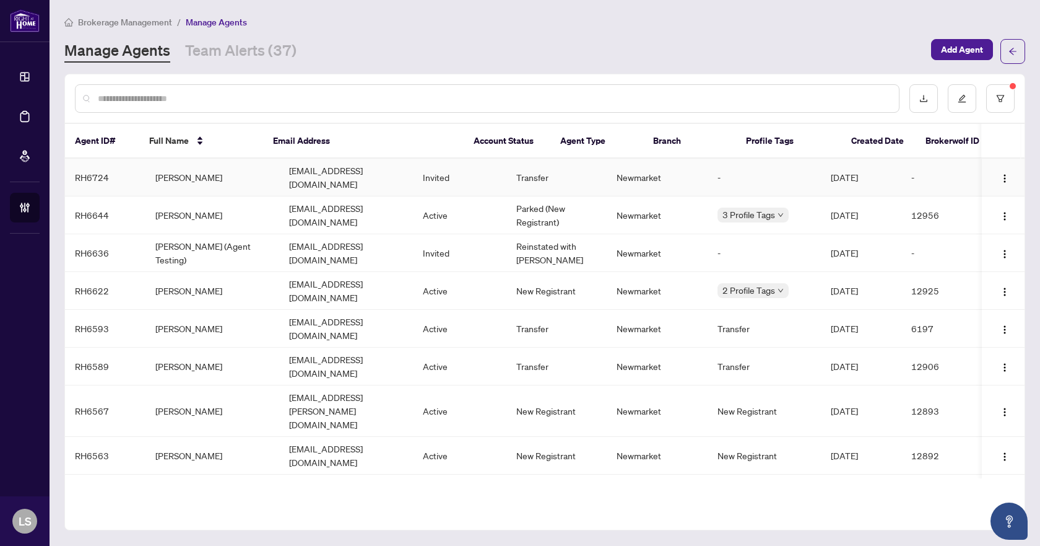
click at [172, 172] on td "Angela Soleimani" at bounding box center [213, 178] width 134 height 38
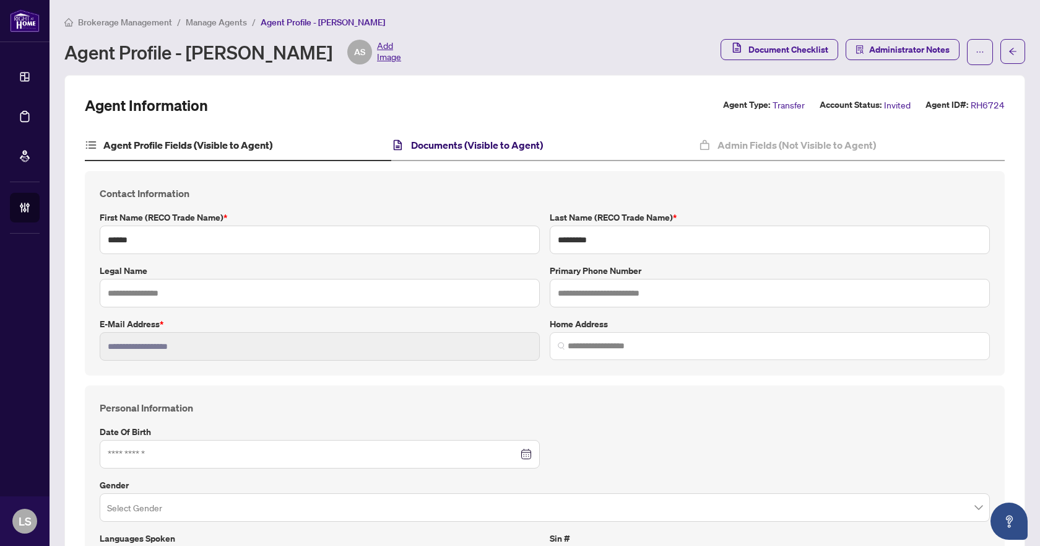
click at [478, 142] on h4 "Documents (Visible to Agent)" at bounding box center [477, 144] width 132 height 15
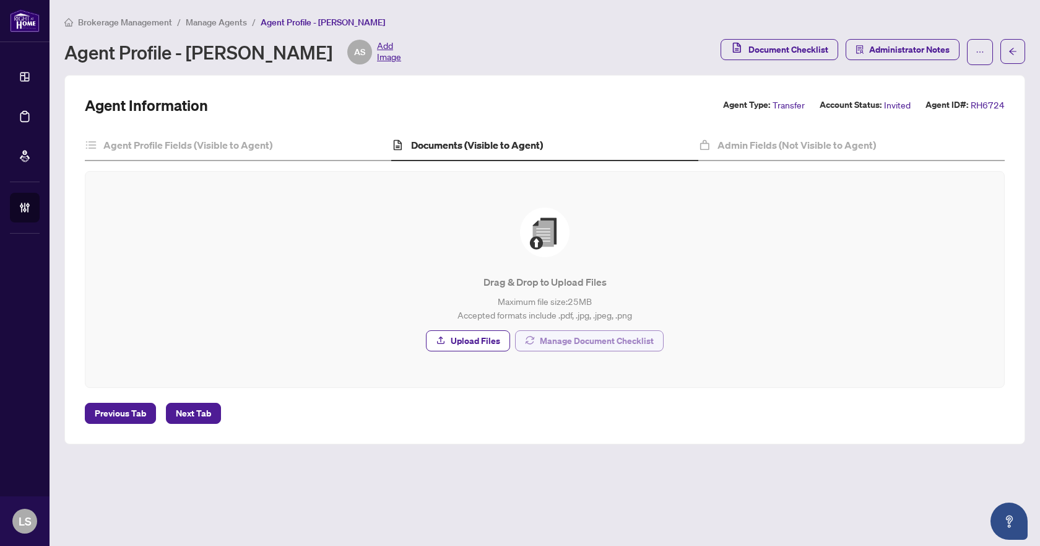
click at [606, 346] on span "Manage Document Checklist" at bounding box center [597, 341] width 114 height 20
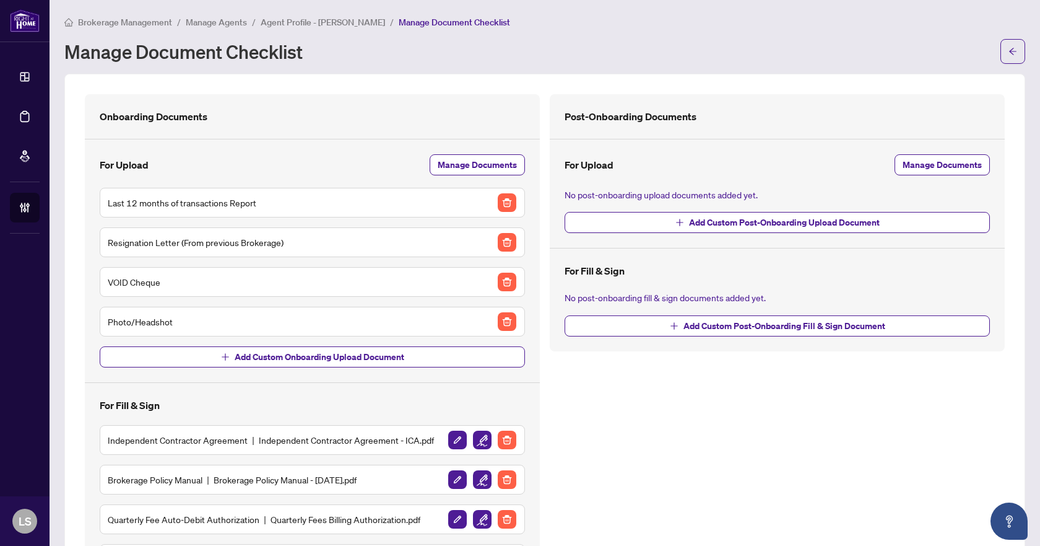
click at [354, 20] on span "Agent Profile - Angela Soleimani" at bounding box center [323, 22] width 124 height 11
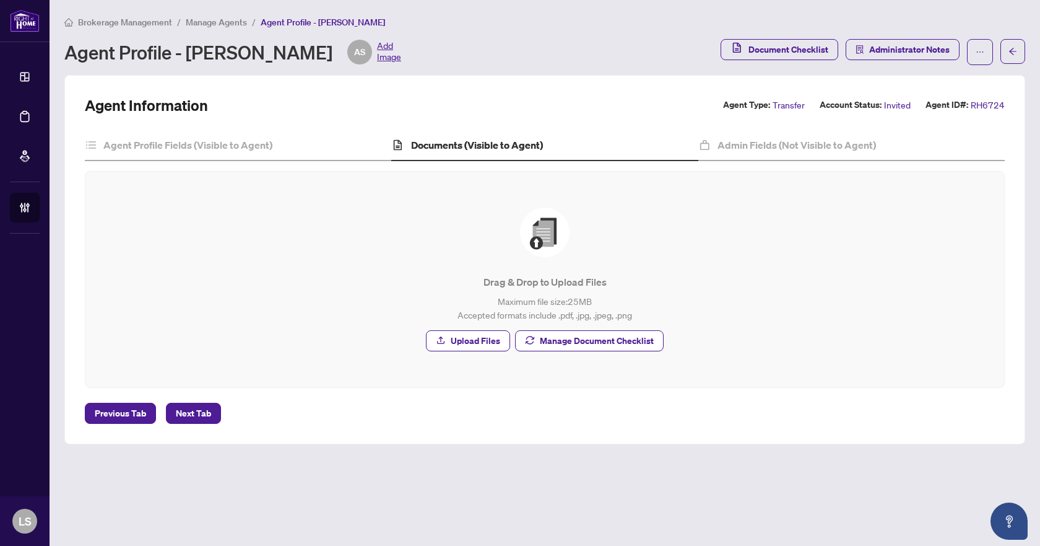
click at [439, 148] on h4 "Documents (Visible to Agent)" at bounding box center [477, 144] width 132 height 15
click at [209, 135] on div "Agent Profile Fields (Visible to Agent)" at bounding box center [238, 145] width 307 height 31
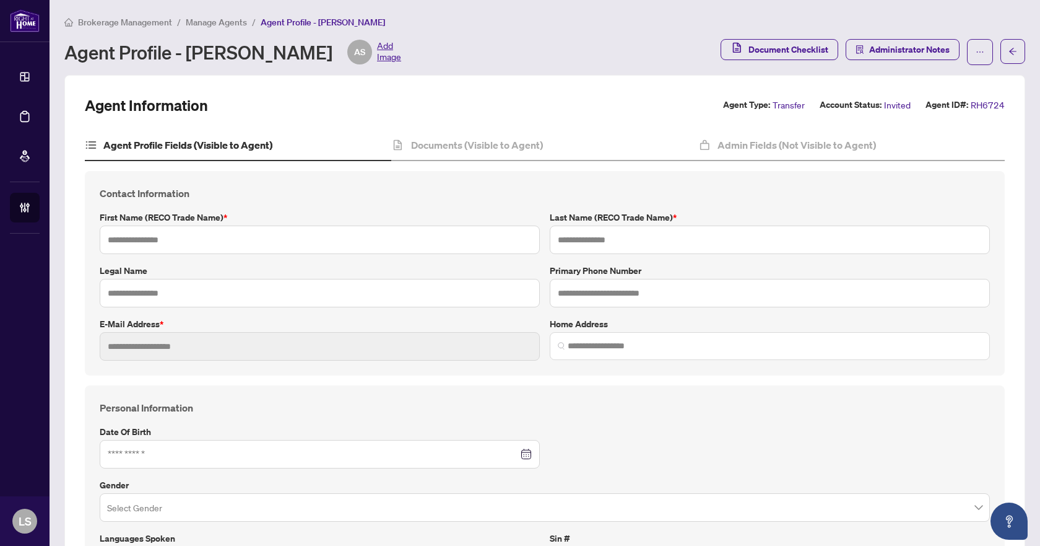
type input "******"
type input "*********"
type input "**********"
click at [487, 146] on h4 "Documents (Visible to Agent)" at bounding box center [477, 144] width 132 height 15
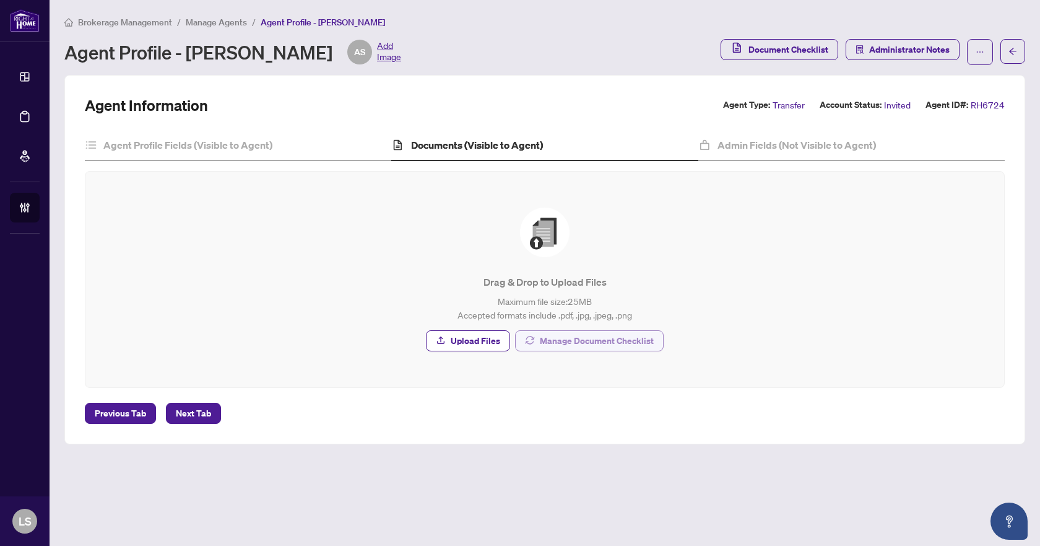
click at [575, 344] on span "Manage Document Checklist" at bounding box center [597, 341] width 114 height 20
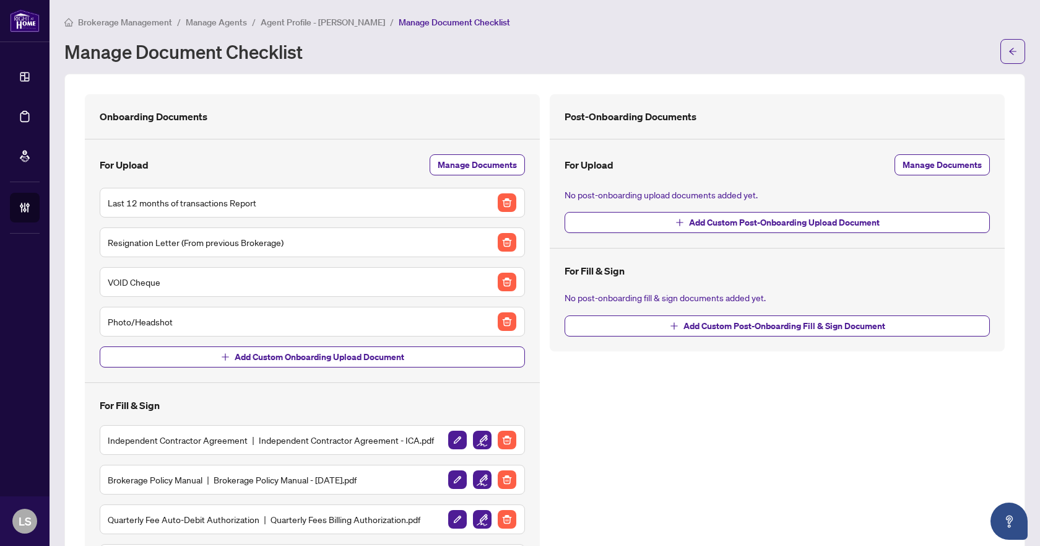
click at [234, 22] on span "Manage Agents" at bounding box center [216, 22] width 61 height 11
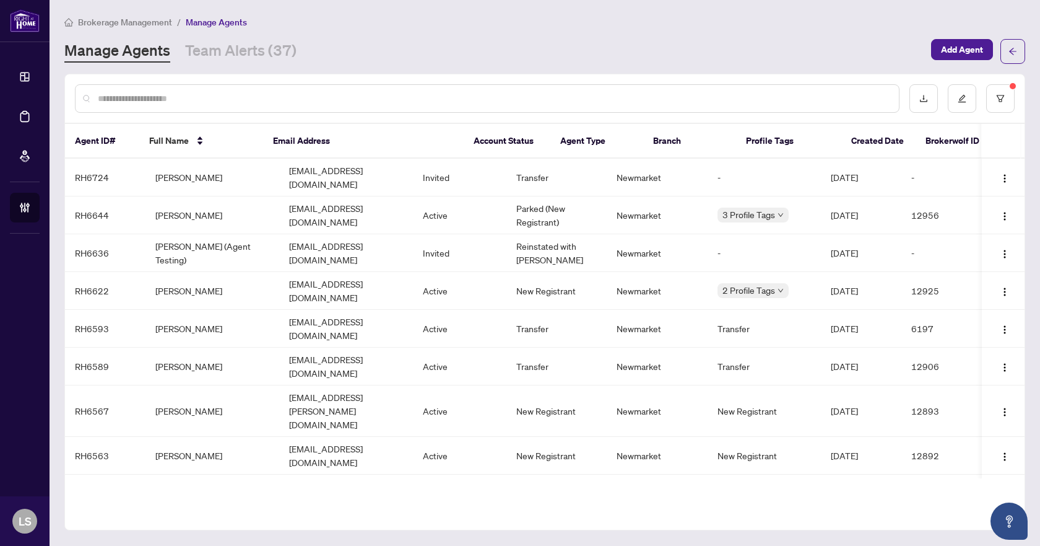
click at [128, 25] on span "Brokerage Management" at bounding box center [125, 22] width 94 height 11
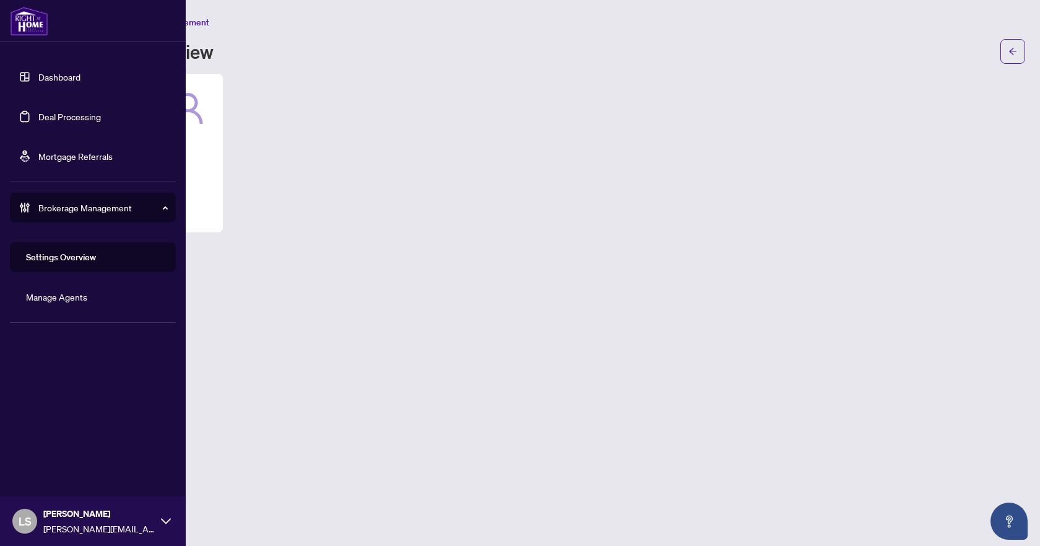
drag, startPoint x: 72, startPoint y: 120, endPoint x: 137, endPoint y: 136, distance: 67.6
click at [72, 120] on link "Deal Processing" at bounding box center [69, 116] width 63 height 11
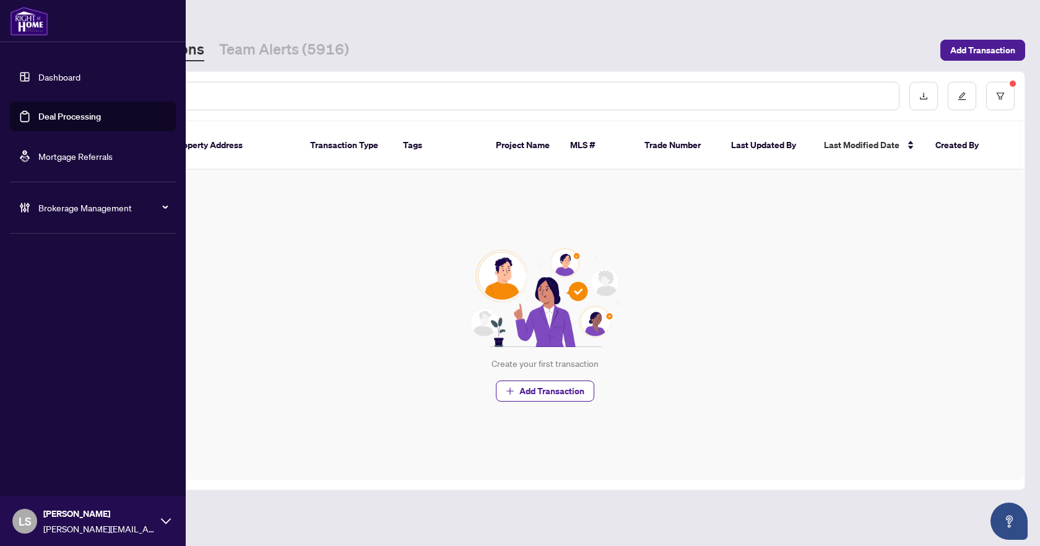
click at [63, 210] on span "Brokerage Management" at bounding box center [102, 208] width 129 height 14
click at [59, 299] on link "Manage Agents" at bounding box center [56, 296] width 61 height 11
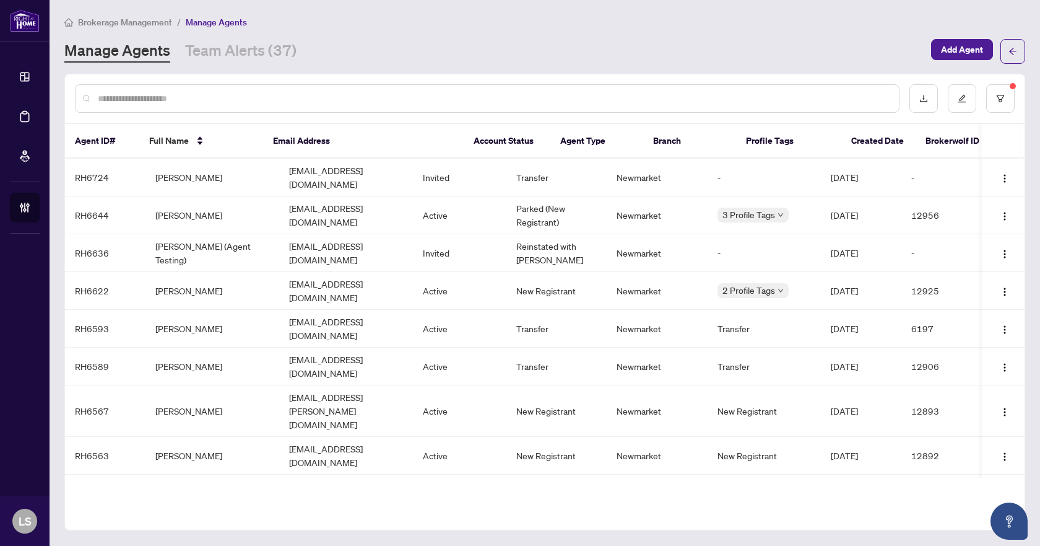
click at [193, 106] on div at bounding box center [487, 98] width 825 height 28
click at [195, 95] on input "text" at bounding box center [493, 99] width 791 height 14
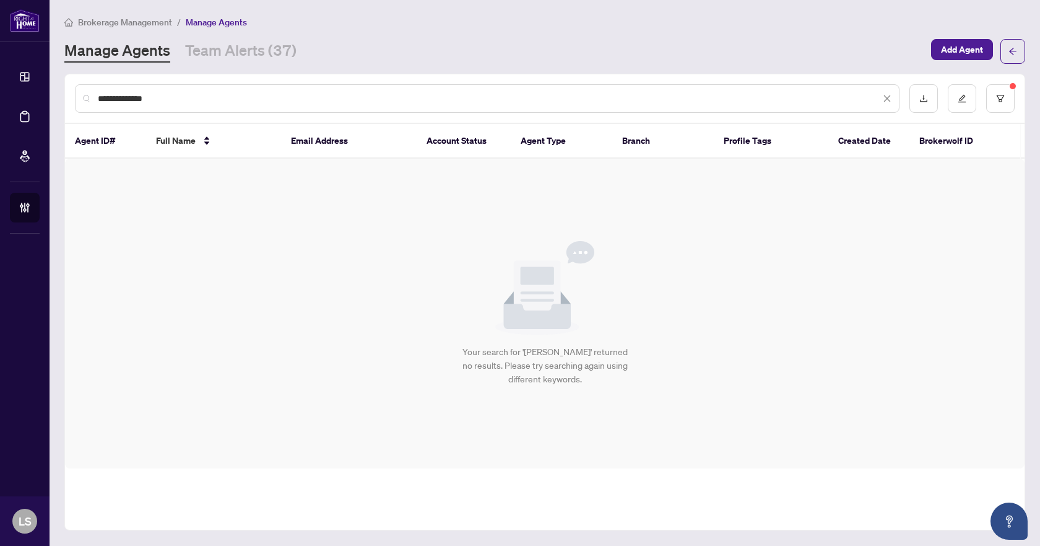
type input "**********"
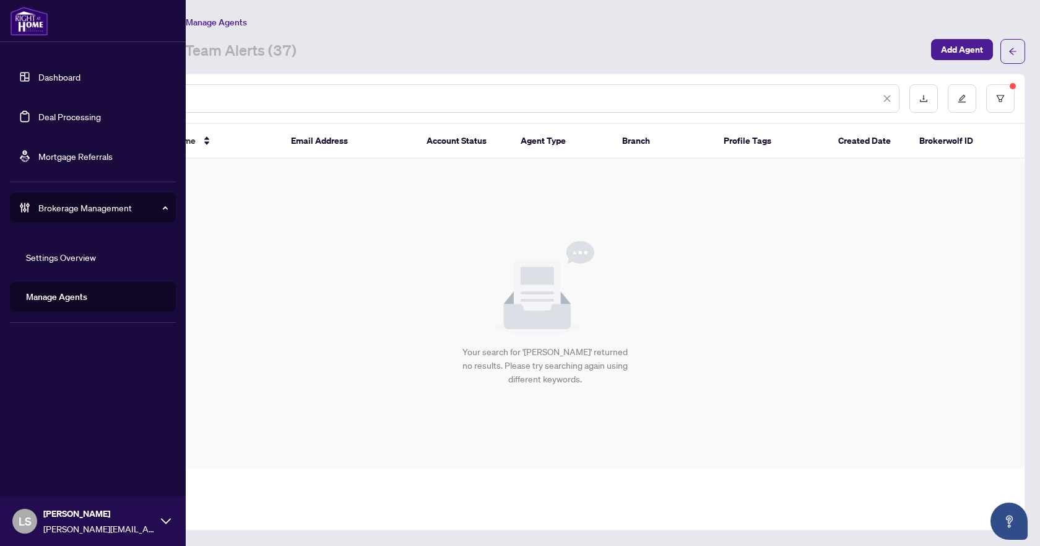
click at [69, 121] on link "Deal Processing" at bounding box center [69, 116] width 63 height 11
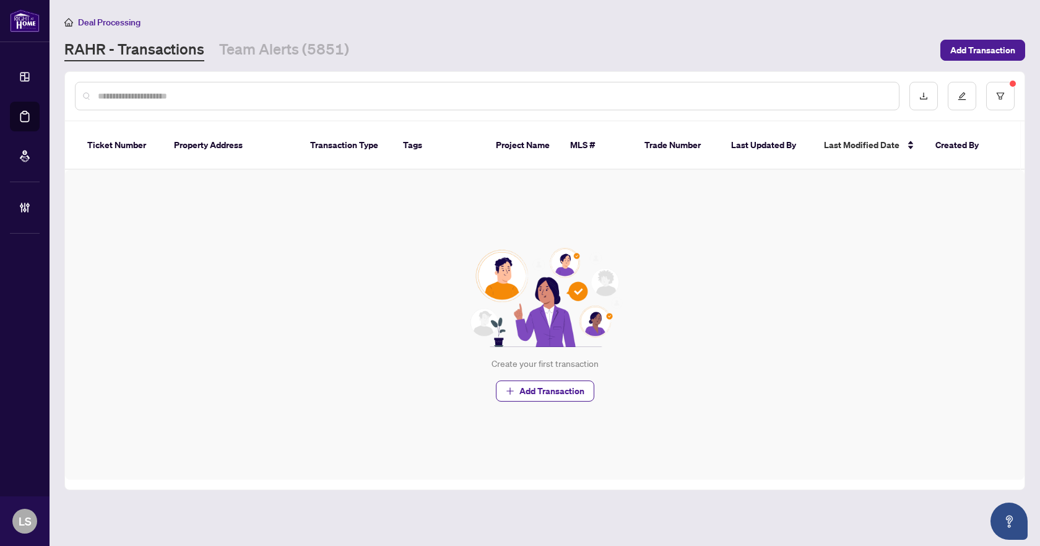
click at [329, 222] on div "Create your first transaction Add Transaction" at bounding box center [545, 325] width 960 height 310
click at [1008, 103] on button "button" at bounding box center [1000, 96] width 28 height 28
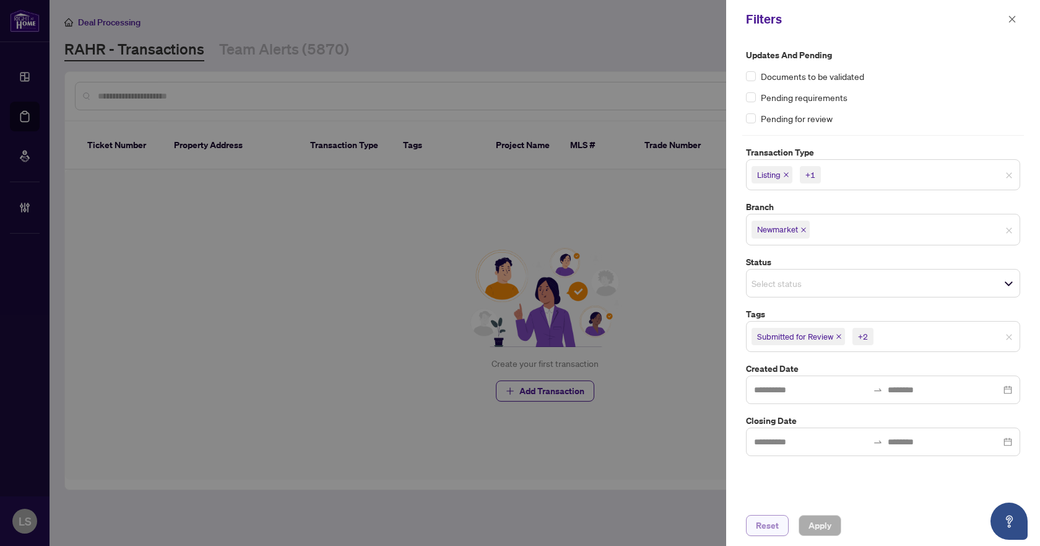
click at [769, 525] on span "Reset" at bounding box center [767, 525] width 23 height 20
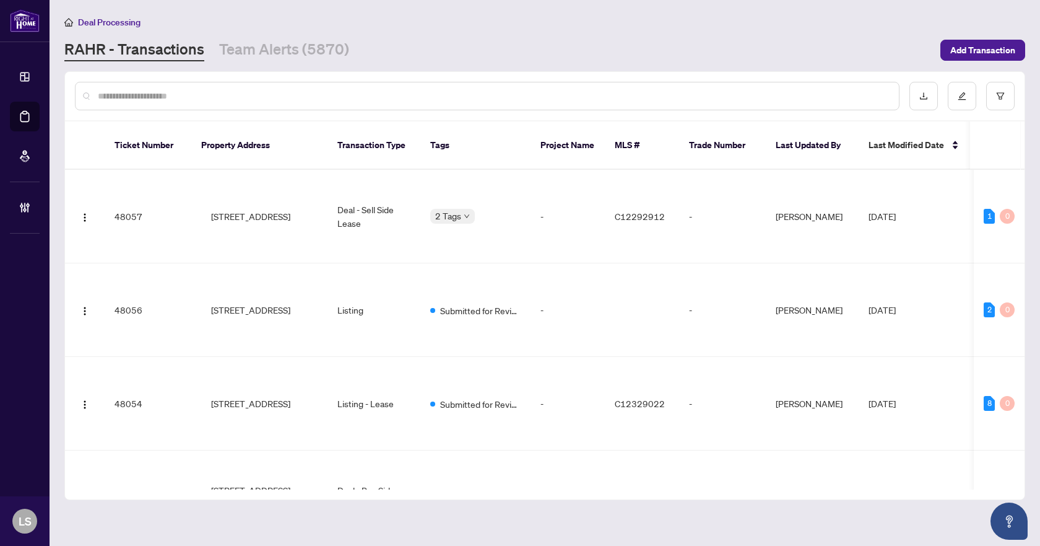
click at [173, 96] on input "text" at bounding box center [493, 96] width 791 height 14
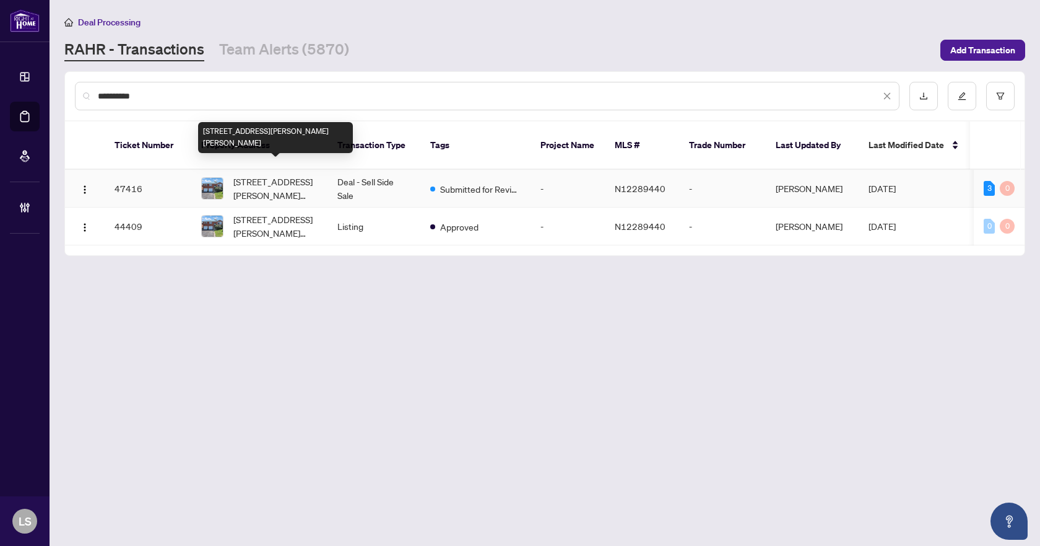
type input "**********"
click at [249, 183] on span "[STREET_ADDRESS][PERSON_NAME][PERSON_NAME]" at bounding box center [275, 188] width 84 height 27
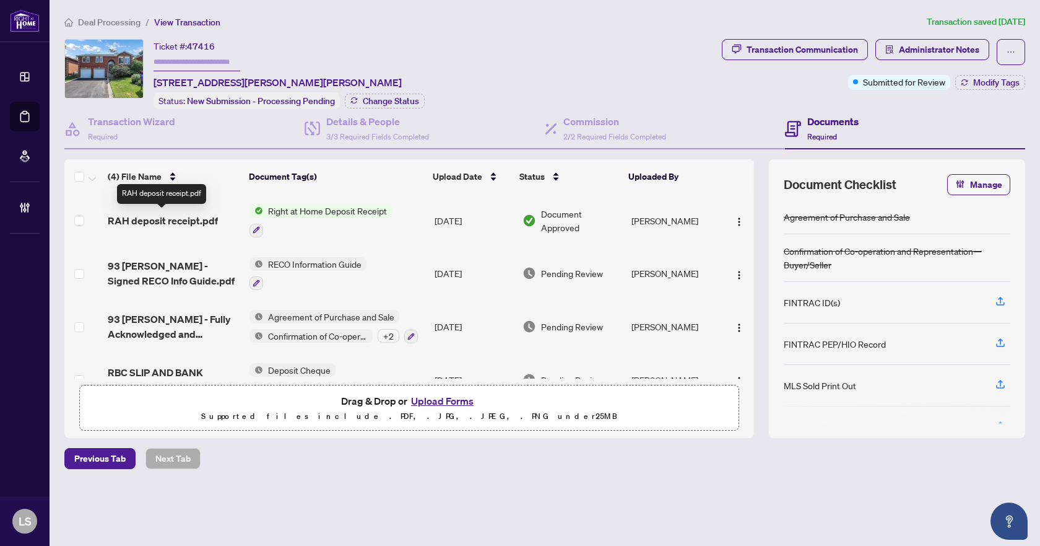
click at [178, 221] on span "RAH deposit receipt.pdf" at bounding box center [163, 220] width 110 height 15
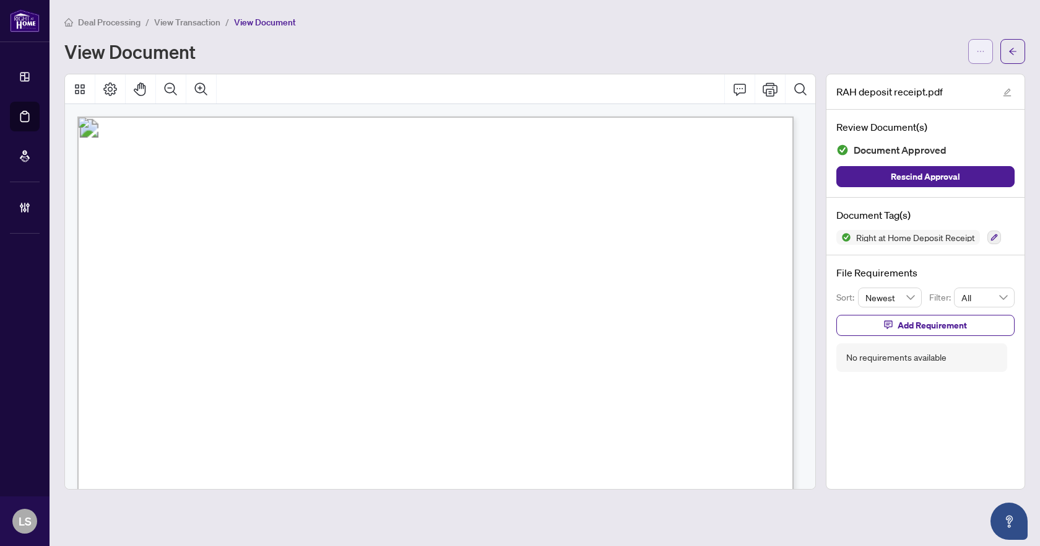
click at [975, 54] on button "button" at bounding box center [980, 51] width 25 height 25
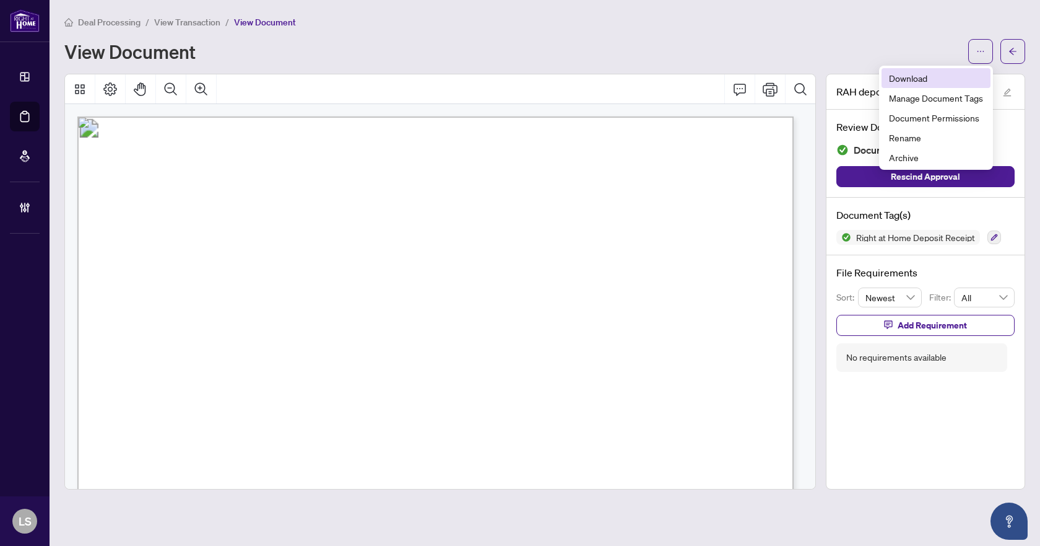
click at [926, 80] on span "Download" at bounding box center [936, 78] width 94 height 14
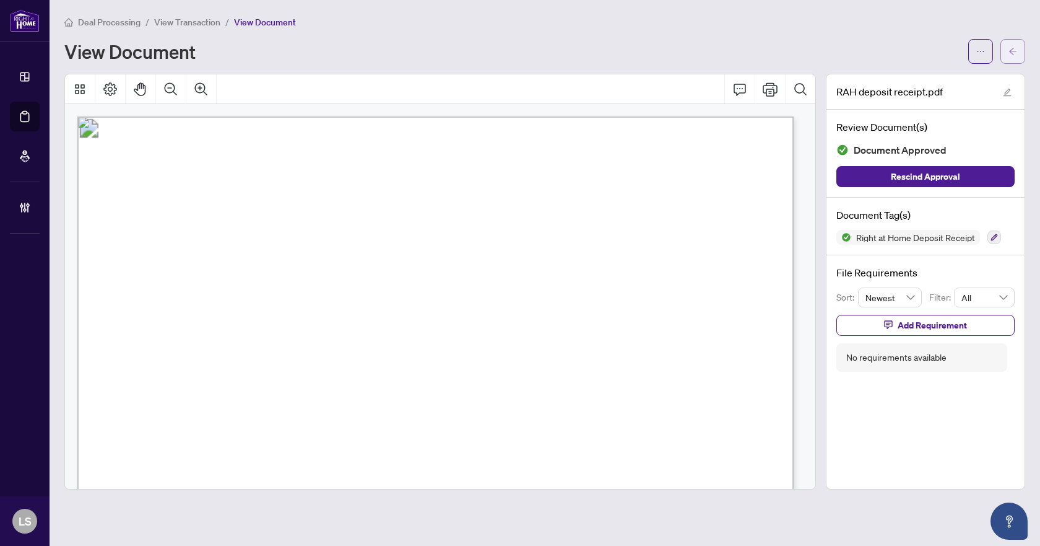
click at [1017, 54] on icon "arrow-left" at bounding box center [1013, 51] width 9 height 9
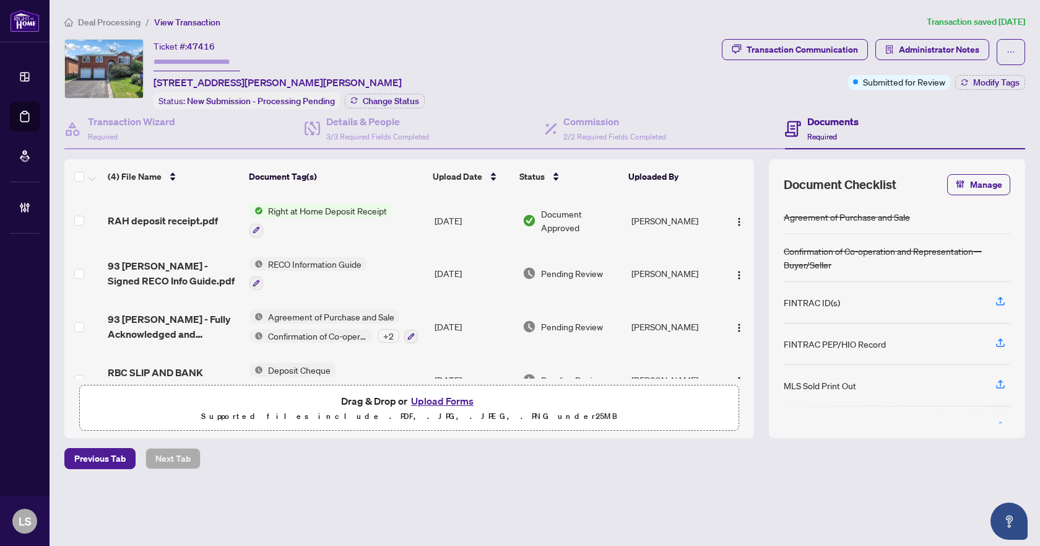
click at [117, 17] on span "Deal Processing" at bounding box center [109, 22] width 63 height 11
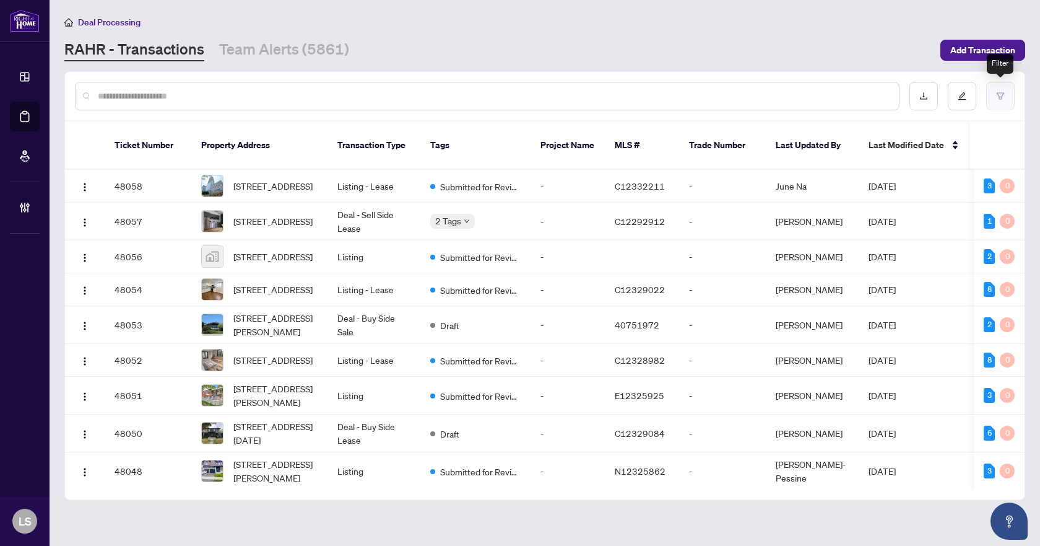
click at [1003, 96] on icon "filter" at bounding box center [1000, 96] width 9 height 9
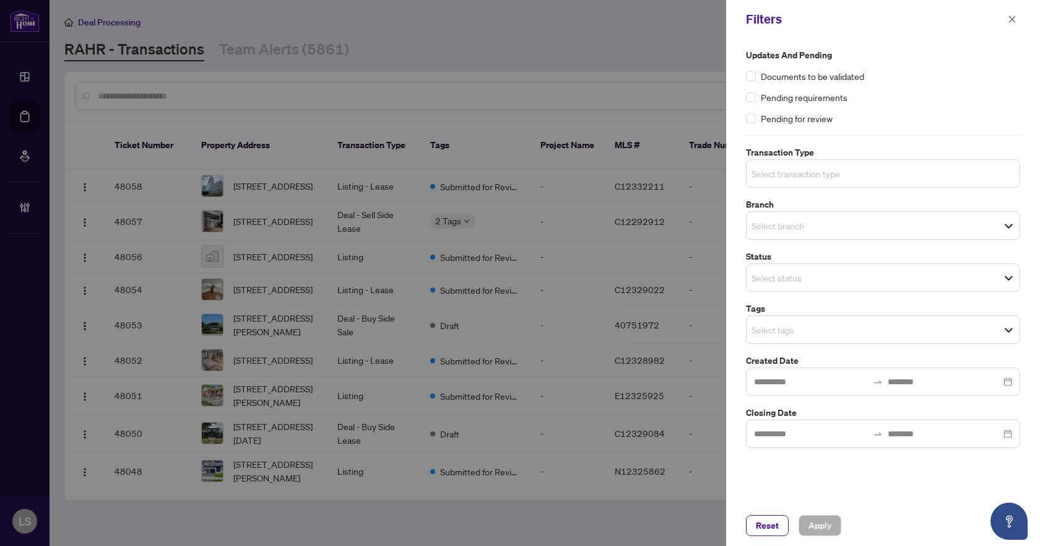
click at [825, 177] on input "search" at bounding box center [795, 173] width 87 height 15
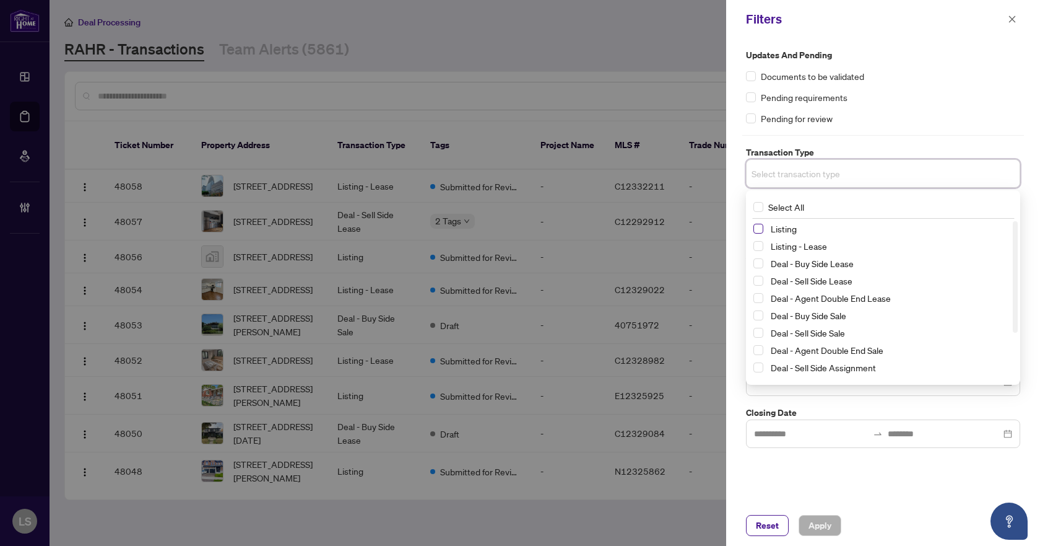
click at [757, 228] on span "Select Listing" at bounding box center [759, 229] width 10 height 10
click at [760, 245] on span "Select Listing - Lease" at bounding box center [759, 248] width 10 height 10
click at [876, 104] on div "Updates and Pending Documents to be validated Pending requirements Pending for …" at bounding box center [883, 86] width 274 height 77
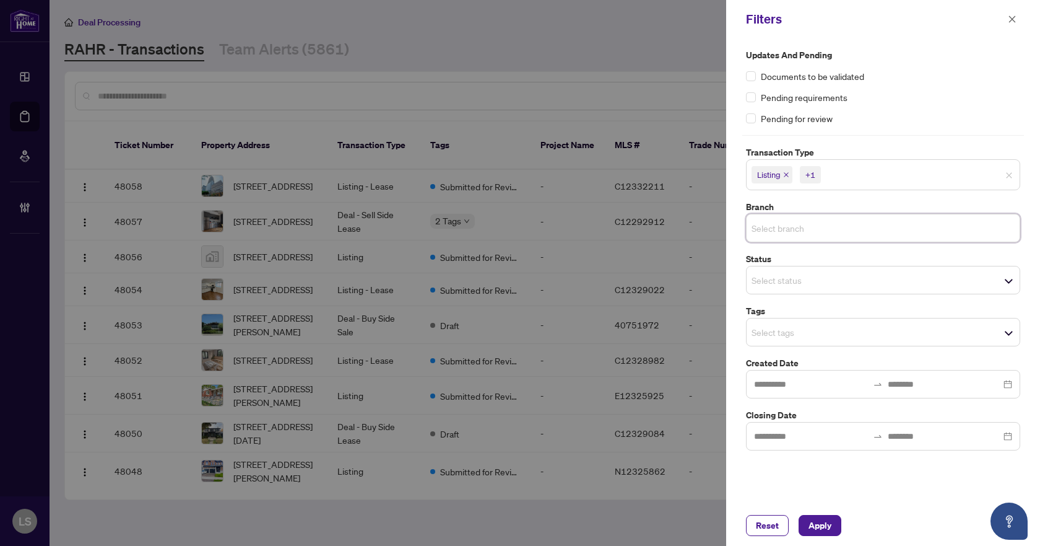
click at [784, 226] on input "search" at bounding box center [795, 227] width 87 height 15
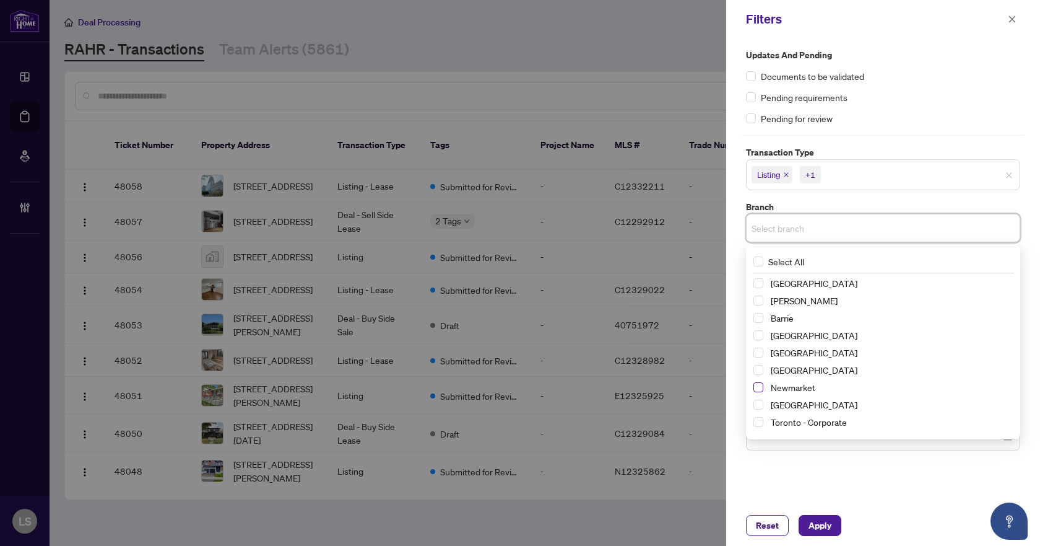
click at [757, 388] on span "Select Newmarket" at bounding box center [759, 387] width 10 height 10
click at [918, 118] on div "Pending for review" at bounding box center [883, 118] width 274 height 14
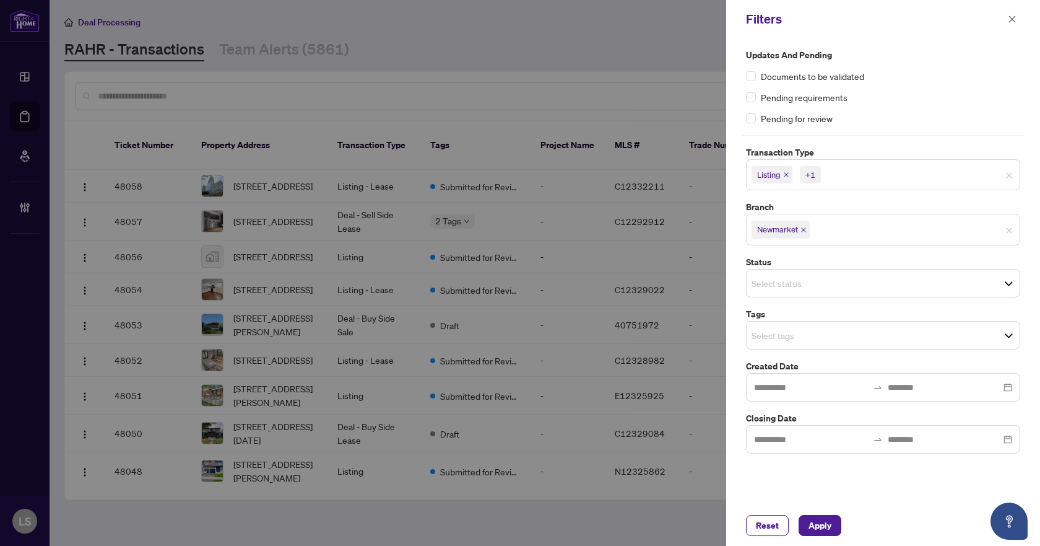
click at [806, 290] on span "Select status" at bounding box center [883, 282] width 273 height 17
click at [901, 88] on div "Updates and Pending Documents to be validated Pending requirements Pending for …" at bounding box center [883, 86] width 274 height 77
click at [801, 340] on input "search" at bounding box center [795, 335] width 87 height 15
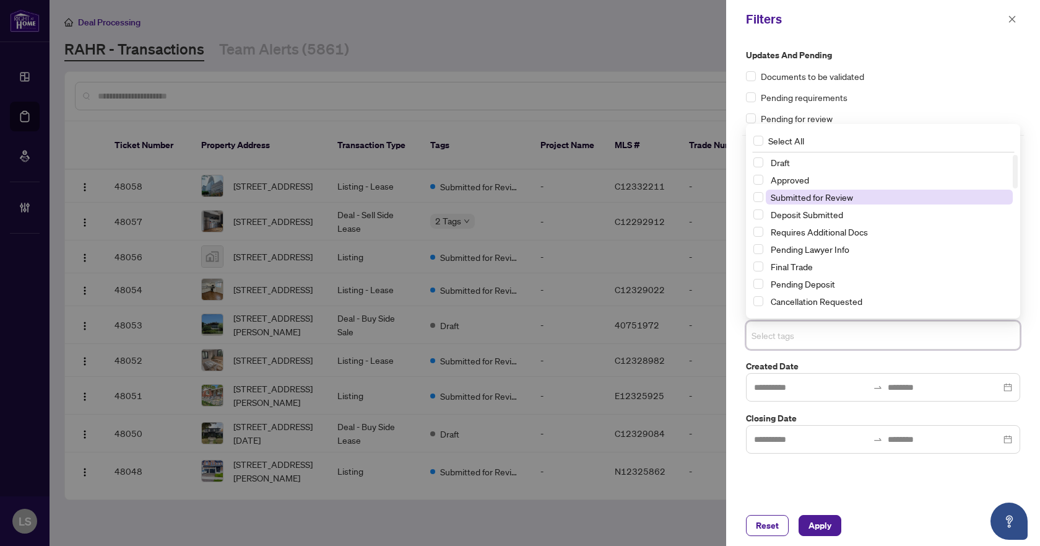
click at [820, 197] on span "Submitted for Review" at bounding box center [812, 196] width 82 height 11
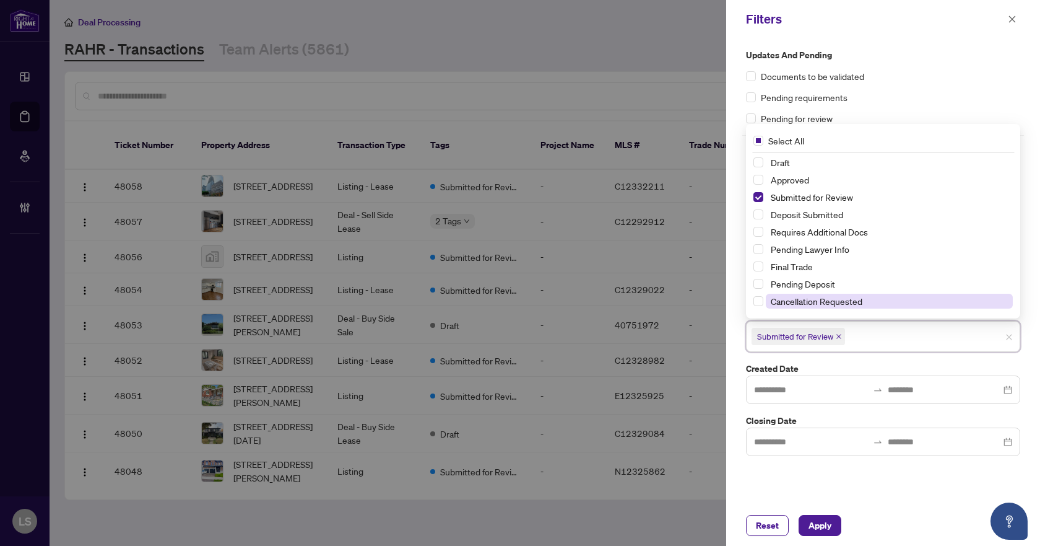
click at [829, 302] on span "Cancellation Requested" at bounding box center [817, 300] width 92 height 11
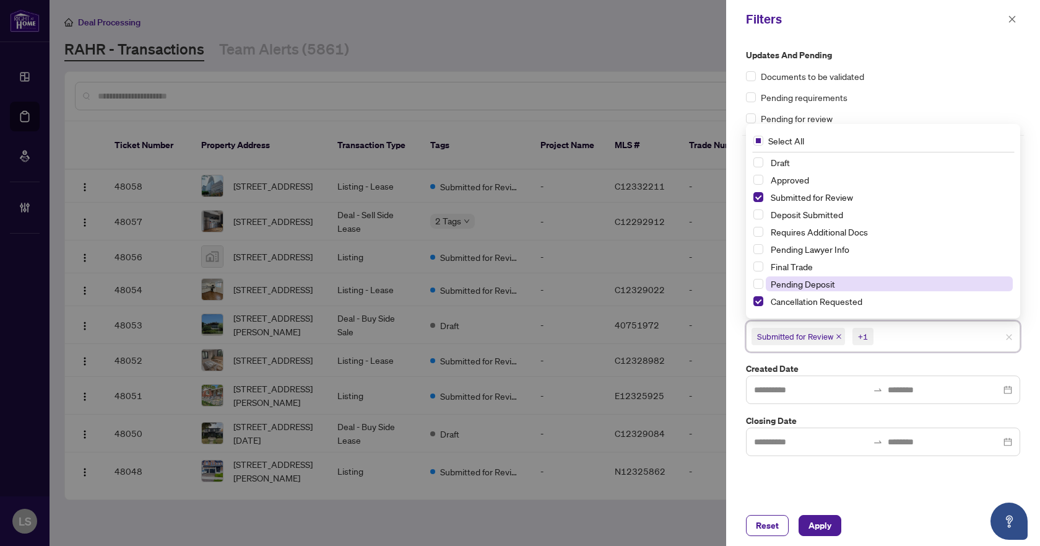
scroll to position [124, 0]
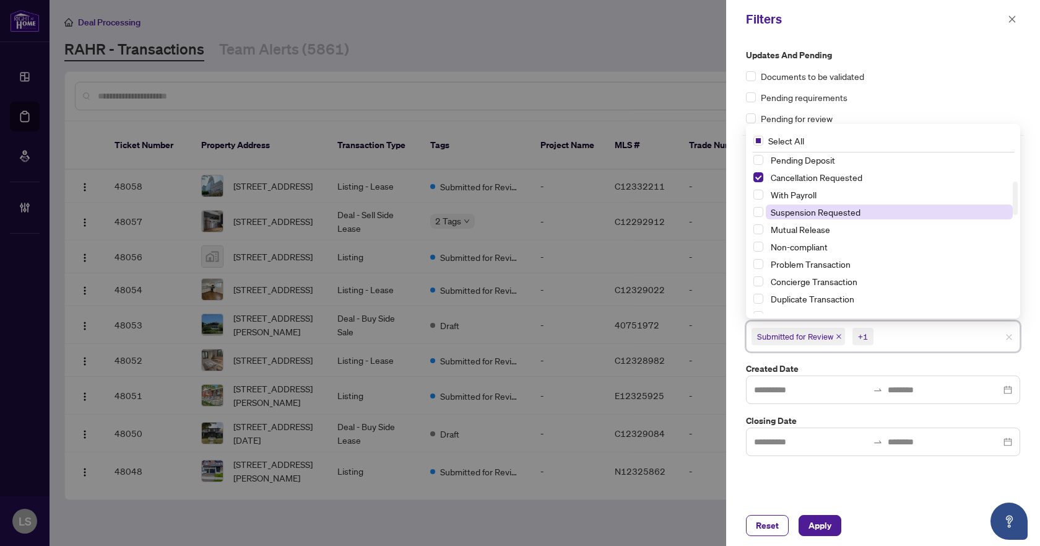
click at [825, 206] on span "Suspension Requested" at bounding box center [816, 211] width 90 height 11
click at [817, 520] on span "Apply" at bounding box center [820, 525] width 23 height 20
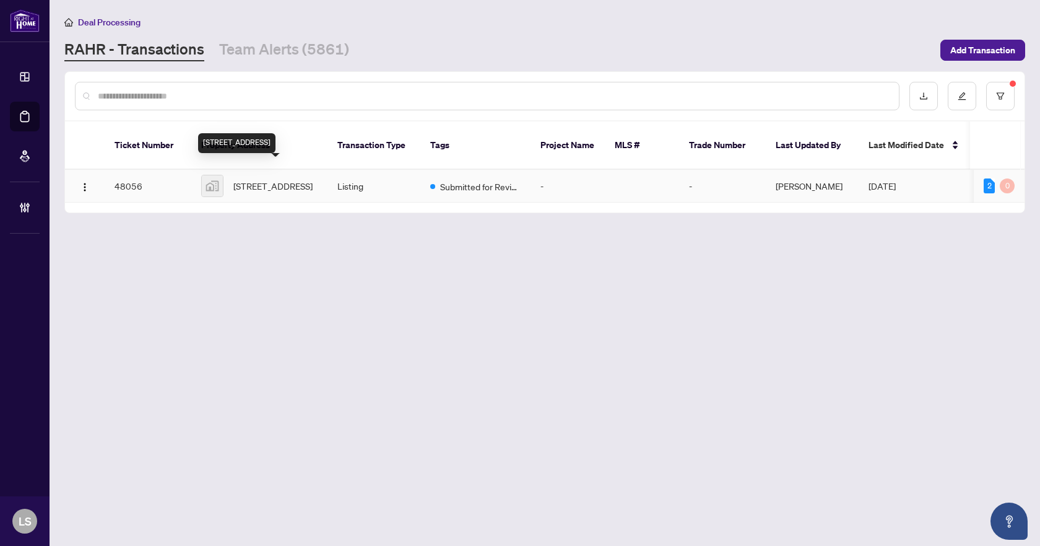
click at [280, 182] on span "69 Benleigh Drive, Scarborough, ON, Canada" at bounding box center [272, 186] width 79 height 14
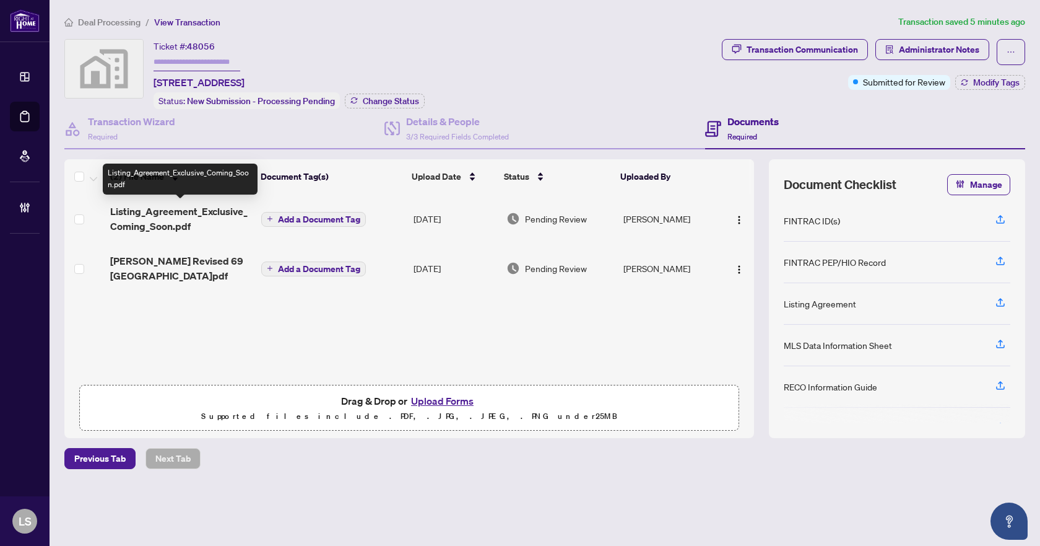
click at [220, 208] on span "Listing_Agreement_Exclusive_Coming_Soon.pdf" at bounding box center [180, 219] width 141 height 30
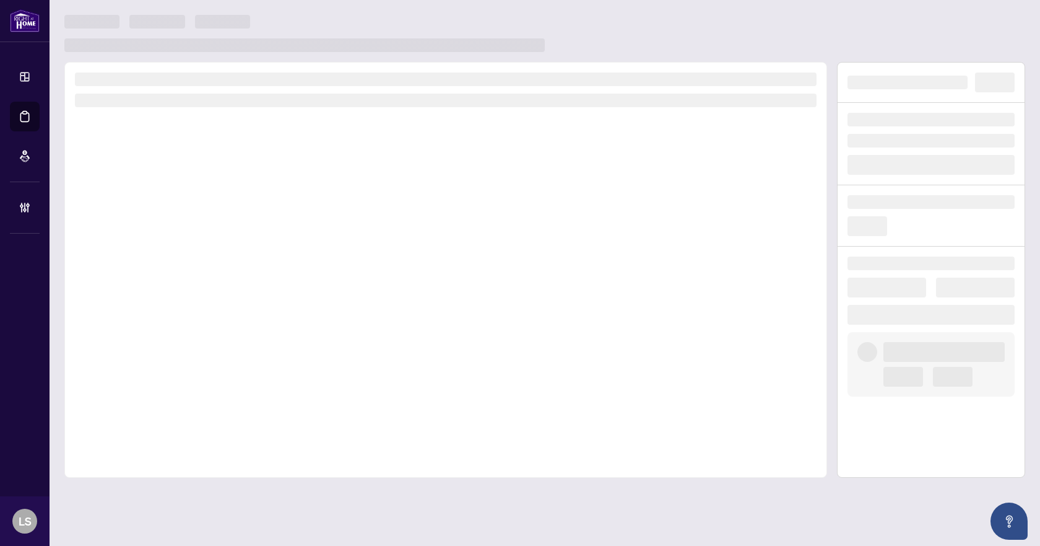
click at [220, 208] on div at bounding box center [445, 270] width 763 height 416
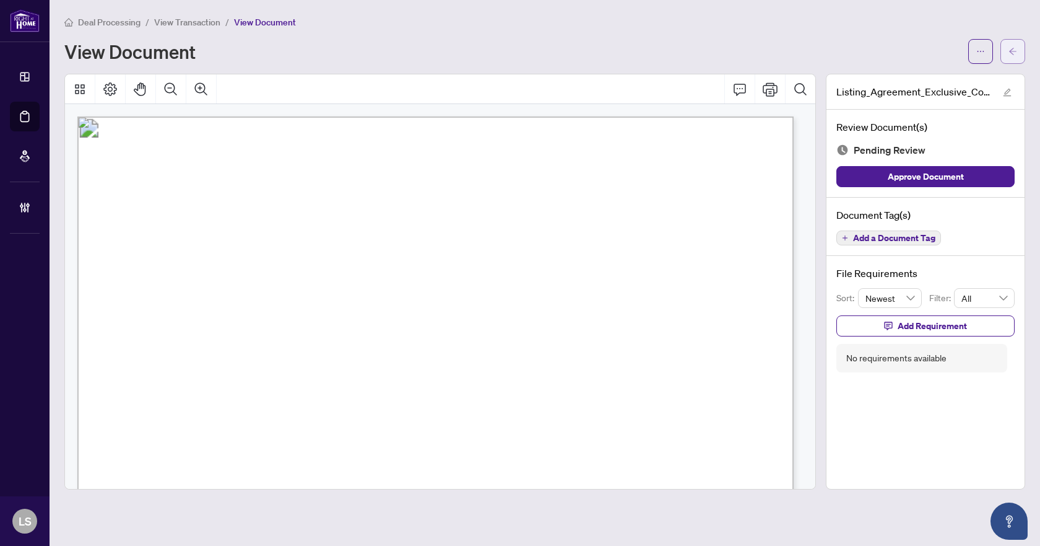
click at [1017, 49] on button "button" at bounding box center [1013, 51] width 25 height 25
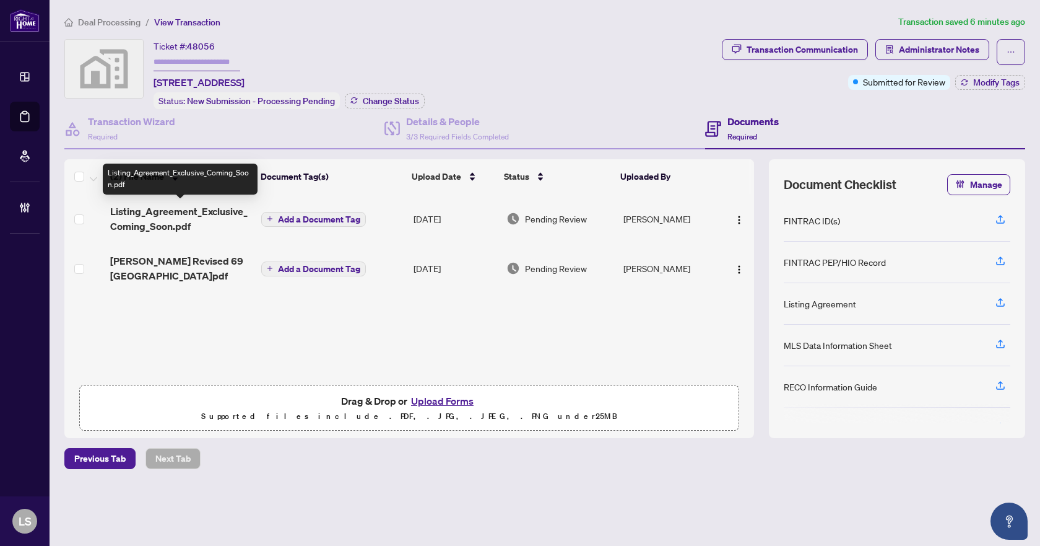
click at [146, 210] on span "Listing_Agreement_Exclusive_Coming_Soon.pdf" at bounding box center [180, 219] width 141 height 30
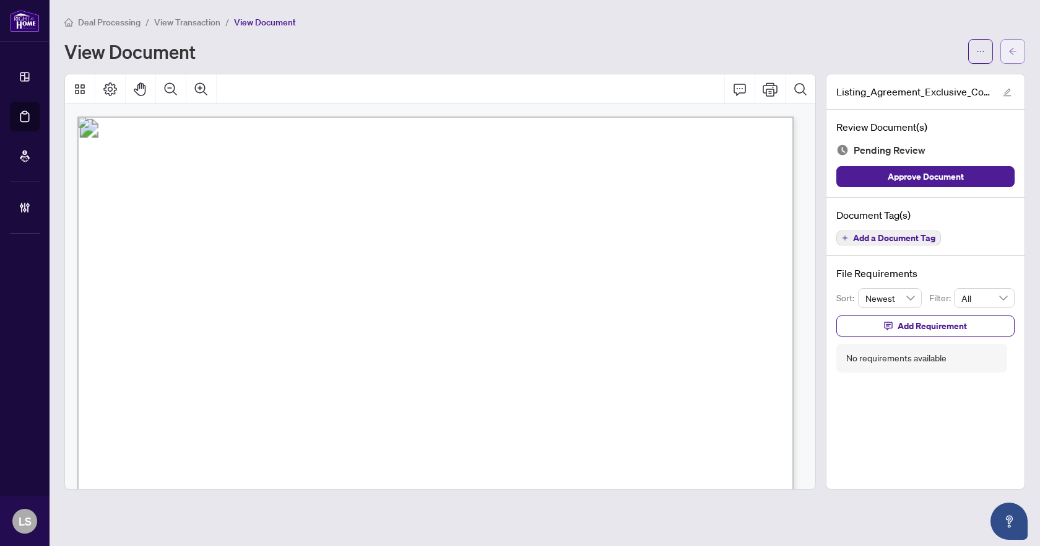
click at [1012, 53] on icon "arrow-left" at bounding box center [1013, 51] width 9 height 9
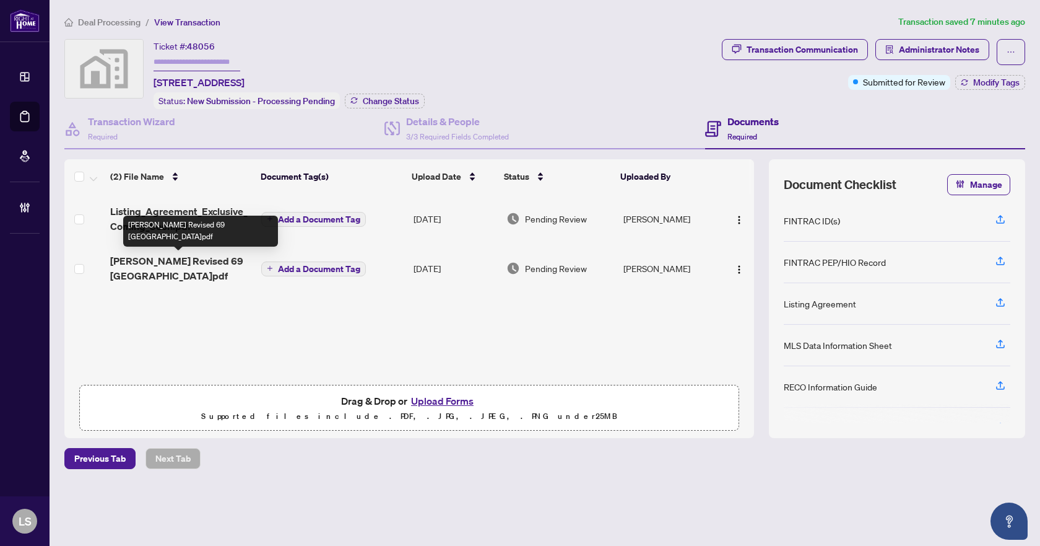
click at [195, 264] on span "[PERSON_NAME] Revised 69 [GEOGRAPHIC_DATA]pdf" at bounding box center [180, 268] width 141 height 30
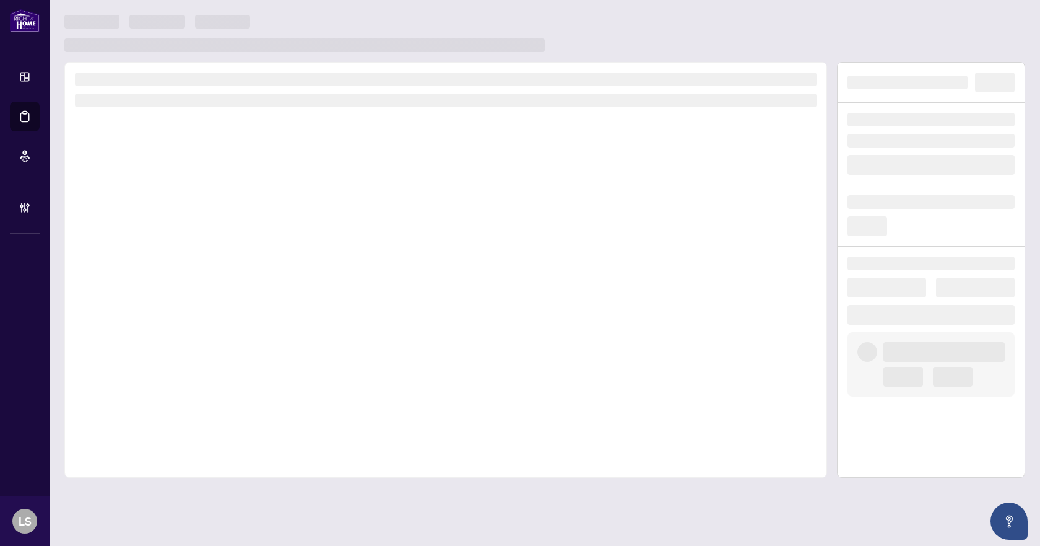
click at [195, 264] on div at bounding box center [445, 270] width 763 height 416
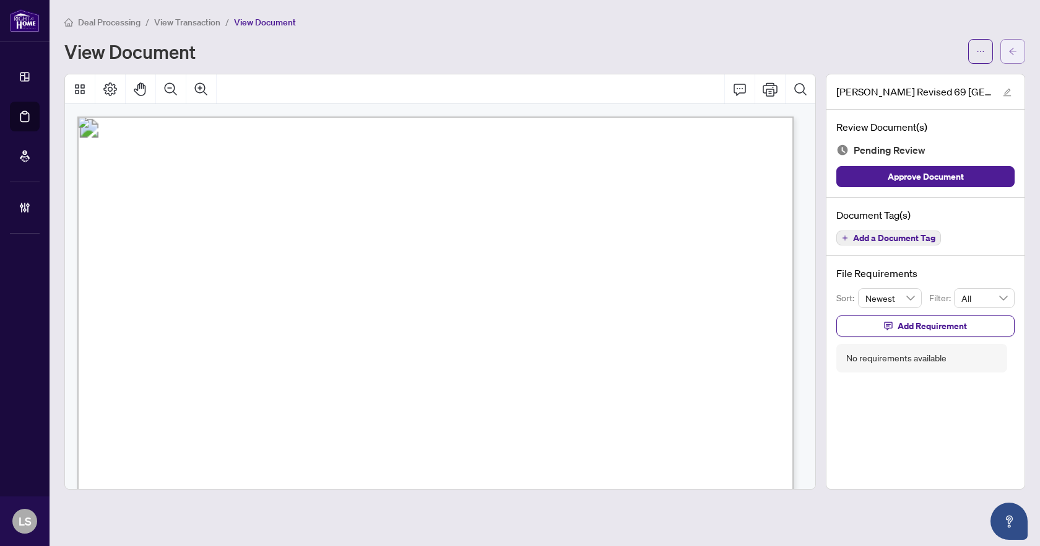
click at [1014, 54] on icon "arrow-left" at bounding box center [1013, 51] width 9 height 9
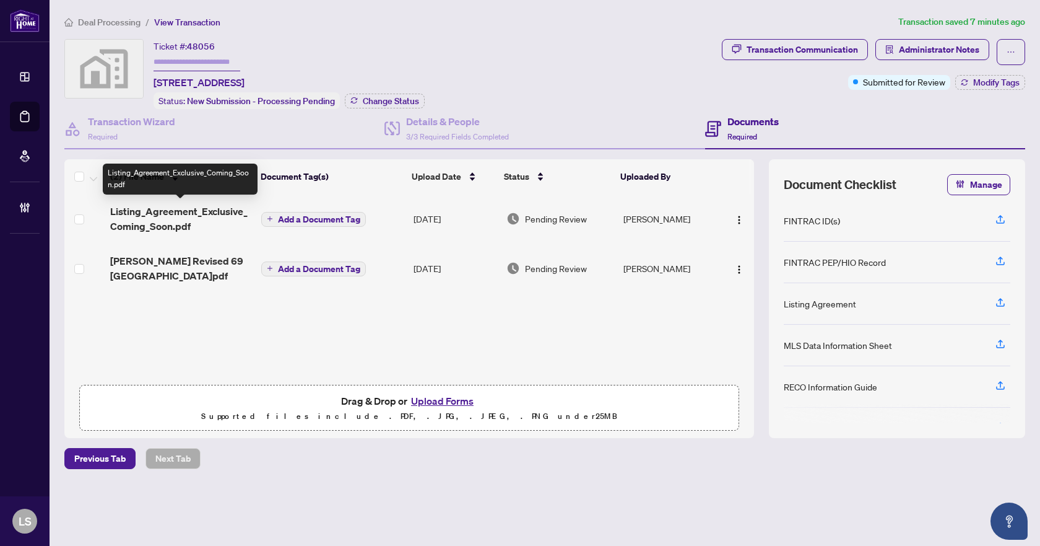
click at [209, 213] on span "Listing_Agreement_Exclusive_Coming_Soon.pdf" at bounding box center [180, 219] width 141 height 30
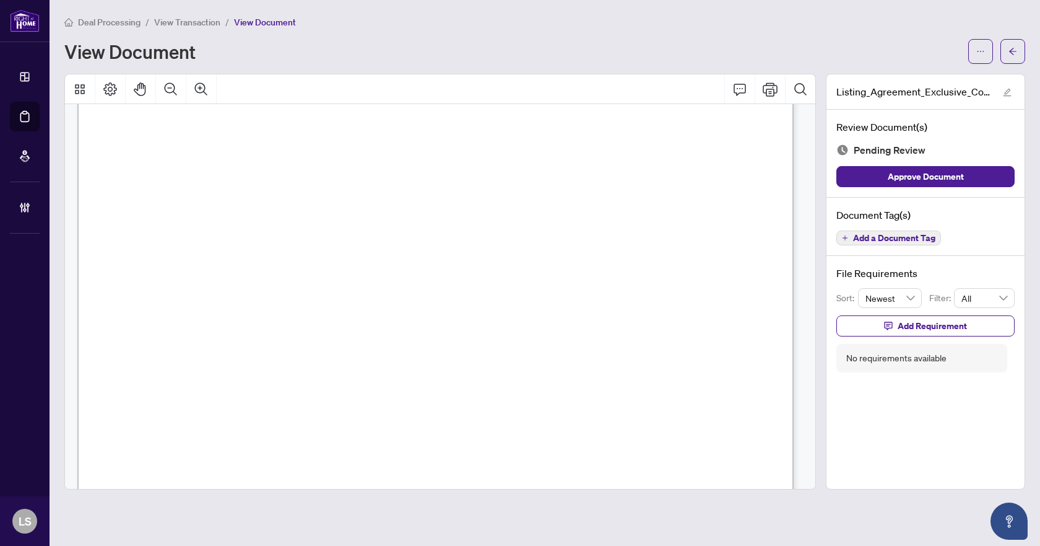
scroll to position [4370, 0]
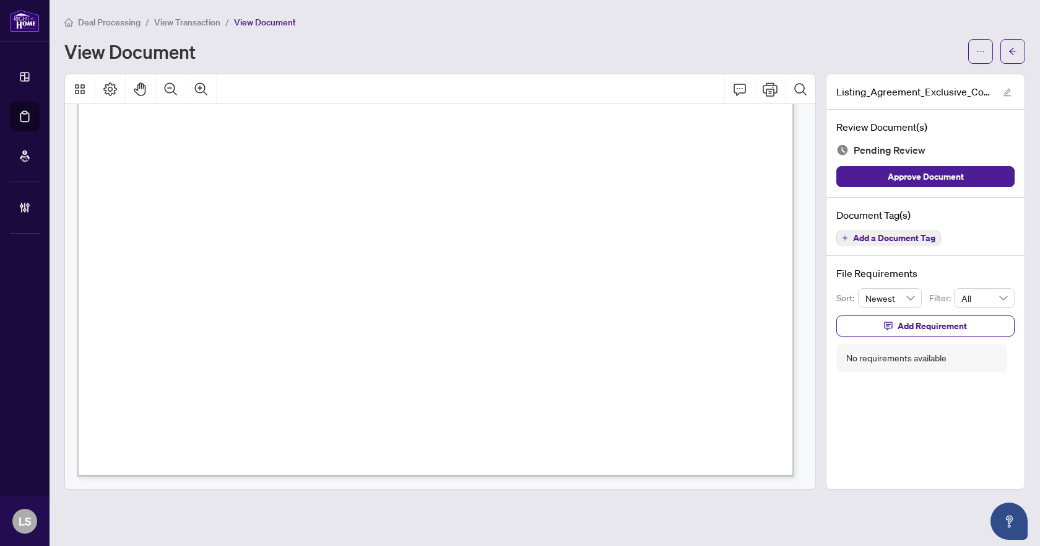
click at [881, 235] on span "Add a Document Tag" at bounding box center [894, 237] width 82 height 9
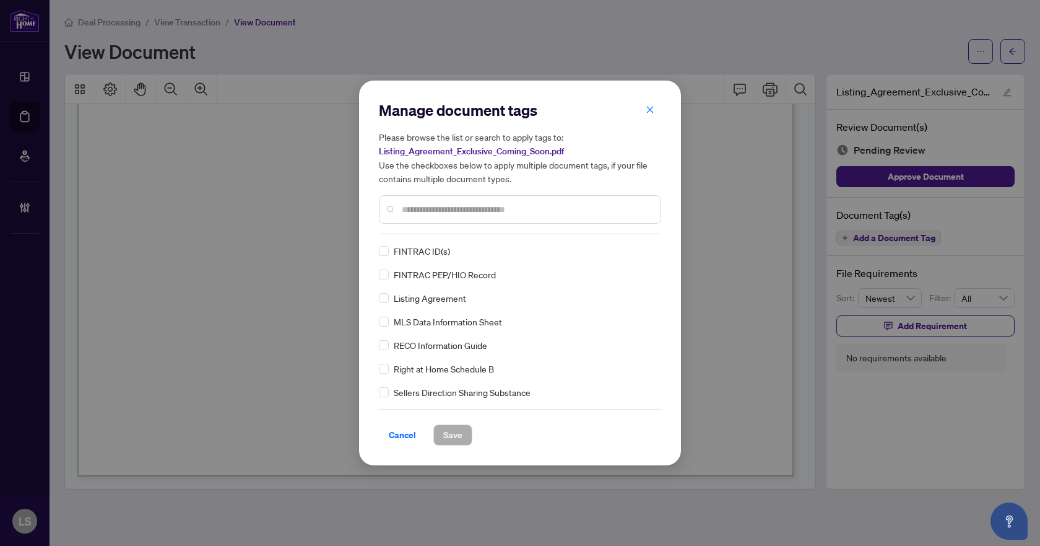
click at [484, 221] on div at bounding box center [520, 209] width 282 height 28
click at [491, 212] on input "text" at bounding box center [526, 209] width 249 height 14
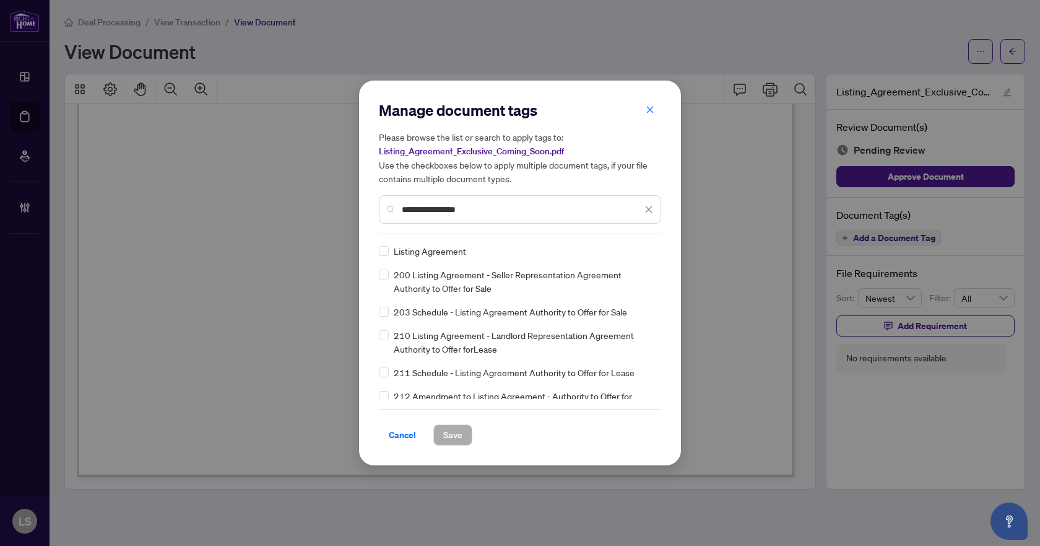
type input "**********"
click at [632, 254] on img at bounding box center [636, 251] width 12 height 12
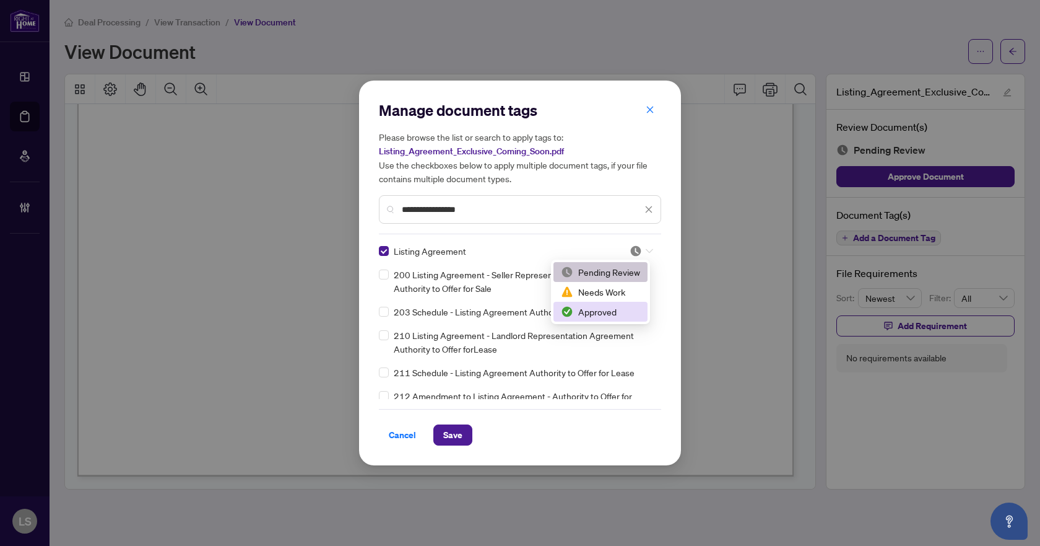
click at [597, 309] on div "Approved" at bounding box center [600, 312] width 79 height 14
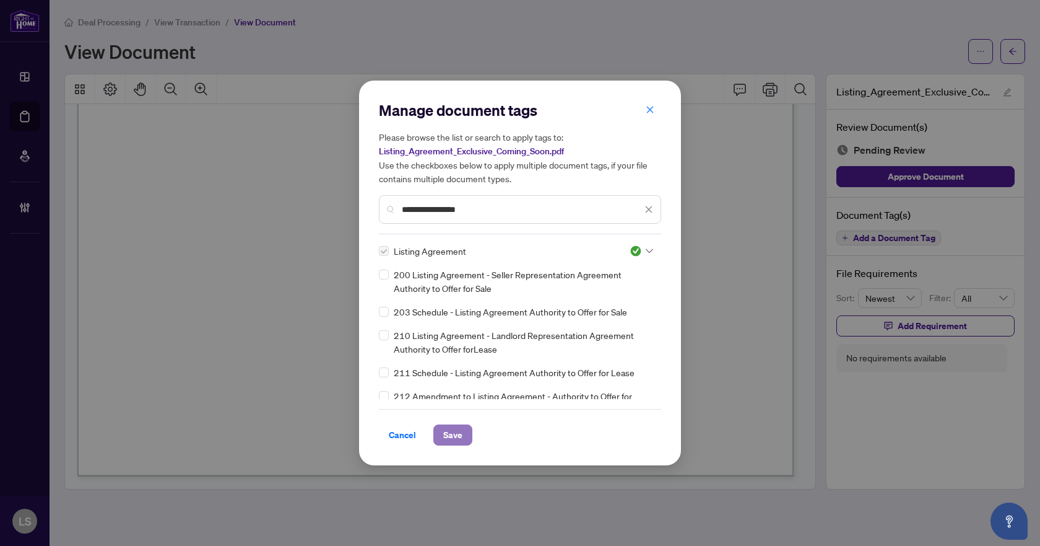
click at [461, 437] on span "Save" at bounding box center [452, 435] width 19 height 20
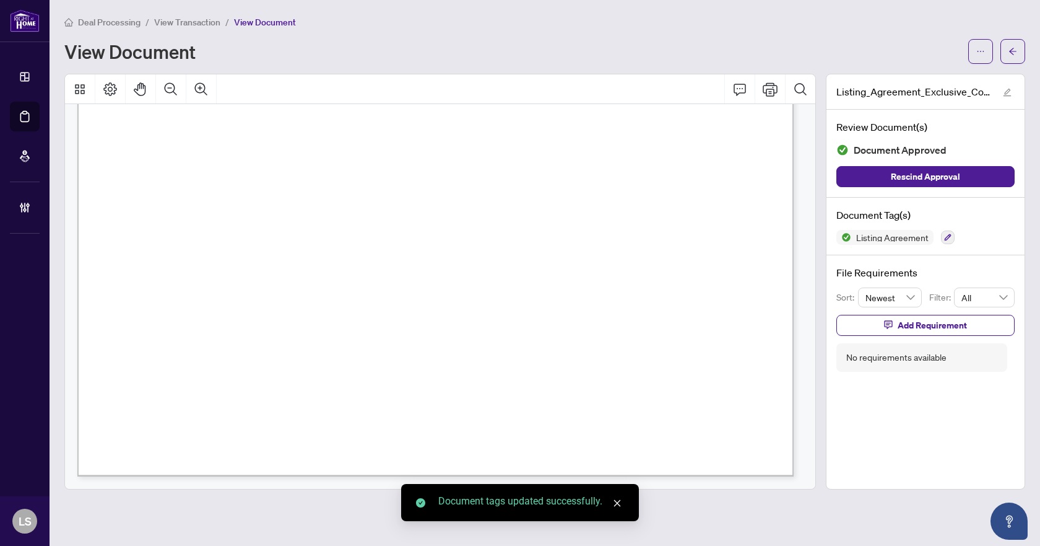
click at [1014, 49] on body "Dashboard Deal Processing Mortgage Referrals Brokerage Management LS Lillian Sl…" at bounding box center [520, 273] width 1040 height 546
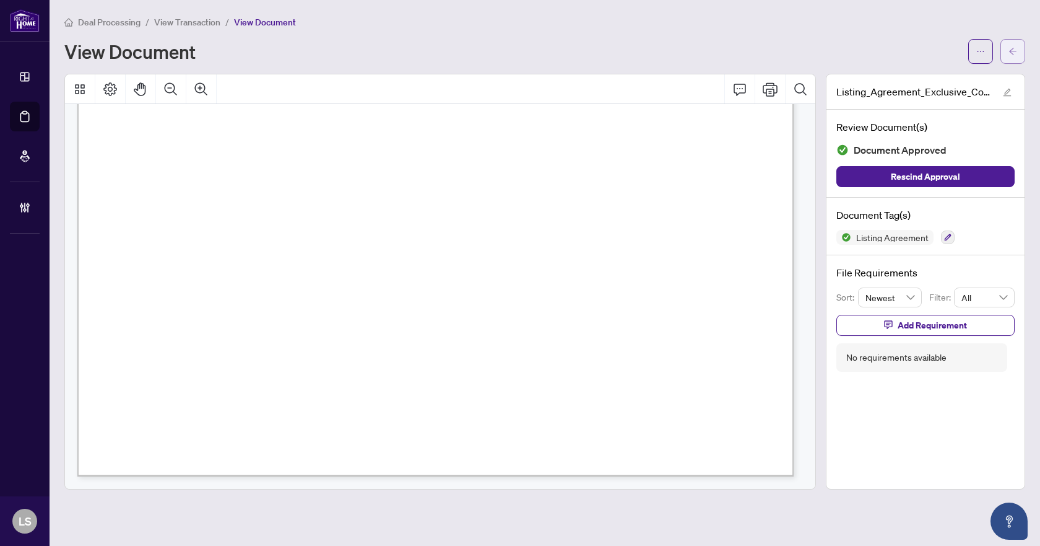
click at [1012, 56] on span "button" at bounding box center [1013, 51] width 9 height 20
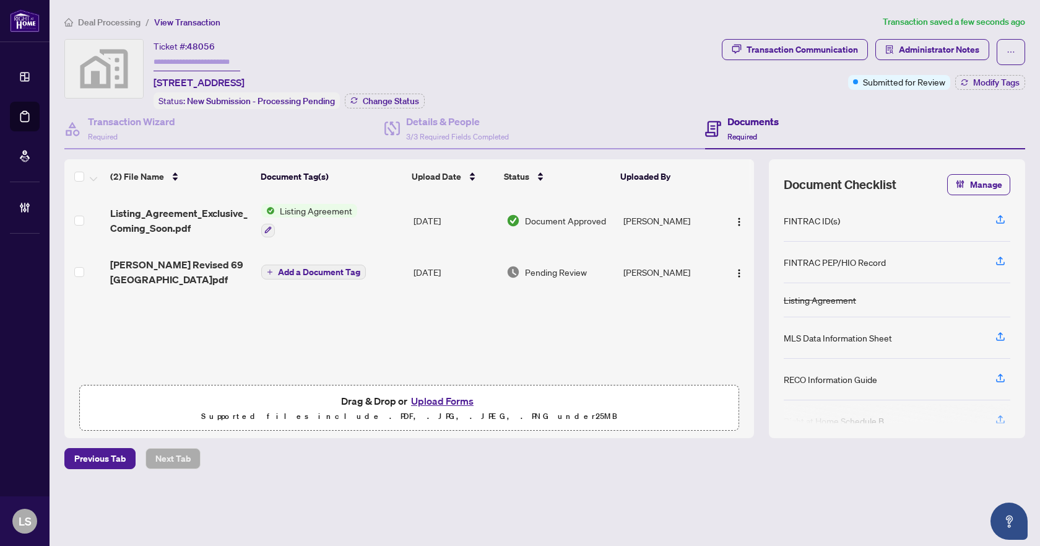
click at [178, 269] on span "[PERSON_NAME] Revised 69 [GEOGRAPHIC_DATA]pdf" at bounding box center [180, 272] width 141 height 30
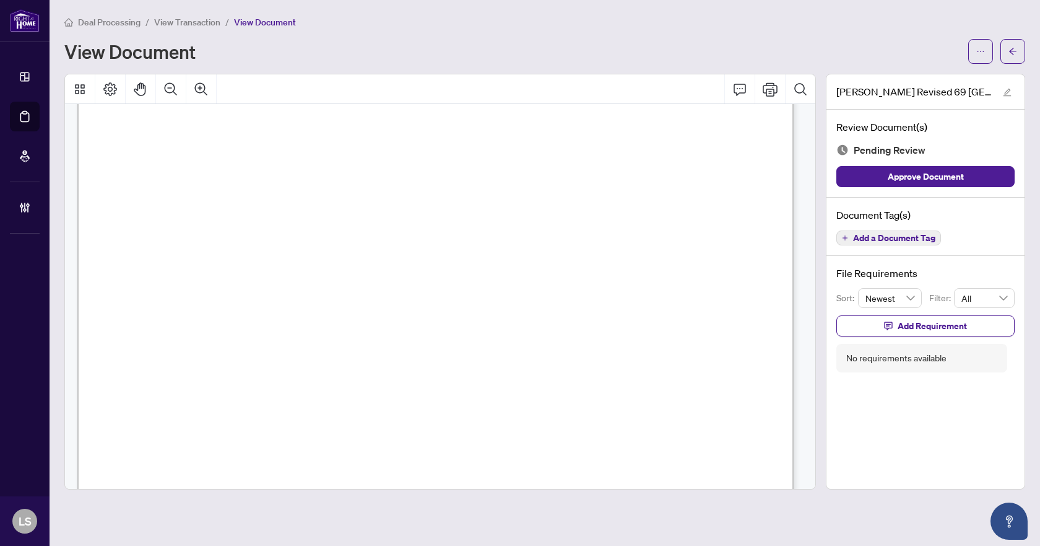
scroll to position [580, 0]
click at [913, 242] on span "Add a Document Tag" at bounding box center [894, 237] width 82 height 9
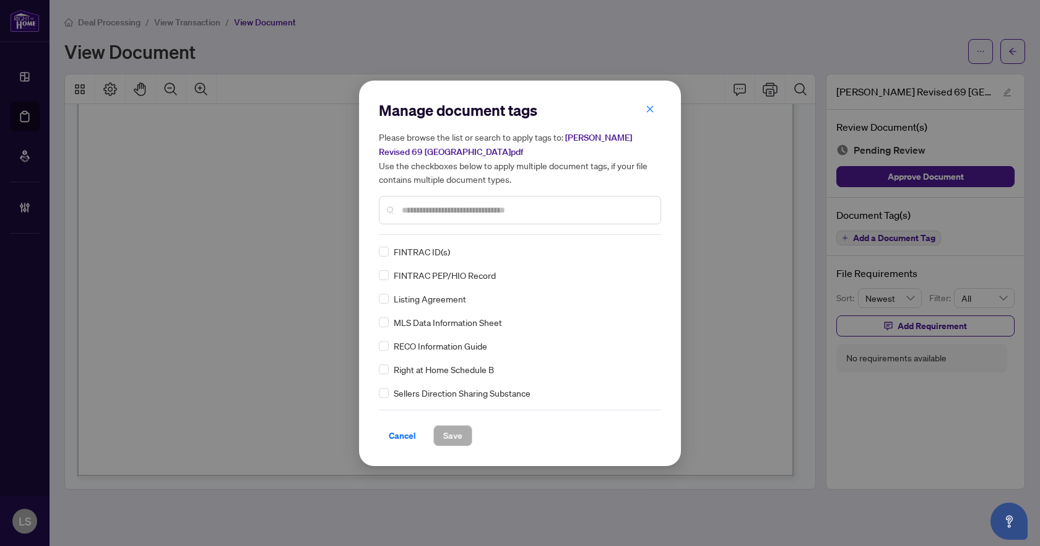
click at [472, 222] on div at bounding box center [520, 210] width 282 height 28
click at [473, 206] on input "text" at bounding box center [526, 210] width 249 height 14
type input "***"
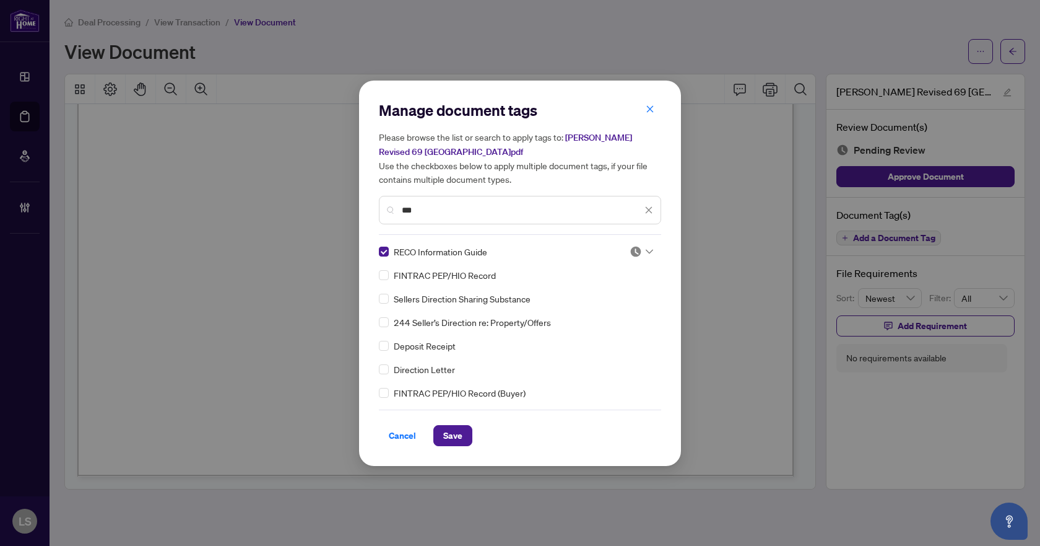
click at [641, 251] on div at bounding box center [642, 251] width 24 height 12
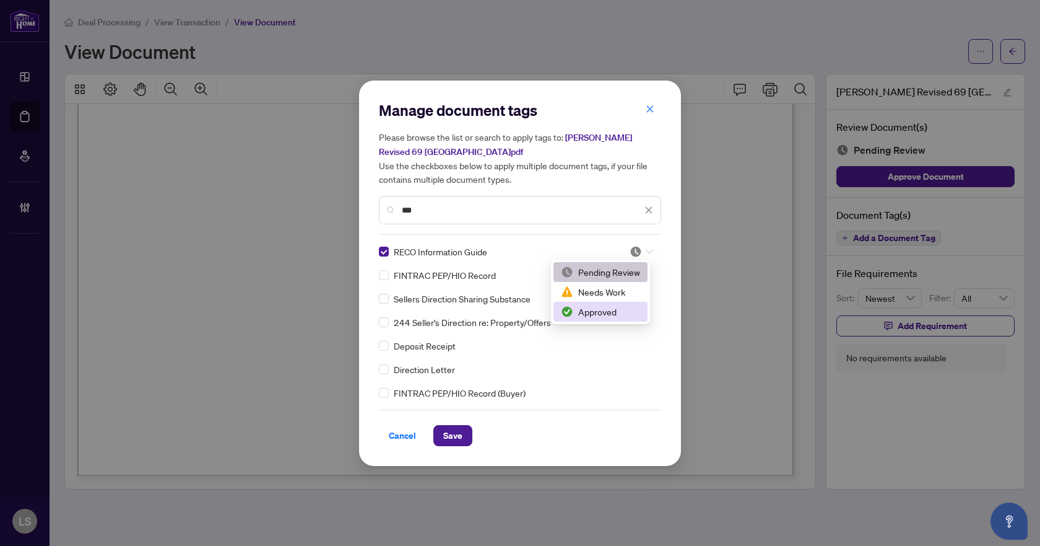
click at [590, 311] on div "Approved" at bounding box center [600, 312] width 79 height 14
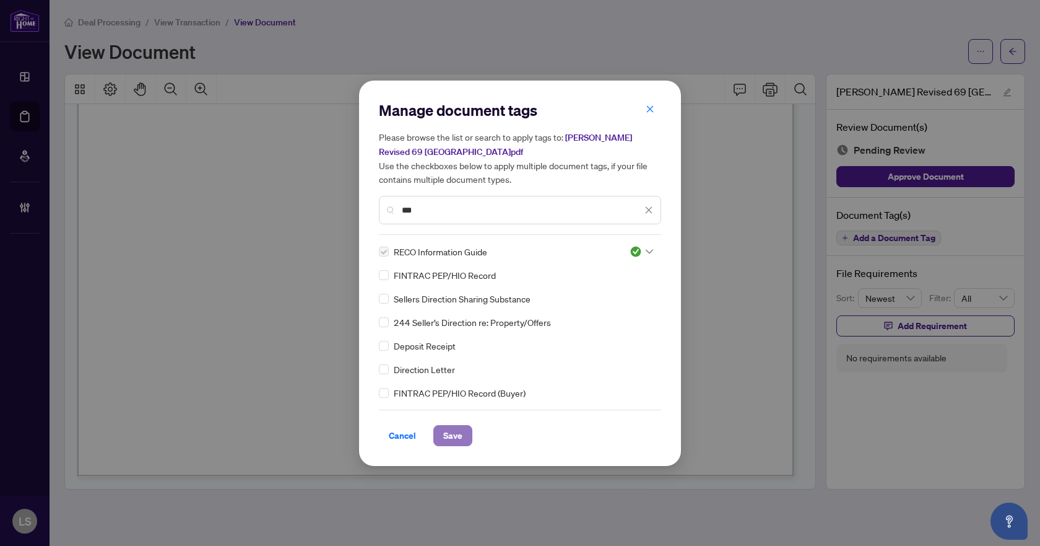
click at [456, 438] on span "Save" at bounding box center [452, 435] width 19 height 20
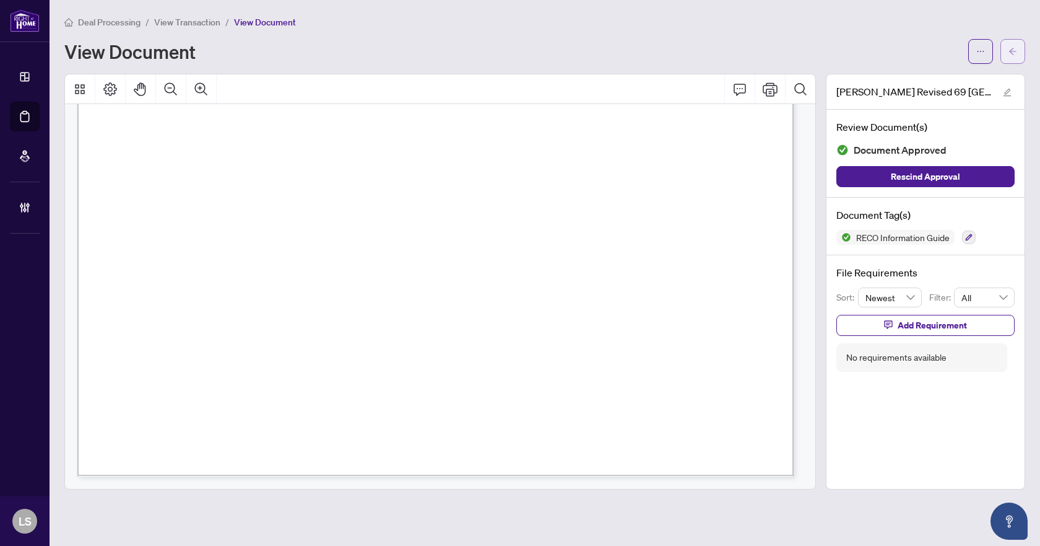
click at [1009, 50] on icon "arrow-left" at bounding box center [1013, 51] width 9 height 9
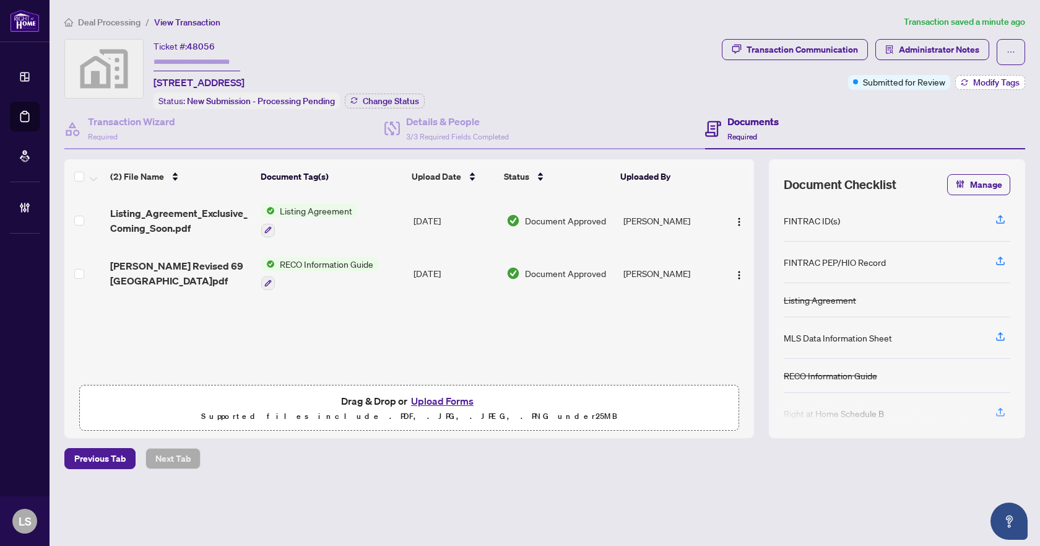
click at [988, 78] on span "Modify Tags" at bounding box center [996, 82] width 46 height 9
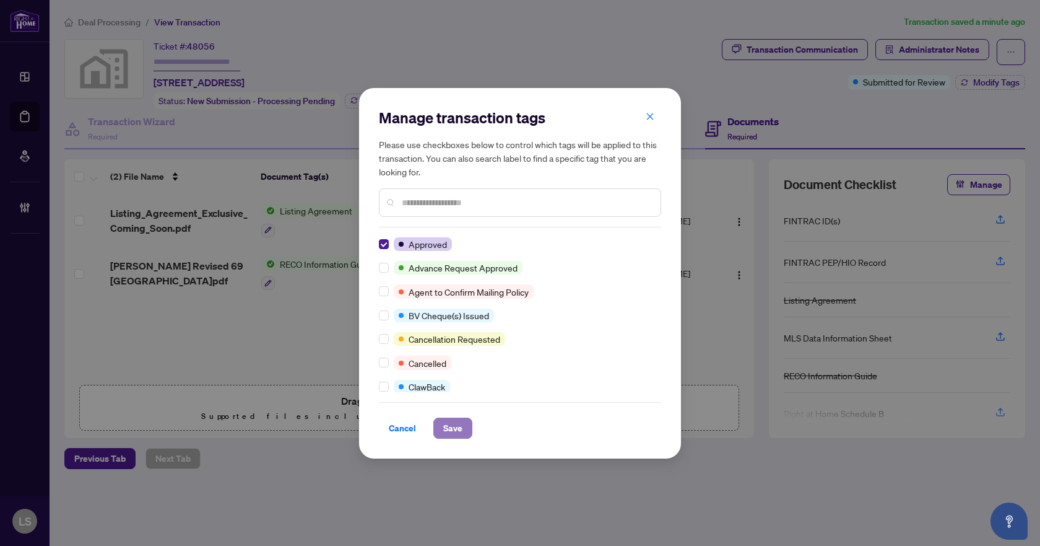
click at [442, 432] on button "Save" at bounding box center [452, 427] width 39 height 21
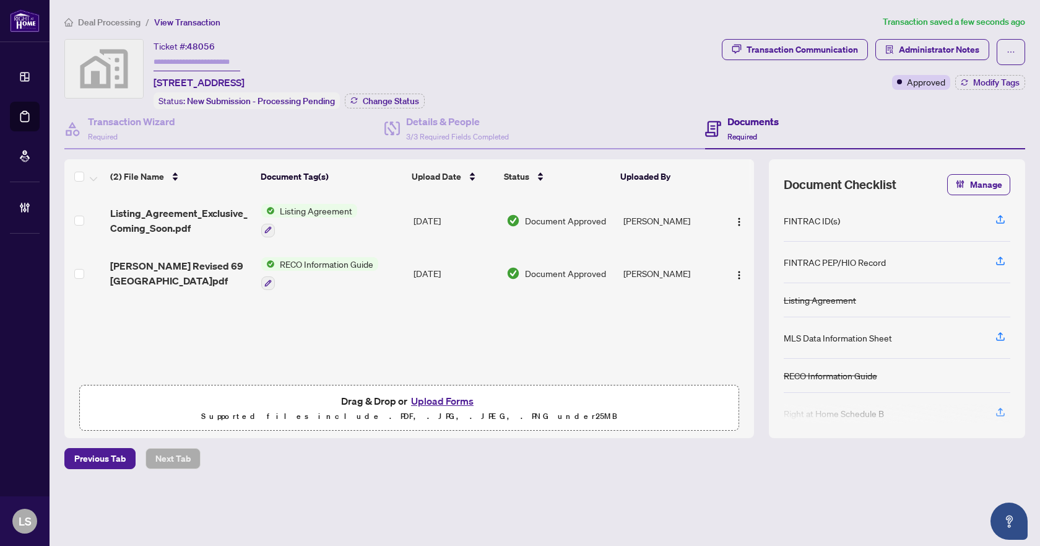
click at [117, 20] on span "Deal Processing" at bounding box center [109, 22] width 63 height 11
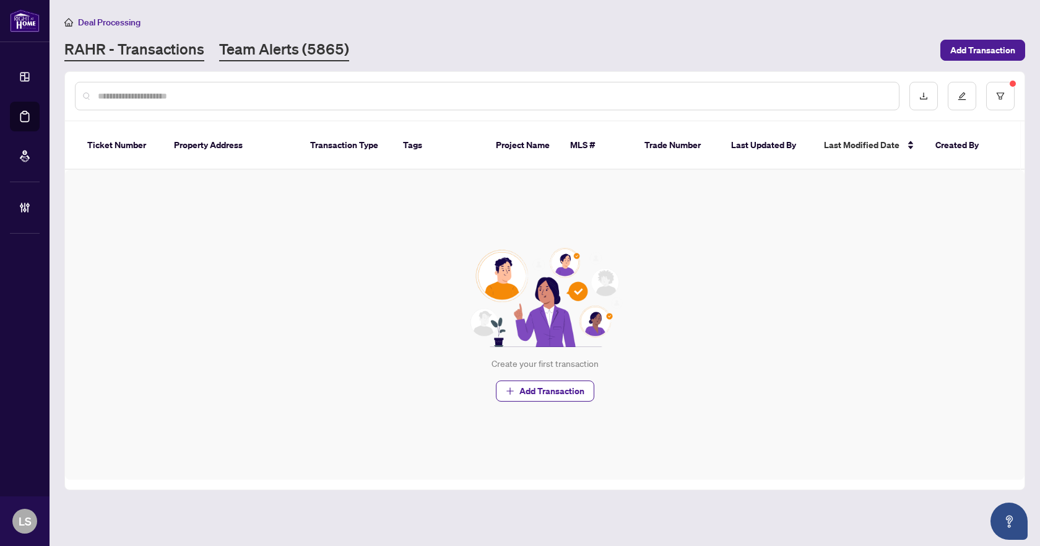
click at [266, 56] on link "Team Alerts (5865)" at bounding box center [284, 50] width 130 height 22
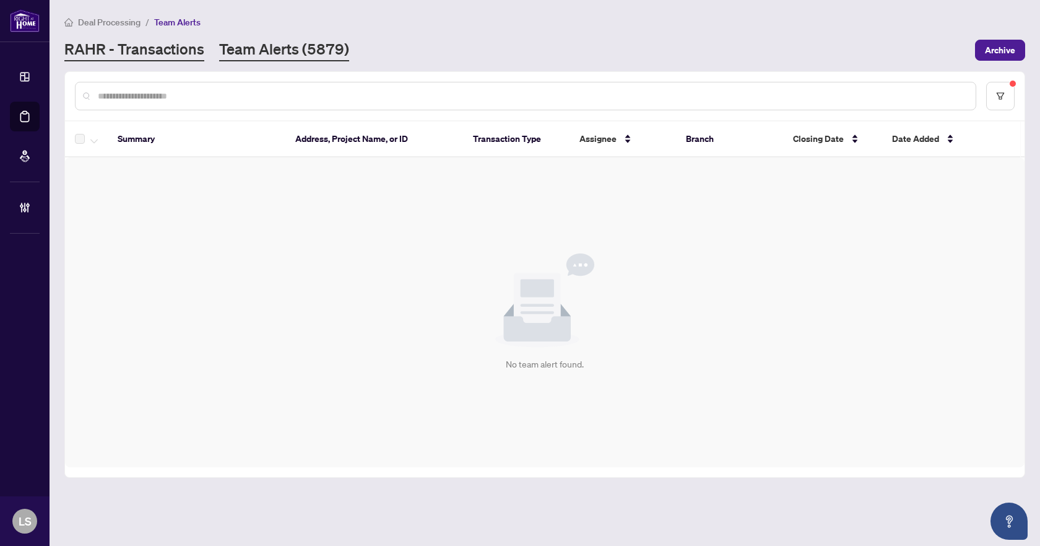
click at [163, 54] on link "RAHR - Transactions" at bounding box center [134, 50] width 140 height 22
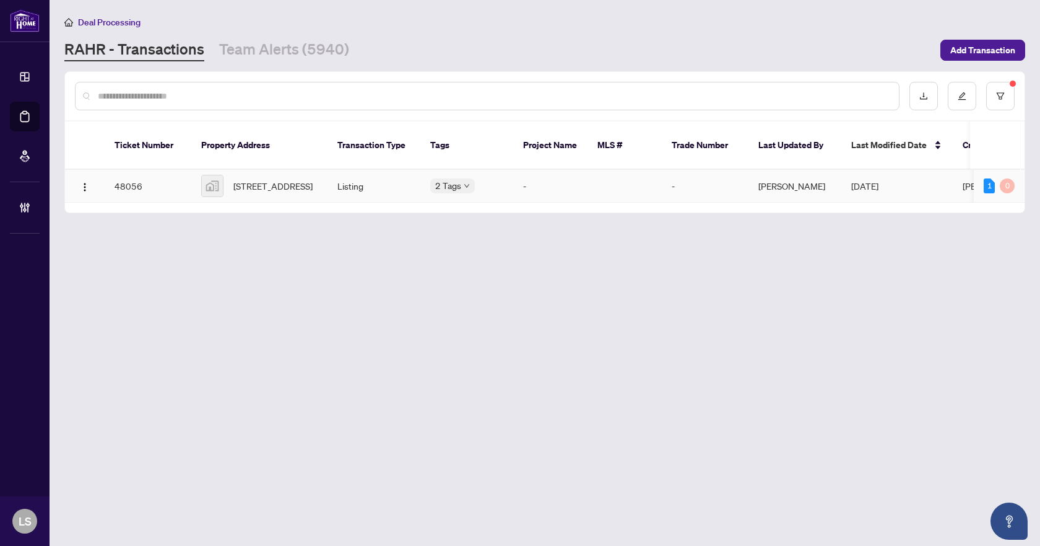
click at [268, 179] on span "[STREET_ADDRESS]" at bounding box center [272, 186] width 79 height 14
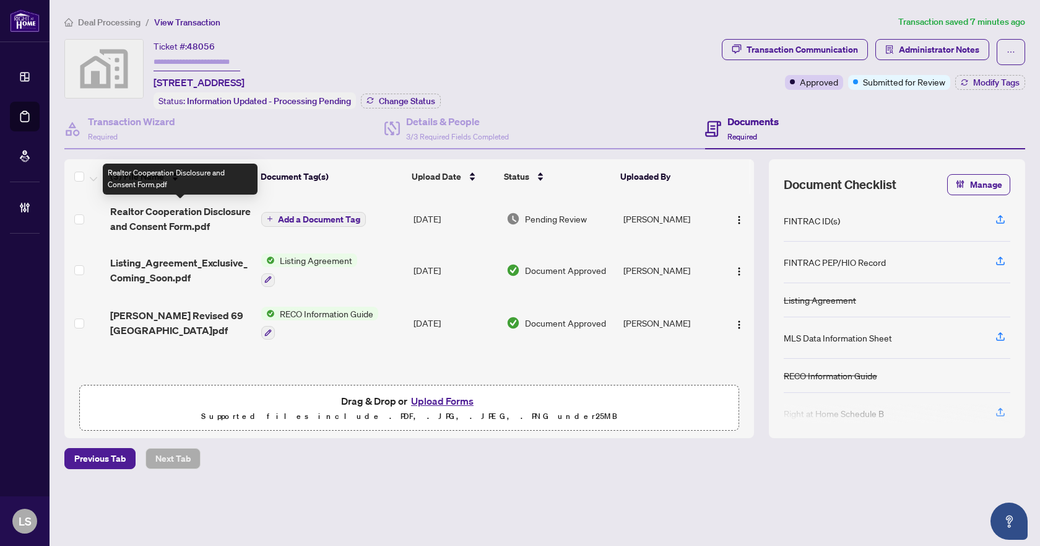
click at [188, 230] on span "Realtor Cooperation Disclosure and Consent Form.pdf" at bounding box center [180, 219] width 141 height 30
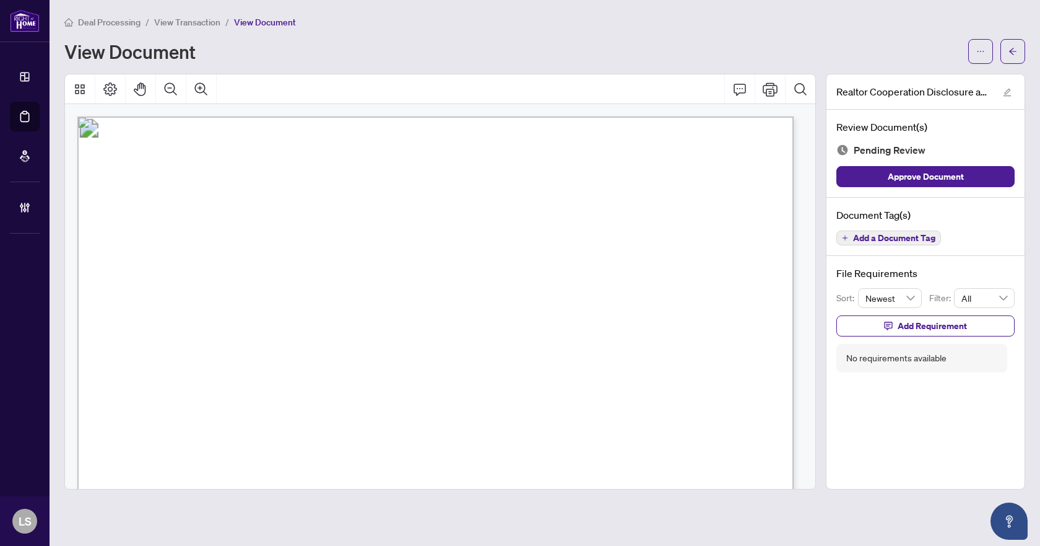
click at [871, 237] on span "Add a Document Tag" at bounding box center [894, 237] width 82 height 9
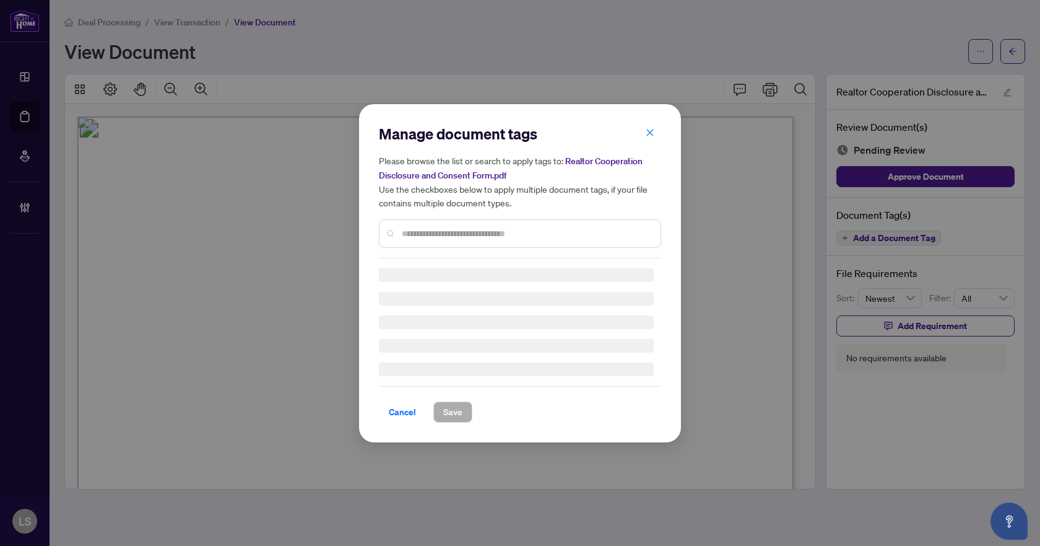
click at [481, 234] on input "text" at bounding box center [526, 234] width 249 height 14
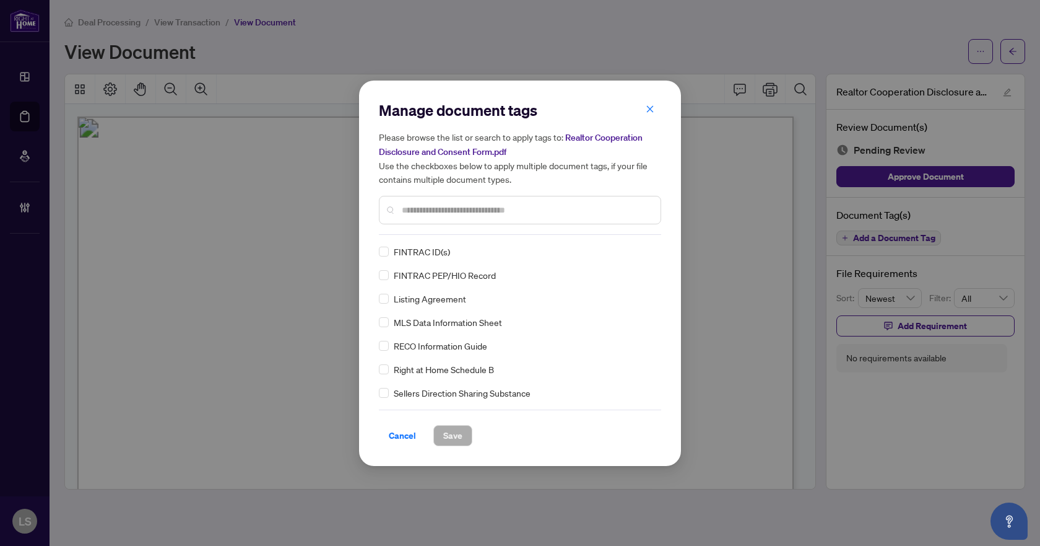
type input "*"
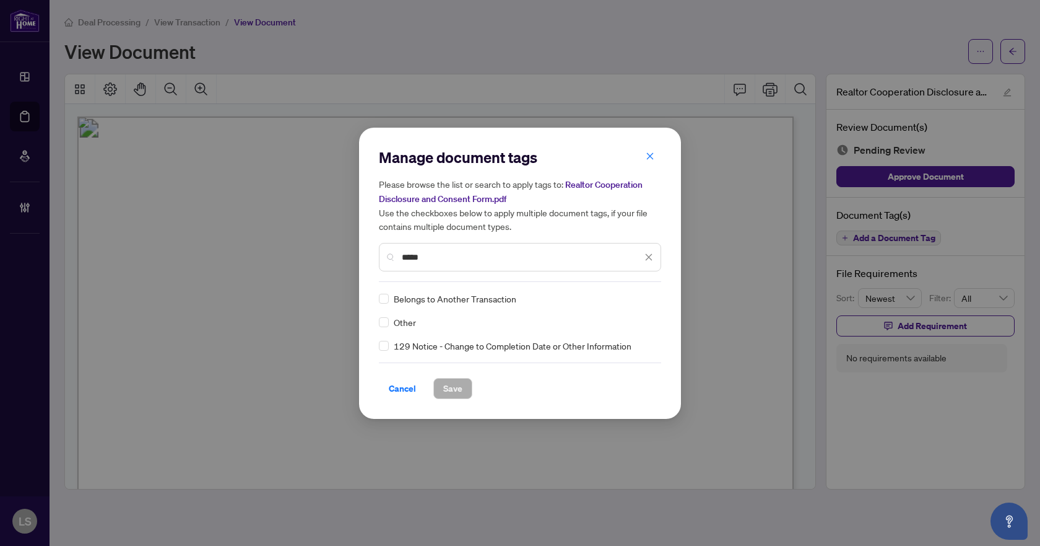
type input "*****"
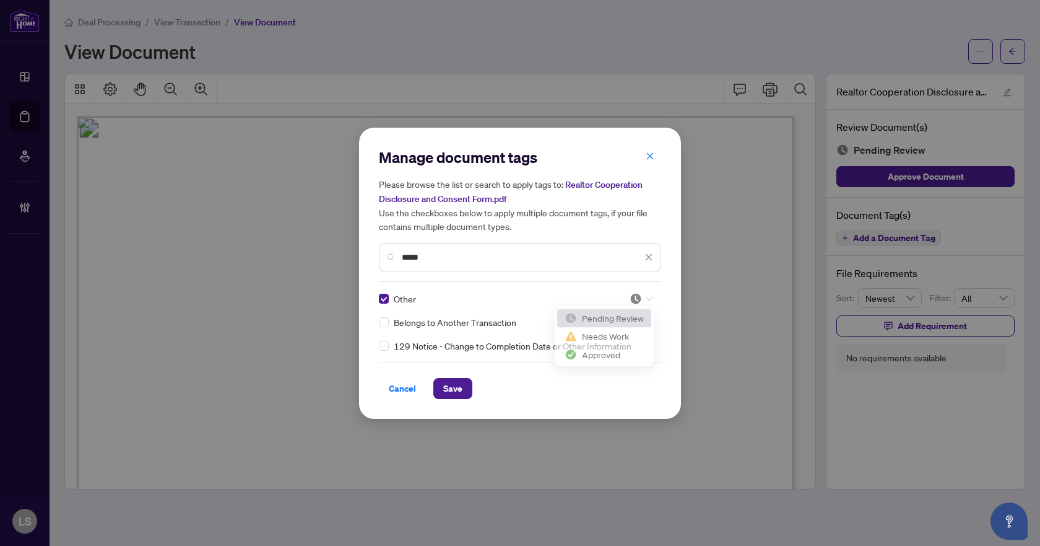
click at [642, 296] on div at bounding box center [642, 298] width 24 height 12
click at [611, 359] on div "Approved" at bounding box center [604, 359] width 79 height 14
click at [447, 382] on span "Save" at bounding box center [452, 388] width 19 height 20
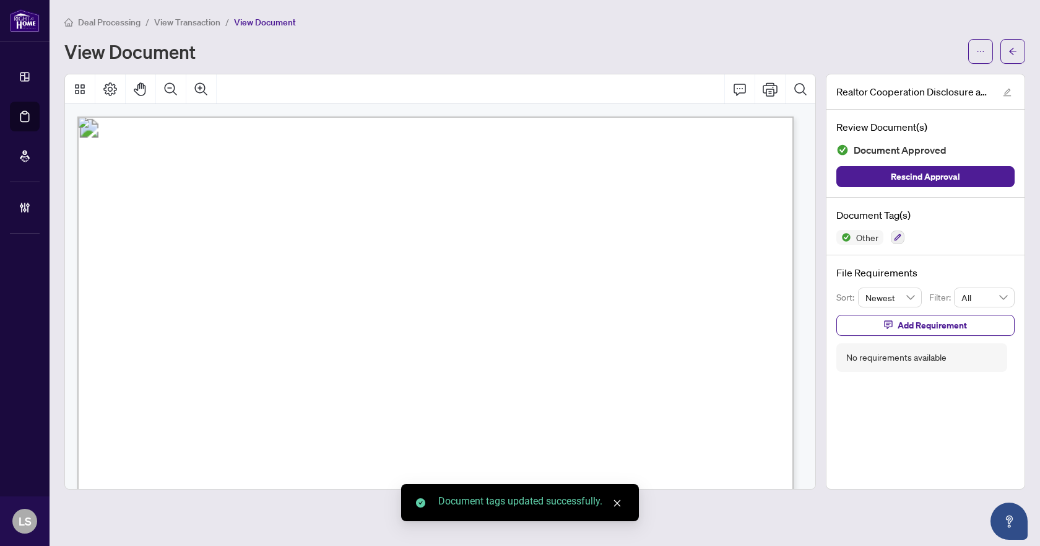
click at [1012, 53] on icon "arrow-left" at bounding box center [1012, 51] width 7 height 7
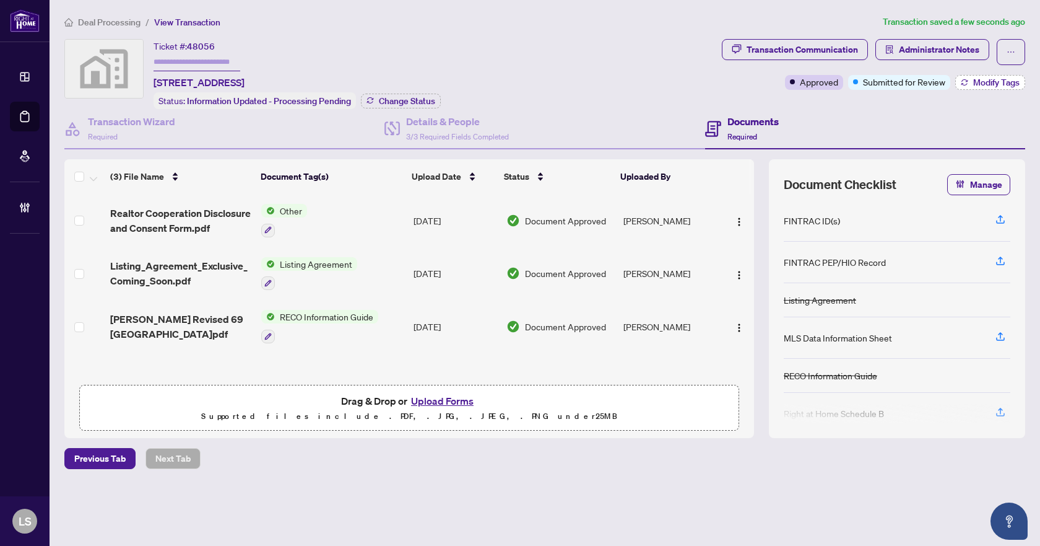
click at [975, 82] on span "Modify Tags" at bounding box center [996, 82] width 46 height 9
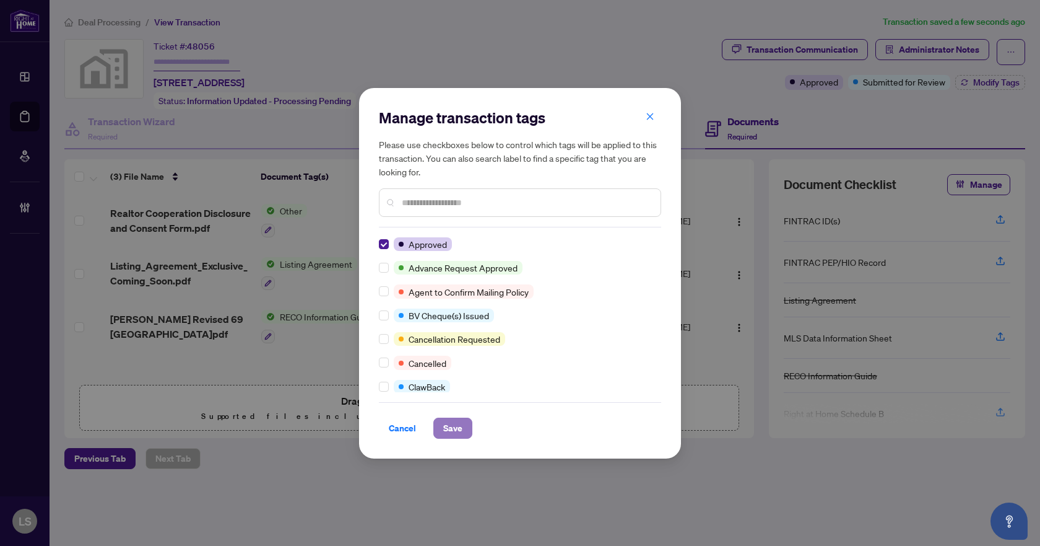
click at [456, 429] on span "Save" at bounding box center [452, 428] width 19 height 20
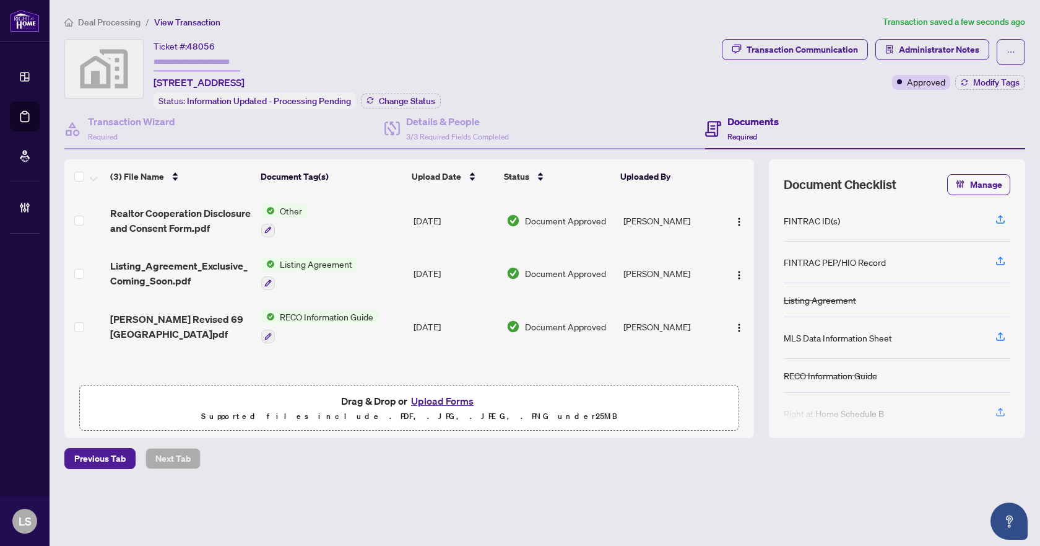
click at [98, 24] on span "Deal Processing" at bounding box center [109, 22] width 63 height 11
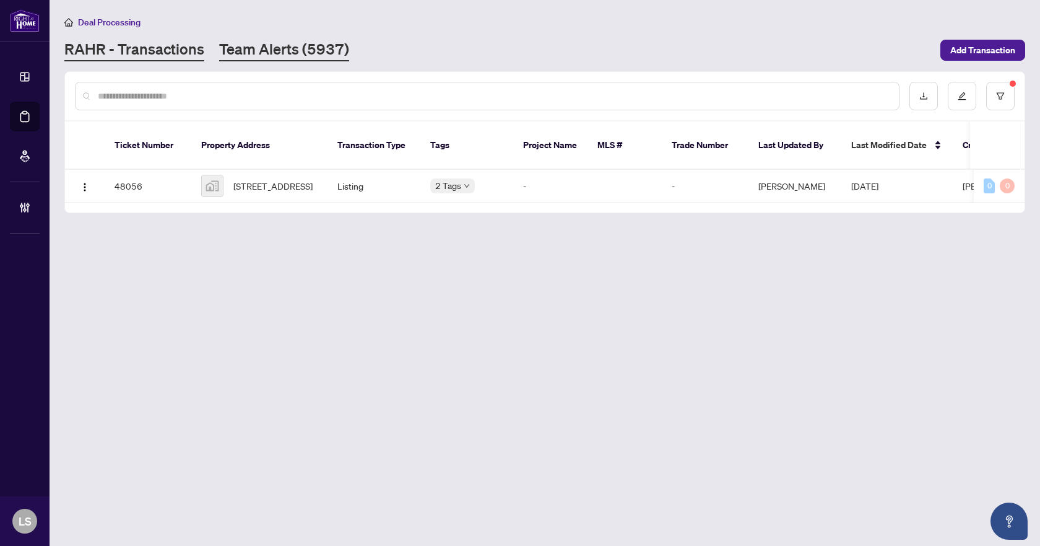
click at [262, 48] on link "Team Alerts (5937)" at bounding box center [284, 50] width 130 height 22
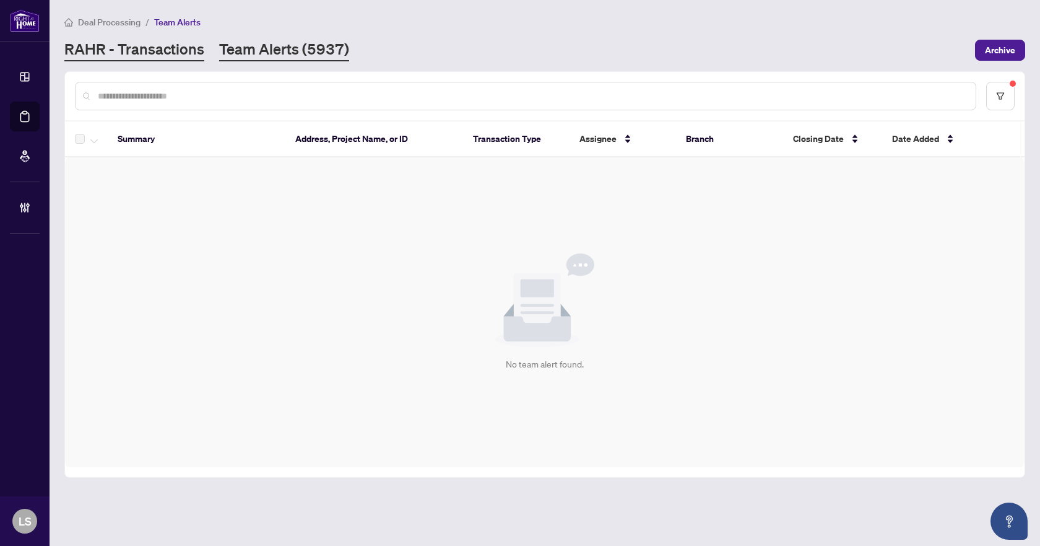
click at [141, 48] on link "RAHR - Transactions" at bounding box center [134, 50] width 140 height 22
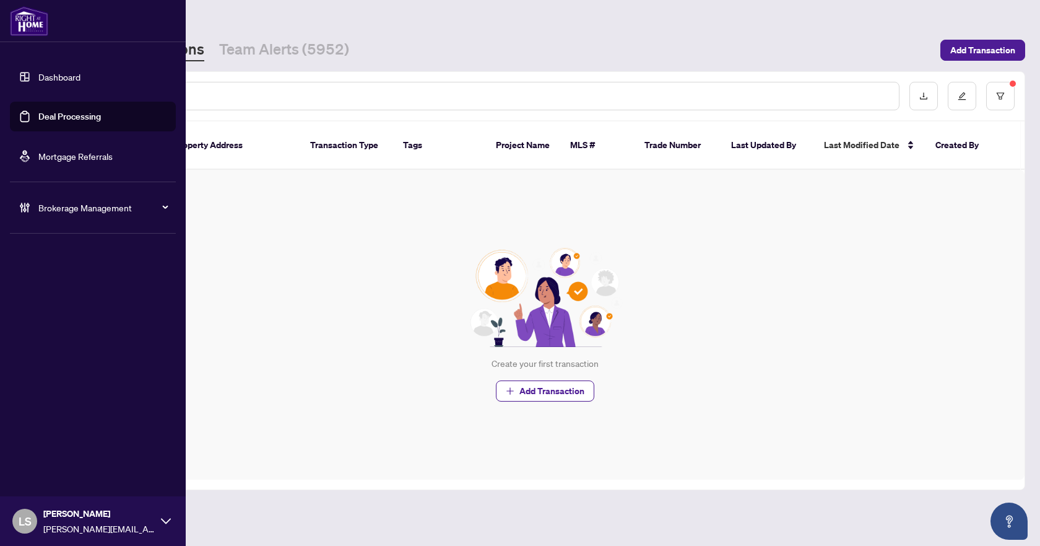
click at [74, 209] on span "Brokerage Management" at bounding box center [102, 208] width 129 height 14
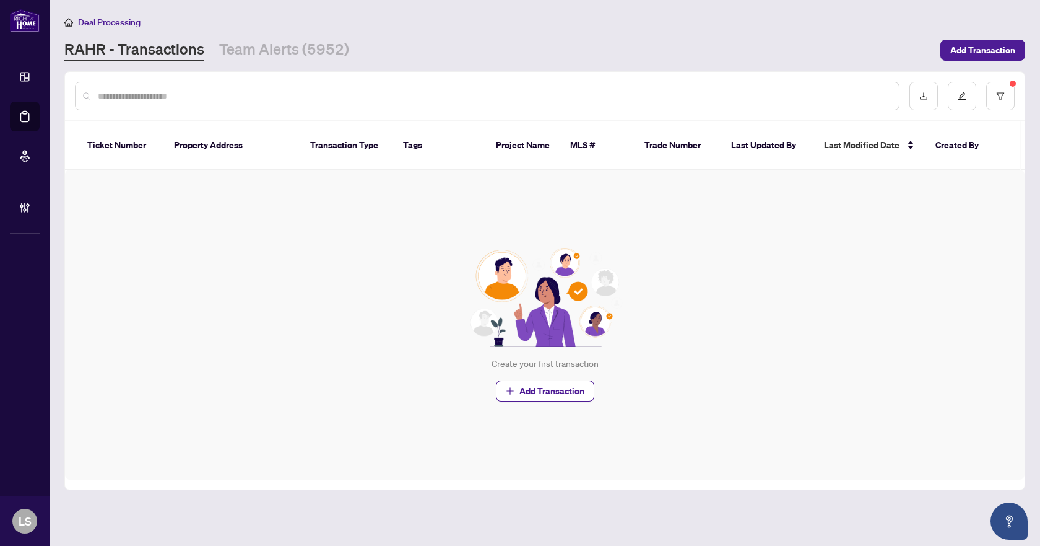
click at [293, 94] on input "text" at bounding box center [493, 96] width 791 height 14
click at [1006, 88] on button "button" at bounding box center [1000, 96] width 28 height 28
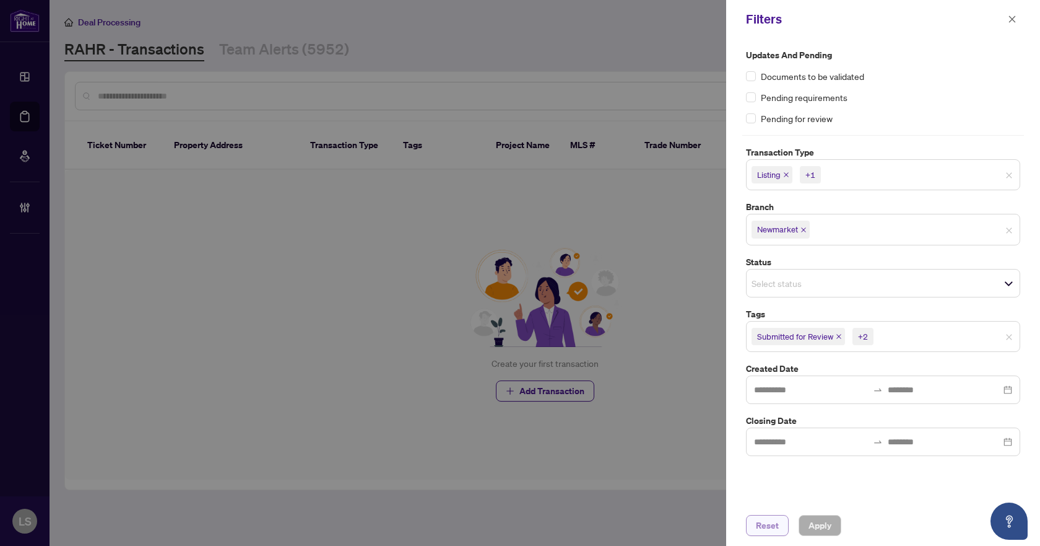
click at [770, 531] on span "Reset" at bounding box center [767, 525] width 23 height 20
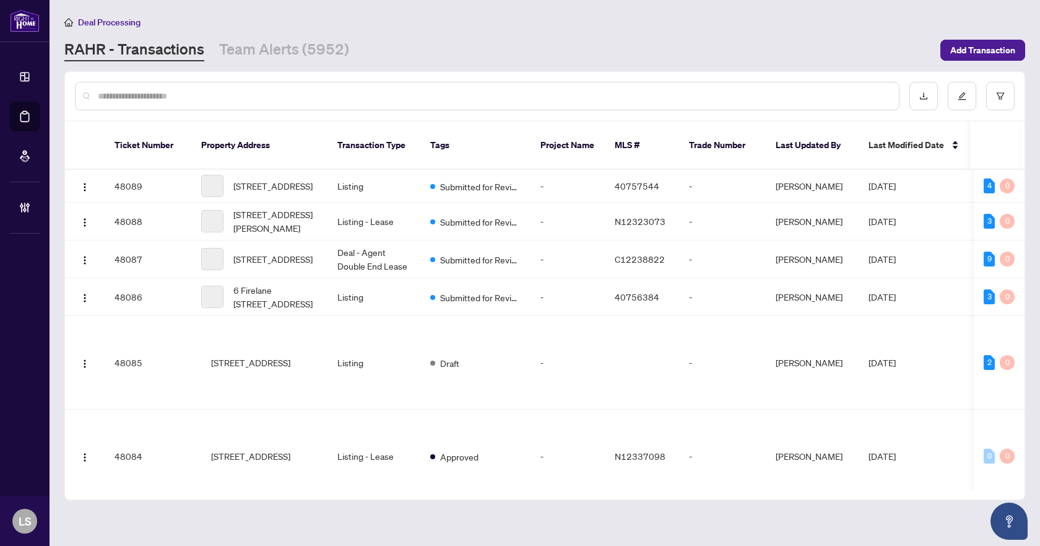
click at [178, 89] on input "text" at bounding box center [493, 96] width 791 height 14
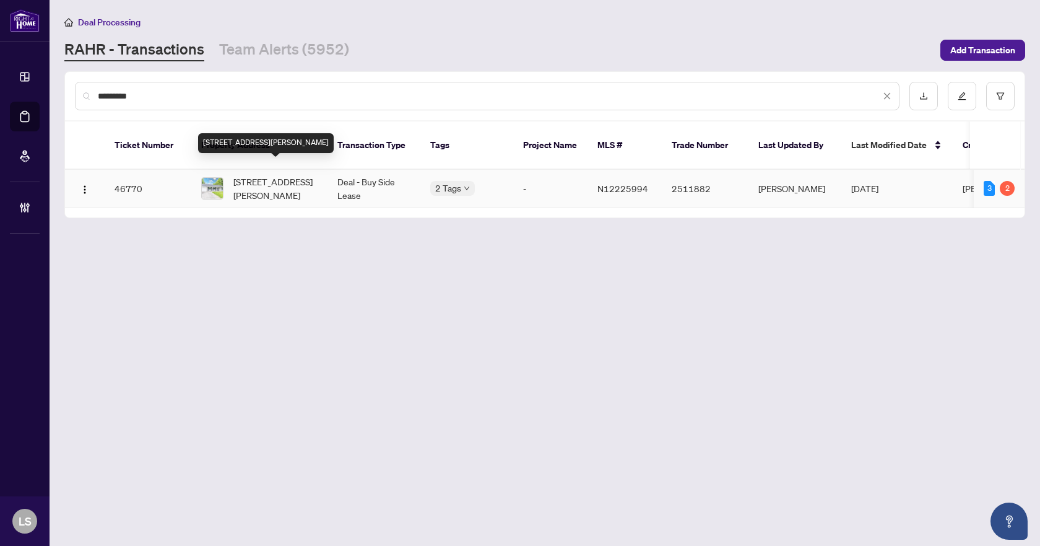
type input "*********"
click at [238, 176] on span "[STREET_ADDRESS][PERSON_NAME]" at bounding box center [275, 188] width 84 height 27
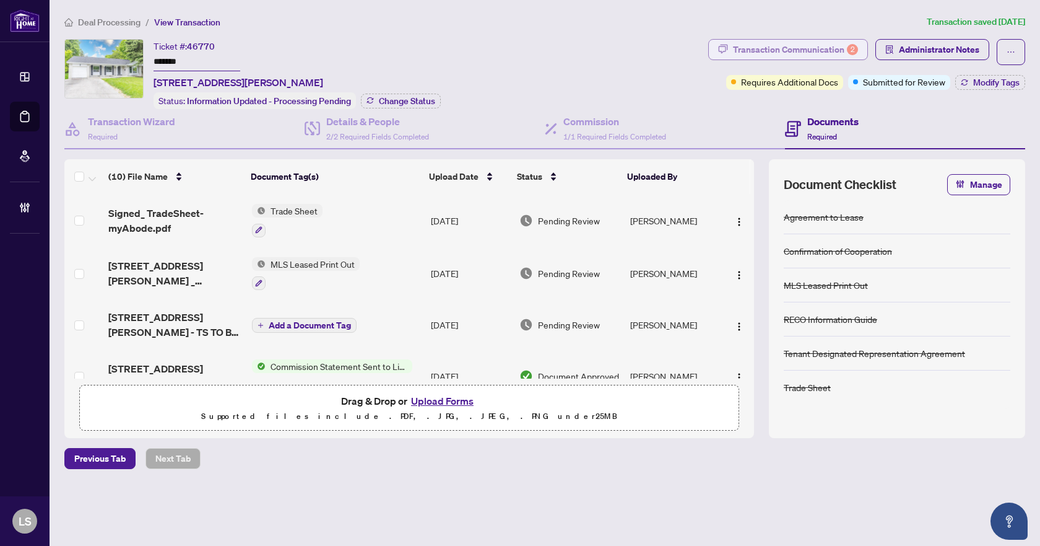
click at [762, 53] on div "Transaction Communication 2" at bounding box center [795, 50] width 125 height 20
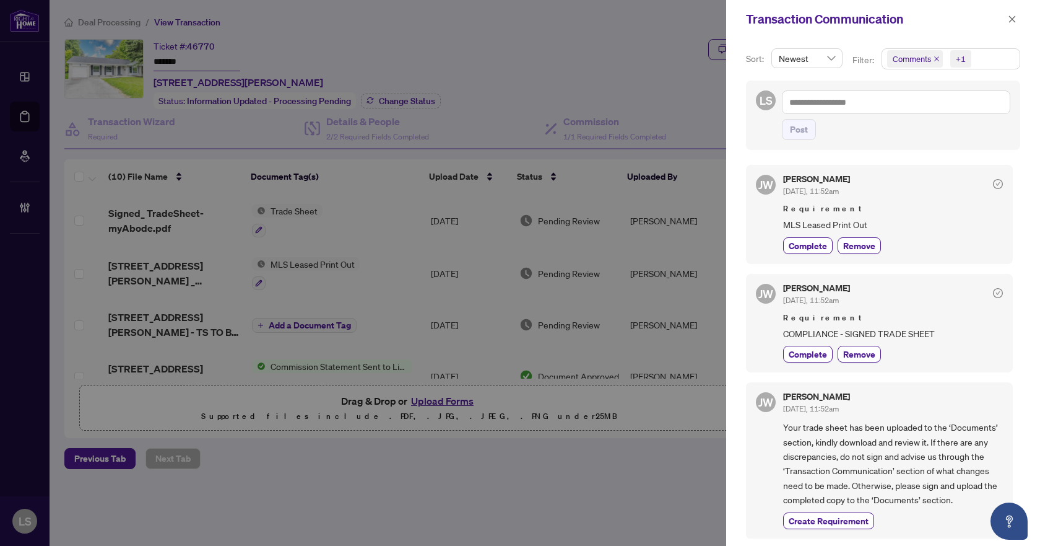
click at [977, 58] on span "Comments +1" at bounding box center [950, 59] width 137 height 20
click at [891, 111] on span "Select Comments" at bounding box center [894, 110] width 10 height 10
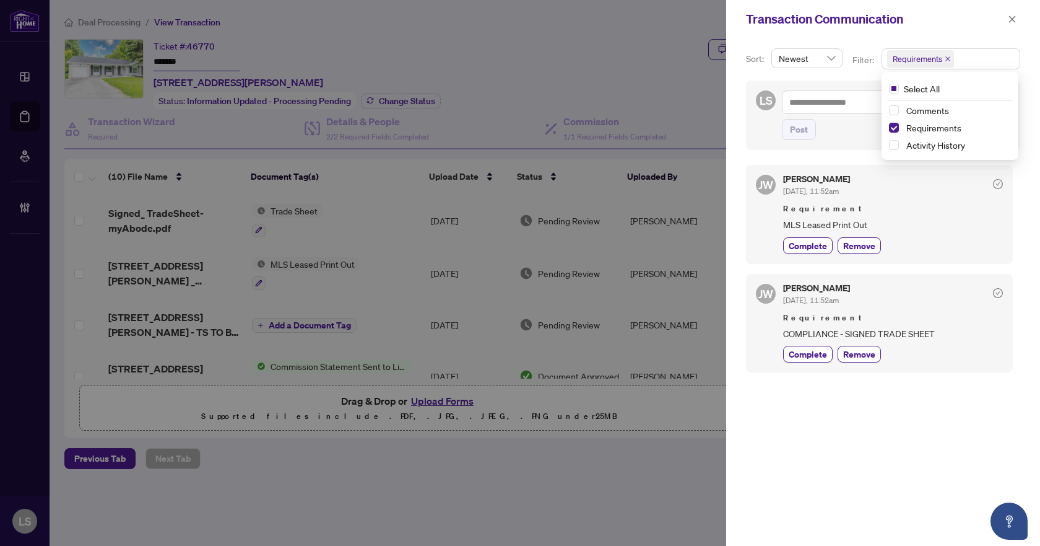
click at [888, 456] on div "[PERSON_NAME] [DATE], 11:52am Requirement MLS Leased Print Out Complete Remove …" at bounding box center [883, 347] width 274 height 381
click at [1013, 18] on icon "close" at bounding box center [1012, 19] width 9 height 9
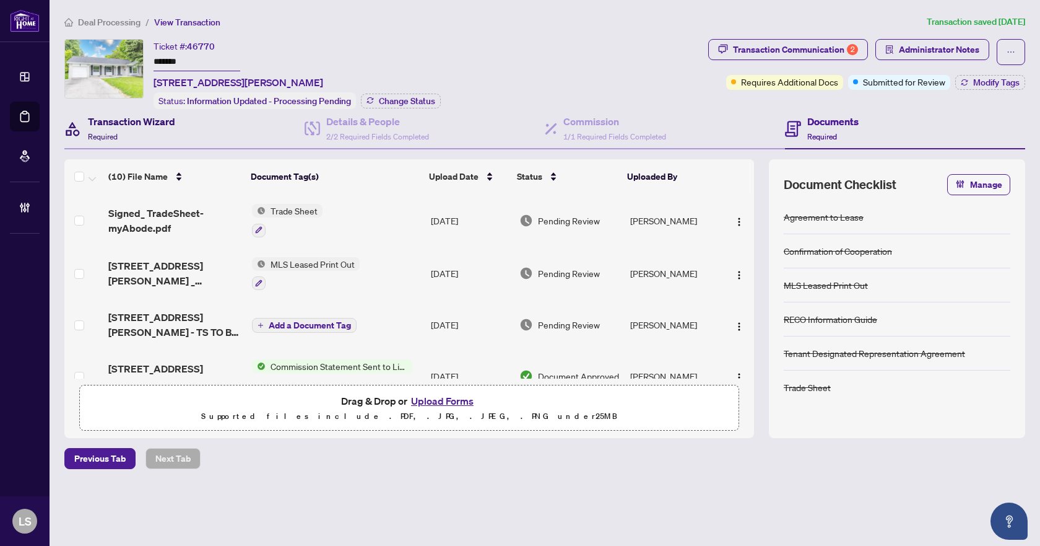
click at [113, 120] on h4 "Transaction Wizard" at bounding box center [131, 121] width 87 height 15
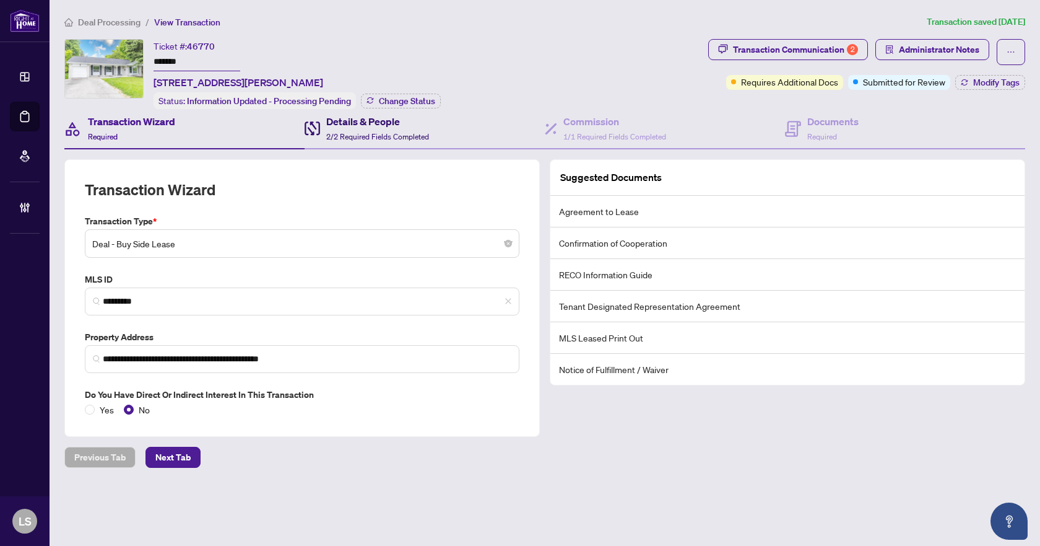
click at [360, 126] on h4 "Details & People" at bounding box center [377, 121] width 103 height 15
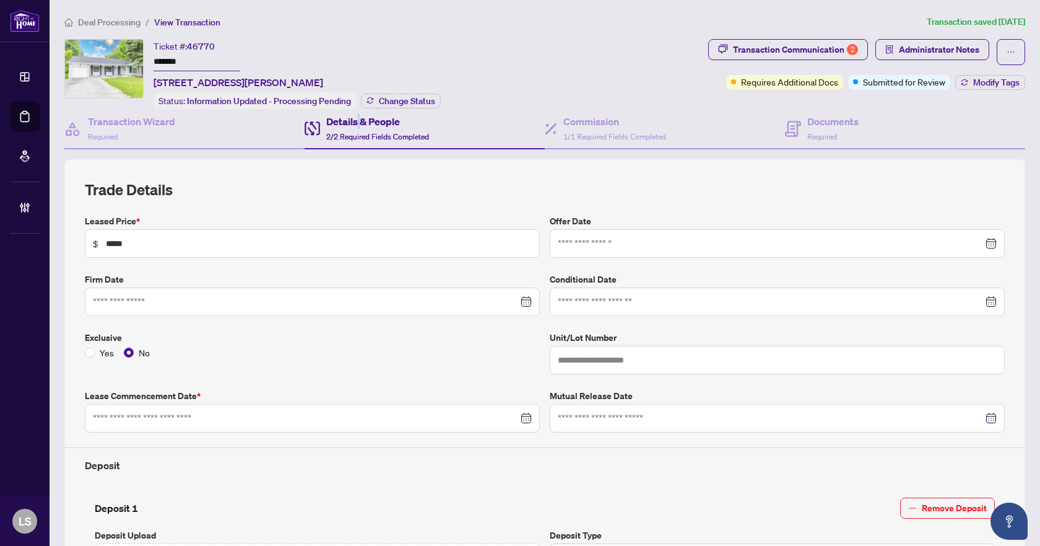
type input "**********"
click at [780, 46] on div "Transaction Communication 2" at bounding box center [795, 50] width 125 height 20
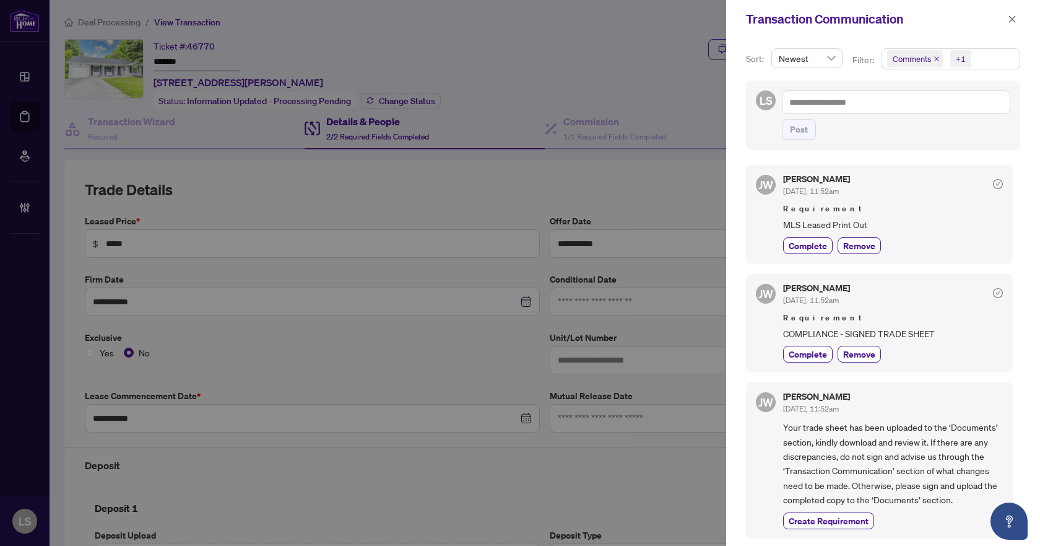
scroll to position [336, 0]
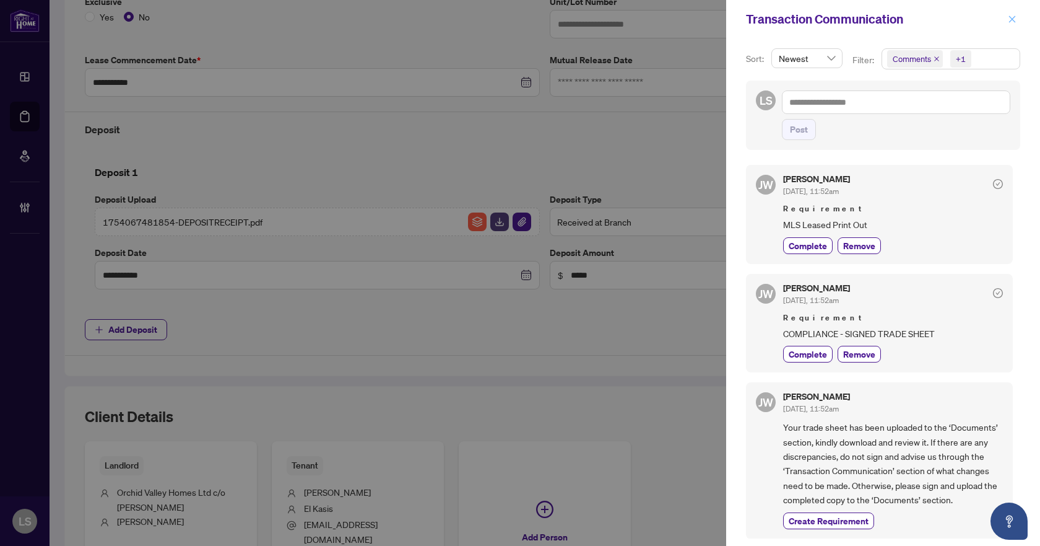
click at [1012, 19] on icon "close" at bounding box center [1012, 19] width 9 height 9
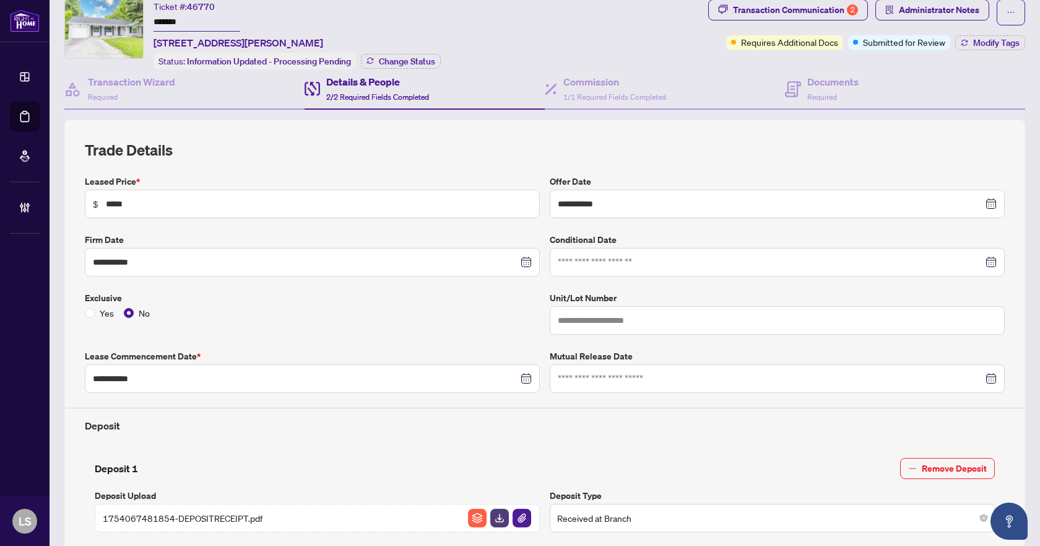
scroll to position [0, 0]
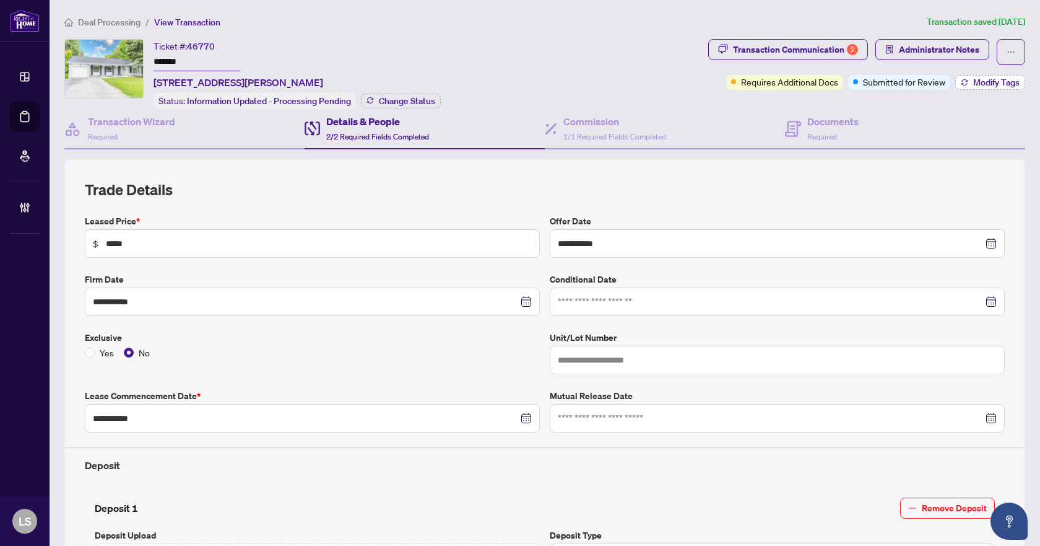
click at [973, 81] on span "Modify Tags" at bounding box center [996, 82] width 46 height 9
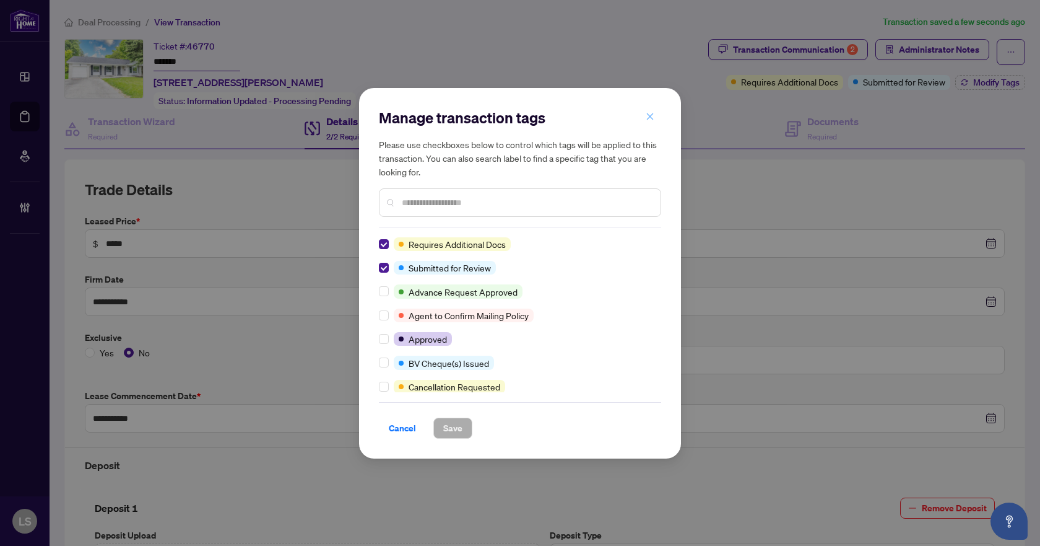
click at [649, 120] on icon "close" at bounding box center [650, 116] width 9 height 9
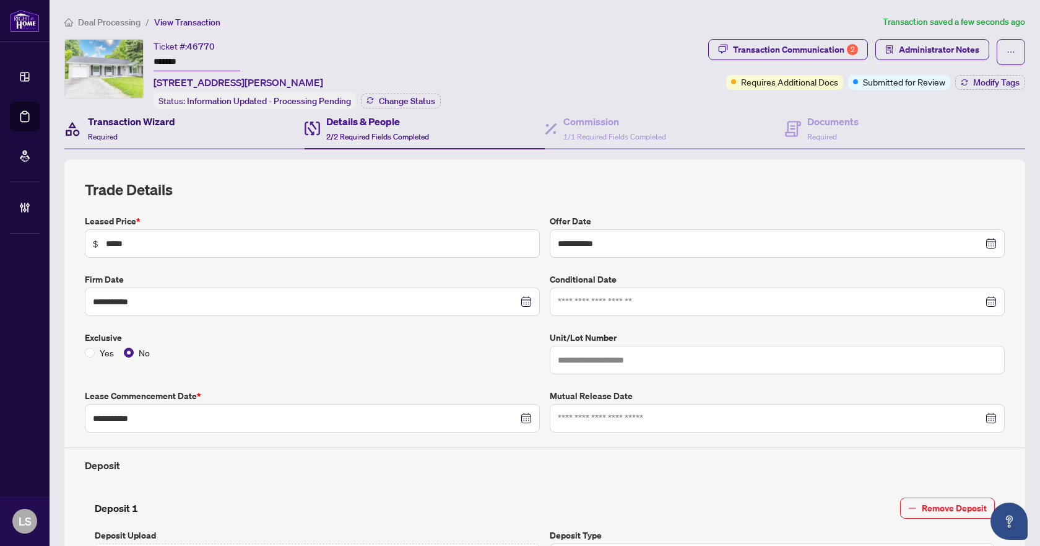
click at [141, 138] on div "Transaction Wizard Required" at bounding box center [131, 128] width 87 height 29
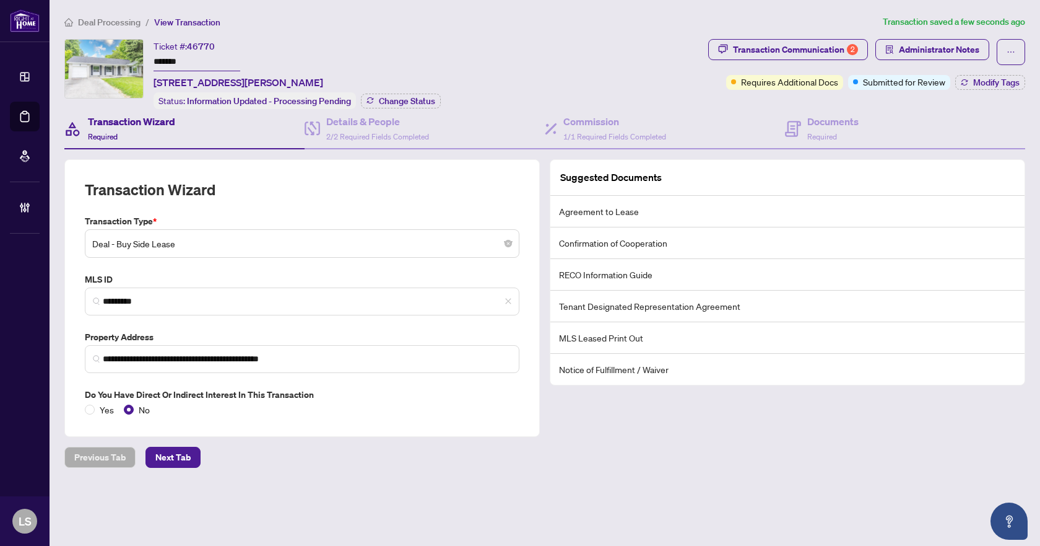
click at [107, 21] on span "Deal Processing" at bounding box center [109, 22] width 63 height 11
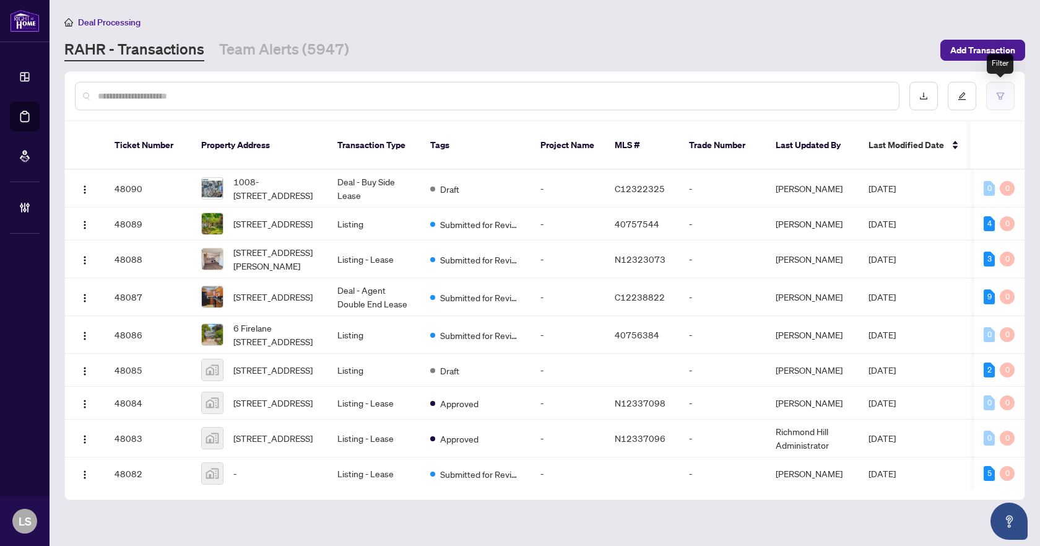
click at [1004, 97] on icon "filter" at bounding box center [1000, 96] width 9 height 9
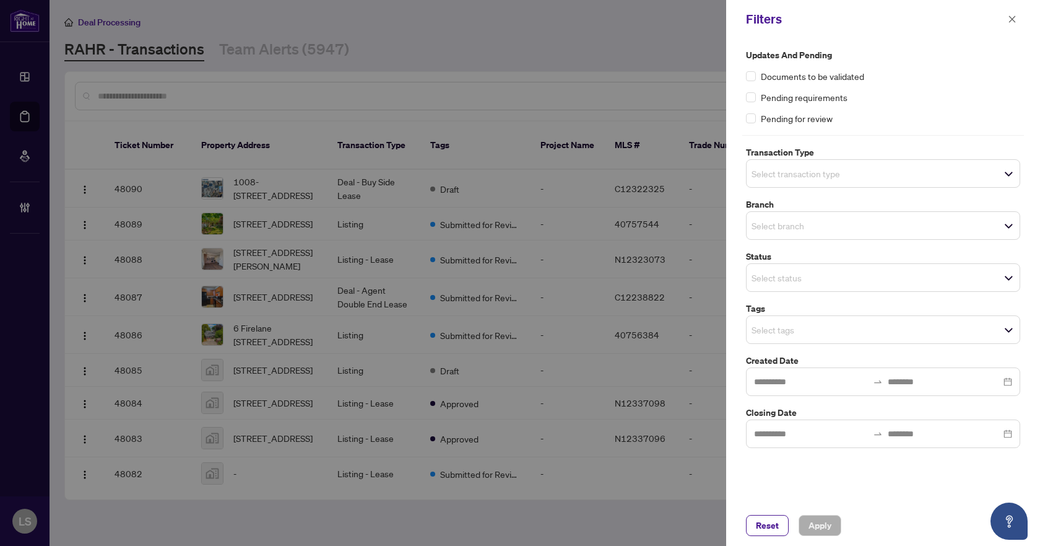
click at [803, 173] on input "search" at bounding box center [795, 173] width 87 height 15
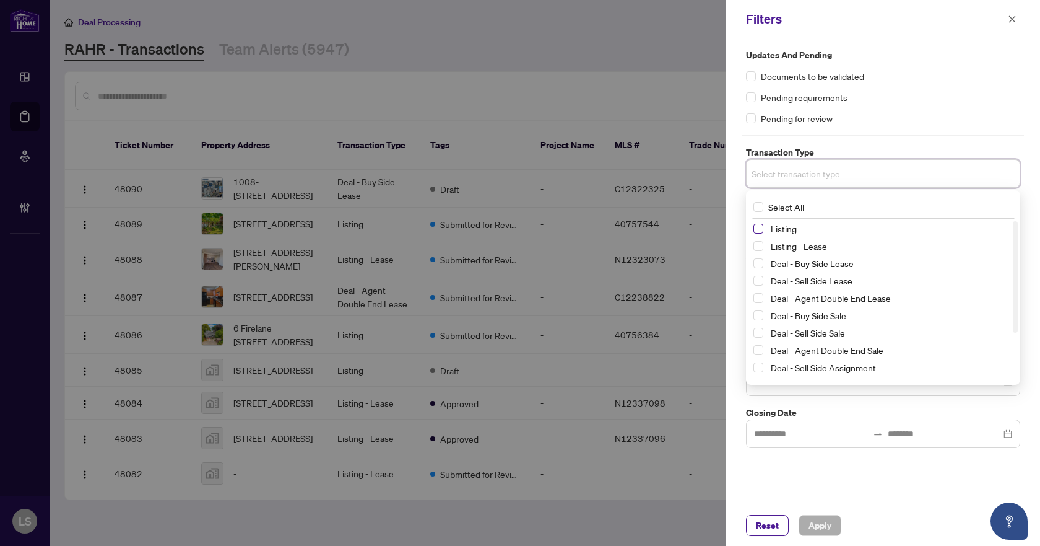
click at [757, 230] on span "Select Listing" at bounding box center [759, 229] width 10 height 10
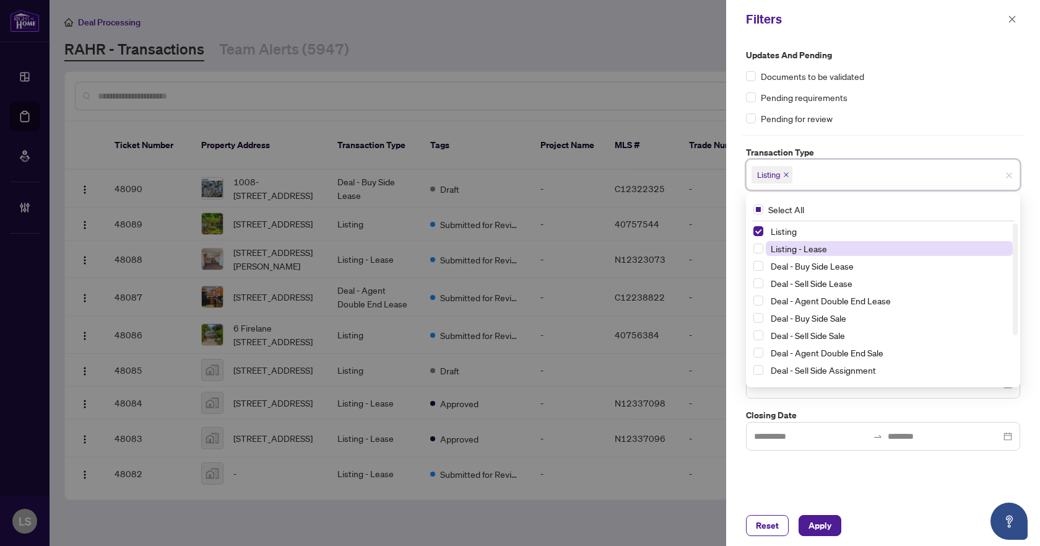
drag, startPoint x: 759, startPoint y: 248, endPoint x: 771, endPoint y: 252, distance: 12.3
click at [760, 249] on span "Select Listing - Lease" at bounding box center [759, 248] width 10 height 10
click at [897, 102] on div "Pending requirements" at bounding box center [883, 97] width 274 height 14
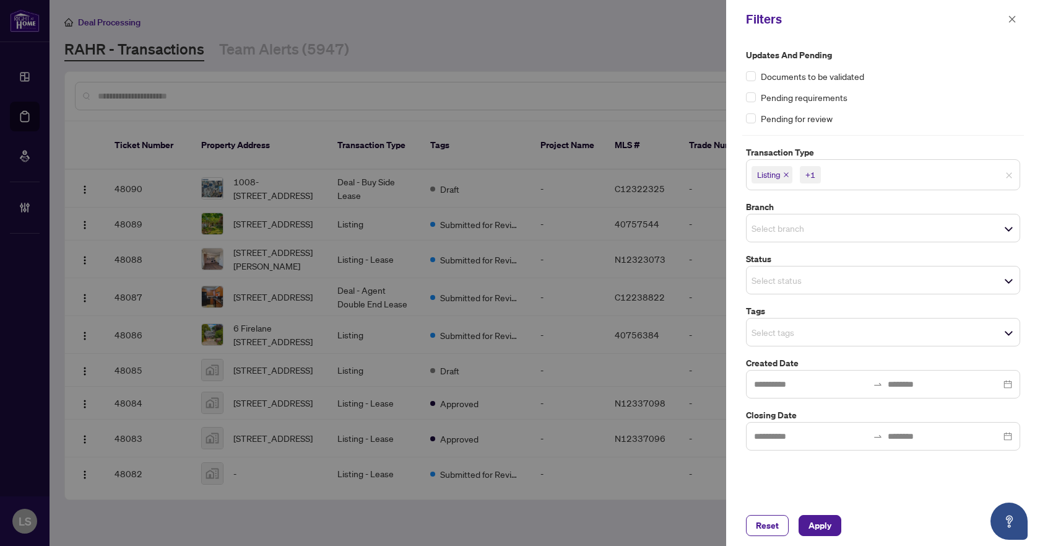
click at [767, 227] on input "search" at bounding box center [795, 227] width 87 height 15
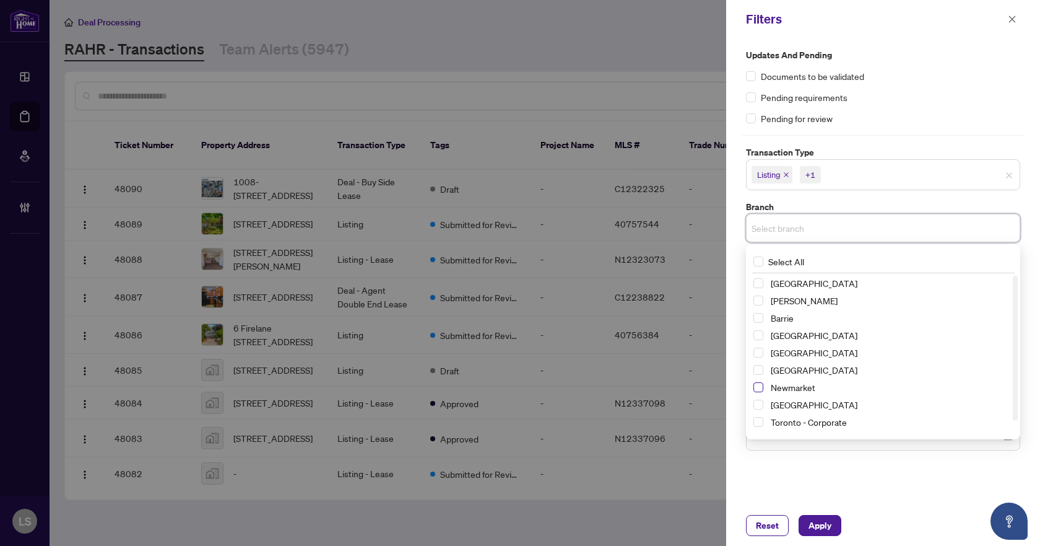
click at [756, 383] on span "Select Newmarket" at bounding box center [759, 387] width 10 height 10
click at [884, 95] on div "Pending requirements" at bounding box center [883, 97] width 274 height 14
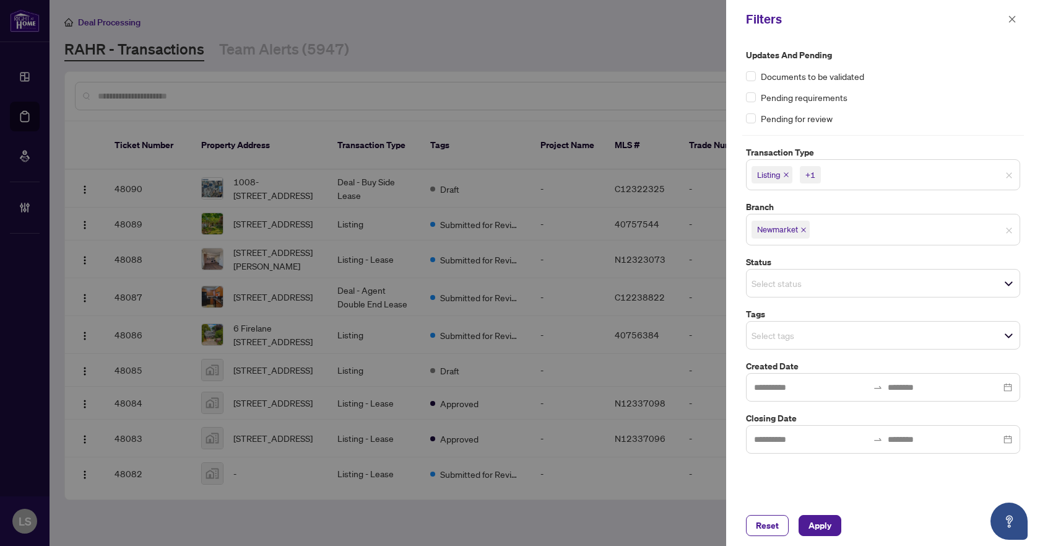
click at [796, 340] on input "search" at bounding box center [795, 335] width 87 height 15
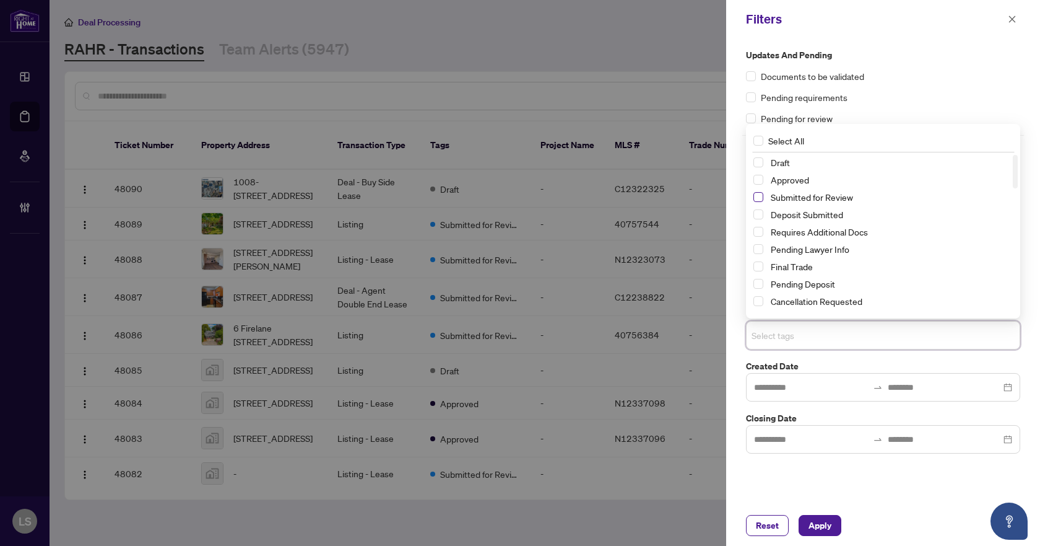
click at [762, 199] on span "Select Submitted for Review" at bounding box center [759, 197] width 10 height 10
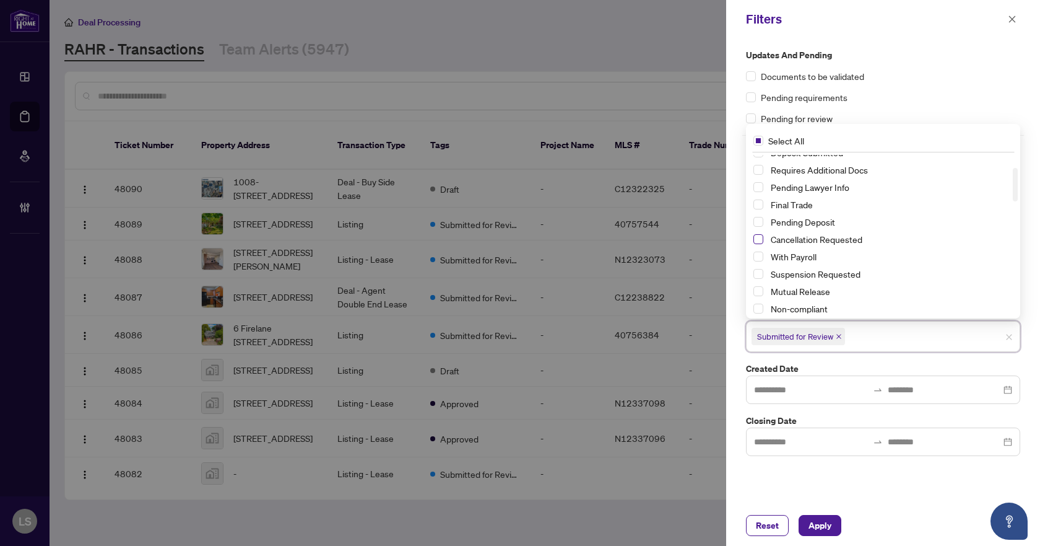
click at [757, 239] on span "Select Cancellation Requested" at bounding box center [759, 239] width 10 height 10
click at [759, 275] on span "Select Suspension Requested" at bounding box center [759, 274] width 10 height 10
click at [825, 526] on span "Apply" at bounding box center [820, 525] width 23 height 20
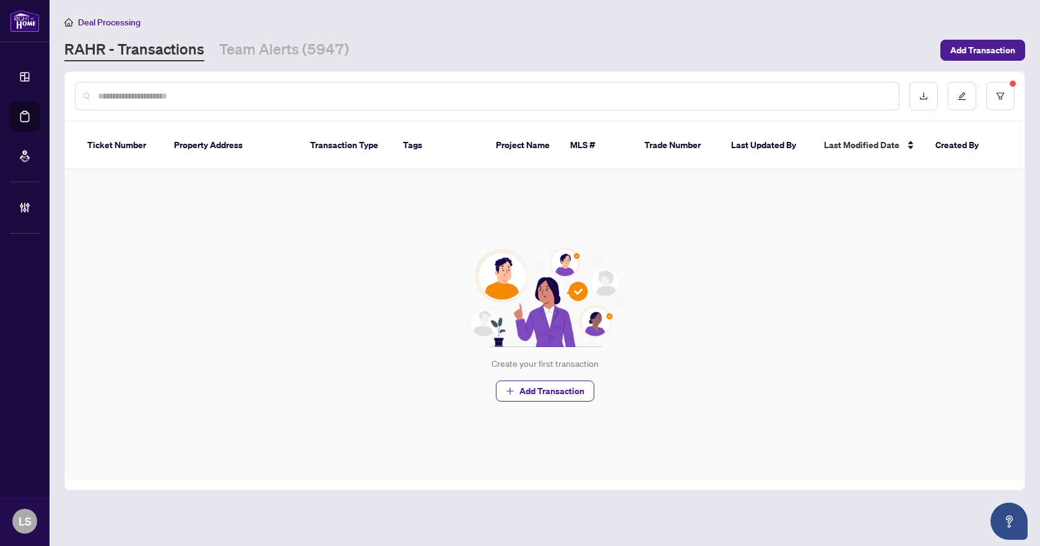
drag, startPoint x: 129, startPoint y: 265, endPoint x: 149, endPoint y: 255, distance: 22.2
click at [132, 263] on div "Create your first transaction Add Transaction" at bounding box center [545, 325] width 960 height 310
click at [291, 50] on link "Team Alerts (5858)" at bounding box center [284, 50] width 130 height 22
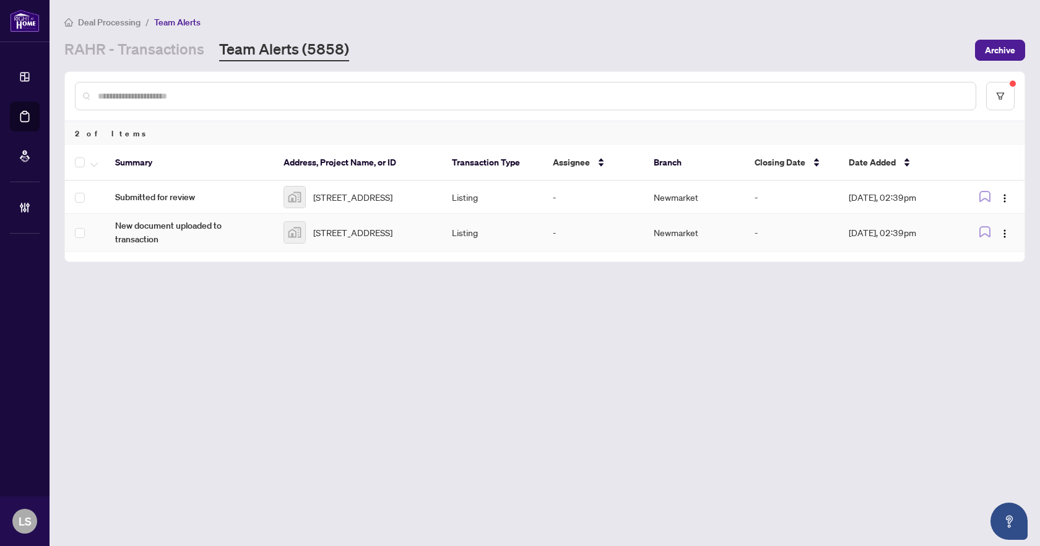
click at [74, 236] on td at bounding box center [85, 233] width 40 height 38
click at [95, 165] on icon "button" at bounding box center [93, 164] width 7 height 5
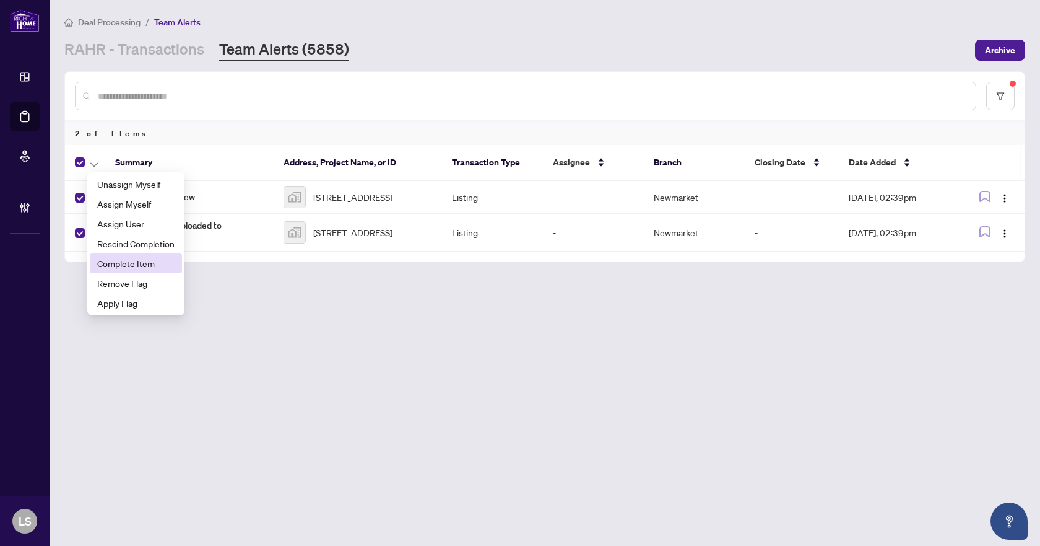
click at [115, 265] on span "Complete Item" at bounding box center [135, 263] width 77 height 14
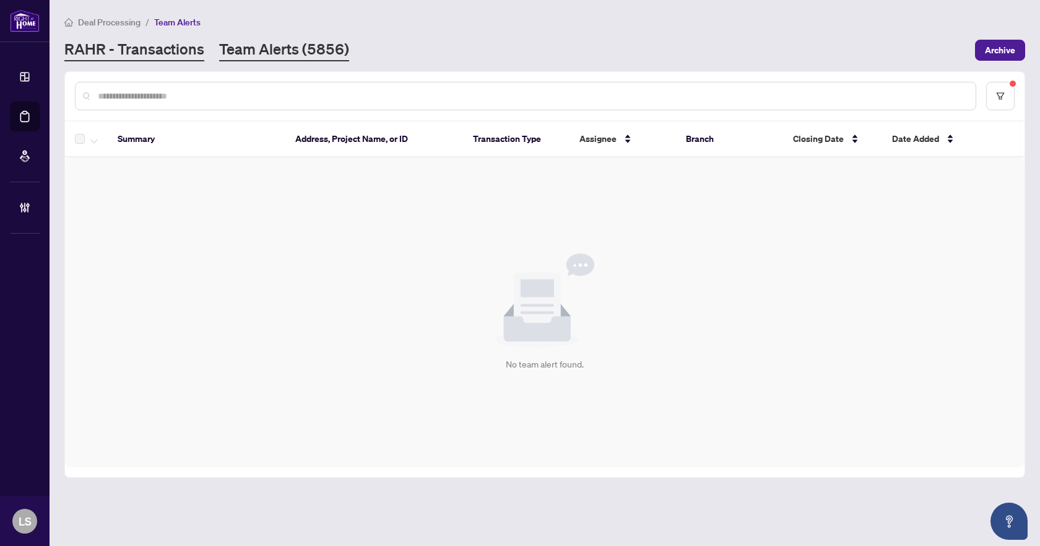
click at [120, 43] on link "RAHR - Transactions" at bounding box center [134, 50] width 140 height 22
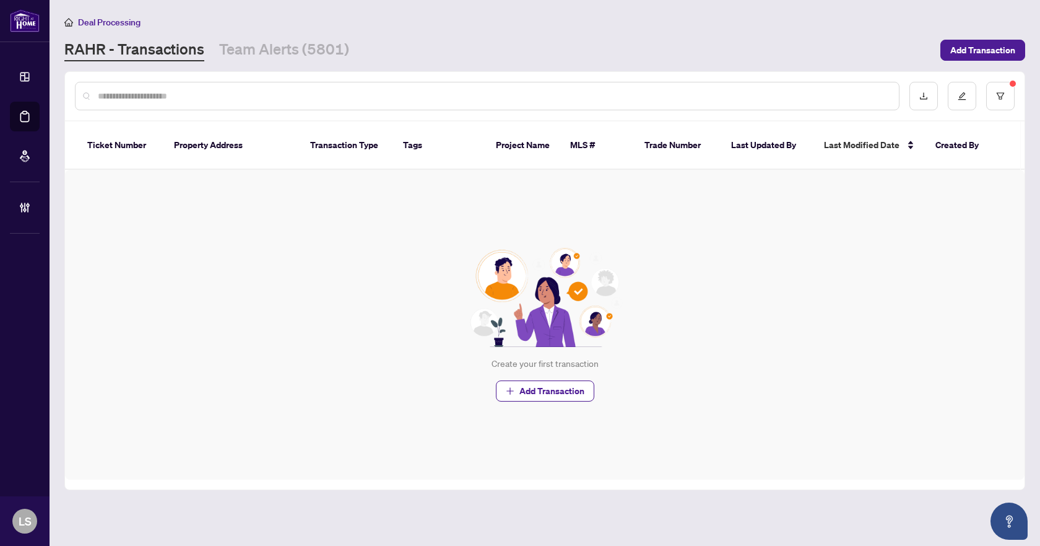
click at [86, 21] on span "Deal Processing" at bounding box center [109, 22] width 63 height 11
click at [268, 51] on link "Team Alerts (5801)" at bounding box center [284, 50] width 130 height 22
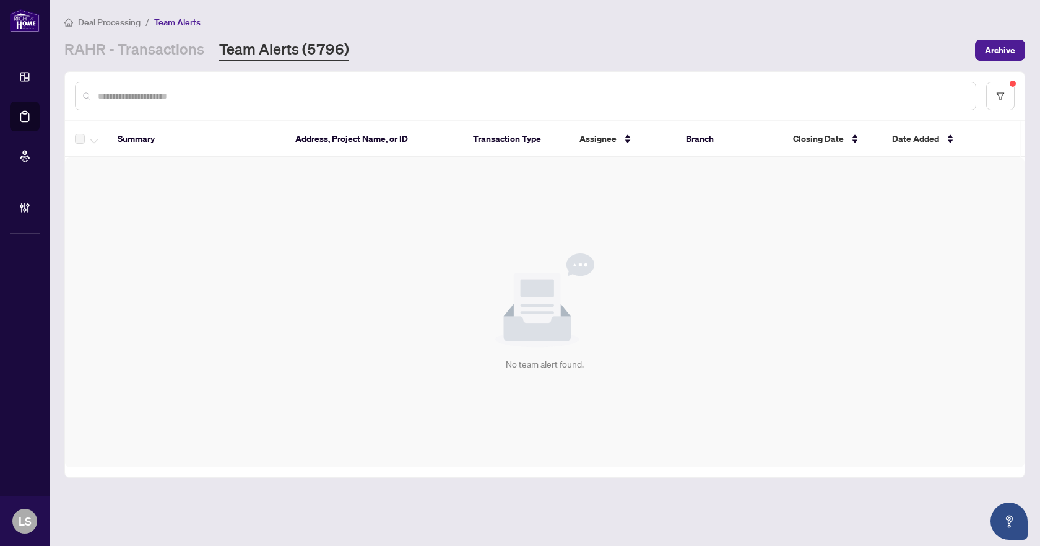
click at [102, 20] on span "Deal Processing" at bounding box center [109, 22] width 63 height 11
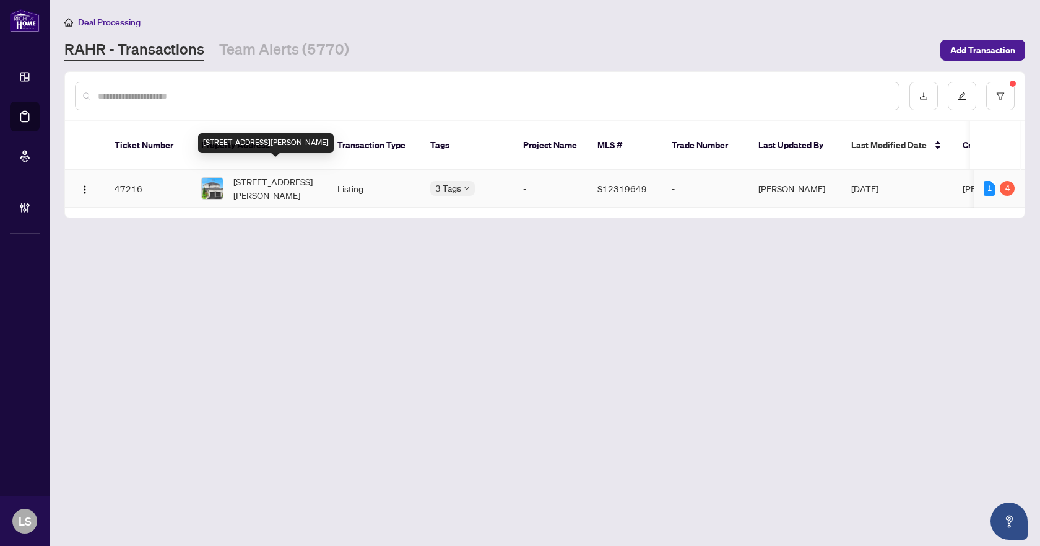
click at [284, 175] on span "[STREET_ADDRESS][PERSON_NAME]" at bounding box center [275, 188] width 84 height 27
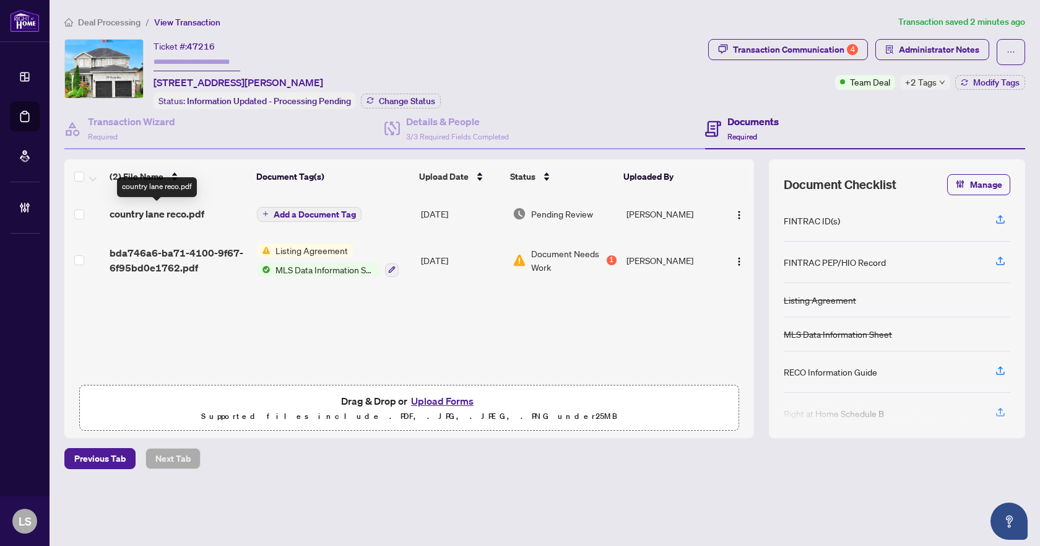
click at [160, 208] on span "country lane reco.pdf" at bounding box center [157, 213] width 95 height 15
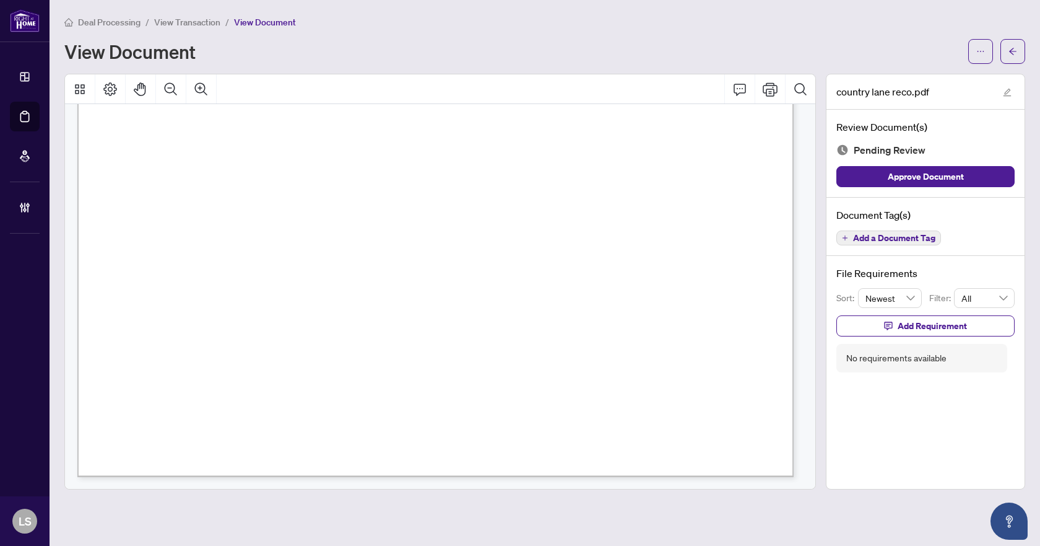
scroll to position [11975, 0]
click at [866, 233] on span "Add a Document Tag" at bounding box center [894, 237] width 82 height 9
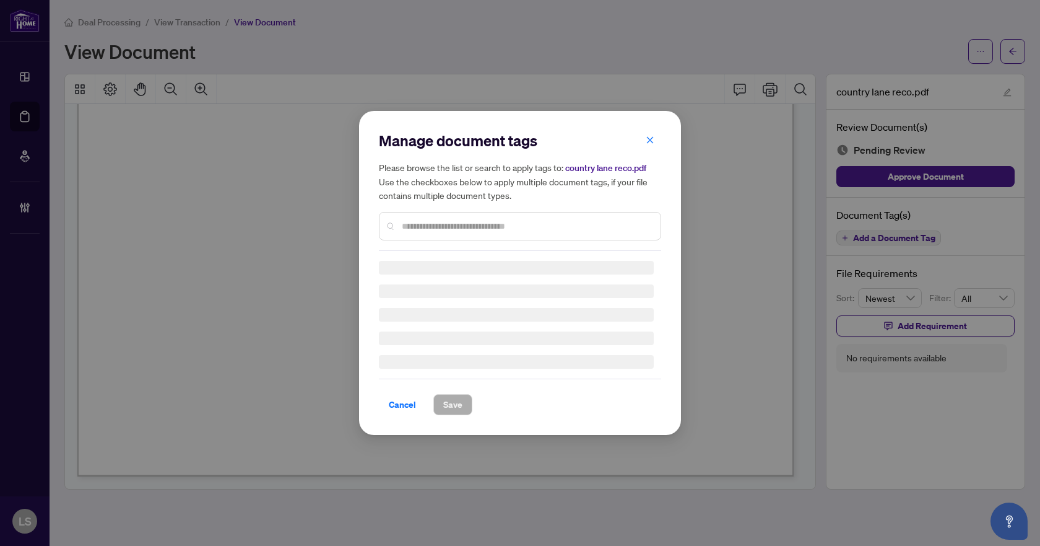
click at [451, 227] on div "Manage document tags Please browse the list or search to apply tags to: country…" at bounding box center [520, 273] width 282 height 284
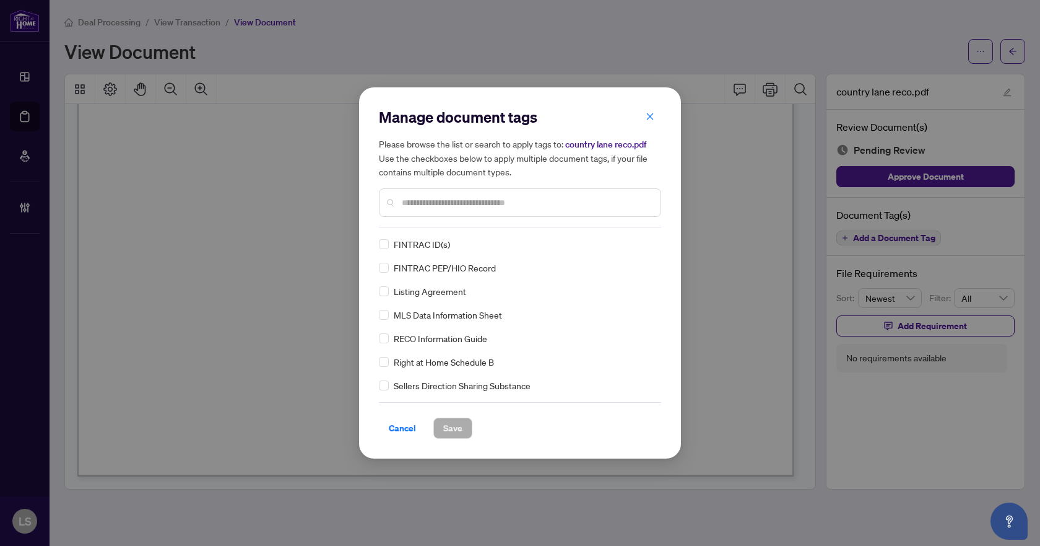
click at [451, 214] on div at bounding box center [520, 202] width 282 height 28
click at [451, 200] on input "text" at bounding box center [526, 203] width 249 height 14
type input "****"
click at [643, 247] on div at bounding box center [642, 244] width 24 height 12
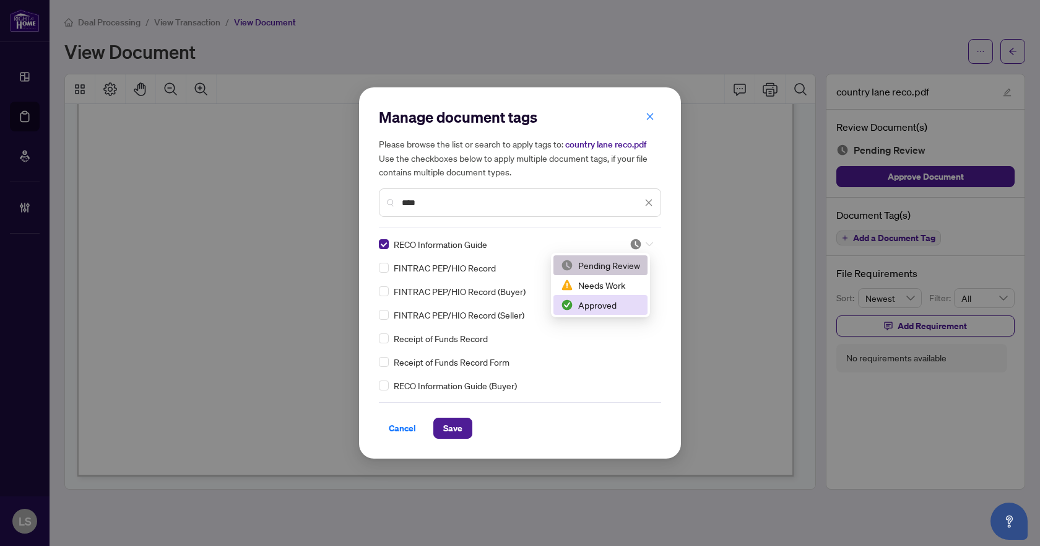
click at [591, 311] on div "Approved" at bounding box center [600, 305] width 79 height 14
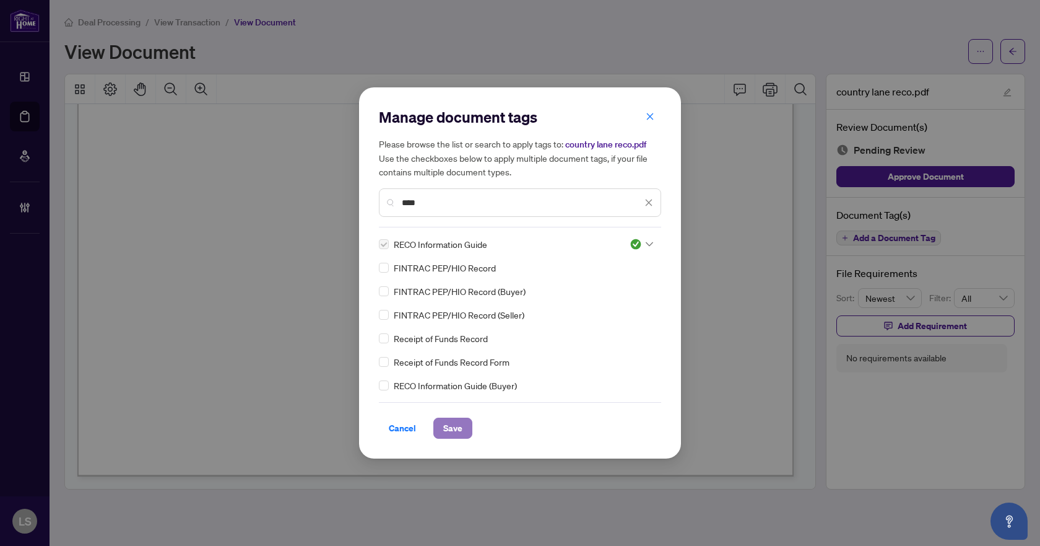
click at [456, 424] on span "Save" at bounding box center [452, 428] width 19 height 20
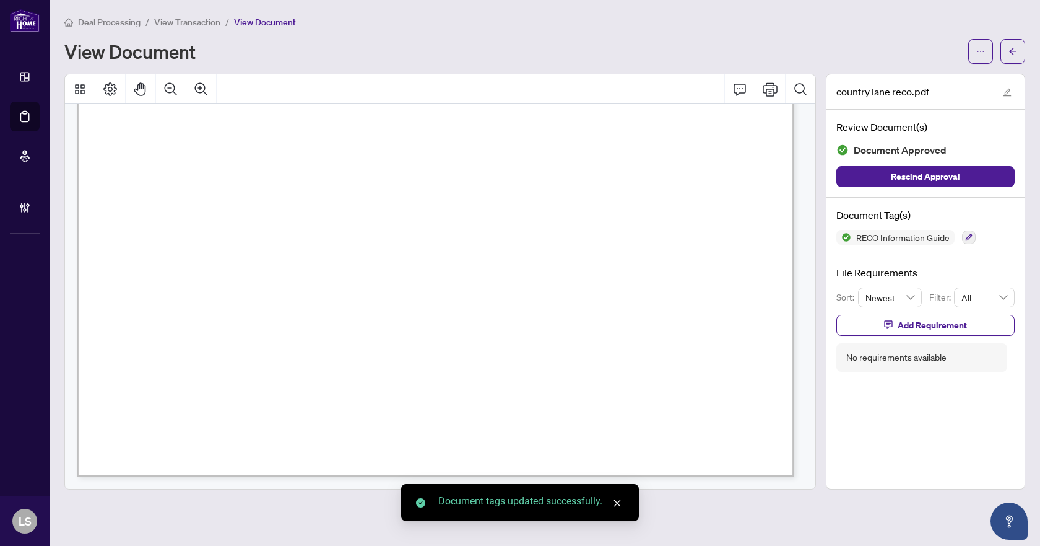
click at [1013, 55] on icon "arrow-left" at bounding box center [1013, 51] width 9 height 9
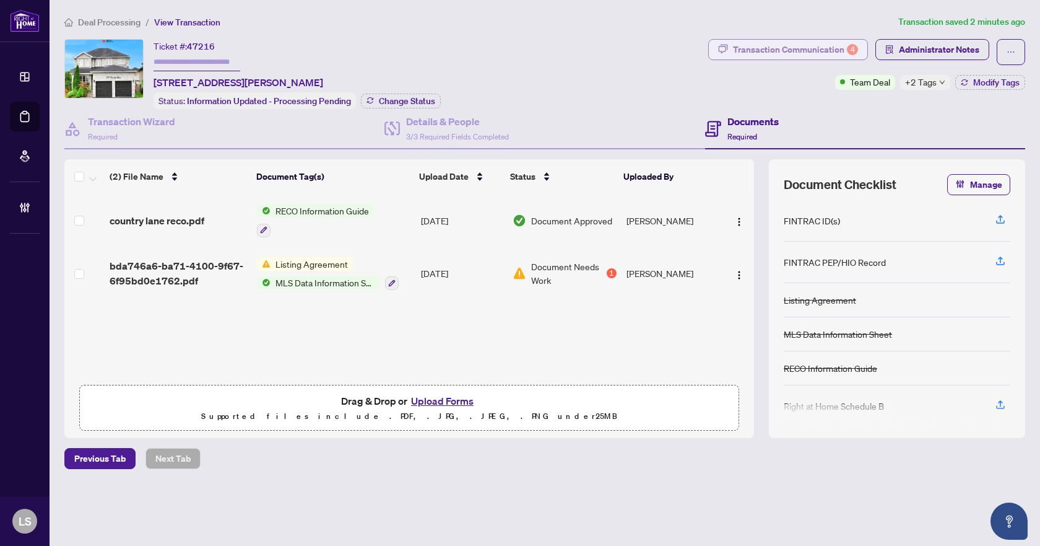
click at [762, 49] on div "Transaction Communication 4" at bounding box center [795, 50] width 125 height 20
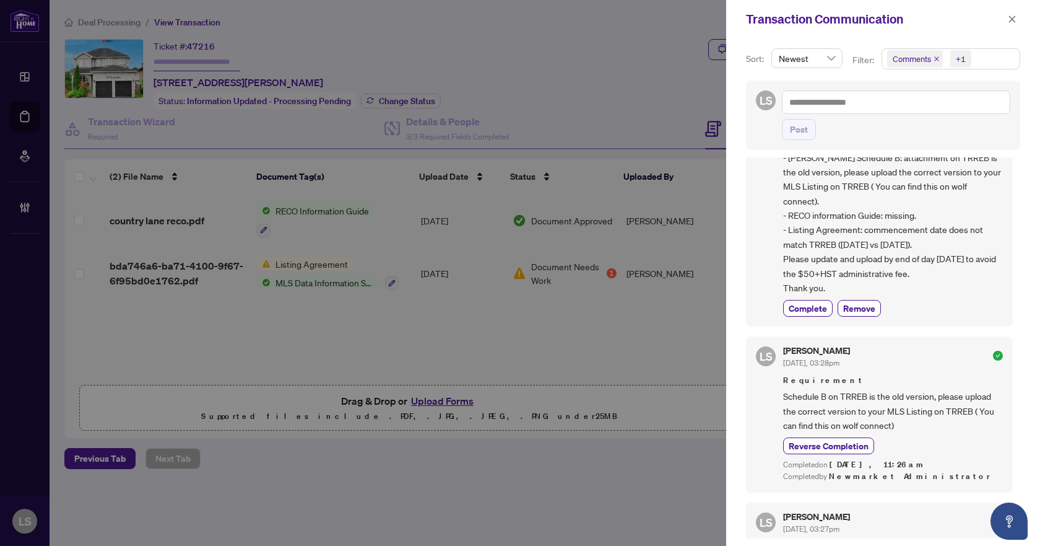
scroll to position [310, 0]
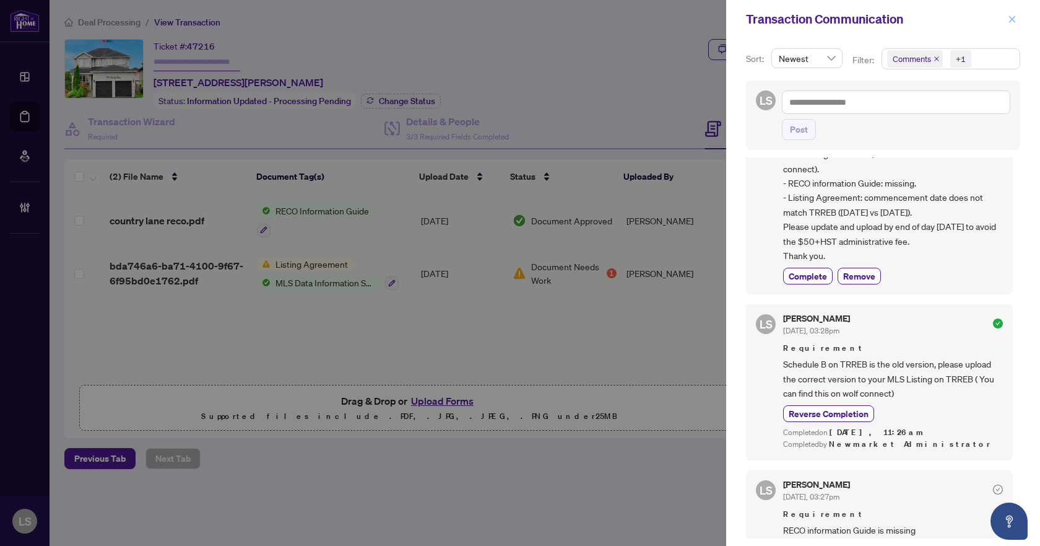
click at [1012, 17] on icon "close" at bounding box center [1012, 19] width 9 height 9
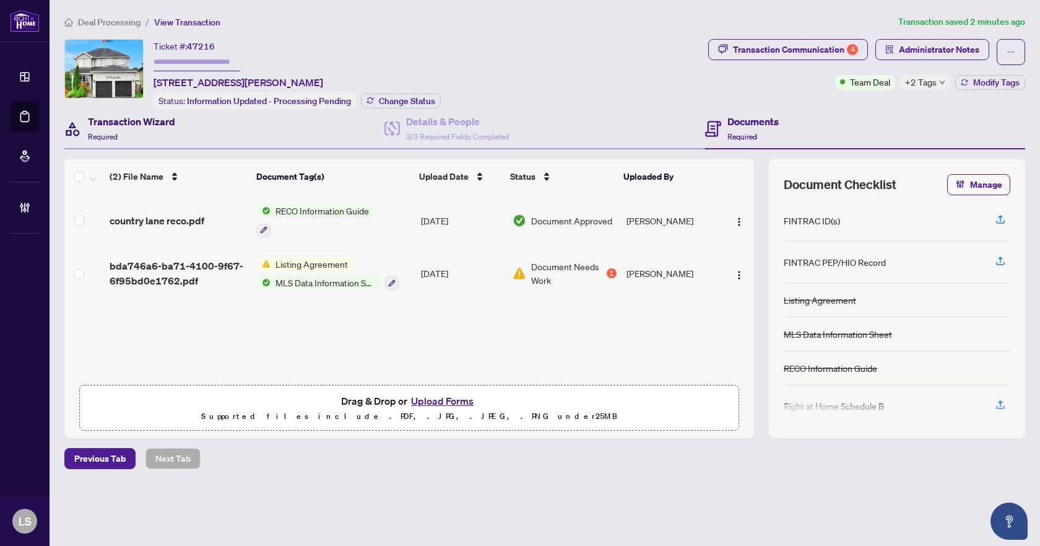
click at [133, 133] on div "Transaction Wizard Required" at bounding box center [131, 128] width 87 height 29
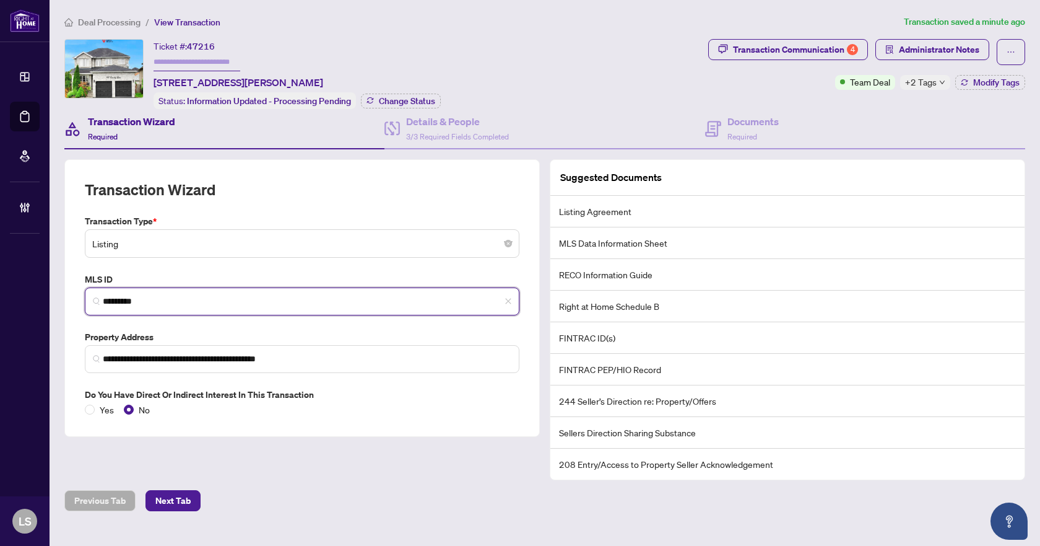
drag, startPoint x: 154, startPoint y: 302, endPoint x: 77, endPoint y: 299, distance: 77.4
click at [77, 299] on div "**********" at bounding box center [302, 297] width 476 height 277
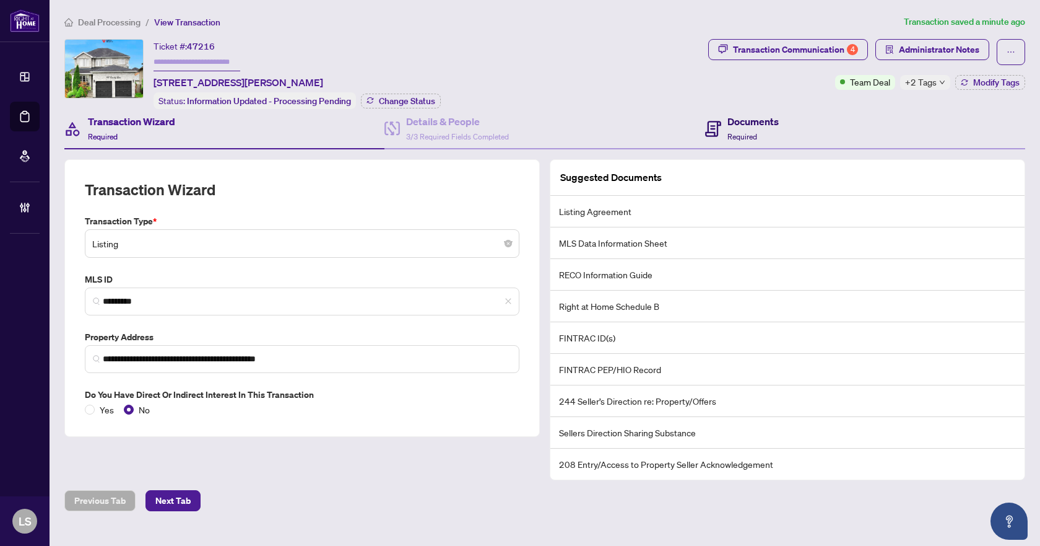
click at [765, 126] on h4 "Documents" at bounding box center [753, 121] width 51 height 15
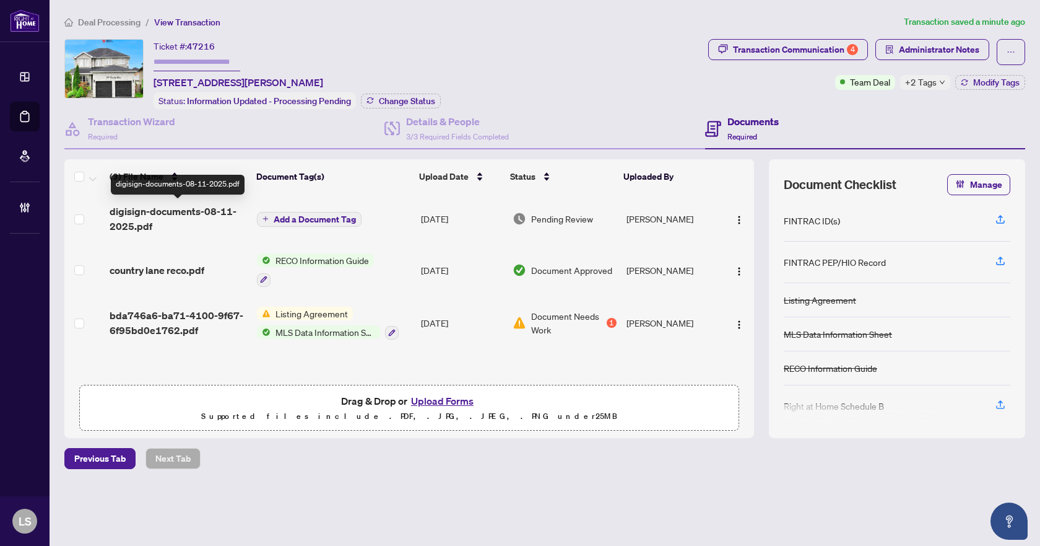
click at [163, 213] on span "digisign-documents-08-11-2025.pdf" at bounding box center [178, 219] width 137 height 30
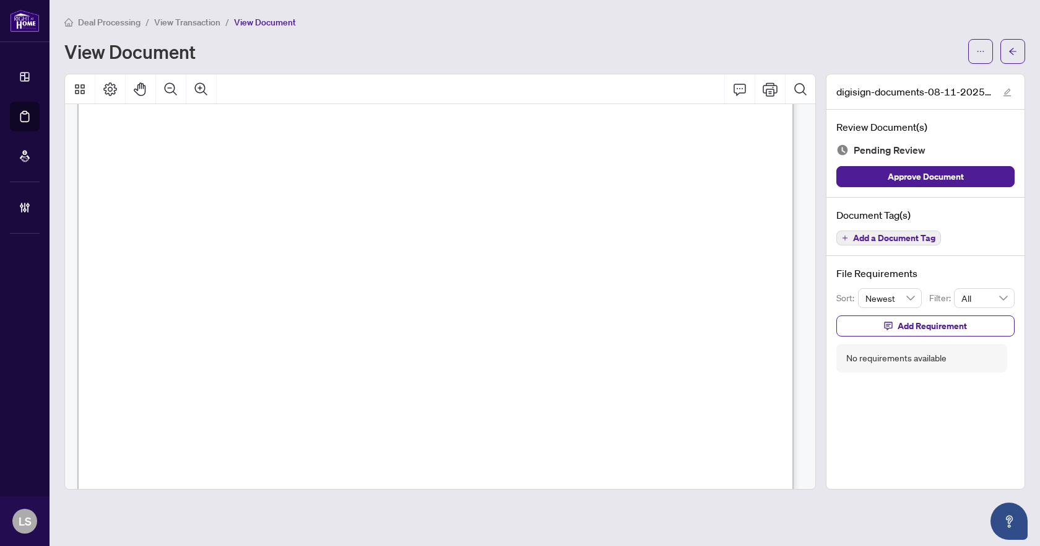
scroll to position [16727, 0]
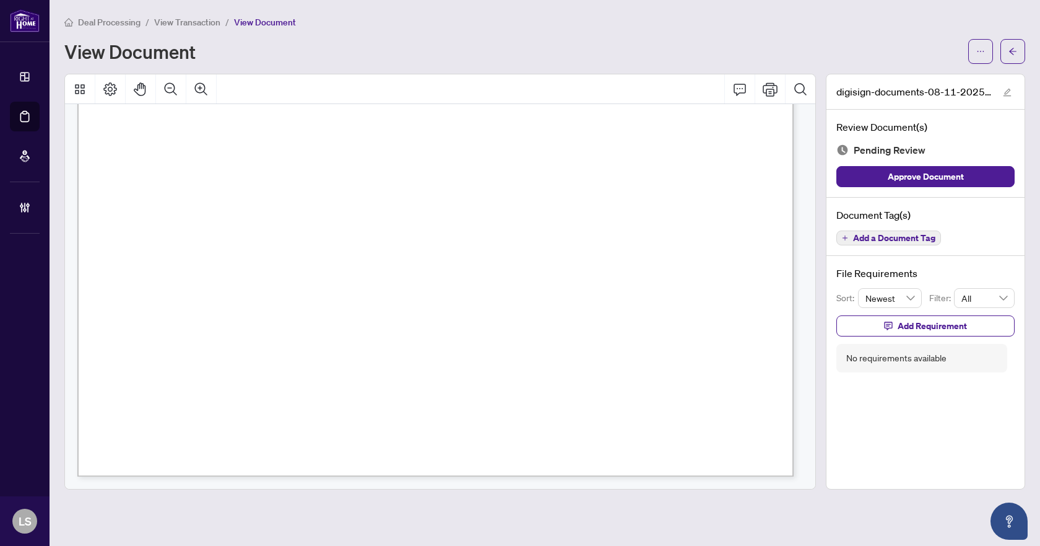
click at [896, 233] on span "Add a Document Tag" at bounding box center [894, 237] width 82 height 9
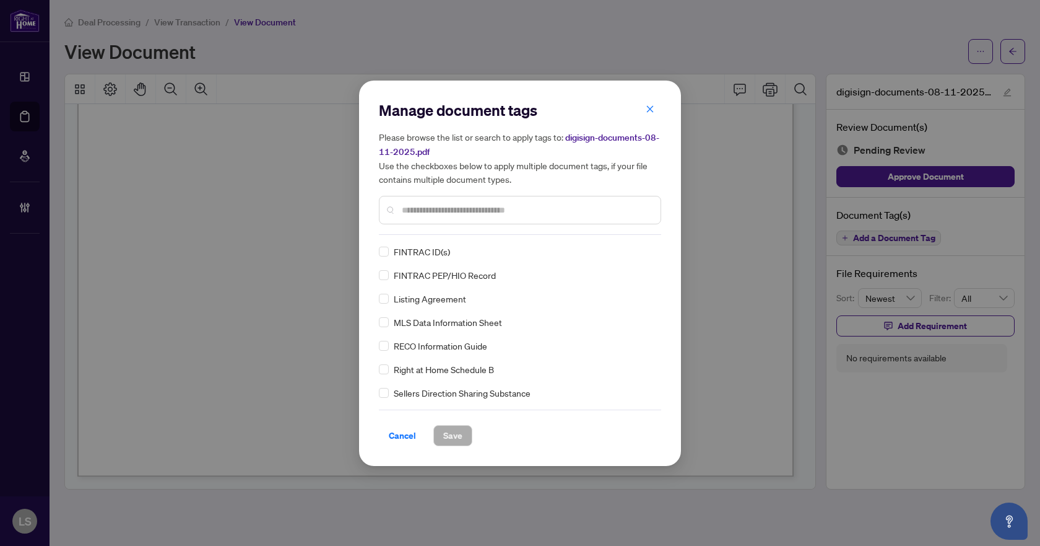
click at [429, 207] on input "text" at bounding box center [526, 210] width 249 height 14
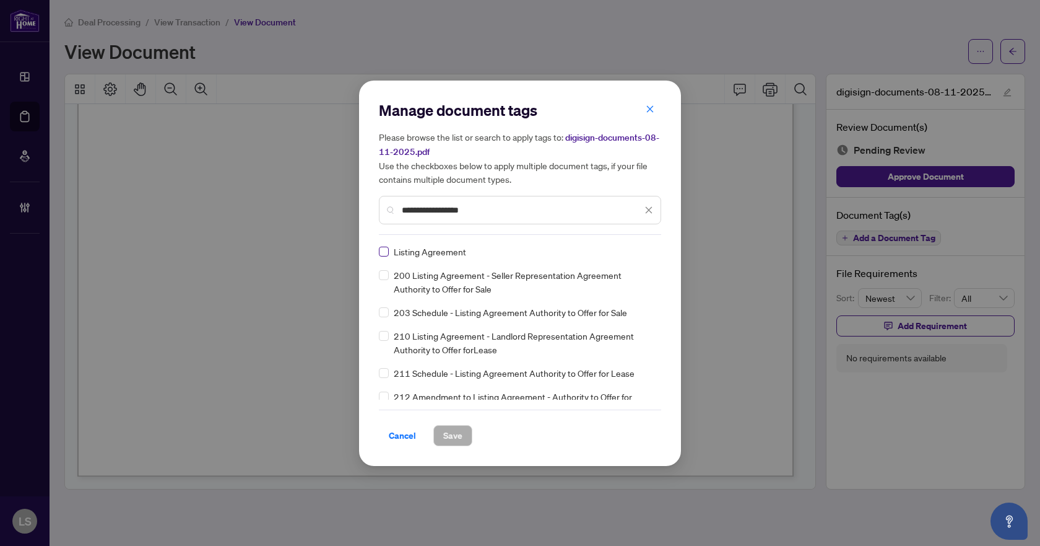
click at [381, 245] on label at bounding box center [384, 252] width 10 height 14
drag, startPoint x: 485, startPoint y: 211, endPoint x: 366, endPoint y: 209, distance: 119.5
click at [366, 209] on div "**********" at bounding box center [520, 273] width 322 height 385
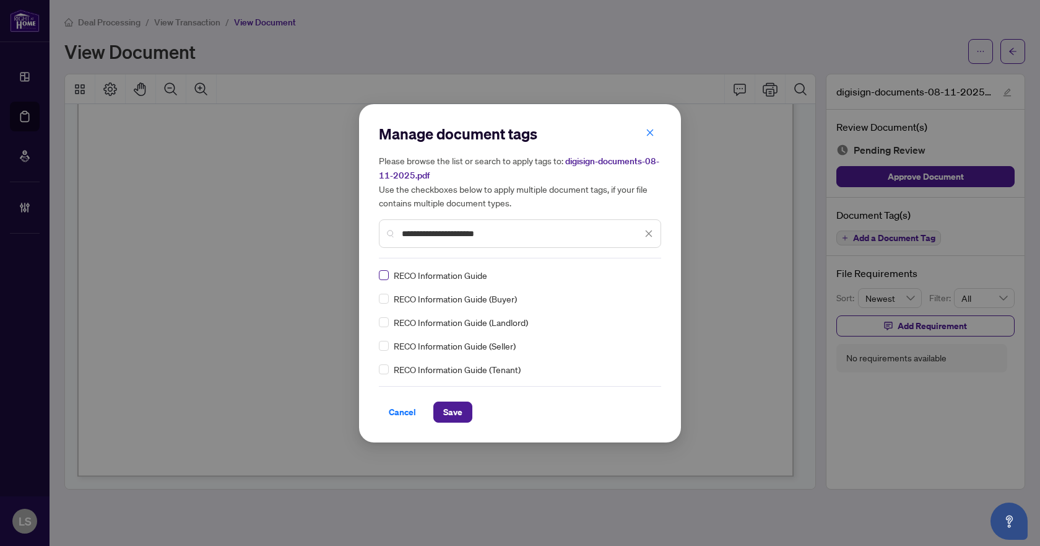
type input "**********"
click at [642, 274] on img at bounding box center [636, 275] width 12 height 12
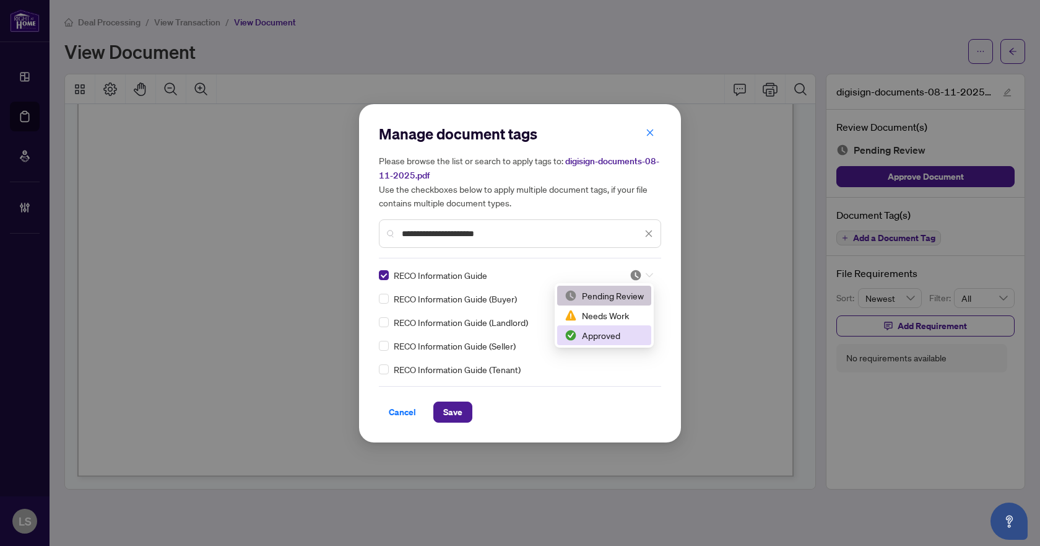
click at [609, 339] on div "Approved" at bounding box center [604, 335] width 79 height 14
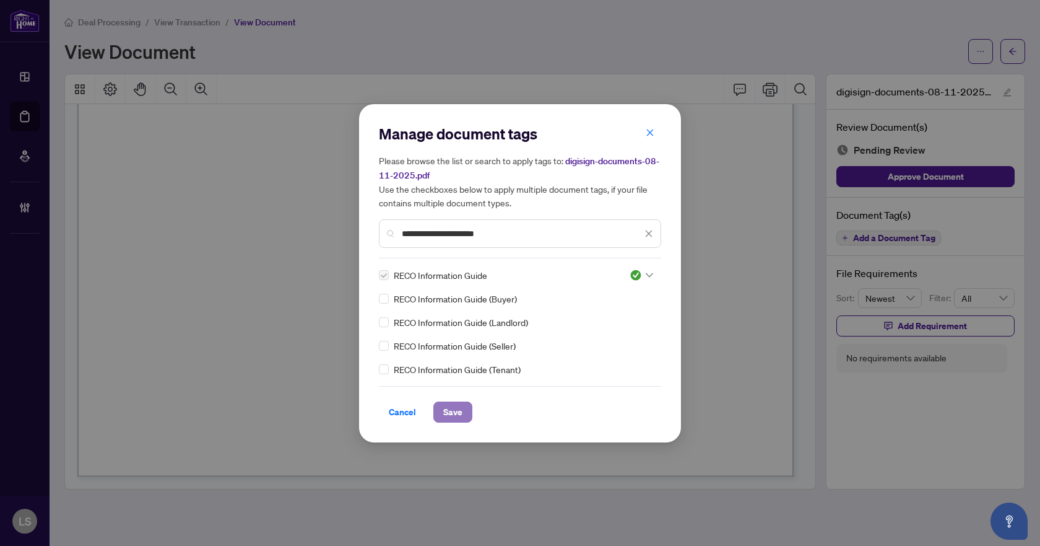
click at [455, 411] on span "Save" at bounding box center [452, 412] width 19 height 20
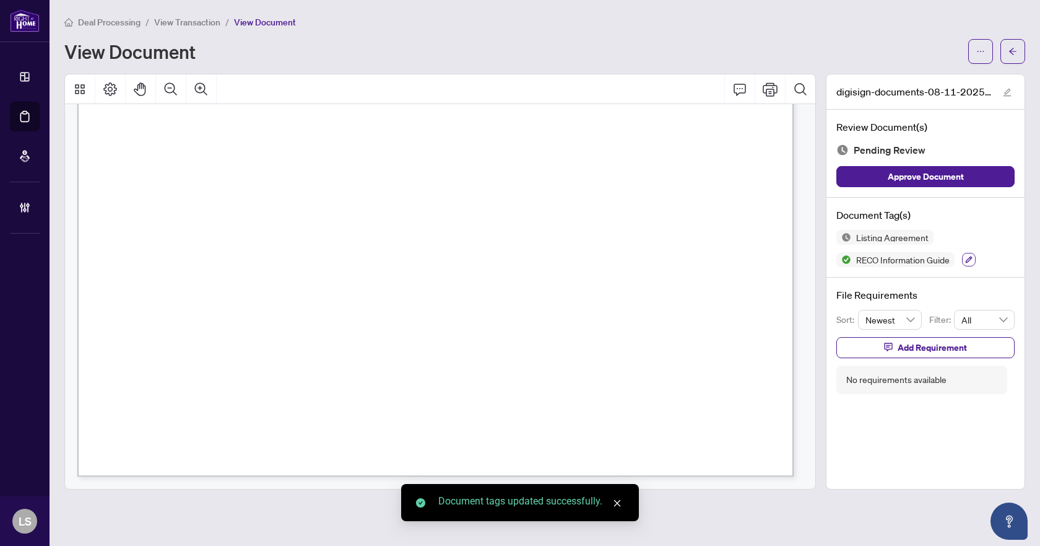
click at [967, 261] on icon "button" at bounding box center [969, 259] width 7 height 7
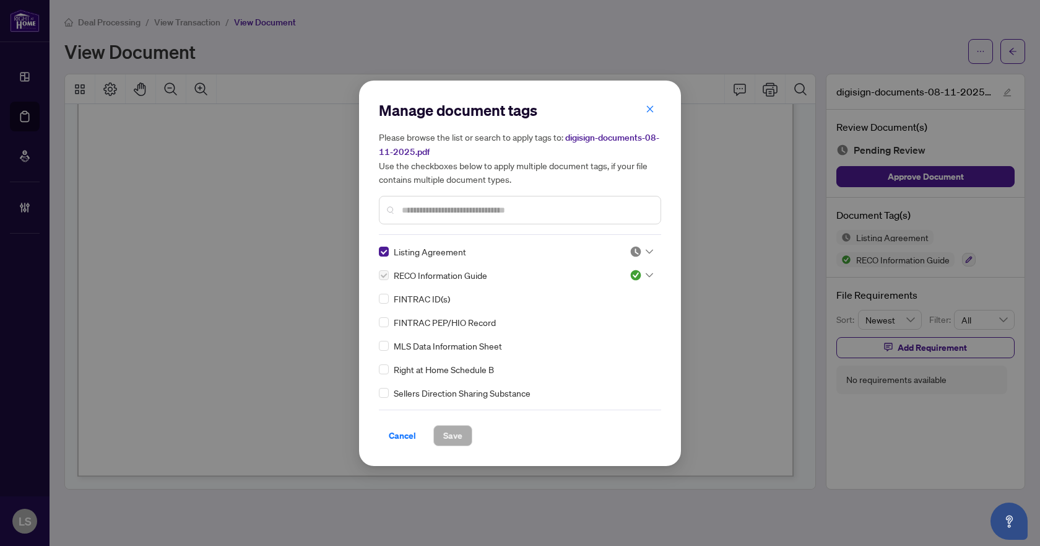
click at [640, 249] on div at bounding box center [642, 251] width 24 height 12
drag, startPoint x: 594, startPoint y: 308, endPoint x: 561, endPoint y: 356, distance: 58.2
click at [593, 310] on div "Approved" at bounding box center [600, 312] width 79 height 14
click at [463, 434] on button "Save" at bounding box center [452, 435] width 39 height 21
click at [1016, 46] on div "Manage document tags Please browse the list or search to apply tags to: digisig…" at bounding box center [520, 273] width 1040 height 546
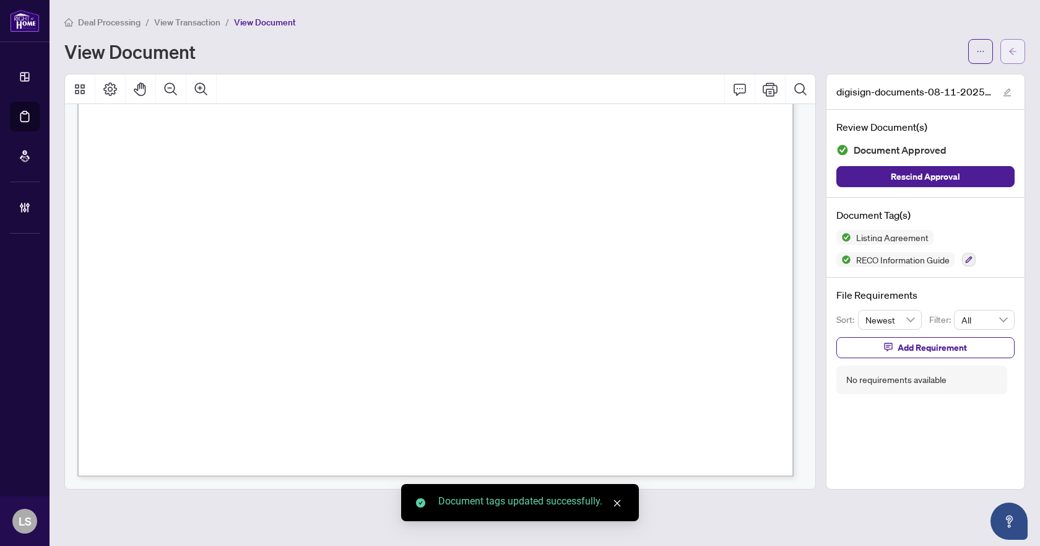
click at [1020, 48] on button "button" at bounding box center [1013, 51] width 25 height 25
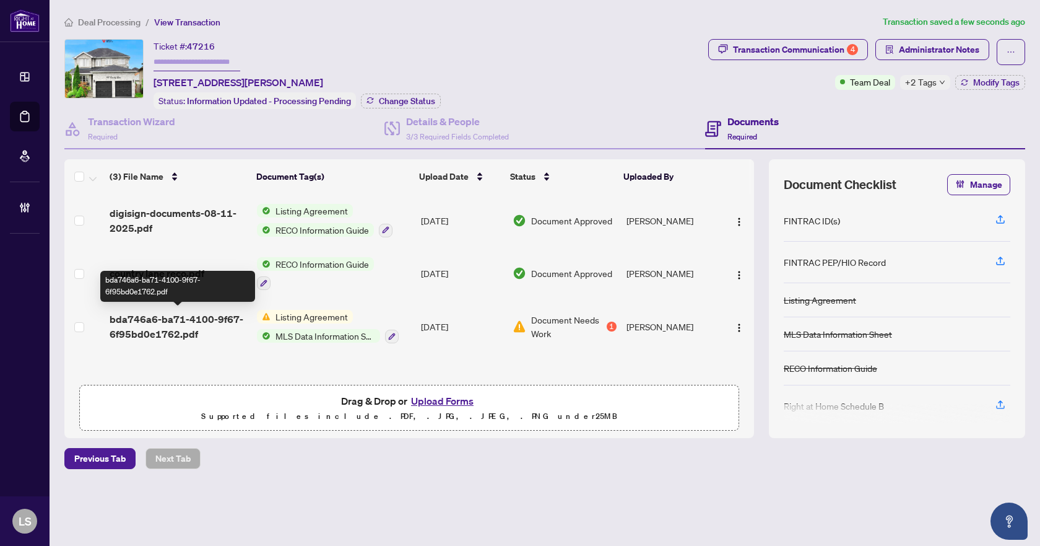
click at [173, 328] on span "bda746a6-ba71-4100-9f67-6f95bd0e1762.pdf" at bounding box center [178, 326] width 137 height 30
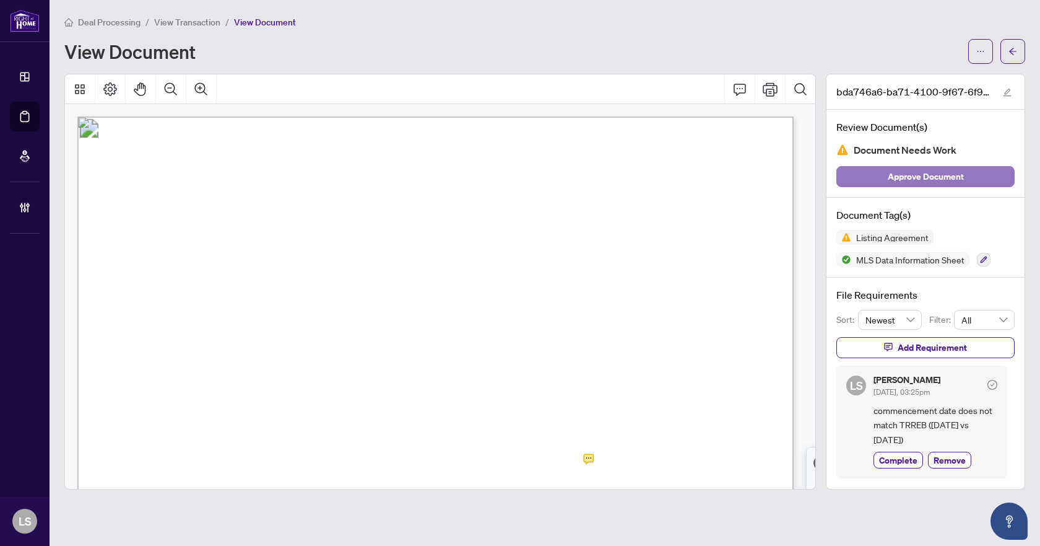
click at [918, 170] on span "Approve Document" at bounding box center [926, 177] width 76 height 20
click at [1013, 43] on span "button" at bounding box center [1013, 51] width 9 height 20
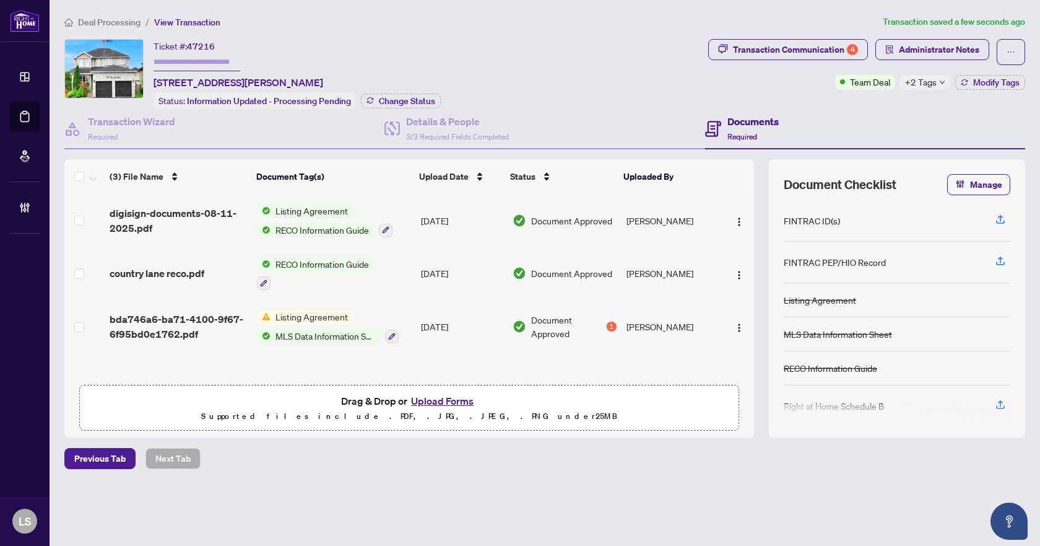
scroll to position [1, 0]
click at [796, 47] on div "Transaction Communication 4" at bounding box center [795, 50] width 125 height 20
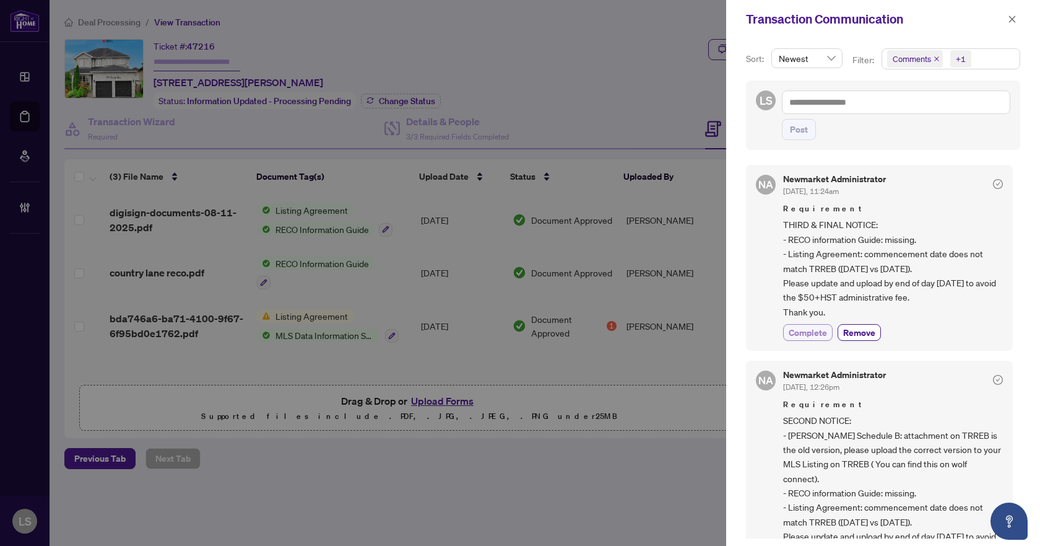
click at [809, 330] on span "Complete" at bounding box center [808, 332] width 38 height 13
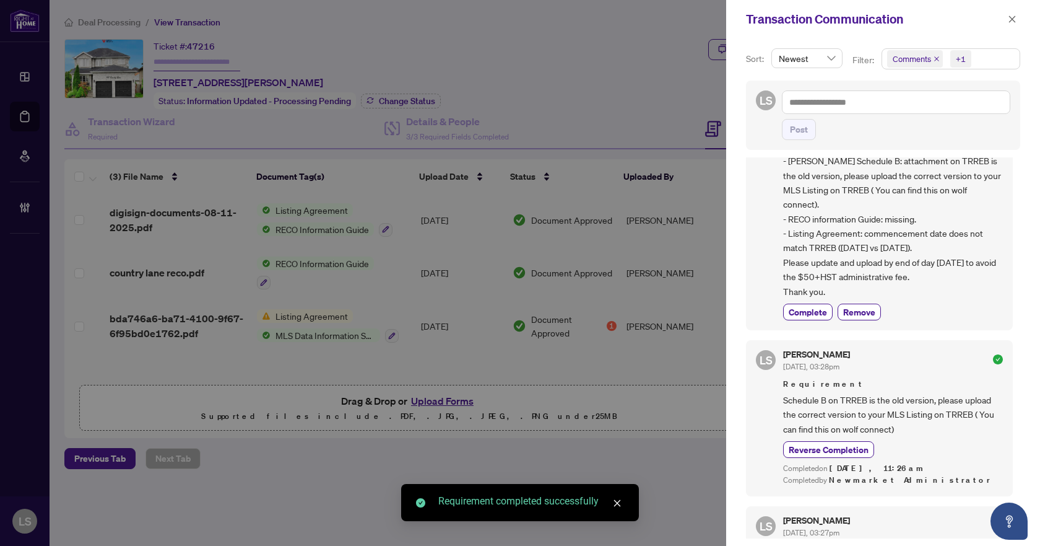
scroll to position [310, 0]
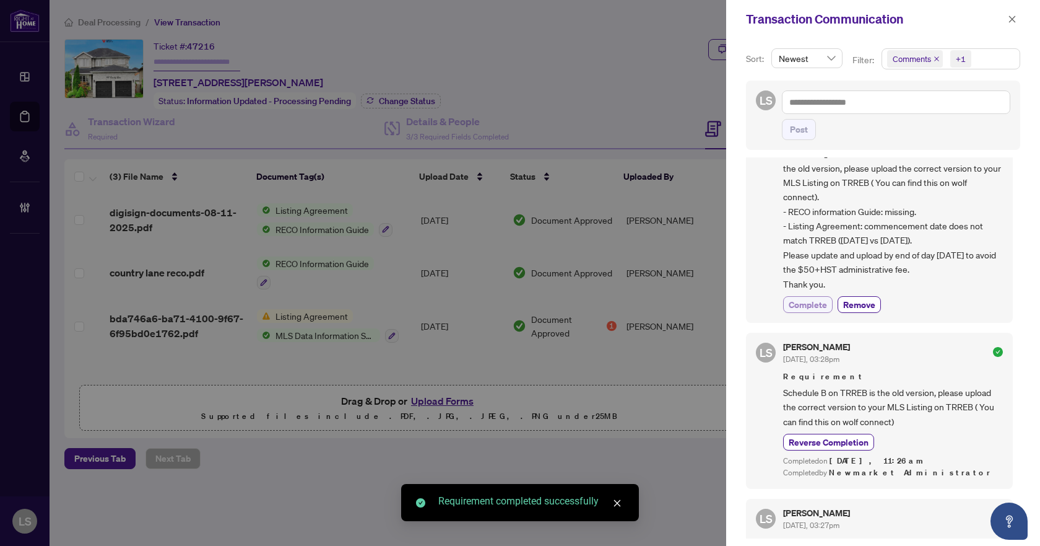
click at [804, 298] on span "Complete" at bounding box center [808, 304] width 38 height 13
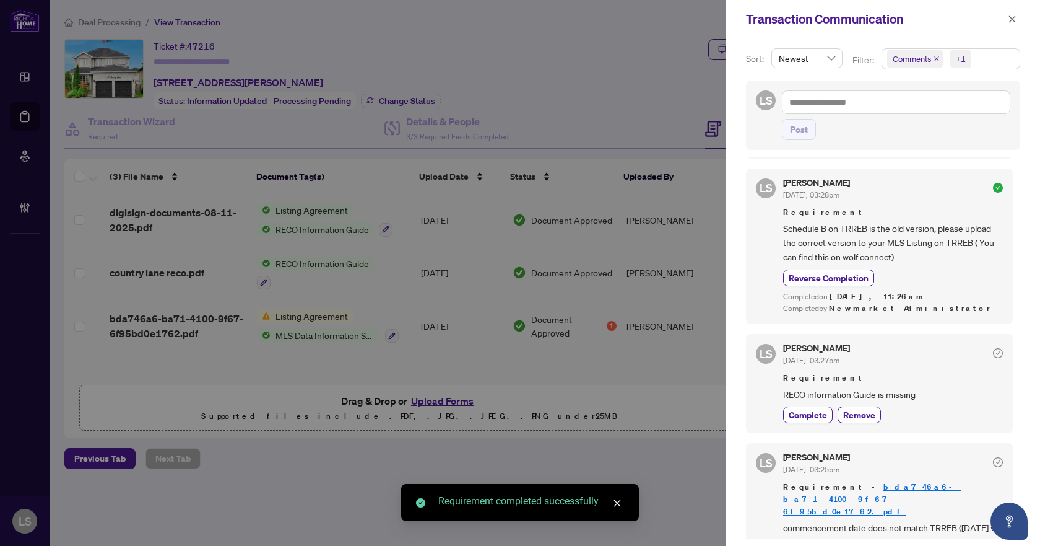
scroll to position [505, 0]
click at [813, 405] on span "Complete" at bounding box center [808, 411] width 38 height 13
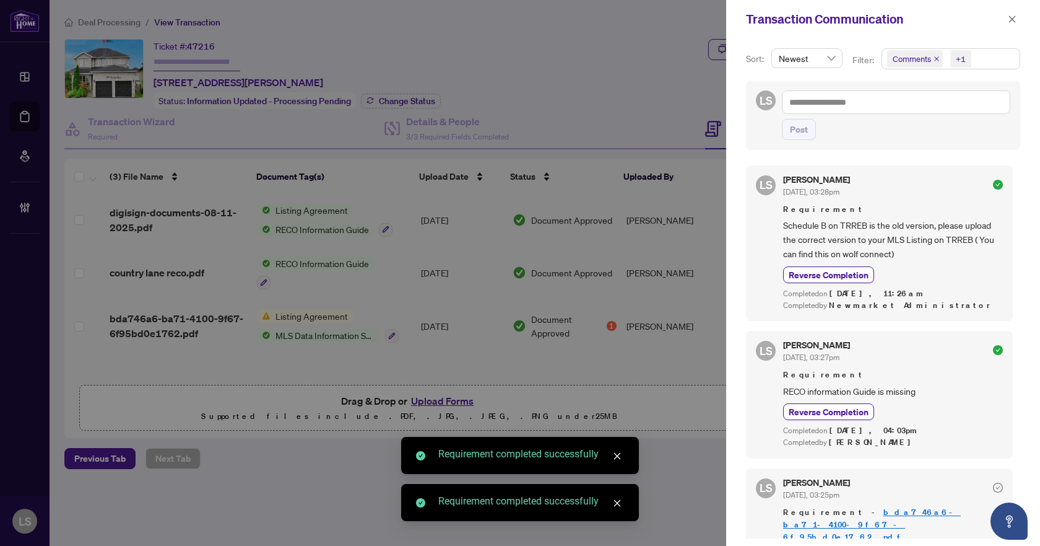
scroll to position [534, 0]
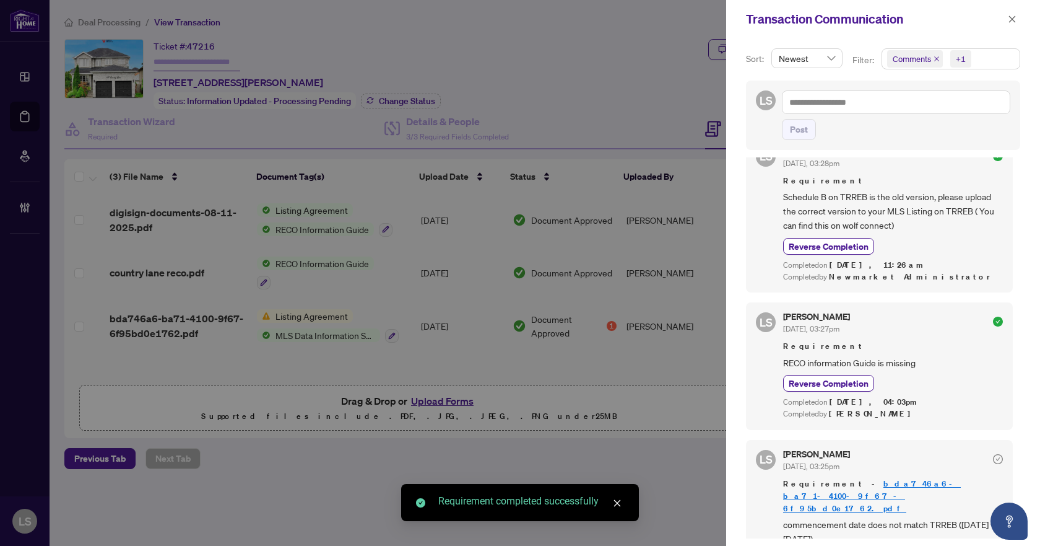
click at [1016, 19] on icon "close" at bounding box center [1012, 19] width 9 height 9
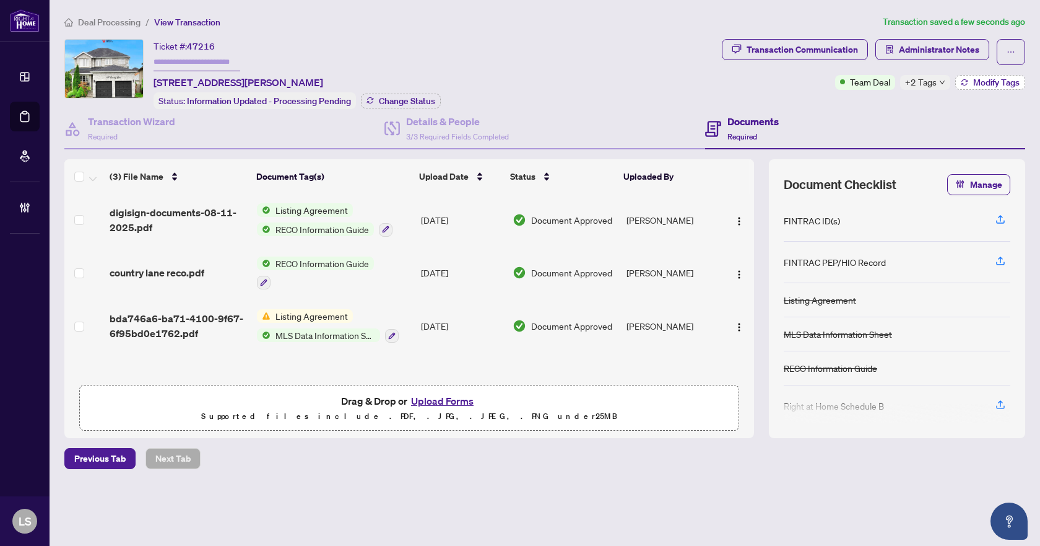
click at [991, 82] on span "Modify Tags" at bounding box center [996, 82] width 46 height 9
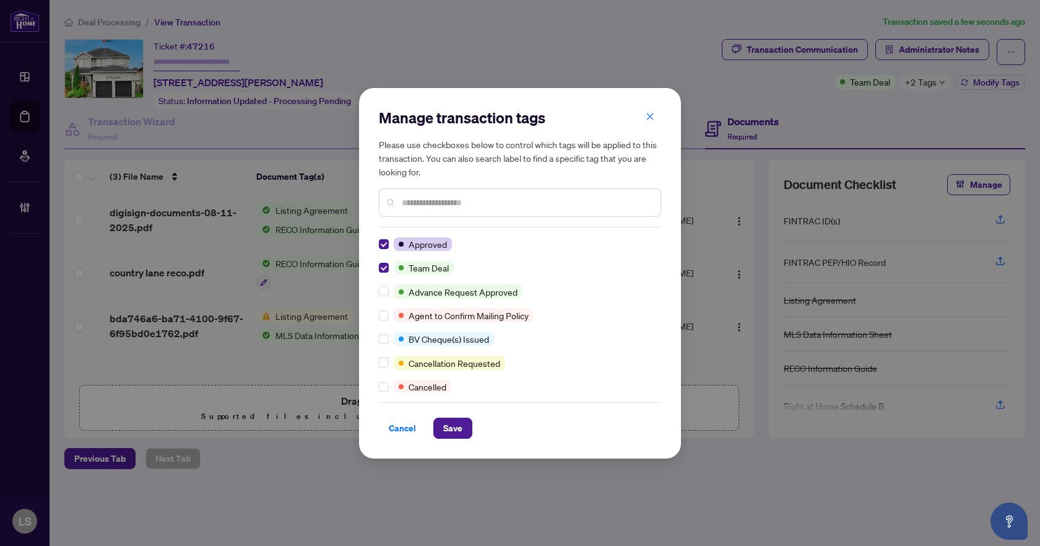
scroll to position [0, 0]
click at [451, 427] on span "Save" at bounding box center [452, 428] width 19 height 20
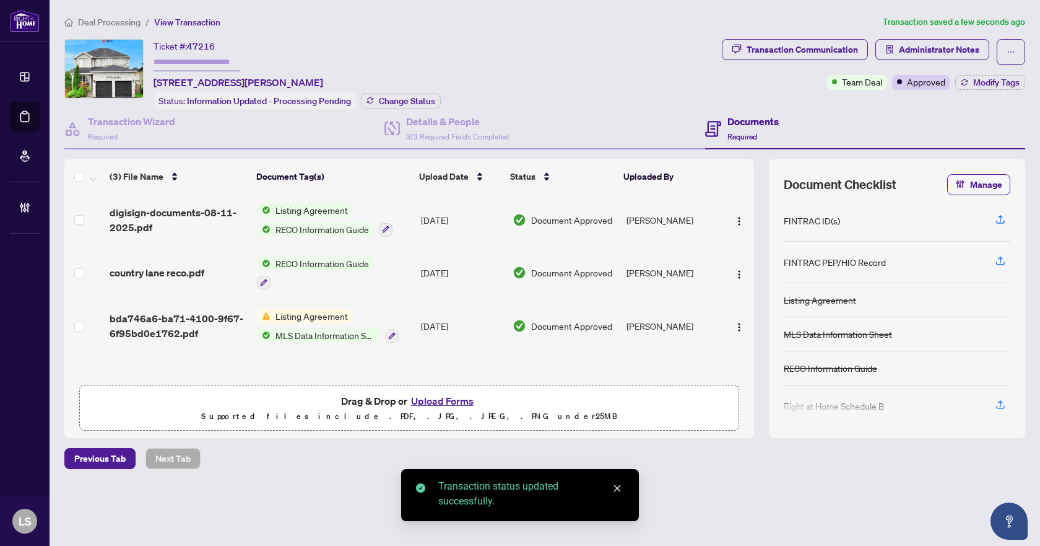
click at [100, 22] on span "Deal Processing" at bounding box center [109, 22] width 63 height 11
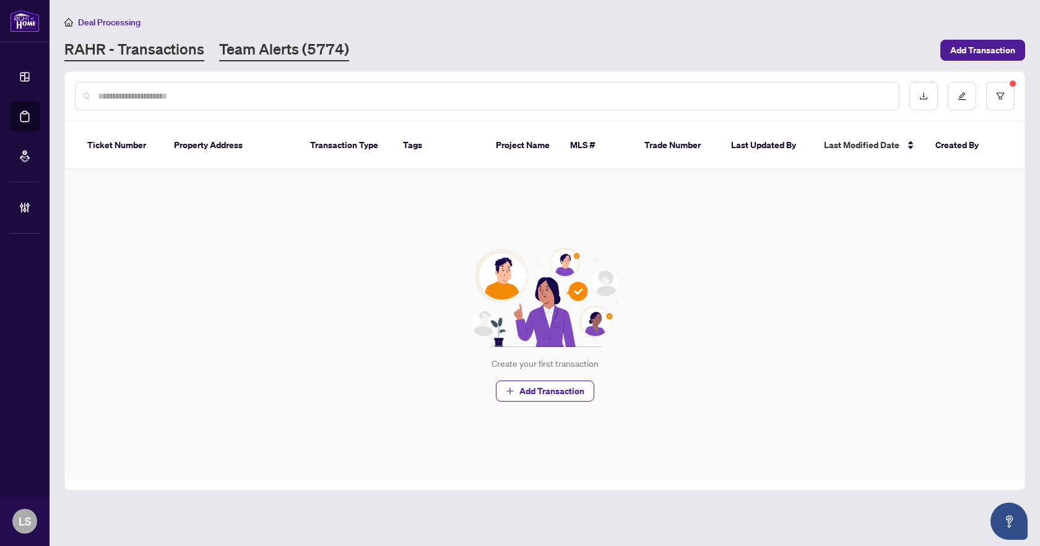
click at [274, 52] on link "Team Alerts (5774)" at bounding box center [284, 50] width 130 height 22
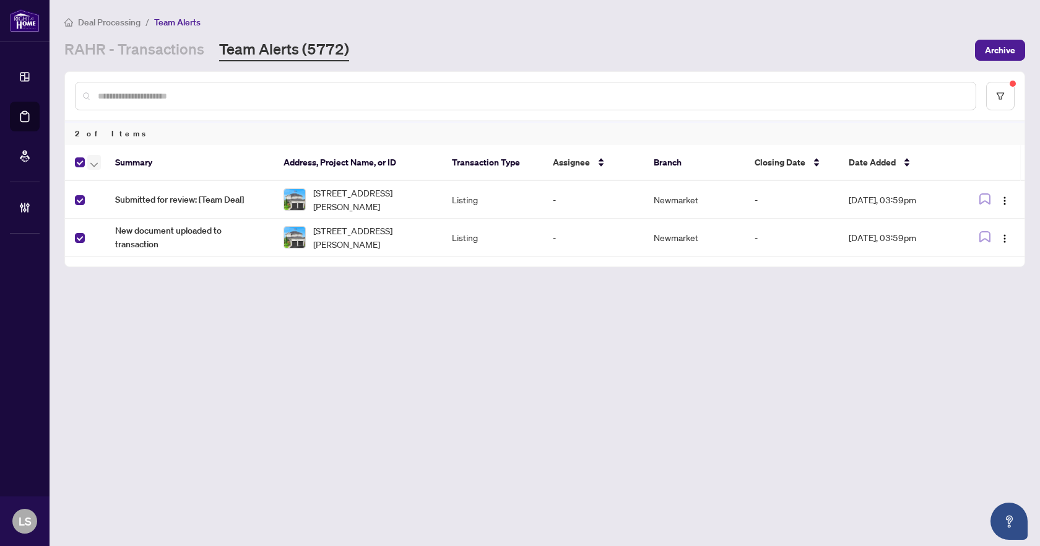
click at [94, 165] on icon "button" at bounding box center [93, 164] width 7 height 4
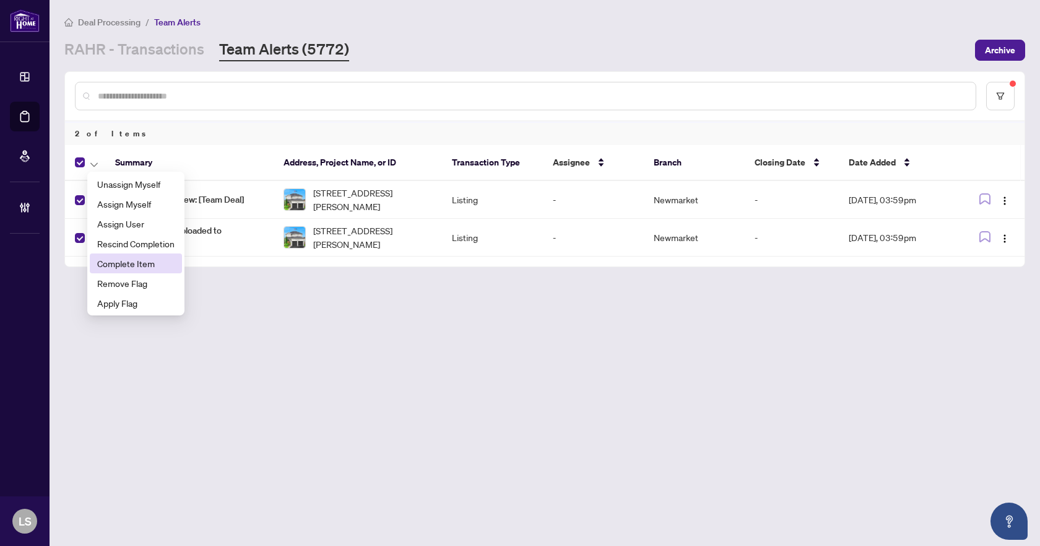
click at [119, 264] on span "Complete Item" at bounding box center [135, 263] width 77 height 14
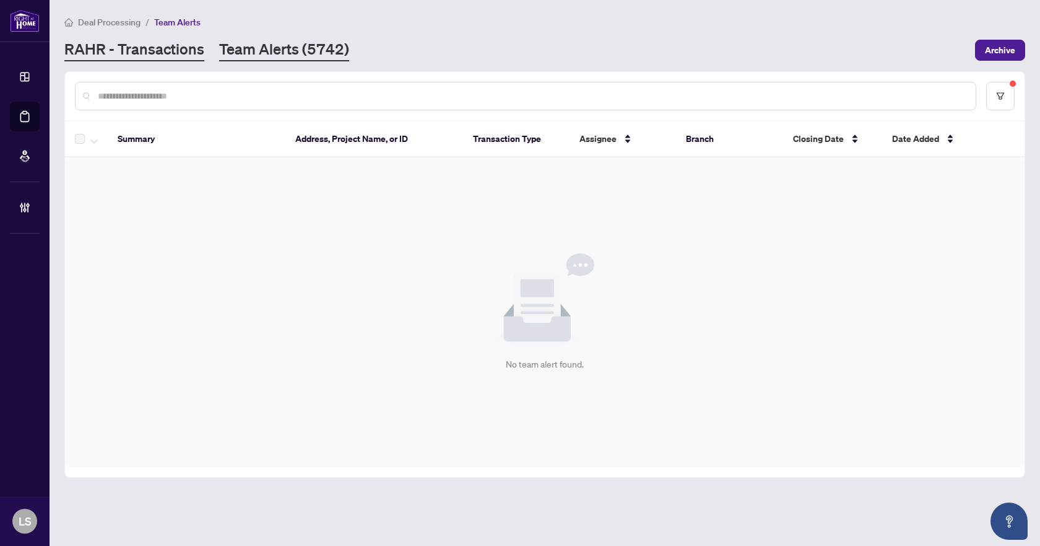
drag, startPoint x: 0, startPoint y: 0, endPoint x: 119, endPoint y: 50, distance: 129.0
click at [119, 50] on link "RAHR - Transactions" at bounding box center [134, 50] width 140 height 22
